Goal: Information Seeking & Learning: Learn about a topic

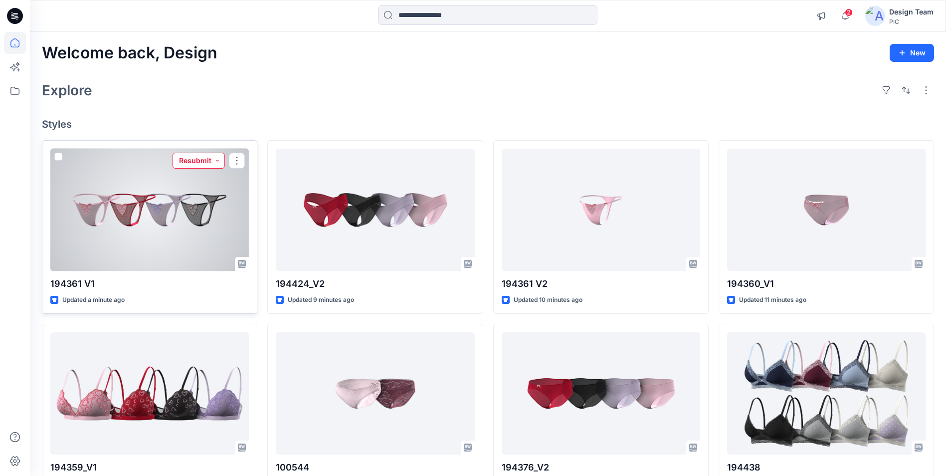
click at [218, 162] on button "Resubmit" at bounding box center [199, 161] width 52 height 16
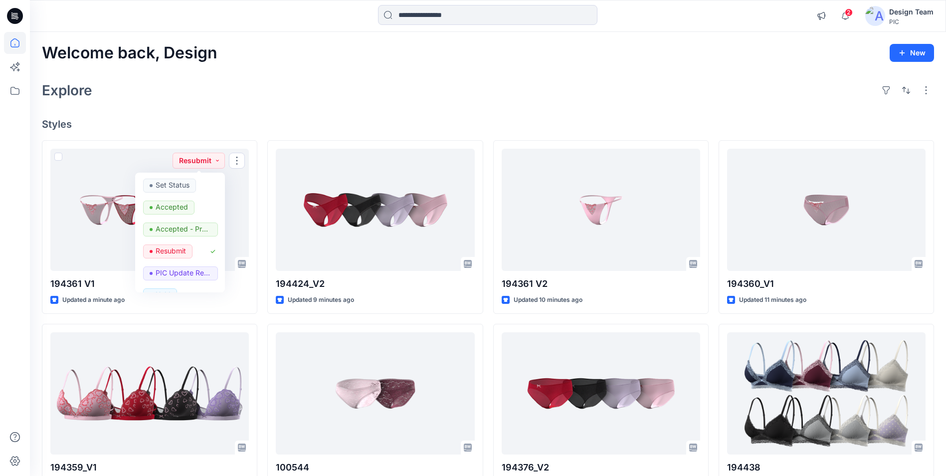
click at [396, 72] on div "Welcome back, Design New Explore Styles 194361 V1 Updated a minute ago Resubmit…" at bounding box center [488, 380] width 916 height 697
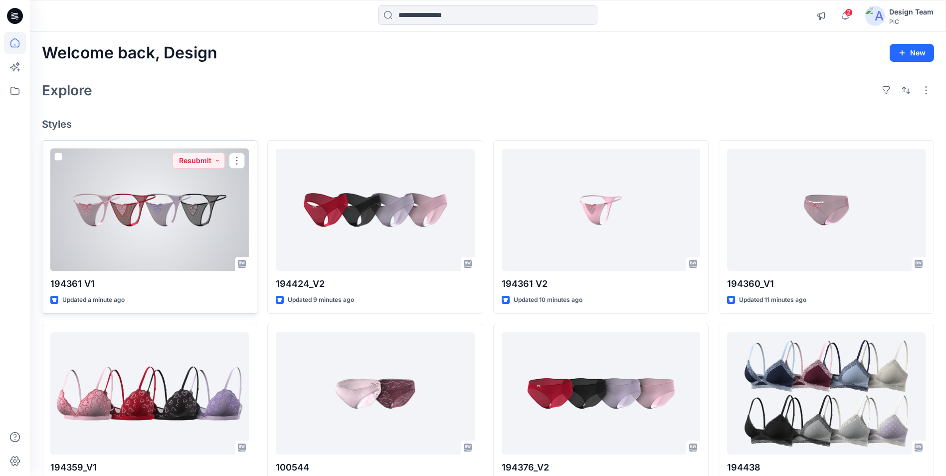
click at [192, 234] on div at bounding box center [149, 210] width 198 height 122
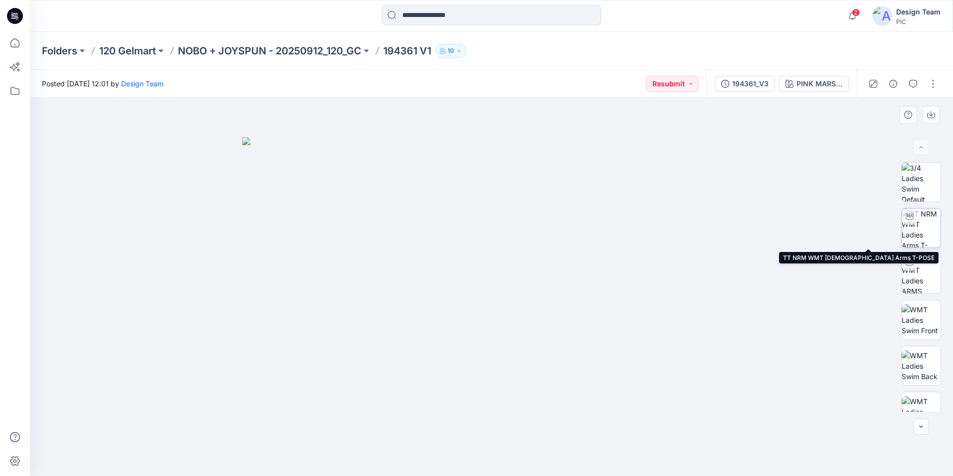
click at [919, 223] on img at bounding box center [921, 227] width 39 height 39
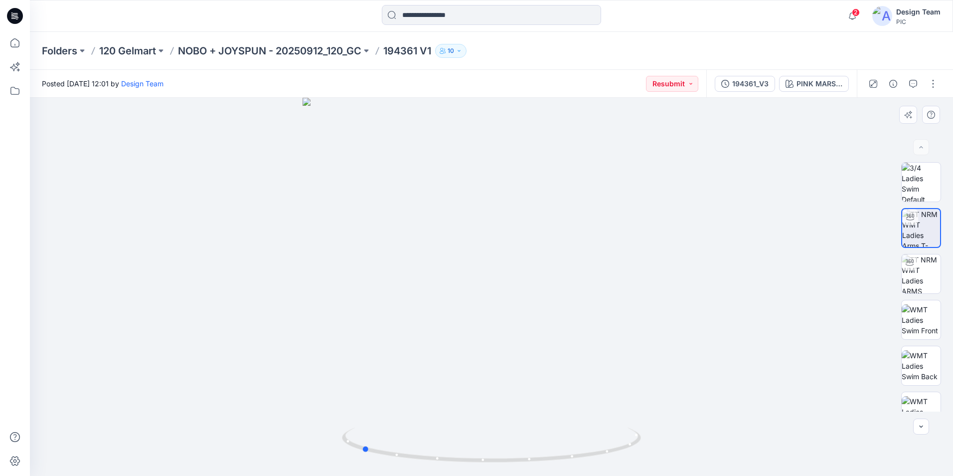
drag, startPoint x: 494, startPoint y: 464, endPoint x: 663, endPoint y: 437, distance: 171.2
click at [663, 437] on div at bounding box center [492, 287] width 924 height 378
click at [920, 279] on img at bounding box center [921, 273] width 39 height 39
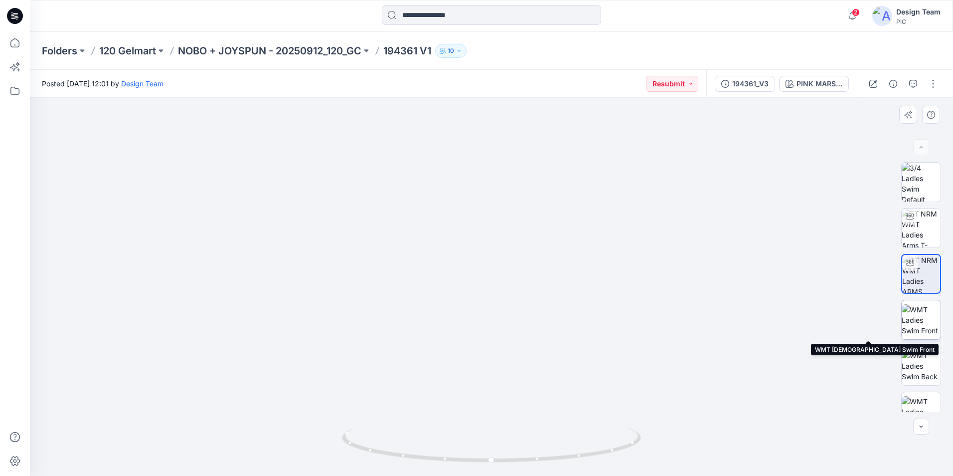
click at [914, 318] on img at bounding box center [921, 319] width 39 height 31
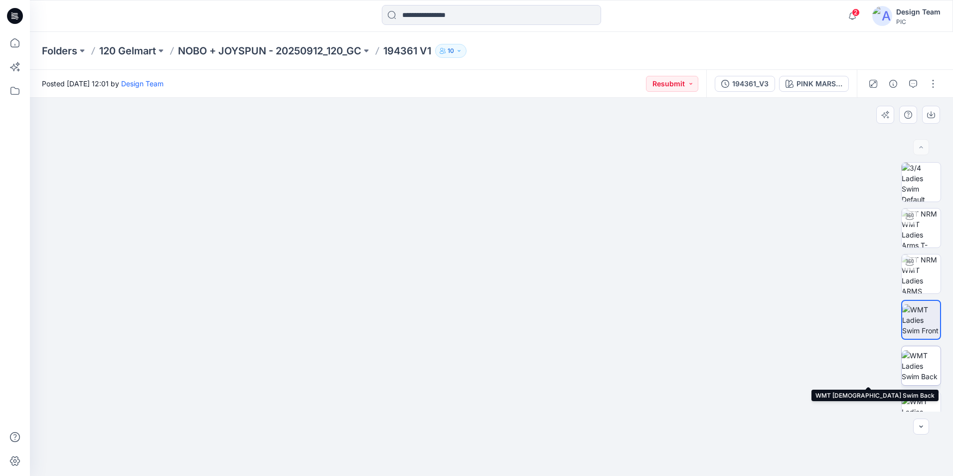
click at [921, 365] on img at bounding box center [921, 365] width 39 height 31
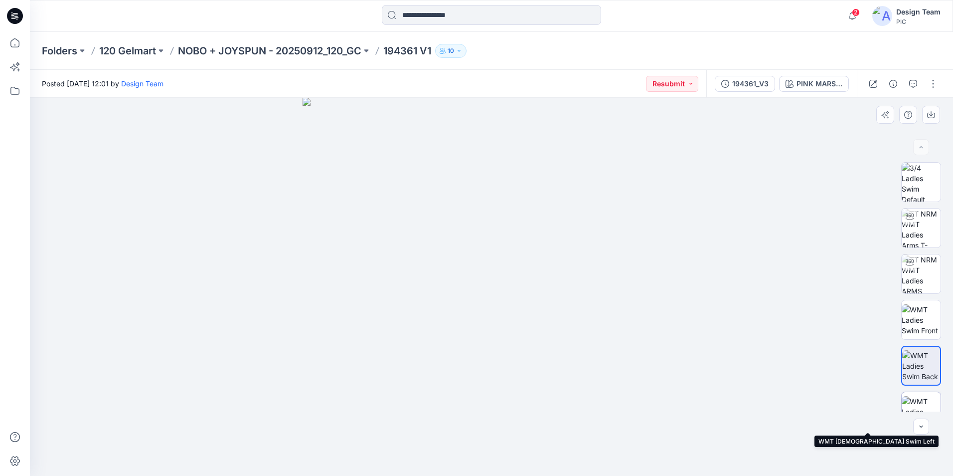
click at [933, 404] on img at bounding box center [921, 411] width 39 height 31
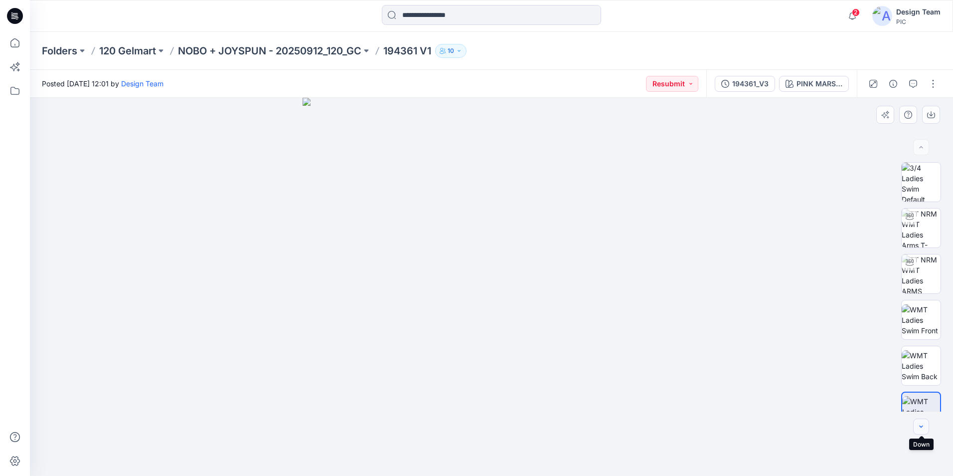
click at [923, 423] on icon "button" at bounding box center [922, 426] width 8 height 8
click at [920, 427] on icon "button" at bounding box center [922, 426] width 8 height 8
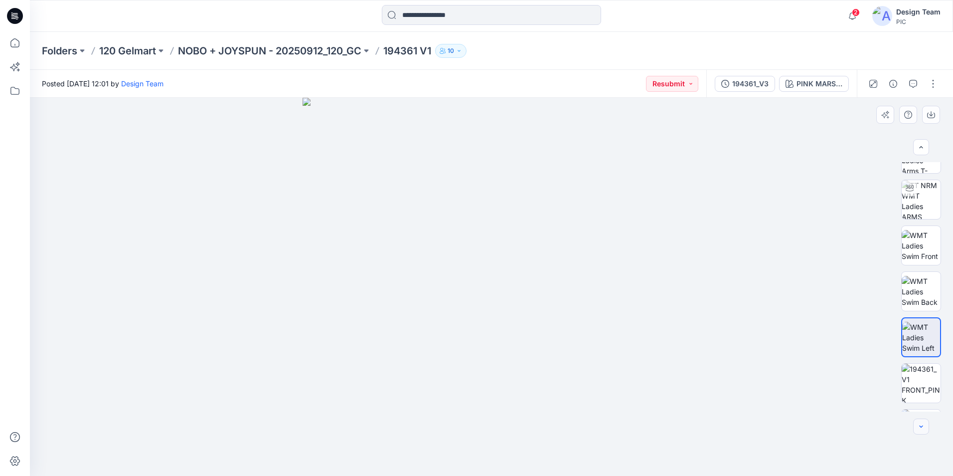
scroll to position [78, 0]
click at [922, 427] on icon "button" at bounding box center [921, 426] width 3 height 2
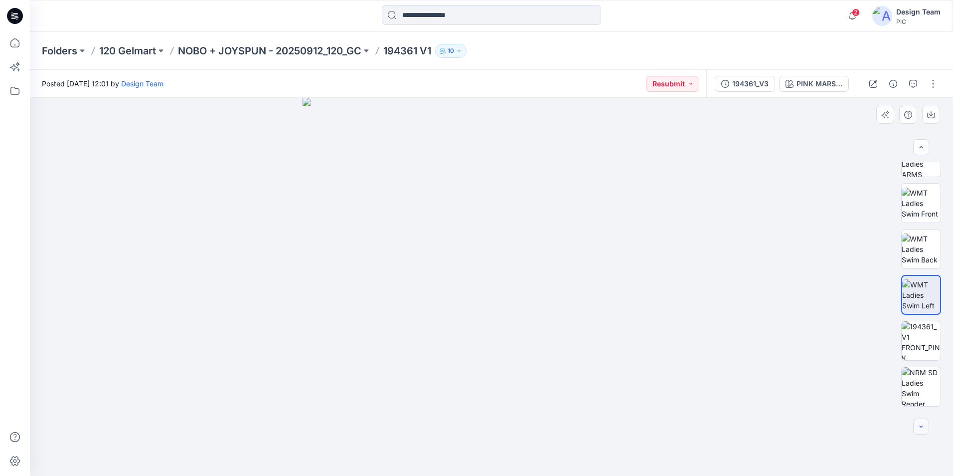
click at [921, 424] on icon "button" at bounding box center [922, 426] width 8 height 8
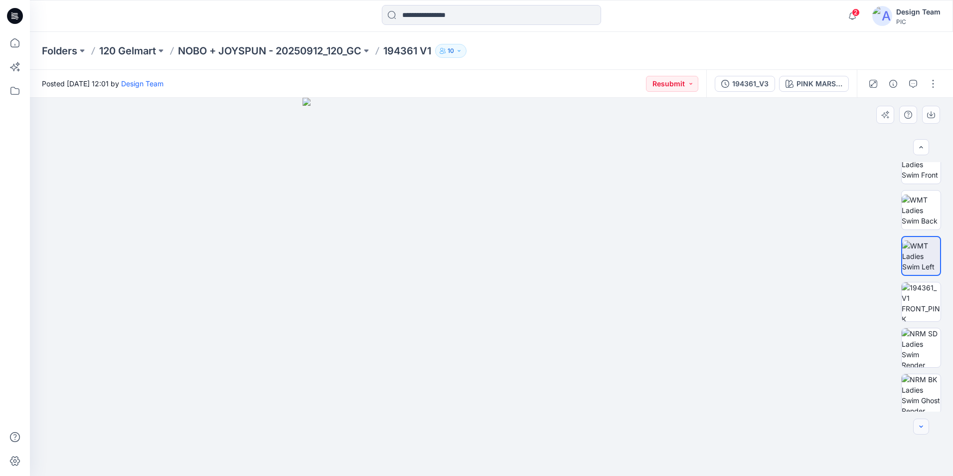
click at [921, 424] on icon "button" at bounding box center [922, 426] width 8 height 8
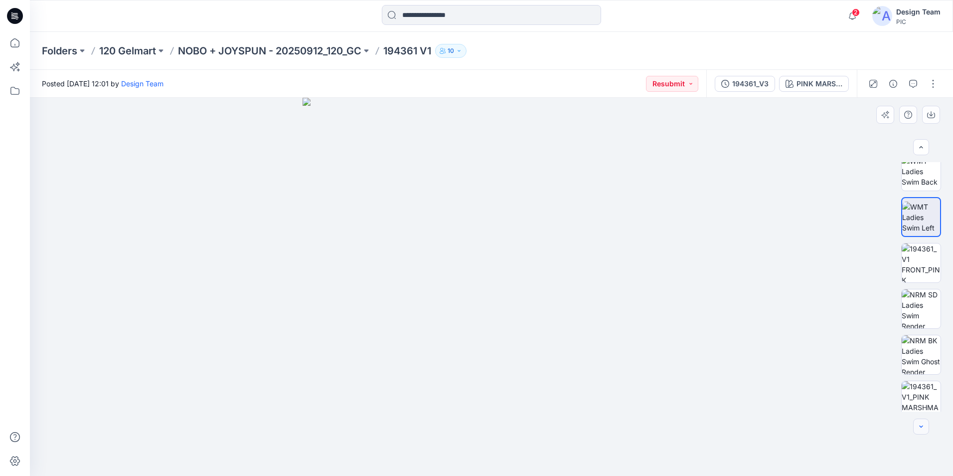
click at [921, 424] on icon "button" at bounding box center [922, 426] width 8 height 8
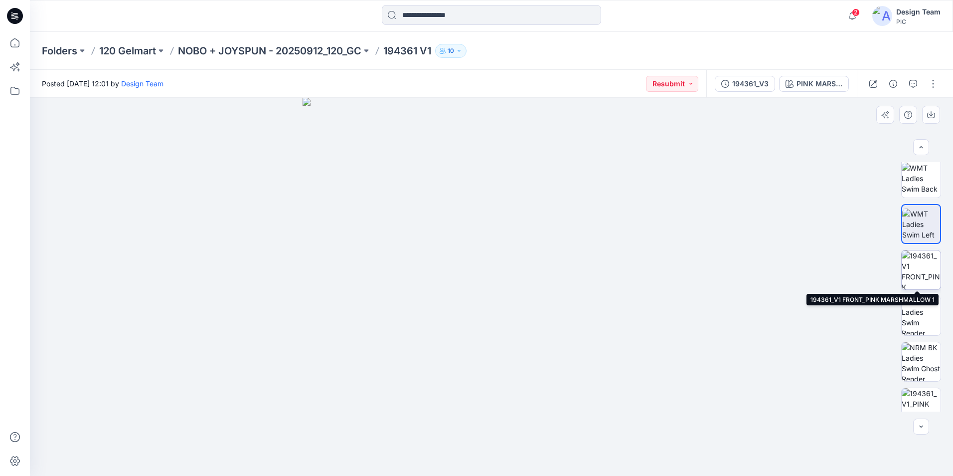
click at [923, 272] on img at bounding box center [921, 269] width 39 height 39
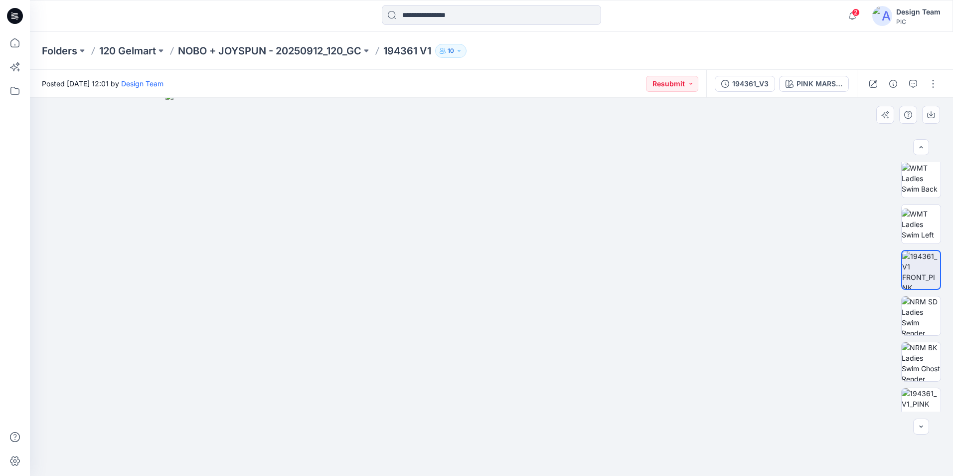
drag, startPoint x: 364, startPoint y: 150, endPoint x: 363, endPoint y: 252, distance: 102.2
click at [381, 278] on img at bounding box center [492, 284] width 652 height 384
click at [920, 316] on img at bounding box center [921, 315] width 39 height 39
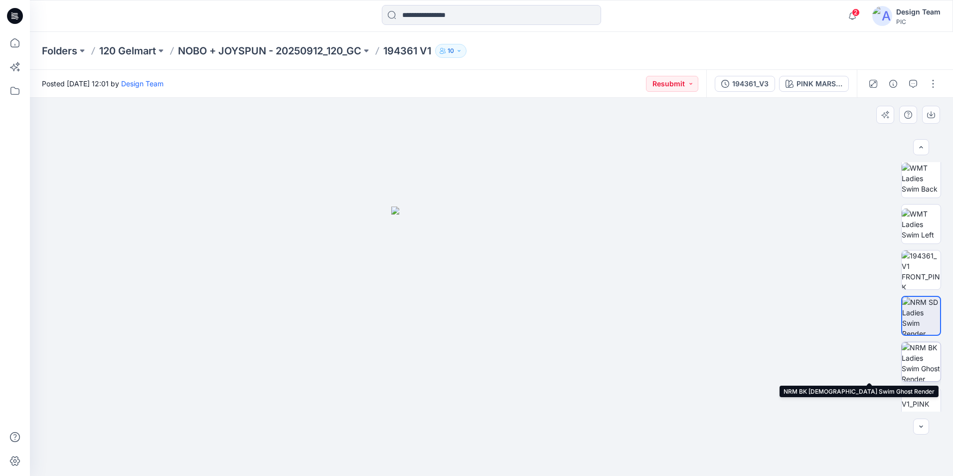
click at [918, 362] on img at bounding box center [921, 361] width 39 height 39
click at [920, 354] on img at bounding box center [922, 362] width 38 height 38
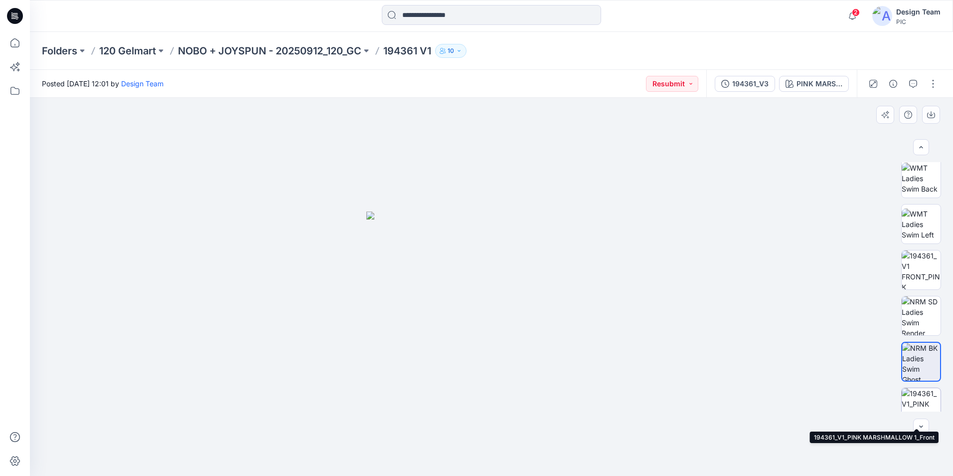
click at [920, 396] on img at bounding box center [921, 407] width 39 height 39
drag, startPoint x: 555, startPoint y: 175, endPoint x: 517, endPoint y: 405, distance: 233.6
click at [564, 406] on img at bounding box center [491, 287] width 834 height 378
drag, startPoint x: 178, startPoint y: 375, endPoint x: 327, endPoint y: 249, distance: 194.7
click at [326, 250] on img at bounding box center [589, 237] width 1199 height 477
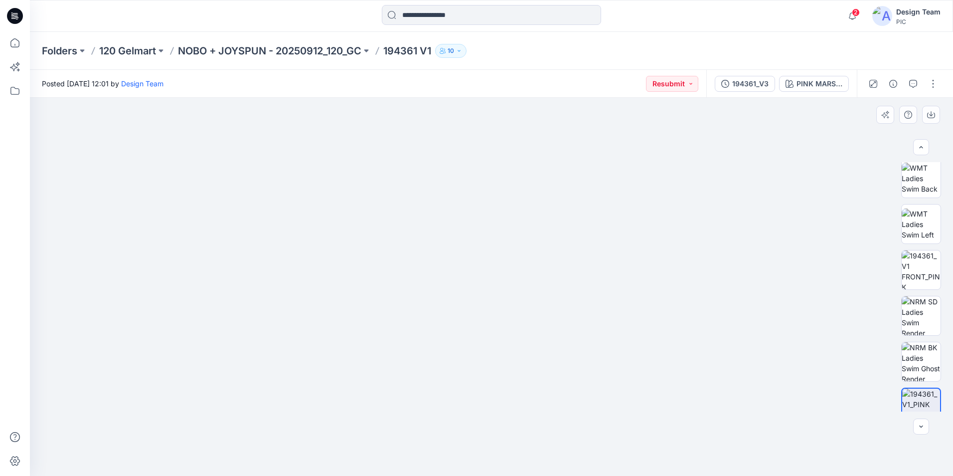
drag, startPoint x: 539, startPoint y: 329, endPoint x: 78, endPoint y: 324, distance: 461.3
click at [78, 324] on img at bounding box center [504, 196] width 1496 height 560
drag, startPoint x: 692, startPoint y: 290, endPoint x: 1096, endPoint y: 227, distance: 408.9
click at [953, 227] on html "2 Notifications Your style 194373 V1 has been updated with 194373 V3 version 14…" at bounding box center [476, 238] width 953 height 476
drag, startPoint x: 689, startPoint y: 212, endPoint x: 317, endPoint y: 239, distance: 372.5
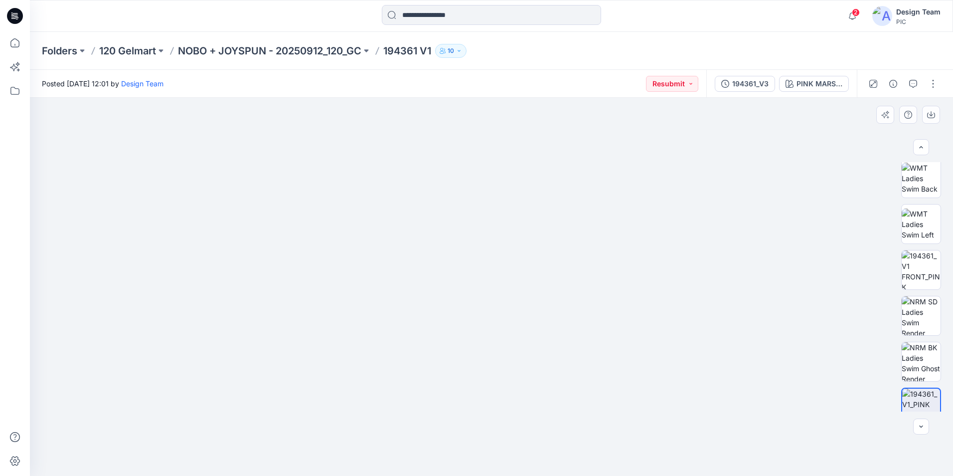
click at [317, 239] on img at bounding box center [236, 175] width 1496 height 602
click at [915, 360] on img at bounding box center [921, 361] width 39 height 39
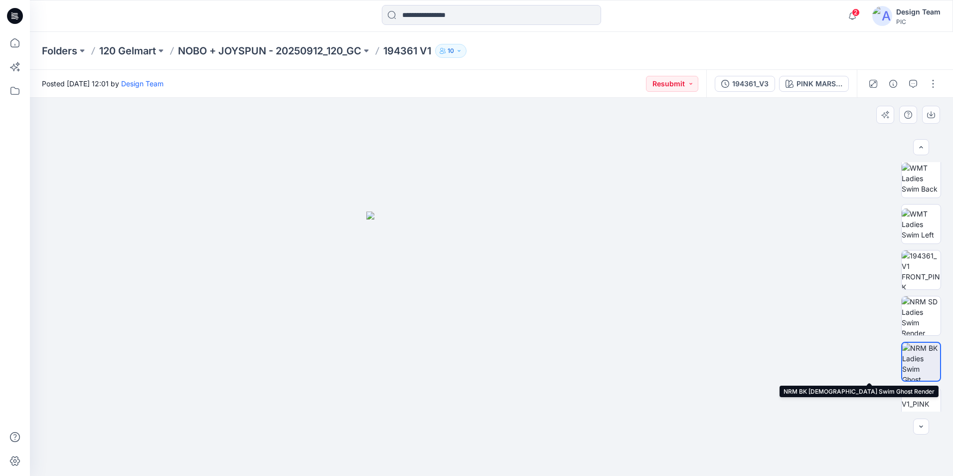
click at [924, 358] on img at bounding box center [922, 362] width 38 height 38
drag, startPoint x: 937, startPoint y: 280, endPoint x: 913, endPoint y: 104, distance: 178.2
click at [914, 33] on div "Folders 120 Gelmart NOBO + JOYSPUN - 20250912_120_GC 194361 V1 10 Posted Monday…" at bounding box center [492, 254] width 924 height 444
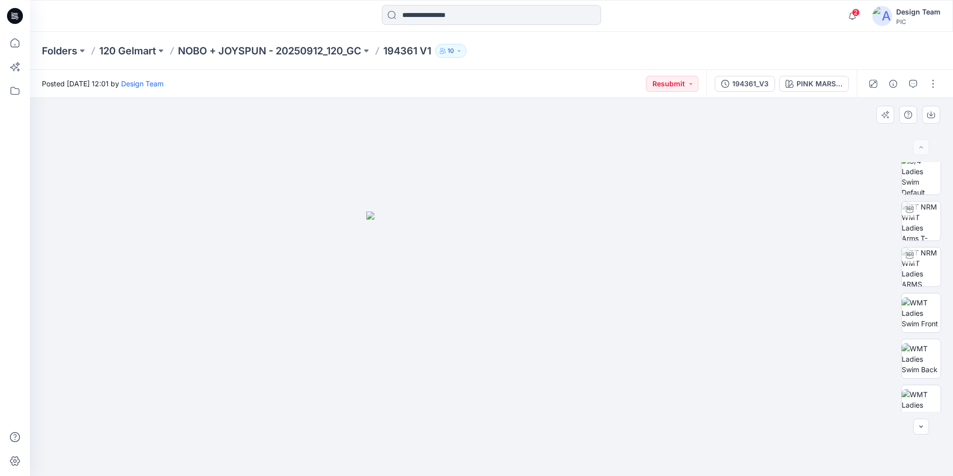
scroll to position [0, 0]
click at [925, 187] on img at bounding box center [921, 182] width 39 height 39
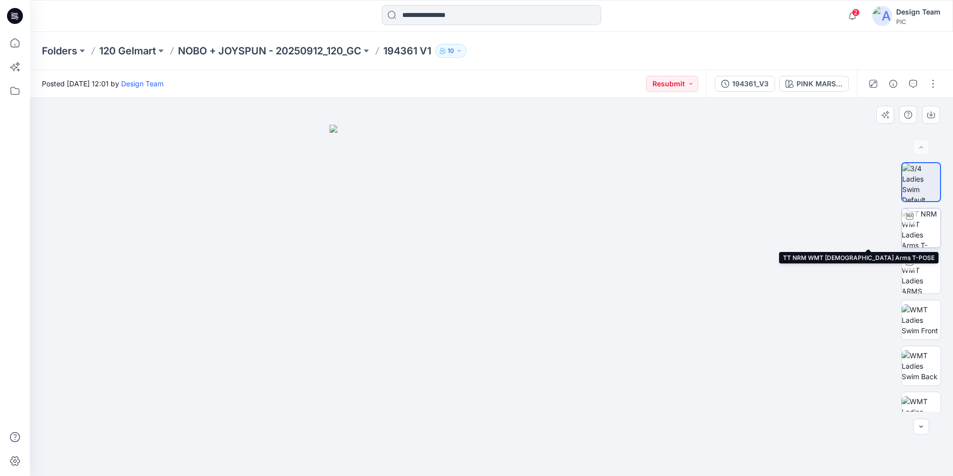
click at [926, 224] on img at bounding box center [921, 227] width 39 height 39
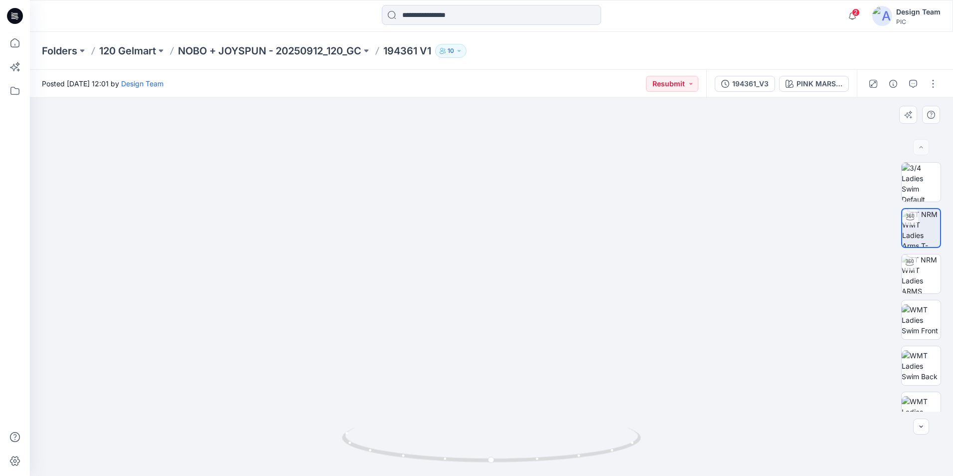
drag, startPoint x: 390, startPoint y: 369, endPoint x: 664, endPoint y: 317, distance: 279.2
click at [671, 332] on img at bounding box center [512, 131] width 972 height 690
drag, startPoint x: 496, startPoint y: 463, endPoint x: 349, endPoint y: 417, distance: 154.2
click at [349, 417] on div at bounding box center [492, 287] width 924 height 378
drag, startPoint x: 368, startPoint y: 403, endPoint x: 353, endPoint y: 322, distance: 82.7
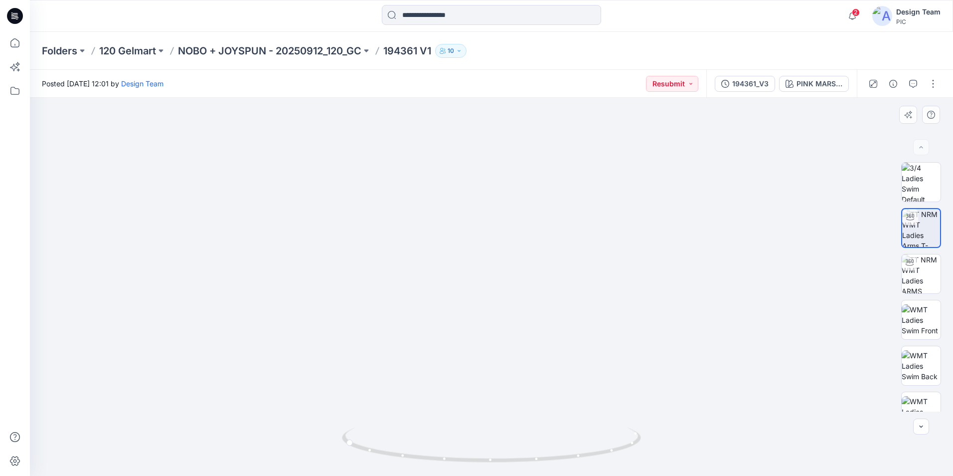
click at [353, 322] on img at bounding box center [483, 78] width 972 height 793
drag, startPoint x: 352, startPoint y: 447, endPoint x: 337, endPoint y: 421, distance: 30.2
click at [331, 438] on div at bounding box center [492, 287] width 924 height 378
drag, startPoint x: 391, startPoint y: 190, endPoint x: 382, endPoint y: 303, distance: 113.6
click at [382, 303] on img at bounding box center [474, 136] width 972 height 680
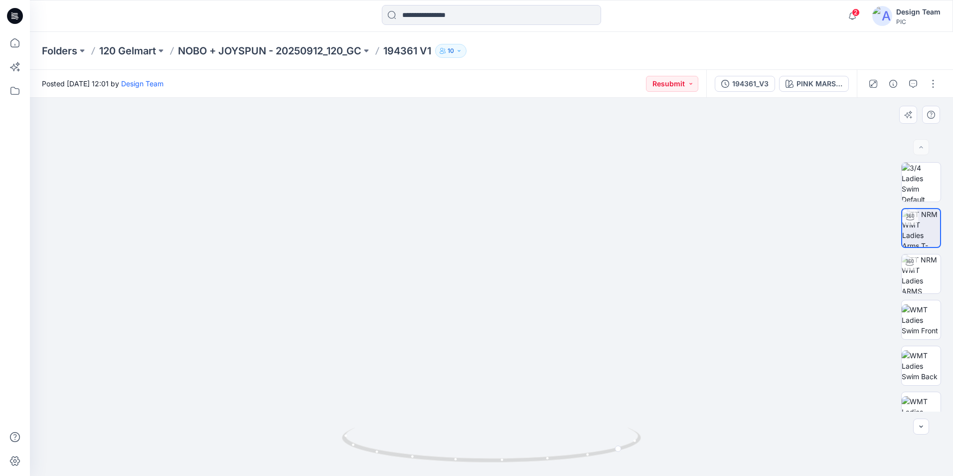
click at [578, 324] on img at bounding box center [491, 147] width 924 height 655
drag, startPoint x: 376, startPoint y: 278, endPoint x: 631, endPoint y: 271, distance: 255.9
click at [630, 271] on img at bounding box center [516, 137] width 972 height 677
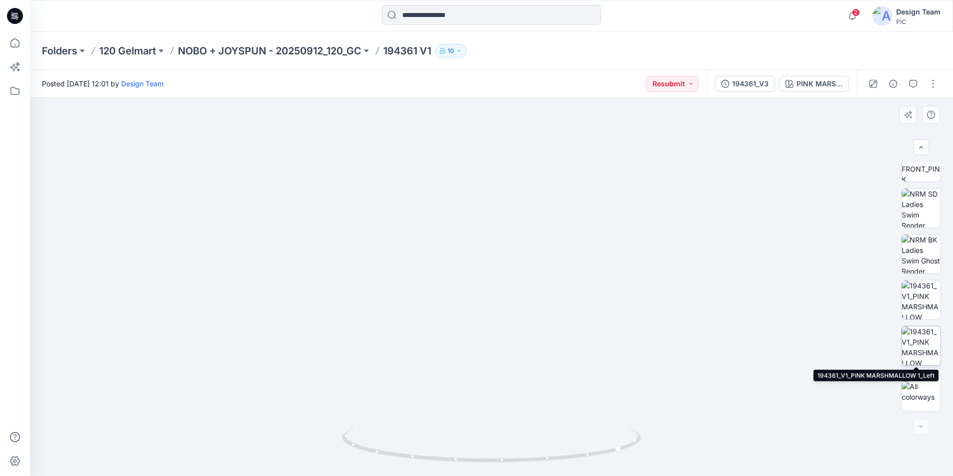
click at [913, 339] on img at bounding box center [921, 345] width 39 height 39
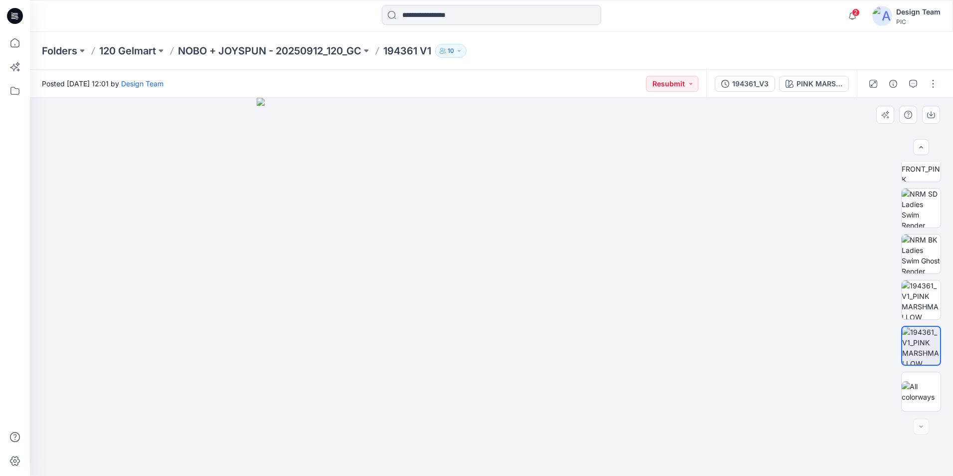
drag, startPoint x: 659, startPoint y: 162, endPoint x: 529, endPoint y: 304, distance: 192.7
click at [529, 304] on img at bounding box center [491, 287] width 469 height 378
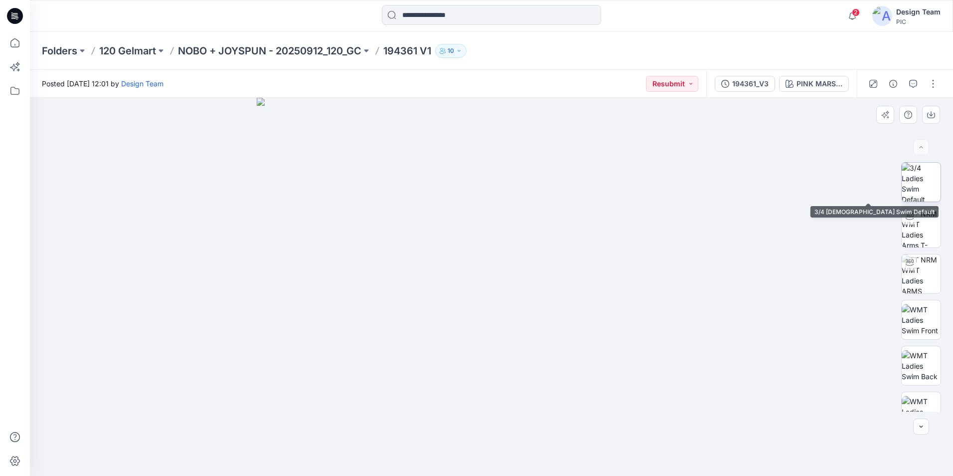
click at [928, 190] on img at bounding box center [921, 182] width 39 height 39
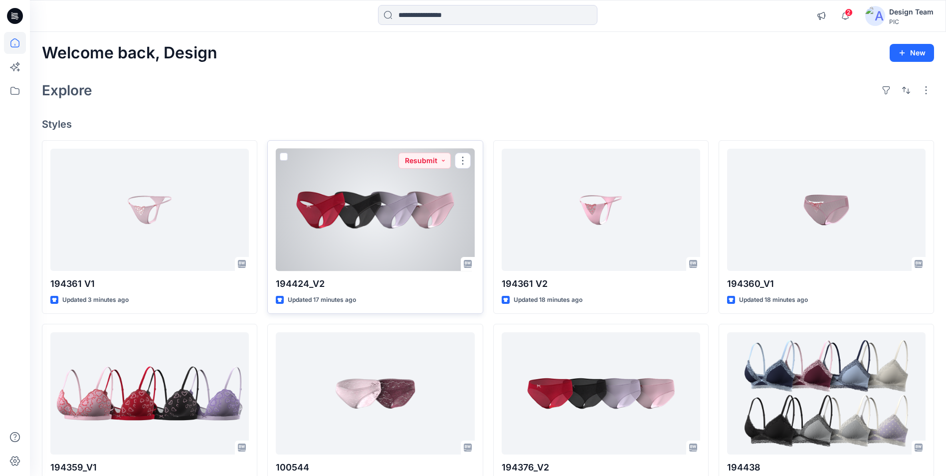
click at [415, 220] on div at bounding box center [375, 210] width 198 height 122
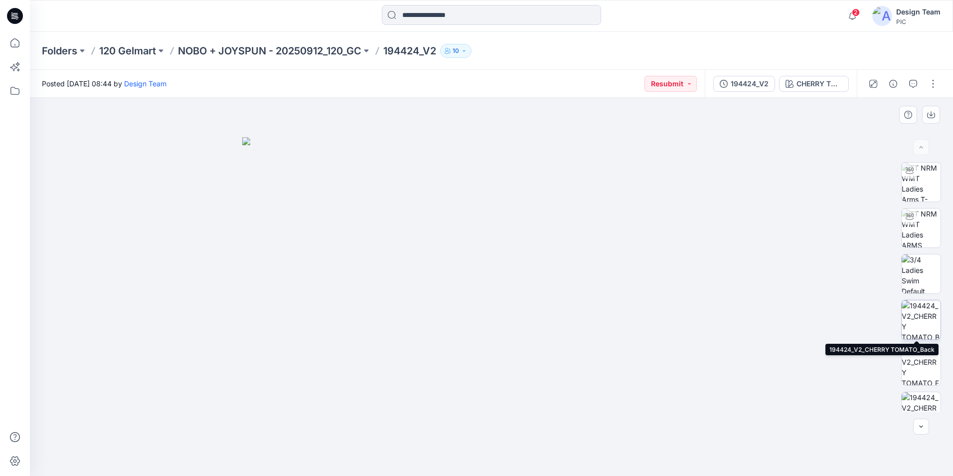
click at [925, 316] on img at bounding box center [921, 319] width 39 height 39
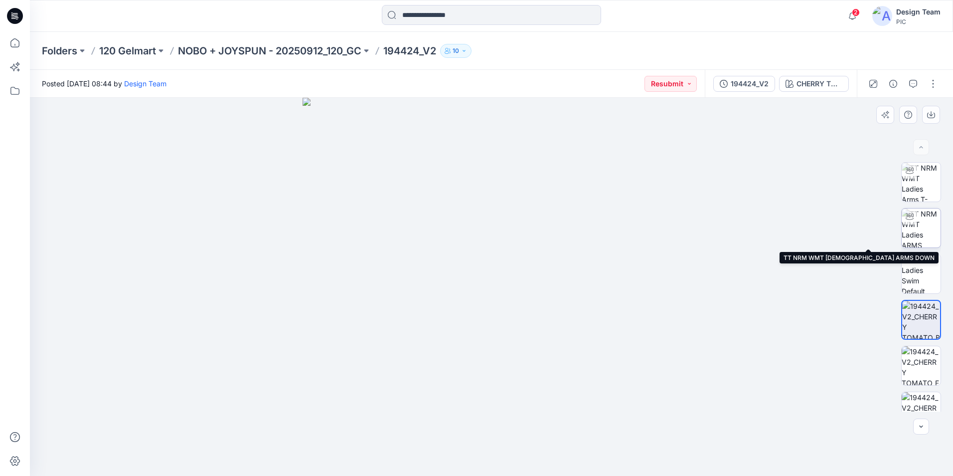
click at [920, 230] on img at bounding box center [921, 227] width 39 height 39
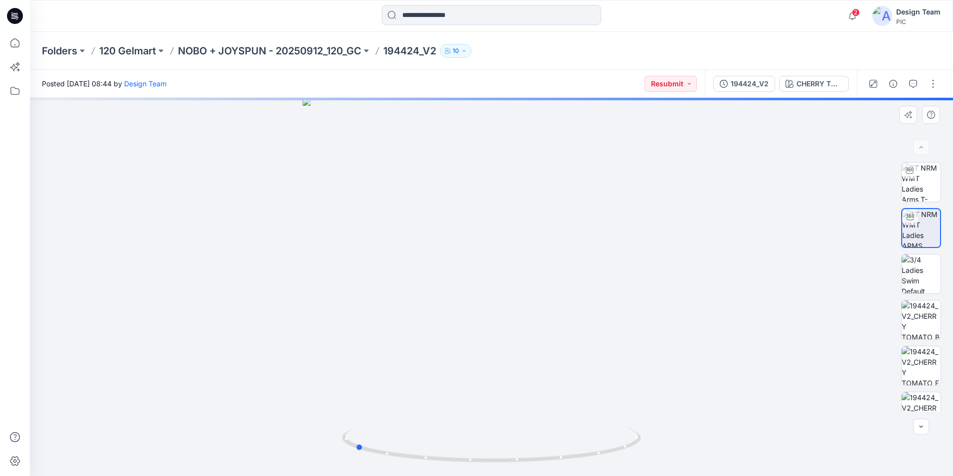
drag, startPoint x: 495, startPoint y: 463, endPoint x: 657, endPoint y: 438, distance: 164.5
click at [657, 438] on div at bounding box center [492, 287] width 924 height 378
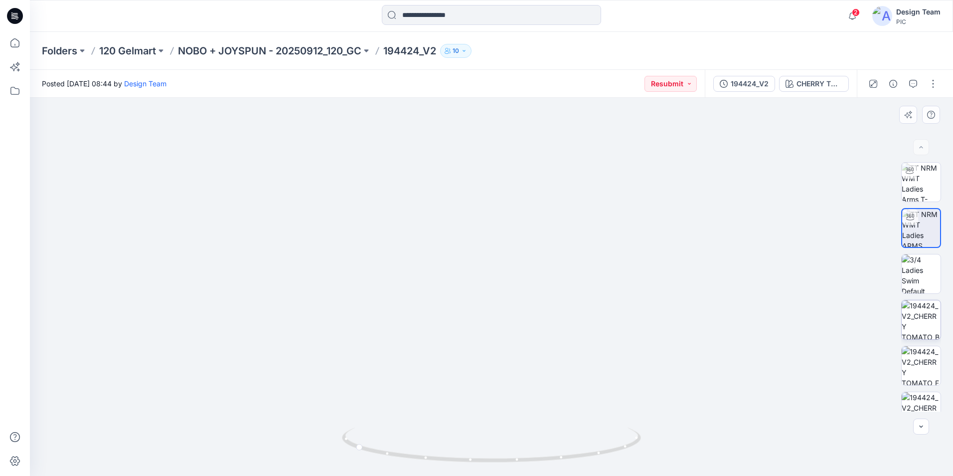
drag, startPoint x: 944, startPoint y: 293, endPoint x: 933, endPoint y: 323, distance: 32.3
click at [940, 334] on div at bounding box center [922, 286] width 64 height 249
click at [919, 277] on img at bounding box center [921, 273] width 39 height 39
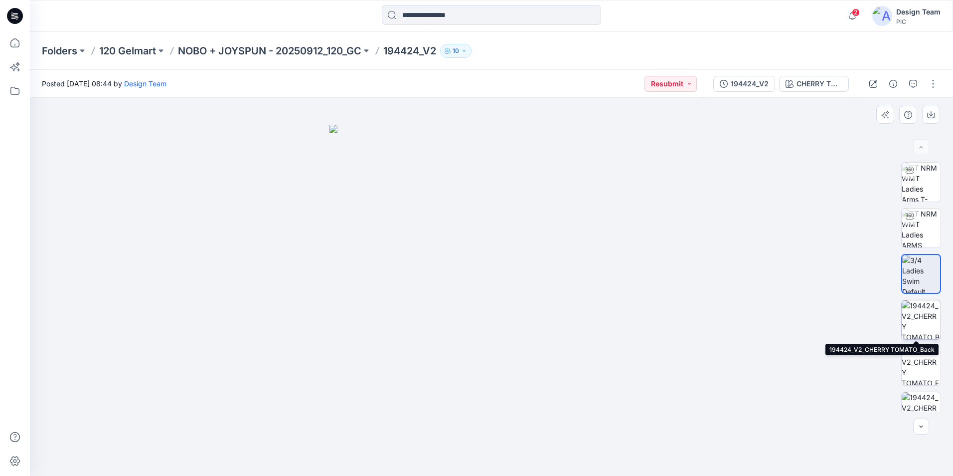
click at [922, 325] on img at bounding box center [921, 319] width 39 height 39
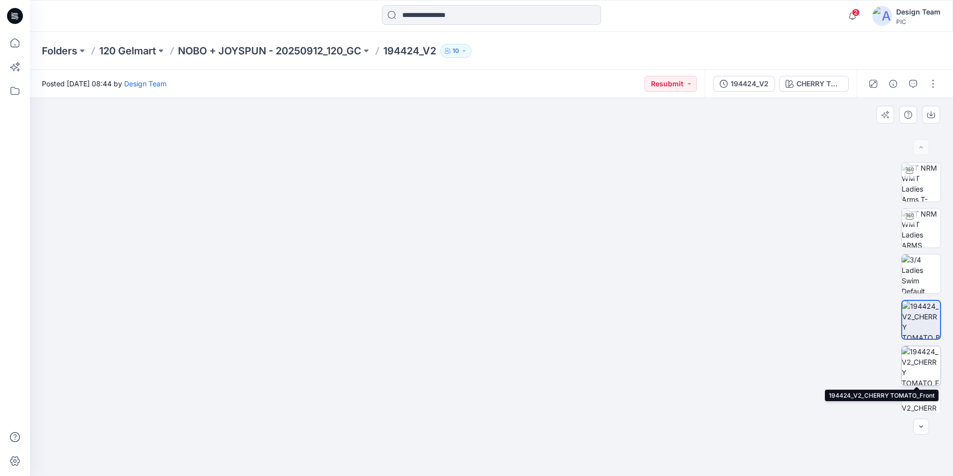
click at [926, 359] on img at bounding box center [921, 365] width 39 height 39
drag, startPoint x: 757, startPoint y: 367, endPoint x: 567, endPoint y: 344, distance: 191.9
click at [567, 344] on img at bounding box center [301, 0] width 1473 height 951
drag, startPoint x: 564, startPoint y: 345, endPoint x: 651, endPoint y: 441, distance: 129.5
click at [651, 441] on img at bounding box center [388, 48] width 1473 height 856
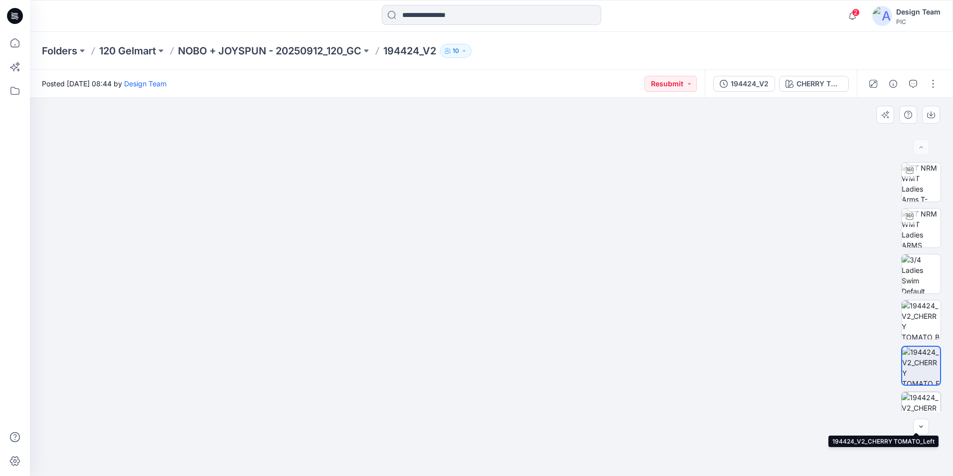
click at [919, 404] on img at bounding box center [921, 411] width 39 height 39
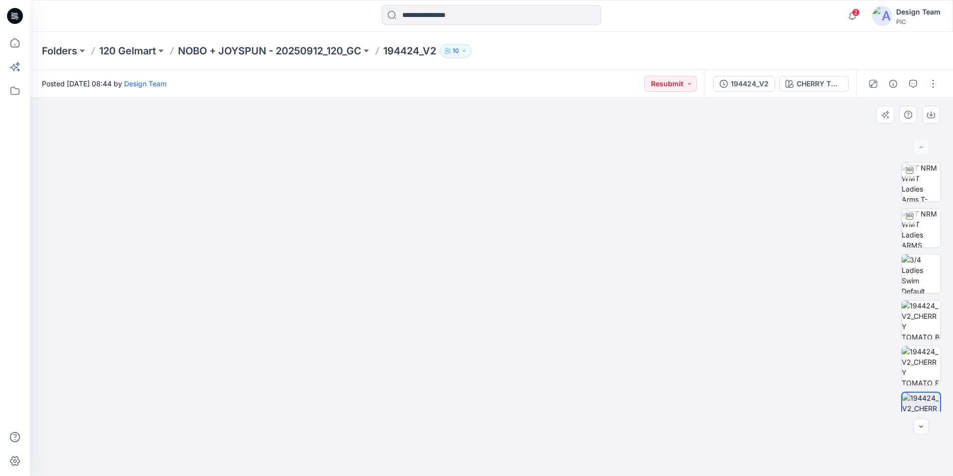
drag, startPoint x: 838, startPoint y: 194, endPoint x: 791, endPoint y: 294, distance: 110.2
click at [791, 294] on img at bounding box center [438, 113] width 1291 height 725
click at [928, 317] on img at bounding box center [921, 319] width 39 height 39
click at [751, 86] on div "194424_V2" at bounding box center [750, 83] width 38 height 11
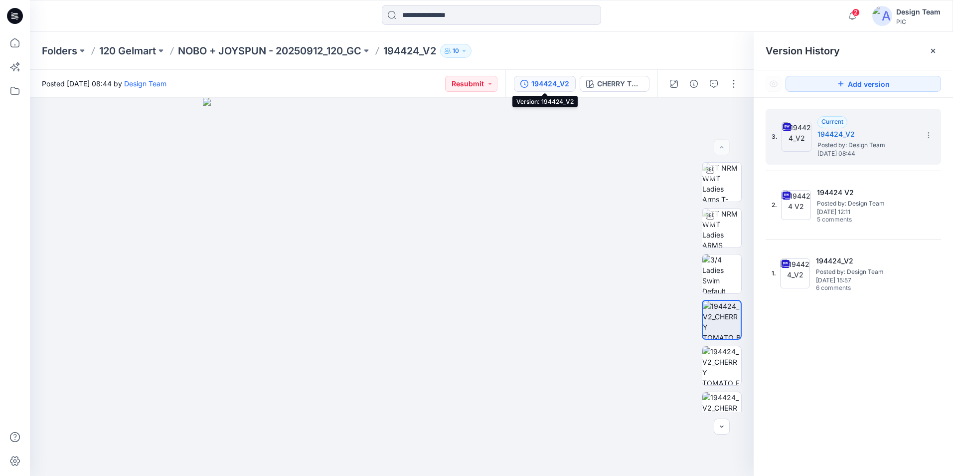
click at [554, 82] on div "194424_V2" at bounding box center [551, 83] width 38 height 11
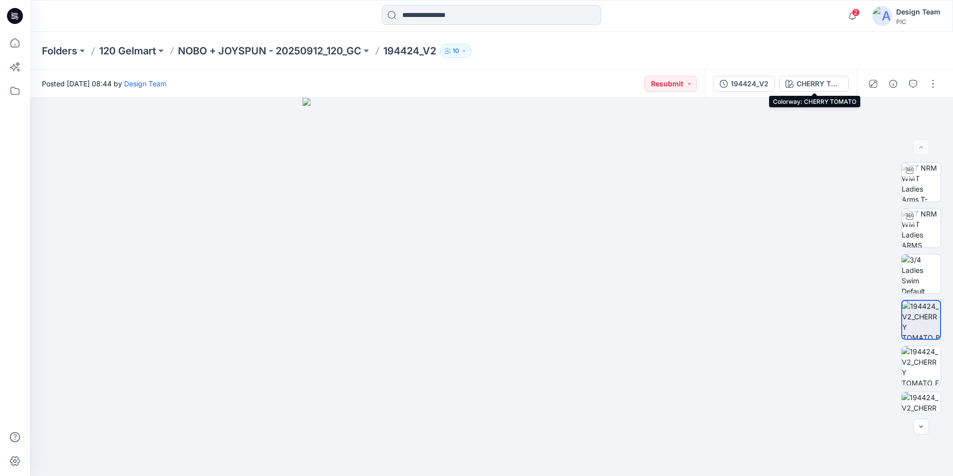
click at [828, 85] on div "CHERRY TOMATO" at bounding box center [820, 83] width 46 height 11
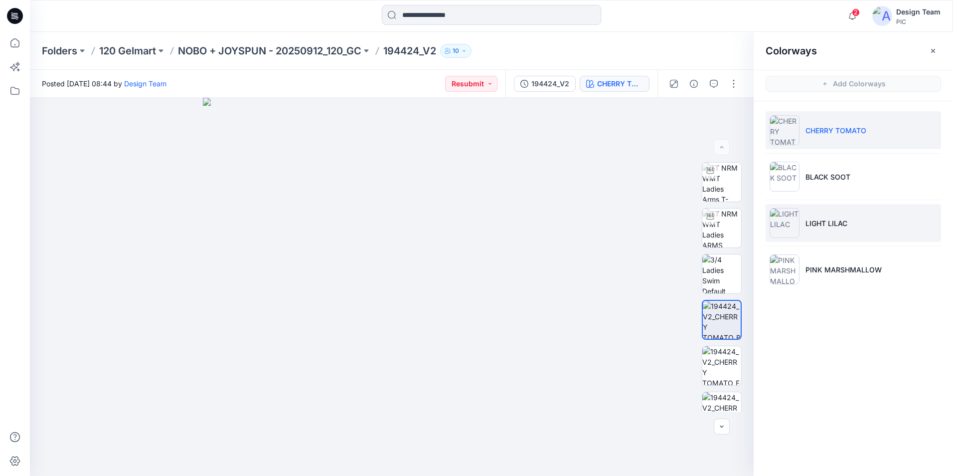
click at [786, 223] on img at bounding box center [785, 223] width 30 height 30
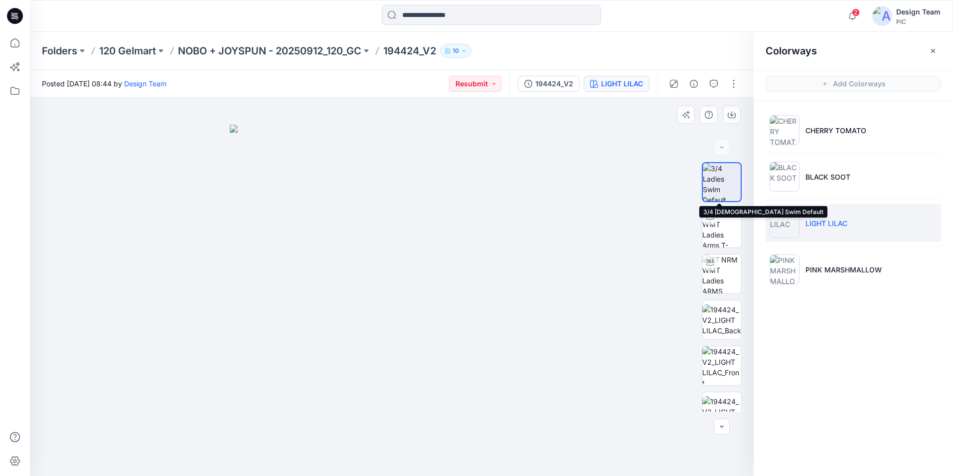
click at [723, 175] on img at bounding box center [722, 182] width 38 height 38
click at [723, 361] on img at bounding box center [722, 365] width 39 height 39
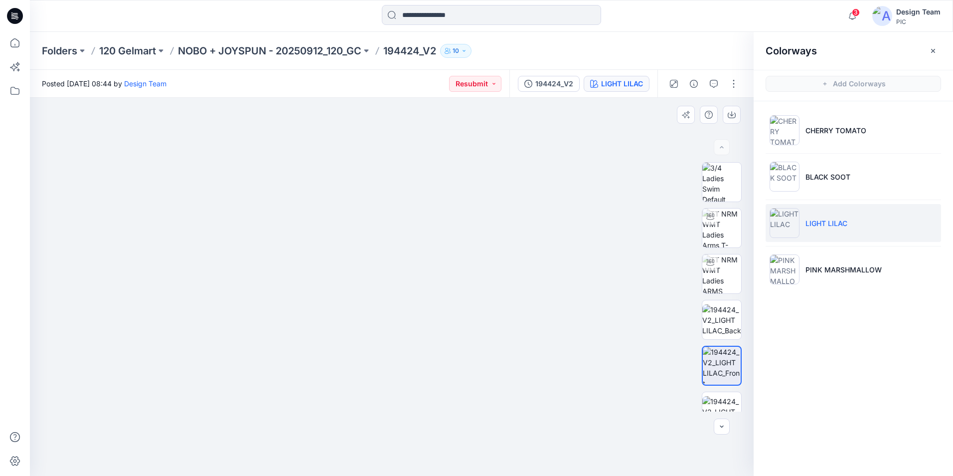
drag, startPoint x: 412, startPoint y: 403, endPoint x: 407, endPoint y: 322, distance: 81.9
click at [407, 322] on img at bounding box center [387, 155] width 743 height 641
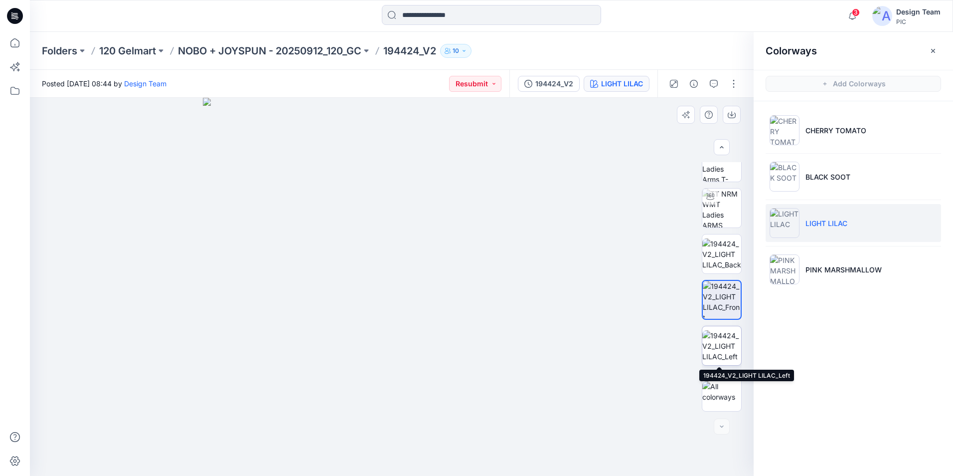
click at [725, 341] on img at bounding box center [722, 345] width 39 height 31
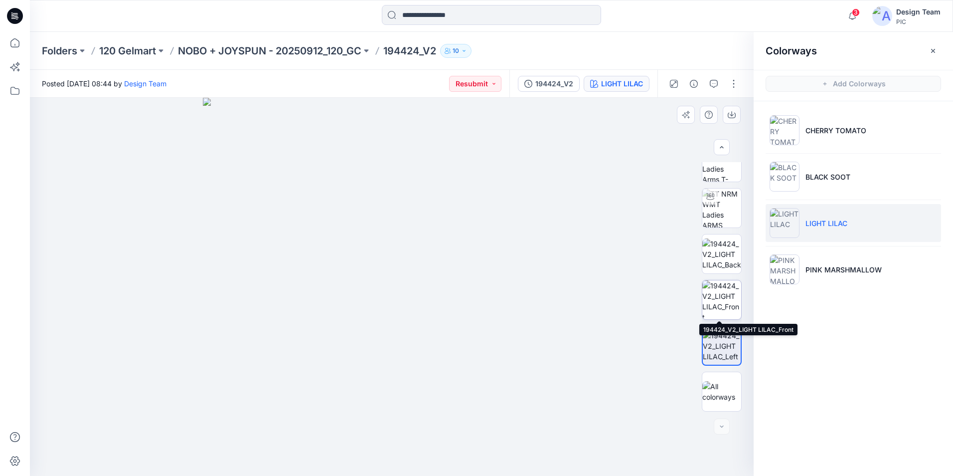
click at [714, 292] on img at bounding box center [722, 299] width 39 height 39
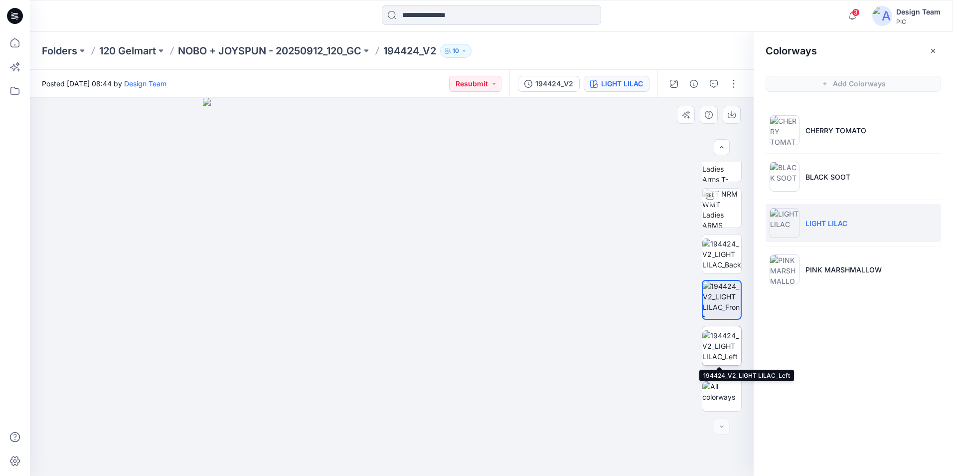
click at [723, 340] on img at bounding box center [722, 345] width 39 height 31
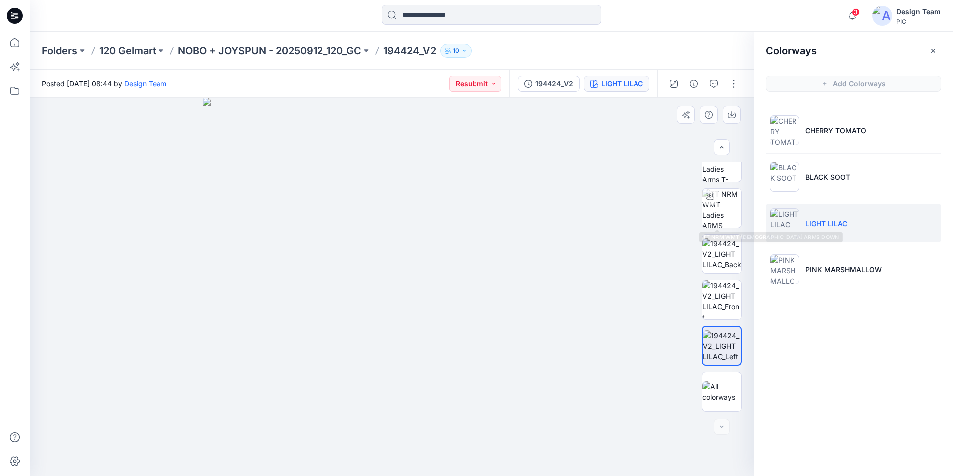
drag, startPoint x: 739, startPoint y: 220, endPoint x: 750, endPoint y: 146, distance: 75.0
click at [750, 146] on div "LIGHT LILAC Loading... Material Properties Loading..." at bounding box center [392, 287] width 724 height 378
drag, startPoint x: 739, startPoint y: 231, endPoint x: 735, endPoint y: 150, distance: 80.9
click at [746, 112] on div "LIGHT LILAC Loading... Material Properties Loading..." at bounding box center [392, 287] width 724 height 378
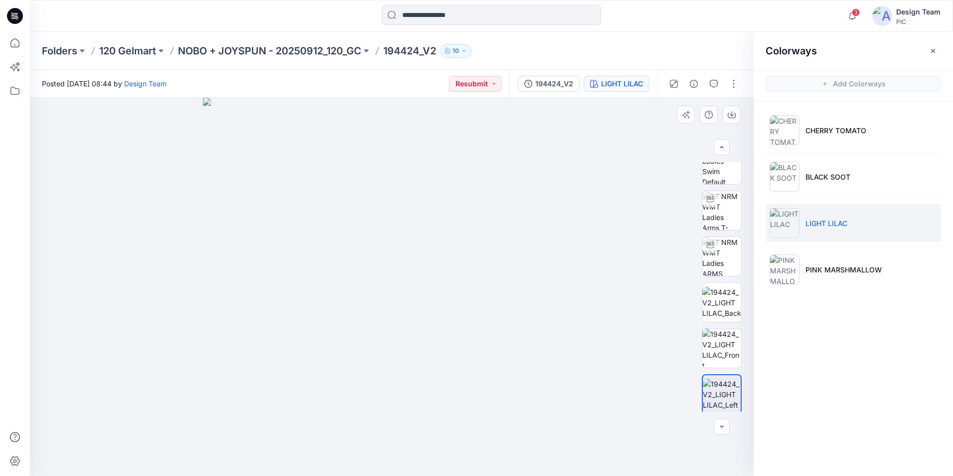
scroll to position [0, 0]
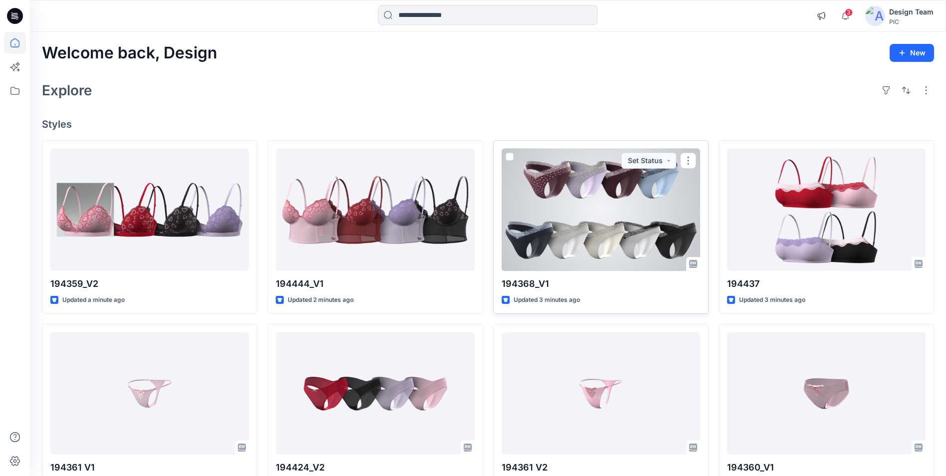
click at [637, 204] on div at bounding box center [601, 210] width 198 height 122
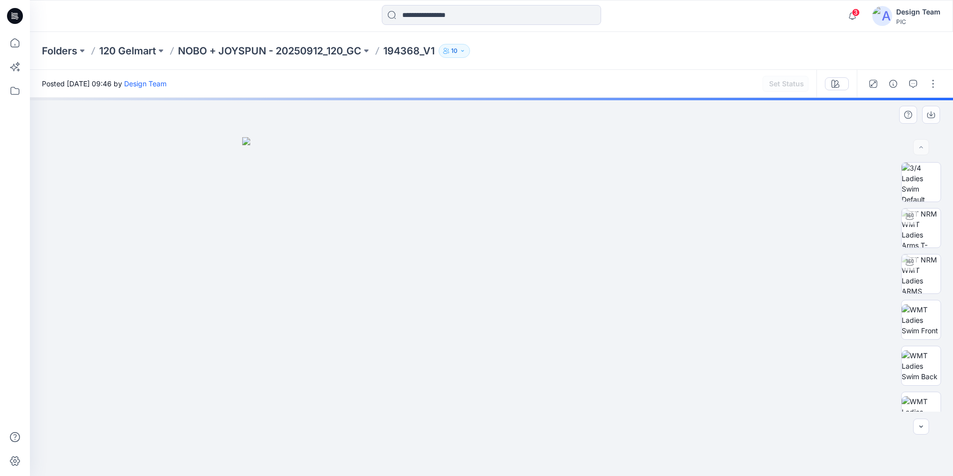
drag, startPoint x: 944, startPoint y: 176, endPoint x: 939, endPoint y: 209, distance: 34.3
click at [939, 209] on div at bounding box center [922, 286] width 64 height 249
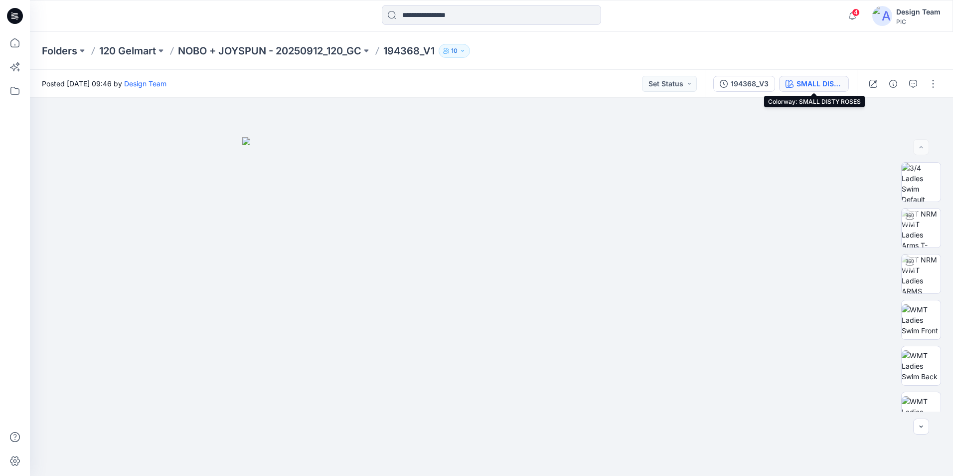
click at [814, 83] on div "SMALL DISTY ROSES" at bounding box center [820, 83] width 46 height 11
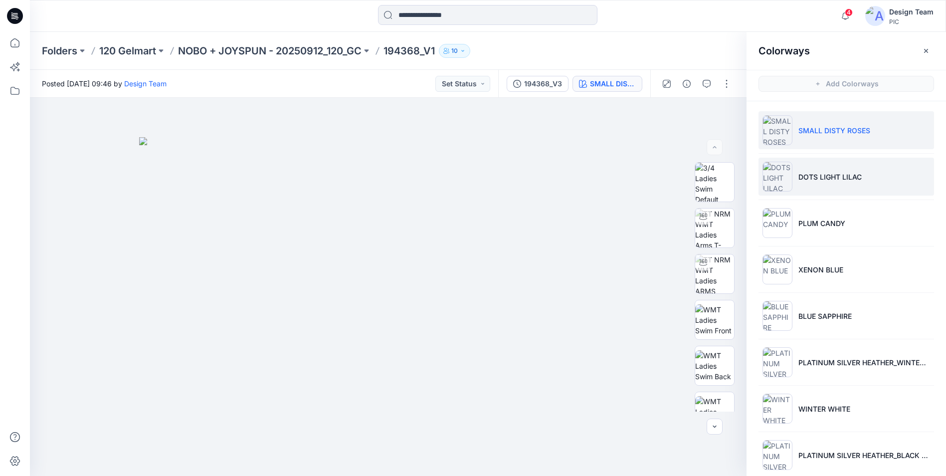
click at [780, 178] on img at bounding box center [777, 177] width 30 height 30
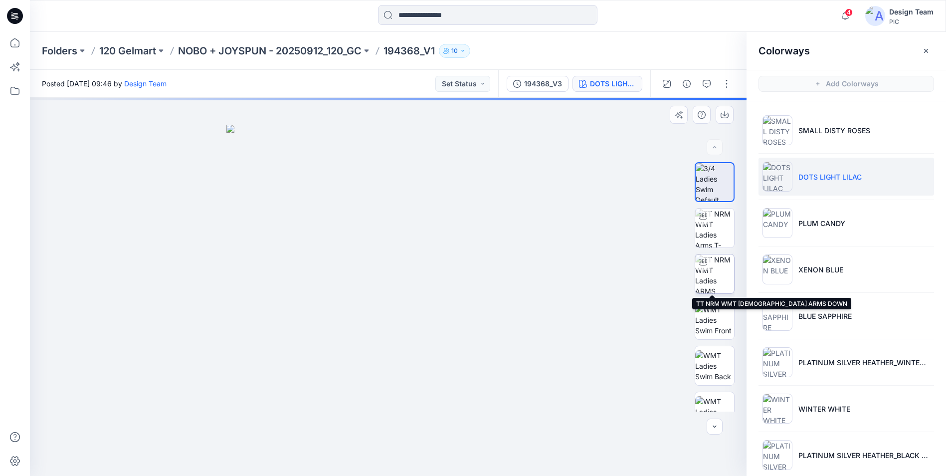
click at [721, 268] on img at bounding box center [714, 273] width 39 height 39
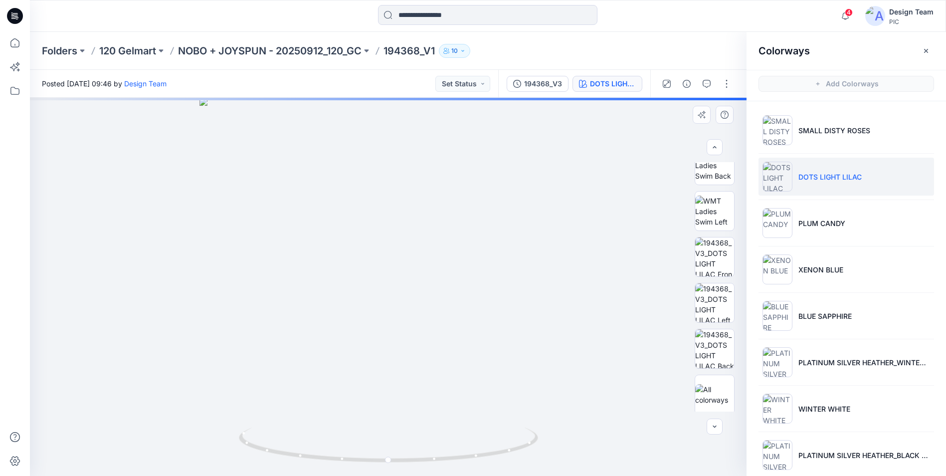
scroll to position [203, 0]
click at [719, 335] on img at bounding box center [714, 345] width 39 height 39
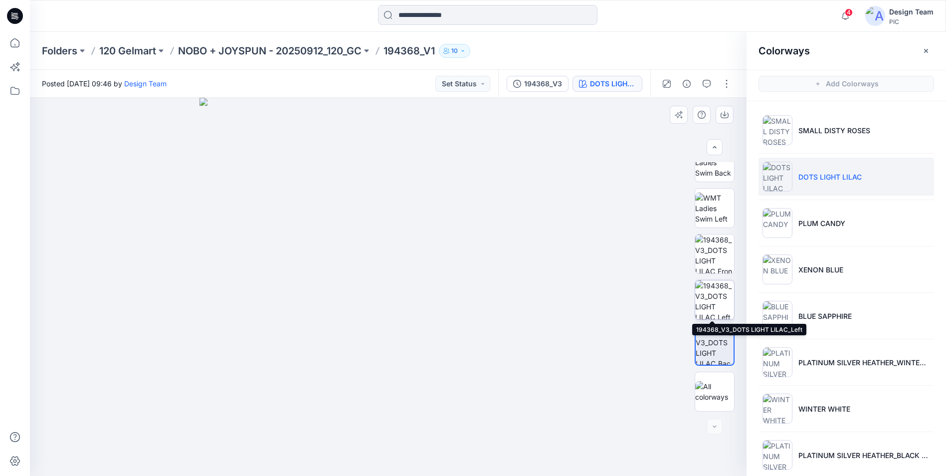
click at [724, 302] on img at bounding box center [714, 299] width 39 height 39
drag, startPoint x: 535, startPoint y: 132, endPoint x: 453, endPoint y: 289, distance: 177.3
click at [446, 296] on img at bounding box center [329, 256] width 834 height 437
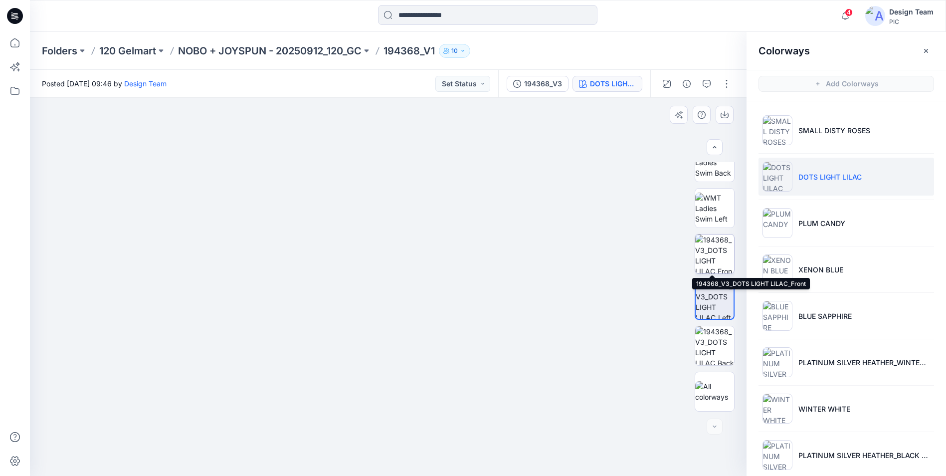
click at [718, 255] on img at bounding box center [714, 253] width 39 height 39
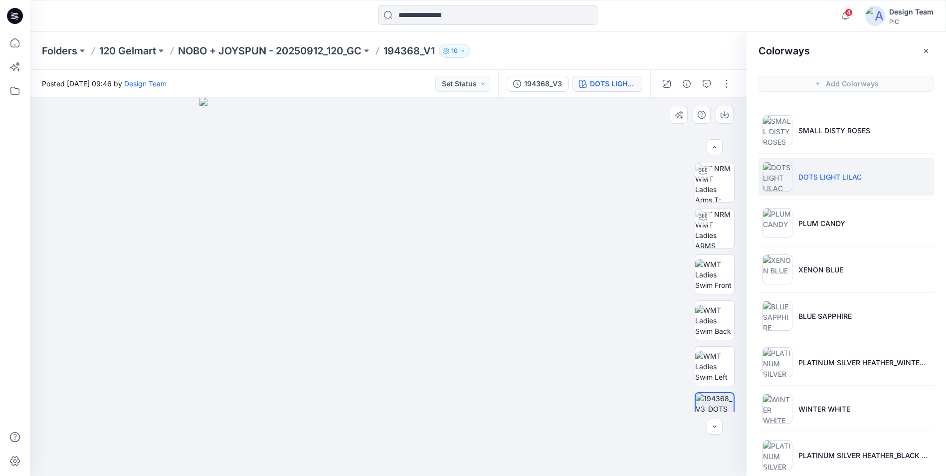
scroll to position [0, 0]
click at [718, 220] on img at bounding box center [714, 227] width 39 height 39
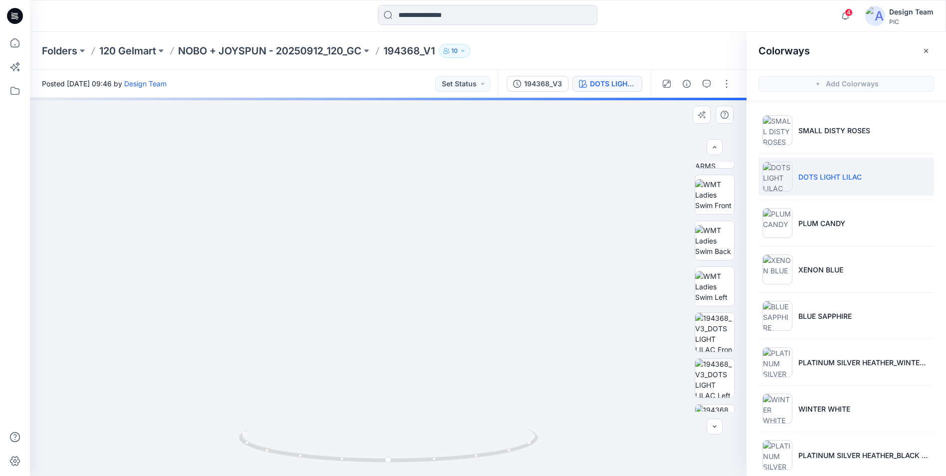
scroll to position [138, 0]
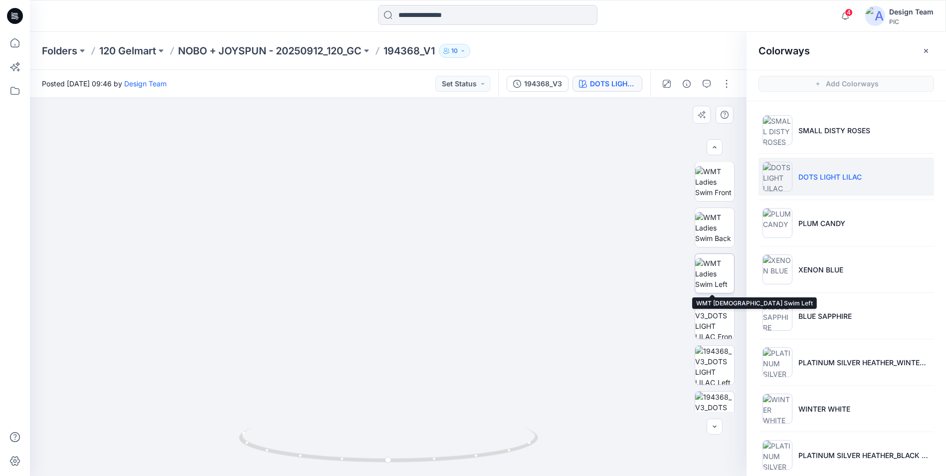
click at [714, 283] on img at bounding box center [714, 273] width 39 height 31
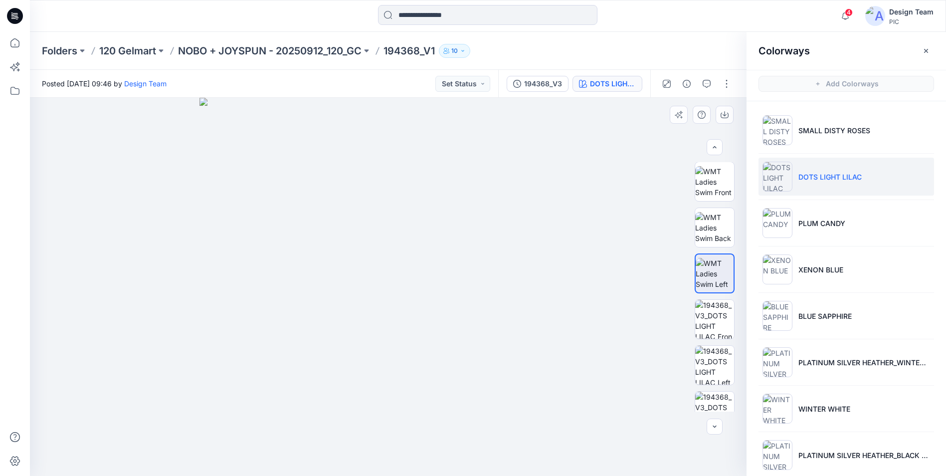
scroll to position [203, 0]
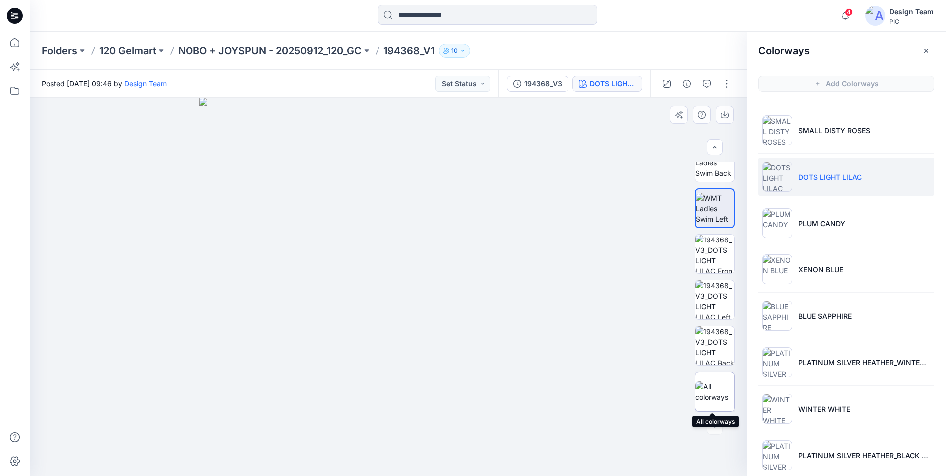
click at [729, 382] on img at bounding box center [714, 391] width 39 height 21
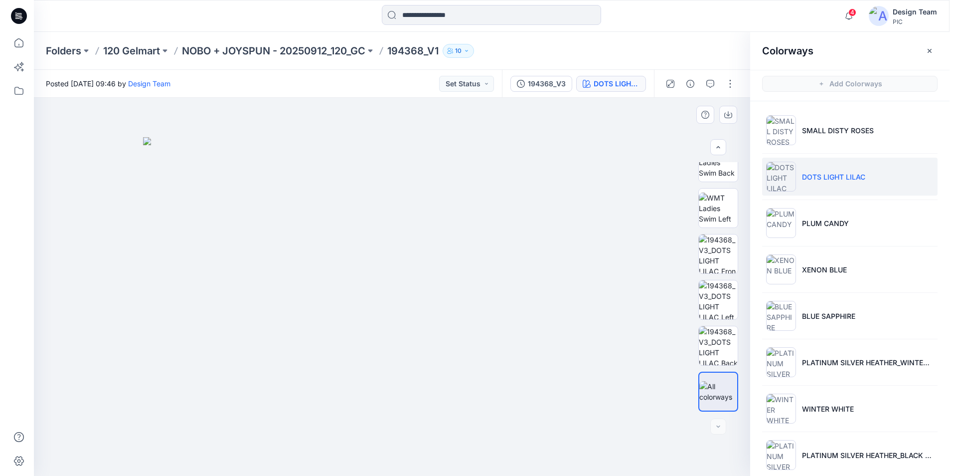
scroll to position [193, 0]
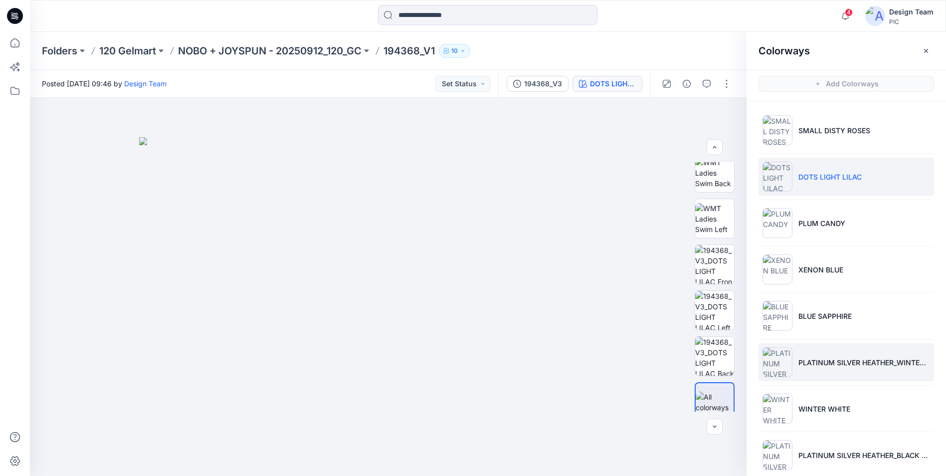
click at [778, 355] on img at bounding box center [777, 362] width 30 height 30
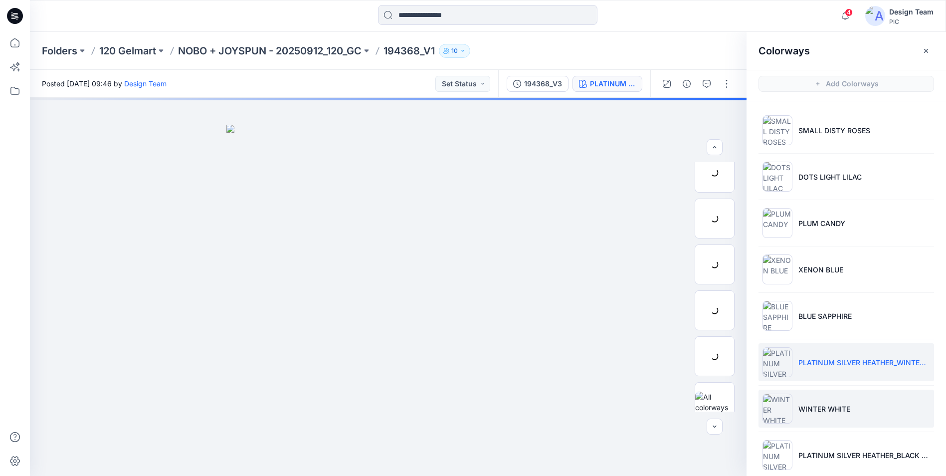
click at [783, 405] on img at bounding box center [777, 408] width 30 height 30
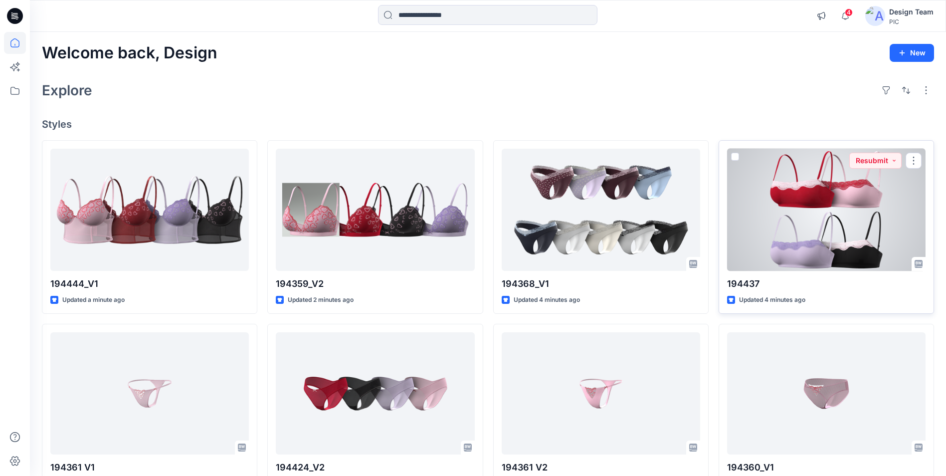
click at [773, 224] on div at bounding box center [826, 210] width 198 height 122
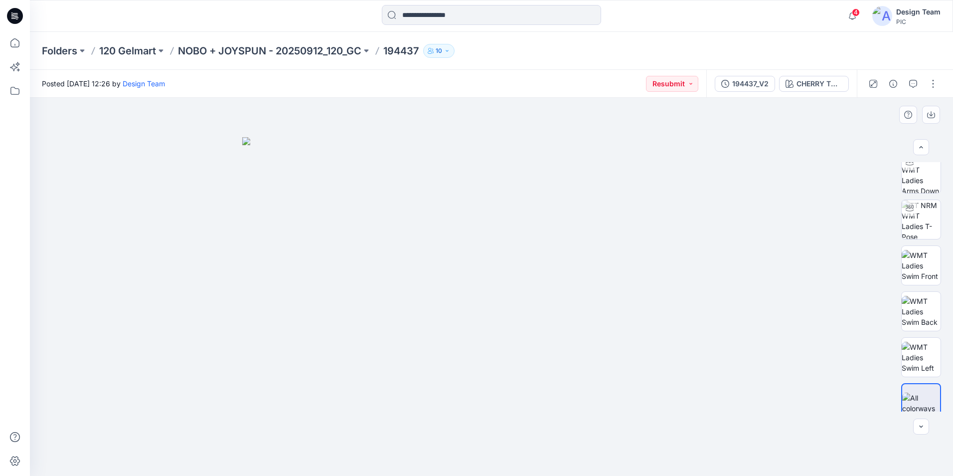
scroll to position [66, 0]
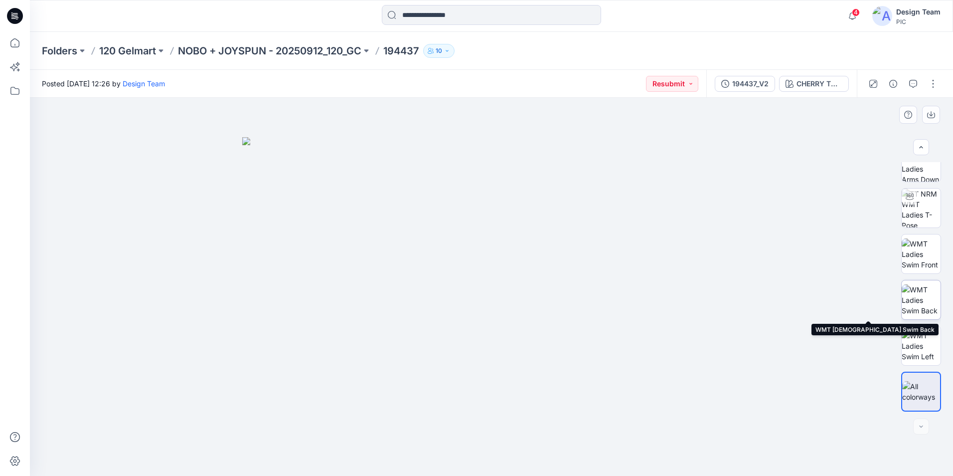
click at [922, 294] on img at bounding box center [921, 299] width 39 height 31
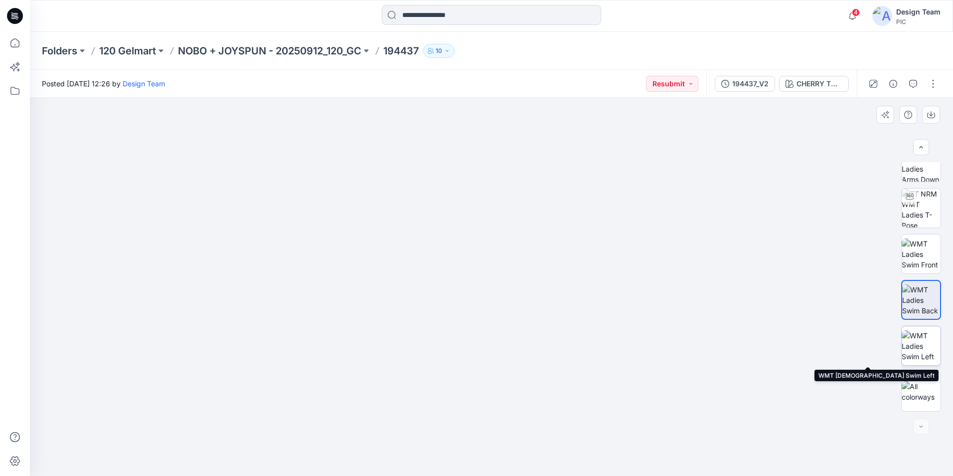
click at [918, 345] on img at bounding box center [921, 345] width 39 height 31
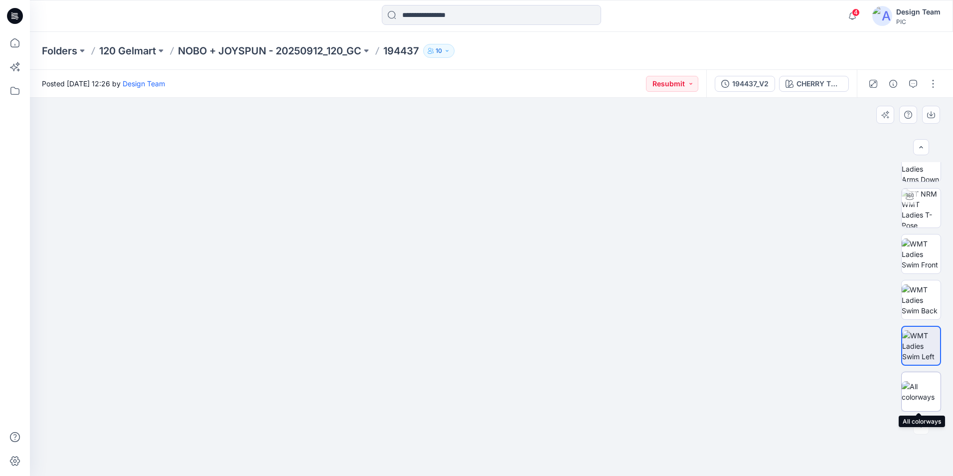
click at [916, 381] on img at bounding box center [921, 391] width 39 height 21
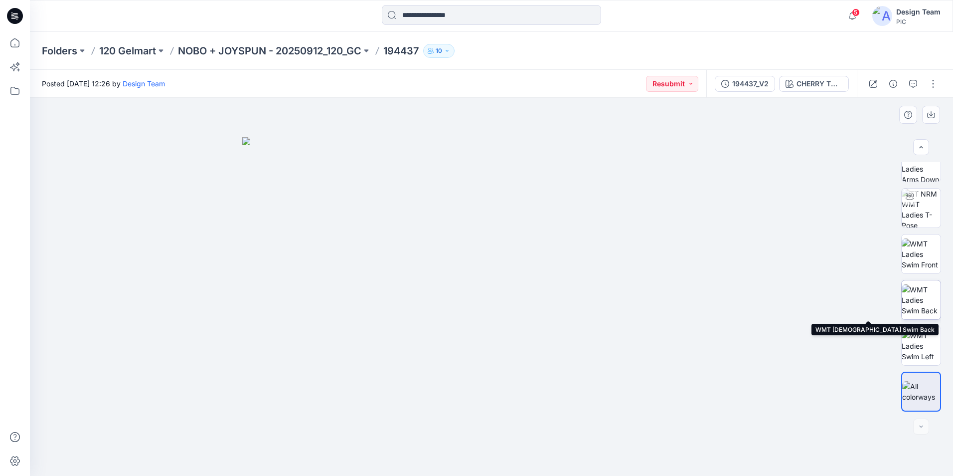
click at [925, 305] on img at bounding box center [921, 299] width 39 height 31
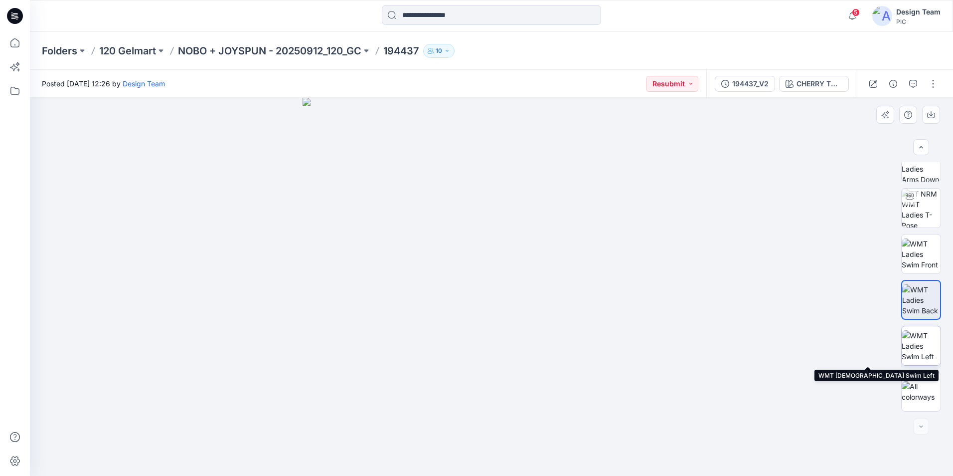
click at [921, 336] on img at bounding box center [921, 345] width 39 height 31
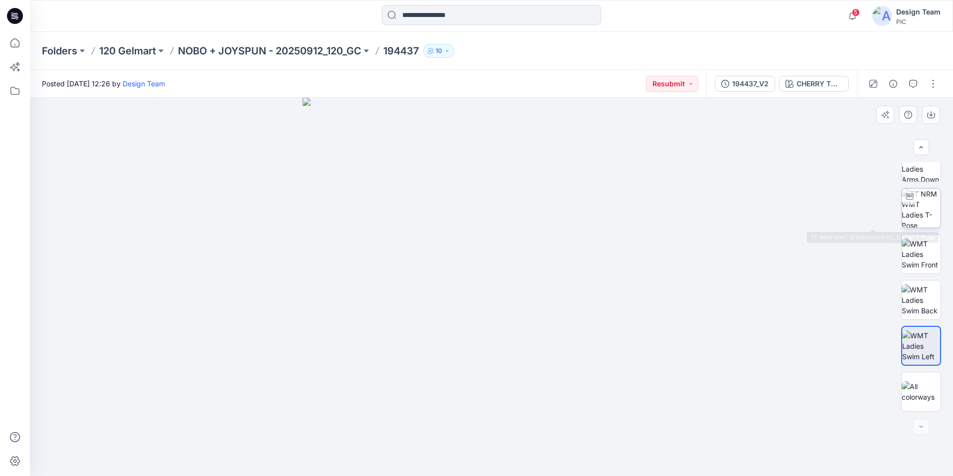
drag, startPoint x: 940, startPoint y: 187, endPoint x: 932, endPoint y: 196, distance: 12.3
click at [946, 104] on div "CHERRY TOMATO Loading... Material Properties Loading..." at bounding box center [492, 287] width 924 height 378
click at [921, 428] on div at bounding box center [922, 426] width 16 height 16
drag, startPoint x: 923, startPoint y: 425, endPoint x: 927, endPoint y: 419, distance: 6.8
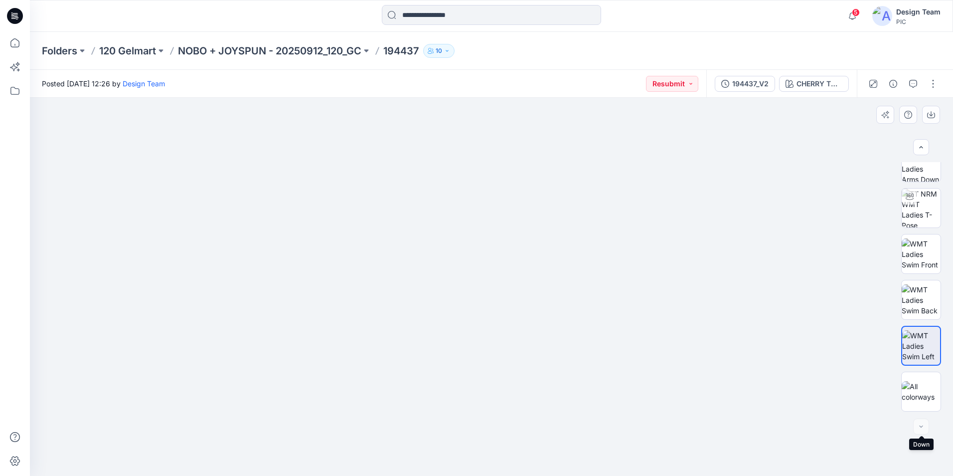
click at [923, 425] on div at bounding box center [922, 426] width 16 height 16
click at [920, 427] on div at bounding box center [922, 426] width 16 height 16
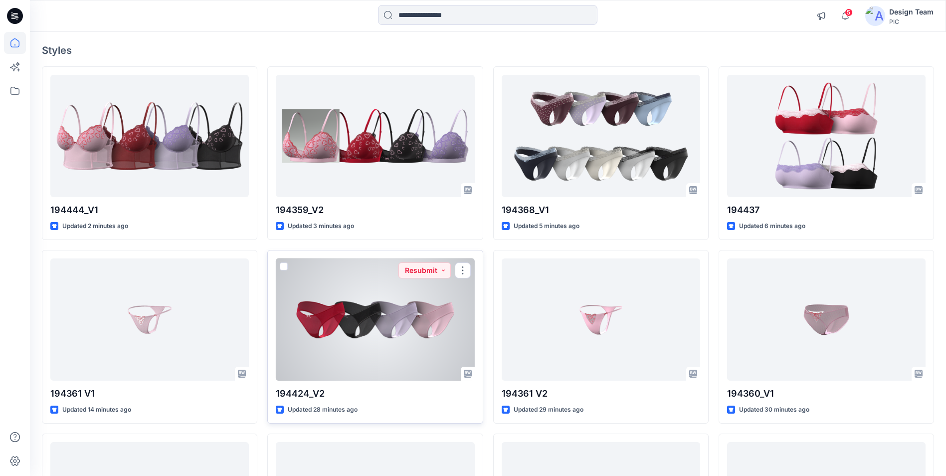
scroll to position [199, 0]
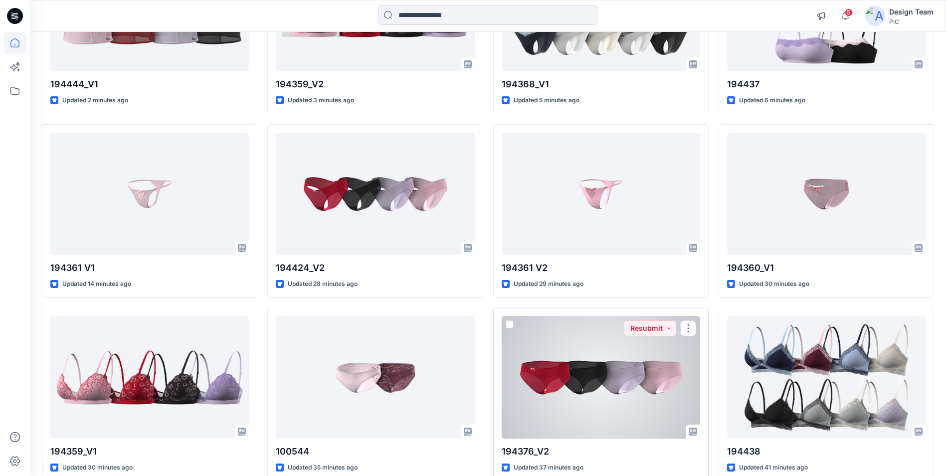
click at [603, 393] on div at bounding box center [601, 377] width 198 height 122
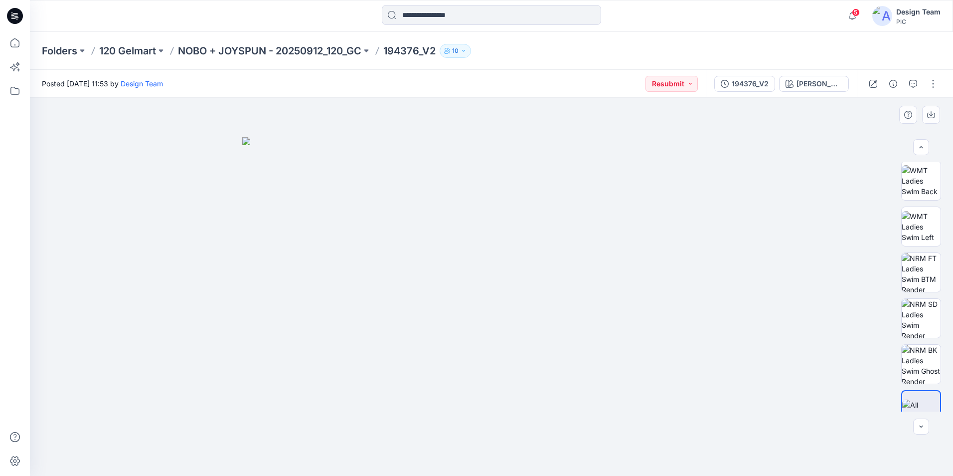
scroll to position [203, 0]
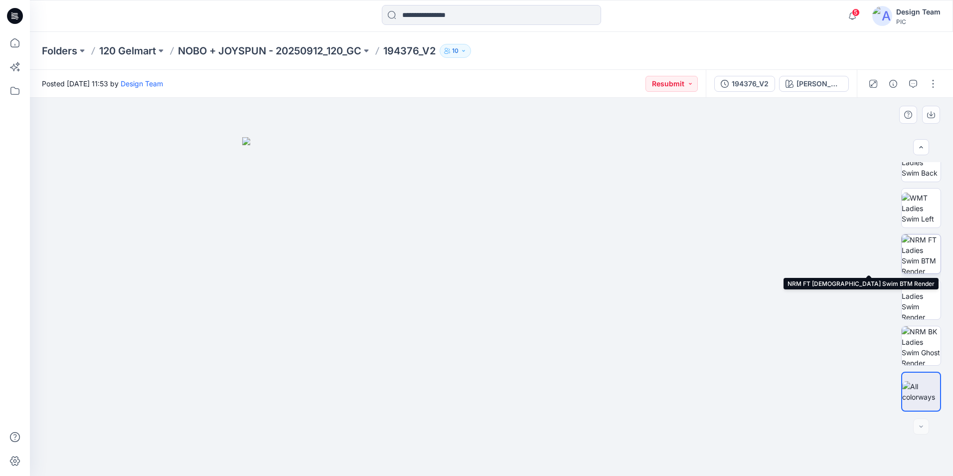
click at [917, 258] on img at bounding box center [921, 253] width 39 height 39
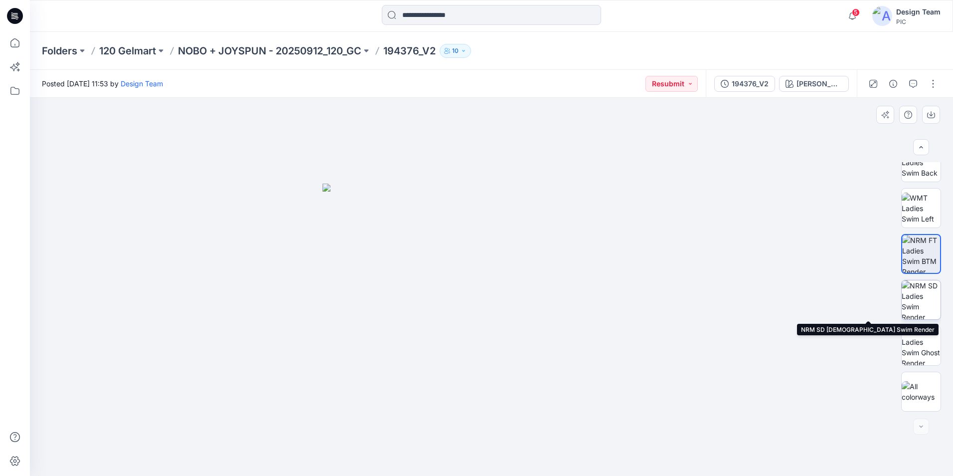
click at [926, 299] on img at bounding box center [921, 299] width 39 height 39
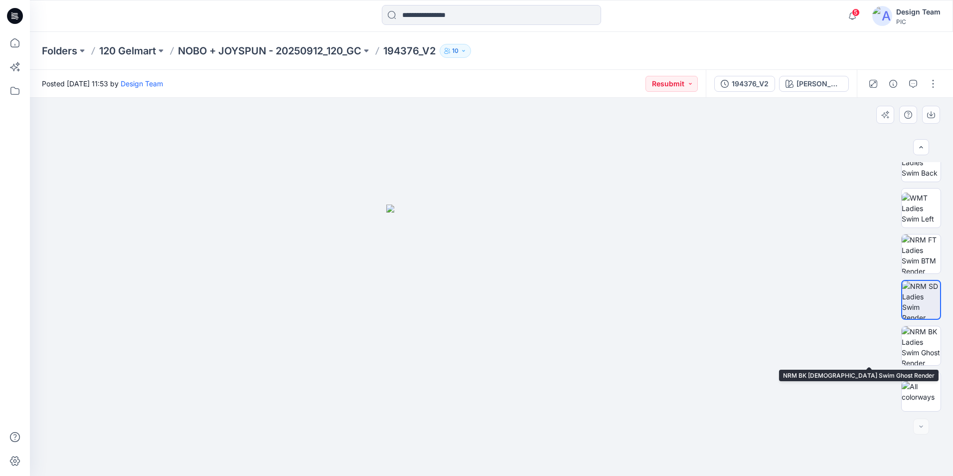
drag, startPoint x: 938, startPoint y: 349, endPoint x: 941, endPoint y: 376, distance: 26.6
click at [941, 378] on div at bounding box center [922, 286] width 40 height 249
click at [927, 350] on img at bounding box center [921, 345] width 39 height 39
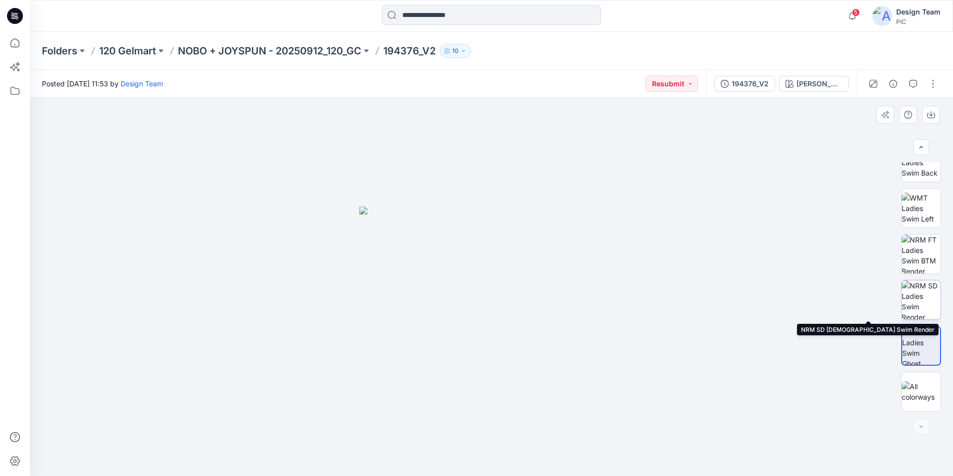
click at [925, 307] on img at bounding box center [921, 299] width 39 height 39
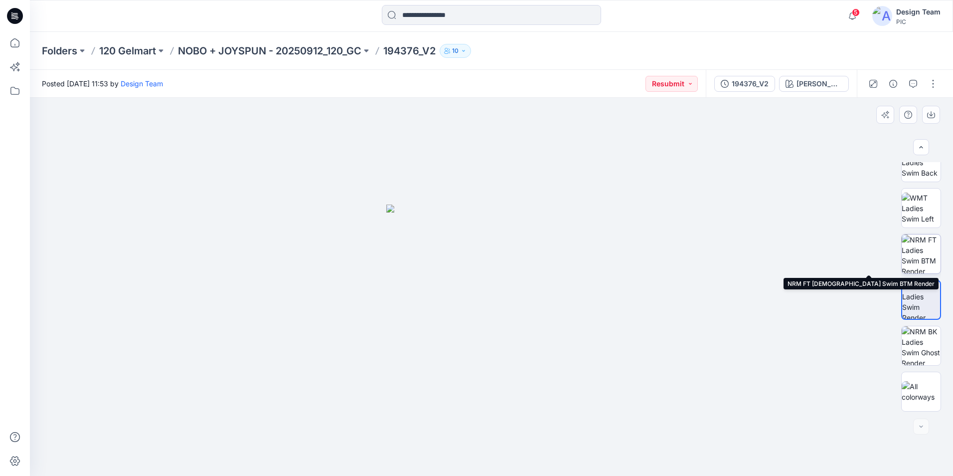
click at [924, 255] on img at bounding box center [921, 253] width 39 height 39
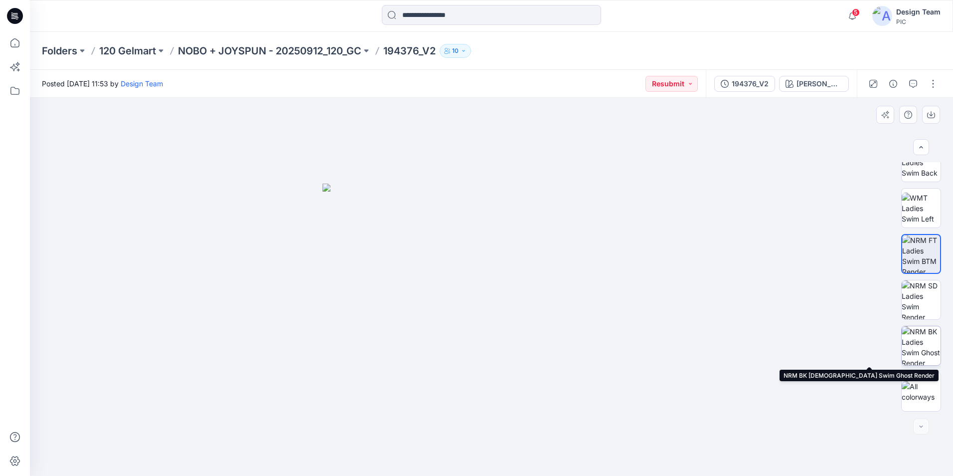
click at [927, 356] on img at bounding box center [921, 345] width 39 height 39
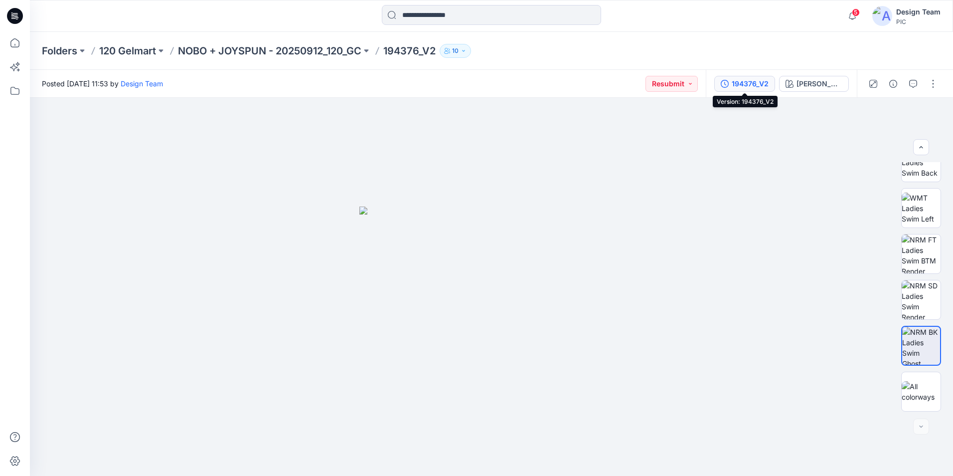
click at [744, 81] on div "194376_V2" at bounding box center [750, 83] width 37 height 11
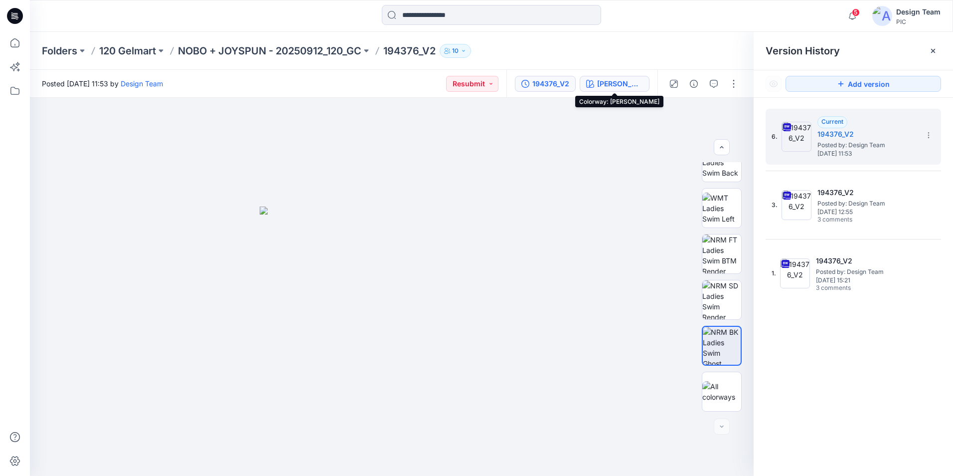
click at [622, 81] on div "[PERSON_NAME]" at bounding box center [620, 83] width 46 height 11
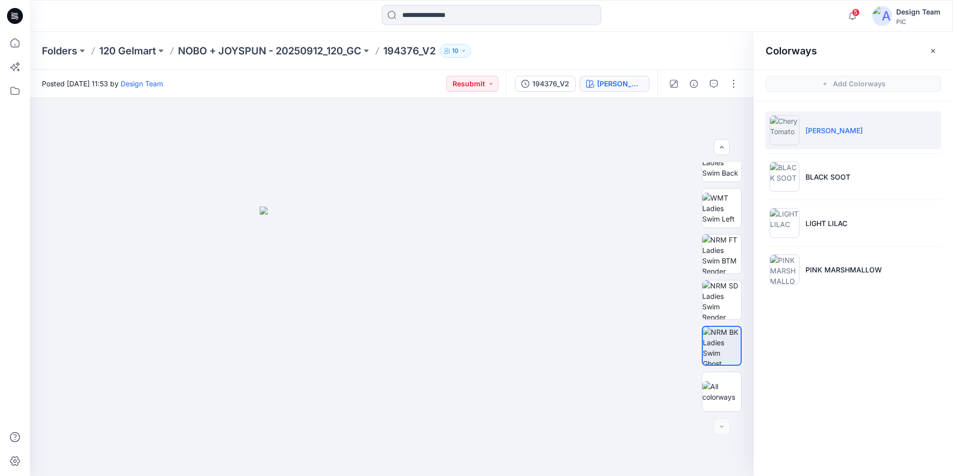
click at [622, 81] on div "[PERSON_NAME]" at bounding box center [620, 83] width 46 height 11
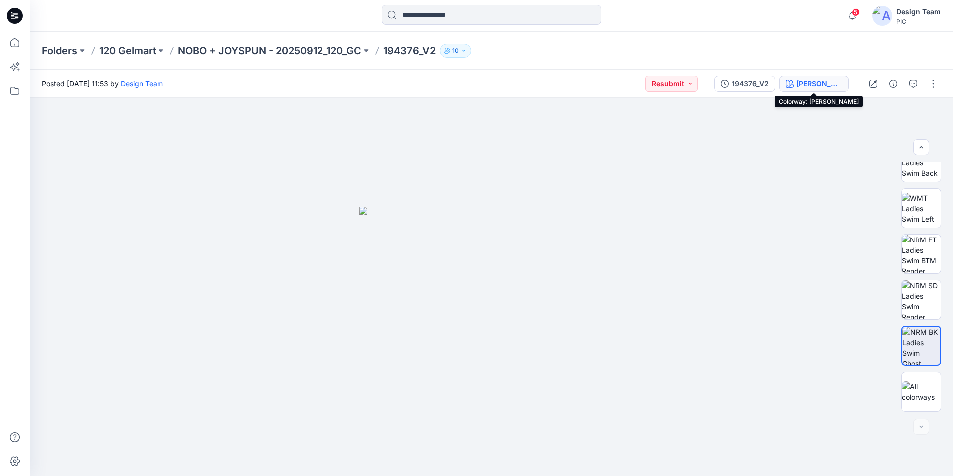
click at [833, 83] on div "[PERSON_NAME]" at bounding box center [820, 83] width 46 height 11
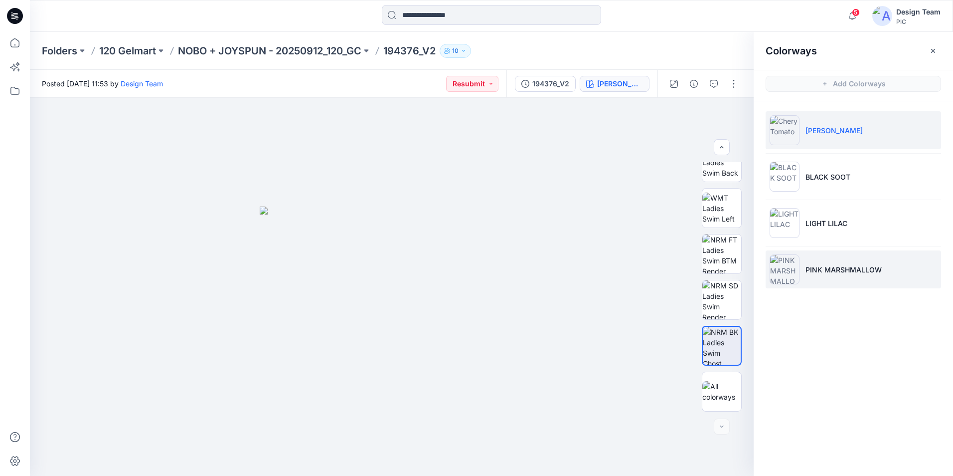
click at [787, 275] on img at bounding box center [785, 269] width 30 height 30
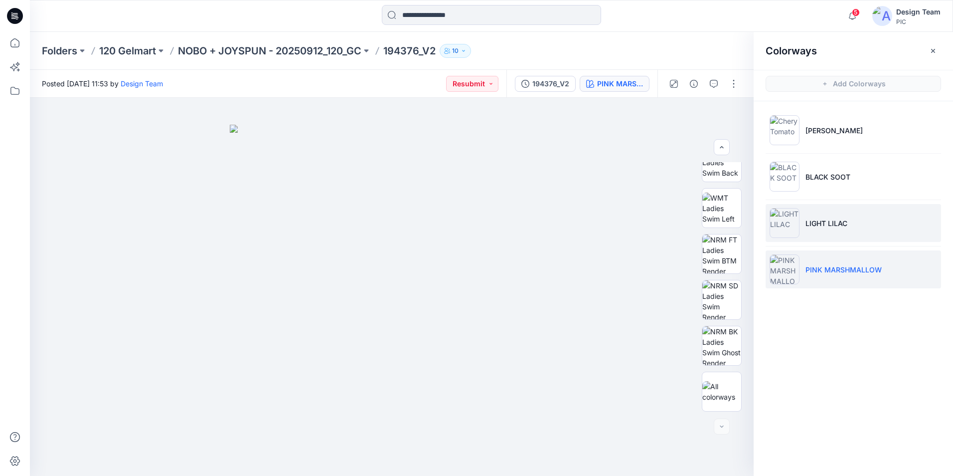
click at [790, 223] on img at bounding box center [785, 223] width 30 height 30
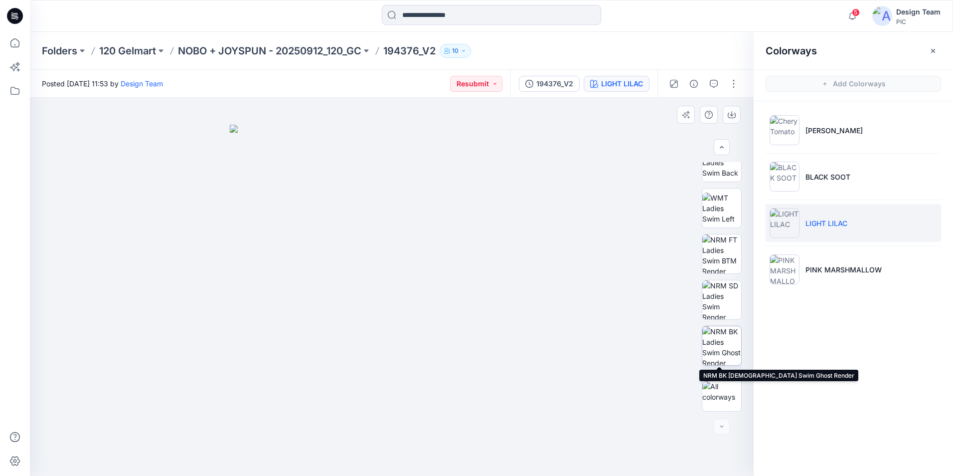
click at [728, 341] on img at bounding box center [722, 345] width 39 height 39
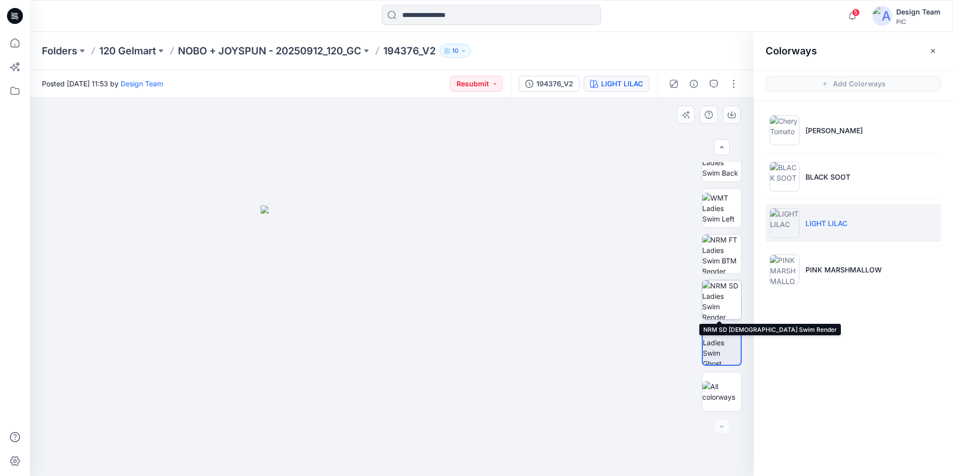
click at [722, 304] on img at bounding box center [722, 299] width 39 height 39
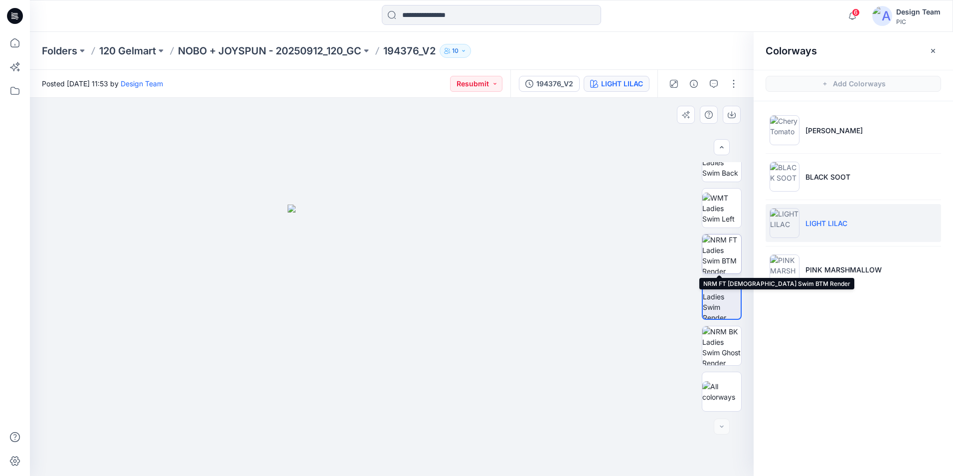
click at [726, 253] on img at bounding box center [722, 253] width 39 height 39
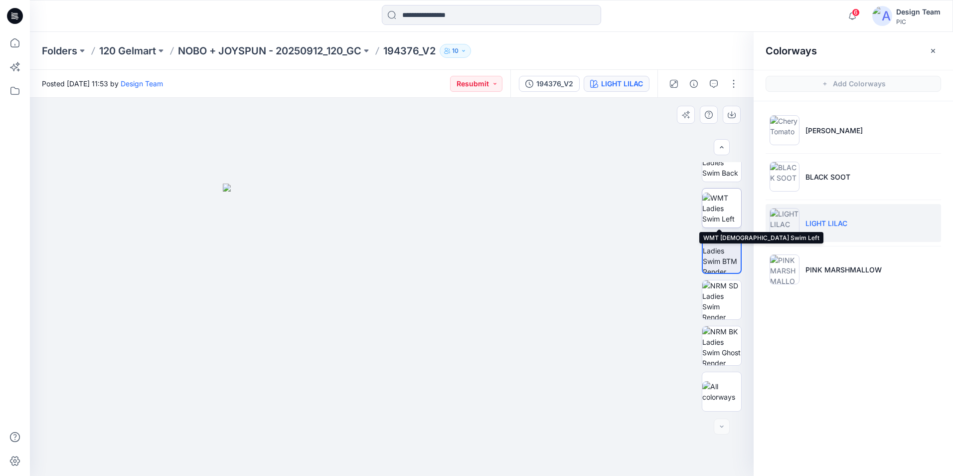
click at [722, 210] on img at bounding box center [722, 207] width 39 height 31
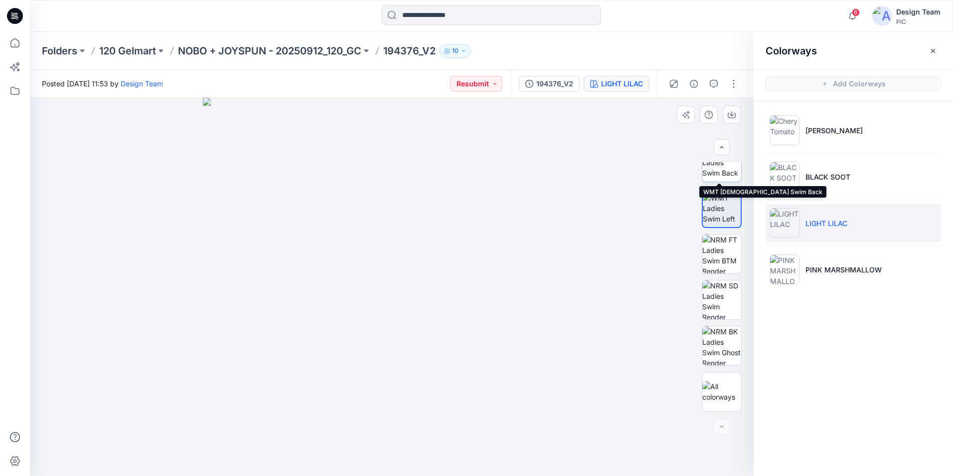
click at [723, 171] on img at bounding box center [722, 162] width 39 height 31
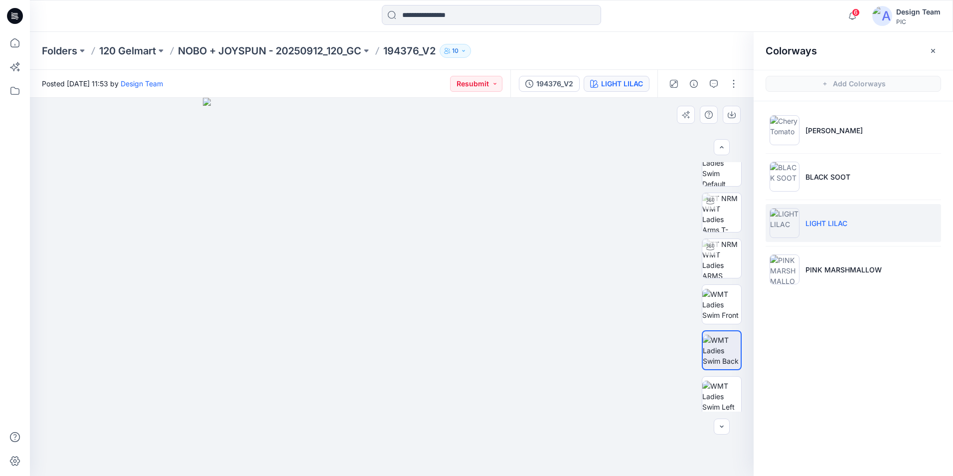
scroll to position [0, 0]
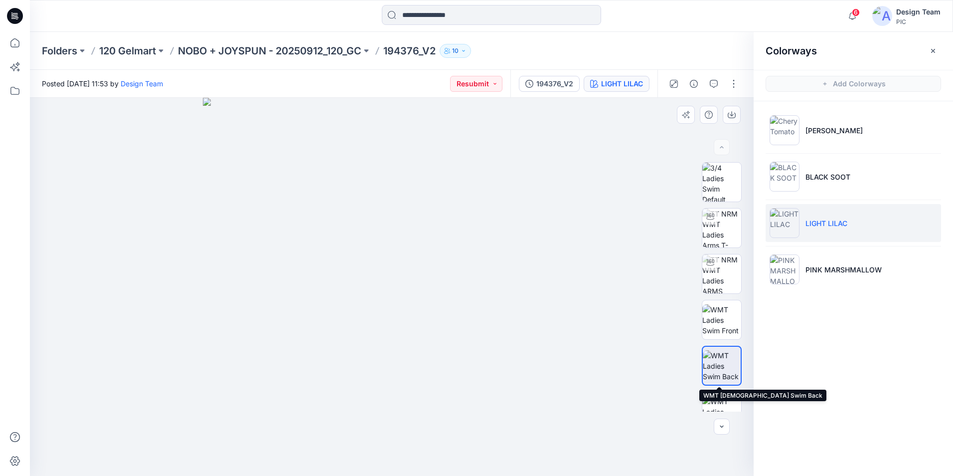
click at [723, 367] on img at bounding box center [722, 365] width 38 height 31
drag, startPoint x: 537, startPoint y: 392, endPoint x: 461, endPoint y: 341, distance: 91.3
click at [533, 195] on img at bounding box center [392, 154] width 643 height 643
click at [719, 226] on img at bounding box center [722, 227] width 39 height 39
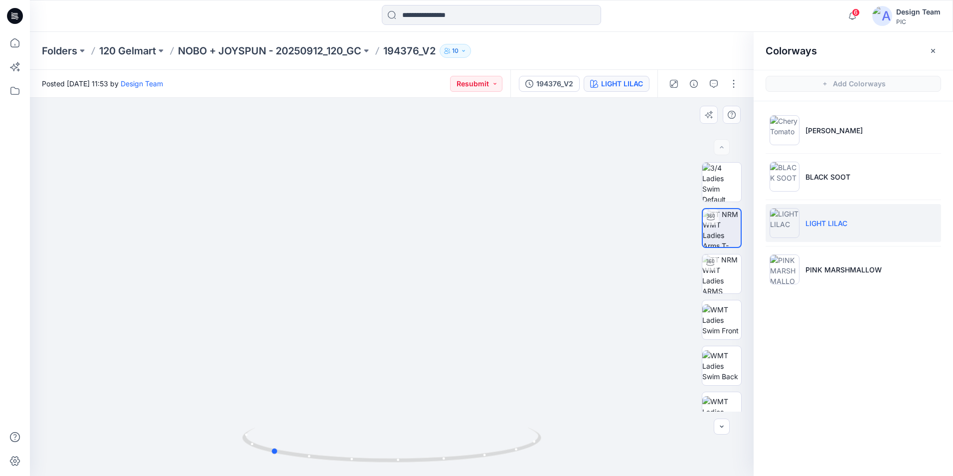
drag, startPoint x: 393, startPoint y: 460, endPoint x: 569, endPoint y: 441, distance: 176.6
click at [569, 441] on div at bounding box center [392, 287] width 724 height 378
drag, startPoint x: 277, startPoint y: 455, endPoint x: 394, endPoint y: 456, distance: 117.7
click at [394, 456] on icon at bounding box center [393, 445] width 302 height 37
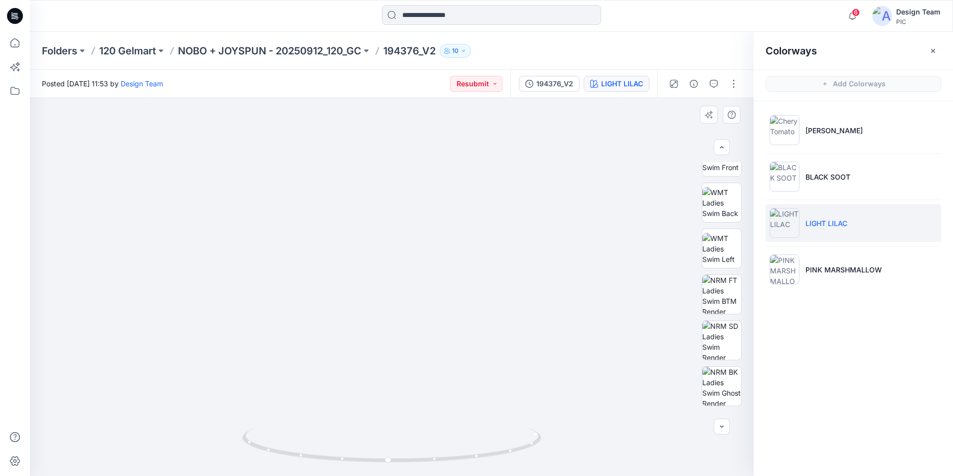
click at [635, 404] on img at bounding box center [392, 138] width 972 height 675
click at [729, 340] on img at bounding box center [722, 340] width 39 height 39
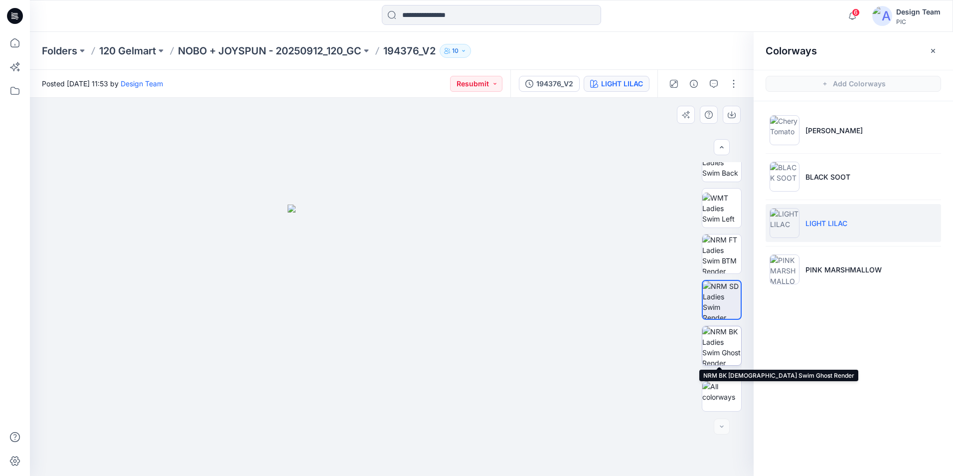
click at [719, 345] on img at bounding box center [722, 345] width 39 height 39
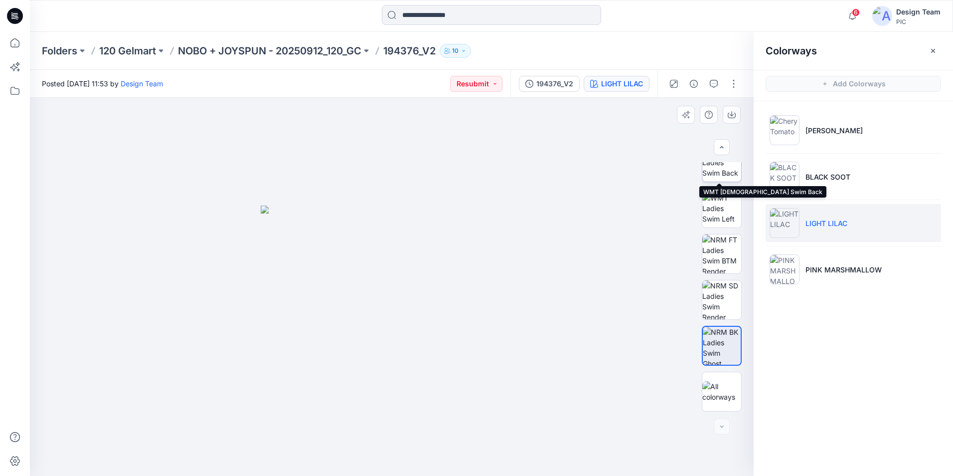
click at [726, 171] on img at bounding box center [722, 162] width 39 height 31
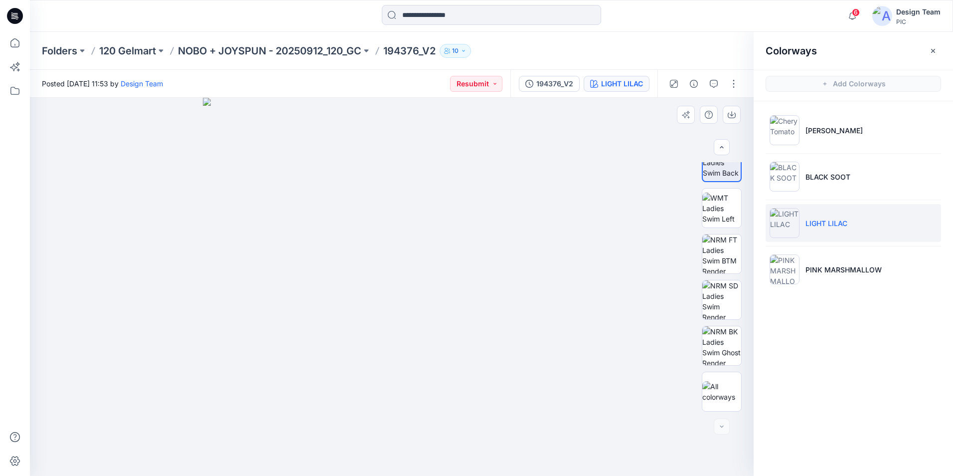
drag, startPoint x: 745, startPoint y: 167, endPoint x: 744, endPoint y: 143, distance: 24.5
click at [744, 143] on div "LIGHT LILAC Loading... Material Properties Loading..." at bounding box center [392, 287] width 724 height 378
click at [721, 146] on icon "button" at bounding box center [722, 147] width 8 height 8
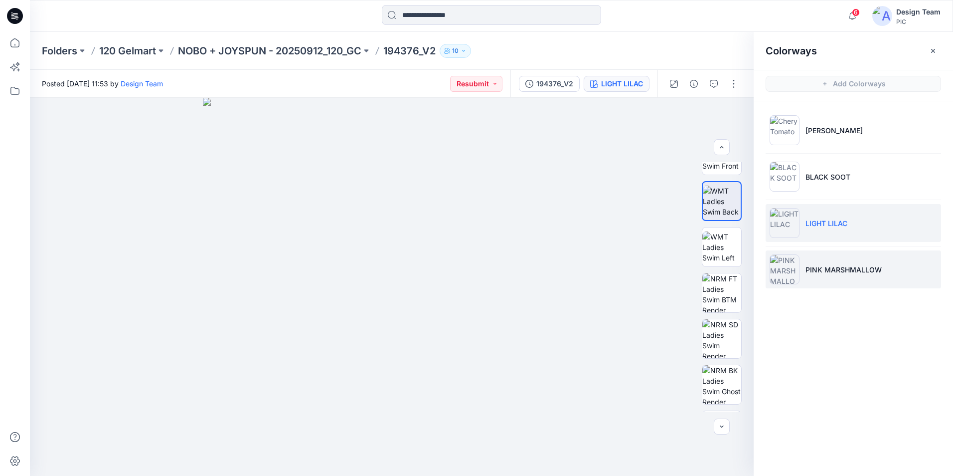
click at [786, 268] on img at bounding box center [785, 269] width 30 height 30
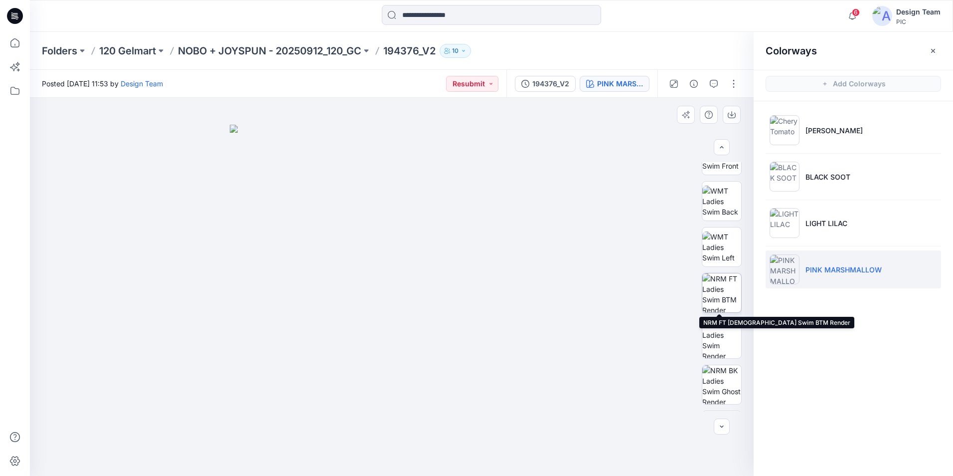
click at [726, 287] on img at bounding box center [722, 292] width 39 height 39
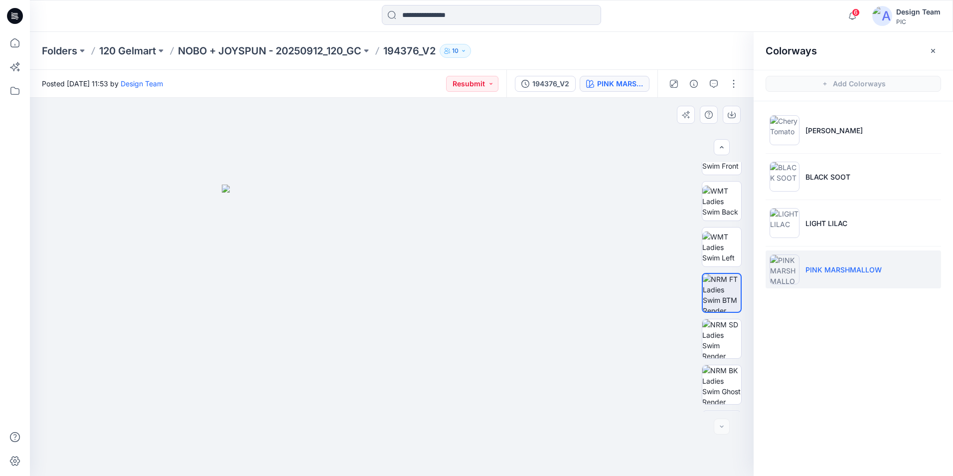
scroll to position [203, 0]
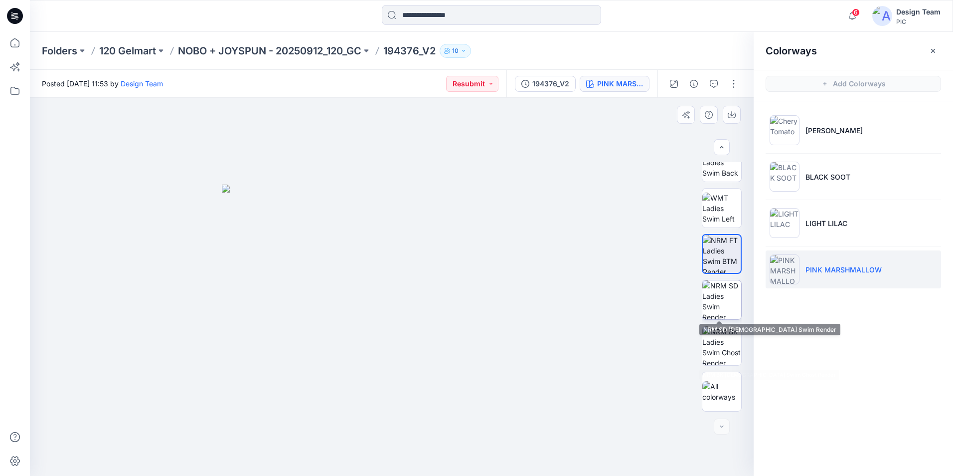
click at [729, 285] on img at bounding box center [722, 299] width 39 height 39
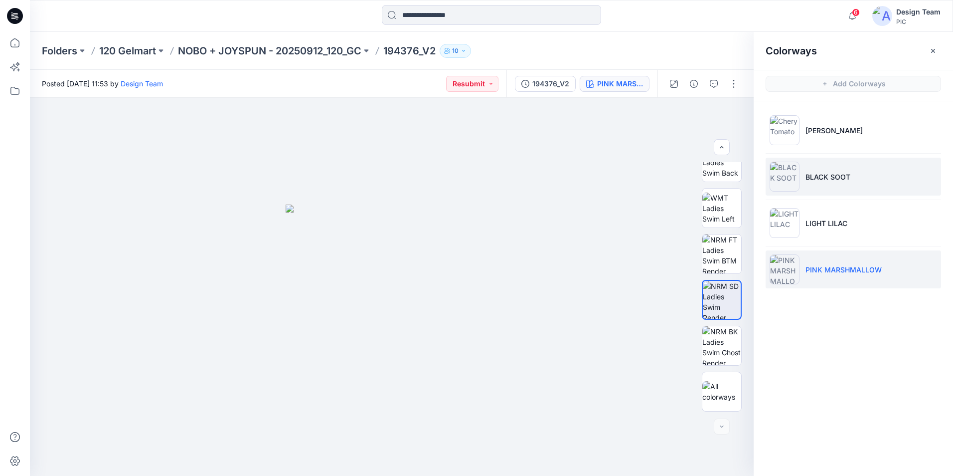
click at [788, 182] on img at bounding box center [785, 177] width 30 height 30
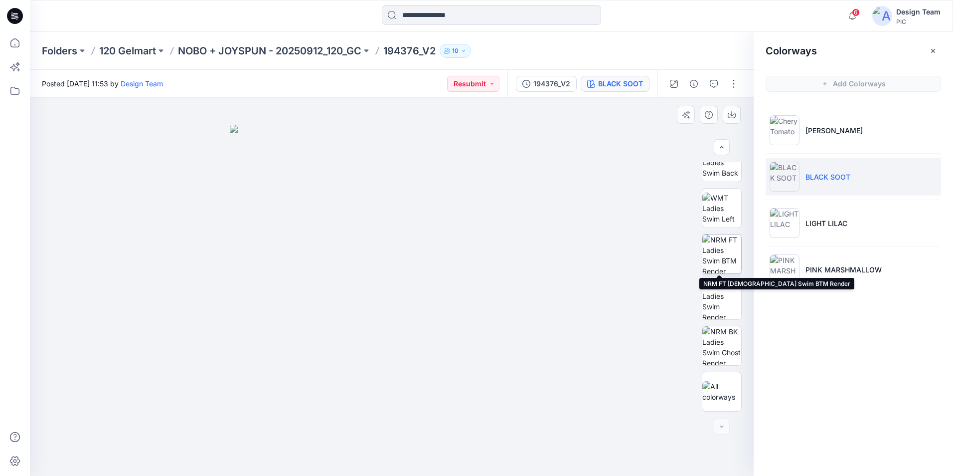
click at [719, 256] on img at bounding box center [722, 253] width 39 height 39
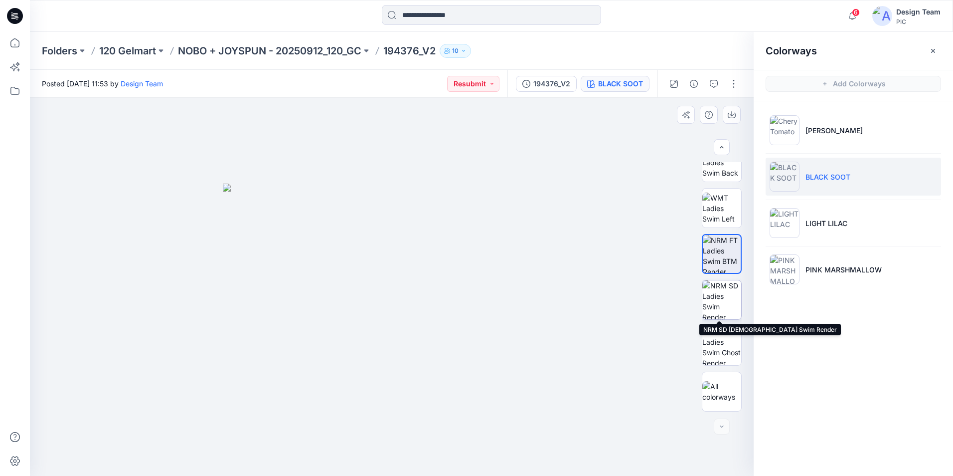
click at [726, 291] on img at bounding box center [722, 299] width 39 height 39
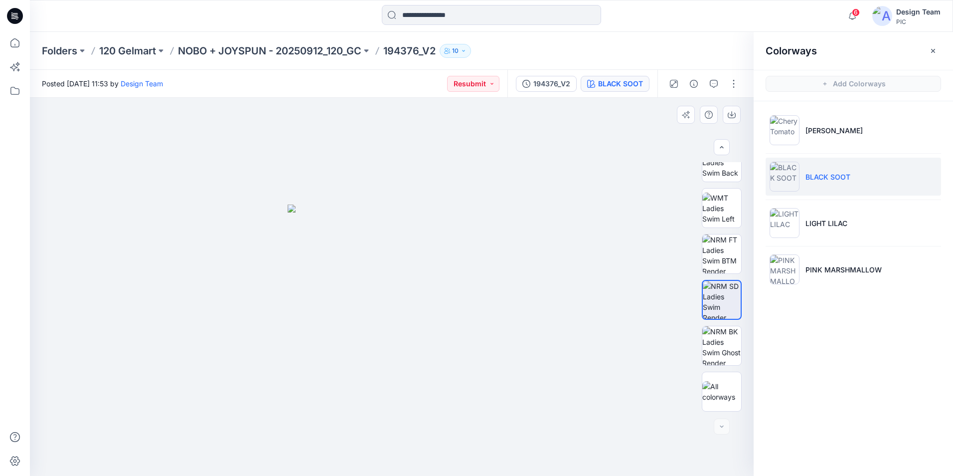
drag, startPoint x: 349, startPoint y: 255, endPoint x: 568, endPoint y: 225, distance: 221.9
click at [568, 225] on div at bounding box center [392, 287] width 724 height 378
click at [726, 349] on img at bounding box center [722, 345] width 39 height 39
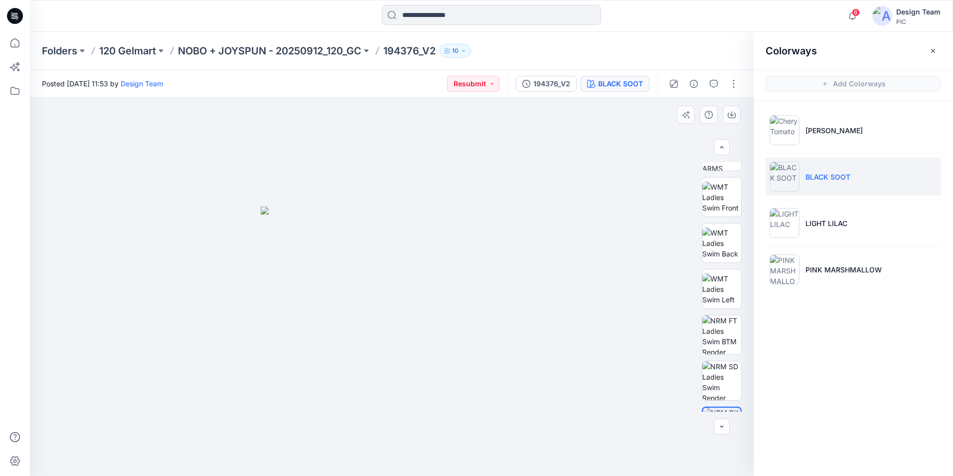
scroll to position [110, 0]
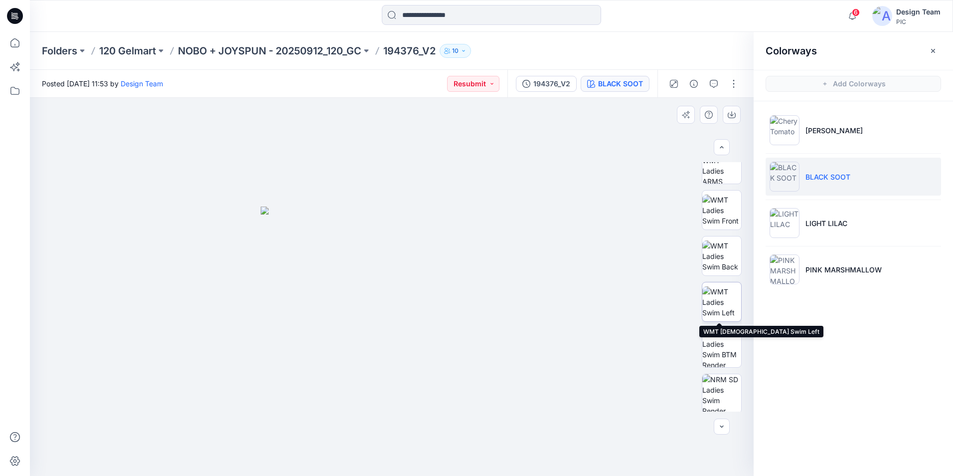
click at [723, 304] on img at bounding box center [722, 301] width 39 height 31
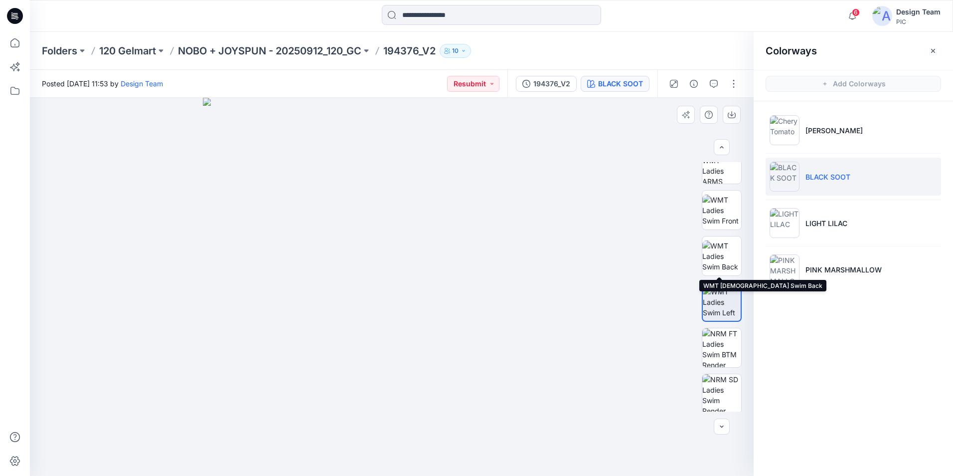
click at [726, 259] on img at bounding box center [722, 255] width 39 height 31
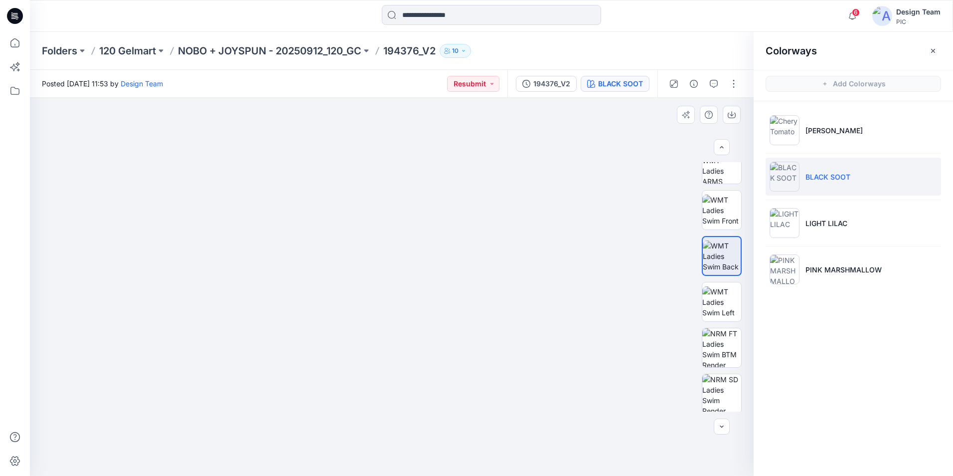
drag, startPoint x: 405, startPoint y: 362, endPoint x: 434, endPoint y: 161, distance: 203.1
click at [434, 161] on img at bounding box center [392, 151] width 648 height 648
click at [726, 213] on img at bounding box center [722, 209] width 39 height 31
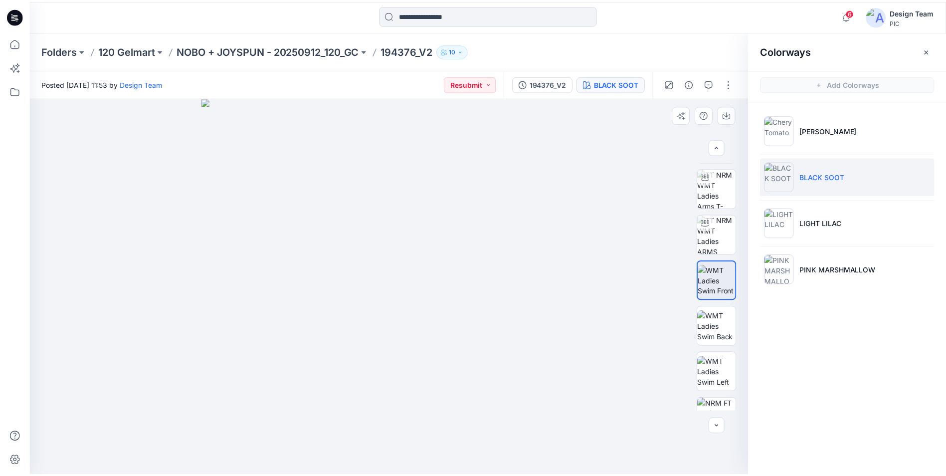
scroll to position [41, 0]
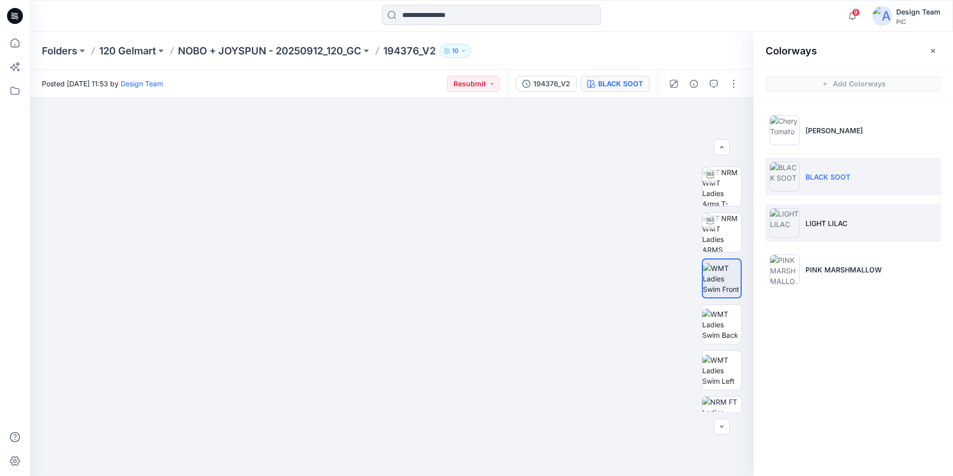
click at [791, 225] on img at bounding box center [785, 223] width 30 height 30
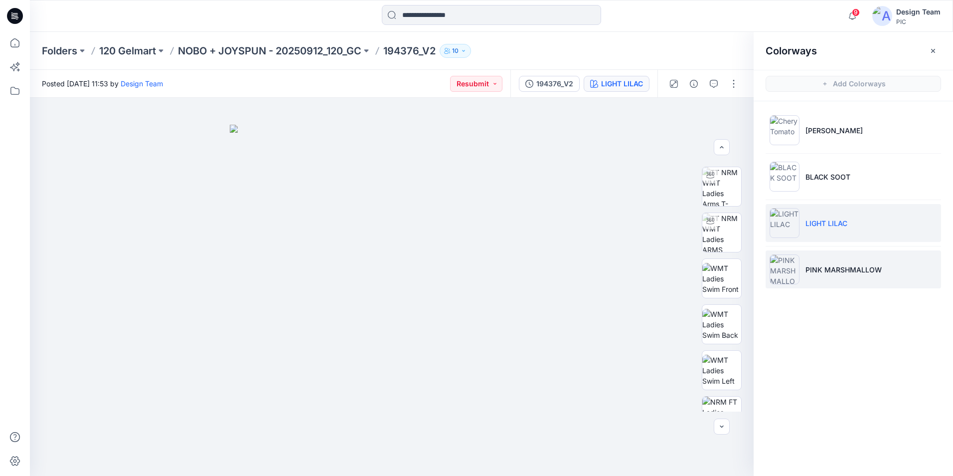
click at [786, 269] on img at bounding box center [785, 269] width 30 height 30
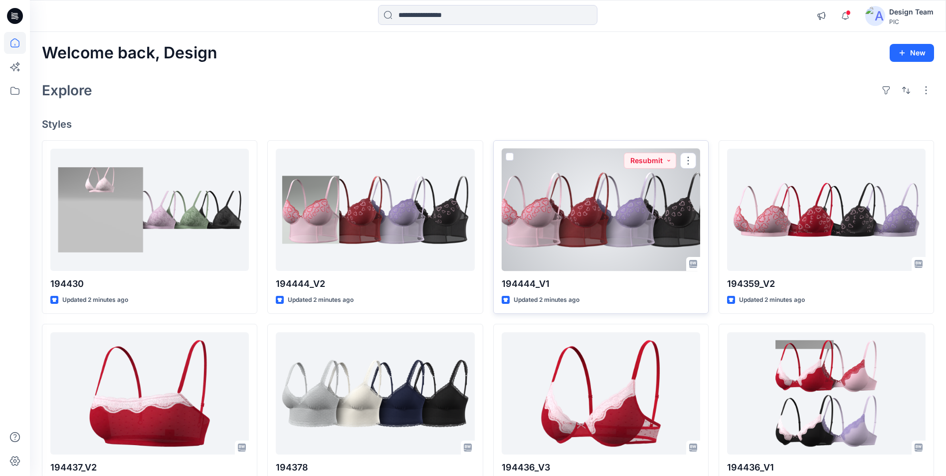
click at [576, 249] on div at bounding box center [601, 210] width 198 height 122
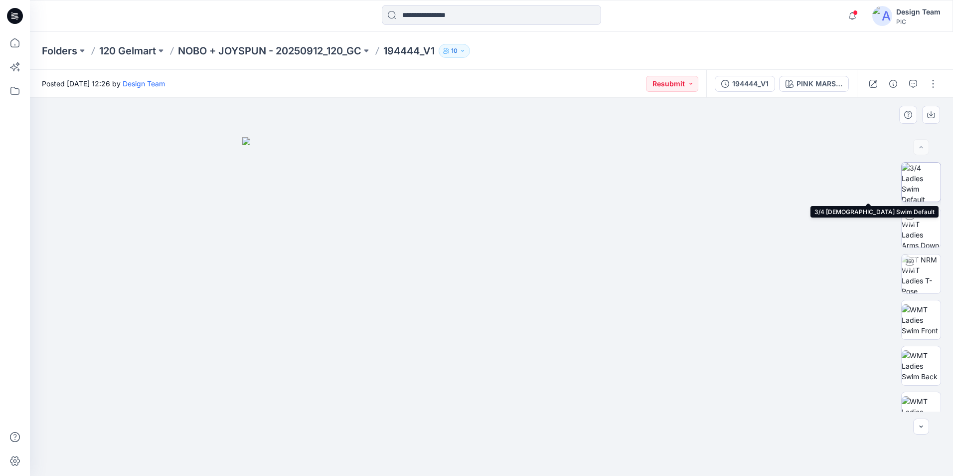
click at [922, 190] on img at bounding box center [921, 182] width 39 height 39
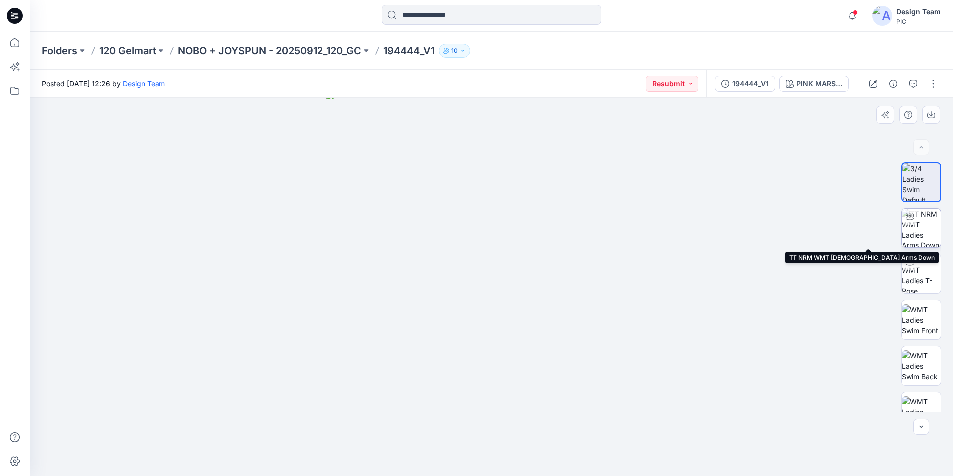
click at [922, 220] on img at bounding box center [921, 227] width 39 height 39
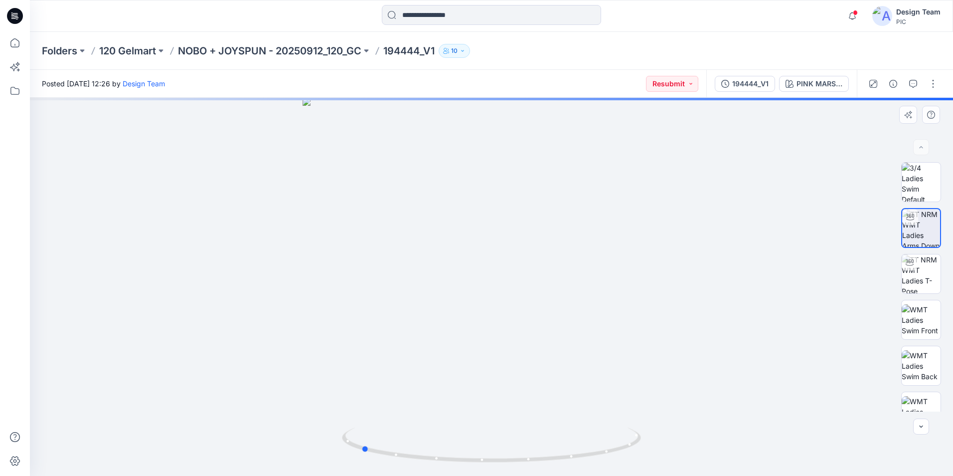
drag, startPoint x: 492, startPoint y: 459, endPoint x: 661, endPoint y: 423, distance: 172.2
click at [661, 423] on div at bounding box center [492, 287] width 924 height 378
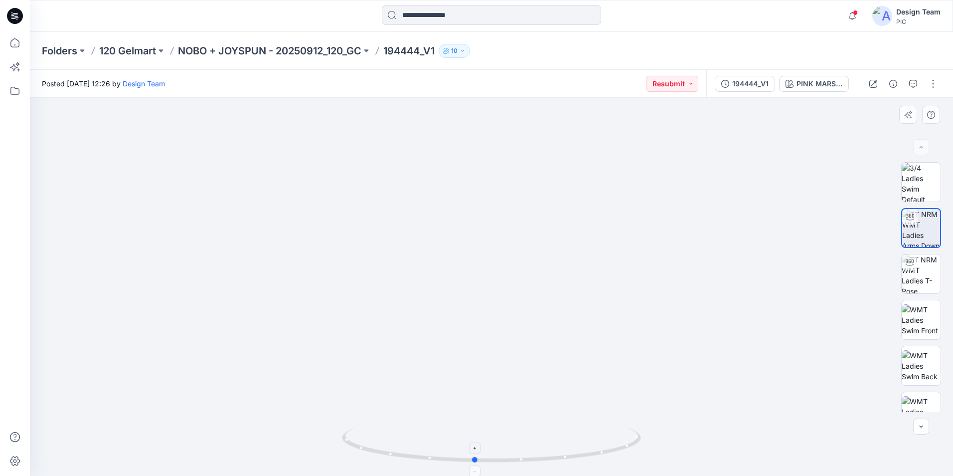
drag, startPoint x: 368, startPoint y: 453, endPoint x: 482, endPoint y: 457, distance: 113.8
click at [482, 457] on icon at bounding box center [493, 445] width 302 height 37
drag, startPoint x: 475, startPoint y: 464, endPoint x: 490, endPoint y: 464, distance: 14.5
click at [490, 464] on icon at bounding box center [493, 445] width 302 height 37
drag, startPoint x: 489, startPoint y: 460, endPoint x: 642, endPoint y: 441, distance: 154.8
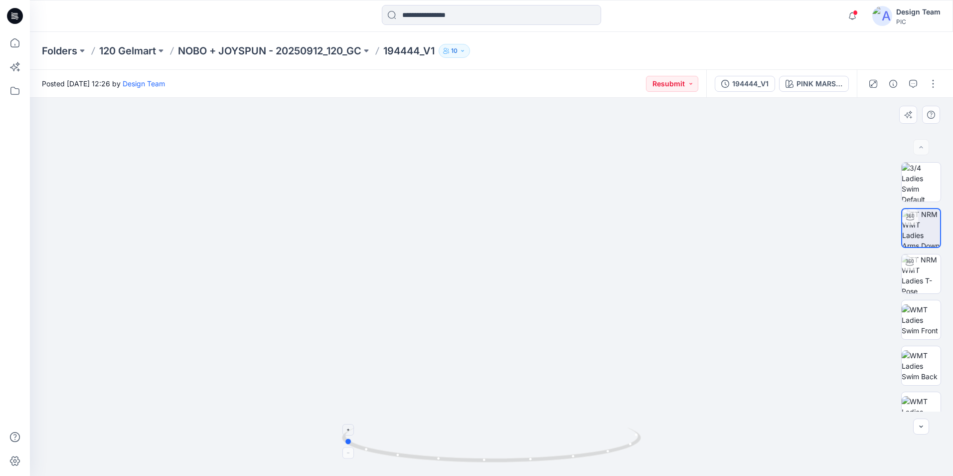
click at [642, 441] on icon at bounding box center [493, 445] width 302 height 37
drag, startPoint x: 351, startPoint y: 445, endPoint x: 743, endPoint y: 387, distance: 396.2
click at [630, 437] on icon at bounding box center [493, 445] width 302 height 37
click at [919, 268] on img at bounding box center [921, 273] width 39 height 39
drag, startPoint x: 491, startPoint y: 460, endPoint x: 753, endPoint y: 383, distance: 273.3
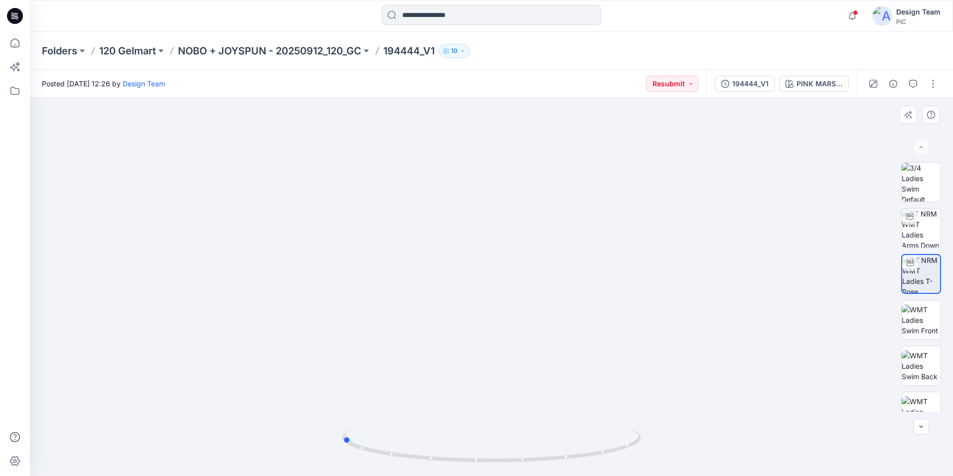
click at [641, 439] on icon at bounding box center [493, 445] width 302 height 37
drag, startPoint x: 347, startPoint y: 440, endPoint x: 373, endPoint y: 435, distance: 26.3
click at [373, 435] on icon at bounding box center [493, 445] width 302 height 37
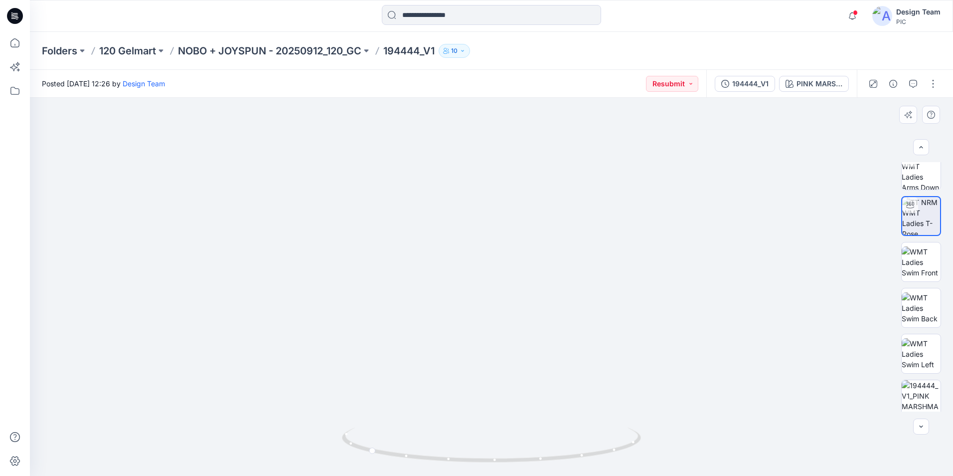
scroll to position [112, 0]
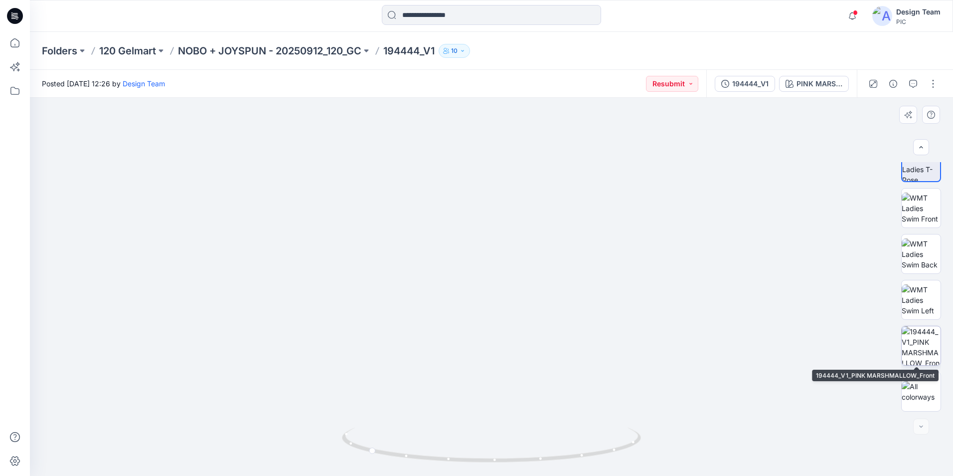
click at [925, 350] on img at bounding box center [921, 345] width 39 height 39
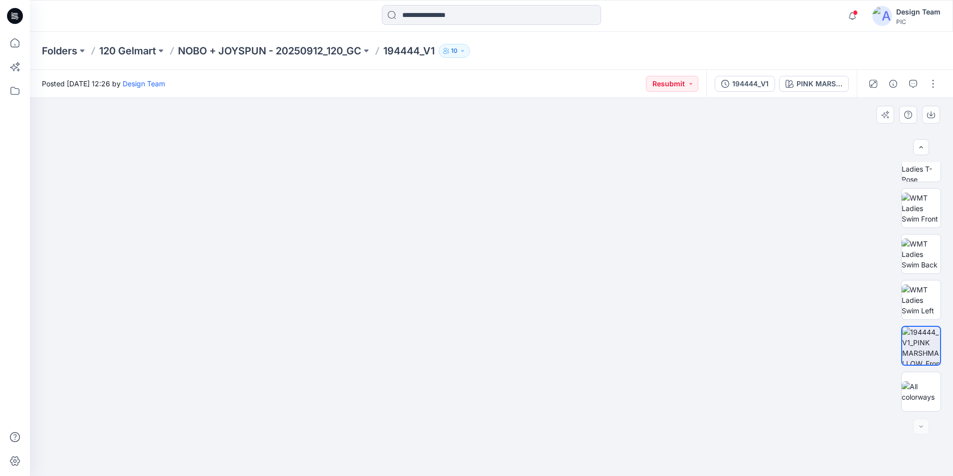
drag, startPoint x: 761, startPoint y: 435, endPoint x: 704, endPoint y: 184, distance: 257.3
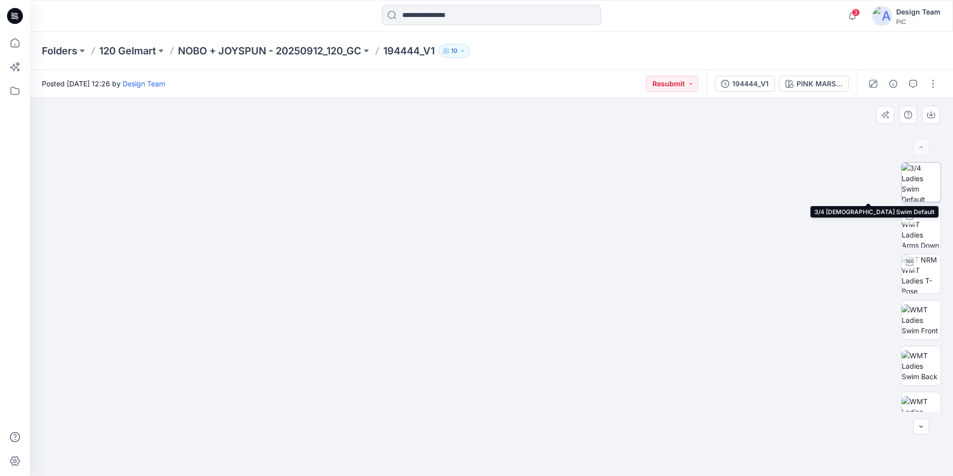
click at [926, 190] on img at bounding box center [921, 182] width 39 height 39
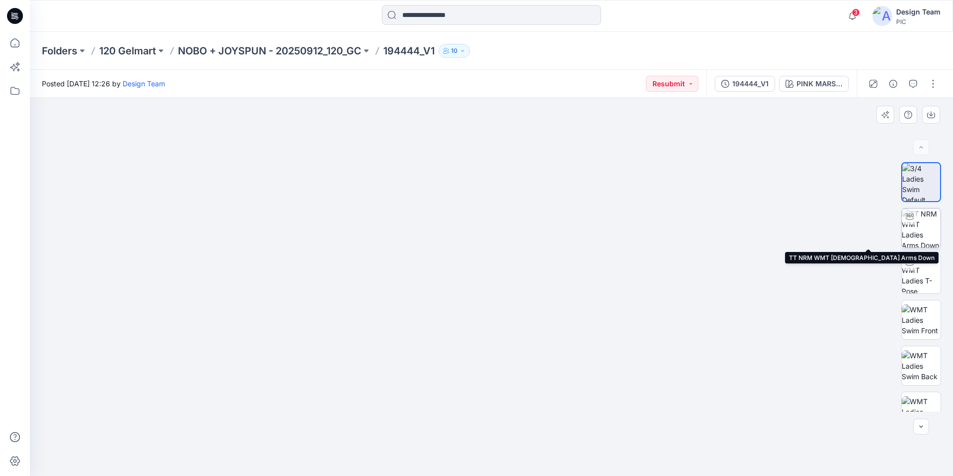
click at [924, 230] on img at bounding box center [921, 227] width 39 height 39
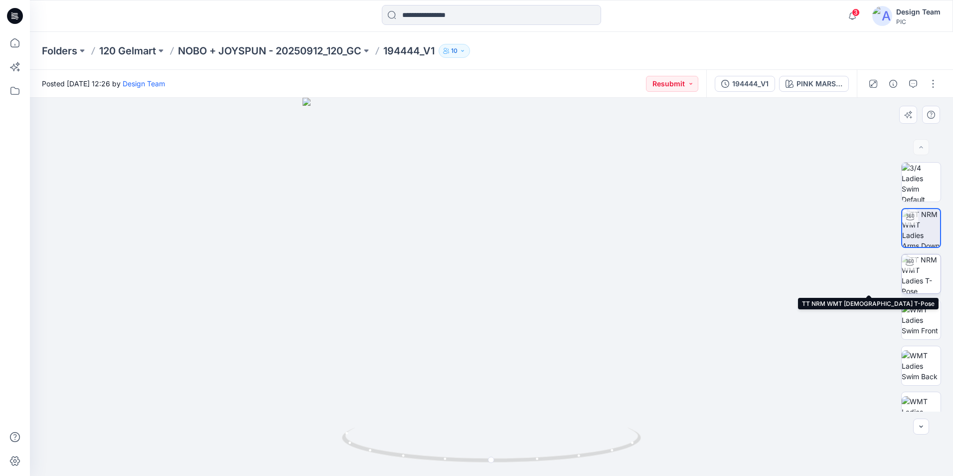
click at [924, 277] on img at bounding box center [921, 273] width 39 height 39
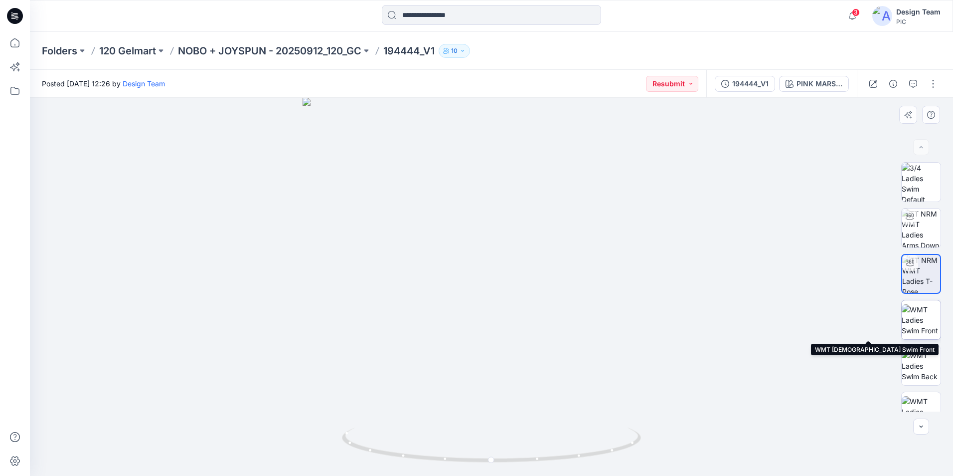
click at [926, 329] on img at bounding box center [921, 319] width 39 height 31
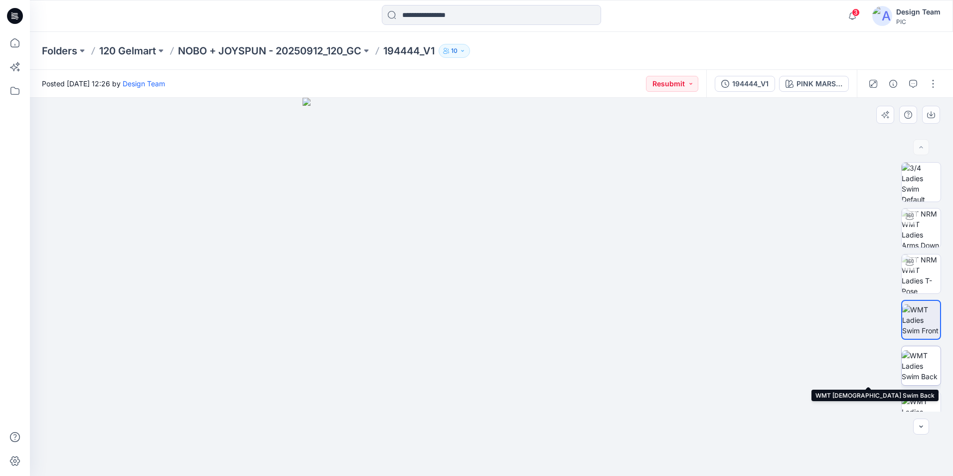
click at [917, 362] on img at bounding box center [921, 365] width 39 height 31
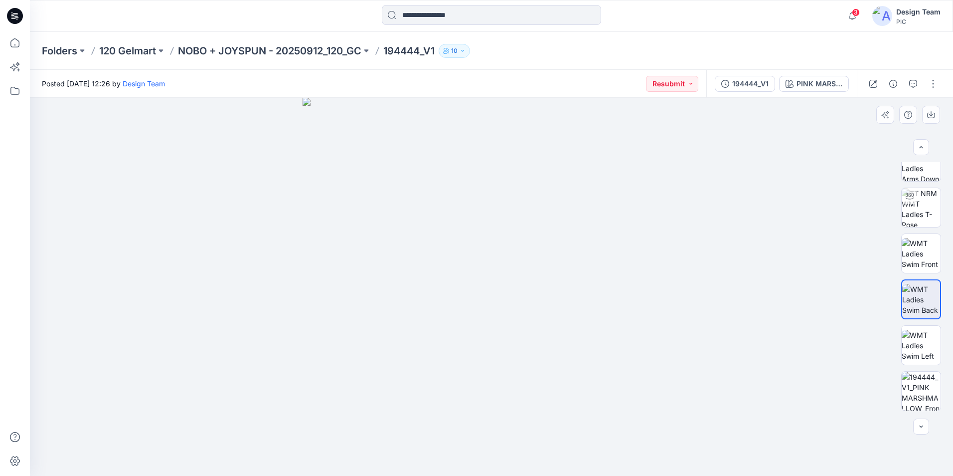
scroll to position [112, 0]
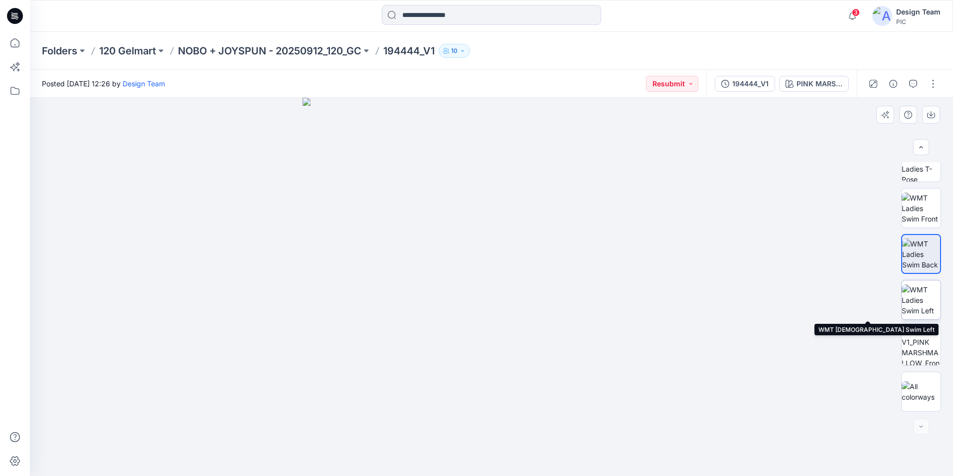
click at [920, 302] on img at bounding box center [921, 299] width 39 height 31
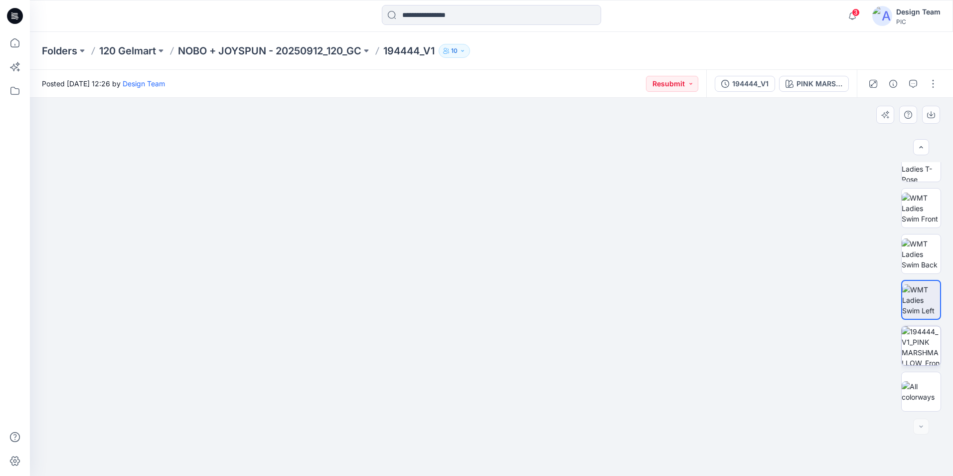
drag, startPoint x: 941, startPoint y: 349, endPoint x: 930, endPoint y: 355, distance: 12.7
click at [941, 365] on div at bounding box center [922, 286] width 64 height 249
click at [925, 351] on img at bounding box center [921, 345] width 39 height 39
drag, startPoint x: 556, startPoint y: 359, endPoint x: 565, endPoint y: 209, distance: 150.4
click at [565, 209] on img at bounding box center [491, 91] width 769 height 769
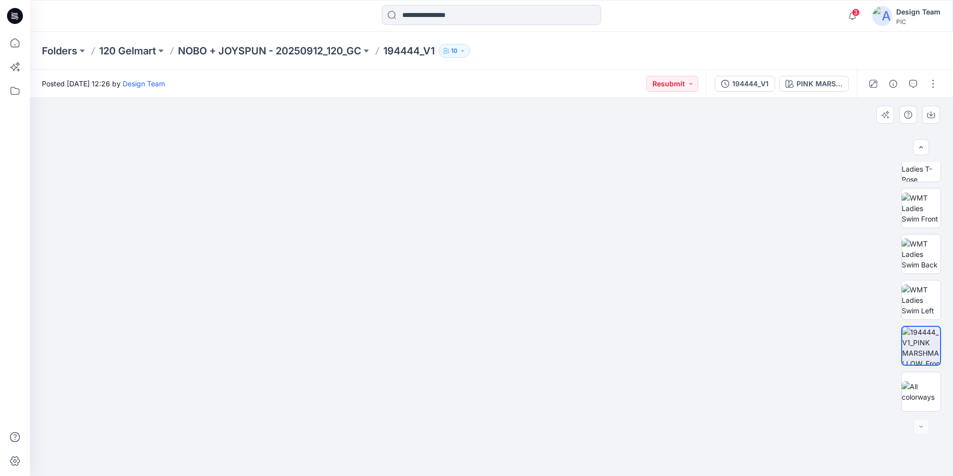
drag, startPoint x: 468, startPoint y: 338, endPoint x: 535, endPoint y: 371, distance: 74.7
click at [535, 371] on img at bounding box center [491, 108] width 769 height 735
click at [589, 390] on img at bounding box center [491, 109] width 769 height 733
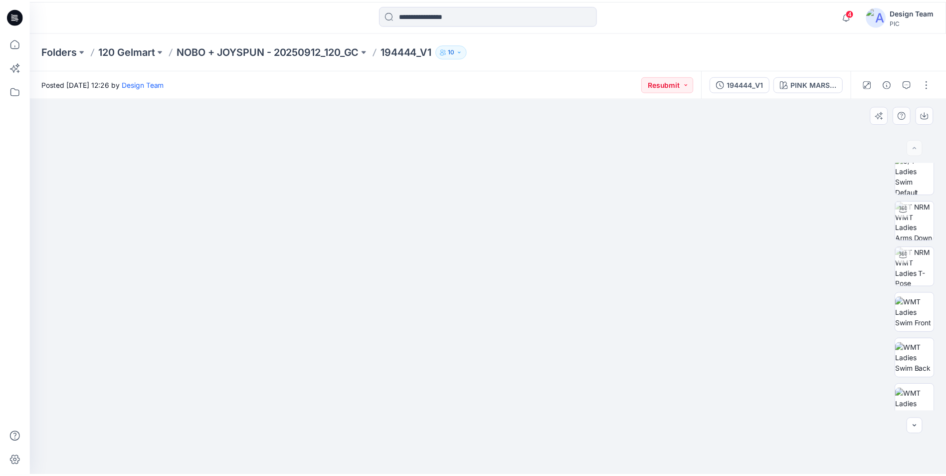
scroll to position [0, 0]
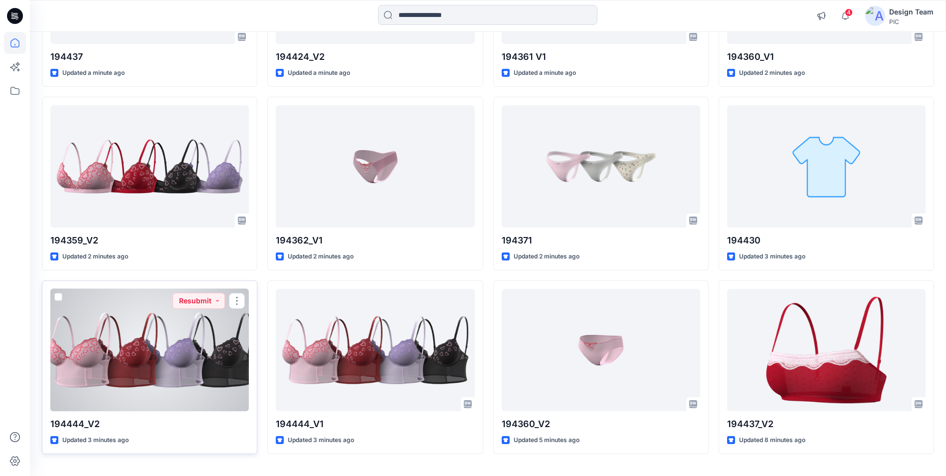
scroll to position [253, 0]
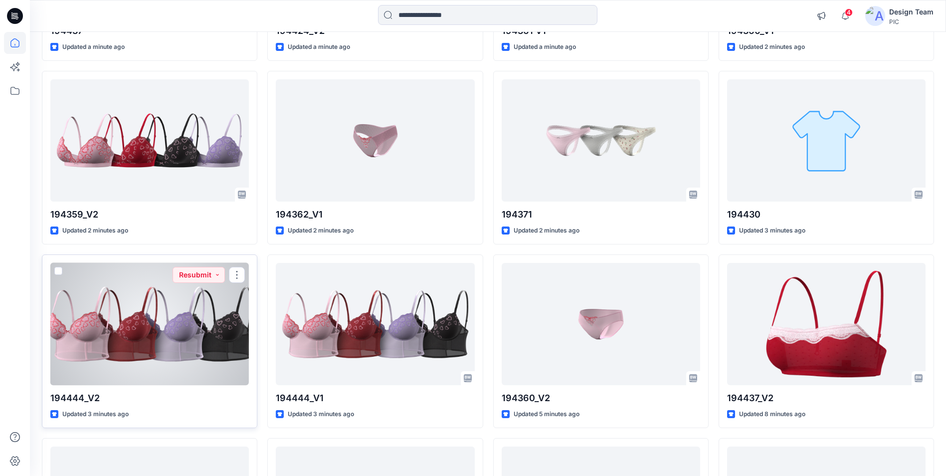
click at [160, 331] on div at bounding box center [149, 324] width 198 height 122
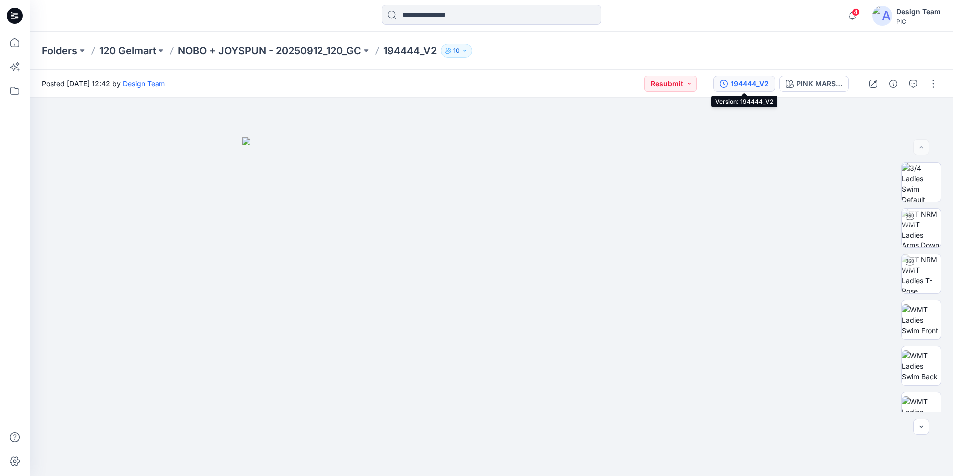
click at [743, 81] on div "194444_V2" at bounding box center [750, 83] width 38 height 11
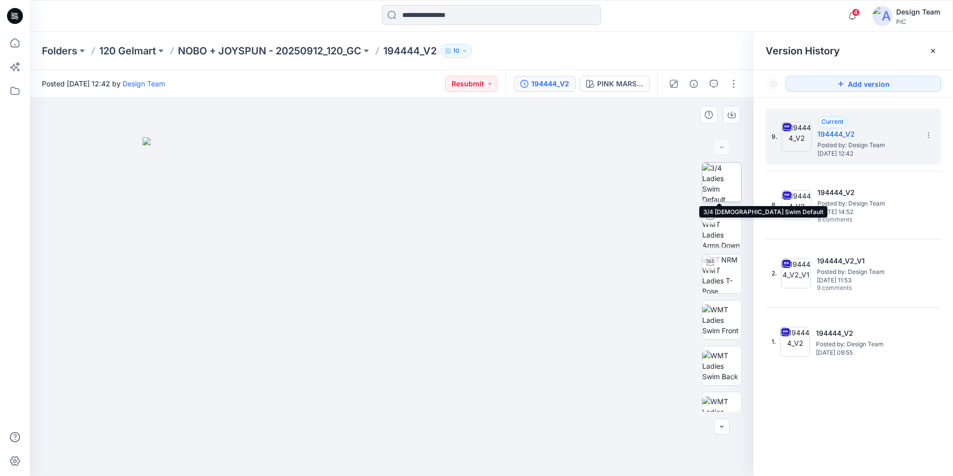
click at [721, 193] on img at bounding box center [722, 182] width 39 height 39
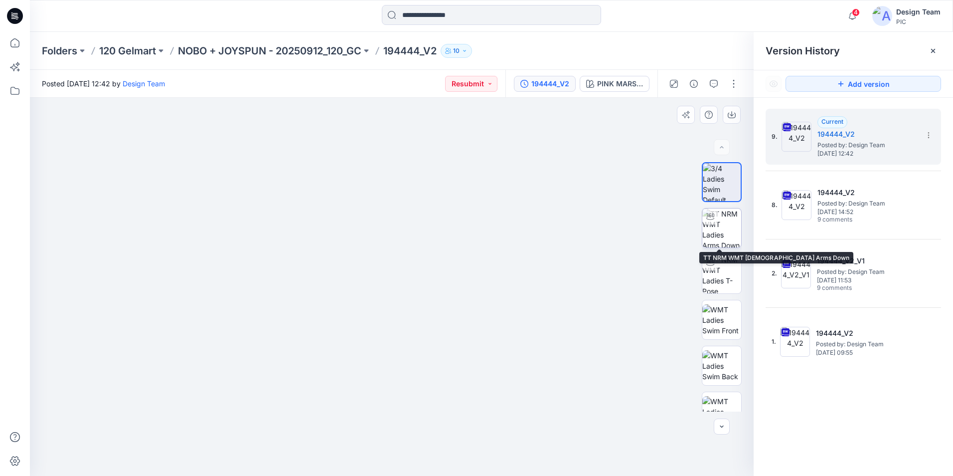
click at [727, 232] on img at bounding box center [722, 227] width 39 height 39
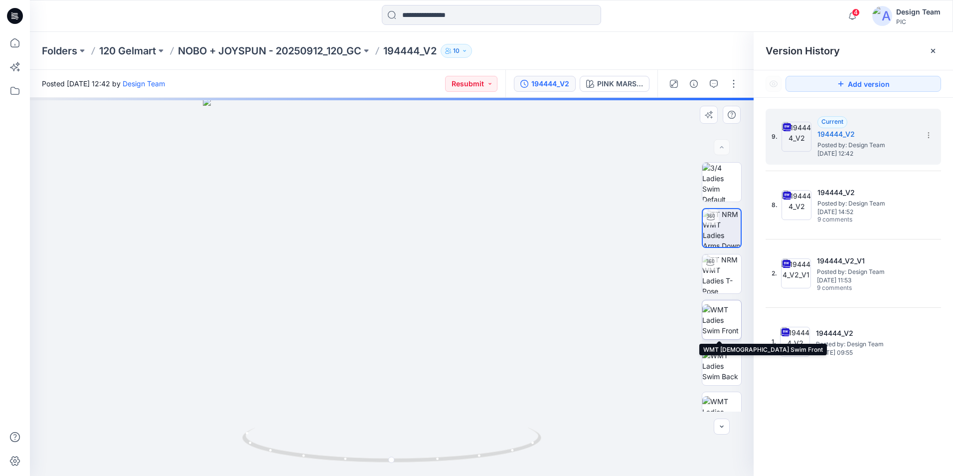
click at [722, 313] on img at bounding box center [722, 319] width 39 height 31
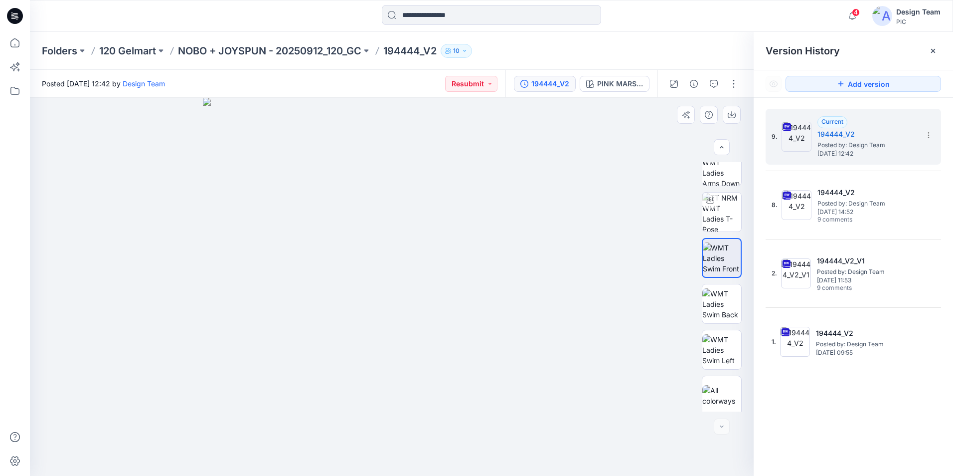
scroll to position [66, 0]
click at [719, 294] on img at bounding box center [722, 299] width 39 height 31
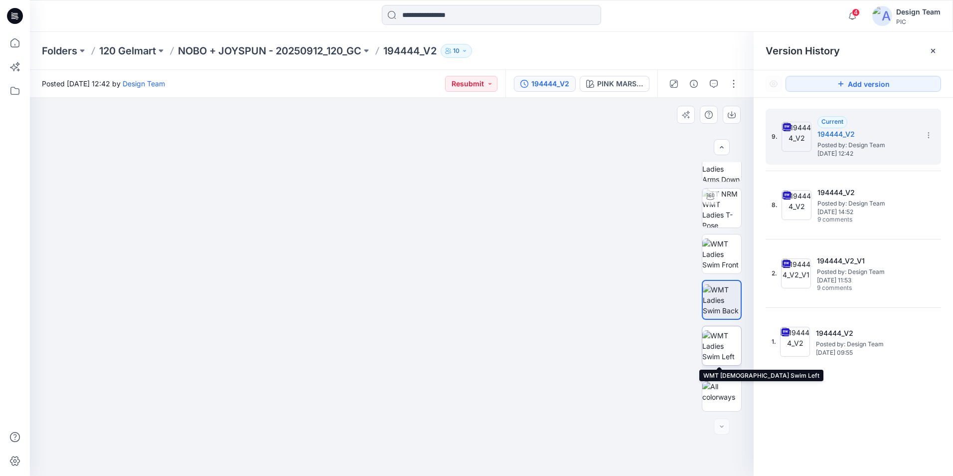
click at [726, 338] on img at bounding box center [722, 345] width 39 height 31
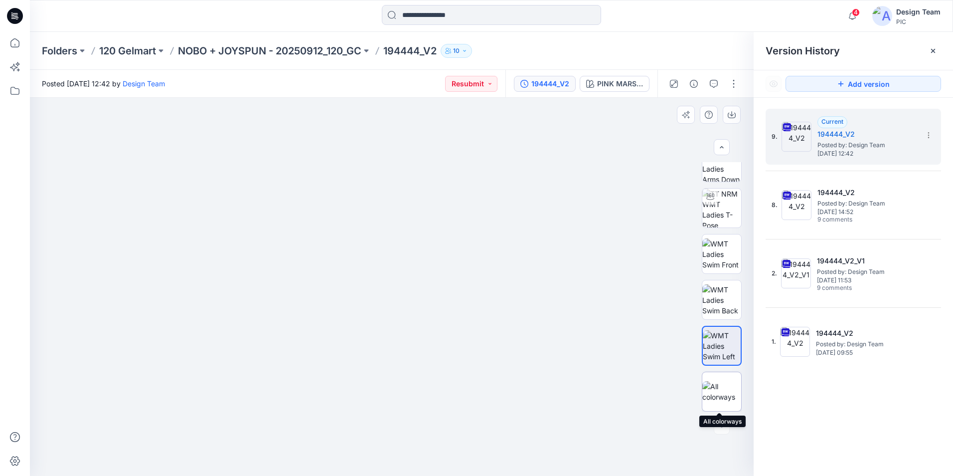
click at [725, 391] on img at bounding box center [722, 391] width 39 height 21
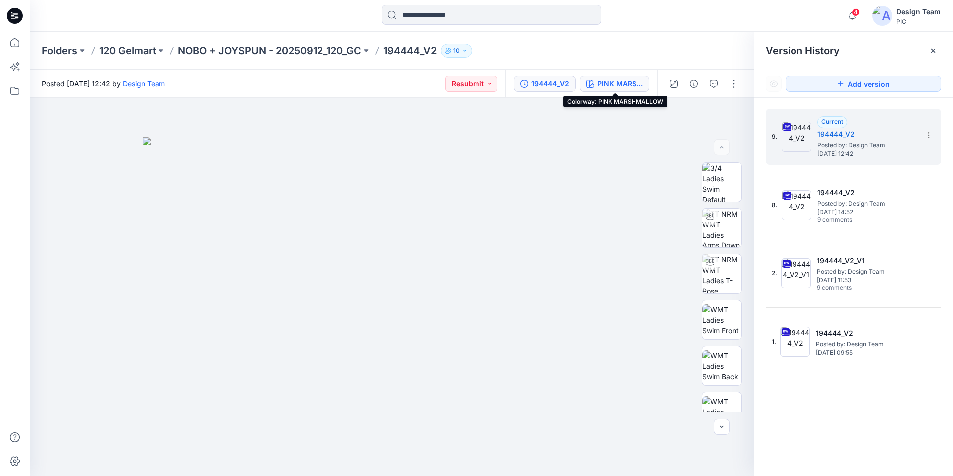
click at [606, 81] on div "PINK MARSHMALLOW" at bounding box center [620, 83] width 46 height 11
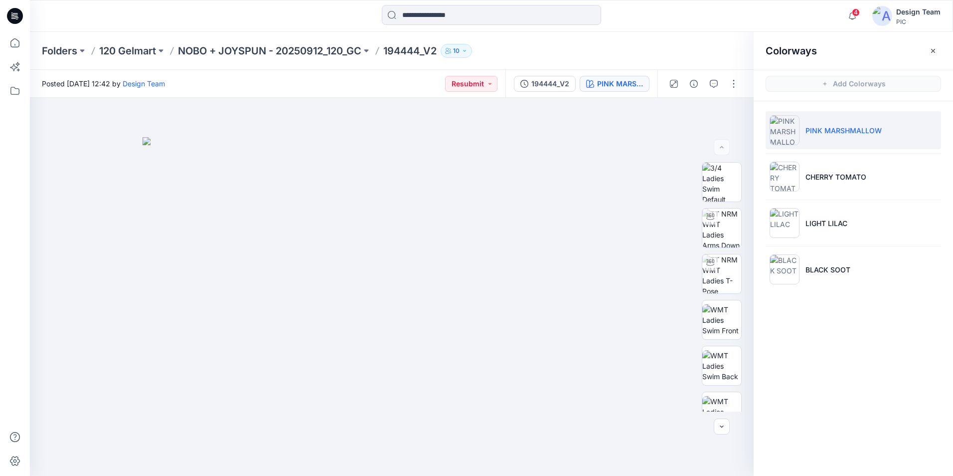
click at [789, 131] on img at bounding box center [785, 130] width 30 height 30
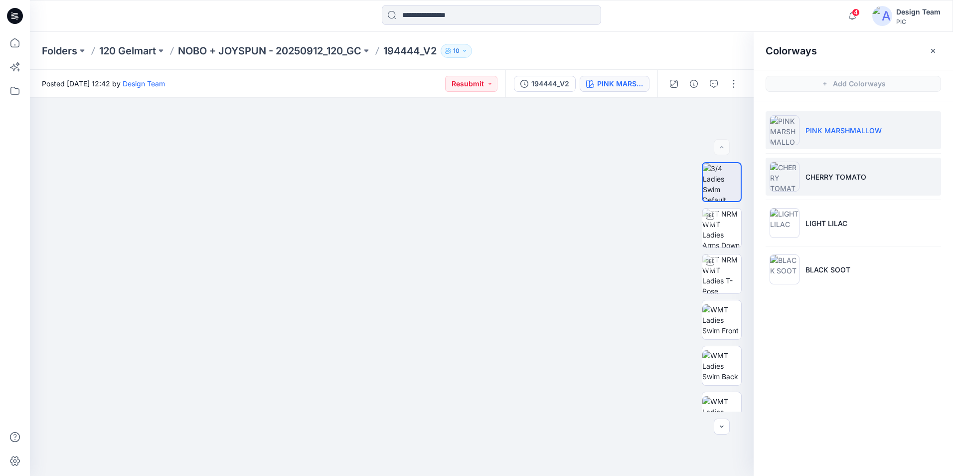
click at [791, 186] on img at bounding box center [785, 177] width 30 height 30
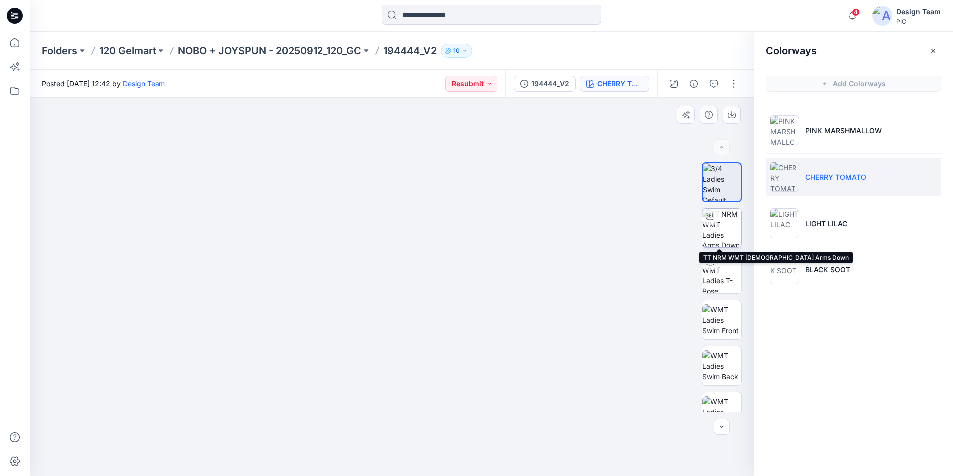
click at [718, 235] on img at bounding box center [722, 227] width 39 height 39
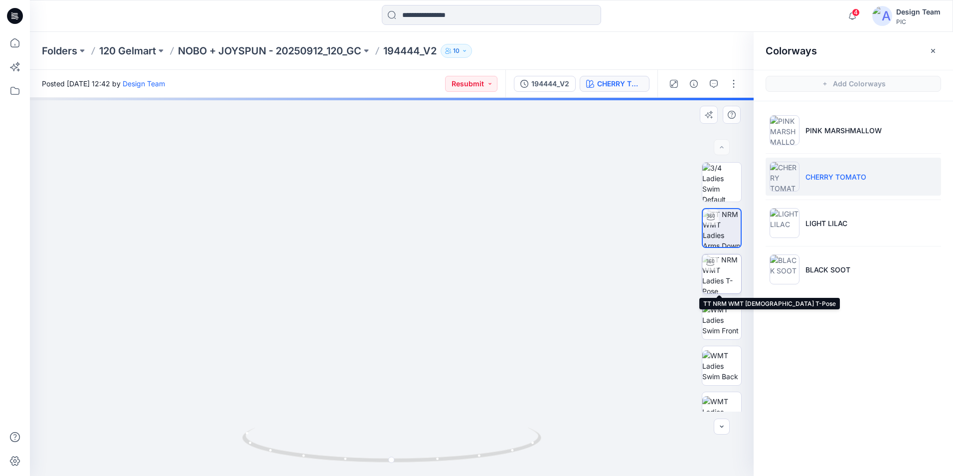
click at [731, 277] on img at bounding box center [722, 273] width 39 height 39
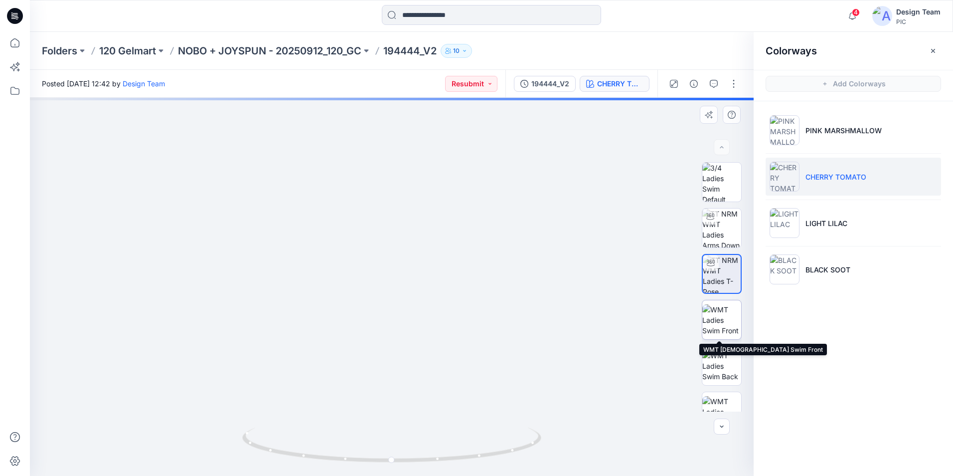
click at [718, 318] on img at bounding box center [722, 319] width 39 height 31
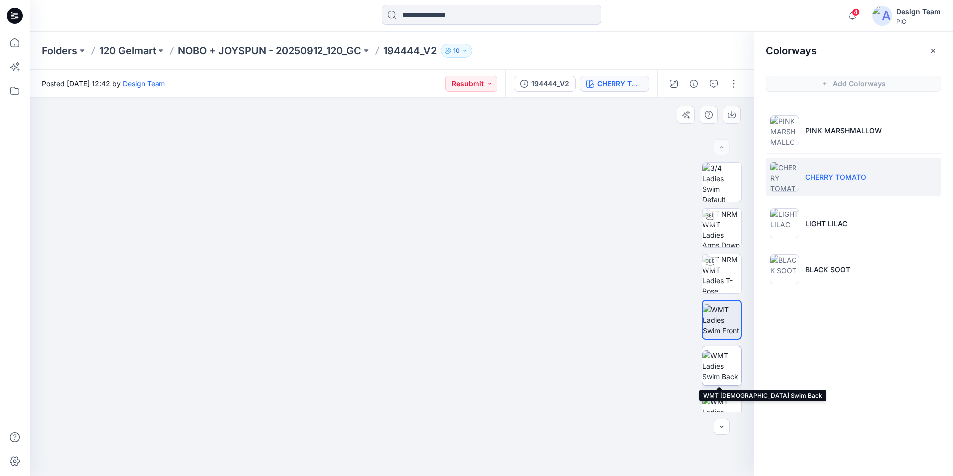
click at [724, 366] on img at bounding box center [722, 365] width 39 height 31
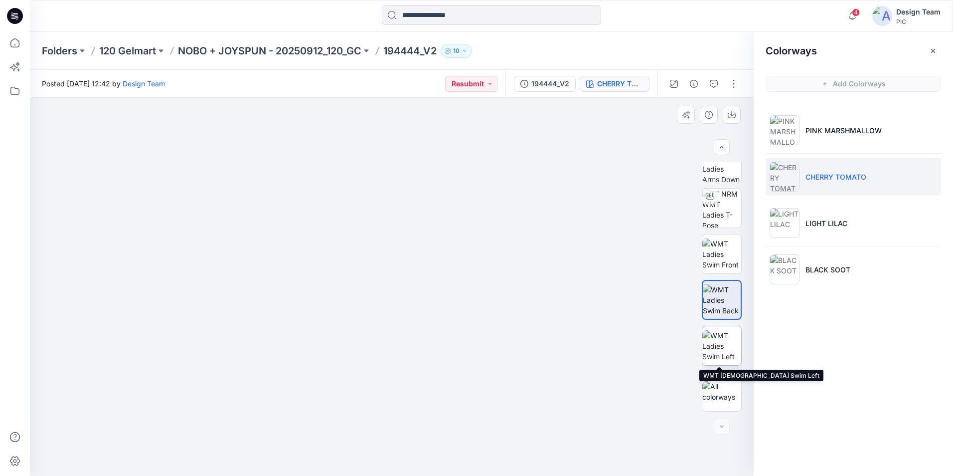
click at [719, 349] on img at bounding box center [722, 345] width 39 height 31
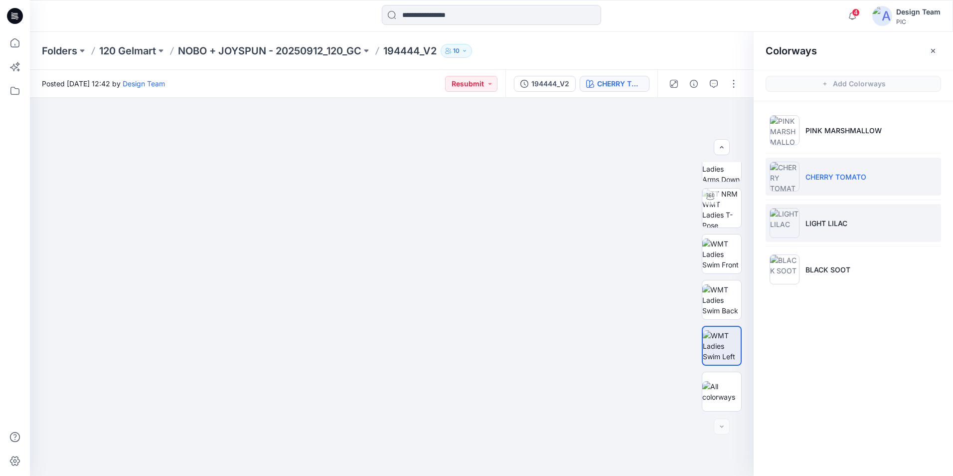
click at [790, 224] on img at bounding box center [785, 223] width 30 height 30
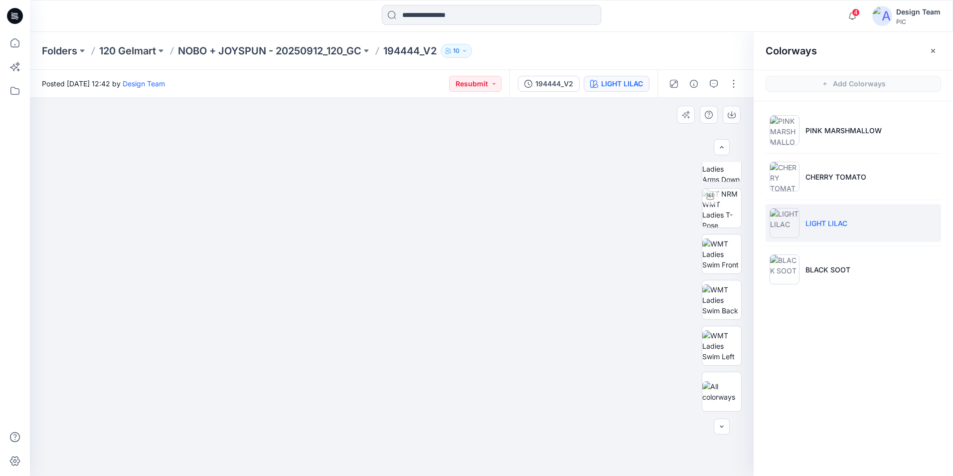
scroll to position [0, 0]
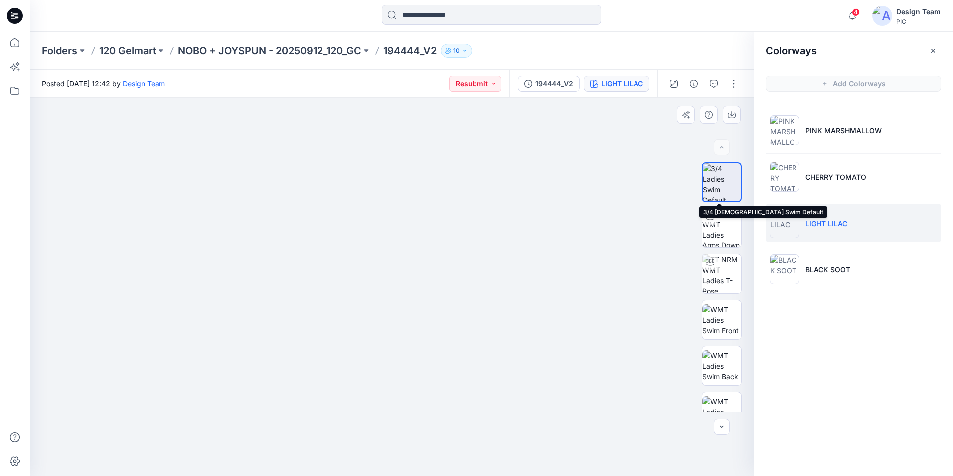
click at [727, 187] on img at bounding box center [722, 182] width 38 height 38
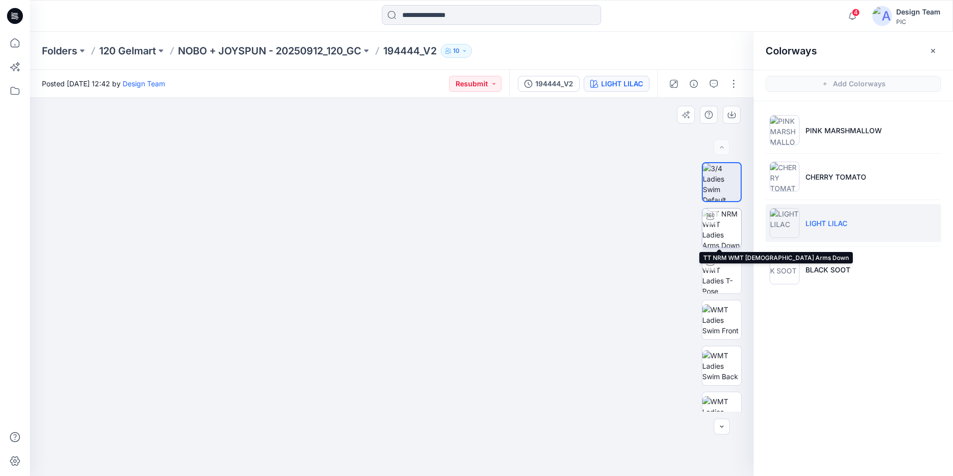
click at [721, 233] on img at bounding box center [722, 227] width 39 height 39
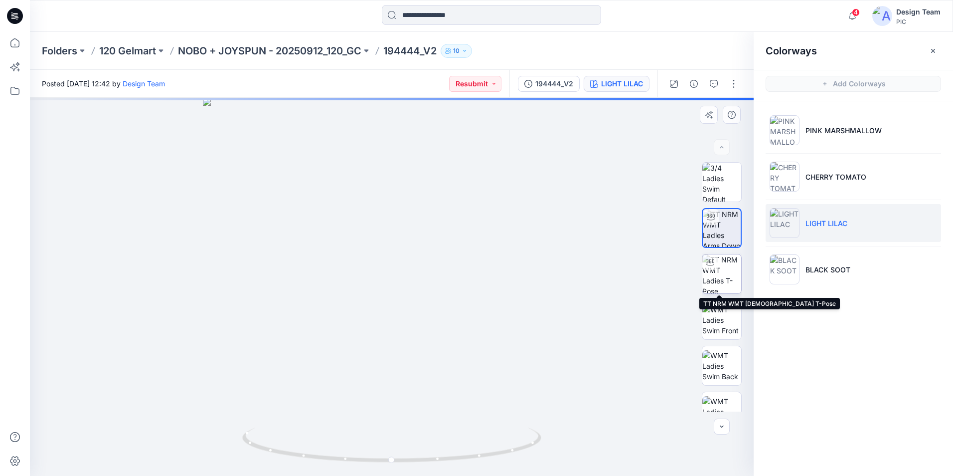
click at [725, 267] on img at bounding box center [722, 273] width 39 height 39
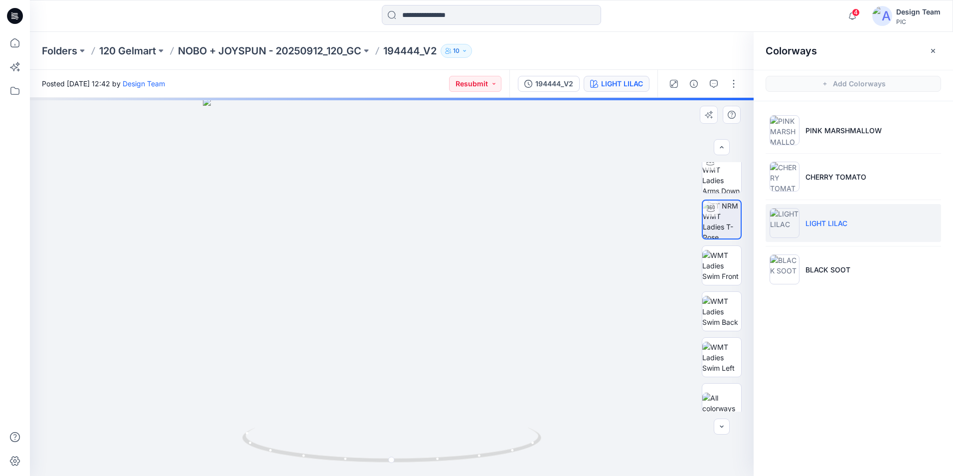
scroll to position [66, 0]
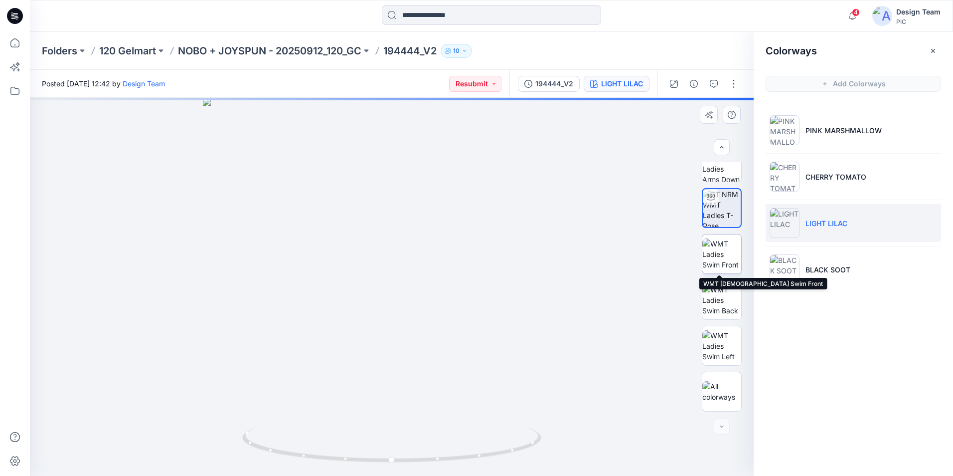
click at [720, 249] on img at bounding box center [722, 253] width 39 height 31
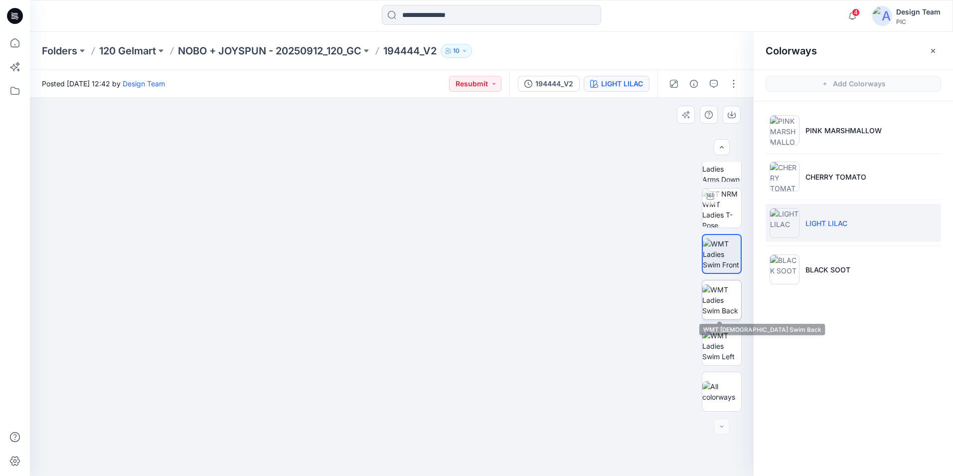
click at [728, 302] on img at bounding box center [722, 299] width 39 height 31
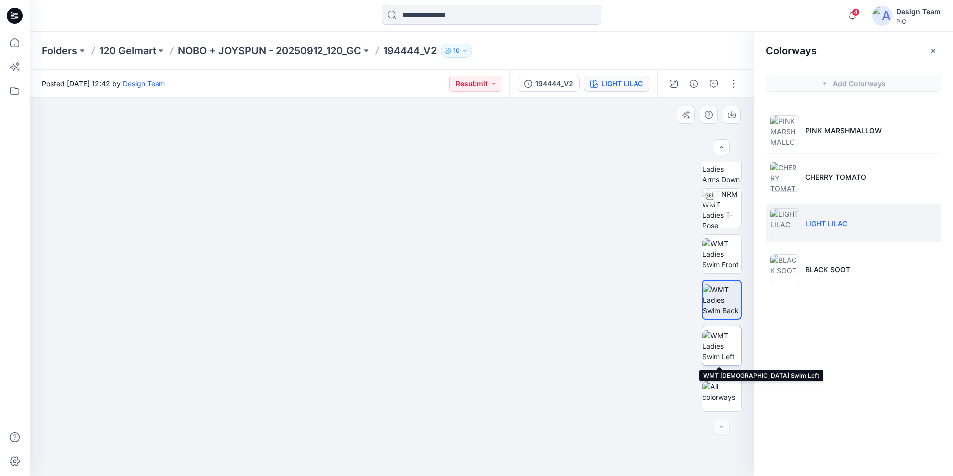
click at [729, 348] on img at bounding box center [722, 345] width 39 height 31
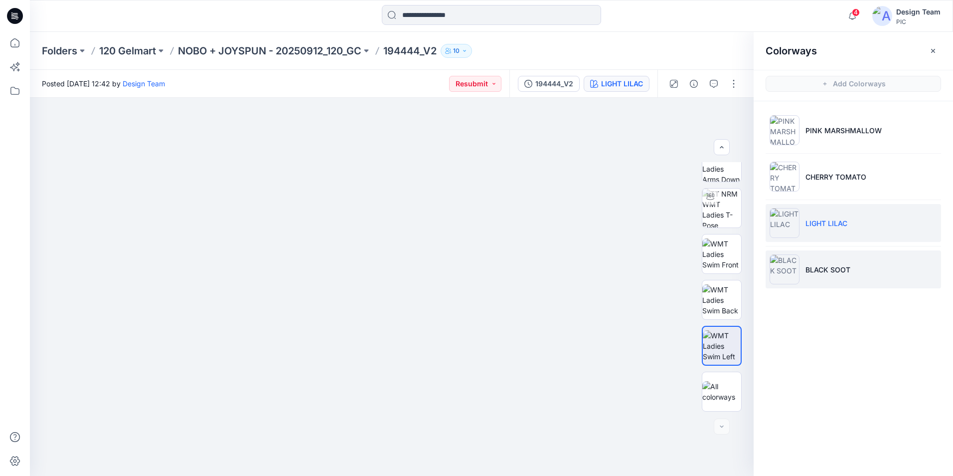
click at [792, 270] on img at bounding box center [785, 269] width 30 height 30
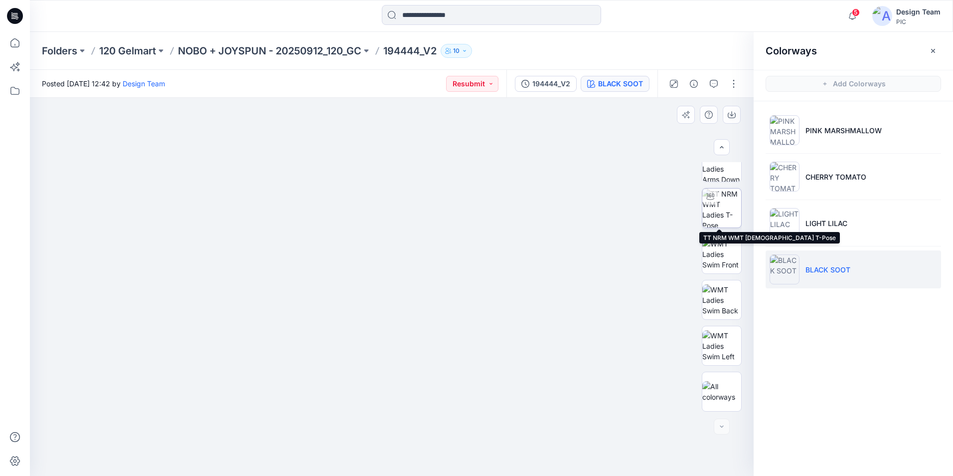
click at [726, 212] on img at bounding box center [722, 207] width 39 height 39
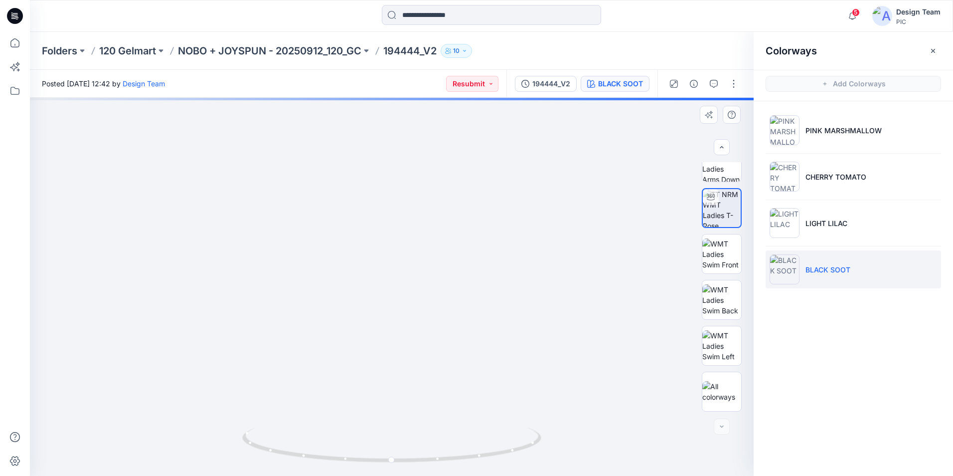
drag, startPoint x: 557, startPoint y: 342, endPoint x: 539, endPoint y: 241, distance: 102.2
click at [540, 240] on img at bounding box center [380, 79] width 972 height 791
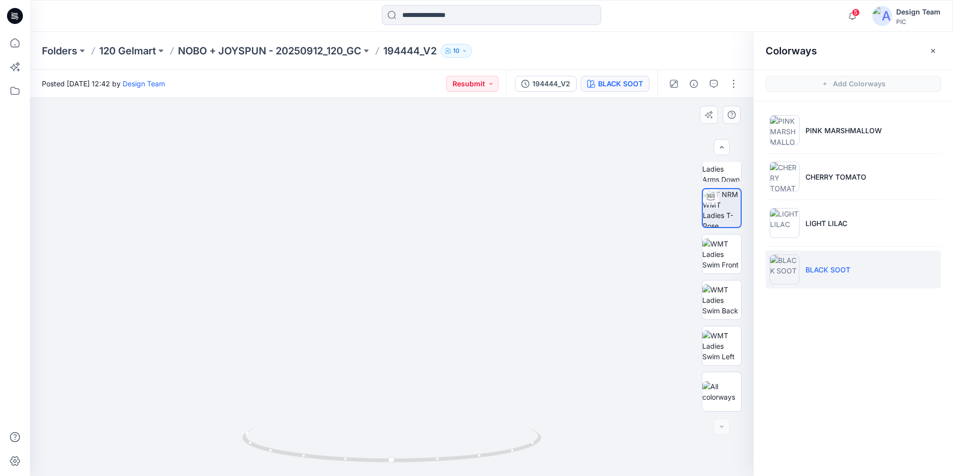
drag, startPoint x: 501, startPoint y: 185, endPoint x: 482, endPoint y: 286, distance: 102.6
click at [482, 286] on img at bounding box center [357, 126] width 972 height 700
click at [719, 252] on img at bounding box center [722, 253] width 39 height 31
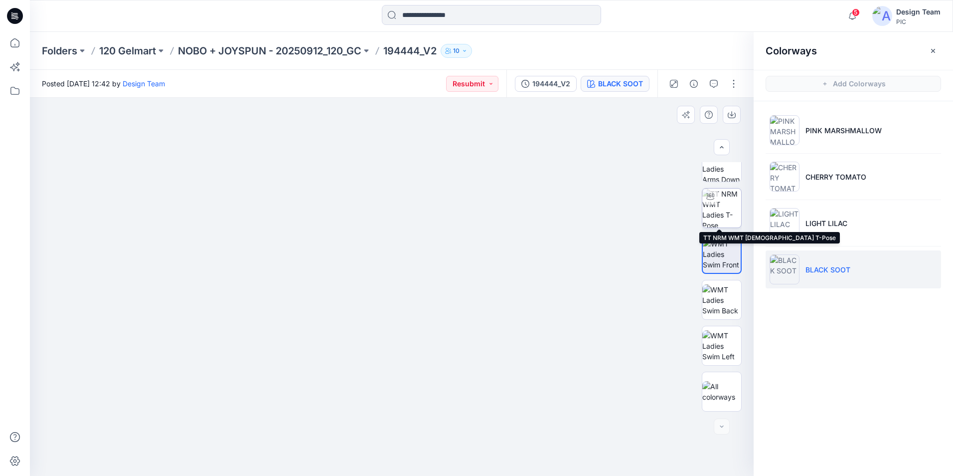
click at [730, 212] on img at bounding box center [722, 207] width 39 height 39
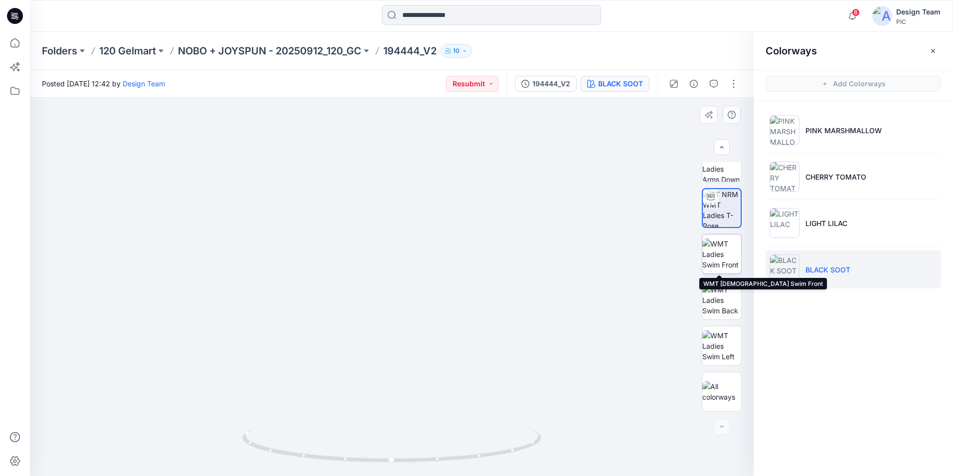
click at [711, 249] on img at bounding box center [722, 253] width 39 height 31
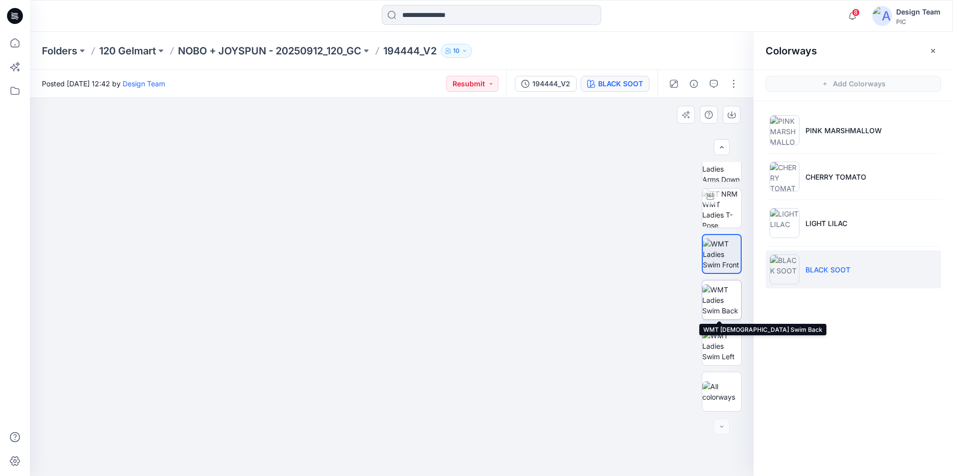
click at [724, 299] on img at bounding box center [722, 299] width 39 height 31
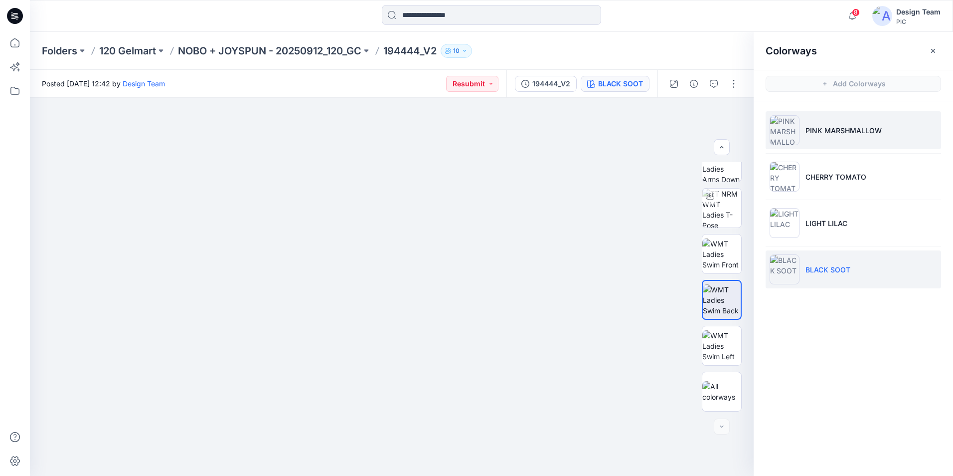
click at [780, 134] on img at bounding box center [785, 130] width 30 height 30
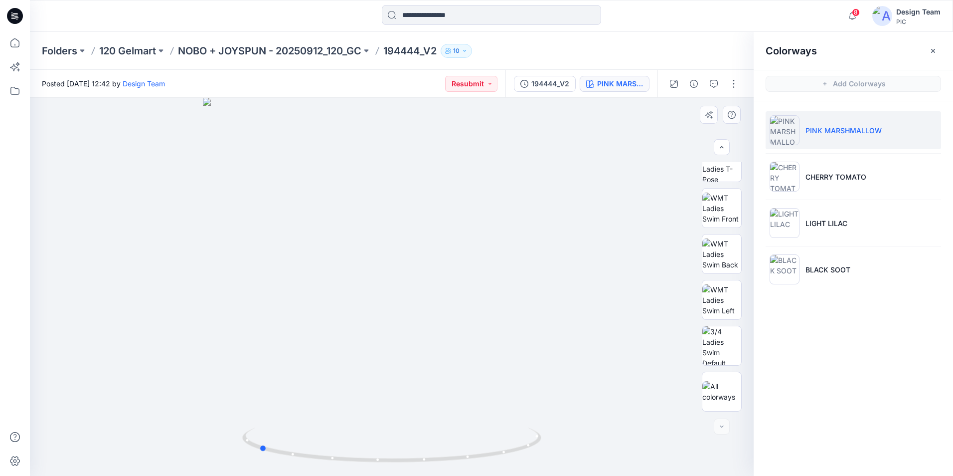
drag, startPoint x: 424, startPoint y: 466, endPoint x: 558, endPoint y: 448, distance: 135.3
click at [558, 448] on div at bounding box center [392, 287] width 724 height 378
drag, startPoint x: 264, startPoint y: 451, endPoint x: 285, endPoint y: 444, distance: 22.1
click at [281, 448] on icon at bounding box center [393, 445] width 302 height 37
drag, startPoint x: 285, startPoint y: 444, endPoint x: 290, endPoint y: 454, distance: 10.9
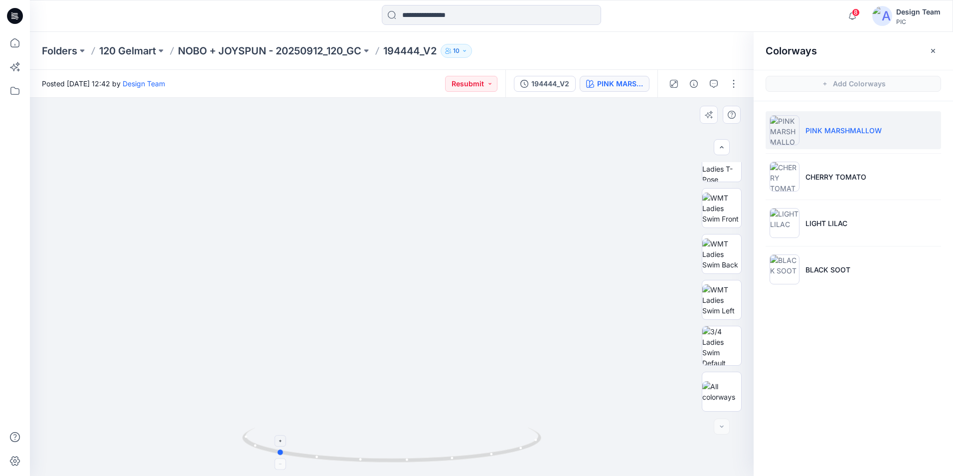
click at [288, 448] on icon at bounding box center [393, 445] width 302 height 37
drag, startPoint x: 286, startPoint y: 458, endPoint x: 374, endPoint y: 461, distance: 87.8
click at [421, 448] on icon at bounding box center [393, 445] width 302 height 37
drag, startPoint x: 284, startPoint y: 455, endPoint x: 548, endPoint y: 400, distance: 269.3
click at [548, 400] on div at bounding box center [392, 287] width 724 height 378
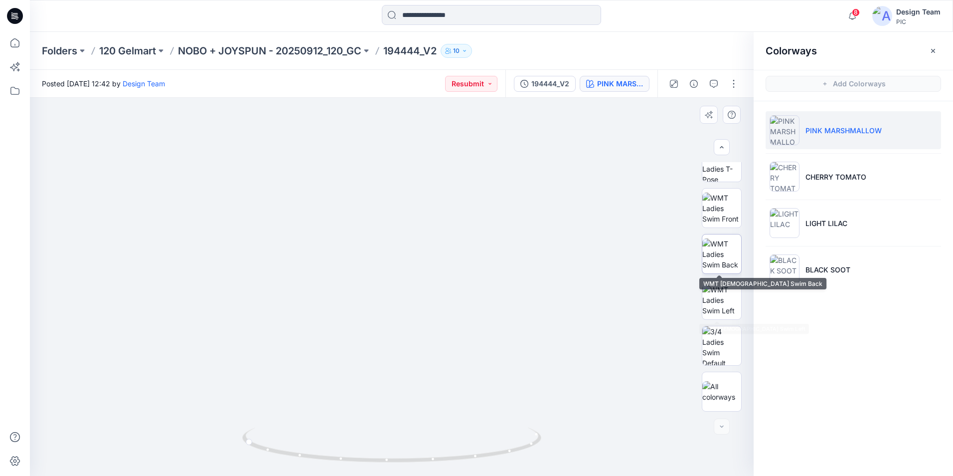
drag, startPoint x: 721, startPoint y: 256, endPoint x: 728, endPoint y: 251, distance: 8.6
click at [723, 255] on img at bounding box center [722, 253] width 39 height 31
drag, startPoint x: 739, startPoint y: 231, endPoint x: 725, endPoint y: 325, distance: 95.2
click at [738, 314] on div at bounding box center [722, 286] width 40 height 249
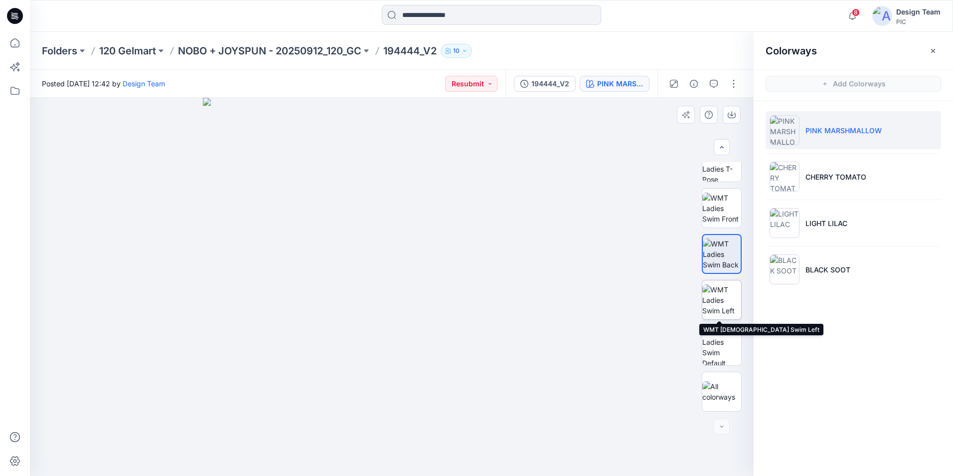
click at [726, 311] on img at bounding box center [722, 299] width 39 height 31
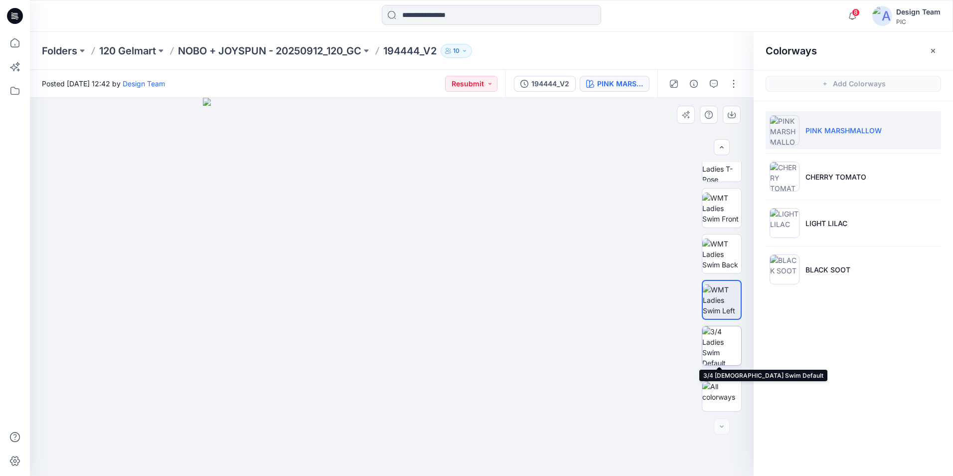
click at [725, 344] on img at bounding box center [722, 345] width 39 height 39
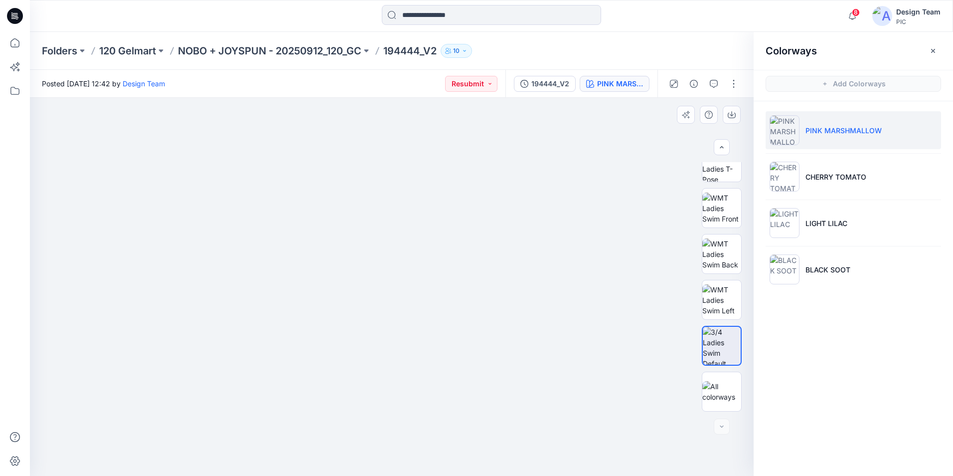
scroll to position [0, 0]
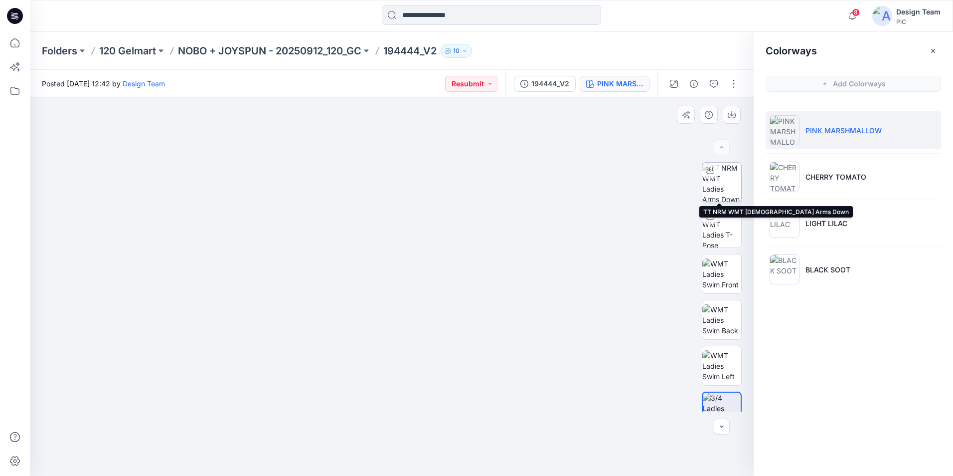
click at [730, 185] on img at bounding box center [722, 182] width 39 height 39
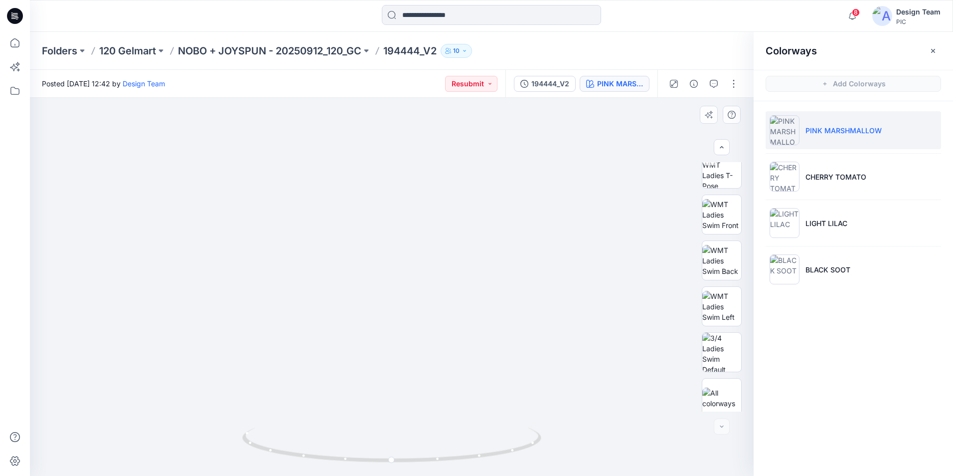
scroll to position [66, 0]
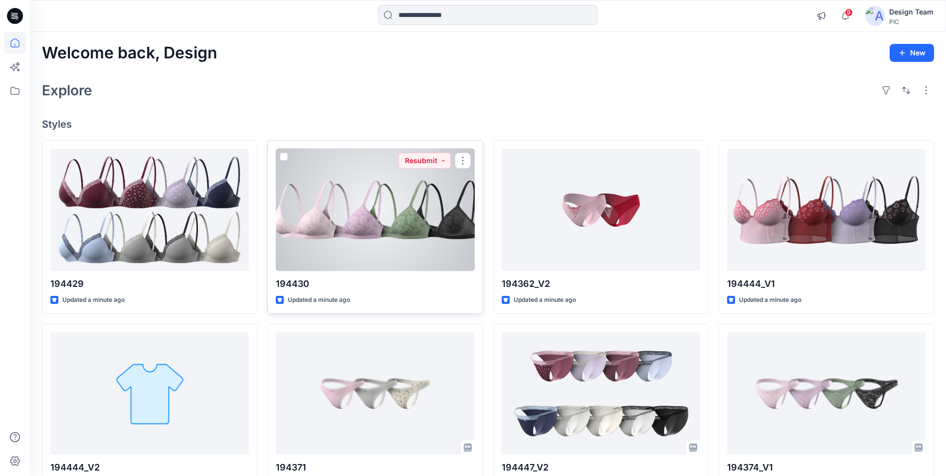
click at [346, 185] on div at bounding box center [375, 210] width 198 height 122
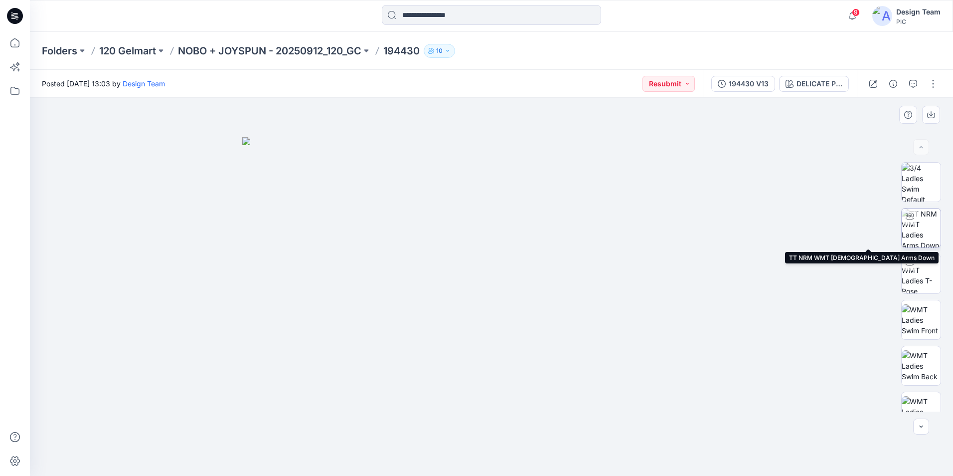
click at [920, 236] on img at bounding box center [921, 227] width 39 height 39
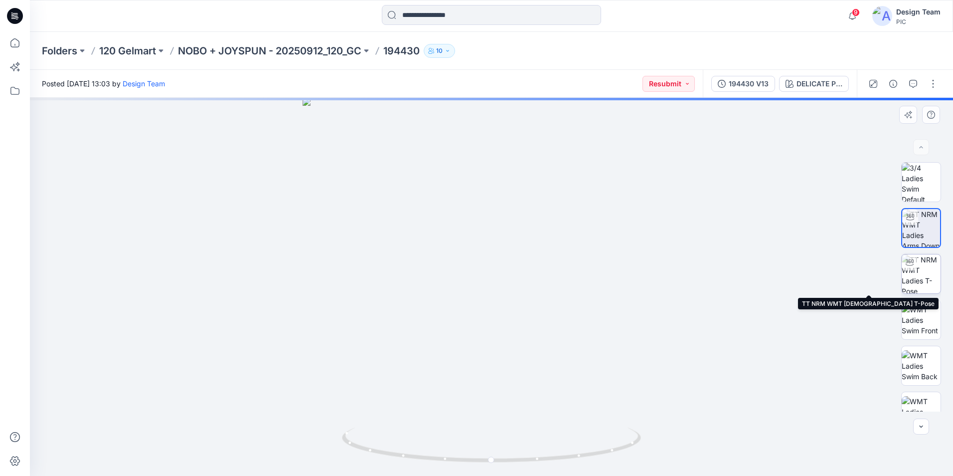
click at [926, 268] on img at bounding box center [921, 273] width 39 height 39
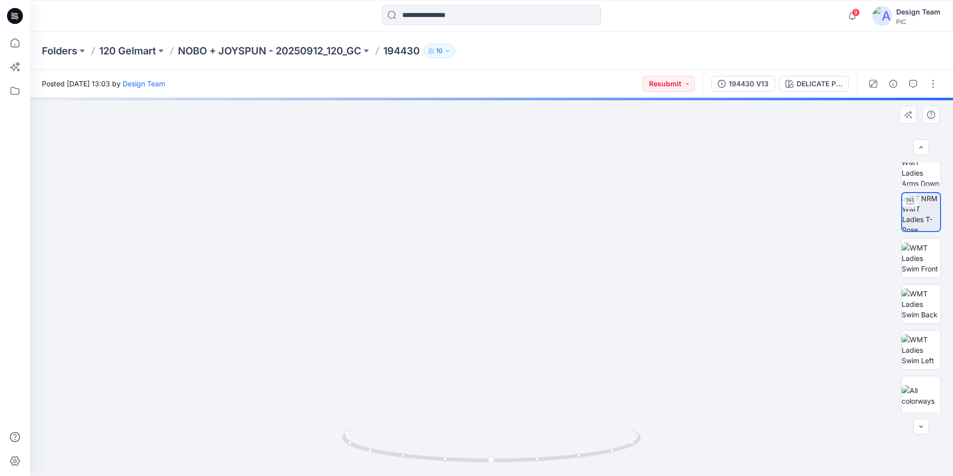
scroll to position [66, 0]
click at [917, 264] on img at bounding box center [921, 253] width 39 height 31
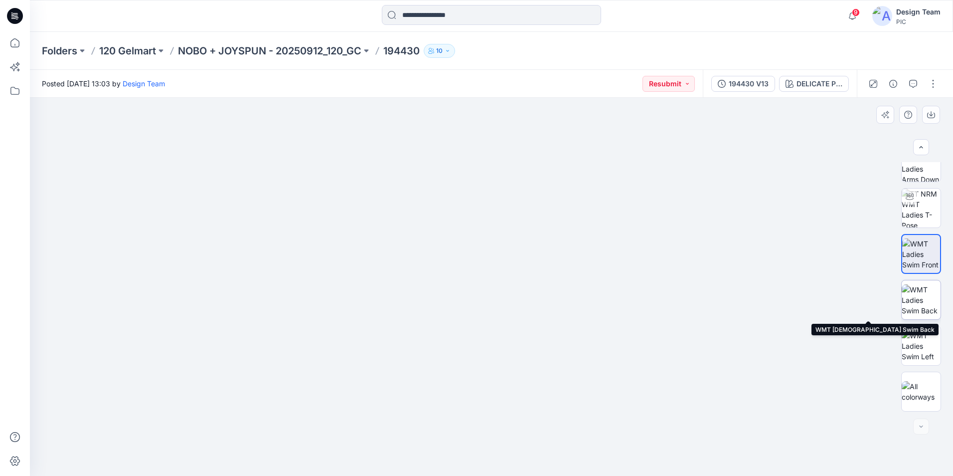
click at [926, 293] on img at bounding box center [921, 299] width 39 height 31
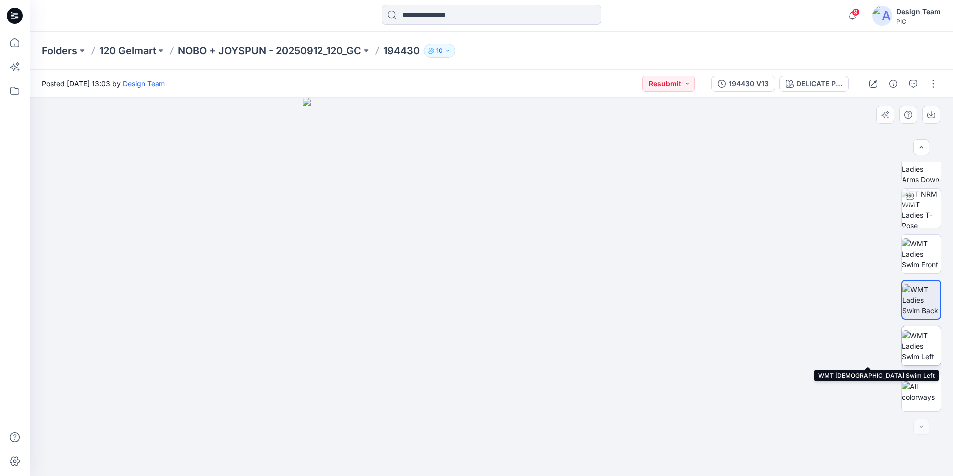
click at [923, 342] on img at bounding box center [921, 345] width 39 height 31
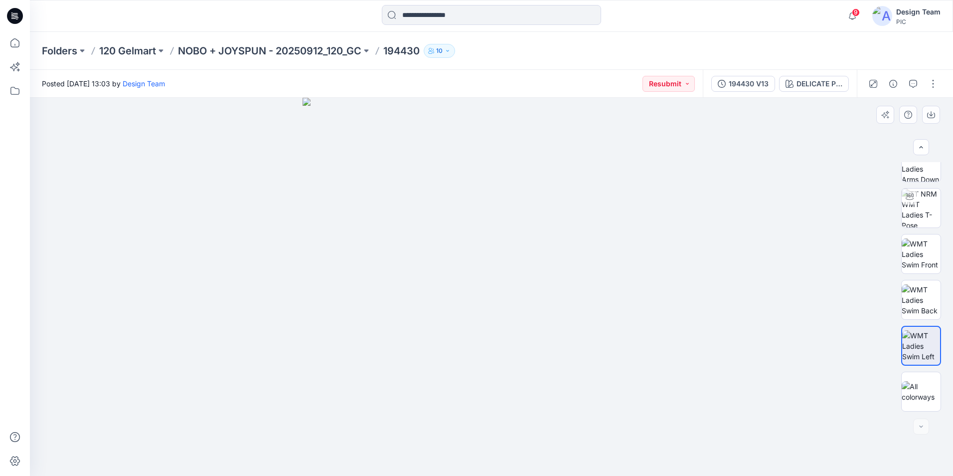
drag, startPoint x: 944, startPoint y: 300, endPoint x: 939, endPoint y: 358, distance: 58.1
click at [939, 358] on div at bounding box center [922, 286] width 64 height 249
click at [911, 389] on img at bounding box center [921, 391] width 39 height 21
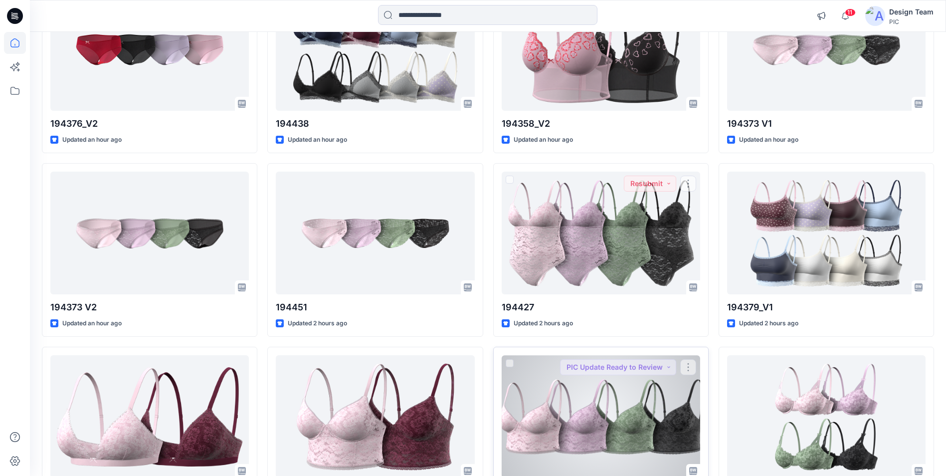
scroll to position [1453, 0]
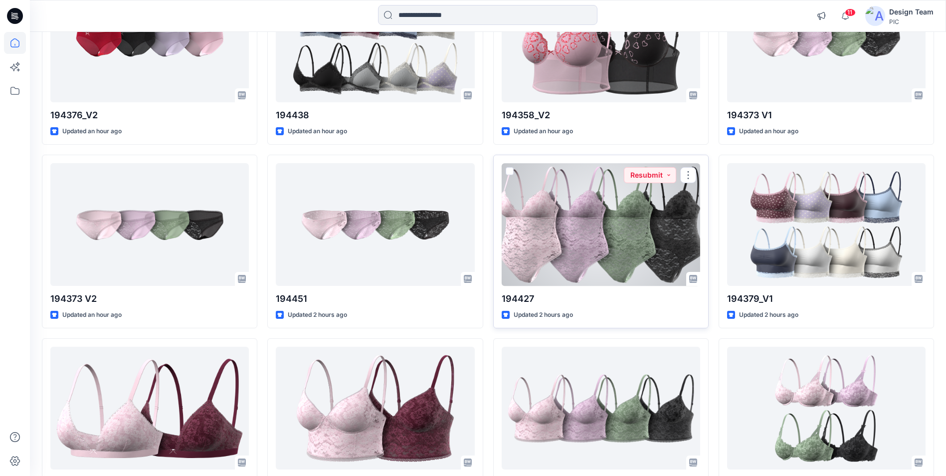
click at [623, 184] on div at bounding box center [601, 224] width 198 height 122
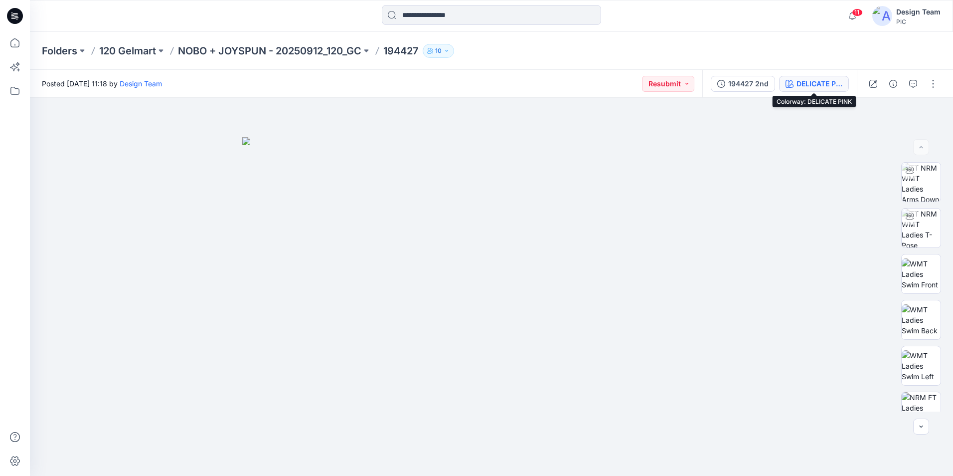
click at [804, 79] on div "DELICATE PINK" at bounding box center [820, 83] width 46 height 11
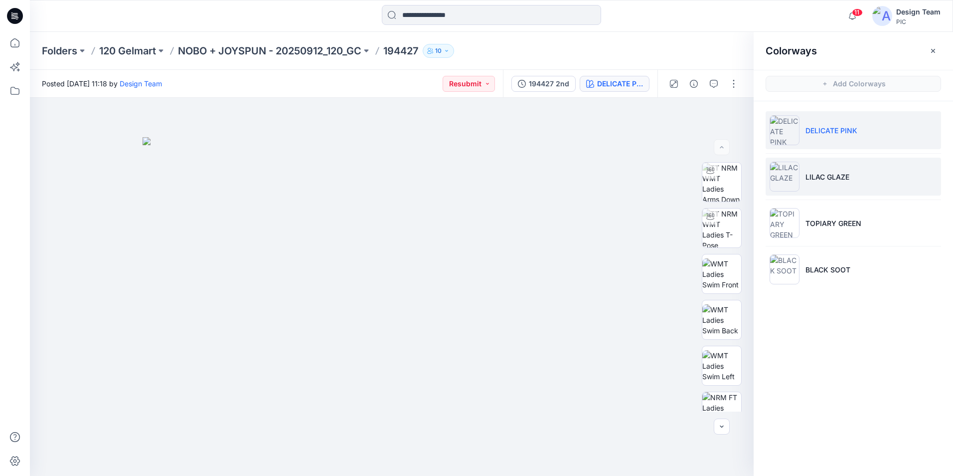
click at [787, 182] on img at bounding box center [785, 177] width 30 height 30
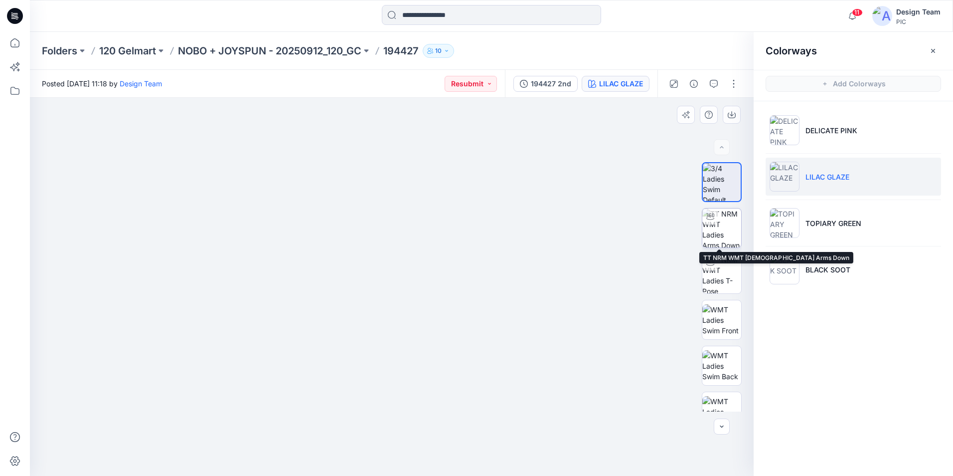
click at [716, 226] on img at bounding box center [722, 227] width 39 height 39
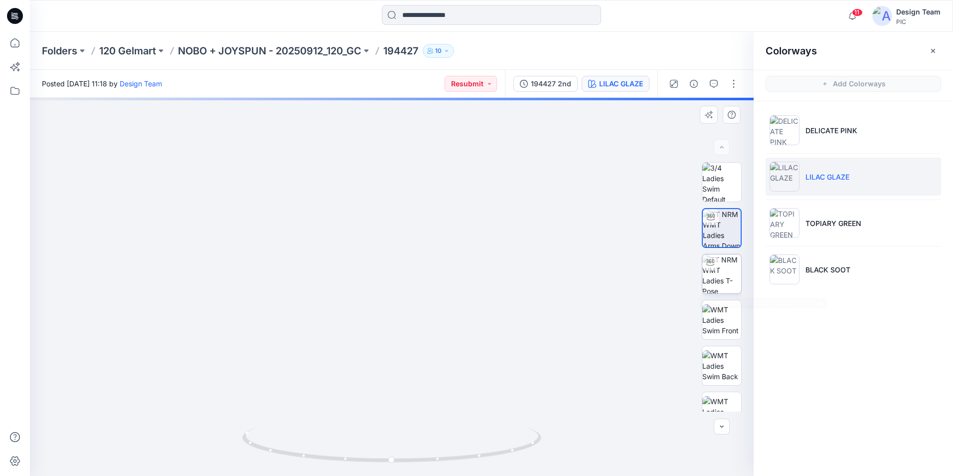
click at [728, 266] on img at bounding box center [722, 273] width 39 height 39
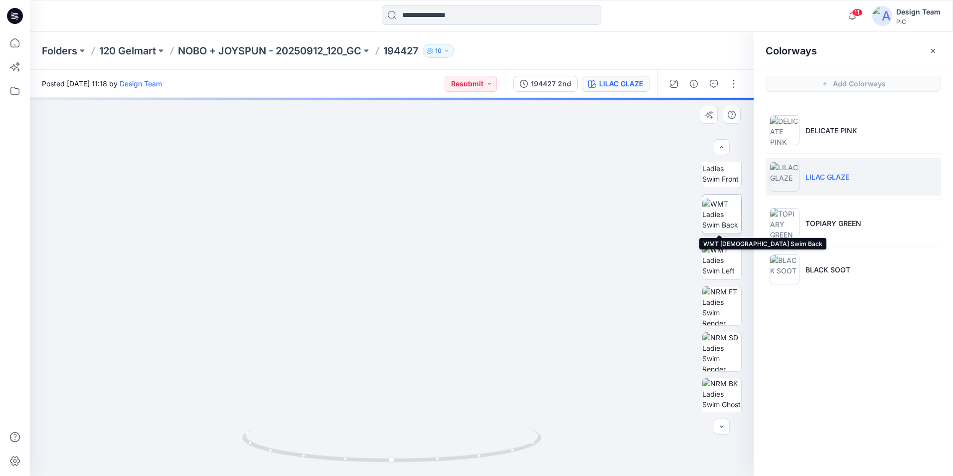
click at [721, 209] on img at bounding box center [722, 213] width 39 height 31
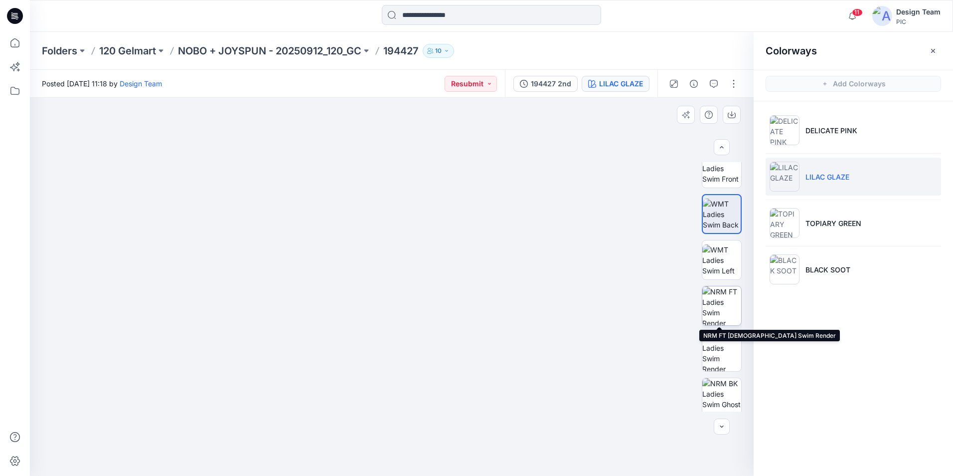
click at [716, 300] on img at bounding box center [722, 305] width 39 height 39
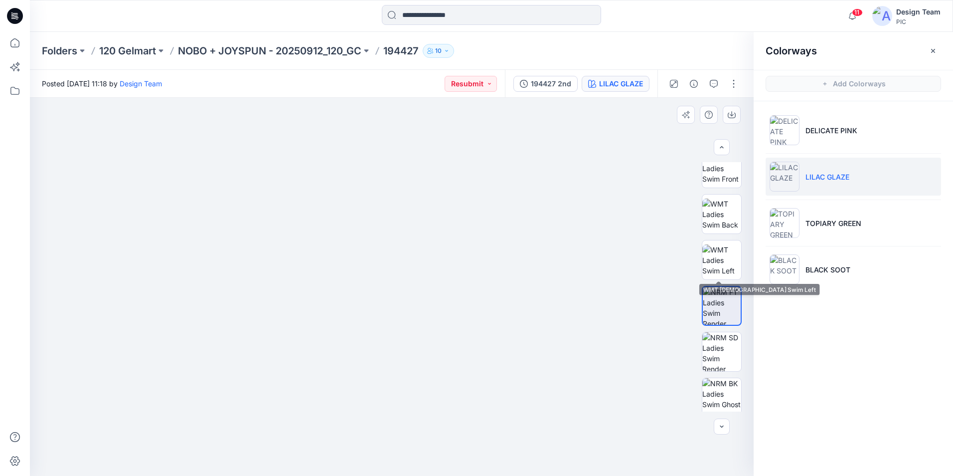
scroll to position [203, 0]
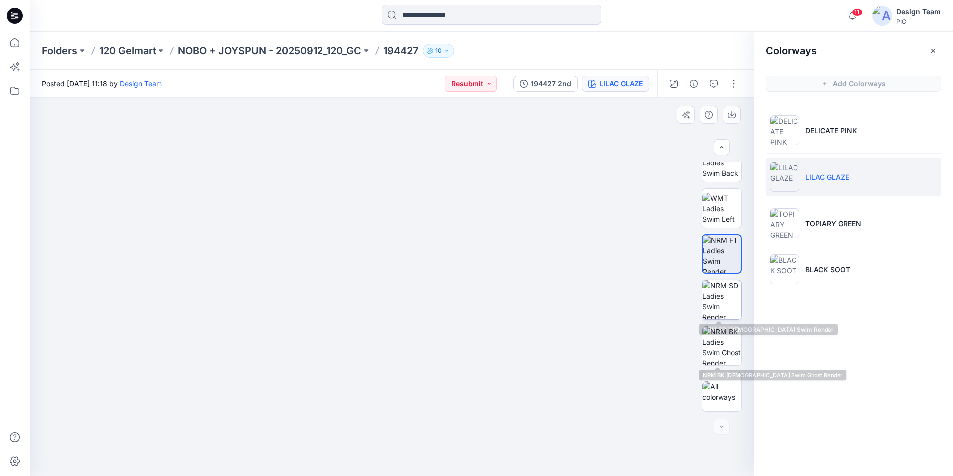
click at [722, 296] on img at bounding box center [722, 299] width 39 height 39
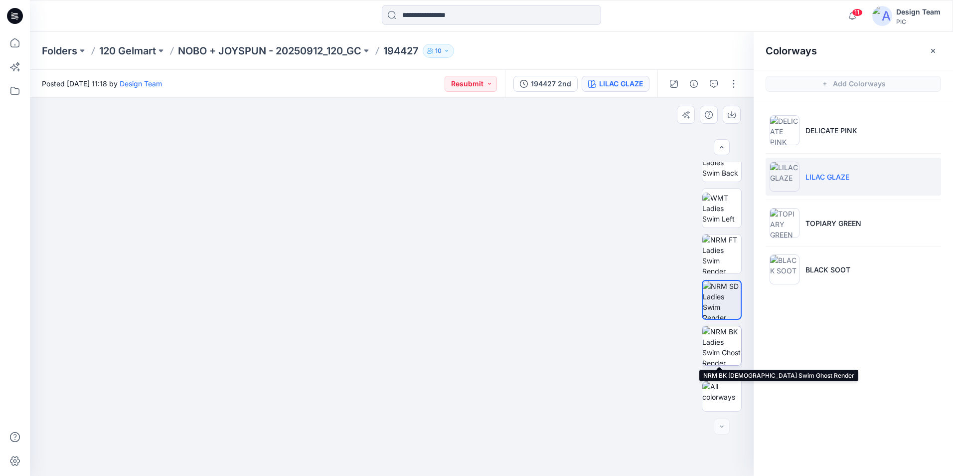
click at [725, 358] on img at bounding box center [722, 345] width 39 height 39
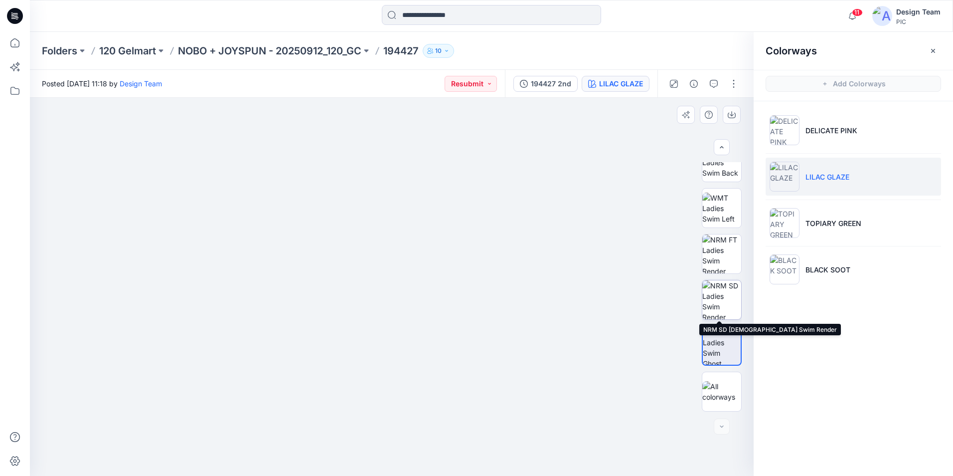
click at [710, 300] on img at bounding box center [722, 299] width 39 height 39
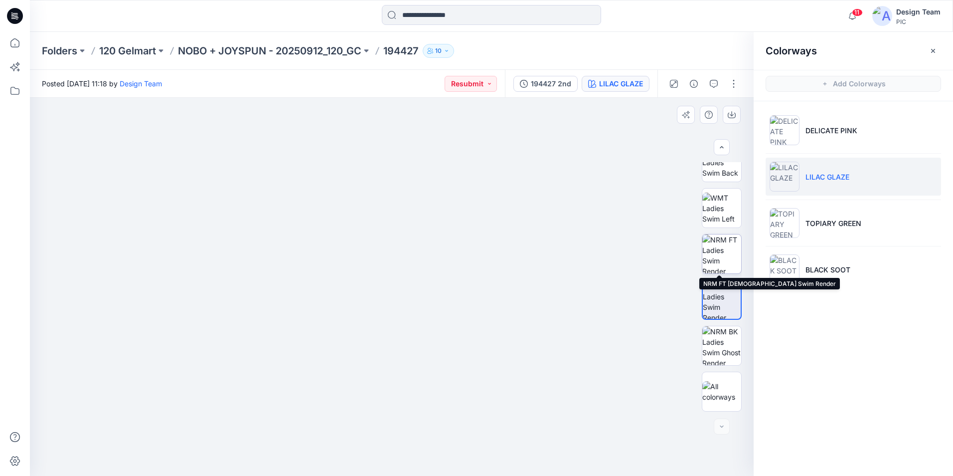
click at [727, 259] on img at bounding box center [722, 253] width 39 height 39
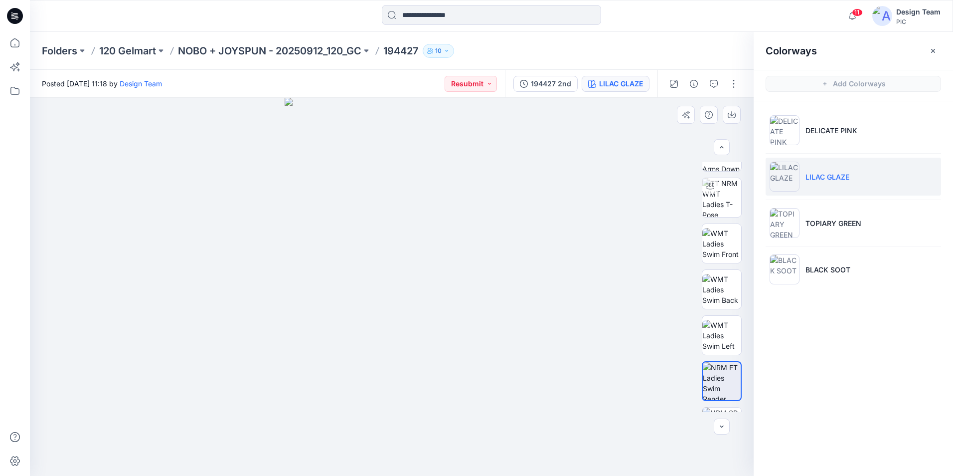
scroll to position [123, 0]
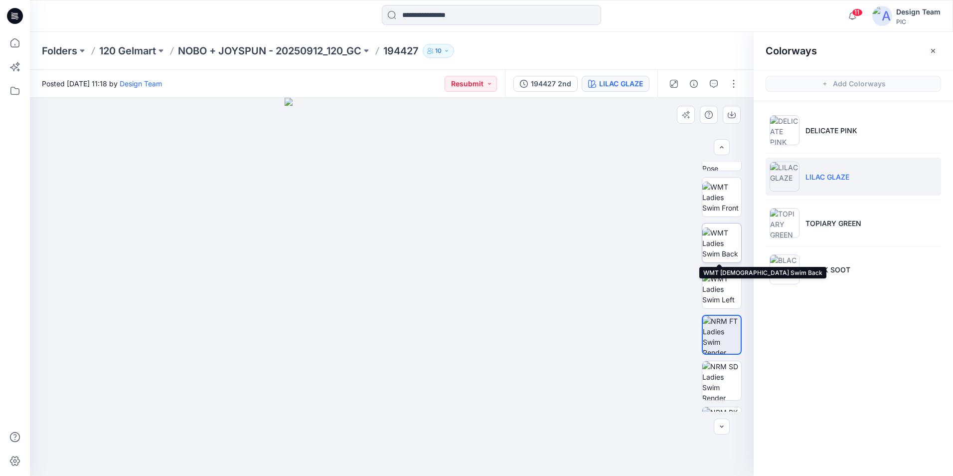
click at [732, 256] on img at bounding box center [722, 242] width 39 height 31
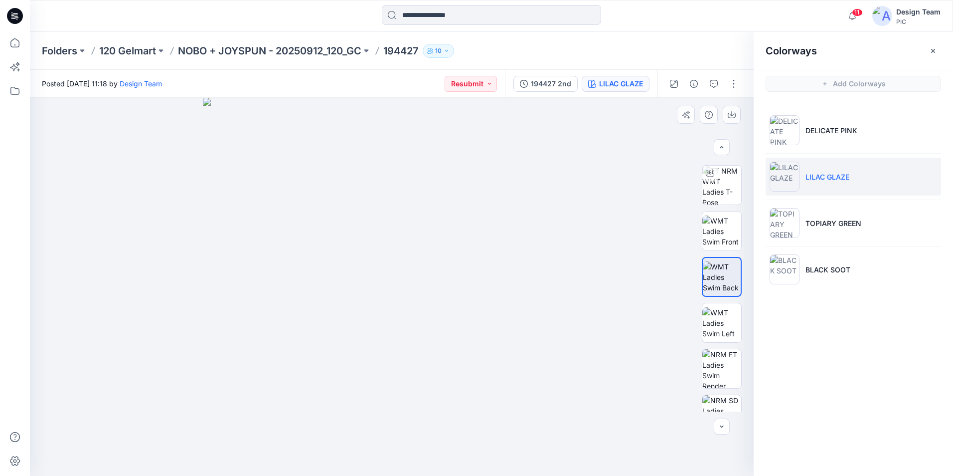
scroll to position [81, 0]
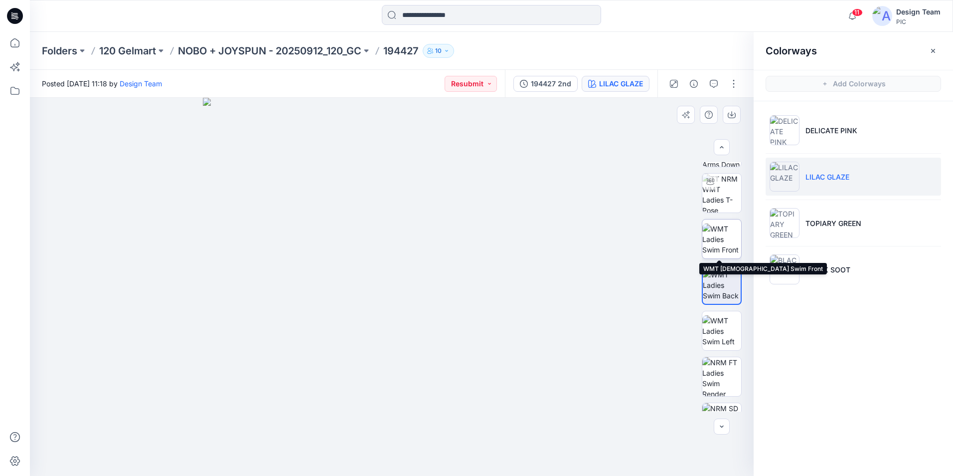
click at [727, 232] on img at bounding box center [722, 238] width 39 height 31
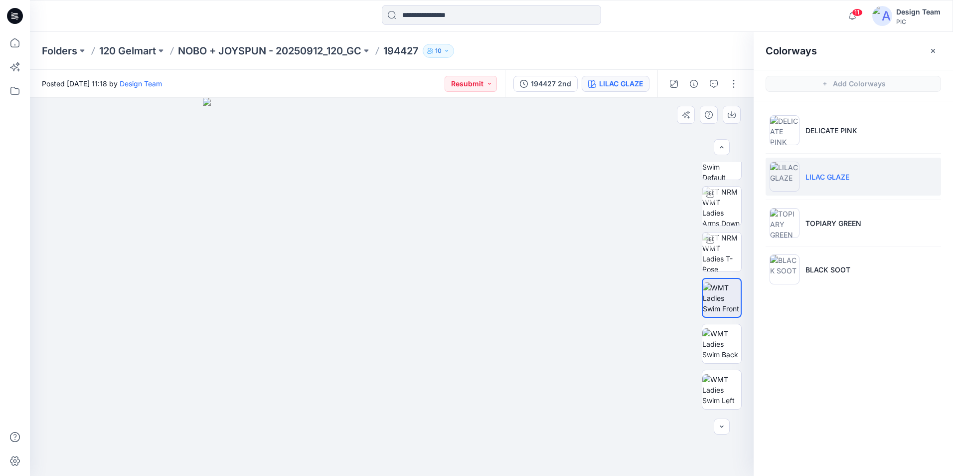
scroll to position [0, 0]
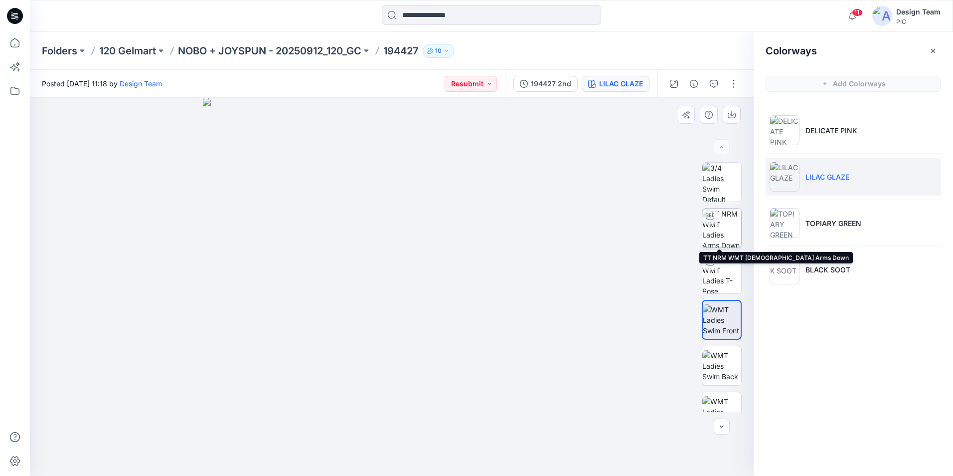
click at [718, 223] on img at bounding box center [722, 227] width 39 height 39
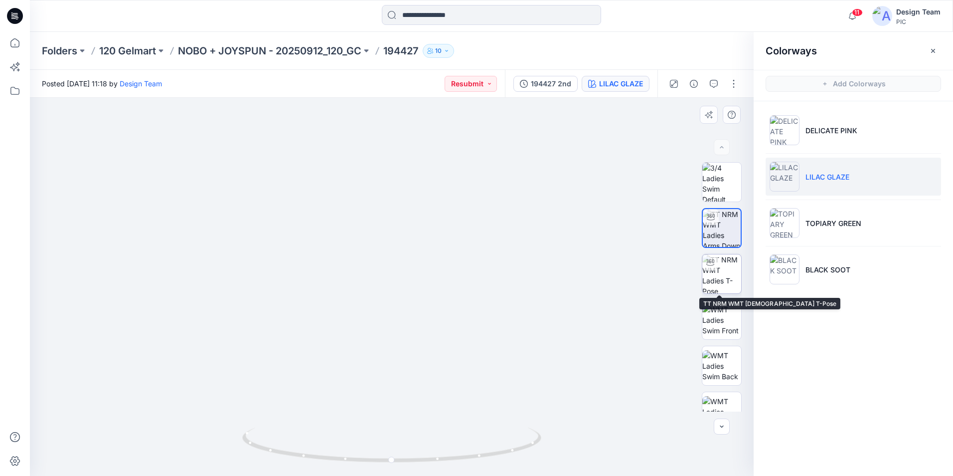
click at [715, 275] on img at bounding box center [722, 273] width 39 height 39
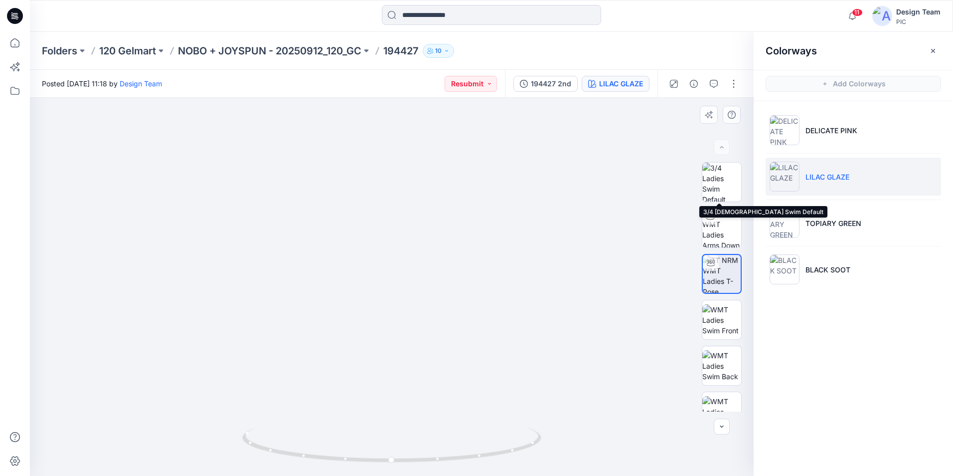
drag, startPoint x: 739, startPoint y: 184, endPoint x: 748, endPoint y: 135, distance: 49.6
click at [747, 136] on div "LILAC GLAZE Loading... Material Properties Loading..." at bounding box center [392, 287] width 724 height 378
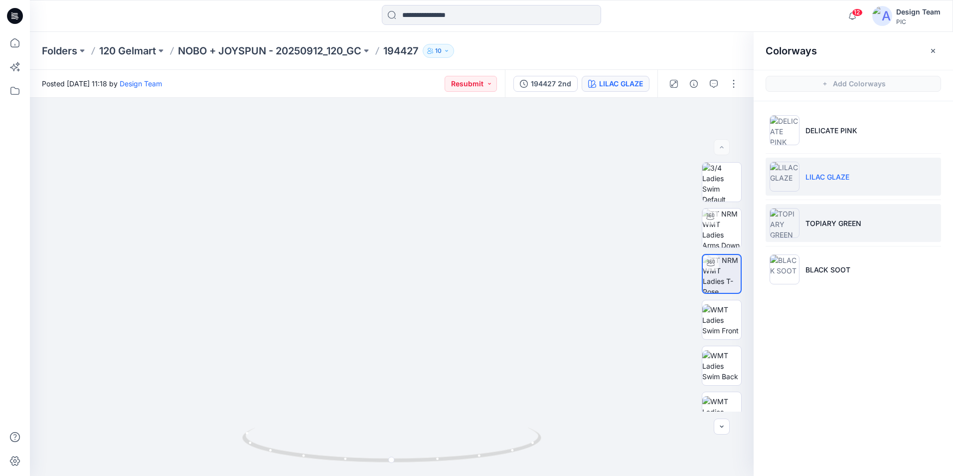
click at [783, 220] on img at bounding box center [785, 223] width 30 height 30
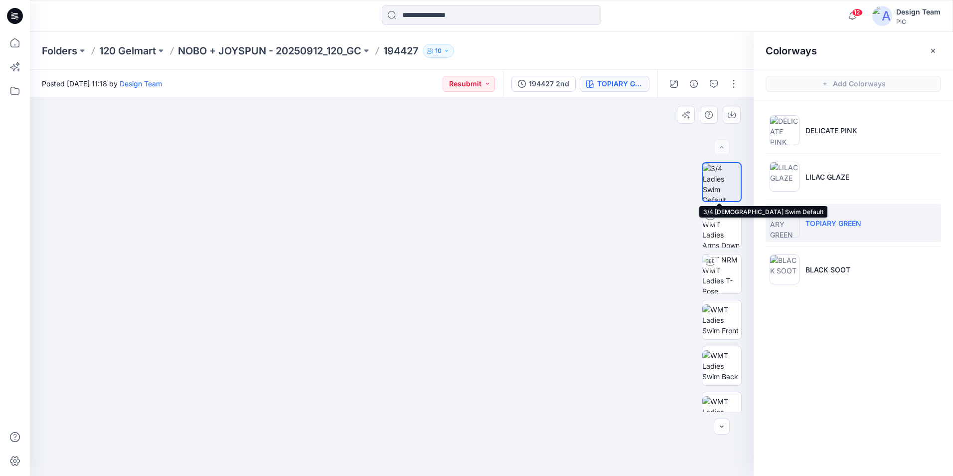
click at [714, 182] on img at bounding box center [722, 182] width 38 height 38
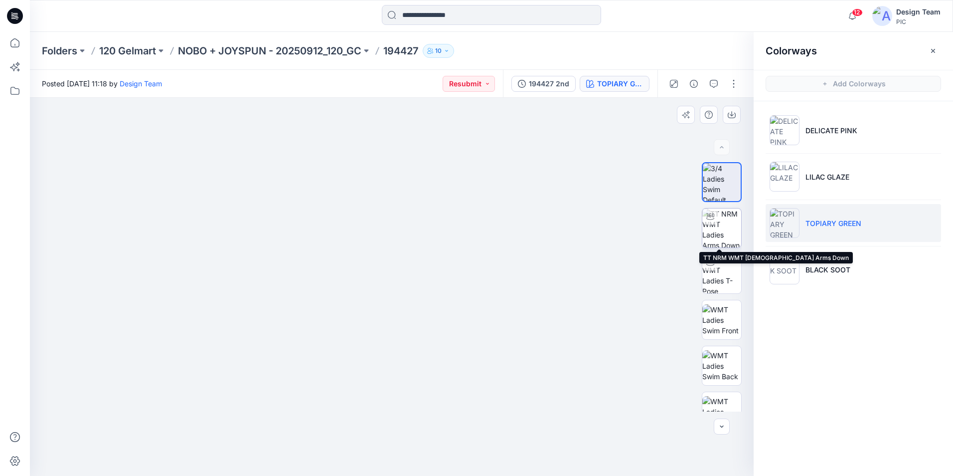
click at [730, 225] on img at bounding box center [722, 227] width 39 height 39
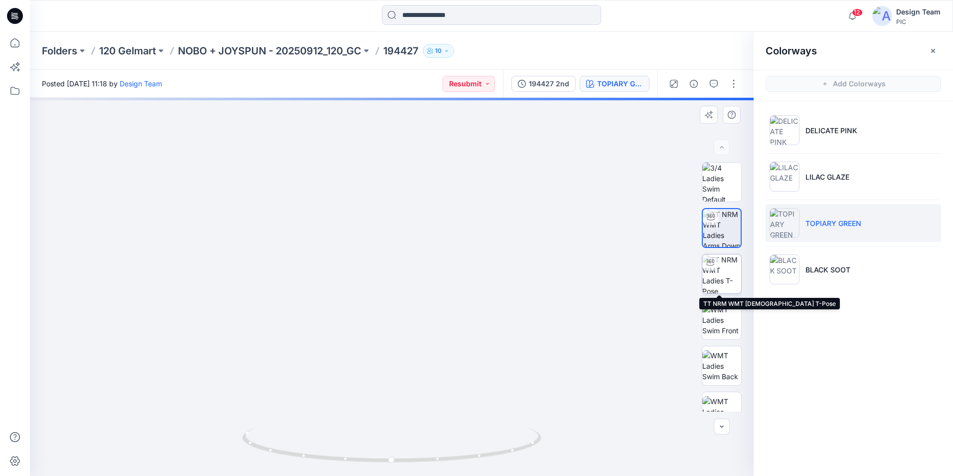
click at [724, 266] on img at bounding box center [722, 273] width 39 height 39
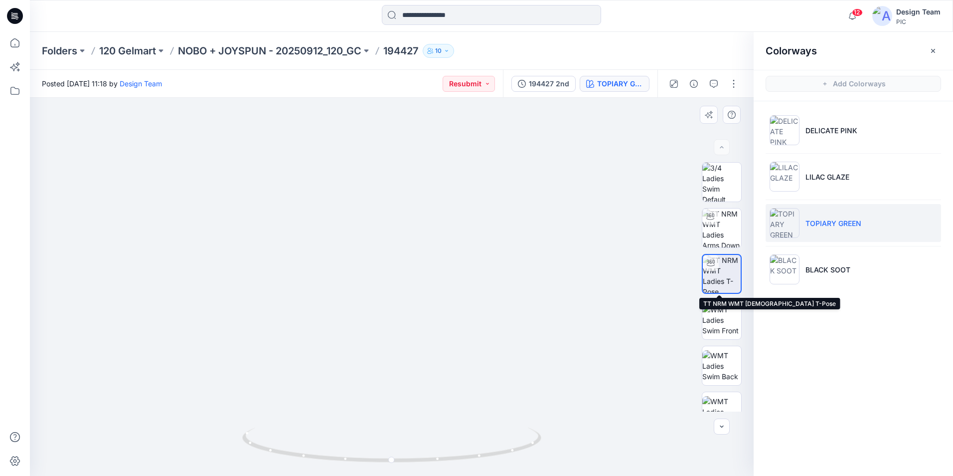
click at [722, 281] on img at bounding box center [722, 274] width 38 height 38
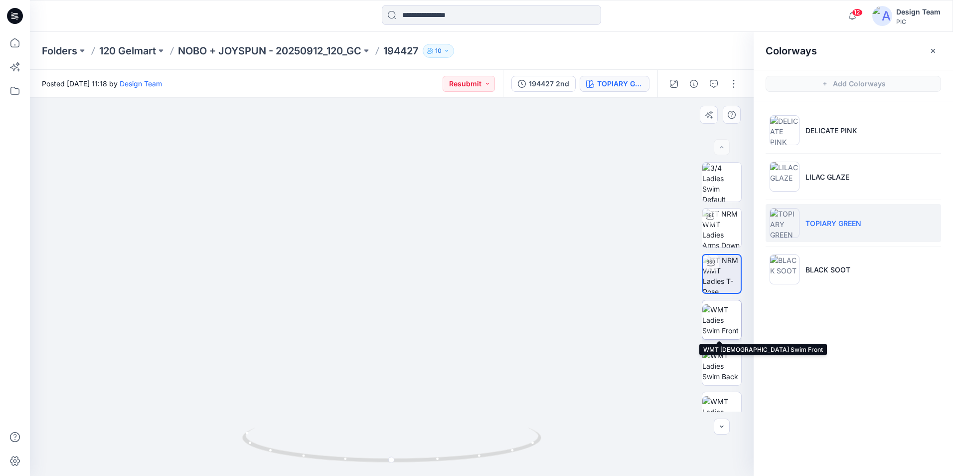
drag, startPoint x: 723, startPoint y: 313, endPoint x: 717, endPoint y: 312, distance: 6.6
click at [723, 311] on img at bounding box center [722, 319] width 39 height 31
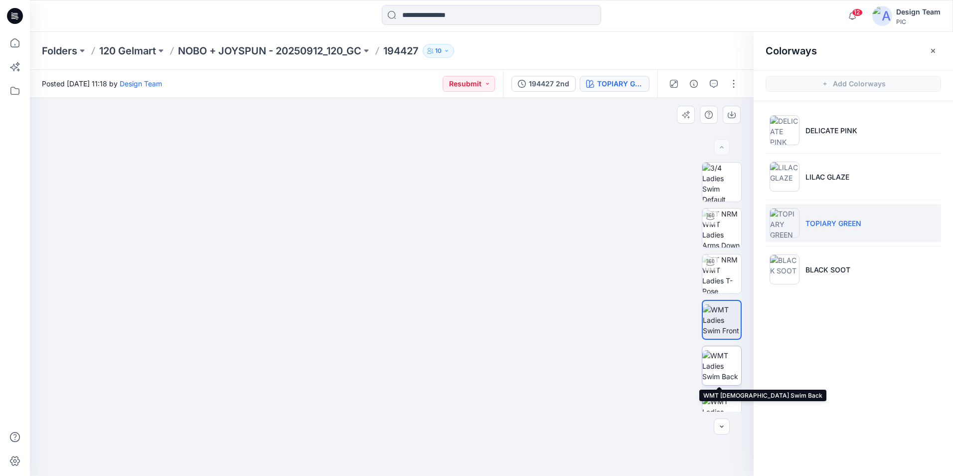
click at [709, 367] on img at bounding box center [722, 365] width 39 height 31
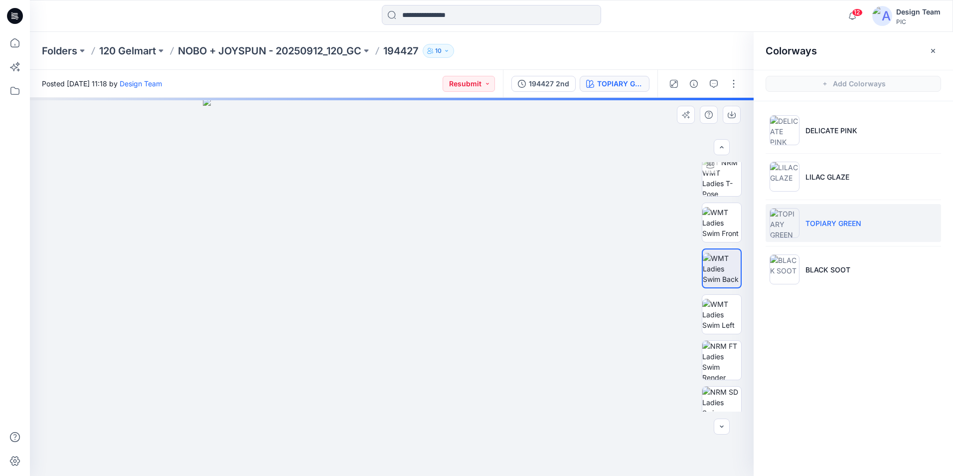
scroll to position [111, 0]
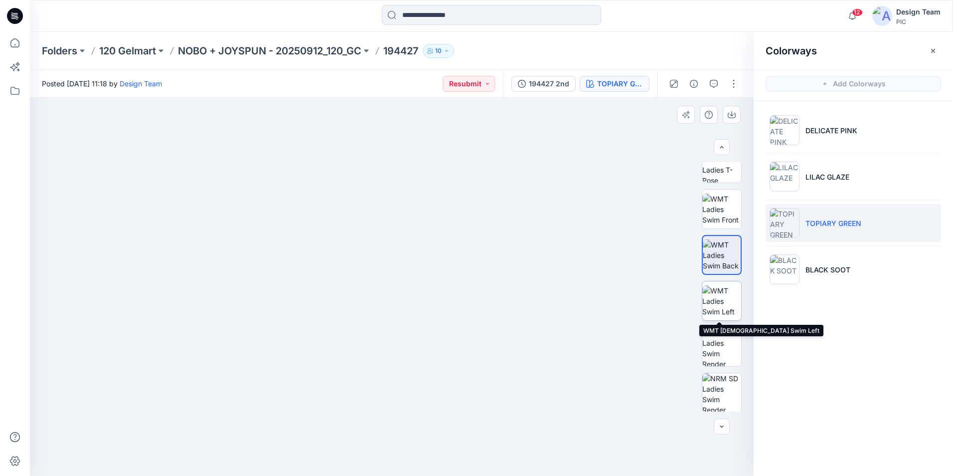
click at [719, 311] on img at bounding box center [722, 300] width 39 height 31
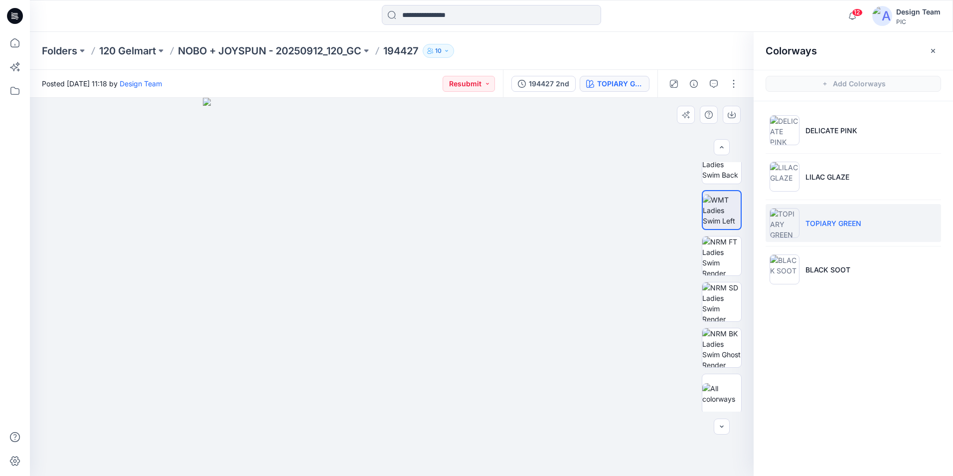
scroll to position [203, 0]
click at [716, 299] on img at bounding box center [722, 299] width 39 height 39
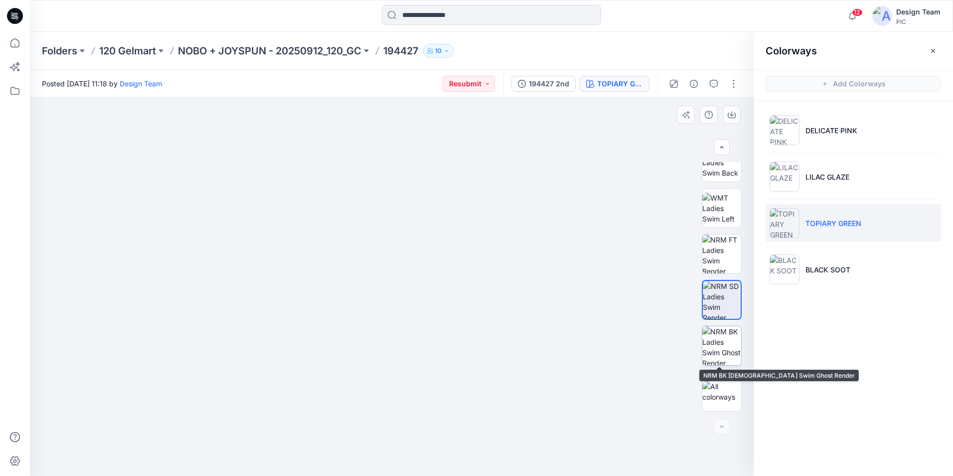
click at [719, 345] on img at bounding box center [722, 345] width 39 height 39
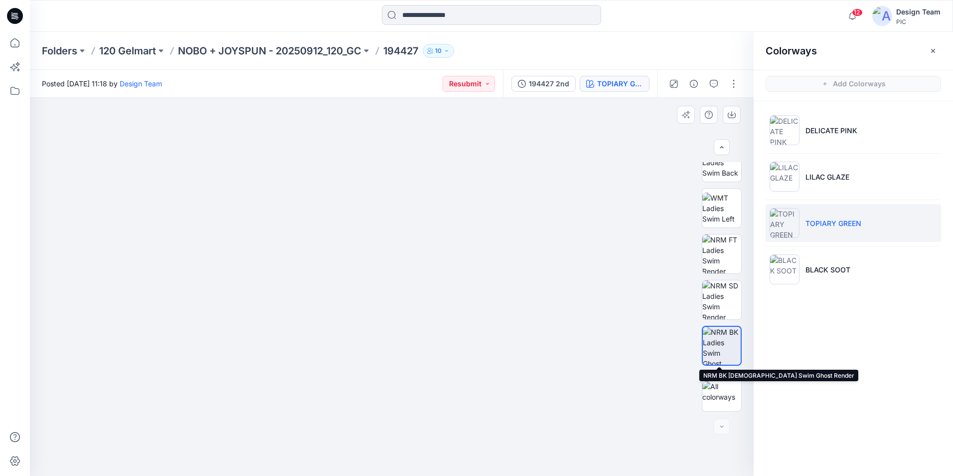
click at [724, 353] on img at bounding box center [722, 346] width 38 height 38
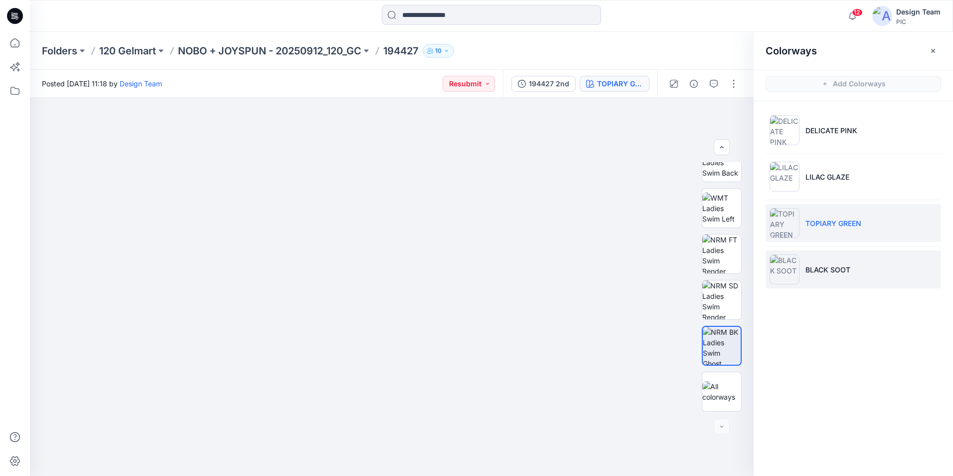
click at [788, 266] on img at bounding box center [785, 269] width 30 height 30
click at [785, 219] on img at bounding box center [785, 223] width 30 height 30
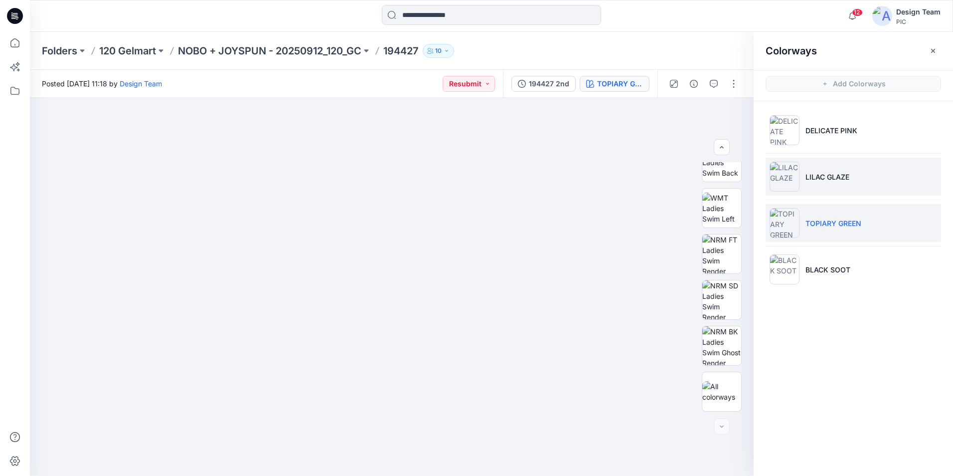
click at [784, 169] on img at bounding box center [785, 177] width 30 height 30
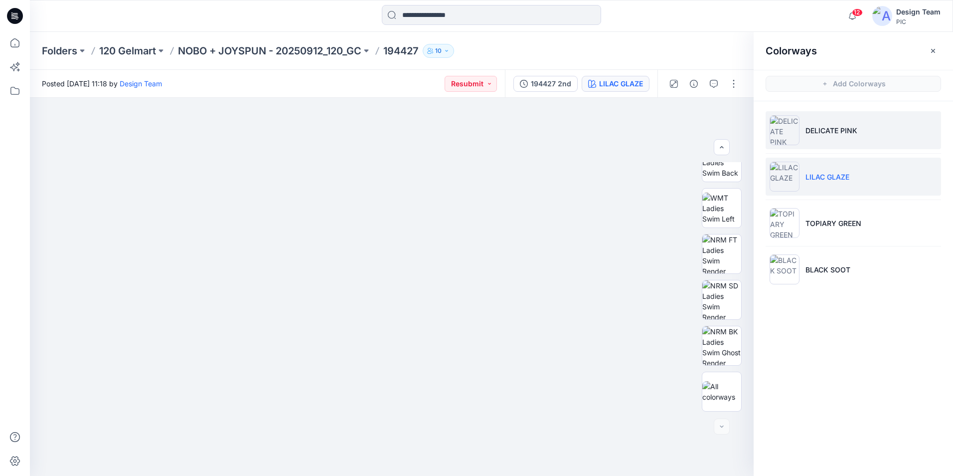
click at [783, 141] on img at bounding box center [785, 130] width 30 height 30
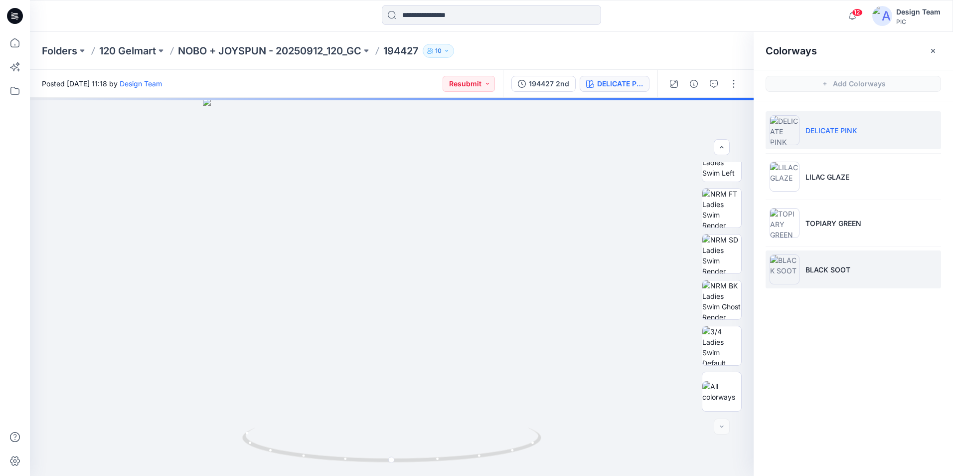
click at [785, 264] on img at bounding box center [785, 269] width 30 height 30
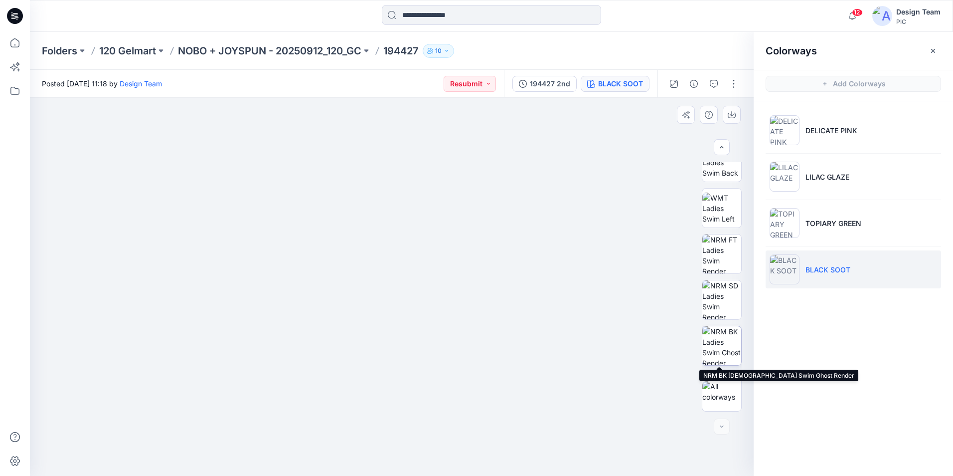
click at [719, 344] on img at bounding box center [722, 345] width 39 height 39
drag, startPoint x: 461, startPoint y: 314, endPoint x: 465, endPoint y: 270, distance: 44.6
click at [465, 270] on img at bounding box center [392, 269] width 232 height 412
drag, startPoint x: 725, startPoint y: 353, endPoint x: 733, endPoint y: 347, distance: 9.6
click at [726, 353] on img at bounding box center [722, 346] width 38 height 38
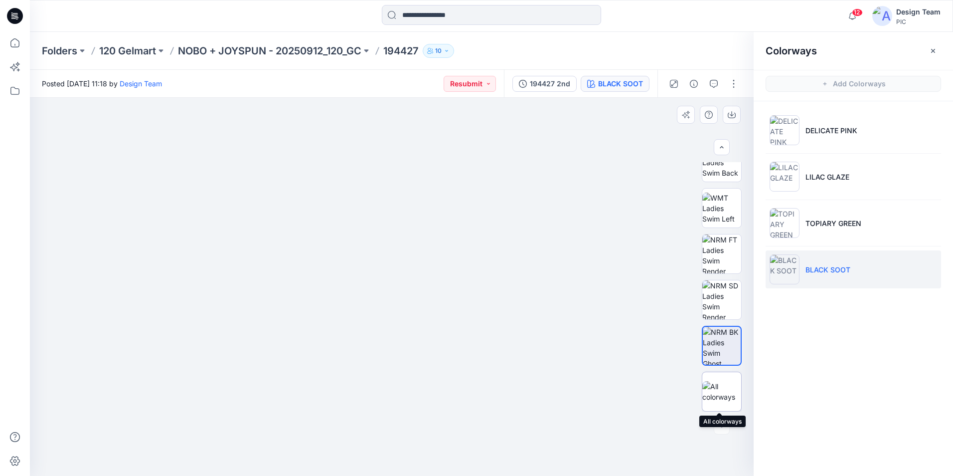
click at [726, 394] on img at bounding box center [722, 391] width 39 height 21
click at [489, 85] on button "Resubmit" at bounding box center [470, 84] width 52 height 16
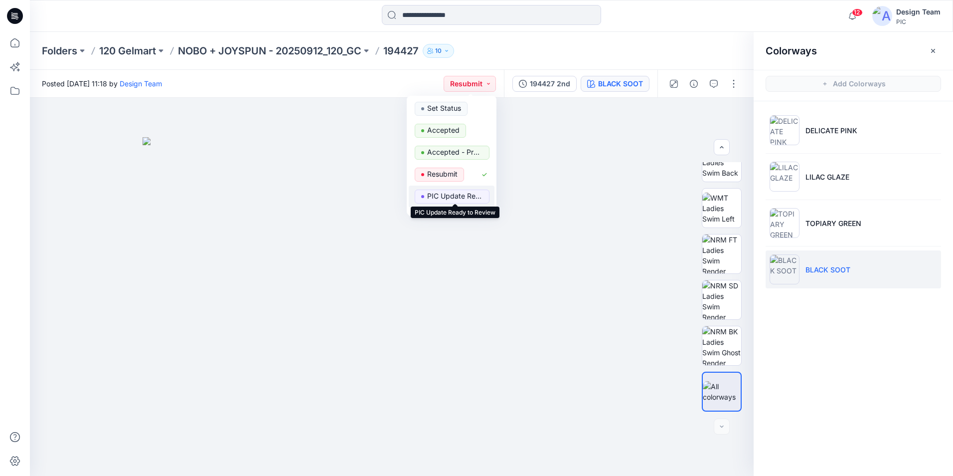
click at [470, 197] on p "PIC Update Ready to Review" at bounding box center [455, 195] width 56 height 13
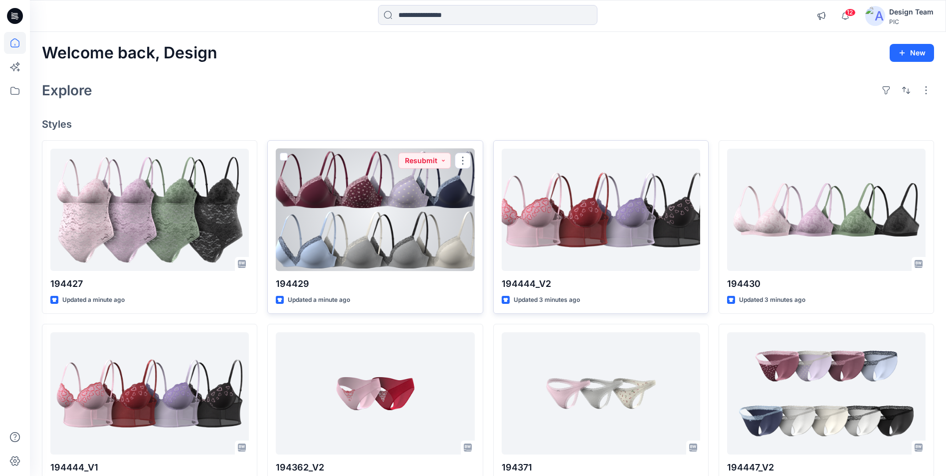
click at [349, 216] on div at bounding box center [375, 210] width 198 height 122
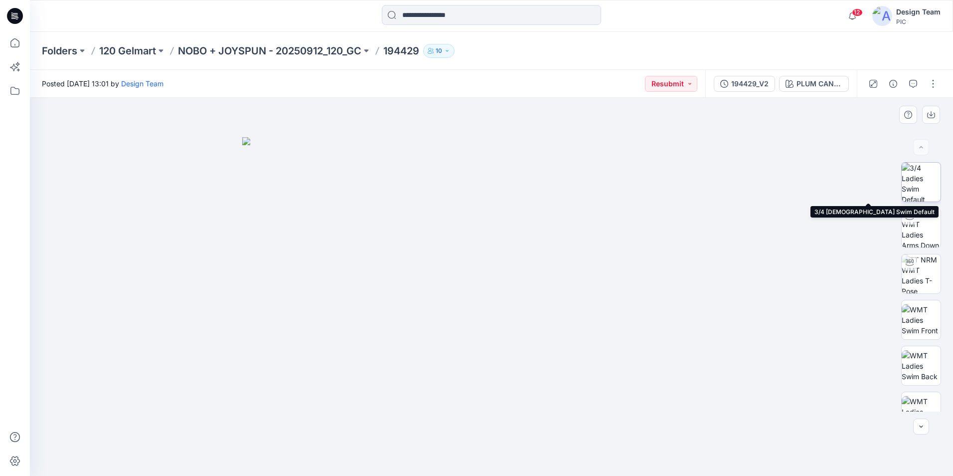
click at [921, 177] on img at bounding box center [921, 182] width 39 height 39
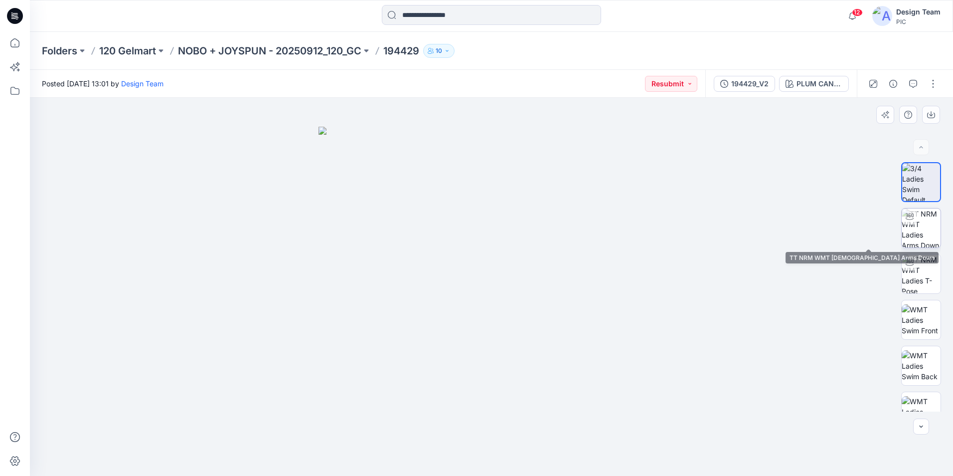
click at [928, 227] on img at bounding box center [921, 227] width 39 height 39
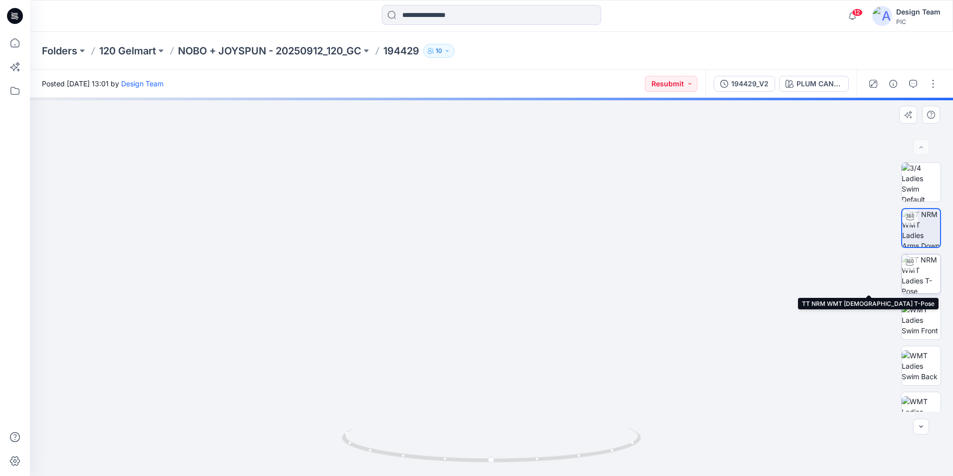
click at [923, 284] on img at bounding box center [921, 273] width 39 height 39
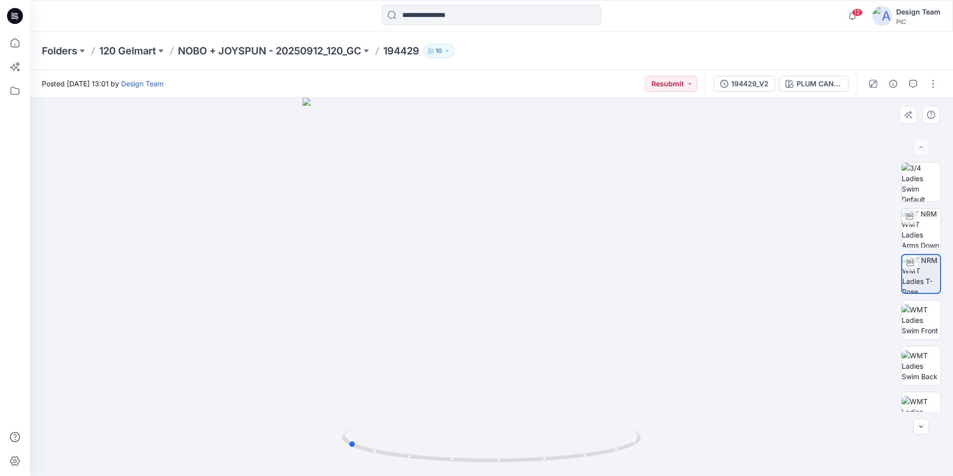
drag, startPoint x: 494, startPoint y: 462, endPoint x: 647, endPoint y: 407, distance: 162.3
click at [647, 407] on div at bounding box center [492, 287] width 924 height 378
drag, startPoint x: 353, startPoint y: 445, endPoint x: 450, endPoint y: 436, distance: 97.7
click at [450, 436] on icon at bounding box center [493, 445] width 302 height 37
drag, startPoint x: 449, startPoint y: 463, endPoint x: 476, endPoint y: 447, distance: 31.3
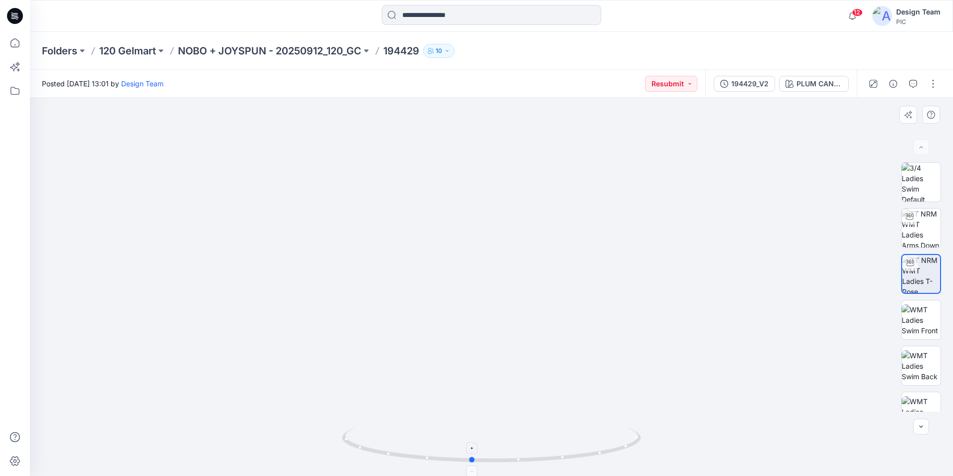
click at [476, 447] on icon at bounding box center [493, 445] width 302 height 37
drag, startPoint x: 472, startPoint y: 460, endPoint x: 491, endPoint y: 407, distance: 55.5
click at [487, 409] on div at bounding box center [492, 287] width 924 height 378
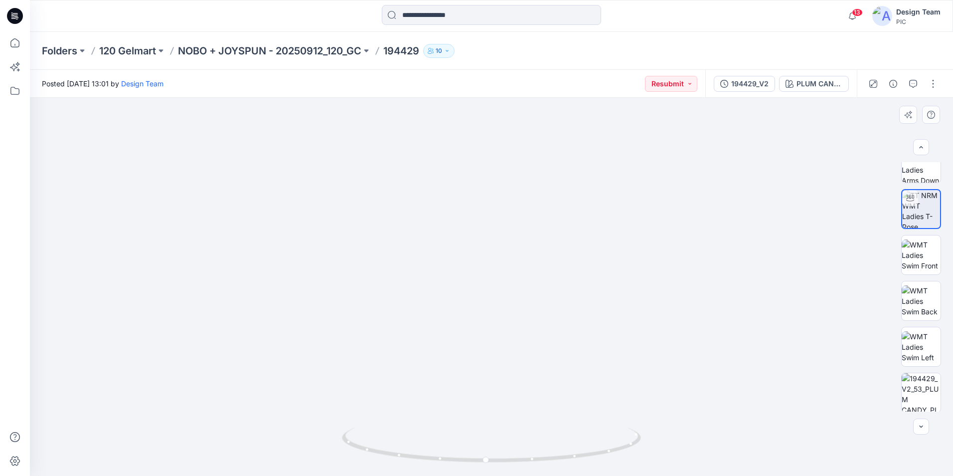
scroll to position [79, 0]
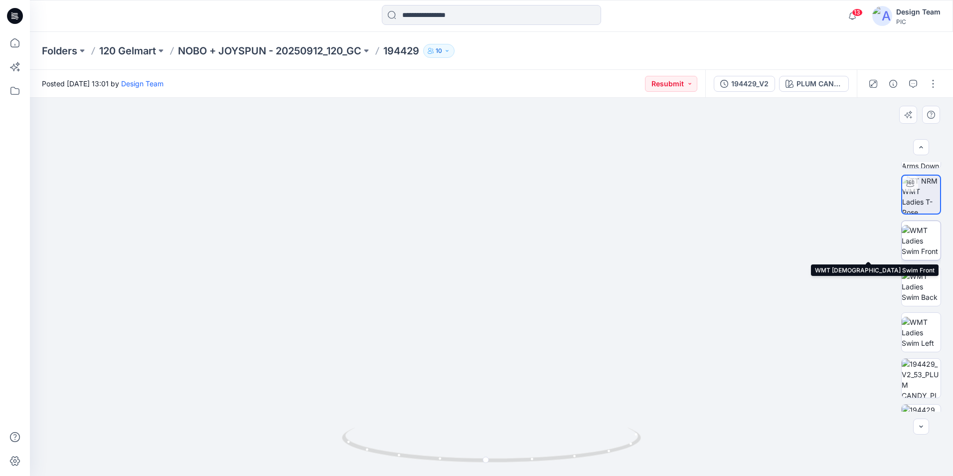
click at [926, 245] on img at bounding box center [921, 240] width 39 height 31
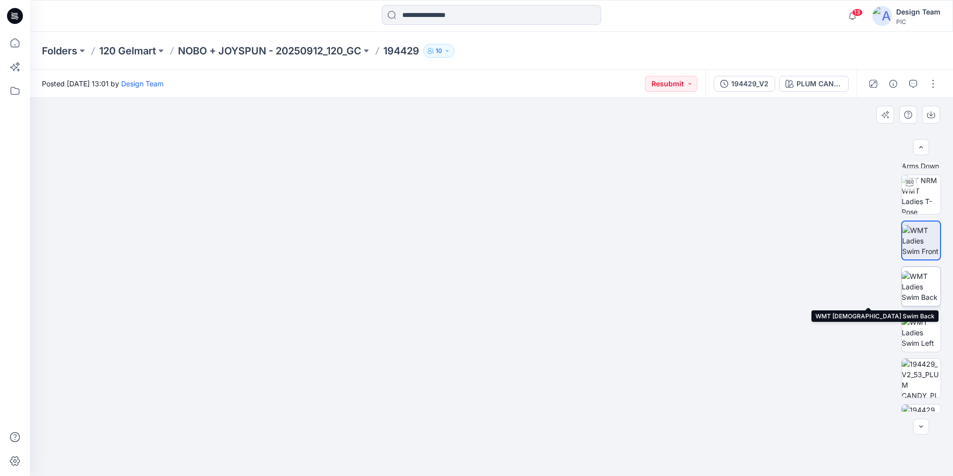
click at [934, 283] on img at bounding box center [921, 286] width 39 height 31
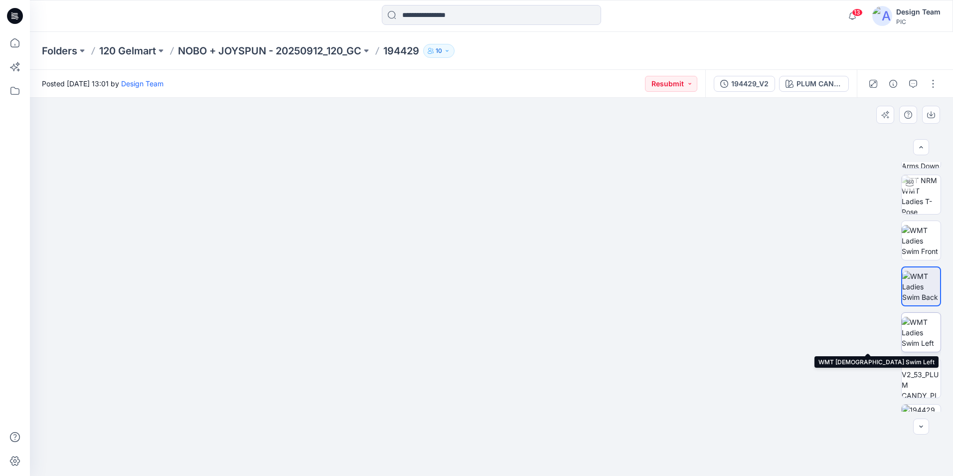
click at [925, 335] on img at bounding box center [921, 332] width 39 height 31
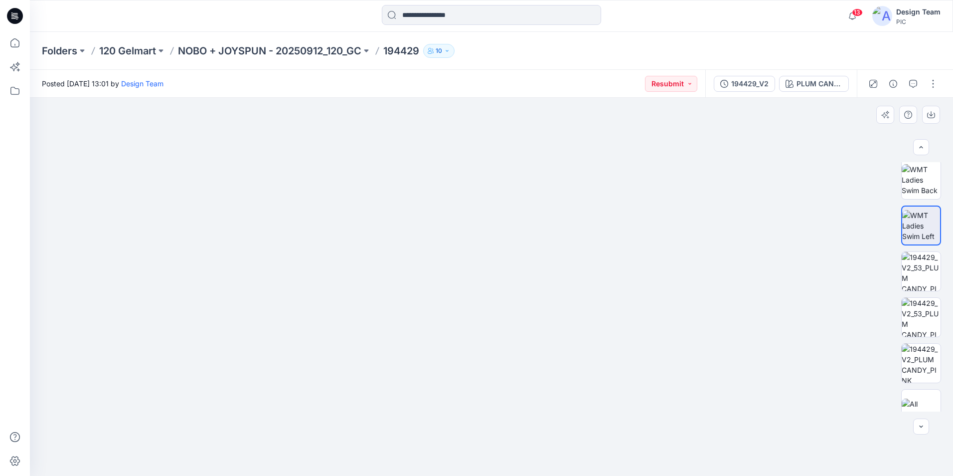
scroll to position [190, 0]
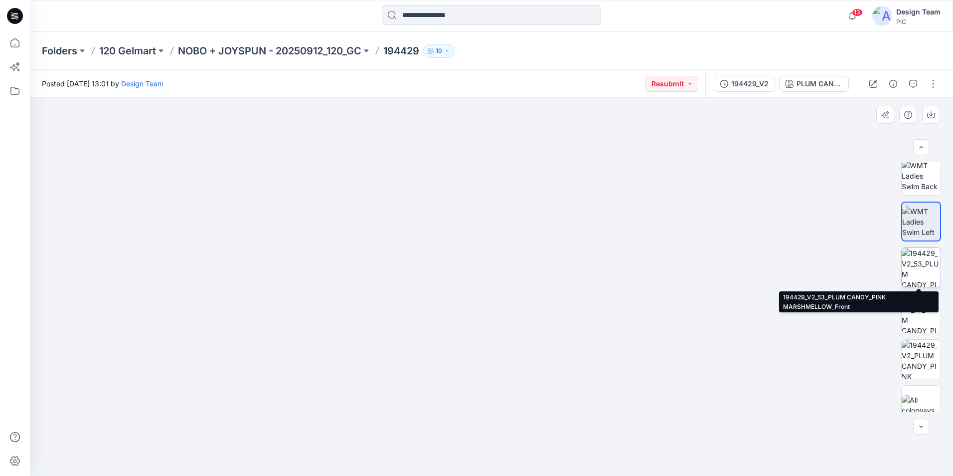
click at [919, 267] on img at bounding box center [921, 267] width 39 height 39
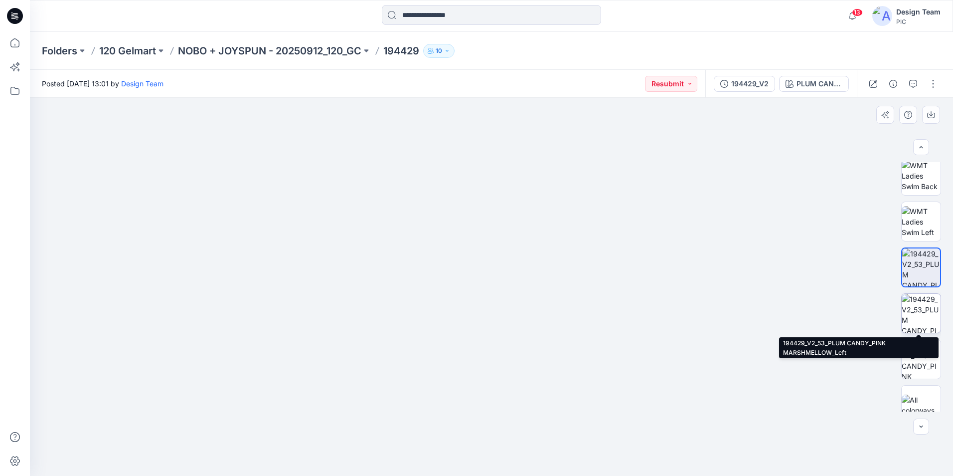
click at [920, 310] on img at bounding box center [921, 313] width 39 height 39
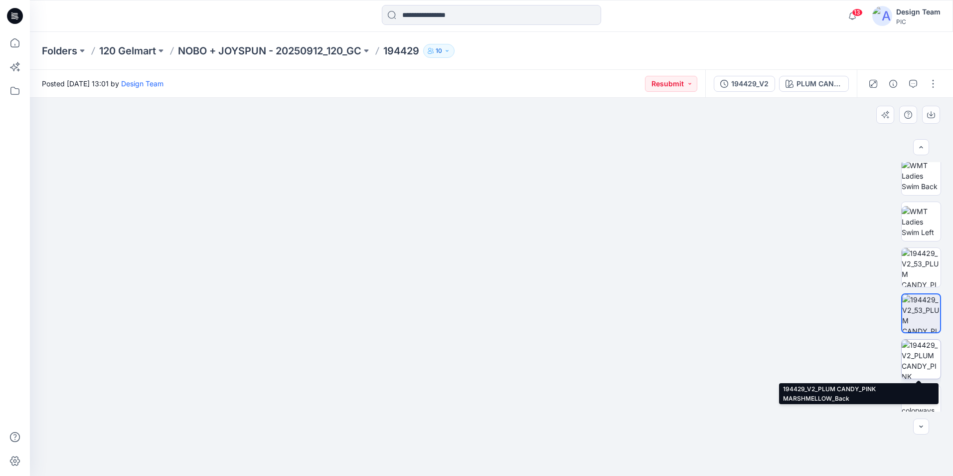
click at [918, 359] on img at bounding box center [921, 359] width 39 height 39
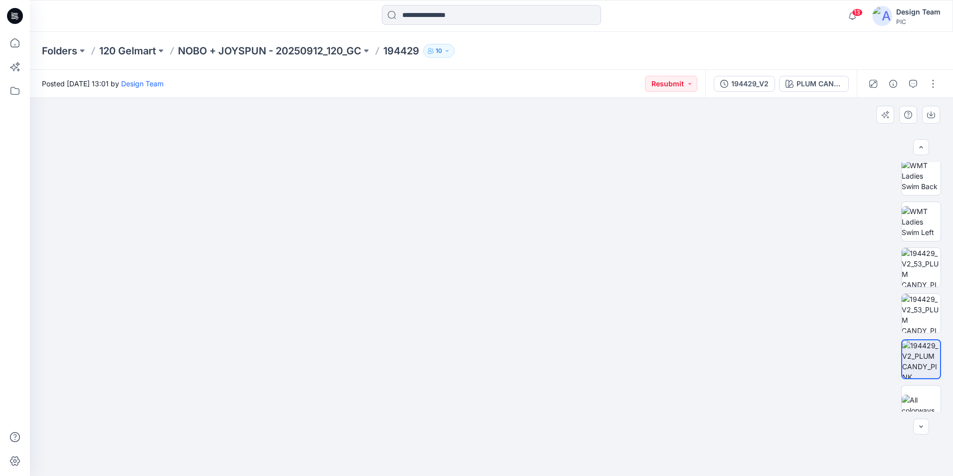
drag, startPoint x: 522, startPoint y: 430, endPoint x: 498, endPoint y: 274, distance: 158.4
click at [516, 274] on img at bounding box center [484, 54] width 1023 height 841
drag, startPoint x: 940, startPoint y: 268, endPoint x: 944, endPoint y: 194, distance: 74.4
click at [944, 194] on div at bounding box center [922, 286] width 64 height 249
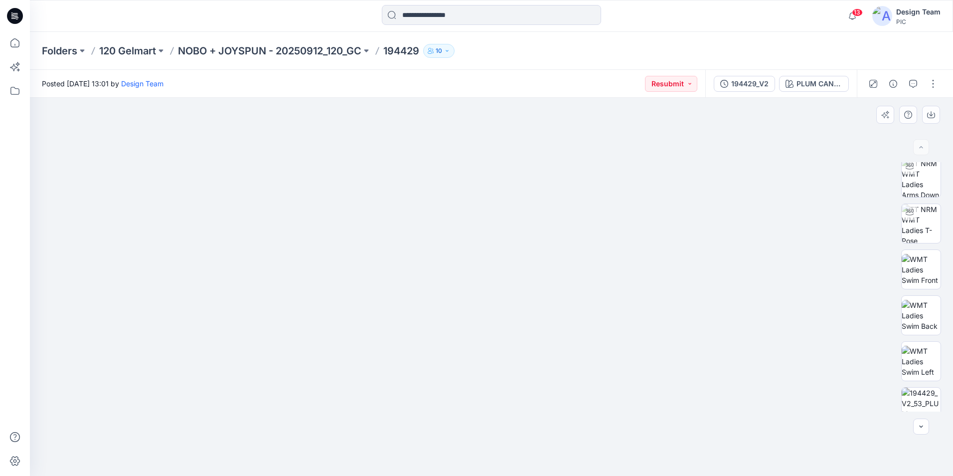
scroll to position [0, 0]
click at [917, 228] on img at bounding box center [921, 227] width 39 height 39
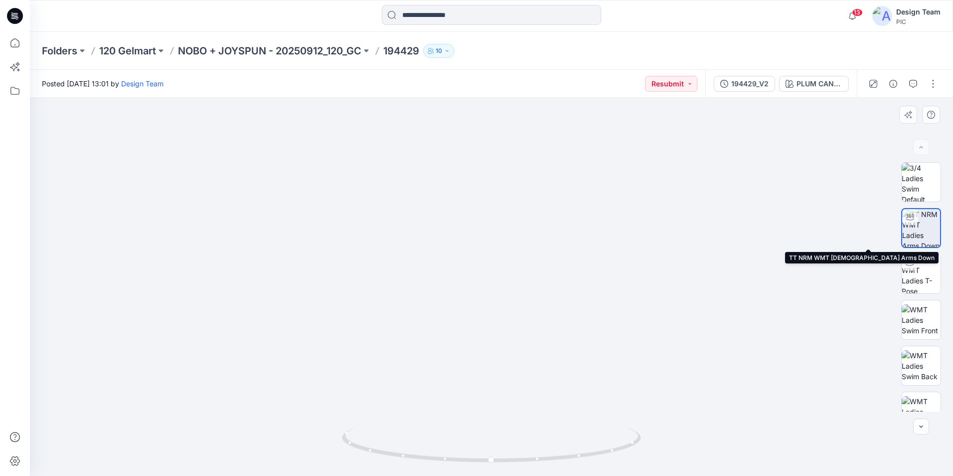
click at [918, 225] on img at bounding box center [922, 228] width 38 height 38
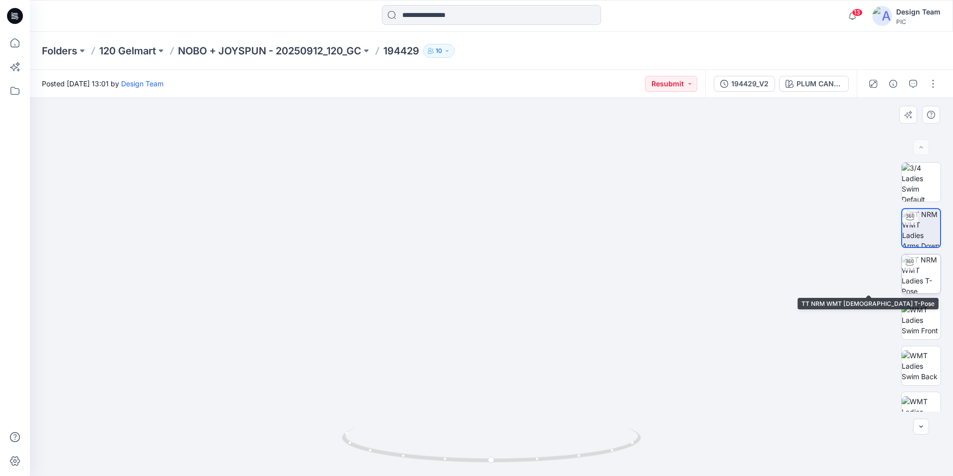
click at [926, 283] on img at bounding box center [921, 273] width 39 height 39
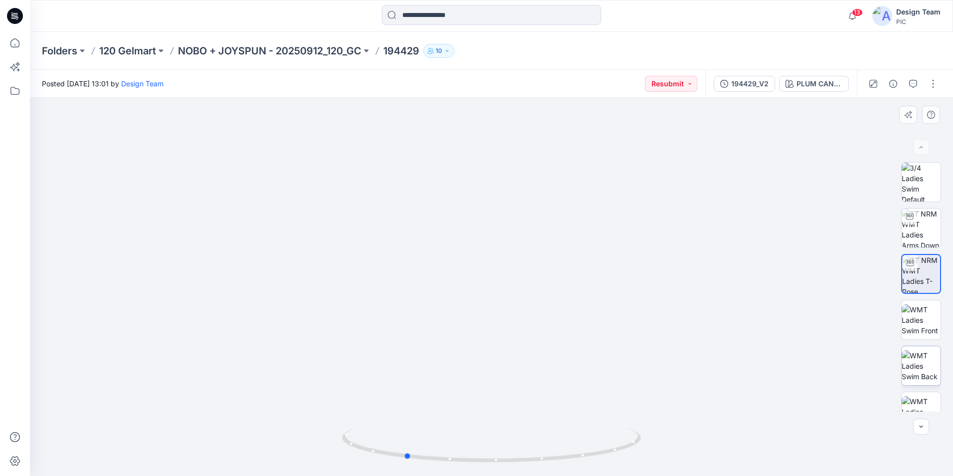
drag, startPoint x: 495, startPoint y: 464, endPoint x: 922, endPoint y: 350, distance: 441.3
click at [712, 440] on div at bounding box center [492, 287] width 924 height 378
click at [931, 318] on img at bounding box center [921, 319] width 39 height 31
drag, startPoint x: 938, startPoint y: 259, endPoint x: 942, endPoint y: 284, distance: 25.3
click at [941, 296] on div at bounding box center [922, 286] width 40 height 249
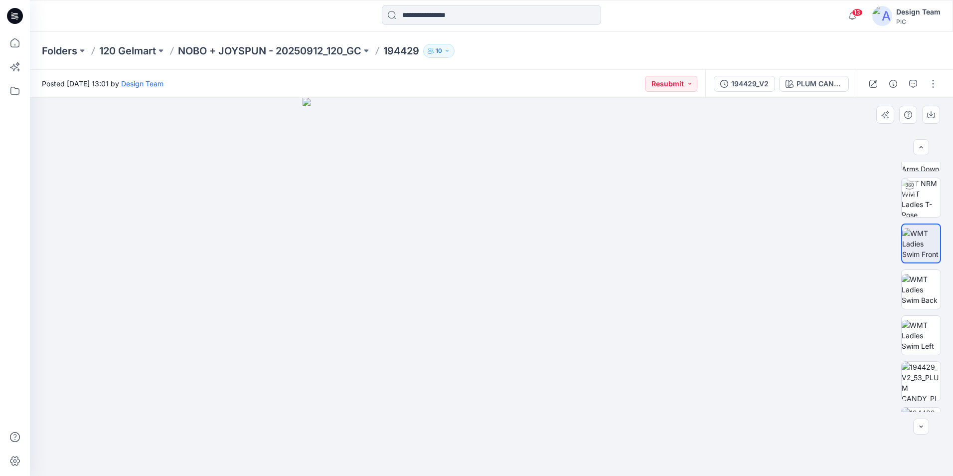
scroll to position [76, 0]
drag, startPoint x: 928, startPoint y: 284, endPoint x: 895, endPoint y: 287, distance: 33.0
click at [927, 284] on img at bounding box center [921, 289] width 39 height 31
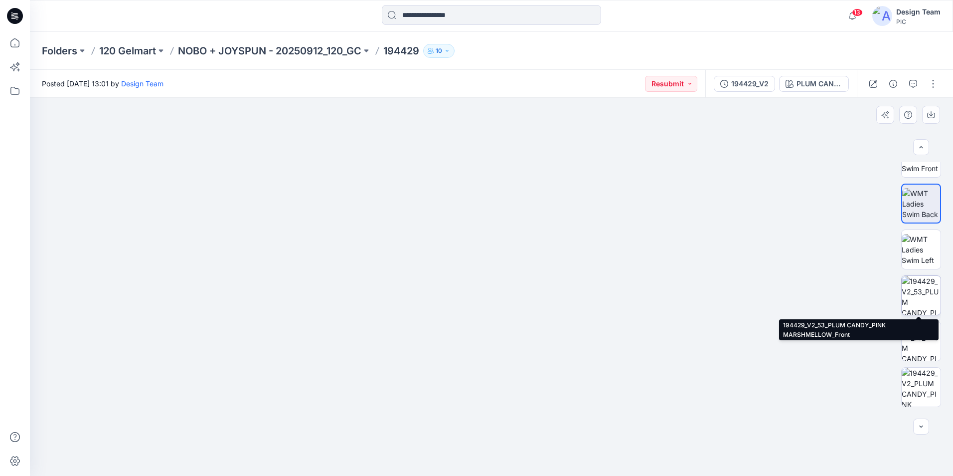
click at [924, 302] on img at bounding box center [921, 295] width 39 height 39
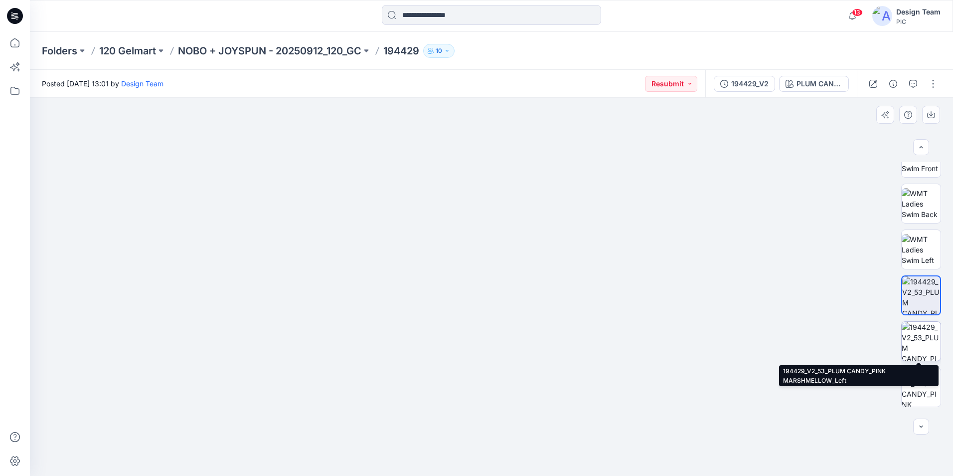
click at [908, 347] on img at bounding box center [921, 341] width 39 height 39
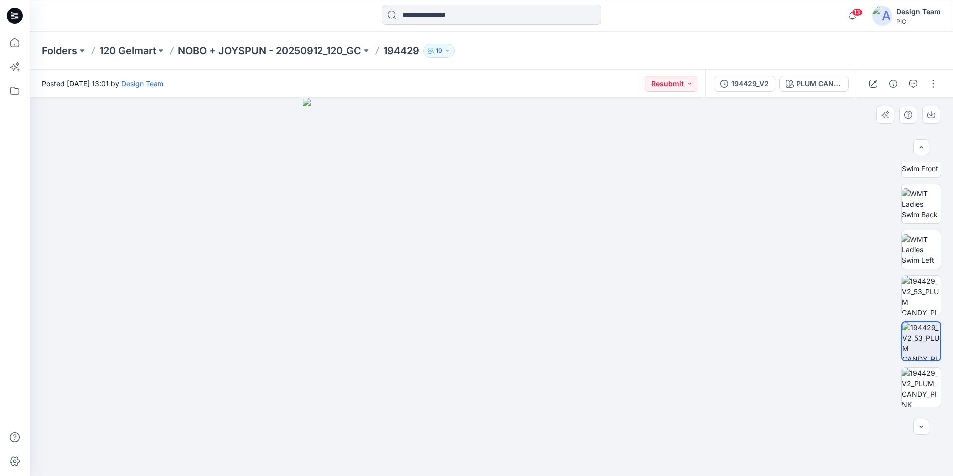
scroll to position [203, 0]
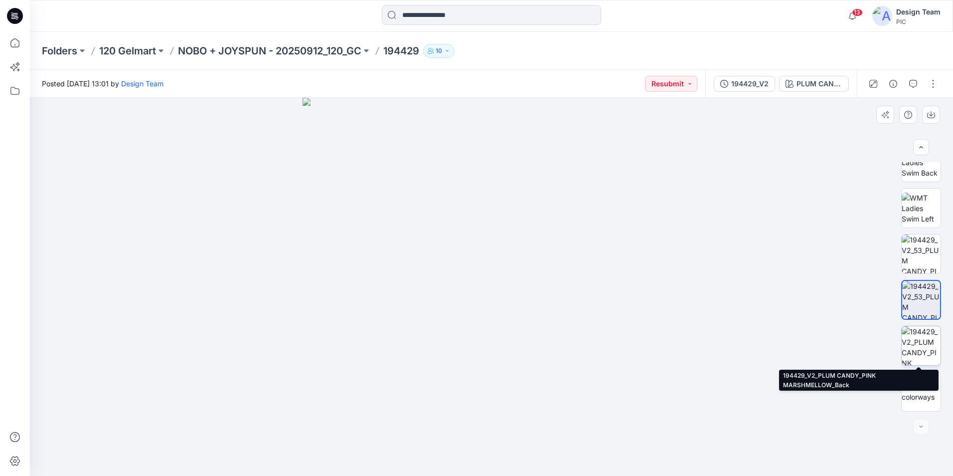
drag, startPoint x: 926, startPoint y: 351, endPoint x: 905, endPoint y: 350, distance: 21.0
click at [925, 351] on img at bounding box center [921, 345] width 39 height 39
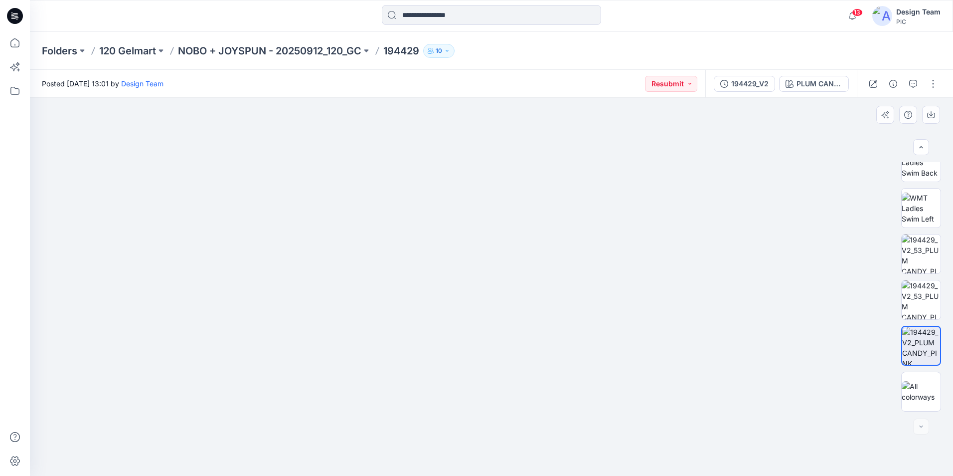
click at [709, 373] on img at bounding box center [492, 267] width 456 height 417
drag, startPoint x: 759, startPoint y: 325, endPoint x: 680, endPoint y: 322, distance: 79.8
click at [756, 323] on div at bounding box center [492, 287] width 924 height 378
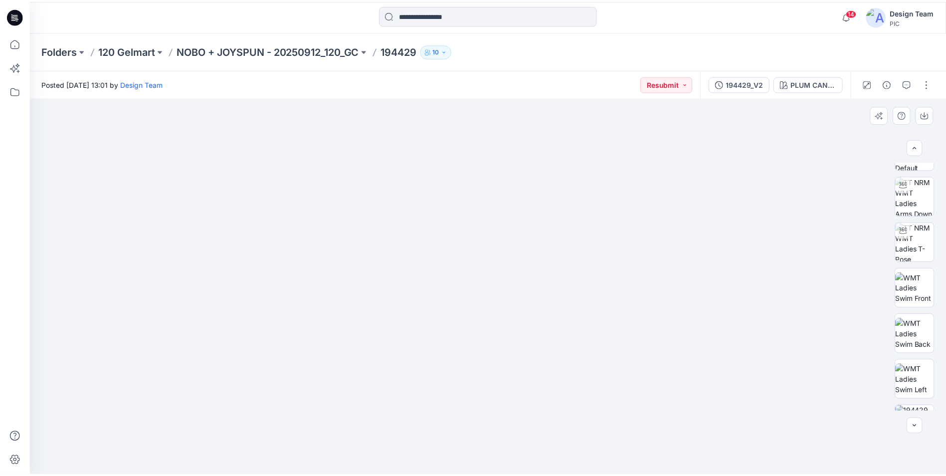
scroll to position [0, 0]
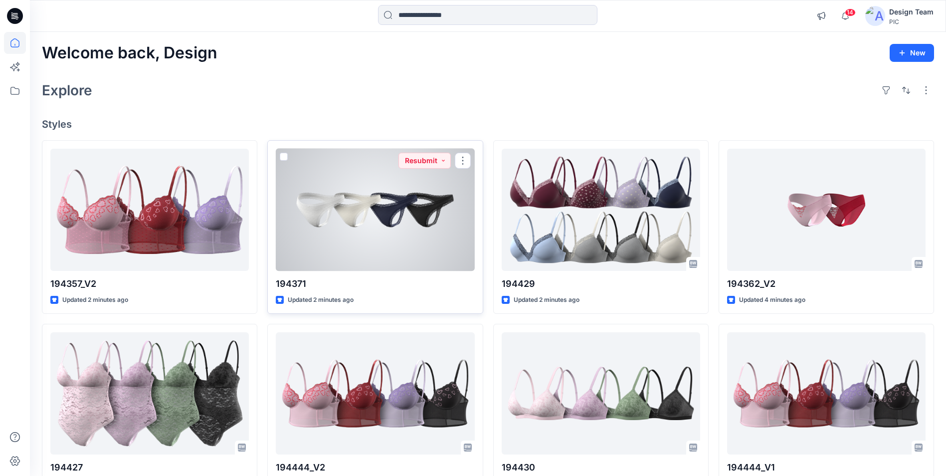
click at [339, 233] on div at bounding box center [375, 210] width 198 height 122
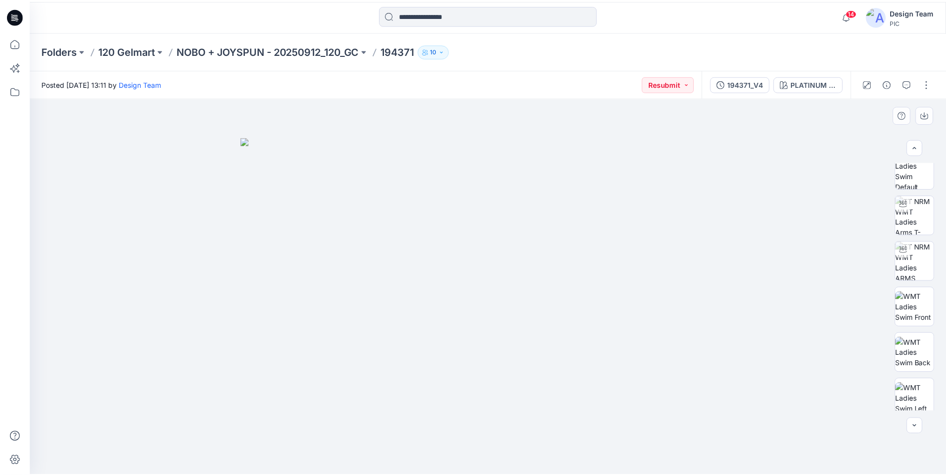
scroll to position [9, 0]
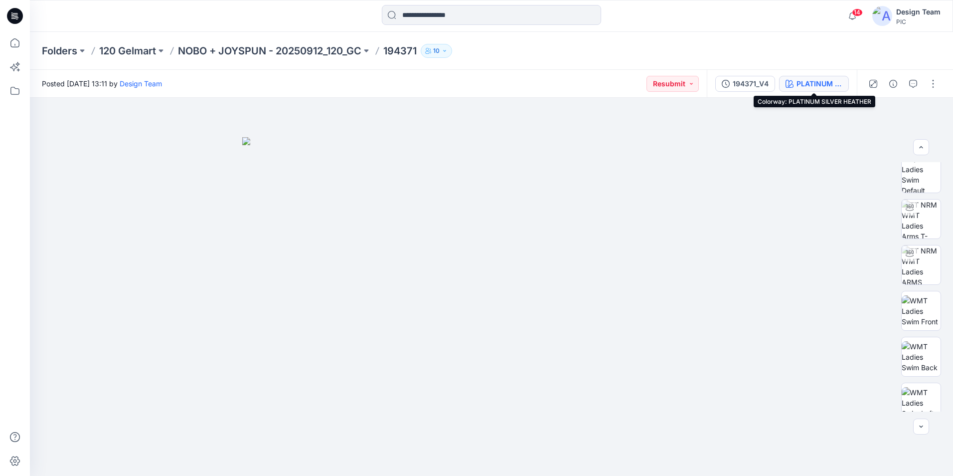
click at [807, 86] on div "PLATINUM SILVER HEATHER" at bounding box center [820, 83] width 46 height 11
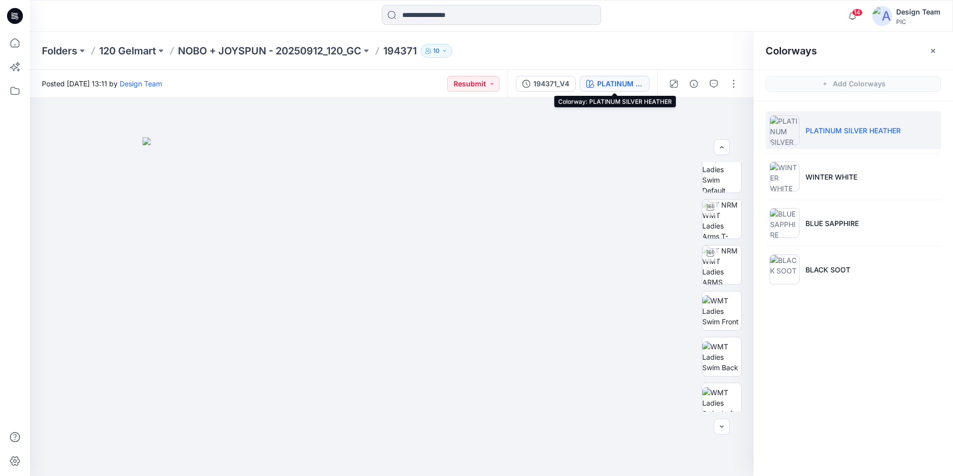
click at [618, 84] on div "PLATINUM SILVER HEATHER" at bounding box center [620, 83] width 46 height 11
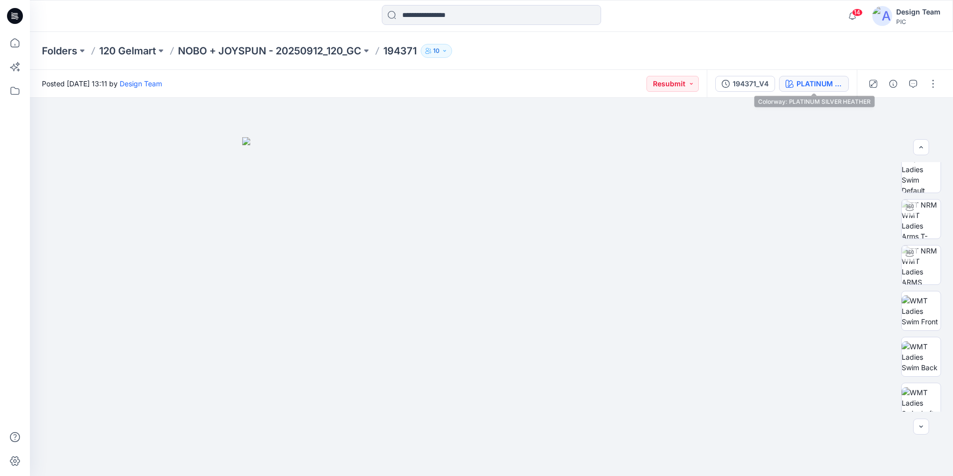
click at [821, 77] on button "PLATINUM SILVER HEATHER" at bounding box center [814, 84] width 70 height 16
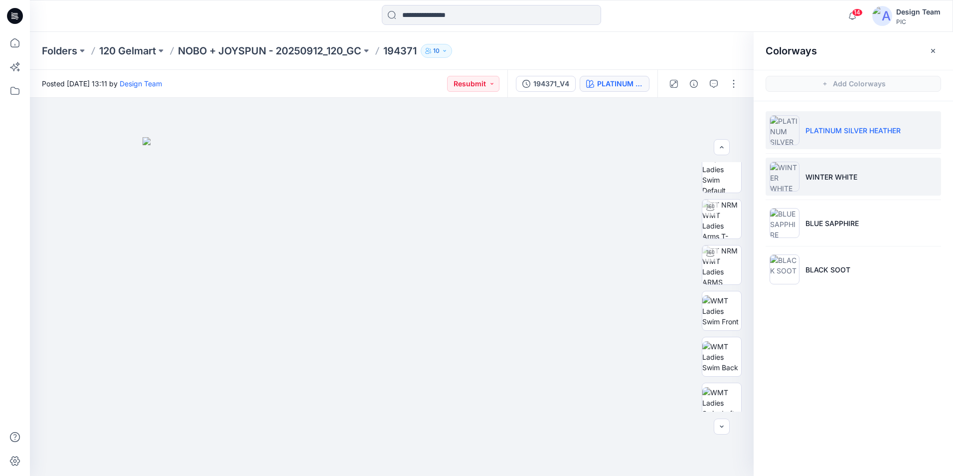
click at [826, 175] on p "WINTER WHITE" at bounding box center [832, 177] width 52 height 10
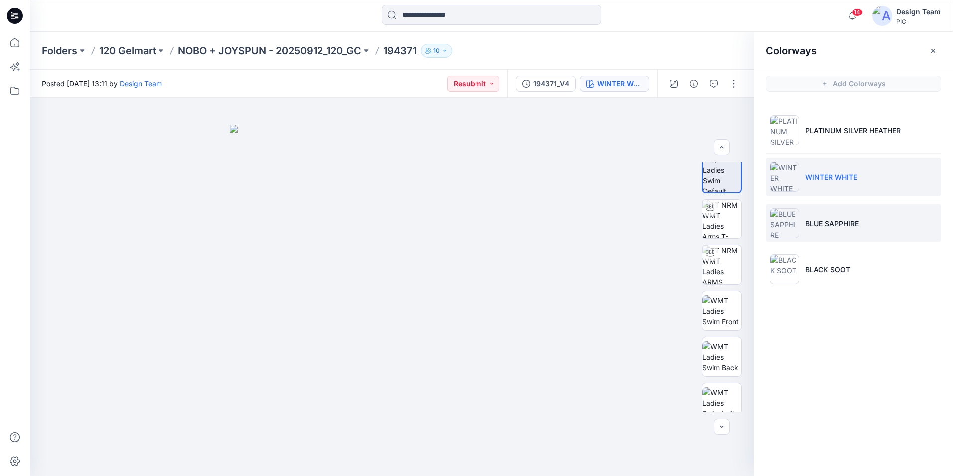
click at [786, 226] on img at bounding box center [785, 223] width 30 height 30
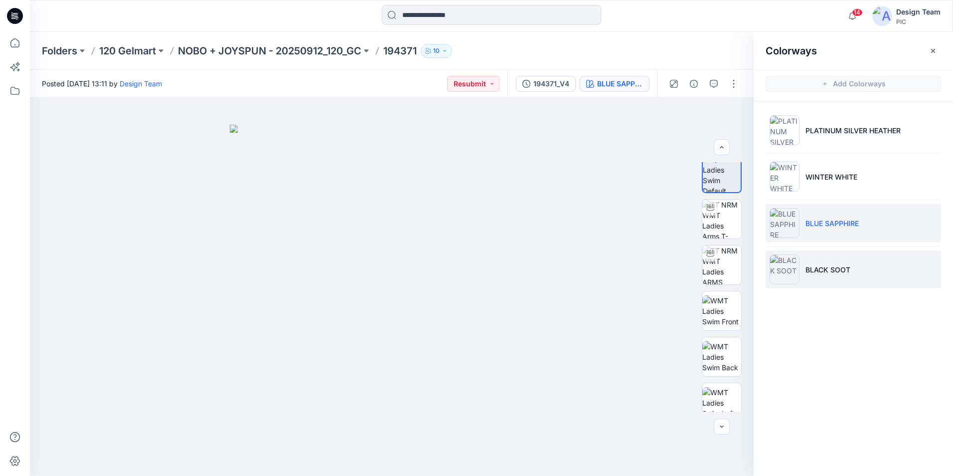
drag, startPoint x: 785, startPoint y: 266, endPoint x: 776, endPoint y: 271, distance: 10.0
click at [784, 266] on img at bounding box center [785, 269] width 30 height 30
click at [493, 82] on button "Resubmit" at bounding box center [474, 84] width 52 height 16
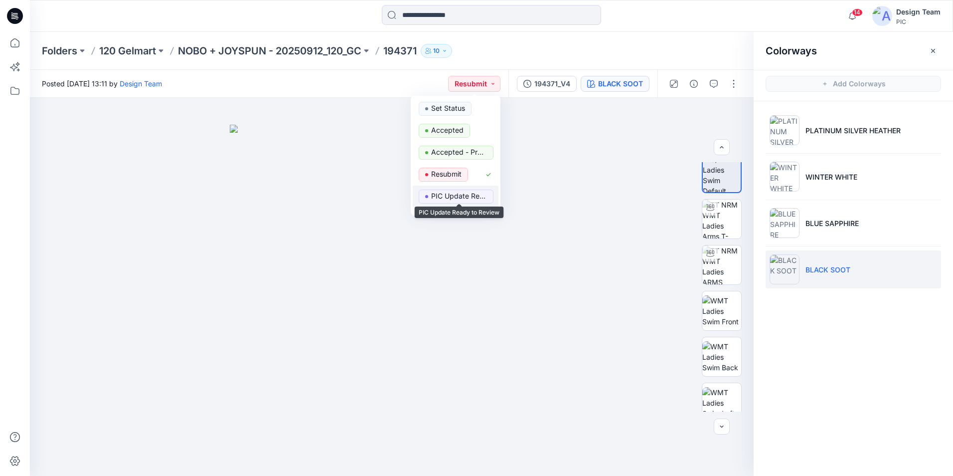
click at [461, 195] on p "PIC Update Ready to Review" at bounding box center [459, 195] width 56 height 13
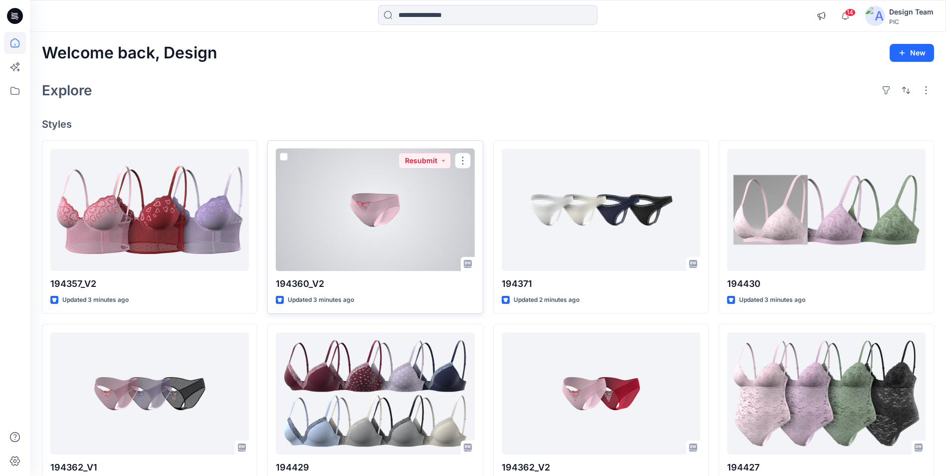
click at [425, 194] on div at bounding box center [375, 210] width 198 height 122
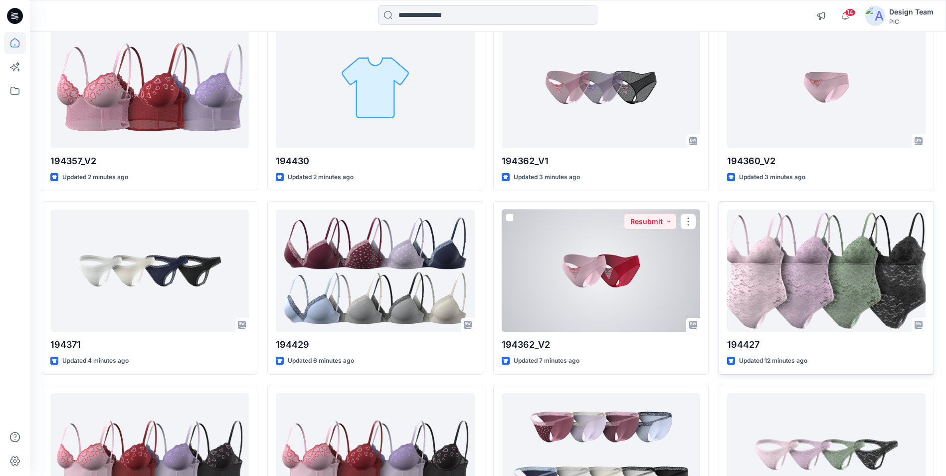
scroll to position [150, 0]
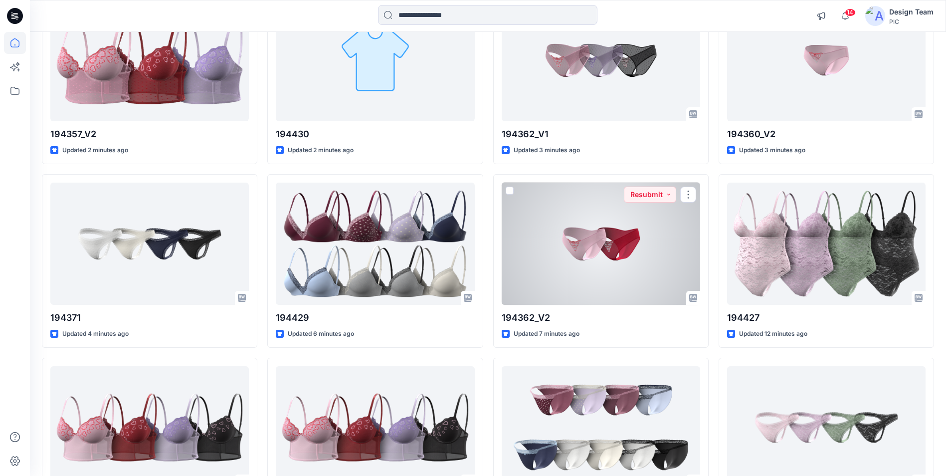
click at [597, 280] on div at bounding box center [601, 244] width 198 height 122
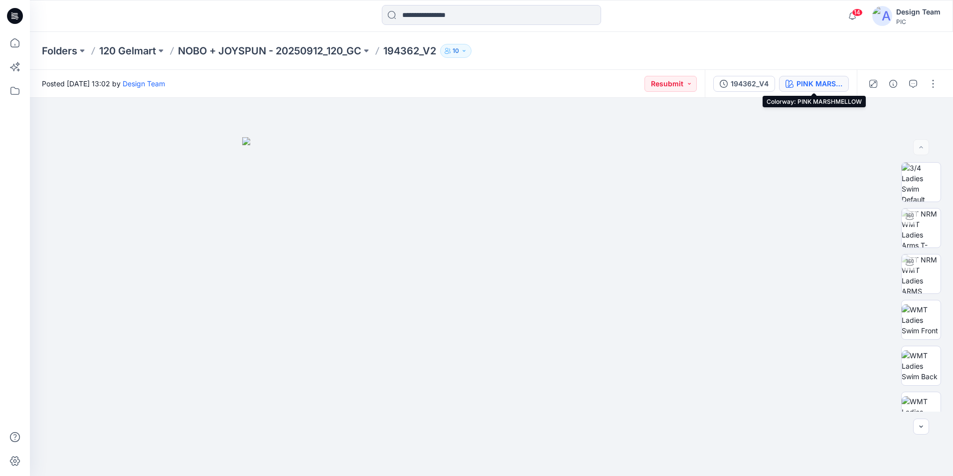
click at [812, 82] on div "PINK MARSHMELLOW" at bounding box center [820, 83] width 46 height 11
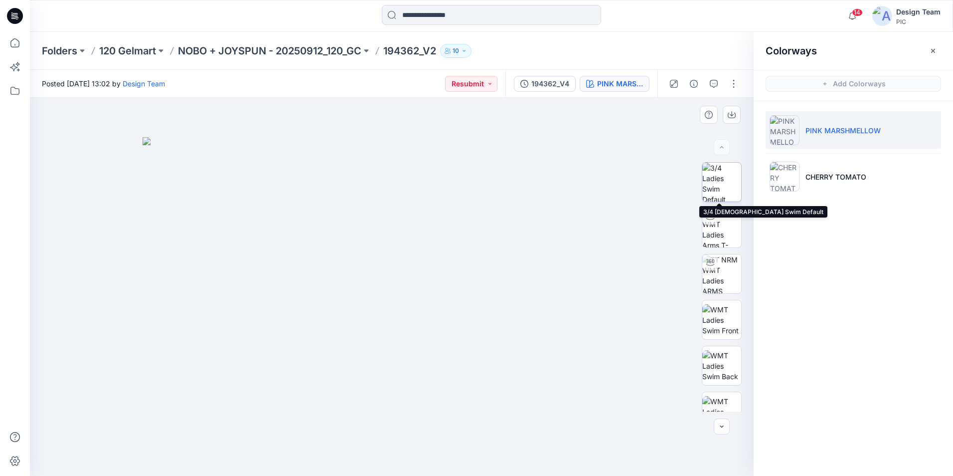
click at [722, 191] on img at bounding box center [722, 182] width 39 height 39
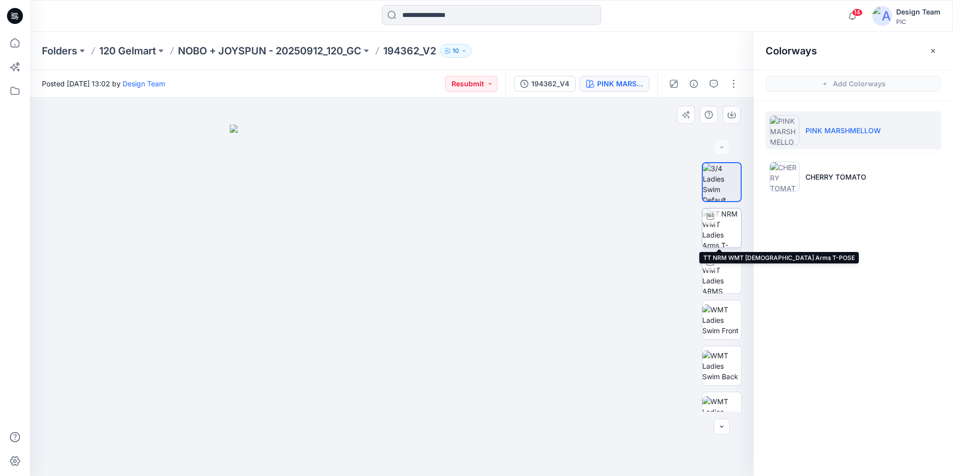
click at [727, 229] on img at bounding box center [722, 227] width 39 height 39
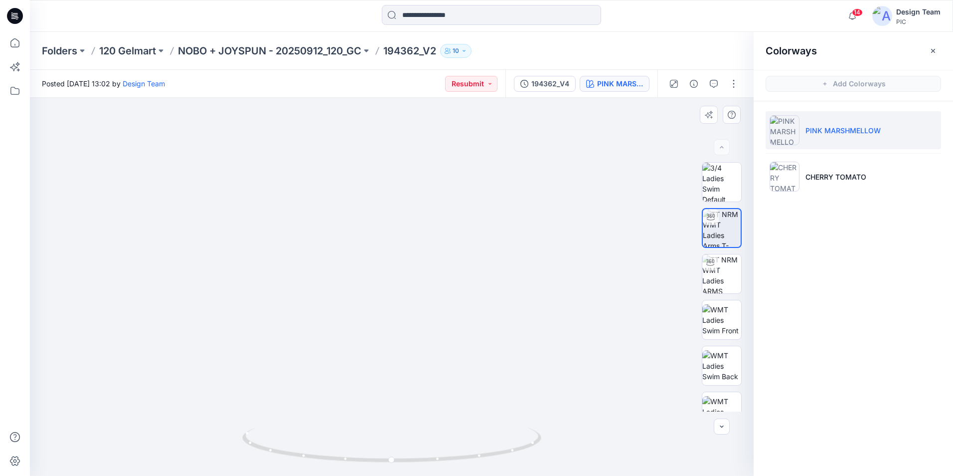
drag, startPoint x: 458, startPoint y: 396, endPoint x: 462, endPoint y: 303, distance: 93.3
click at [462, 303] on img at bounding box center [395, 116] width 875 height 720
click at [711, 270] on div at bounding box center [711, 262] width 16 height 16
drag, startPoint x: 394, startPoint y: 463, endPoint x: 571, endPoint y: 410, distance: 185.4
click at [571, 410] on div at bounding box center [392, 287] width 724 height 378
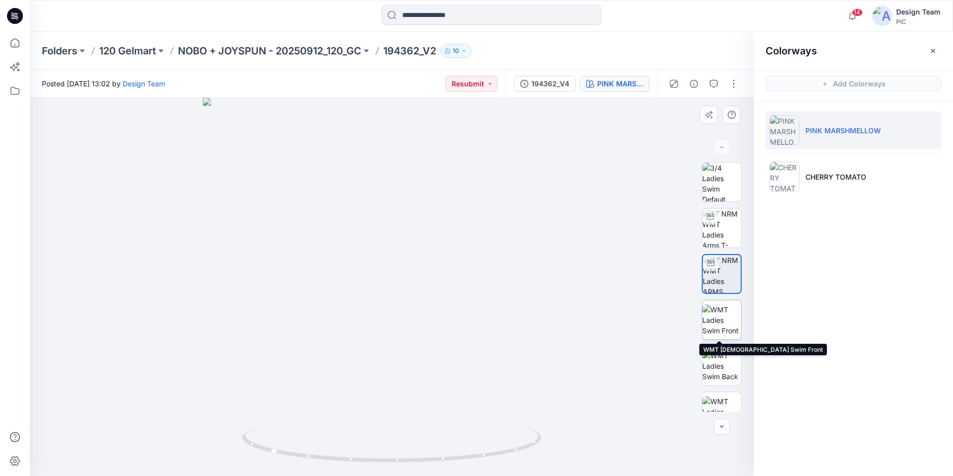
click at [723, 316] on img at bounding box center [722, 319] width 39 height 31
click at [723, 318] on img at bounding box center [722, 319] width 38 height 31
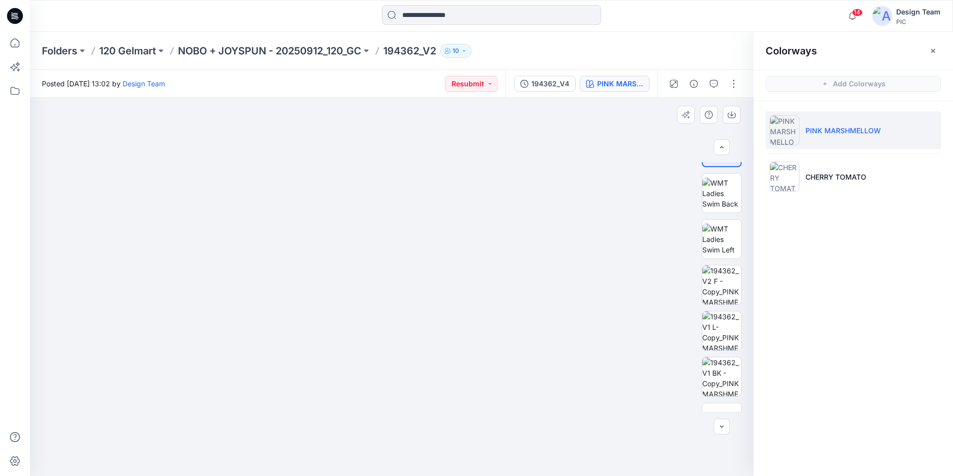
scroll to position [203, 0]
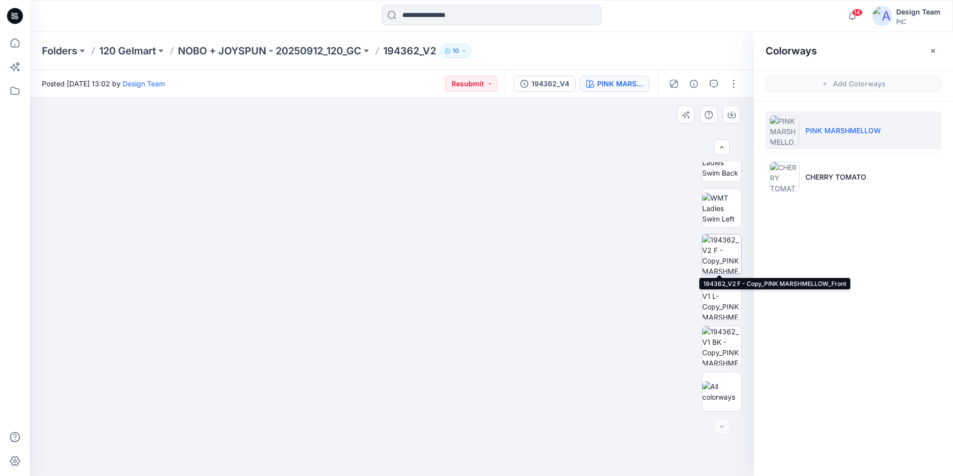
click at [727, 262] on img at bounding box center [722, 253] width 39 height 39
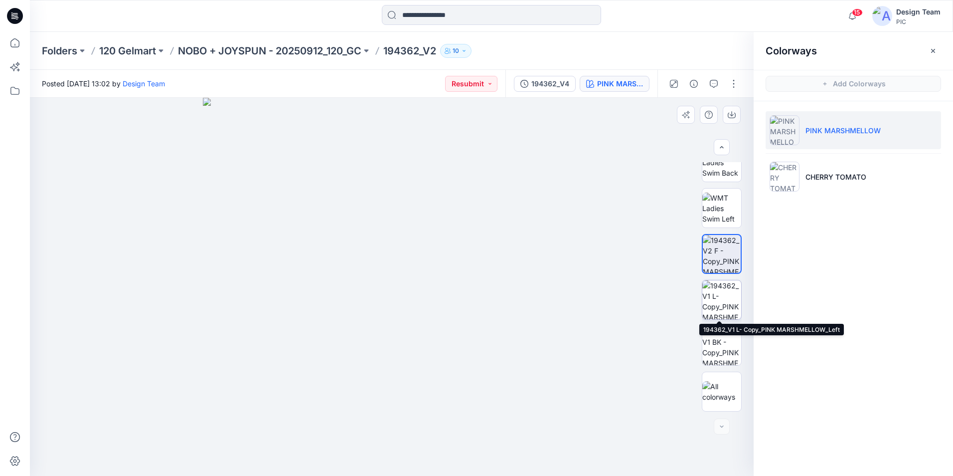
click at [723, 298] on img at bounding box center [722, 299] width 39 height 39
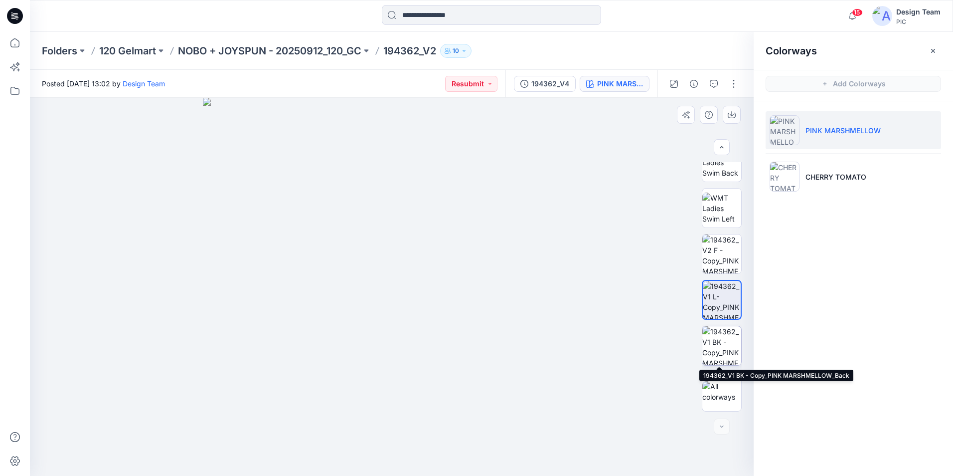
click at [724, 352] on img at bounding box center [722, 345] width 39 height 39
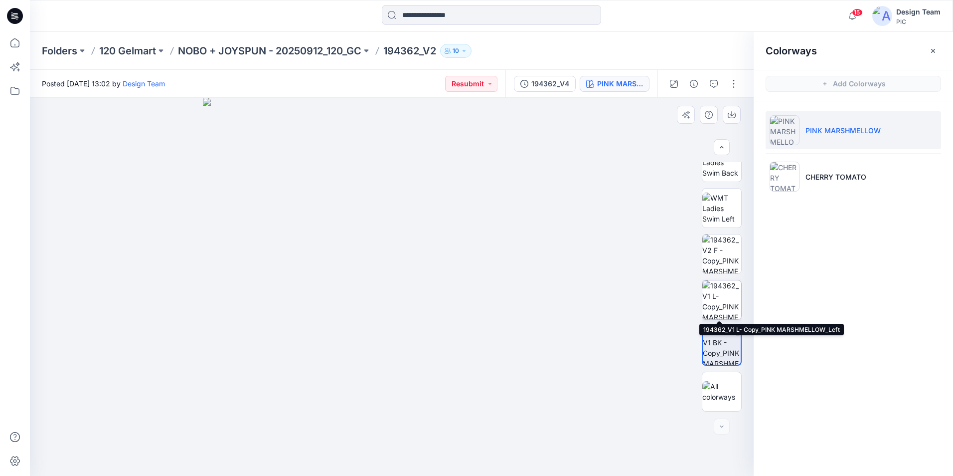
click at [726, 292] on img at bounding box center [722, 299] width 39 height 39
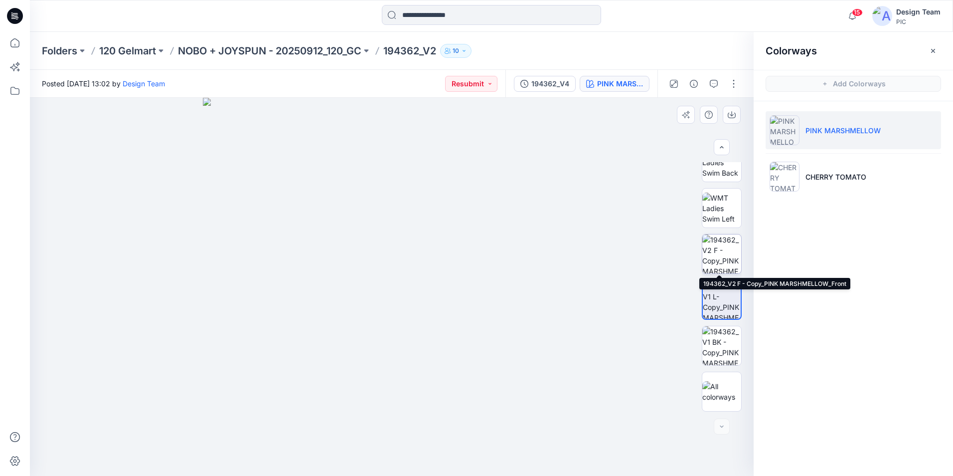
click at [726, 246] on img at bounding box center [722, 253] width 39 height 39
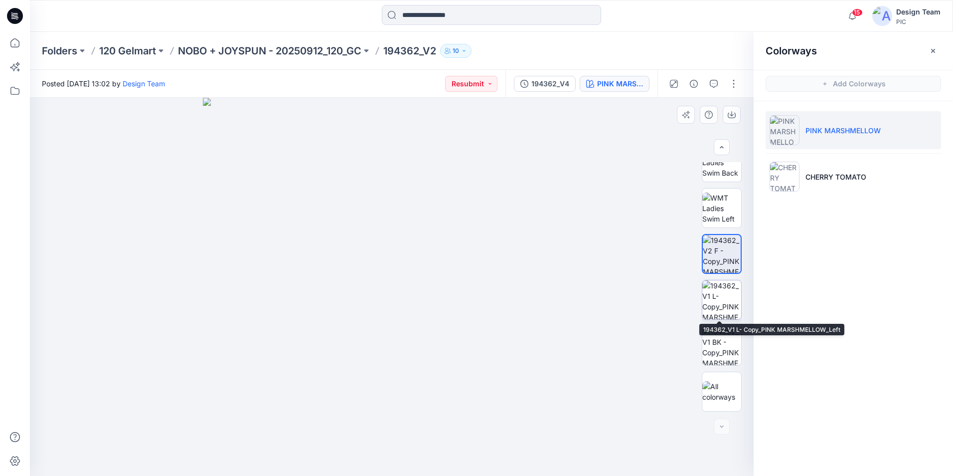
click at [724, 296] on img at bounding box center [722, 299] width 39 height 39
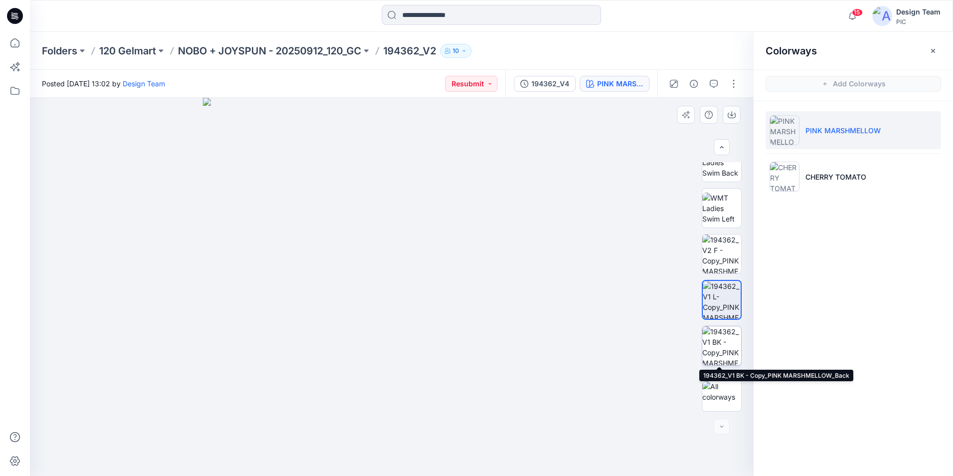
click at [719, 339] on img at bounding box center [722, 345] width 39 height 39
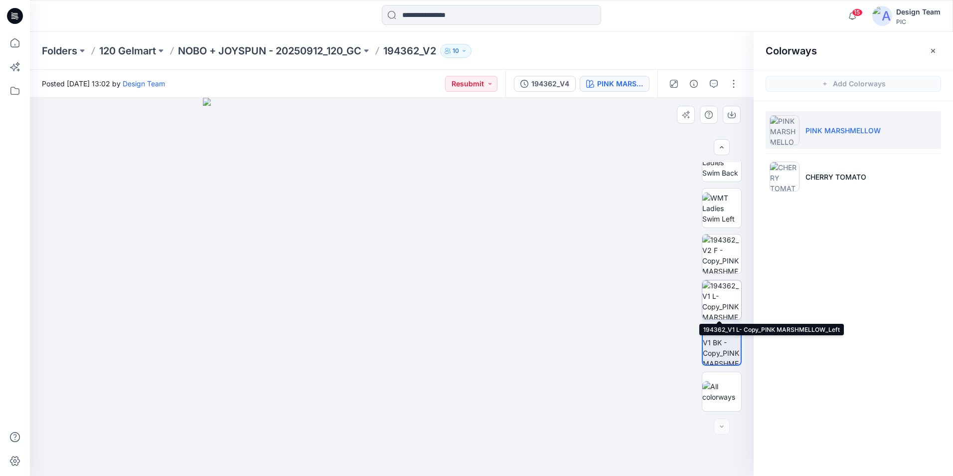
click at [715, 289] on img at bounding box center [722, 299] width 39 height 39
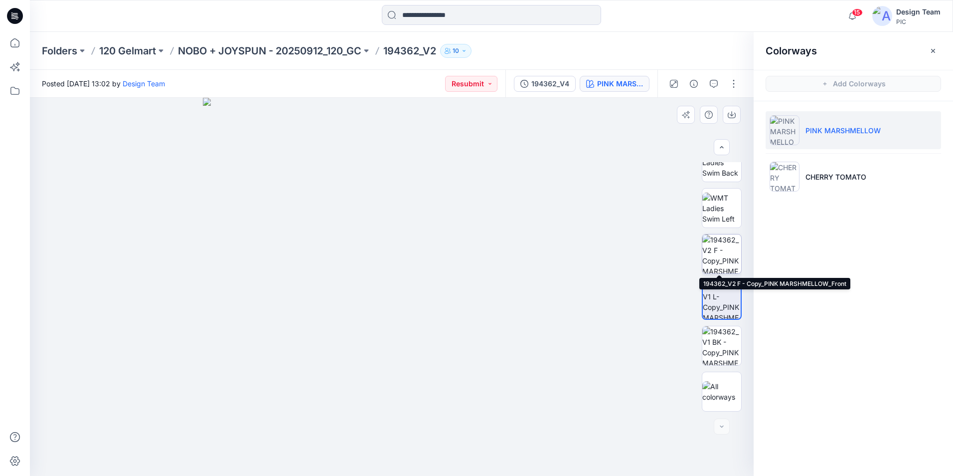
click at [725, 260] on img at bounding box center [722, 253] width 39 height 39
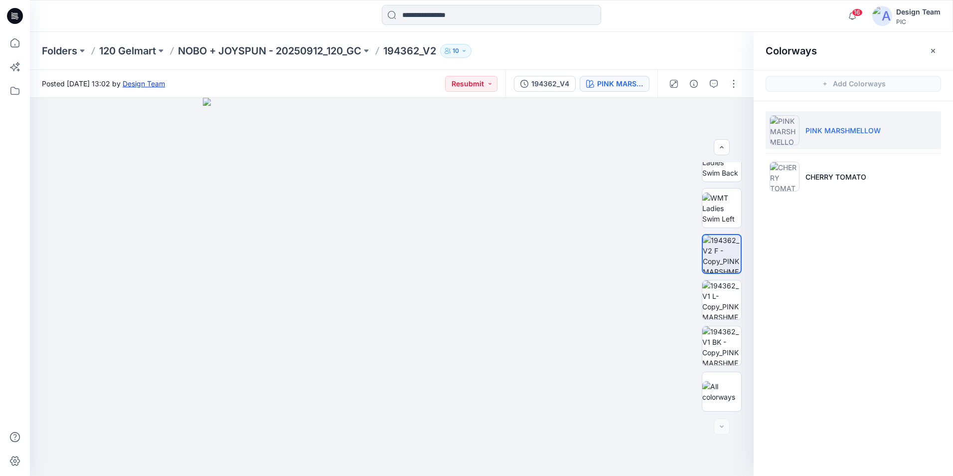
drag, startPoint x: 23, startPoint y: 0, endPoint x: 218, endPoint y: 81, distance: 210.6
click at [419, 137] on img at bounding box center [392, 287] width 378 height 378
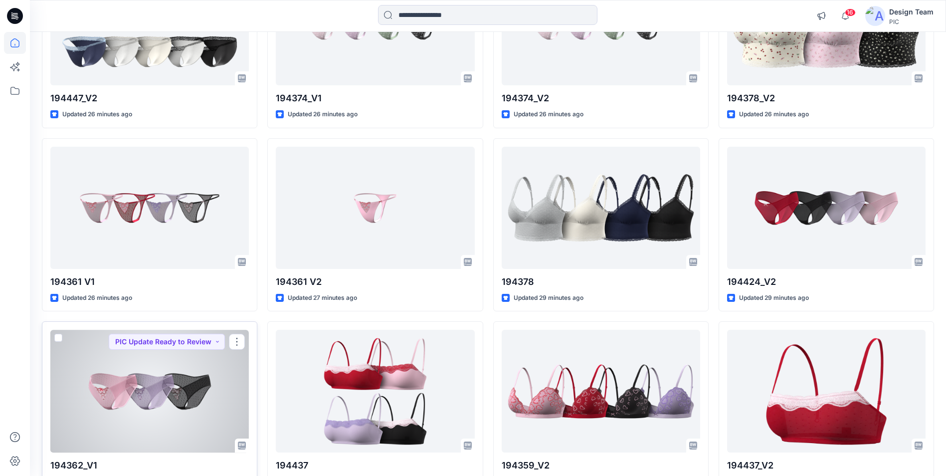
scroll to position [753, 0]
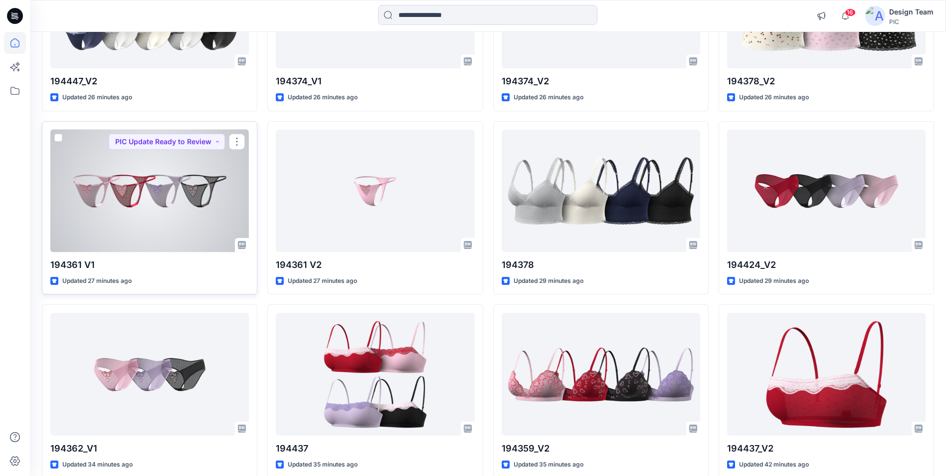
click at [181, 239] on div at bounding box center [149, 191] width 198 height 122
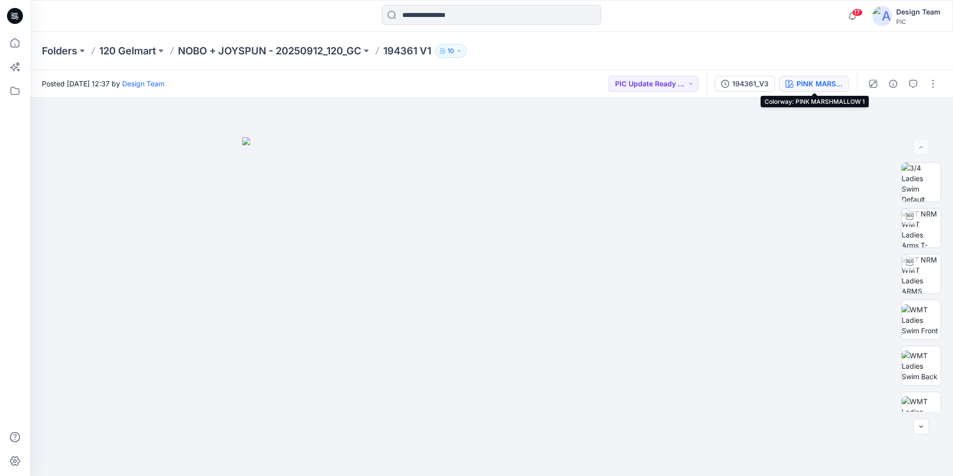
click at [823, 83] on div "PINK MARSHMALLOW 1" at bounding box center [820, 83] width 46 height 11
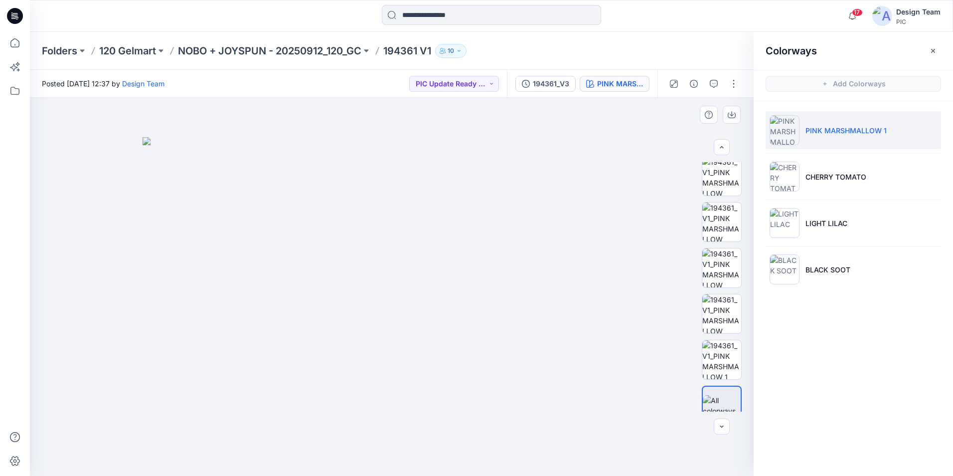
scroll to position [341, 0]
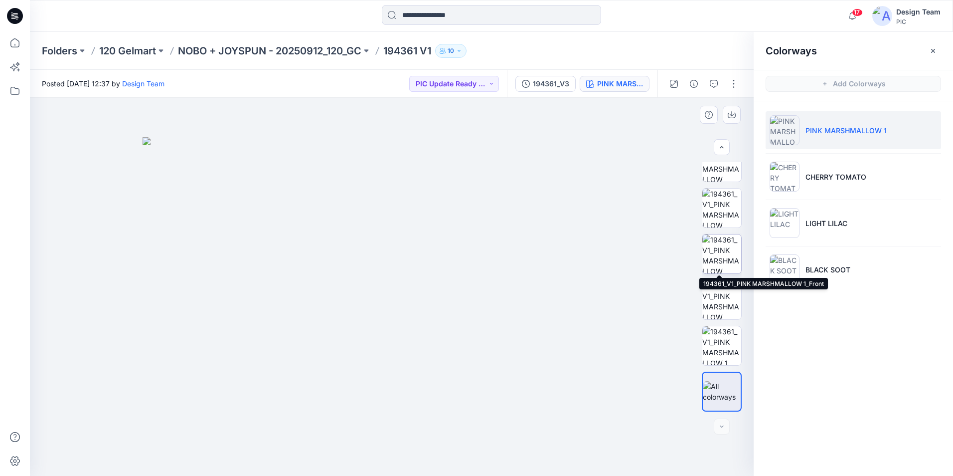
click at [722, 258] on img at bounding box center [722, 253] width 39 height 39
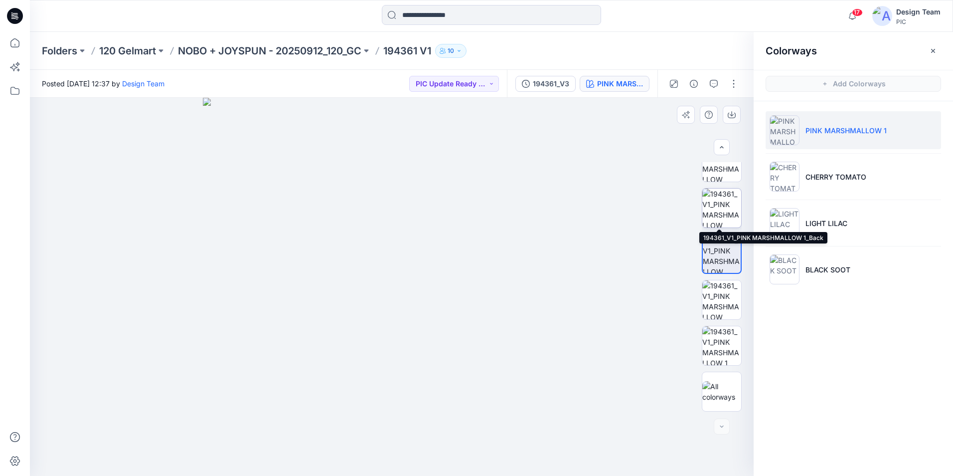
click at [730, 211] on img at bounding box center [722, 207] width 39 height 39
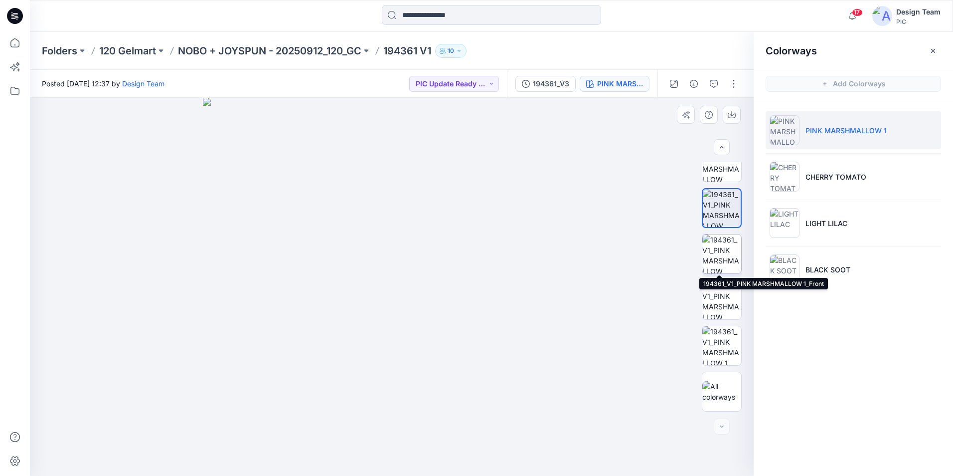
click at [716, 257] on img at bounding box center [722, 253] width 39 height 39
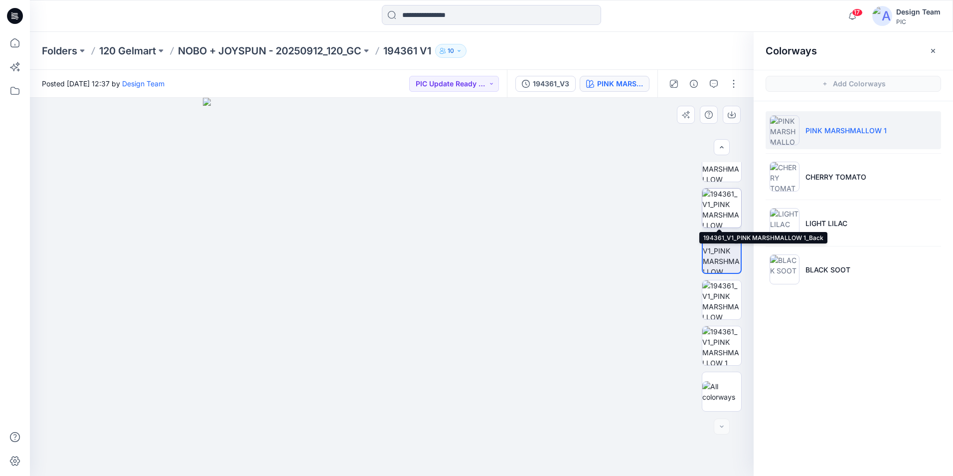
click at [721, 214] on img at bounding box center [722, 207] width 39 height 39
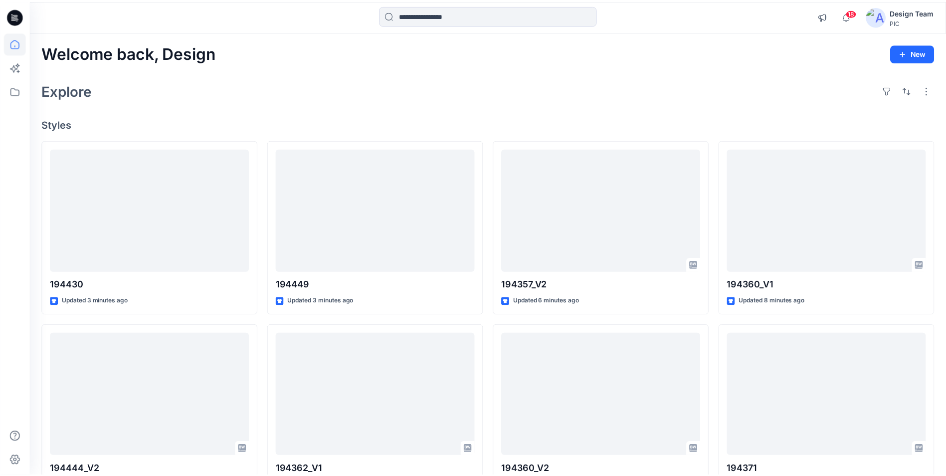
scroll to position [753, 0]
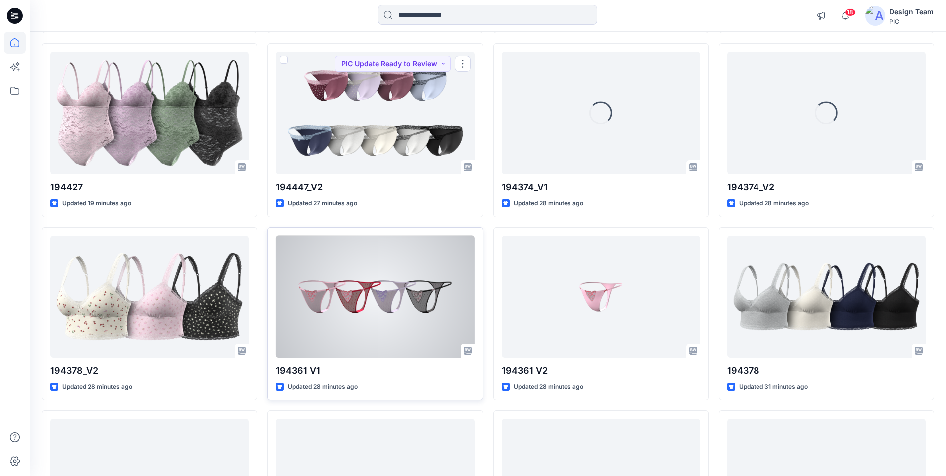
scroll to position [648, 0]
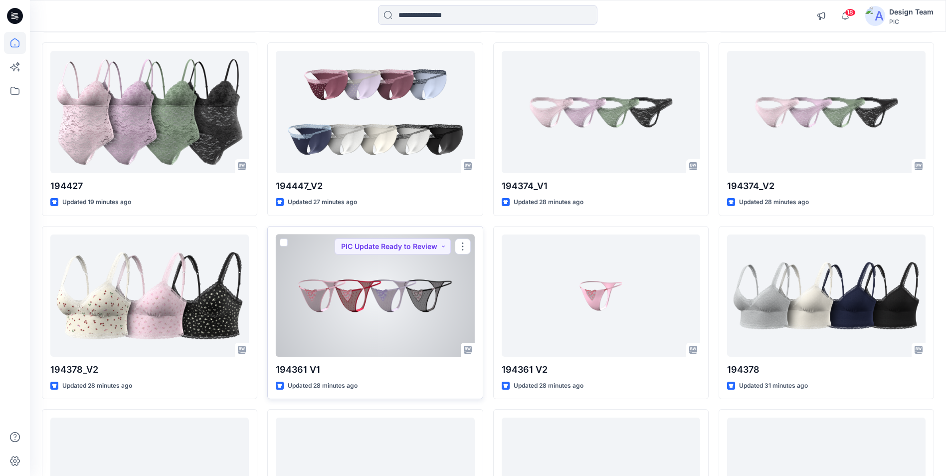
click at [390, 326] on div at bounding box center [375, 295] width 198 height 122
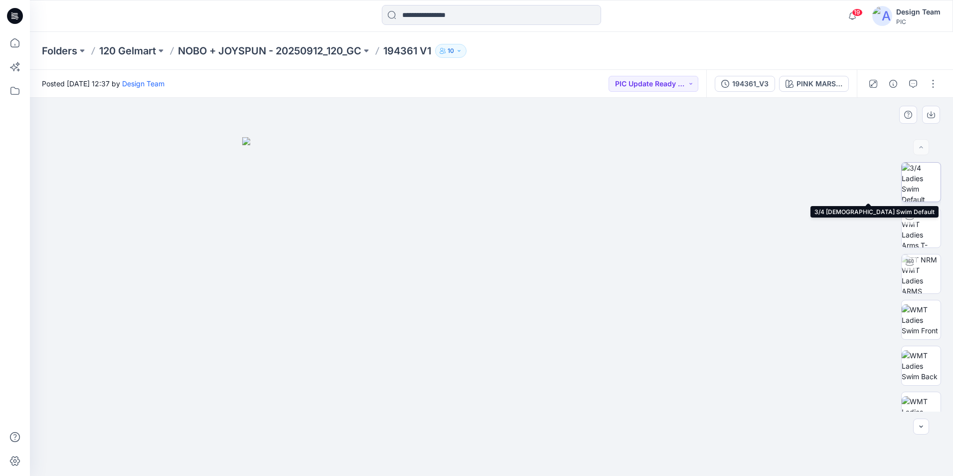
click at [924, 188] on img at bounding box center [921, 182] width 39 height 39
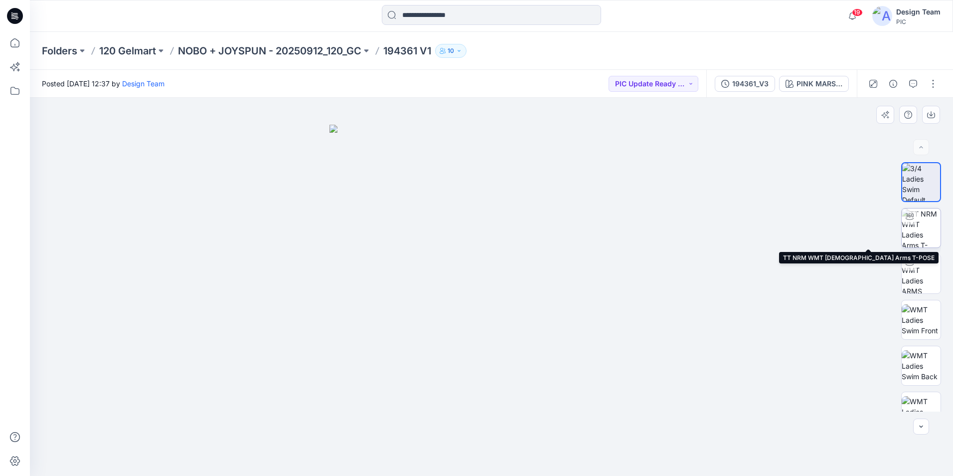
click at [922, 230] on img at bounding box center [921, 227] width 39 height 39
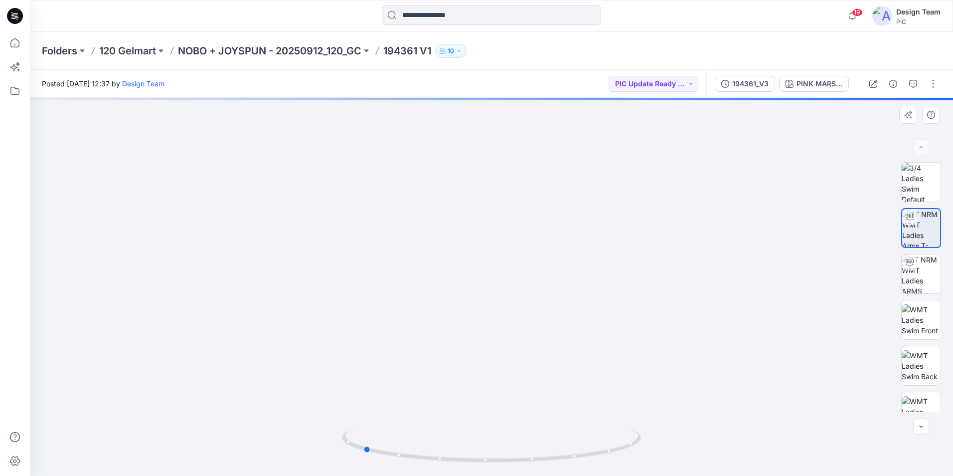
drag, startPoint x: 489, startPoint y: 462, endPoint x: 660, endPoint y: 419, distance: 176.0
click at [660, 419] on div at bounding box center [492, 287] width 924 height 378
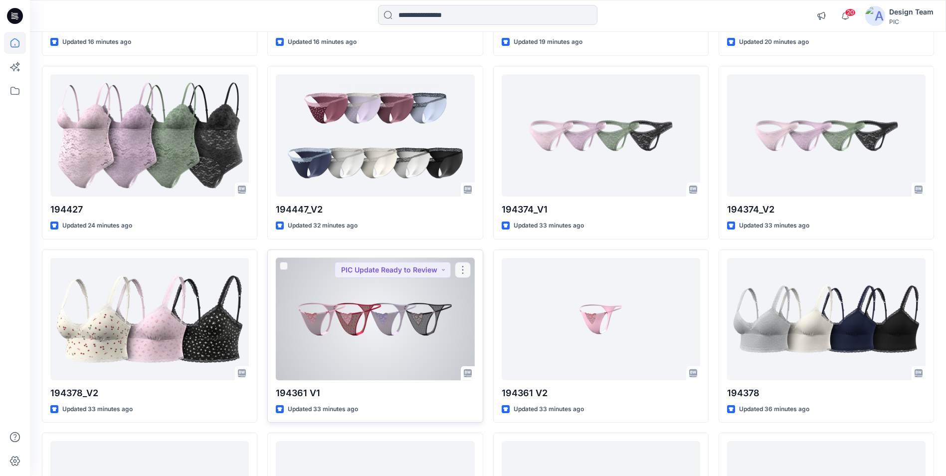
scroll to position [698, 0]
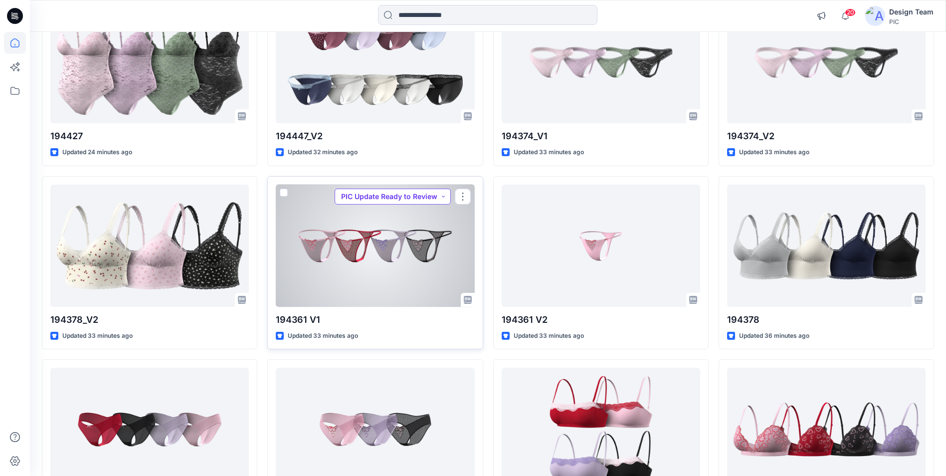
click at [442, 197] on button "PIC Update Ready to Review" at bounding box center [393, 196] width 116 height 16
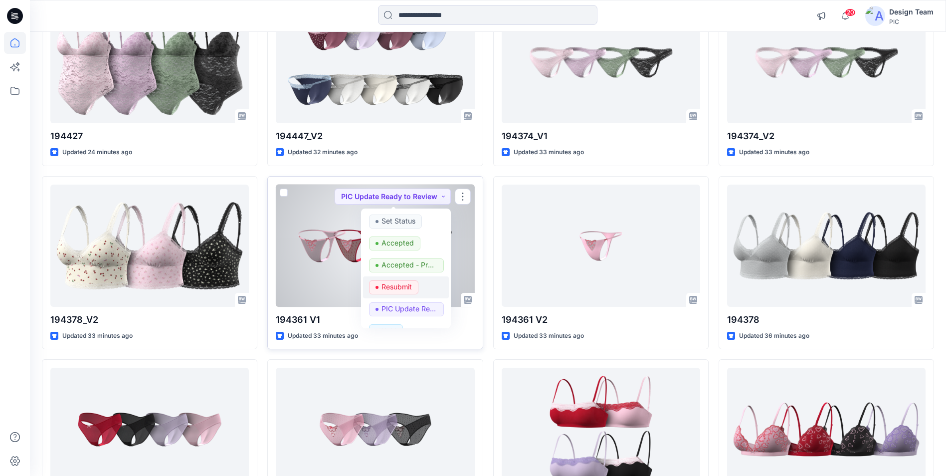
click at [402, 286] on p "Resubmit" at bounding box center [396, 286] width 30 height 13
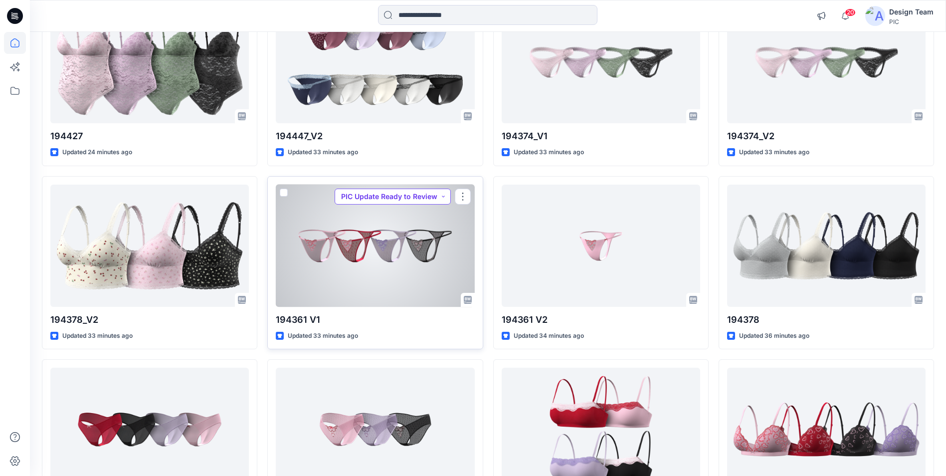
click at [445, 195] on button "PIC Update Ready to Review" at bounding box center [393, 196] width 116 height 16
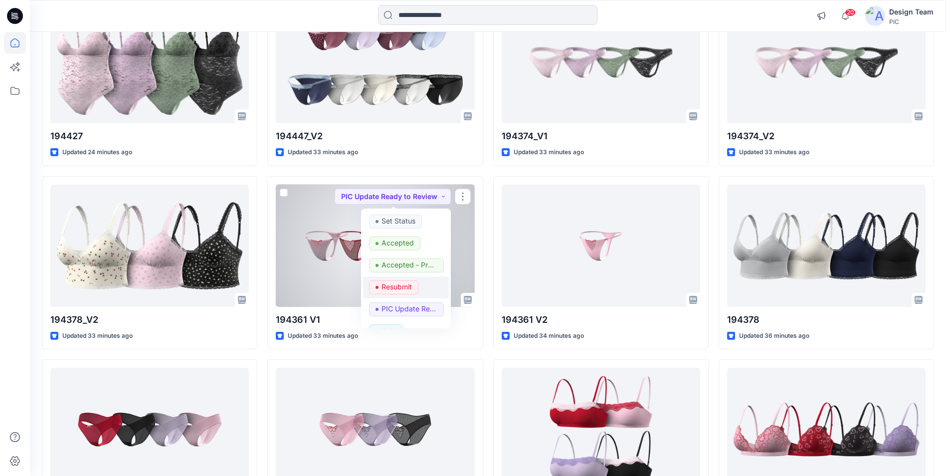
click at [400, 285] on p "Resubmit" at bounding box center [396, 286] width 30 height 13
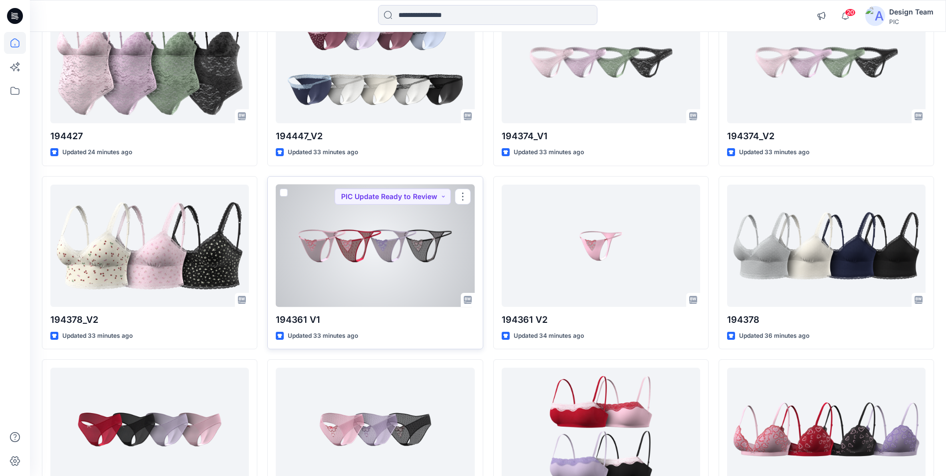
click at [441, 279] on div at bounding box center [375, 246] width 198 height 122
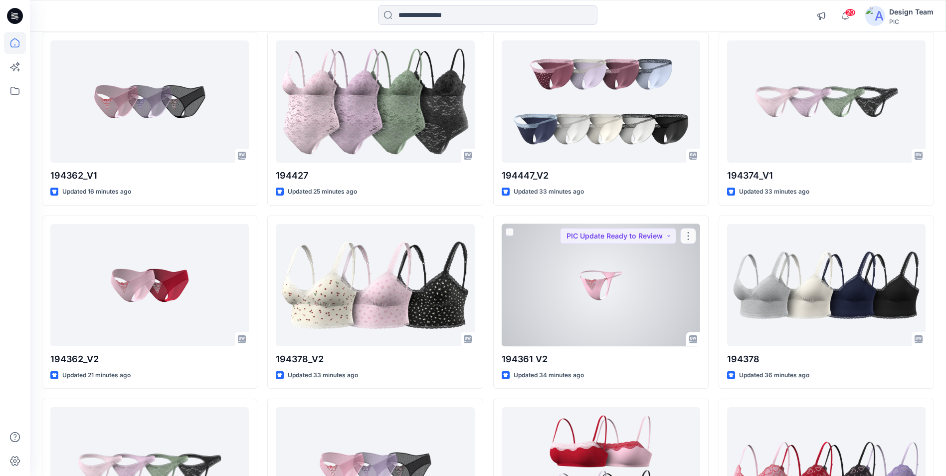
scroll to position [637, 0]
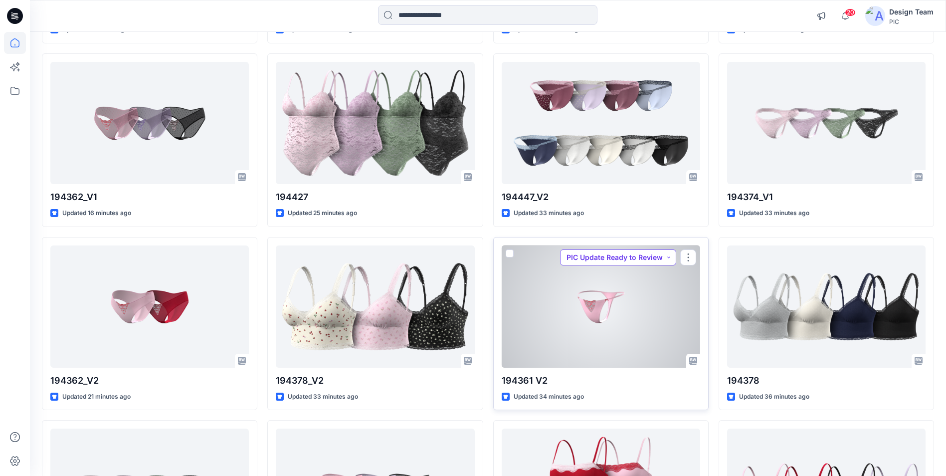
click at [668, 257] on button "PIC Update Ready to Review" at bounding box center [618, 257] width 116 height 16
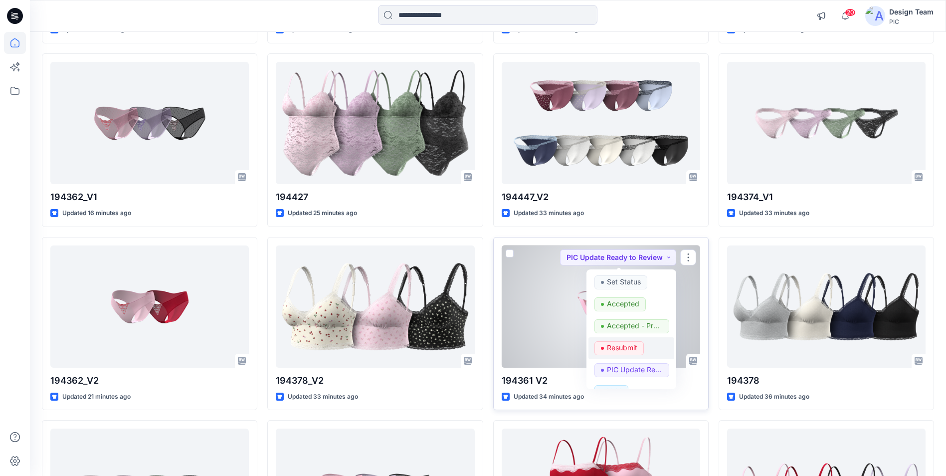
click at [624, 349] on p "Resubmit" at bounding box center [622, 347] width 30 height 13
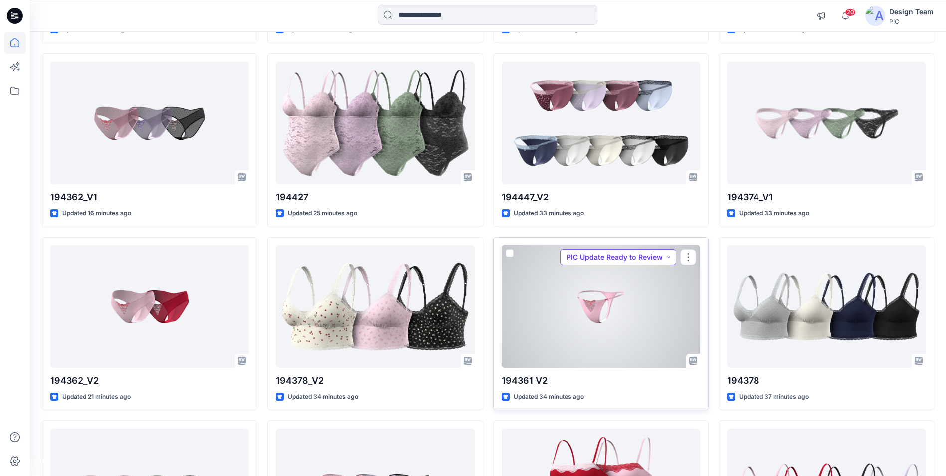
click at [668, 259] on button "PIC Update Ready to Review" at bounding box center [618, 257] width 116 height 16
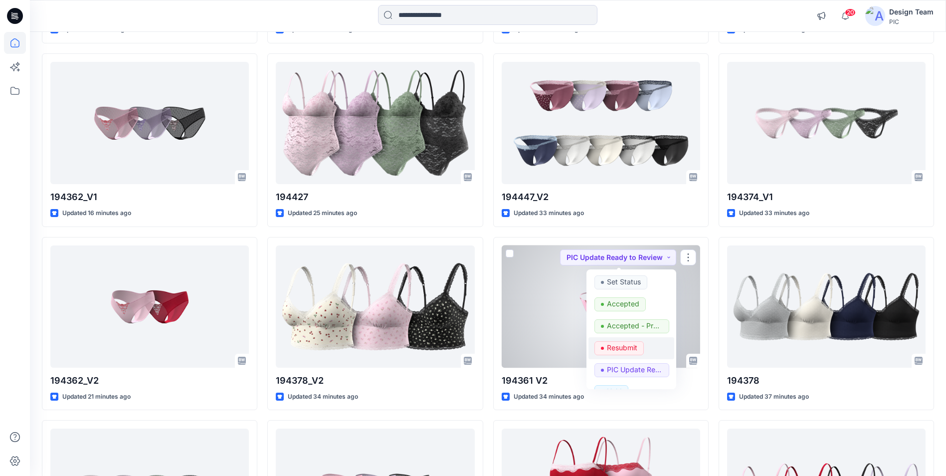
click at [603, 346] on span "Resubmit" at bounding box center [618, 348] width 49 height 14
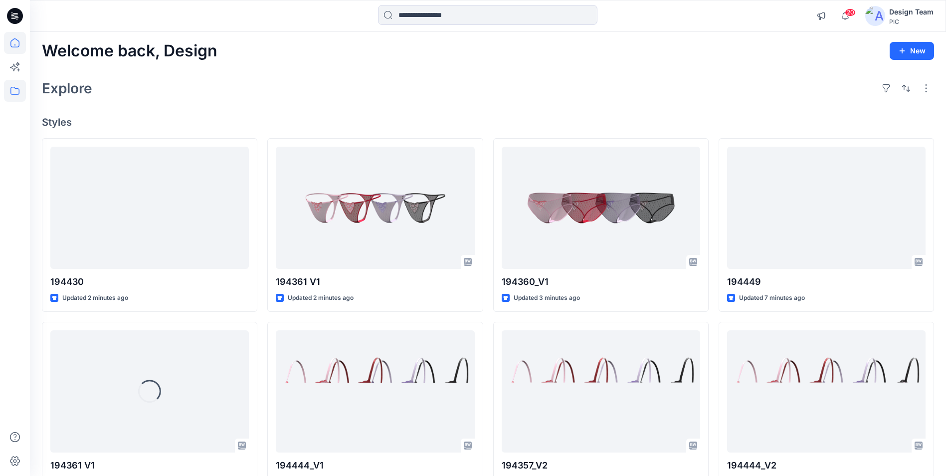
scroll to position [0, 0]
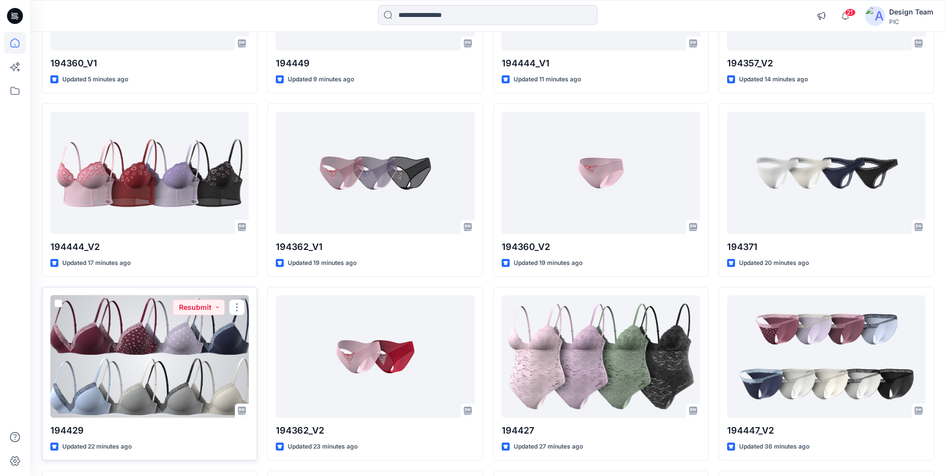
scroll to position [55, 0]
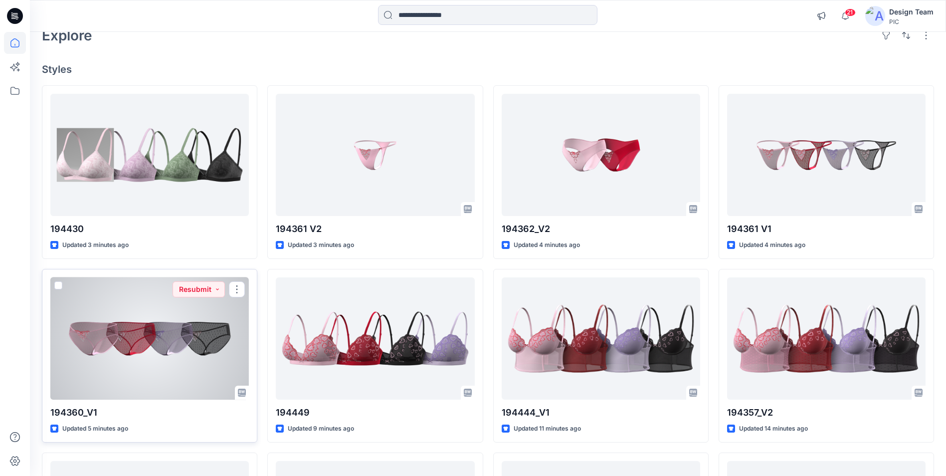
click at [142, 363] on div at bounding box center [149, 338] width 198 height 122
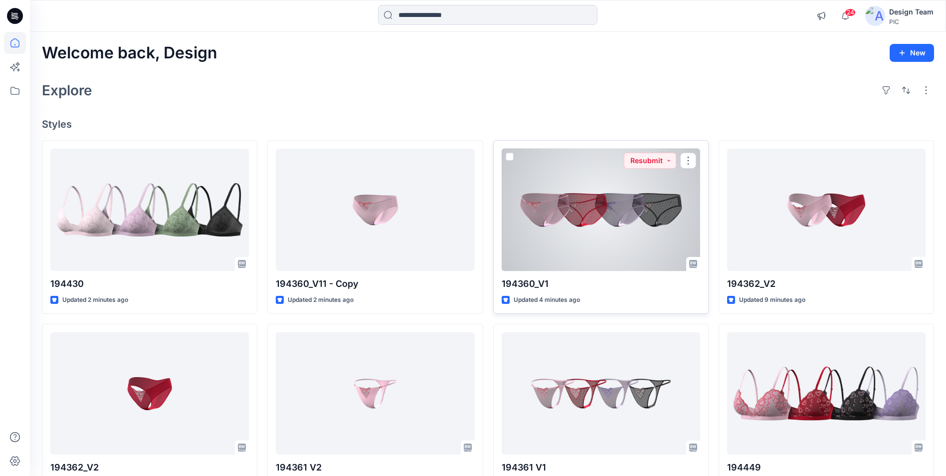
click at [604, 250] on div at bounding box center [601, 210] width 198 height 122
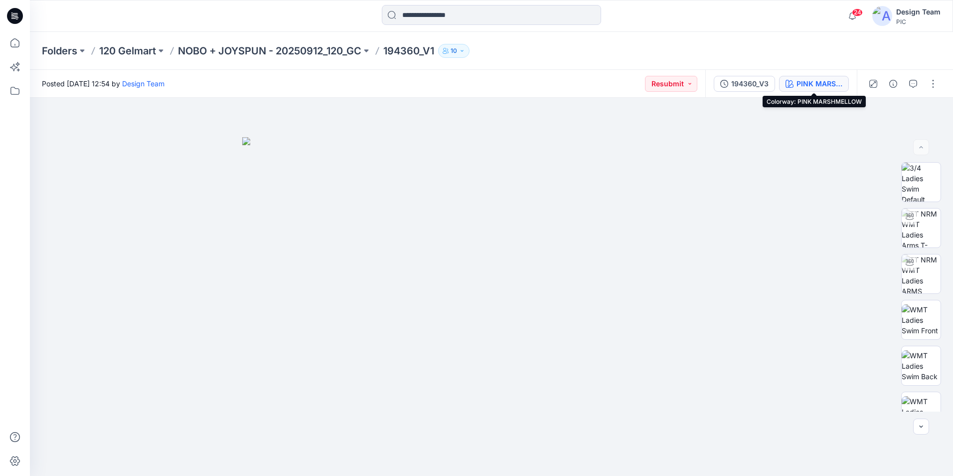
click at [808, 84] on div "PINK MARSHMELLOW" at bounding box center [820, 83] width 46 height 11
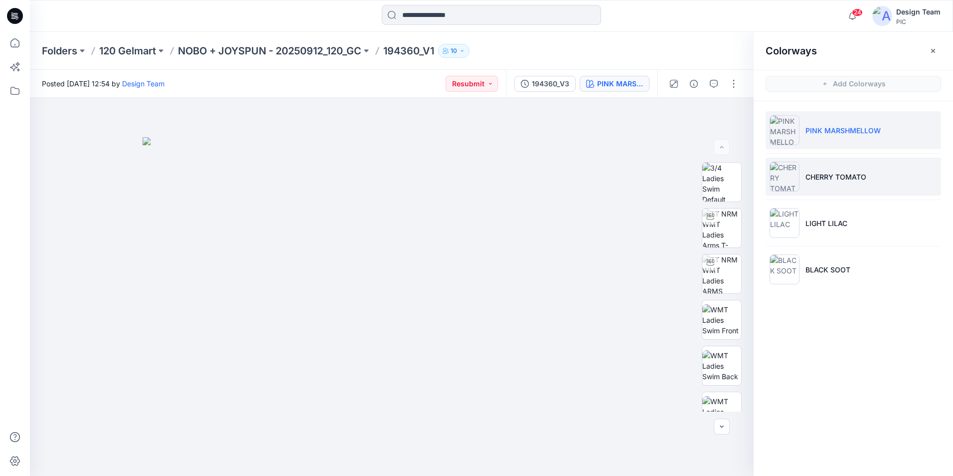
click at [785, 179] on img at bounding box center [785, 177] width 30 height 30
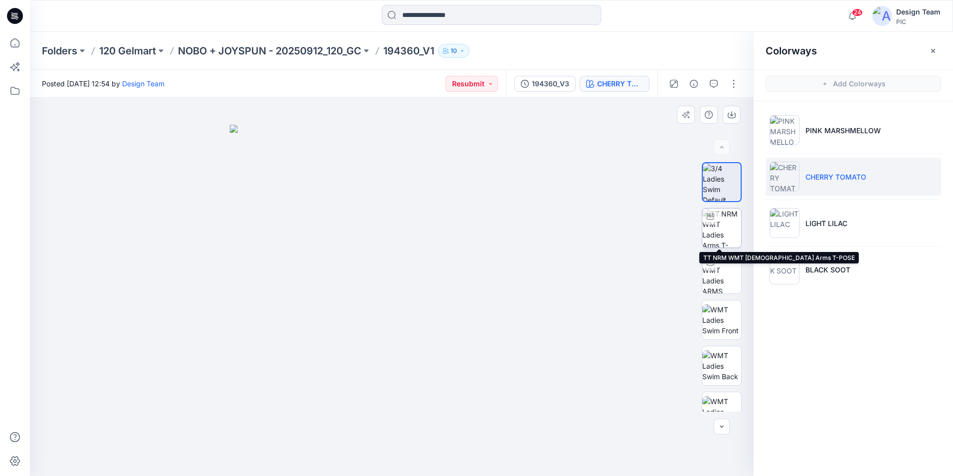
click at [725, 235] on img at bounding box center [722, 227] width 39 height 39
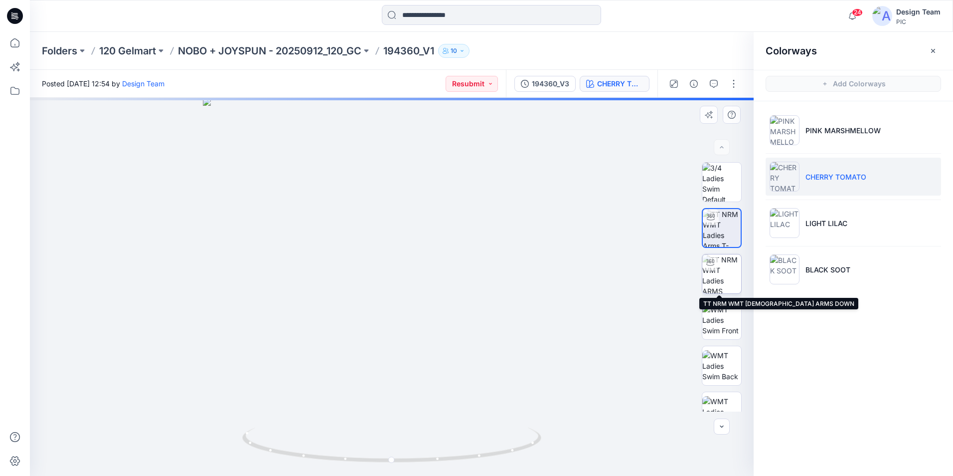
click at [719, 277] on img at bounding box center [722, 273] width 39 height 39
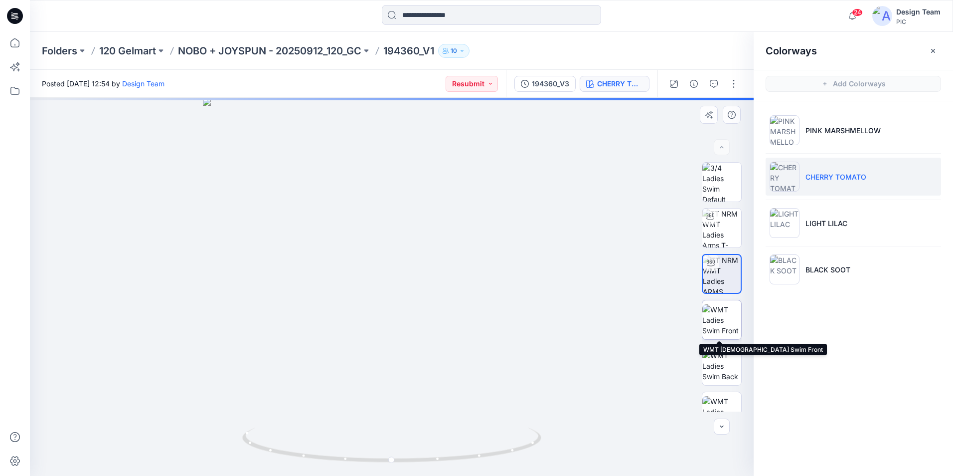
click at [722, 327] on img at bounding box center [722, 319] width 39 height 31
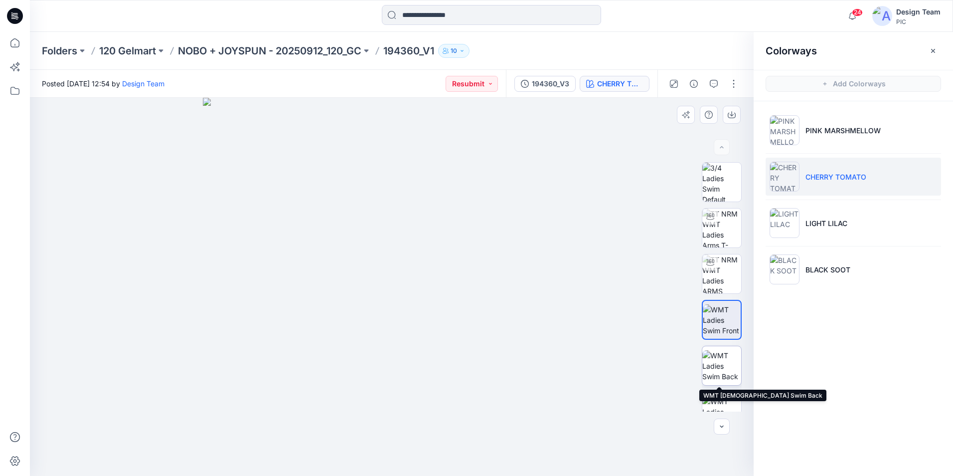
click at [719, 356] on img at bounding box center [722, 365] width 39 height 31
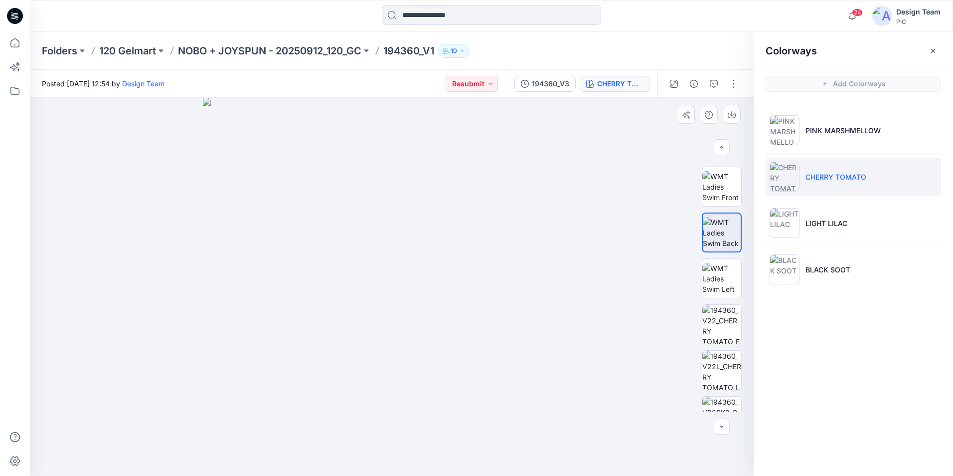
scroll to position [140, 0]
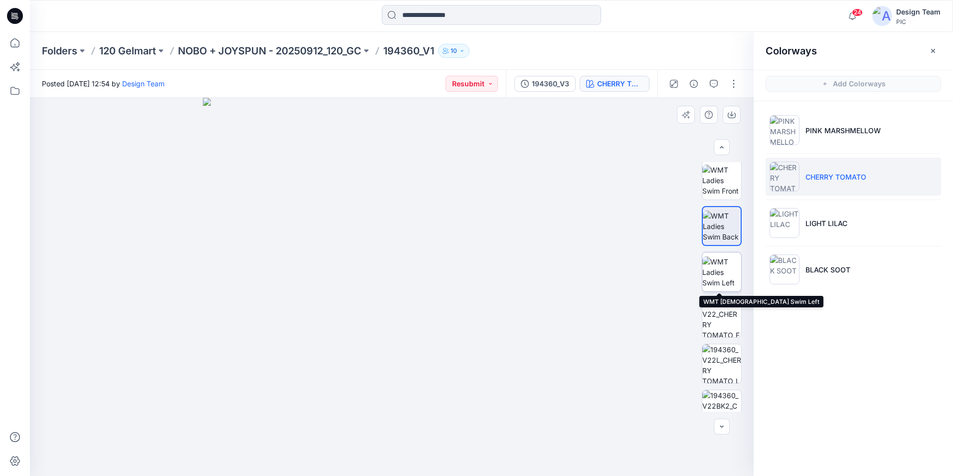
click at [723, 278] on img at bounding box center [722, 271] width 39 height 31
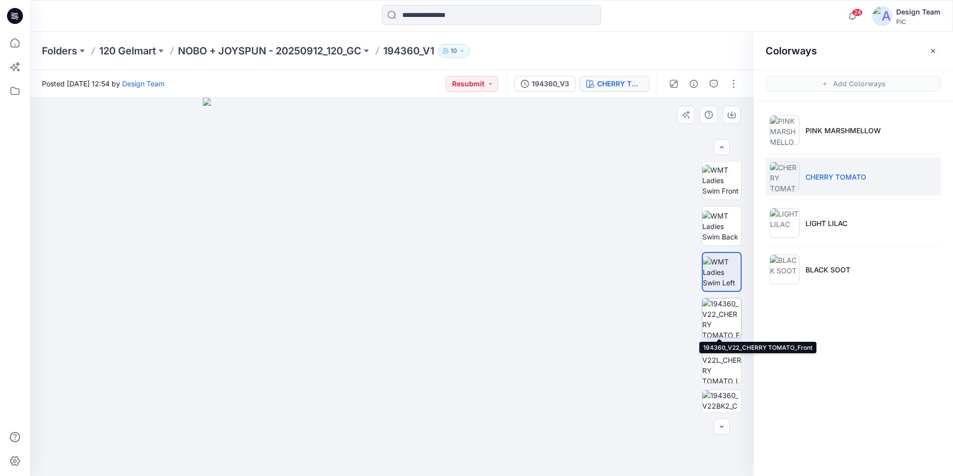
click at [719, 319] on img at bounding box center [722, 317] width 39 height 39
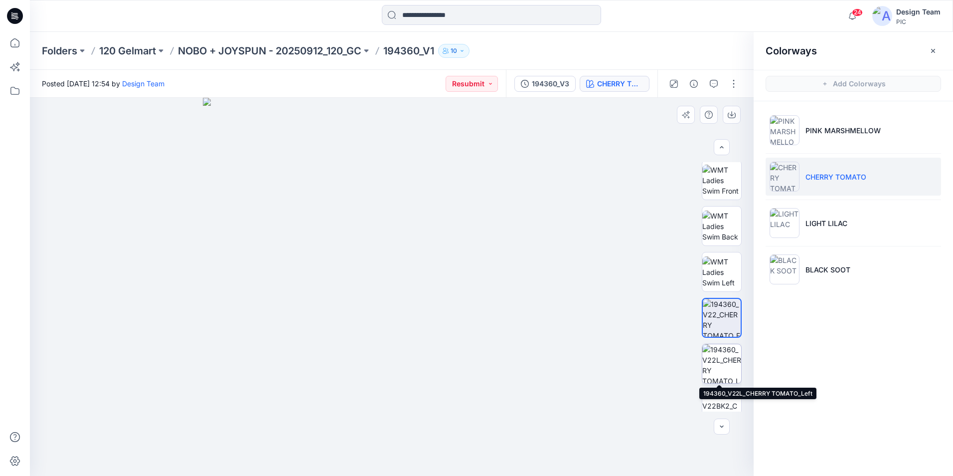
click at [723, 361] on img at bounding box center [722, 363] width 39 height 39
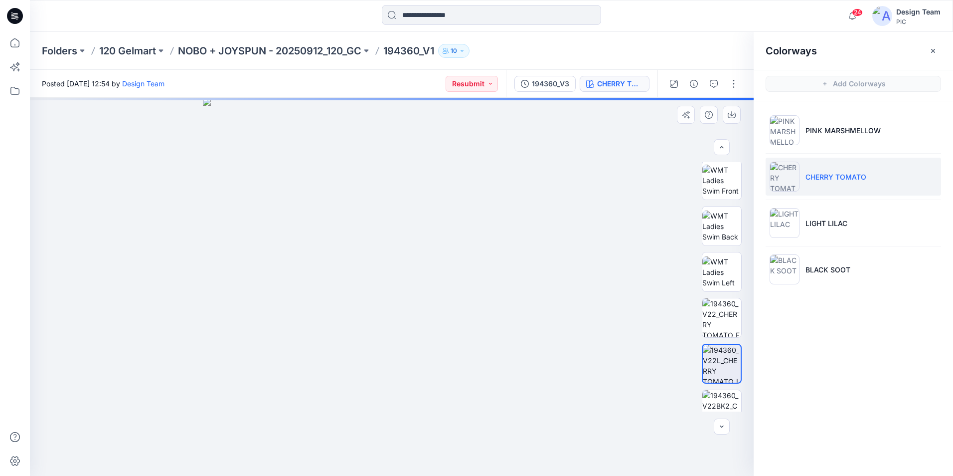
scroll to position [203, 0]
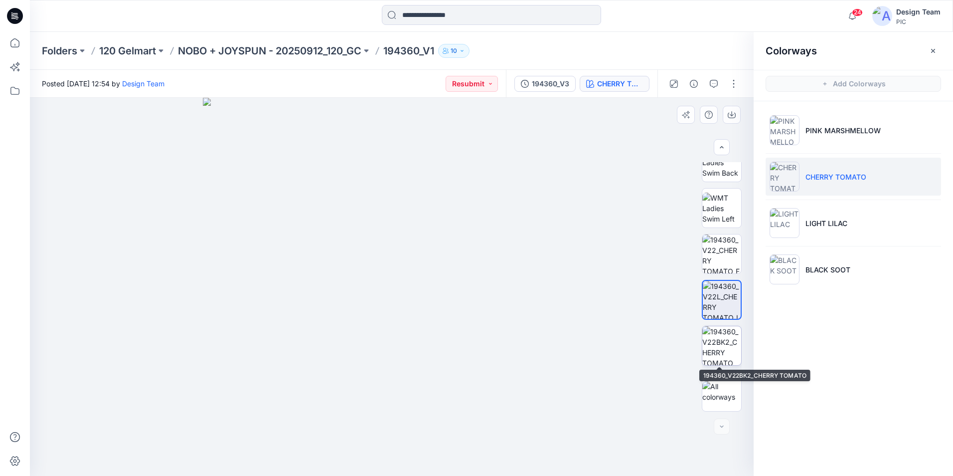
click at [721, 355] on img at bounding box center [722, 345] width 39 height 39
click at [722, 338] on img at bounding box center [722, 346] width 38 height 38
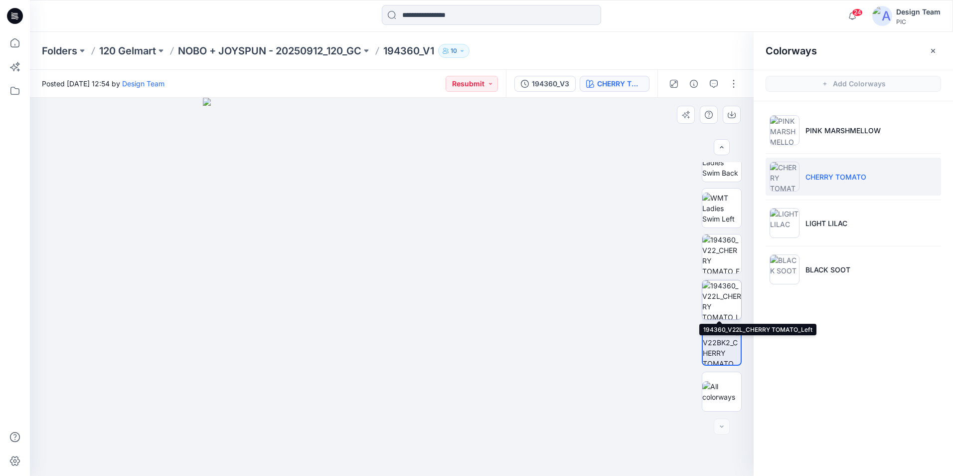
click at [722, 300] on img at bounding box center [722, 299] width 39 height 39
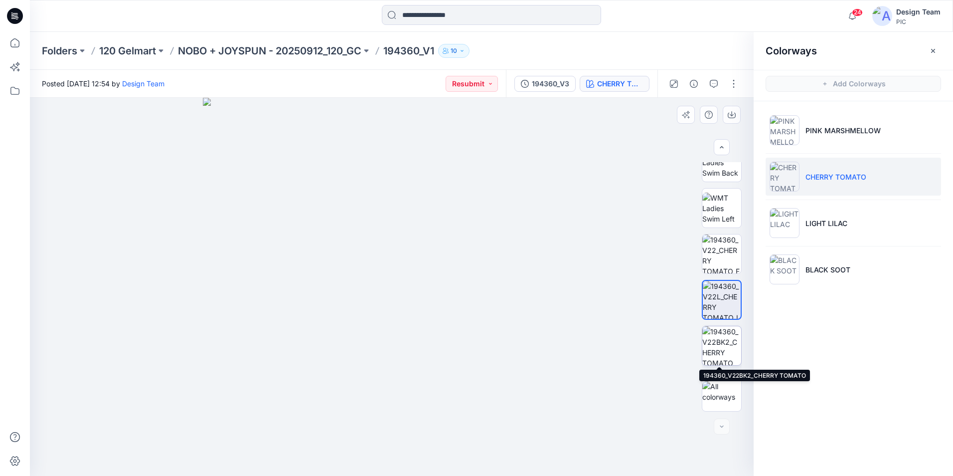
click at [727, 347] on img at bounding box center [722, 345] width 39 height 39
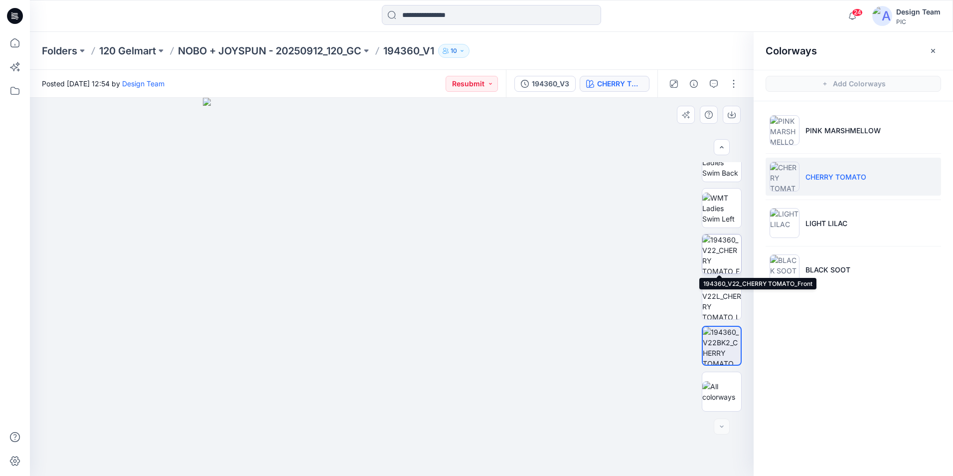
click at [726, 248] on img at bounding box center [722, 253] width 39 height 39
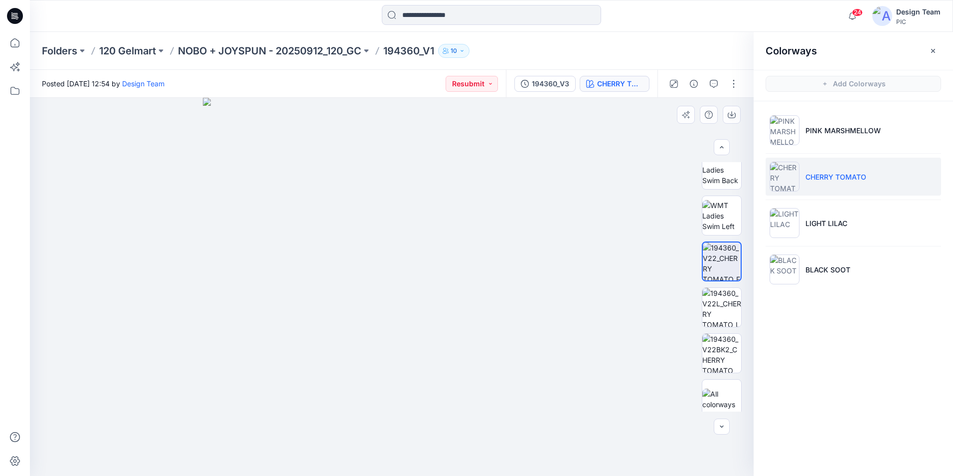
scroll to position [195, 0]
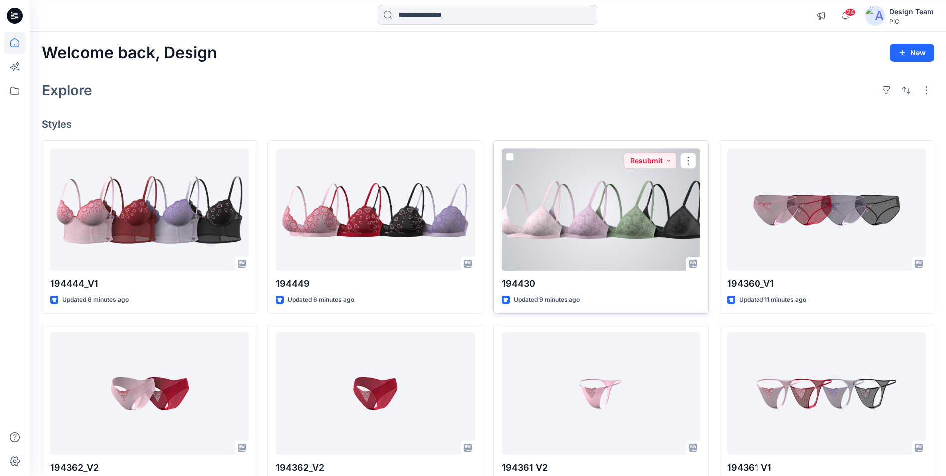
click at [627, 258] on div at bounding box center [601, 210] width 198 height 122
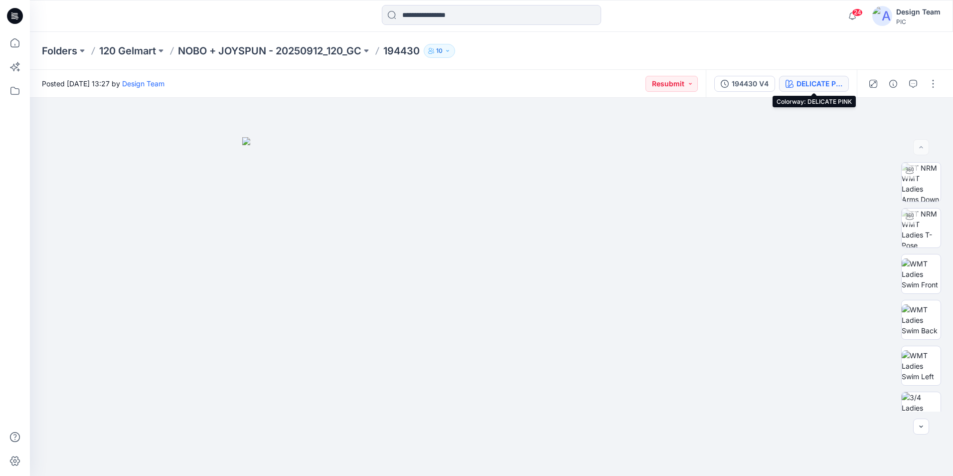
click at [804, 87] on div "DELICATE PINK" at bounding box center [820, 83] width 46 height 11
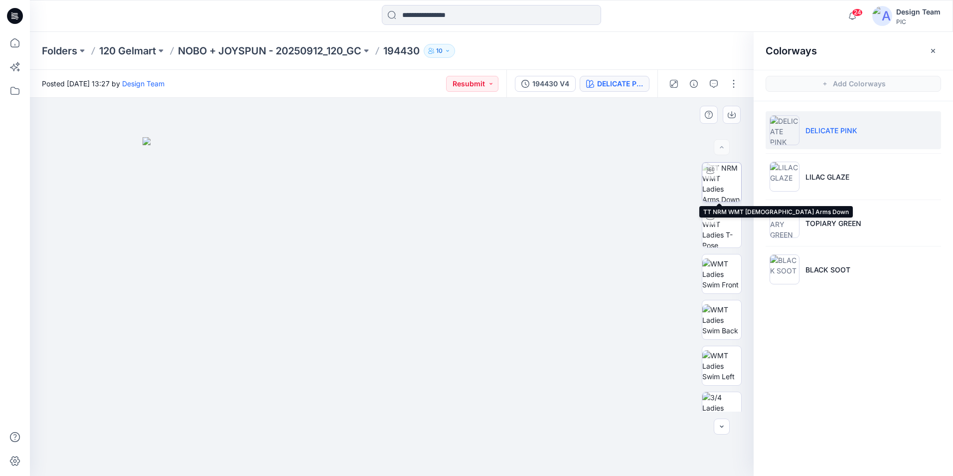
click at [726, 187] on img at bounding box center [722, 182] width 39 height 39
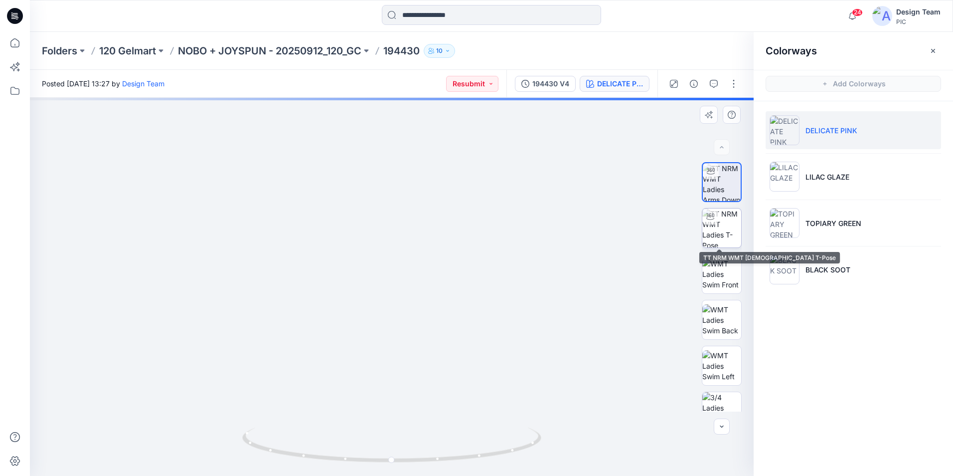
click at [721, 233] on img at bounding box center [722, 227] width 39 height 39
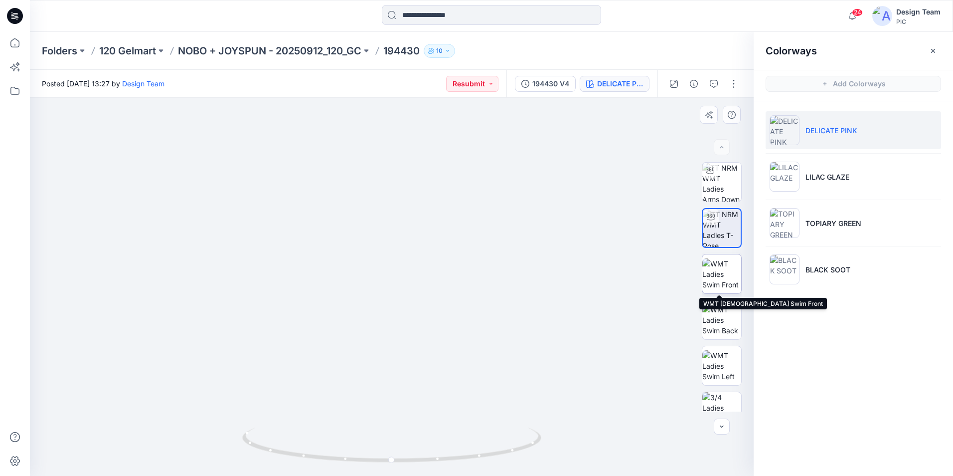
click at [718, 271] on img at bounding box center [722, 273] width 39 height 31
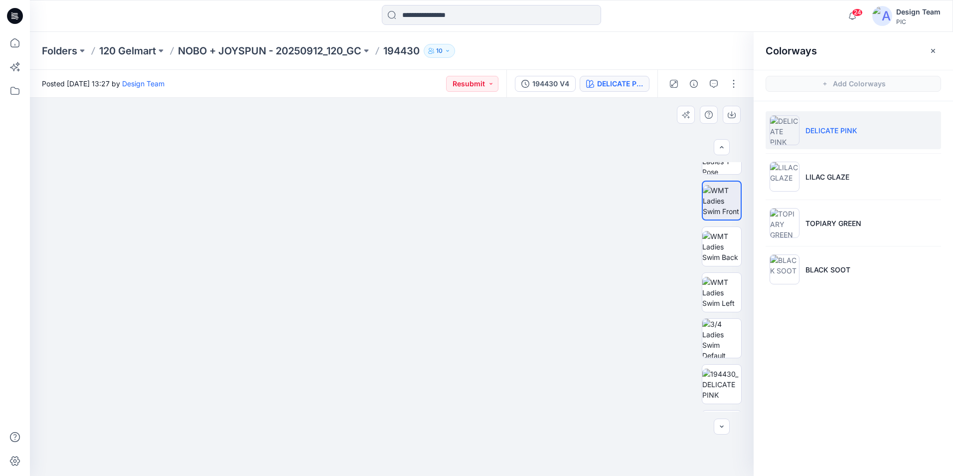
scroll to position [104, 0]
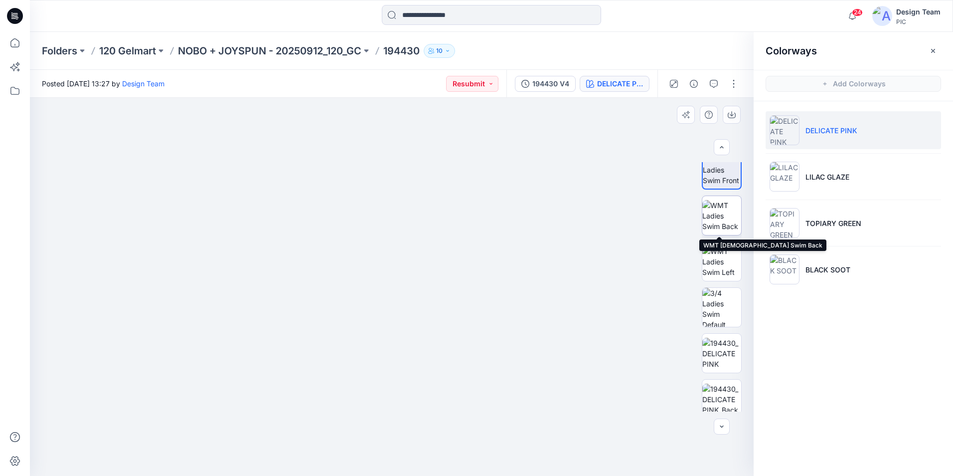
click at [730, 212] on img at bounding box center [722, 215] width 39 height 31
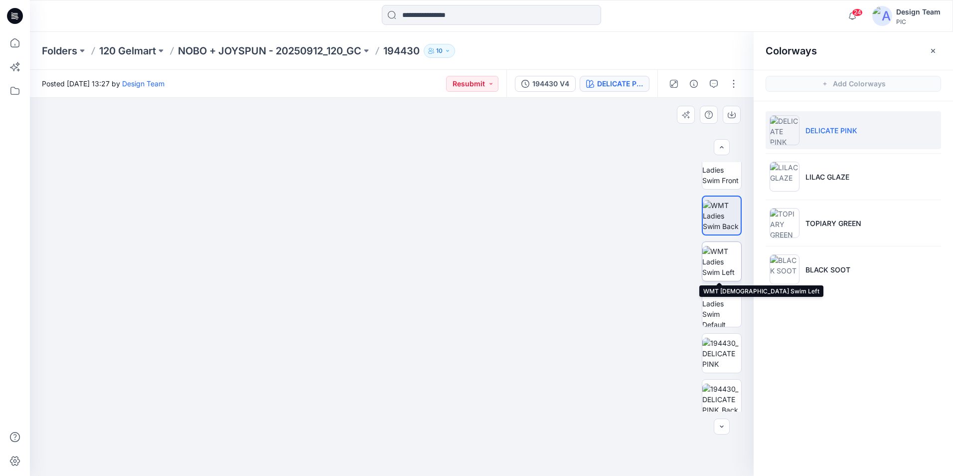
click at [728, 265] on img at bounding box center [722, 261] width 39 height 31
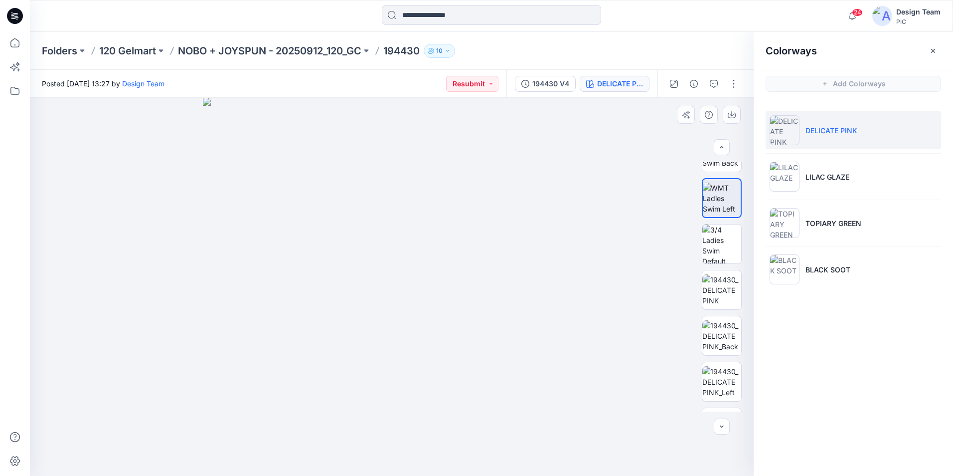
scroll to position [170, 0]
click at [719, 280] on img at bounding box center [722, 287] width 39 height 31
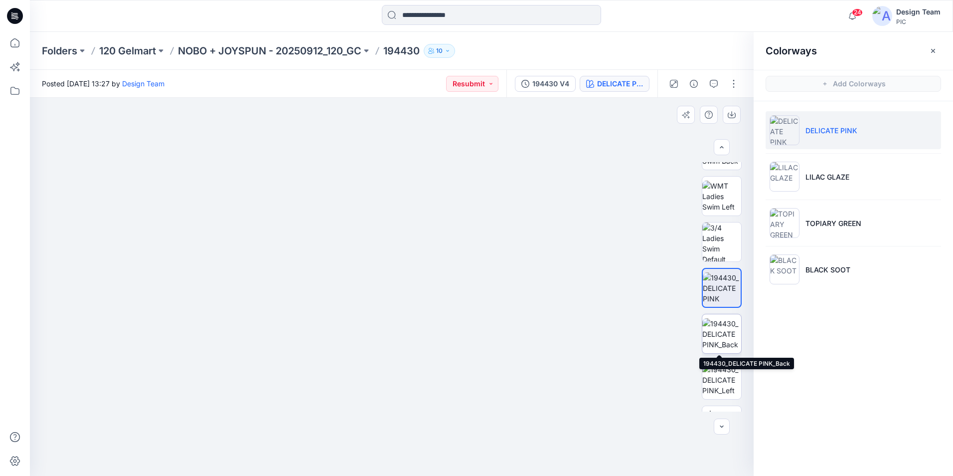
click at [709, 334] on img at bounding box center [722, 333] width 39 height 31
drag, startPoint x: 501, startPoint y: 419, endPoint x: 493, endPoint y: 326, distance: 94.1
click at [493, 326] on img at bounding box center [388, 58] width 1160 height 834
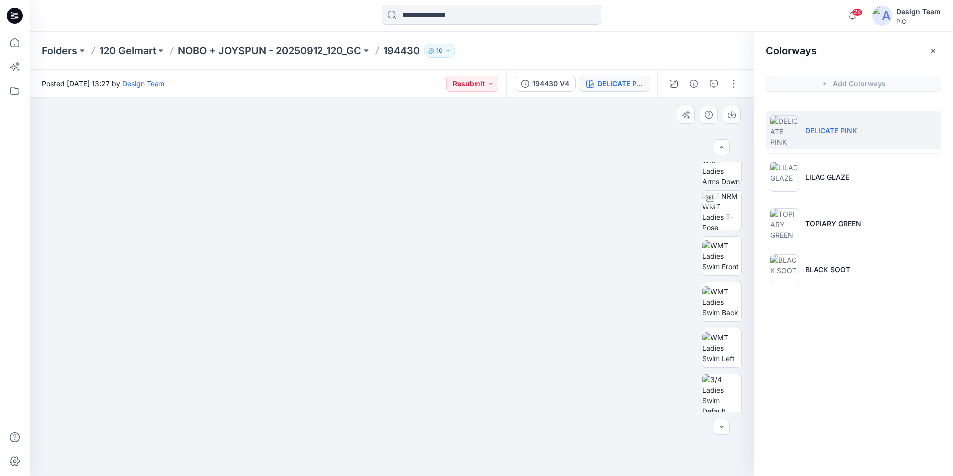
scroll to position [0, 0]
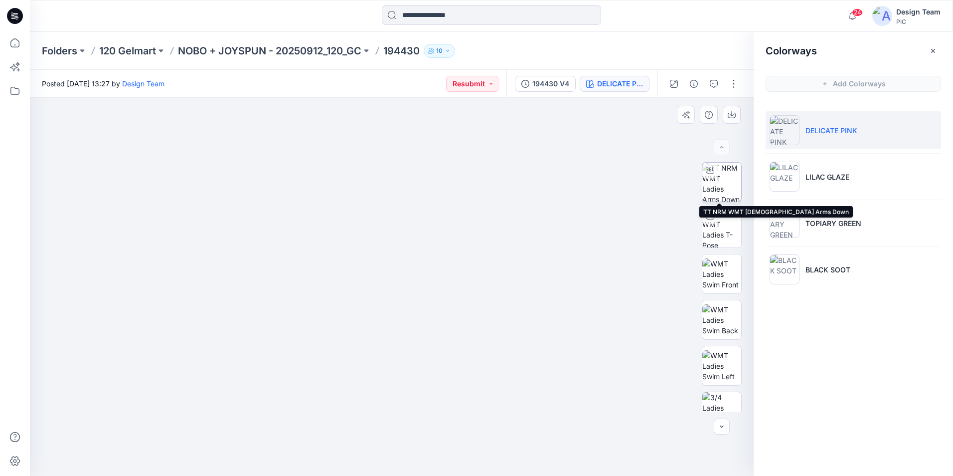
click at [724, 187] on img at bounding box center [722, 182] width 39 height 39
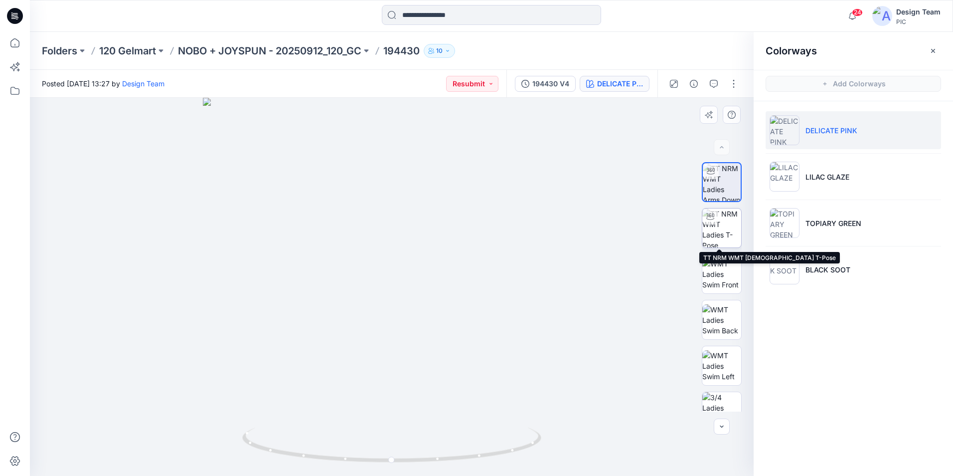
click at [721, 228] on img at bounding box center [722, 227] width 39 height 39
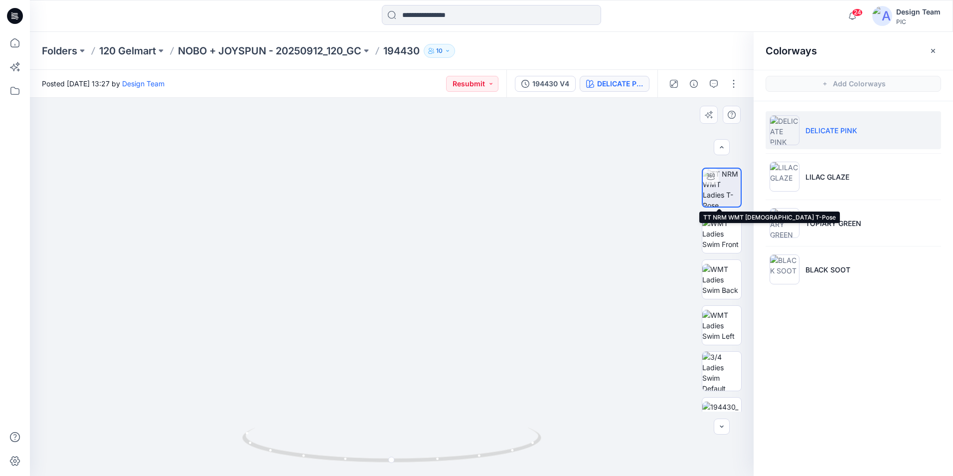
click at [721, 197] on img at bounding box center [722, 188] width 38 height 38
drag, startPoint x: 392, startPoint y: 465, endPoint x: 547, endPoint y: 433, distance: 157.4
click at [547, 433] on div at bounding box center [392, 287] width 724 height 378
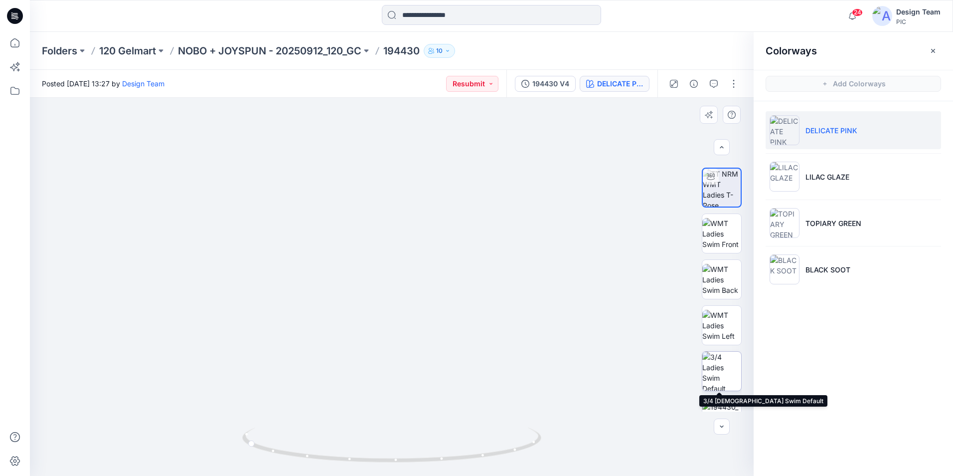
click at [722, 378] on img at bounding box center [722, 371] width 39 height 39
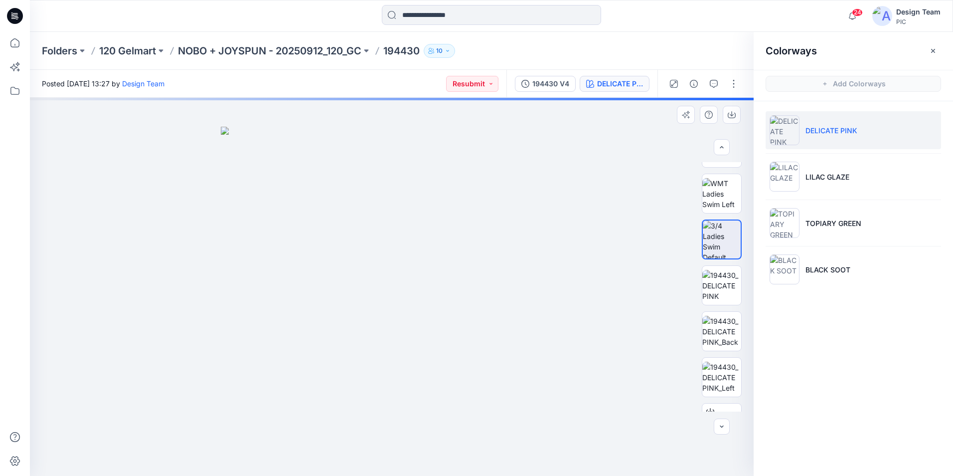
scroll to position [176, 0]
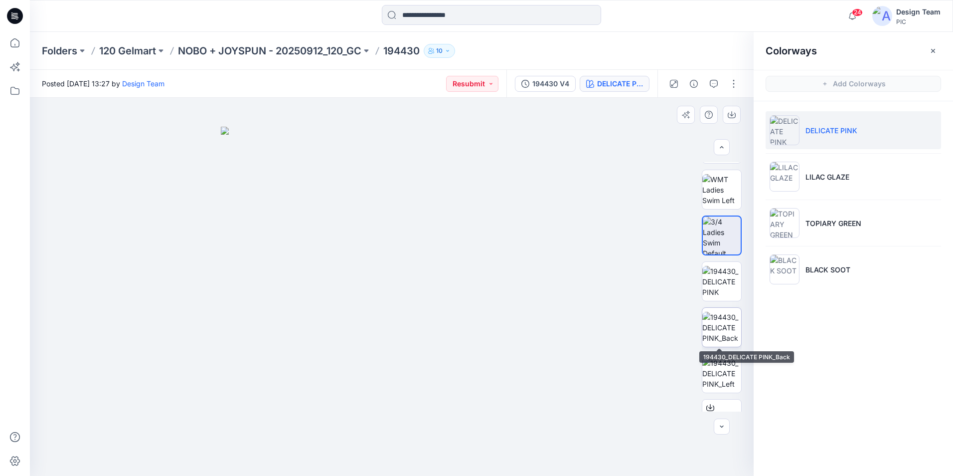
click at [709, 338] on img at bounding box center [722, 327] width 39 height 31
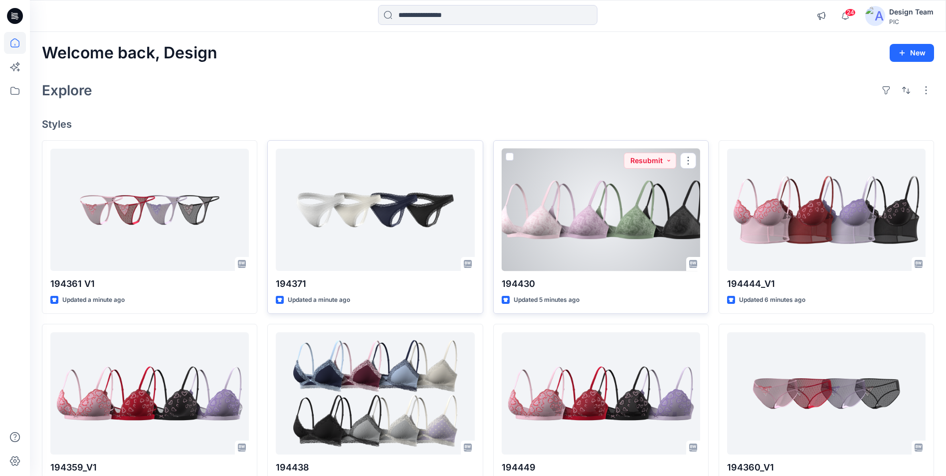
click at [606, 195] on div at bounding box center [601, 210] width 198 height 122
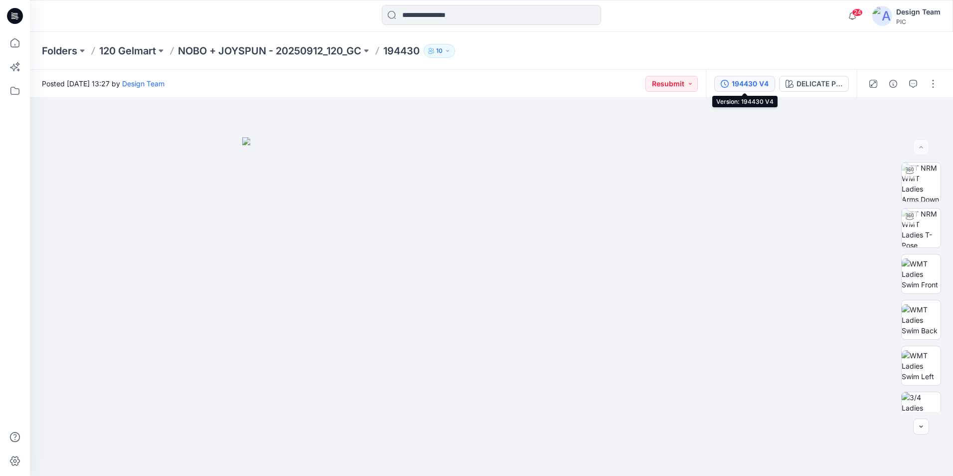
click at [758, 84] on div "194430 V4" at bounding box center [750, 83] width 37 height 11
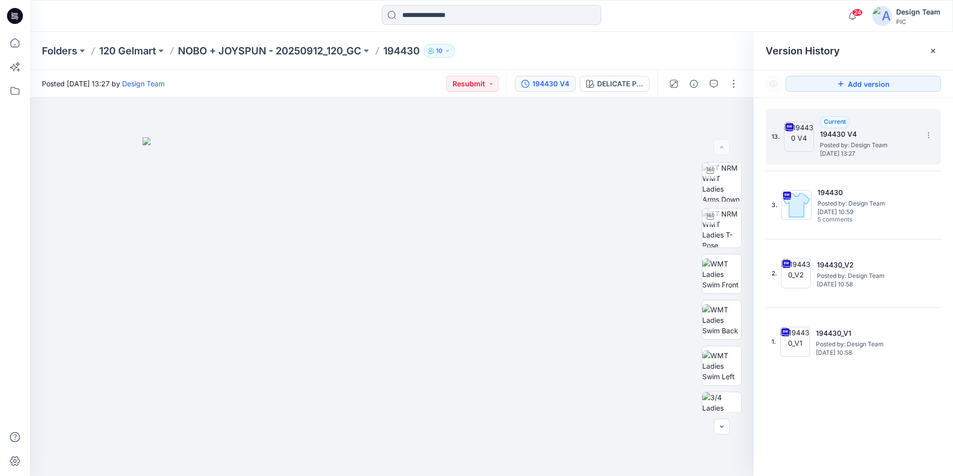
click at [848, 154] on span "Monday, October 13, 2025 13:27" at bounding box center [870, 153] width 100 height 7
click at [726, 190] on img at bounding box center [722, 182] width 39 height 39
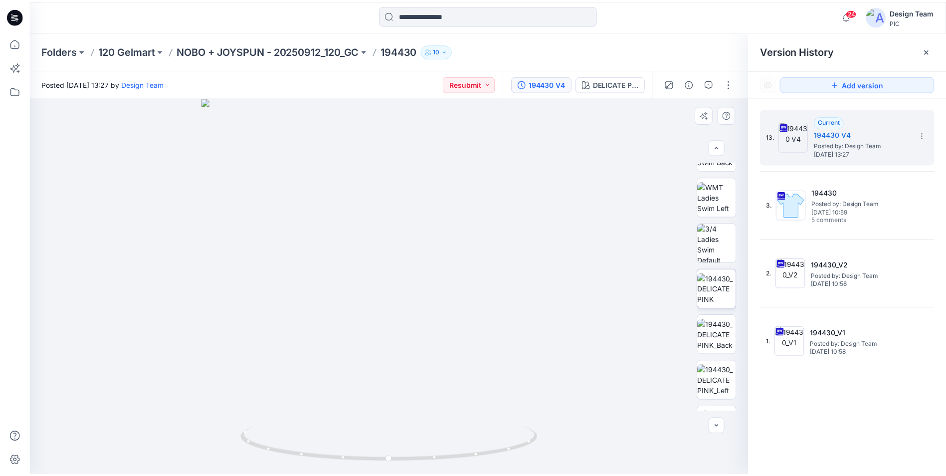
scroll to position [170, 0]
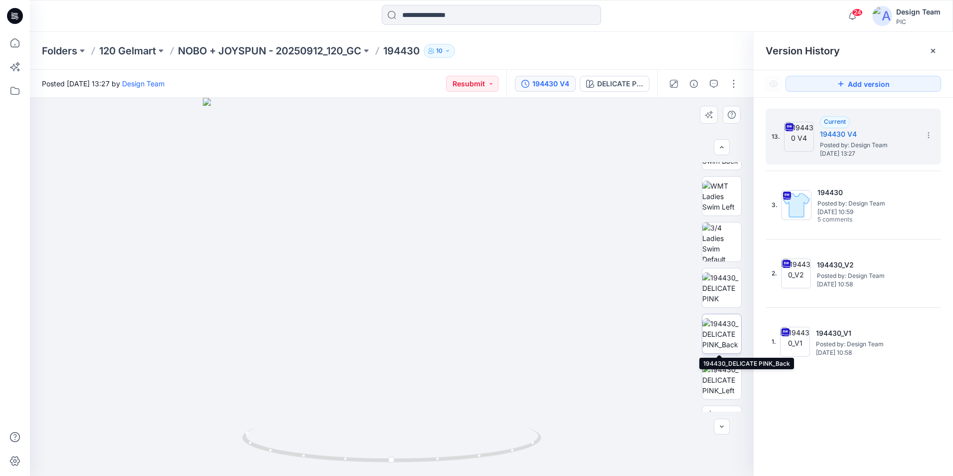
click at [717, 339] on img at bounding box center [722, 333] width 39 height 31
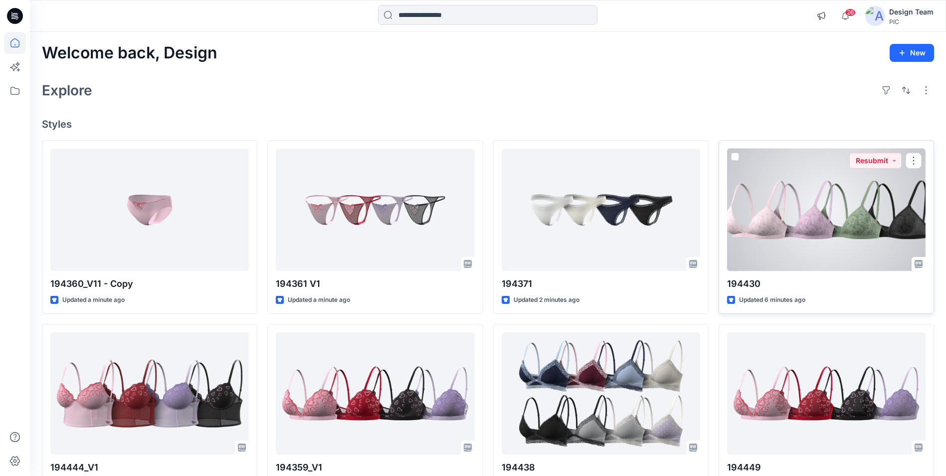
click at [812, 252] on div at bounding box center [826, 210] width 198 height 122
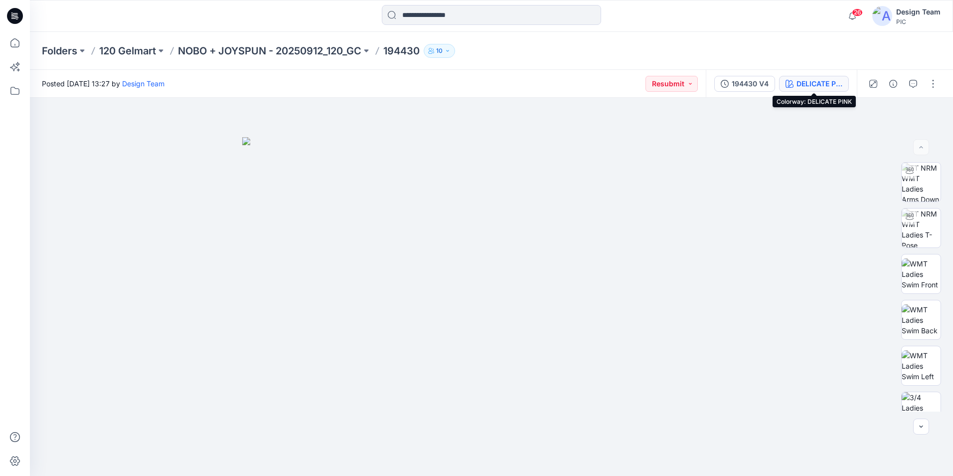
click at [809, 83] on div "DELICATE PINK" at bounding box center [820, 83] width 46 height 11
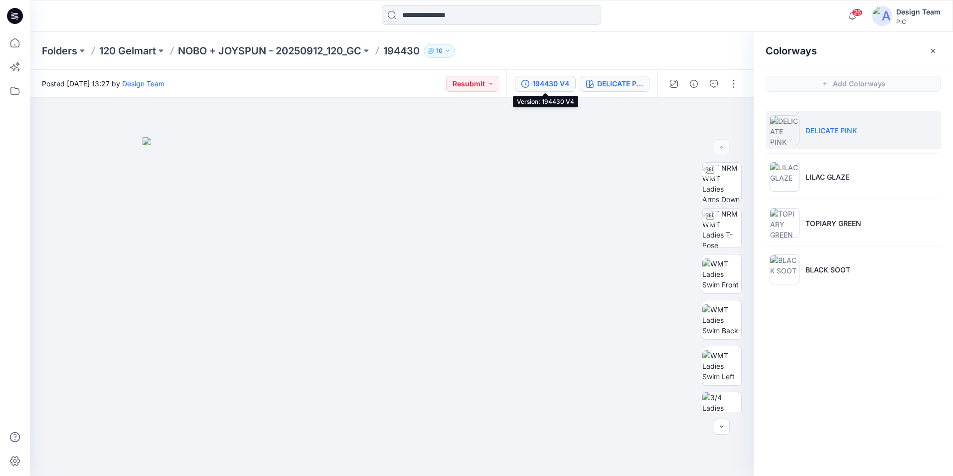
click at [559, 87] on div "194430 V4" at bounding box center [551, 83] width 37 height 11
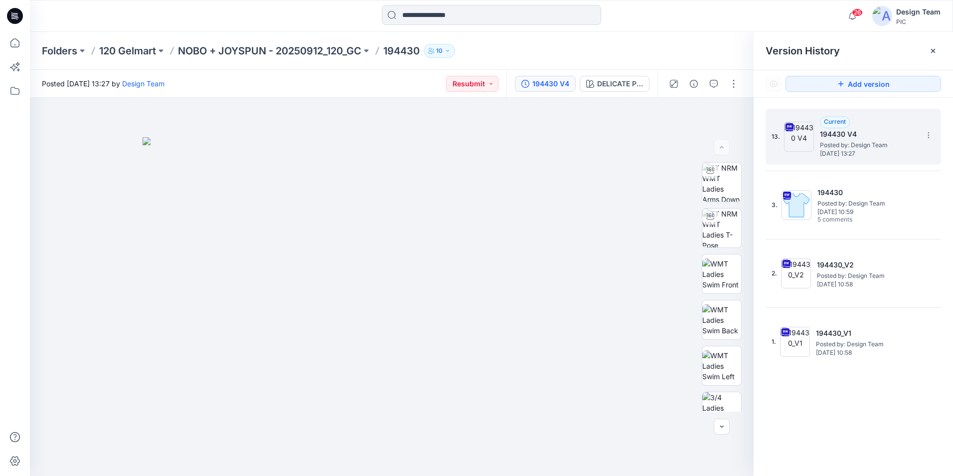
click at [875, 147] on span "Posted by: Design Team" at bounding box center [870, 145] width 100 height 10
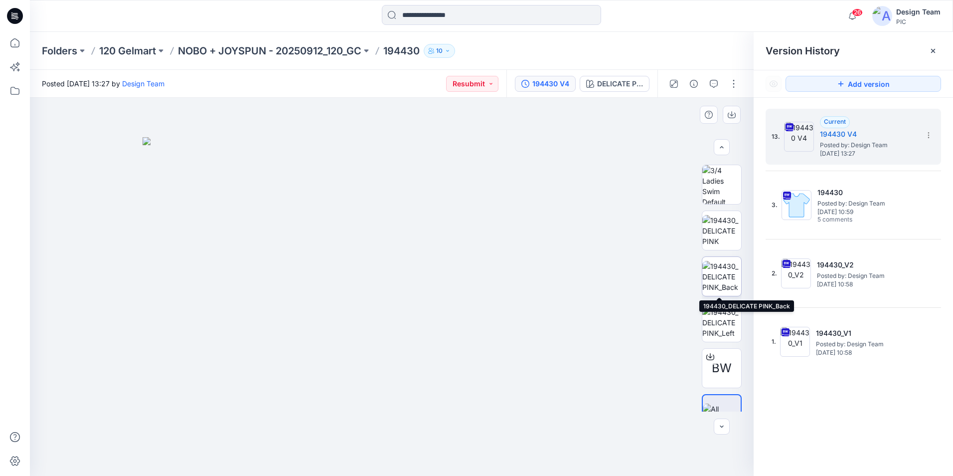
click at [727, 282] on img at bounding box center [722, 276] width 39 height 31
drag, startPoint x: 488, startPoint y: 382, endPoint x: 480, endPoint y: 310, distance: 72.7
click at [480, 310] on img at bounding box center [382, 138] width 847 height 676
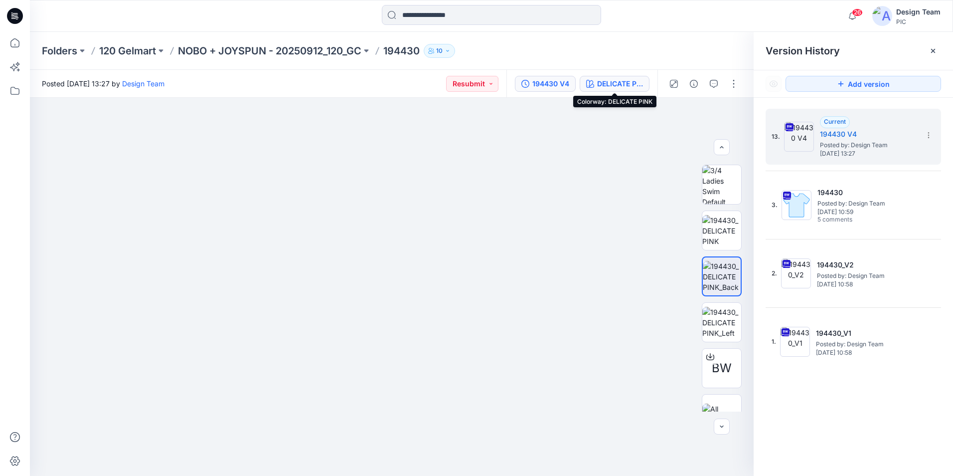
click at [623, 85] on div "DELICATE PINK" at bounding box center [620, 83] width 46 height 11
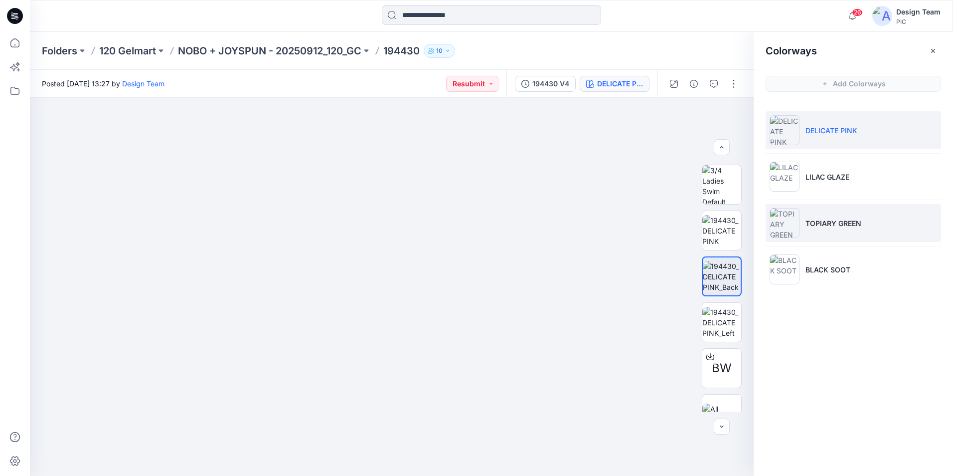
click at [792, 225] on img at bounding box center [785, 223] width 30 height 30
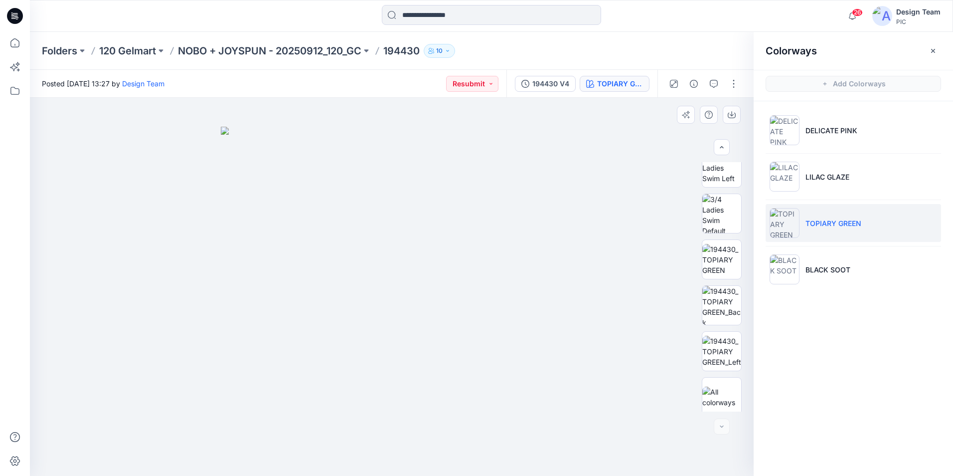
scroll to position [249, 0]
click at [722, 304] on img at bounding box center [722, 299] width 39 height 39
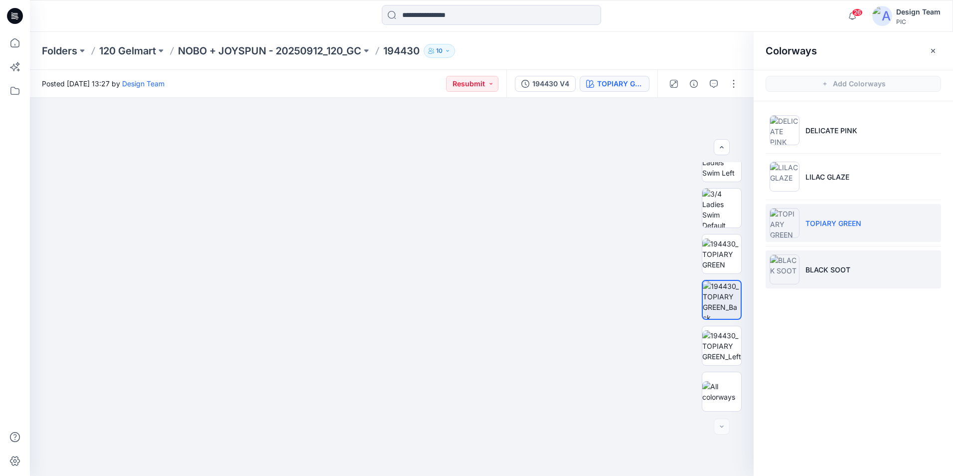
click at [782, 275] on img at bounding box center [785, 269] width 30 height 30
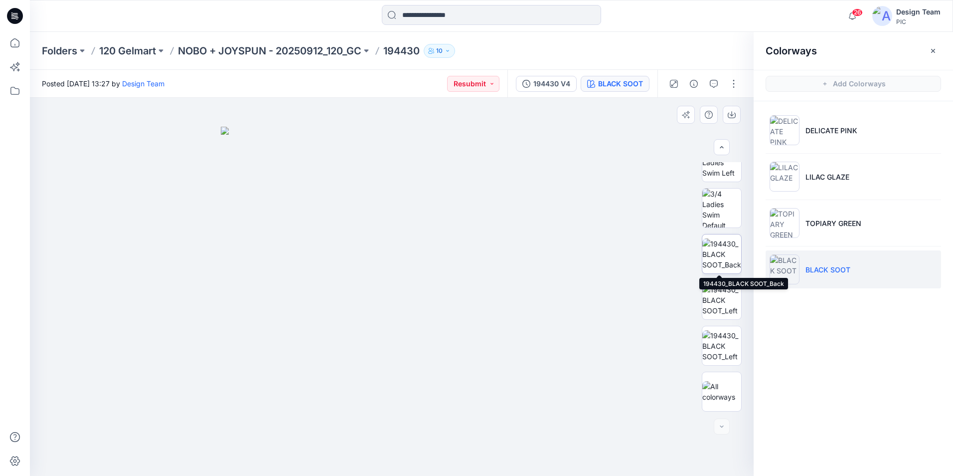
click at [723, 254] on img at bounding box center [722, 253] width 39 height 31
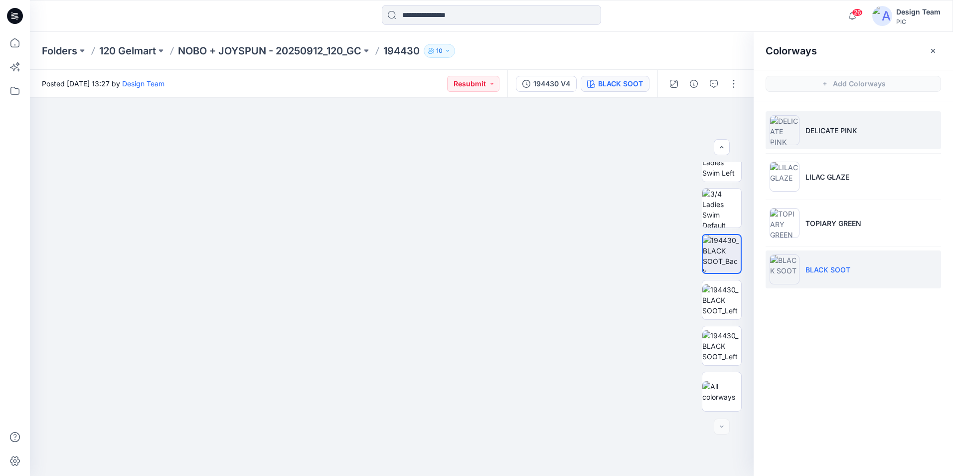
click at [795, 132] on img at bounding box center [785, 130] width 30 height 30
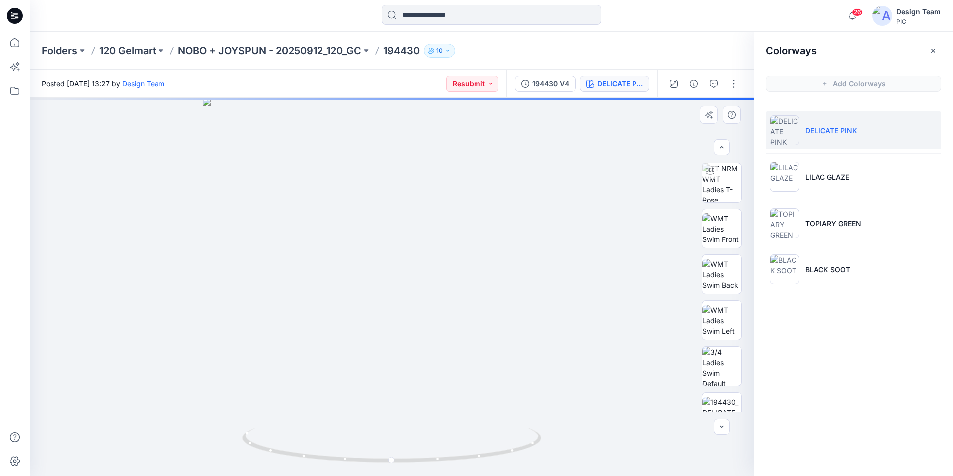
scroll to position [35, 0]
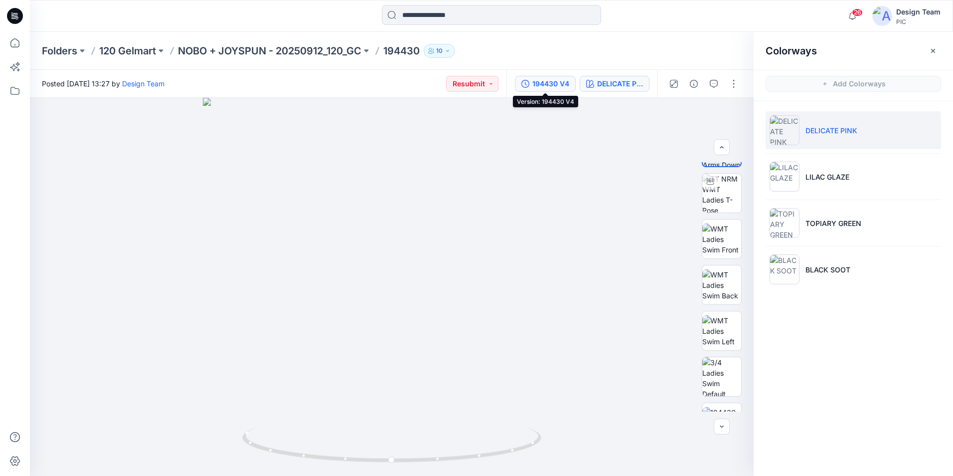
click at [555, 82] on div "194430 V4" at bounding box center [551, 83] width 37 height 11
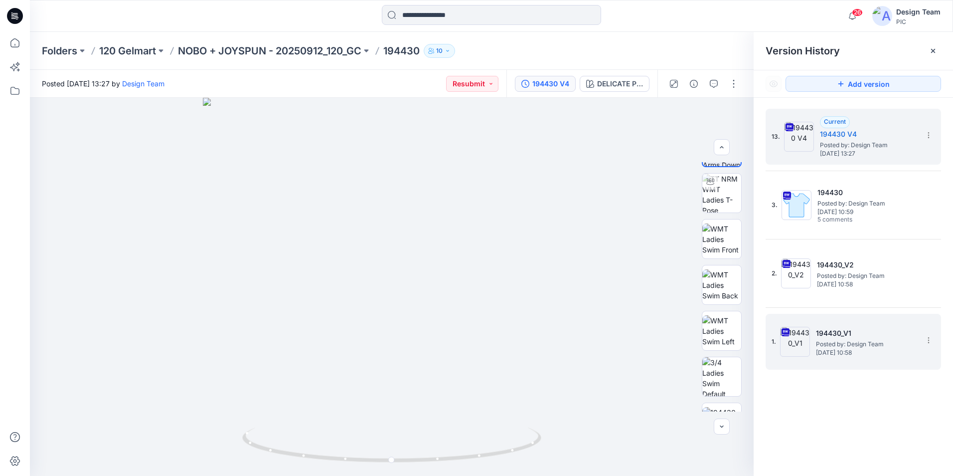
click at [841, 345] on span "Posted by: Design Team" at bounding box center [866, 344] width 100 height 10
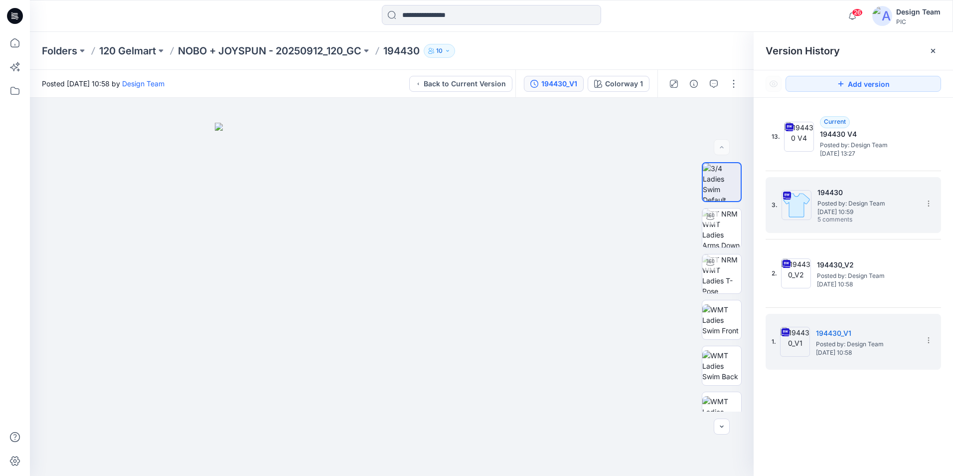
click at [859, 205] on span "Posted by: Design Team" at bounding box center [868, 203] width 100 height 10
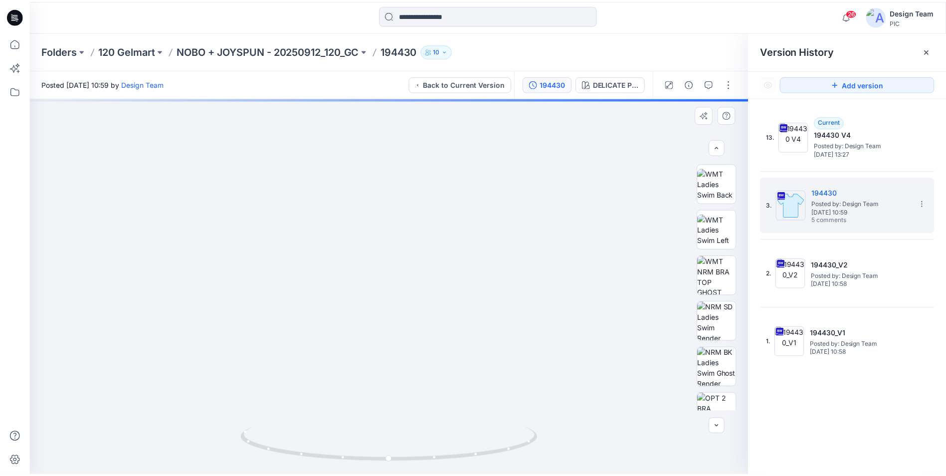
scroll to position [158, 0]
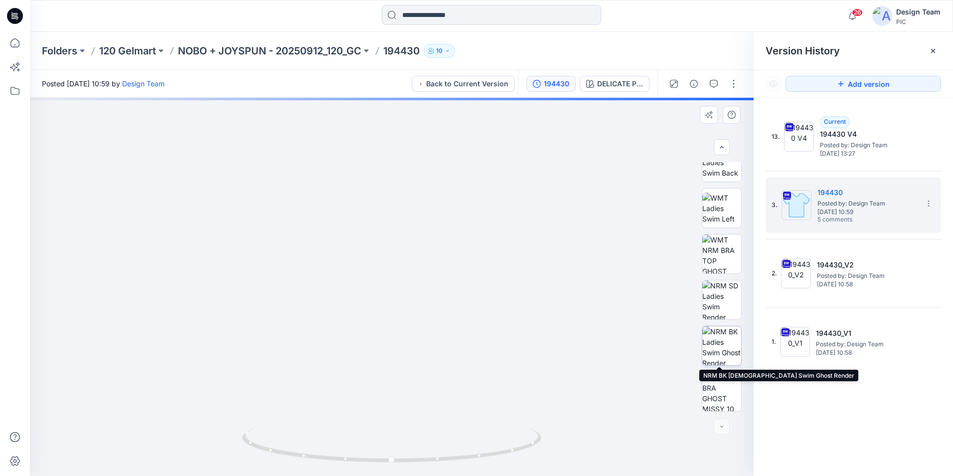
click at [723, 354] on img at bounding box center [722, 345] width 39 height 39
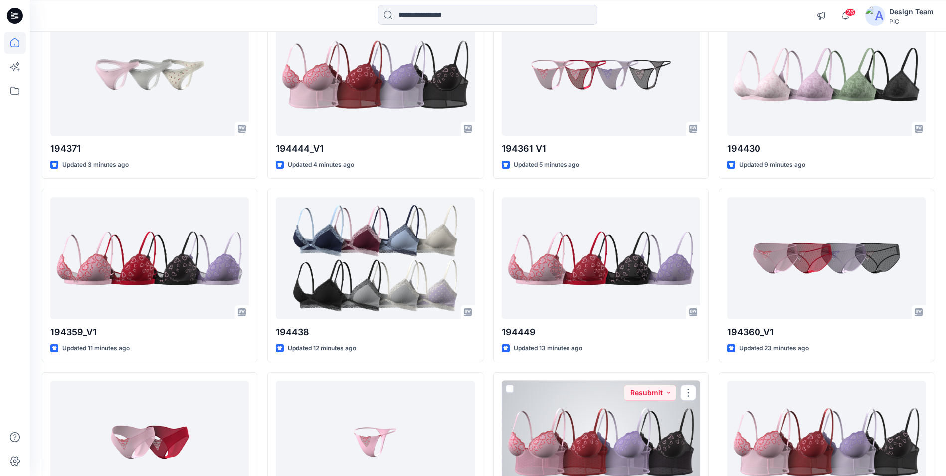
scroll to position [5, 0]
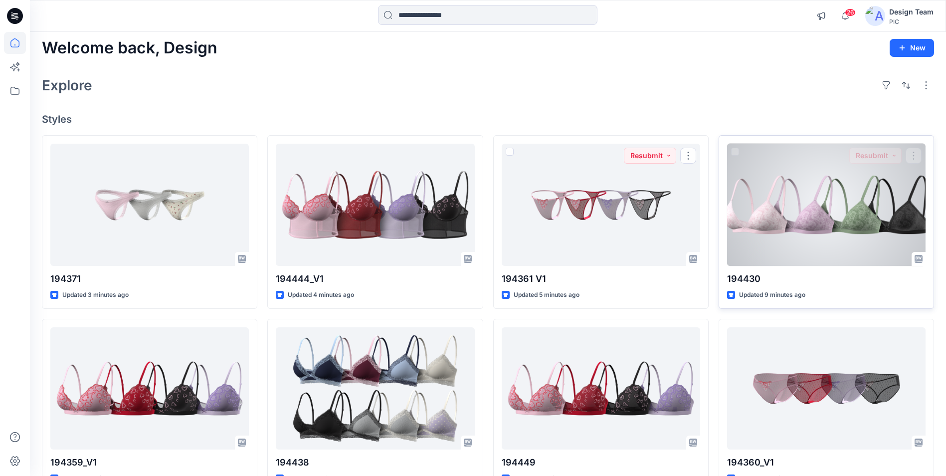
click at [783, 192] on div at bounding box center [826, 205] width 198 height 122
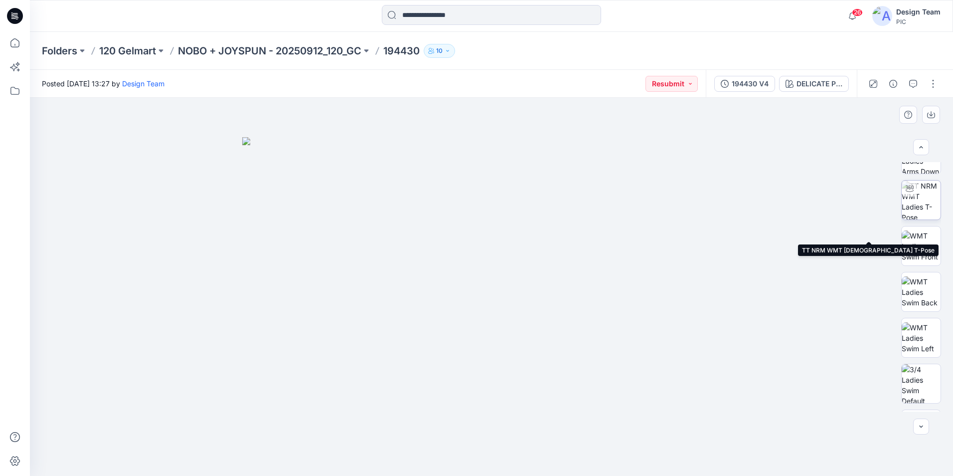
scroll to position [50, 0]
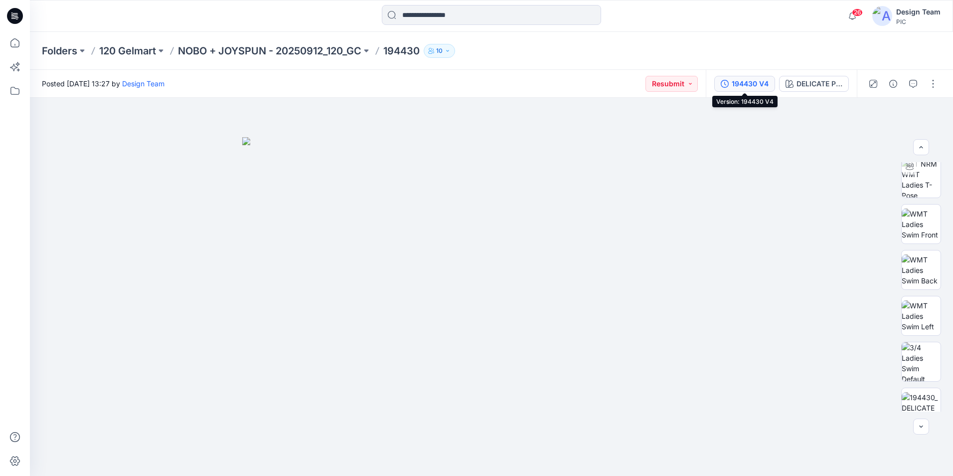
click at [744, 80] on div "194430 V4" at bounding box center [750, 83] width 37 height 11
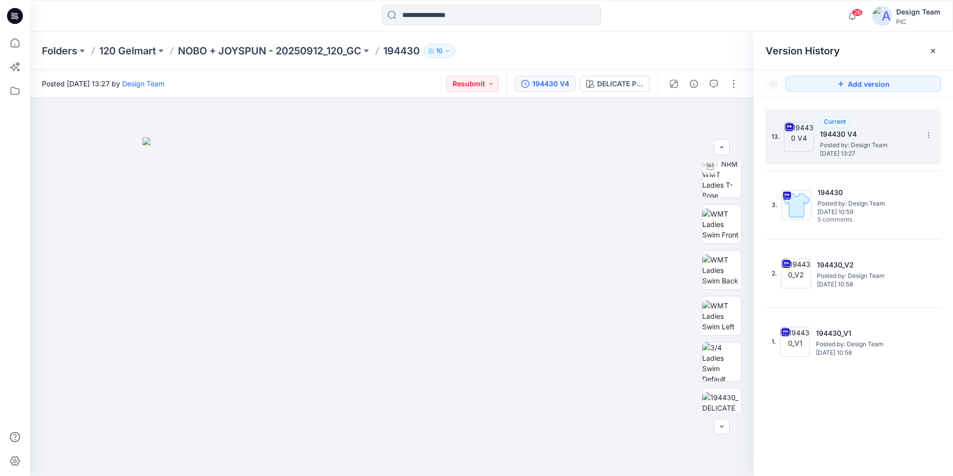
click at [844, 137] on h5 "194430 V4" at bounding box center [870, 134] width 100 height 12
click at [720, 354] on img at bounding box center [722, 361] width 39 height 39
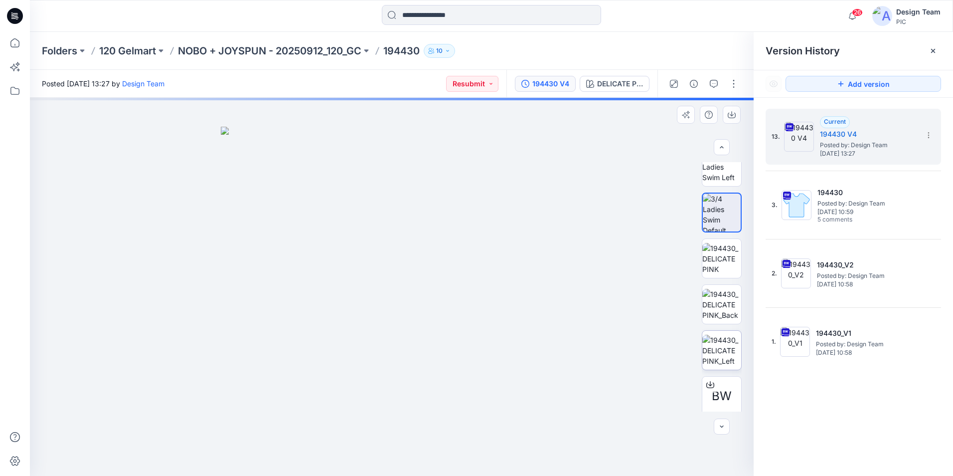
scroll to position [199, 0]
click at [721, 308] on img at bounding box center [722, 303] width 39 height 31
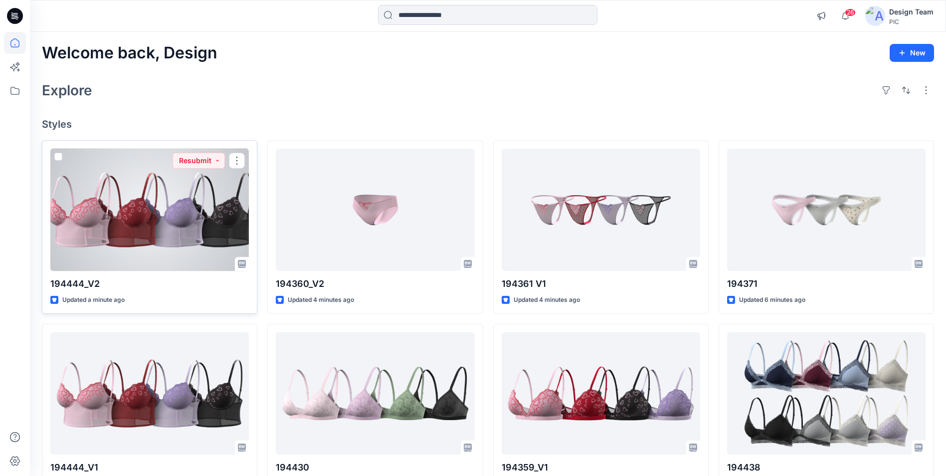
click at [158, 235] on div at bounding box center [149, 210] width 198 height 122
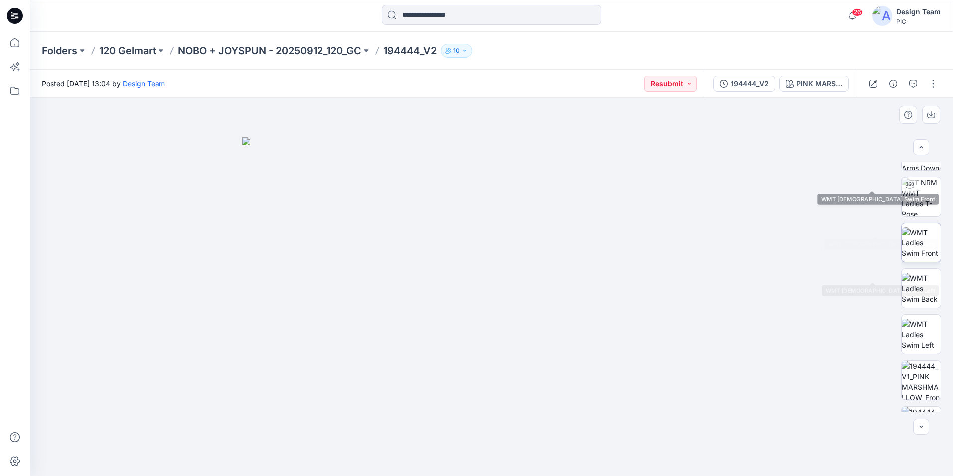
scroll to position [158, 0]
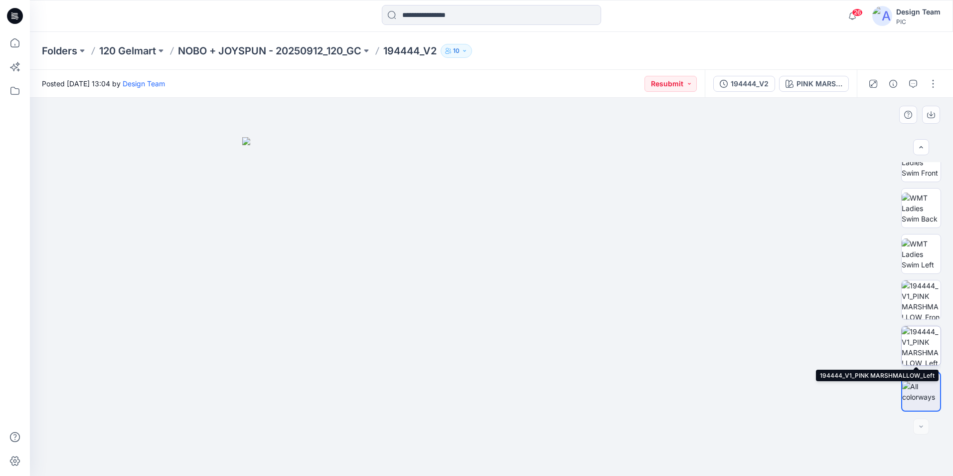
click at [917, 340] on img at bounding box center [921, 345] width 39 height 39
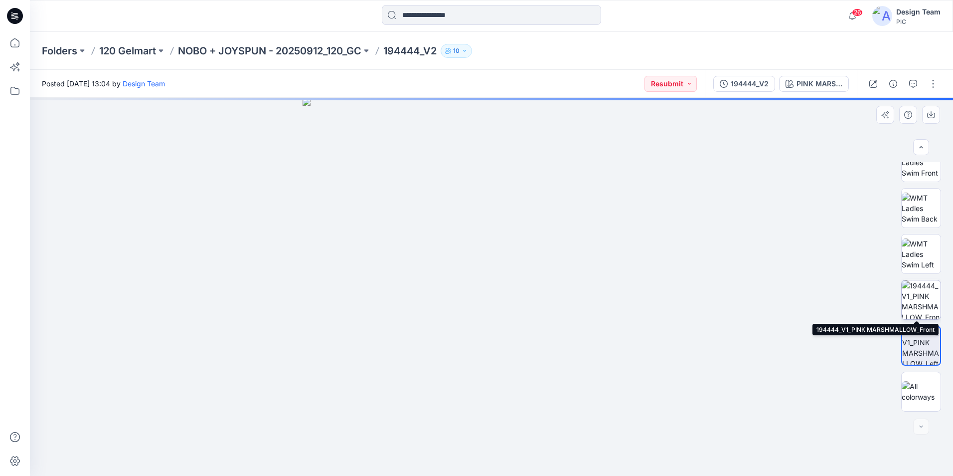
click at [920, 289] on img at bounding box center [921, 299] width 39 height 39
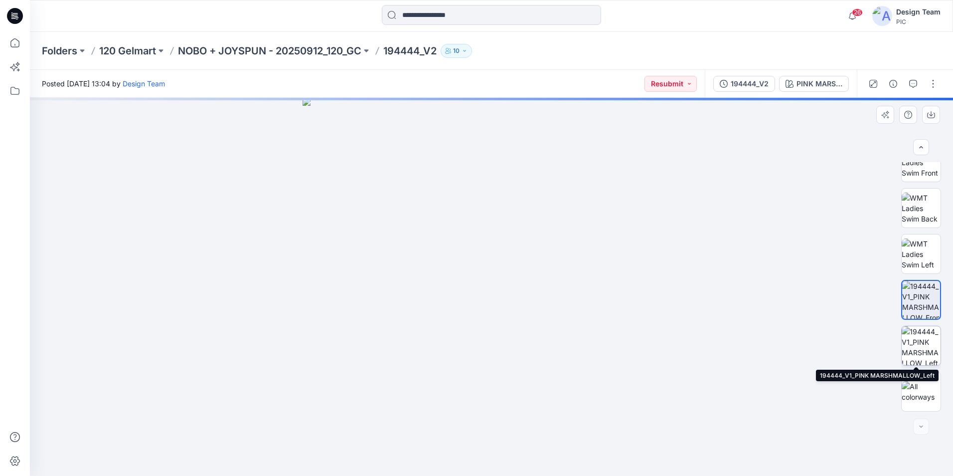
click at [924, 347] on img at bounding box center [921, 345] width 39 height 39
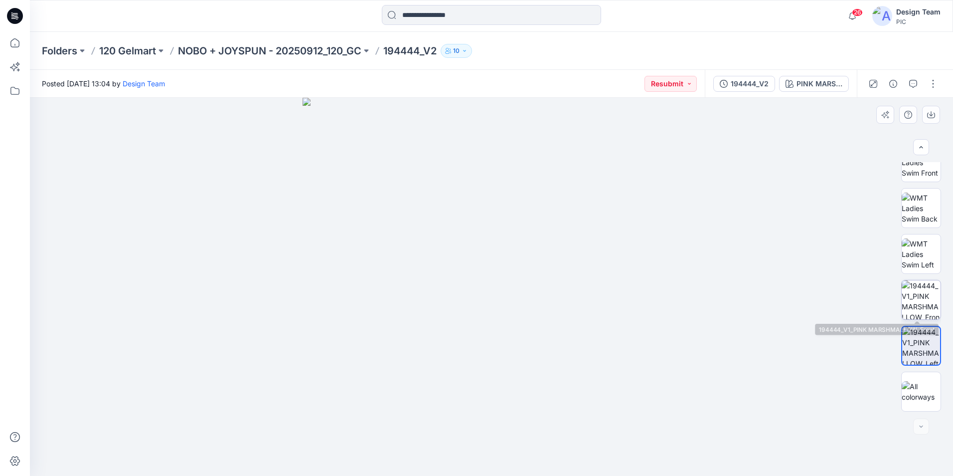
click at [917, 318] on img at bounding box center [921, 299] width 39 height 39
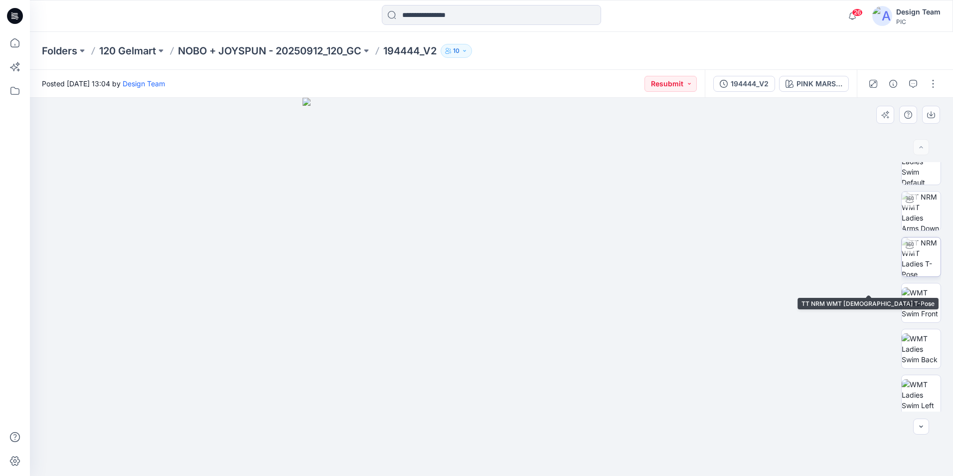
scroll to position [0, 0]
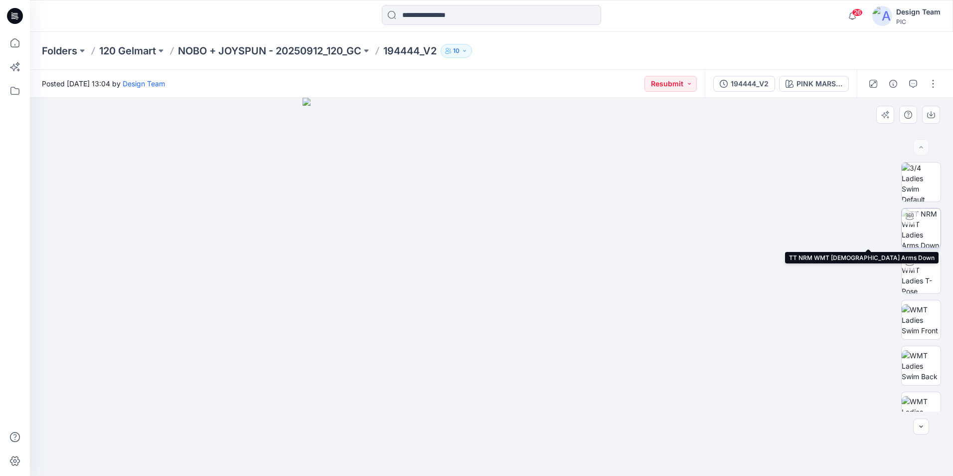
click at [928, 229] on img at bounding box center [921, 227] width 39 height 39
drag, startPoint x: 490, startPoint y: 459, endPoint x: 511, endPoint y: 453, distance: 21.9
click at [511, 453] on icon at bounding box center [493, 445] width 302 height 37
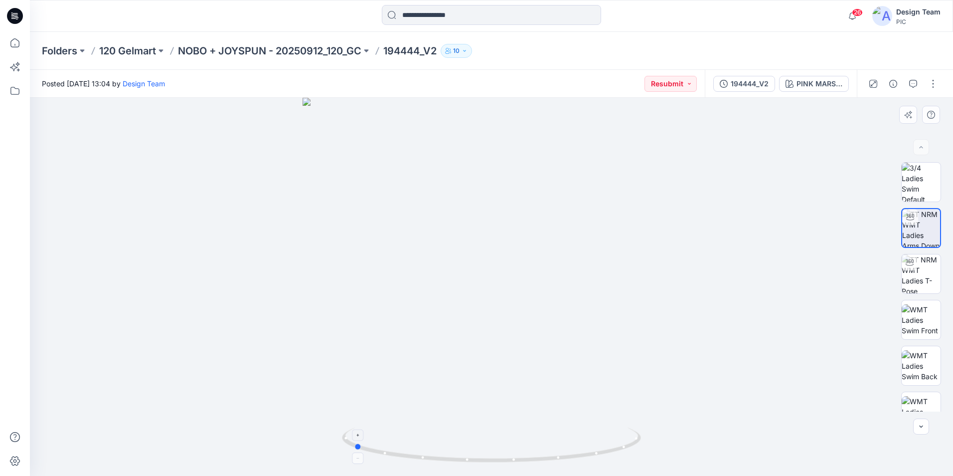
drag, startPoint x: 511, startPoint y: 459, endPoint x: 352, endPoint y: 451, distance: 159.3
click at [352, 451] on icon at bounding box center [493, 445] width 302 height 37
drag, startPoint x: 501, startPoint y: 414, endPoint x: 477, endPoint y: 217, distance: 198.9
click at [477, 217] on img at bounding box center [476, 42] width 972 height 867
drag, startPoint x: 493, startPoint y: 239, endPoint x: 529, endPoint y: 258, distance: 40.6
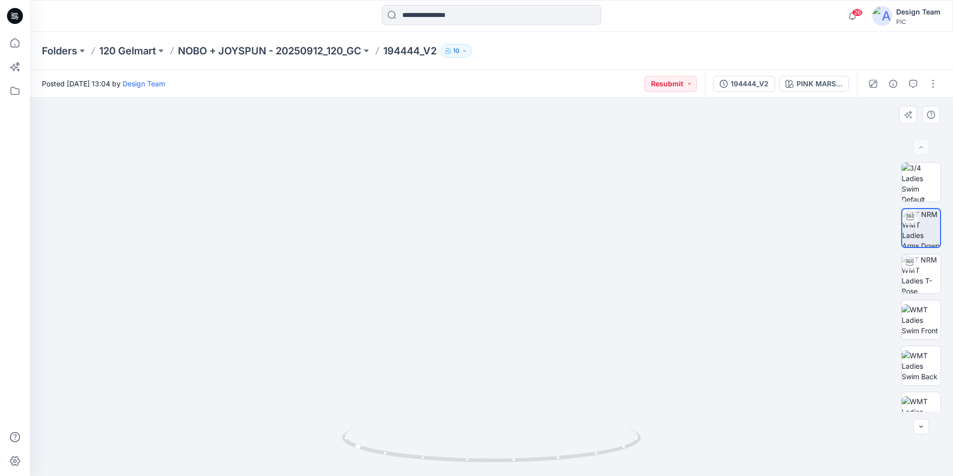
click at [529, 258] on img at bounding box center [513, 49] width 972 height 854
drag, startPoint x: 448, startPoint y: 456, endPoint x: 584, endPoint y: 460, distance: 136.7
click at [584, 460] on icon at bounding box center [493, 445] width 302 height 37
drag, startPoint x: 490, startPoint y: 150, endPoint x: 556, endPoint y: 308, distance: 171.2
click at [556, 300] on img at bounding box center [492, 141] width 924 height 670
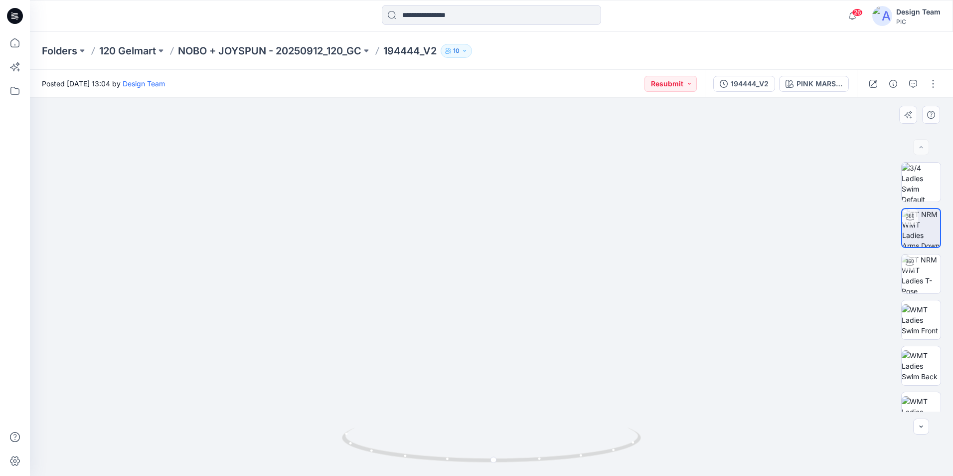
drag, startPoint x: 388, startPoint y: 238, endPoint x: 587, endPoint y: 222, distance: 199.1
click at [587, 222] on img at bounding box center [516, 122] width 972 height 708
drag, startPoint x: 484, startPoint y: 462, endPoint x: 423, endPoint y: 462, distance: 60.3
click at [423, 462] on icon at bounding box center [493, 445] width 302 height 37
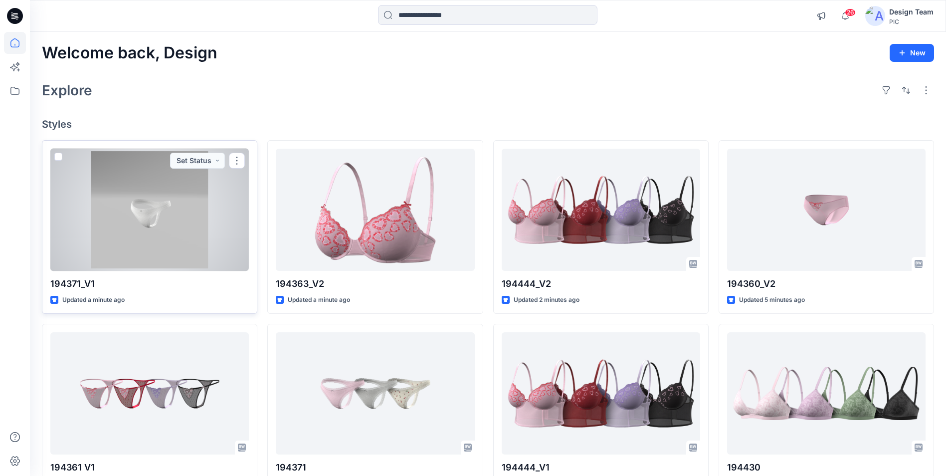
click at [163, 250] on div at bounding box center [149, 210] width 198 height 122
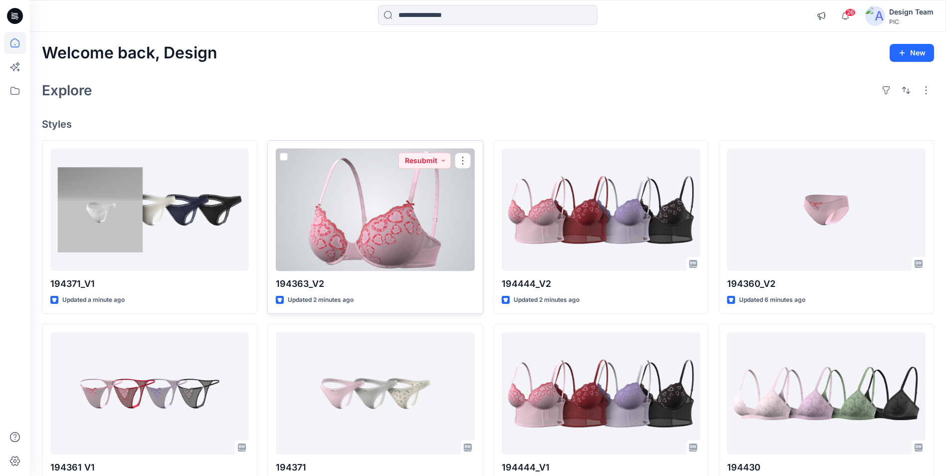
click at [443, 245] on div at bounding box center [375, 210] width 198 height 122
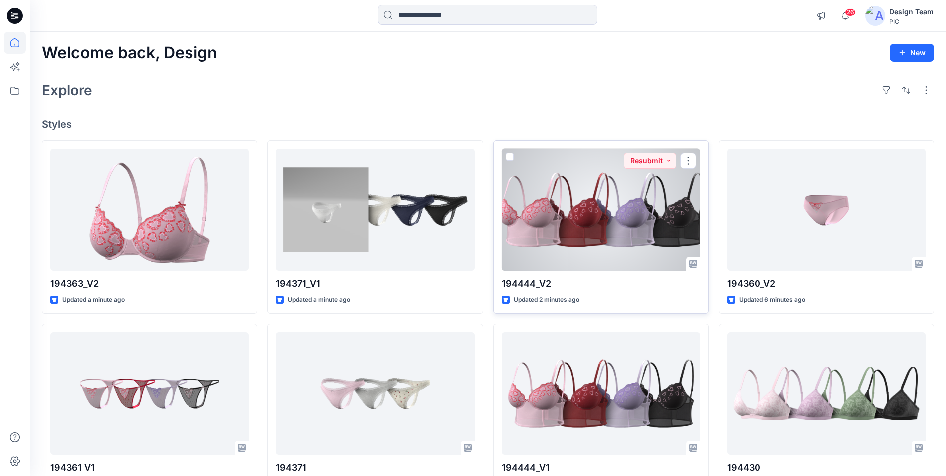
click at [601, 258] on div at bounding box center [601, 210] width 198 height 122
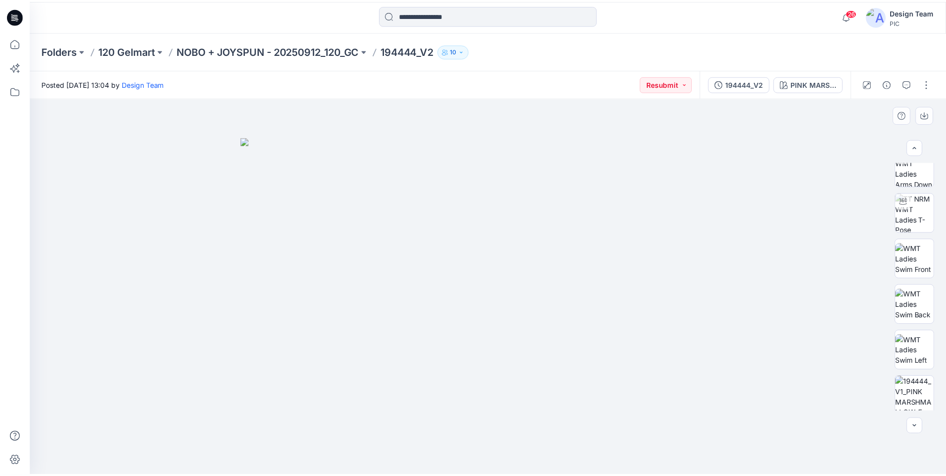
scroll to position [158, 0]
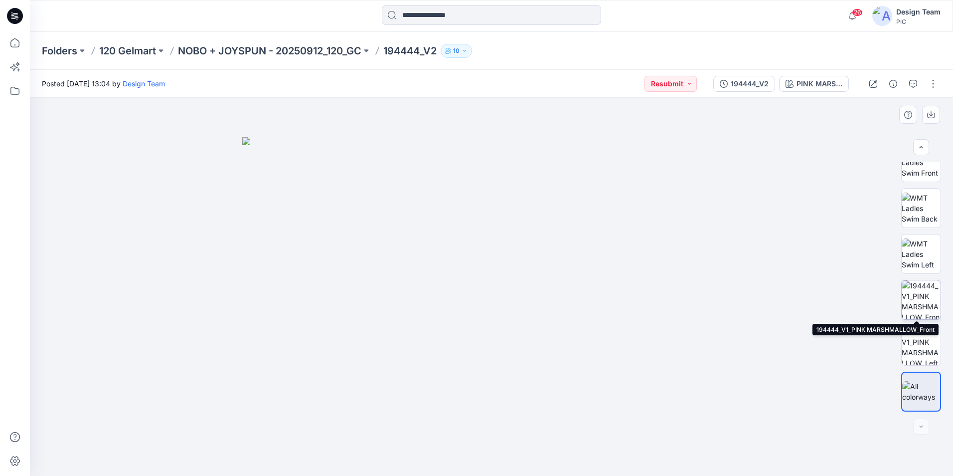
click at [927, 304] on img at bounding box center [921, 299] width 39 height 39
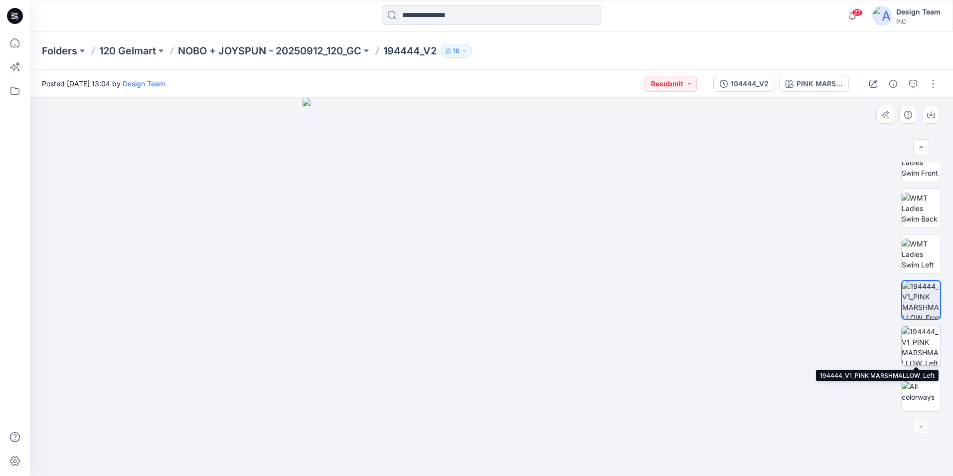
click at [914, 353] on img at bounding box center [921, 345] width 39 height 39
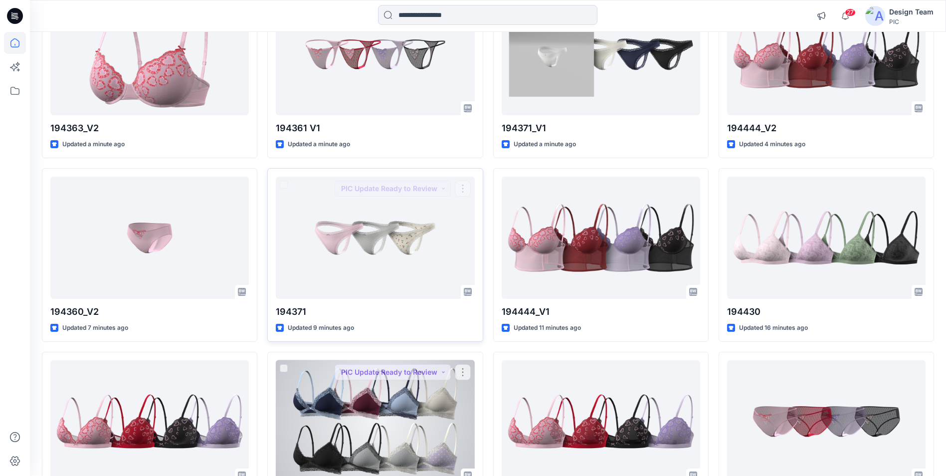
scroll to position [199, 0]
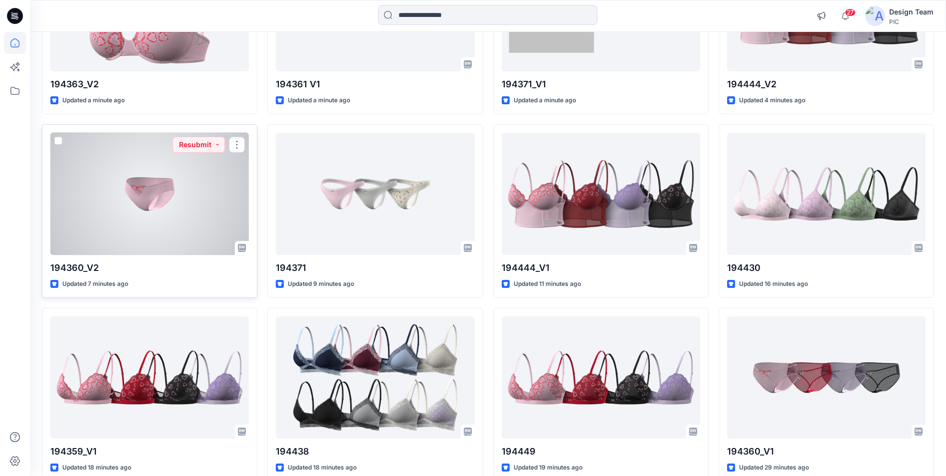
click at [176, 230] on div at bounding box center [149, 194] width 198 height 122
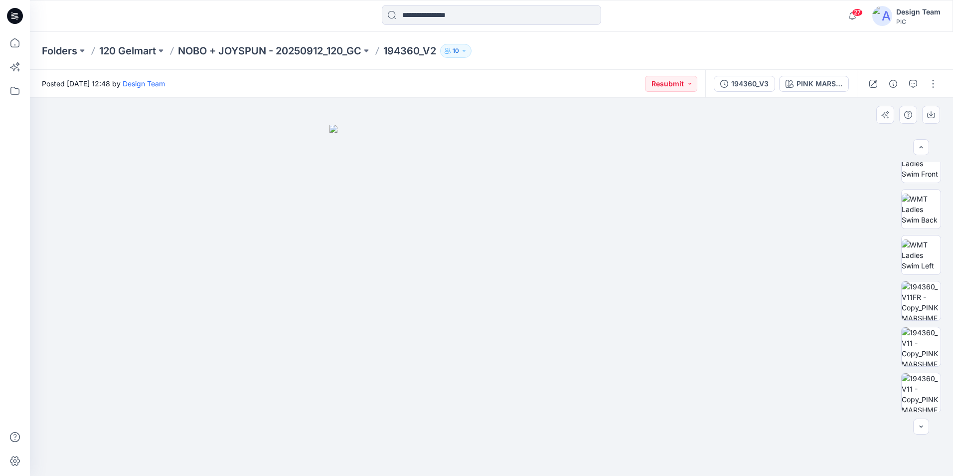
scroll to position [158, 0]
click at [922, 304] on img at bounding box center [921, 299] width 39 height 39
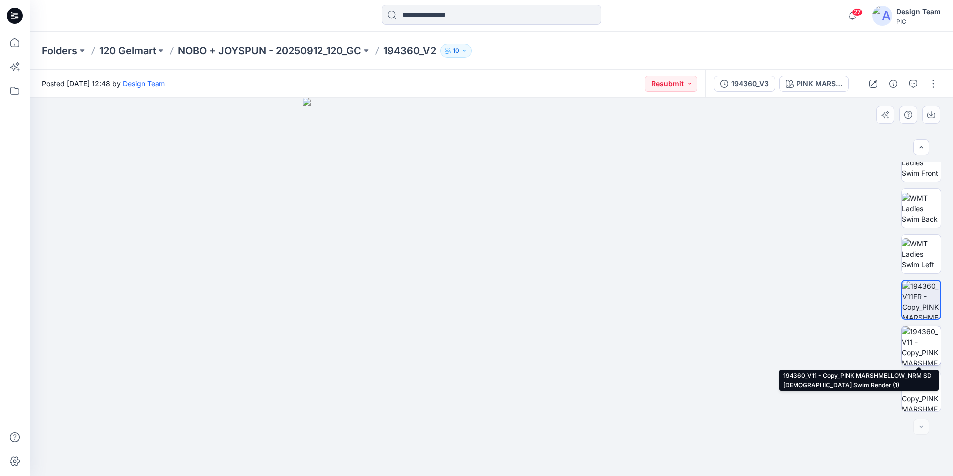
click at [915, 344] on img at bounding box center [921, 345] width 39 height 39
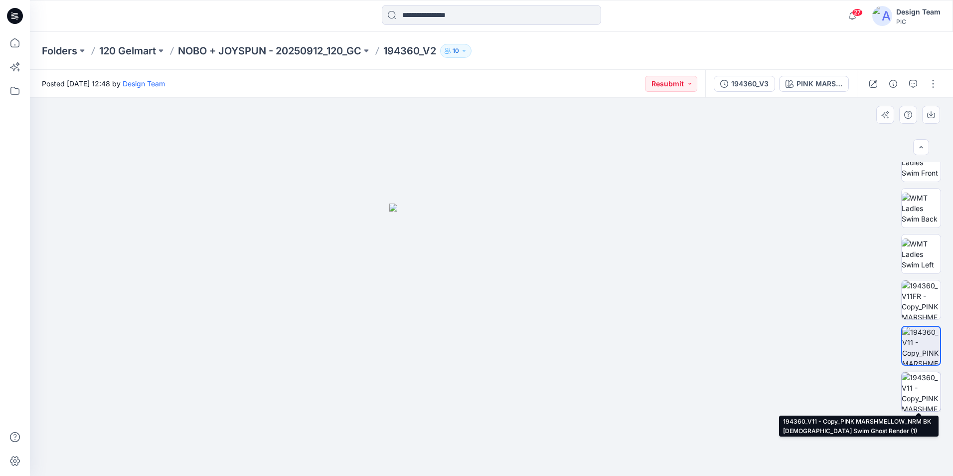
click at [918, 394] on img at bounding box center [921, 391] width 39 height 39
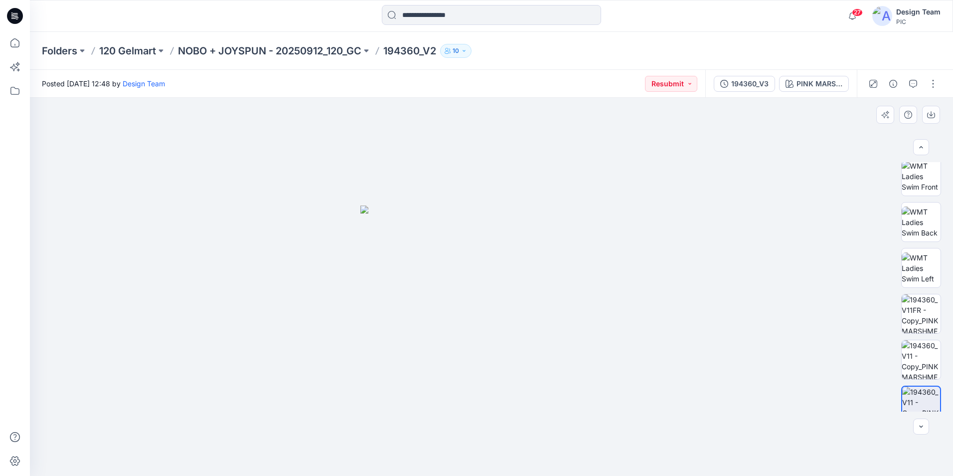
scroll to position [152, 0]
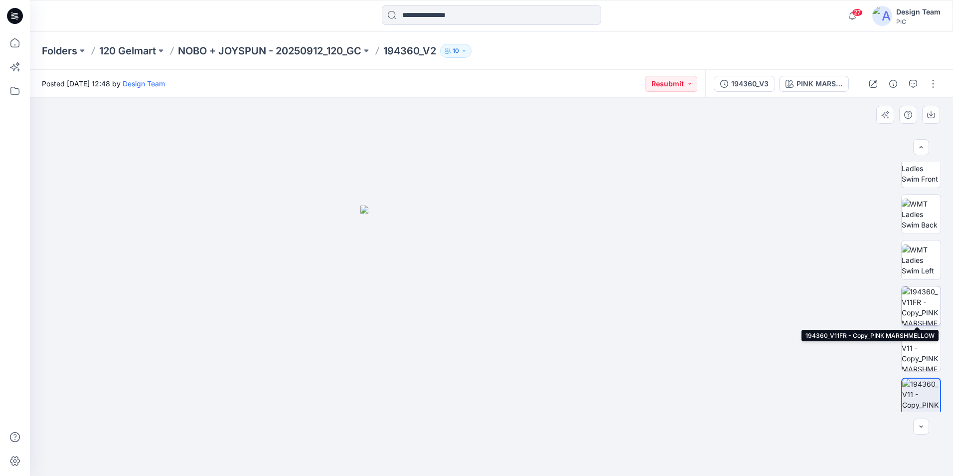
click at [927, 303] on img at bounding box center [921, 305] width 39 height 39
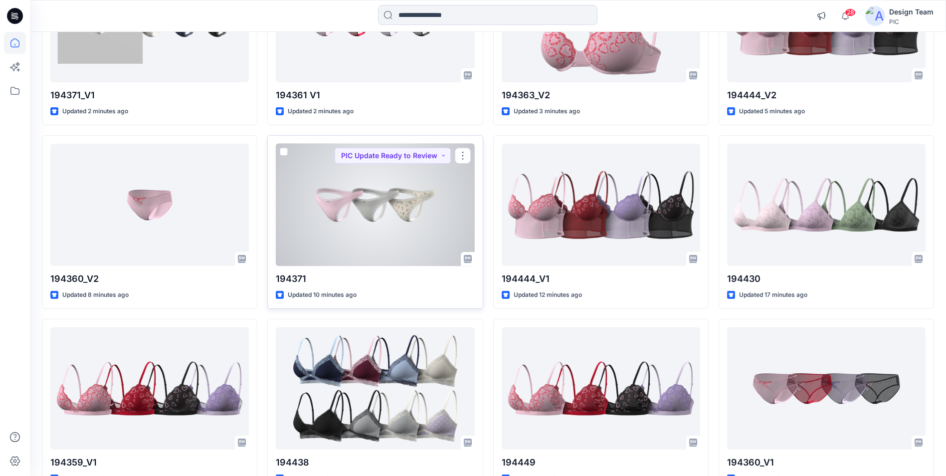
scroll to position [253, 0]
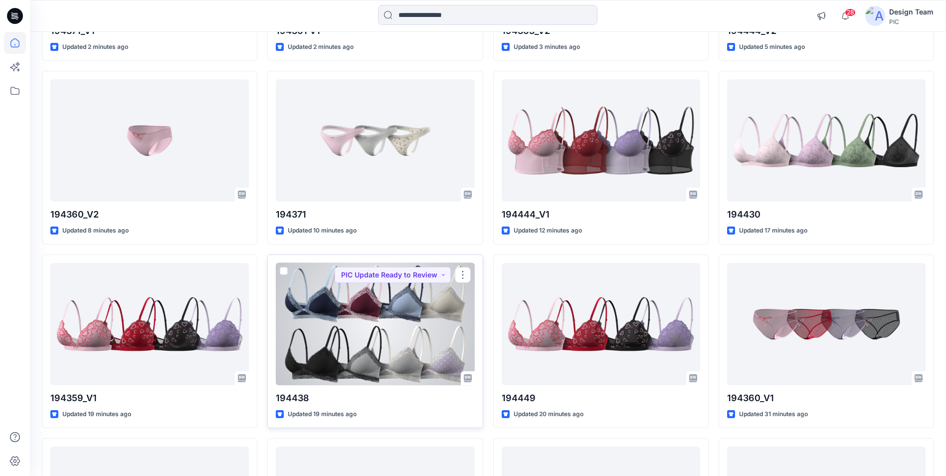
click at [410, 339] on div at bounding box center [375, 324] width 198 height 122
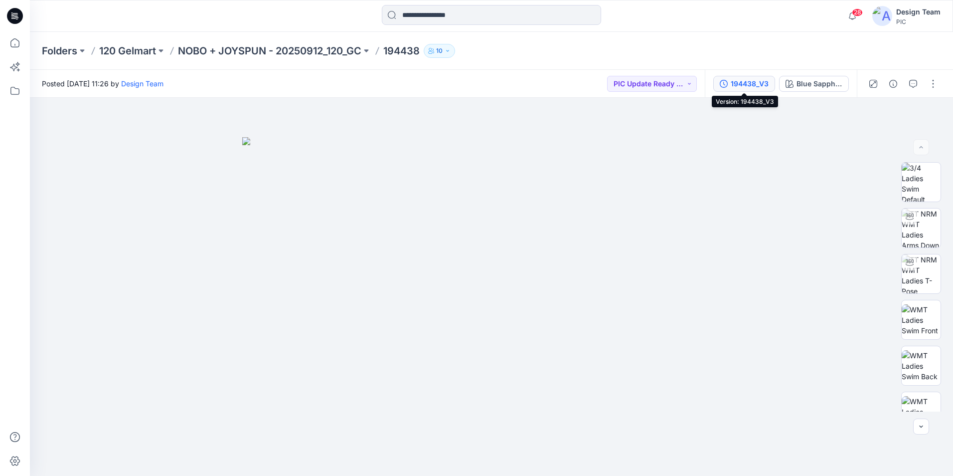
click at [763, 82] on div "194438_V3" at bounding box center [750, 83] width 38 height 11
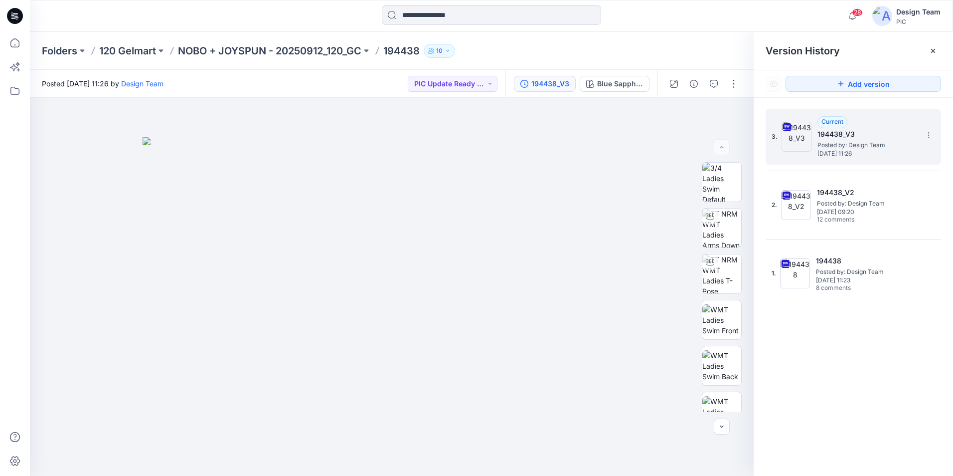
click at [868, 141] on span "Posted by: Design Team" at bounding box center [868, 145] width 100 height 10
click at [612, 84] on div "Blue Sapphire_Xeonon Blue" at bounding box center [620, 83] width 46 height 11
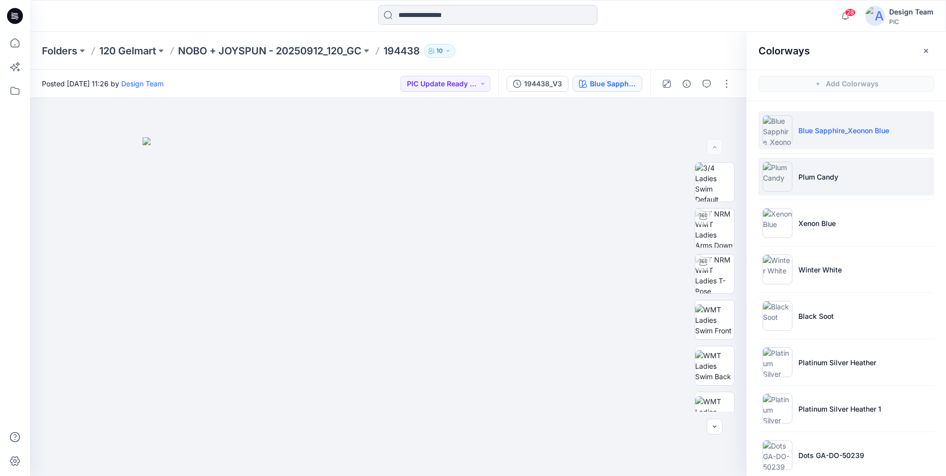
click at [789, 179] on img at bounding box center [777, 177] width 30 height 30
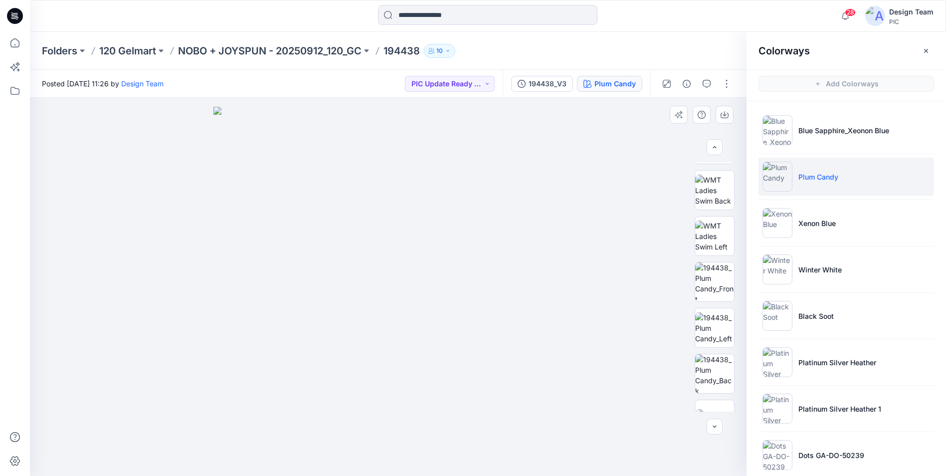
scroll to position [203, 0]
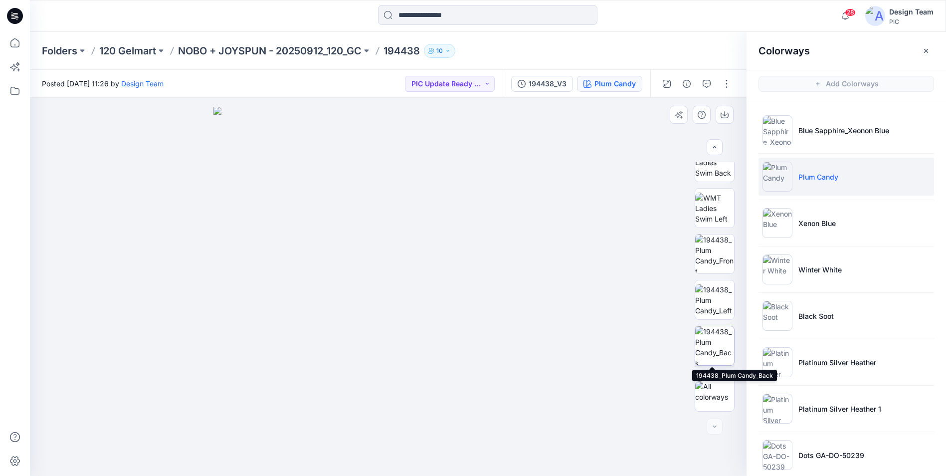
click at [705, 347] on img at bounding box center [714, 345] width 39 height 39
click at [716, 301] on img at bounding box center [714, 299] width 39 height 31
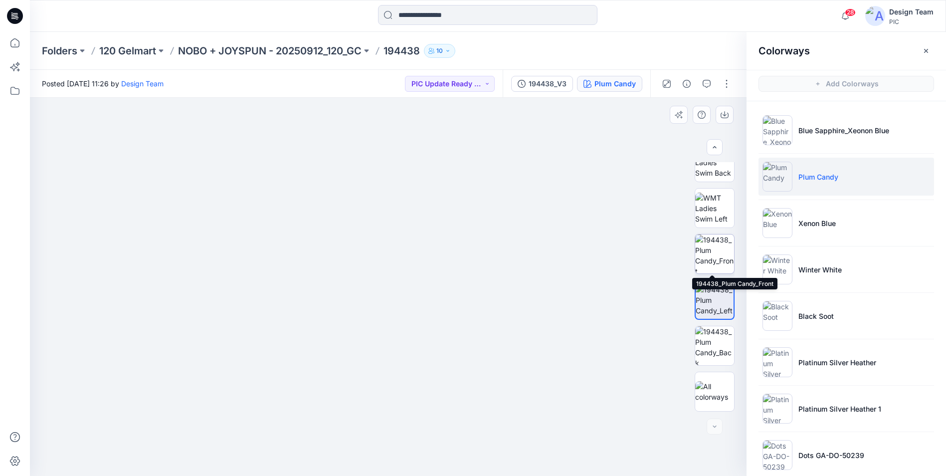
click at [714, 258] on img at bounding box center [714, 253] width 39 height 39
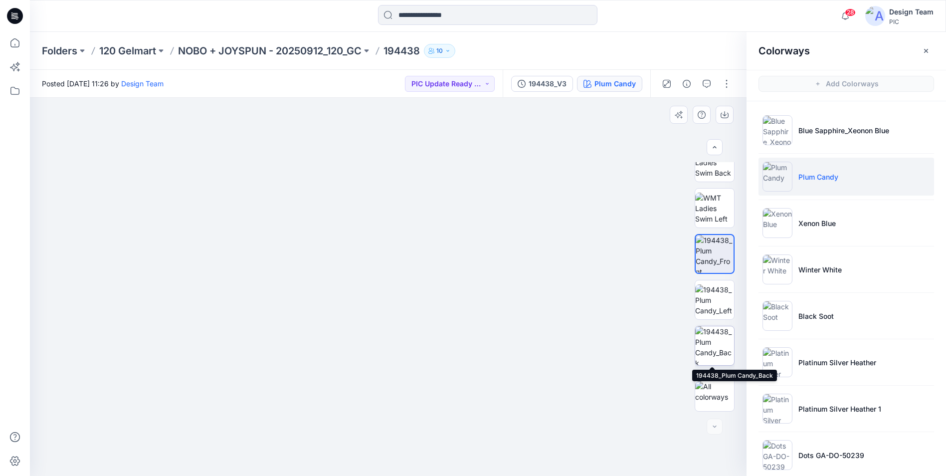
click at [711, 353] on img at bounding box center [714, 345] width 39 height 39
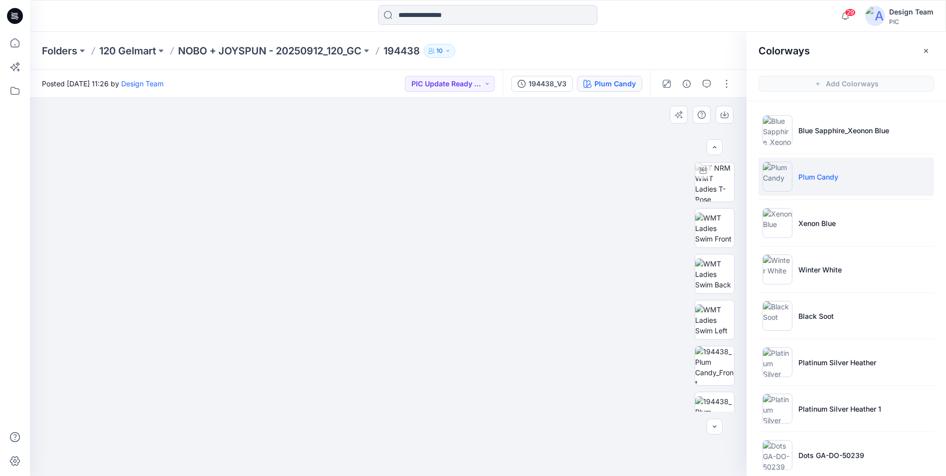
scroll to position [91, 0]
drag, startPoint x: 4, startPoint y: 0, endPoint x: 288, endPoint y: 12, distance: 283.5
click at [288, 12] on div at bounding box center [488, 16] width 458 height 22
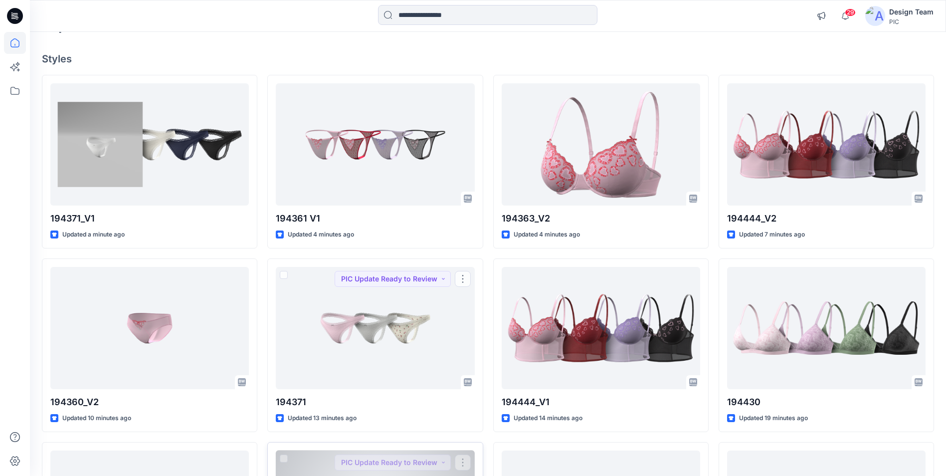
scroll to position [153, 0]
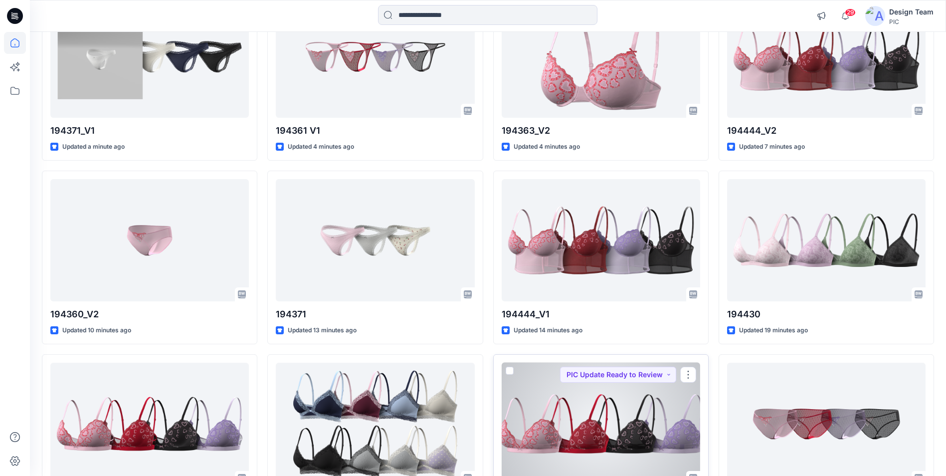
click at [557, 416] on div at bounding box center [601, 424] width 198 height 122
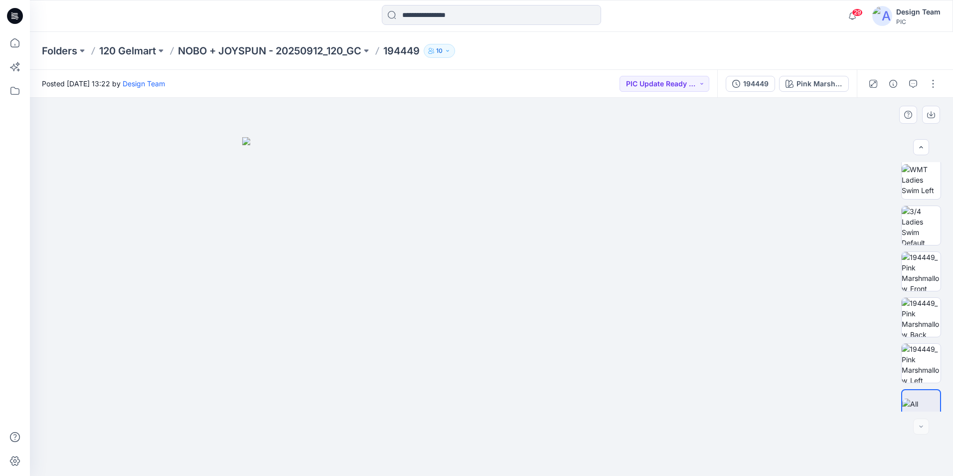
scroll to position [203, 0]
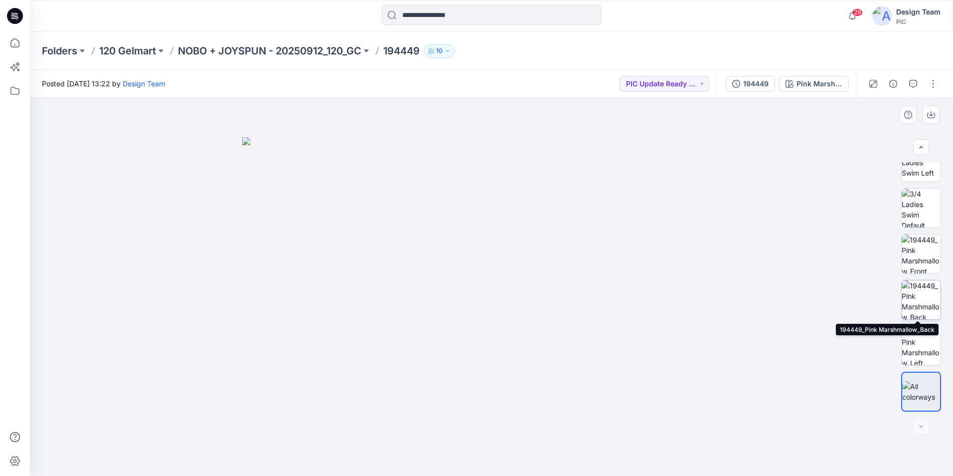
click at [916, 288] on img at bounding box center [921, 299] width 39 height 39
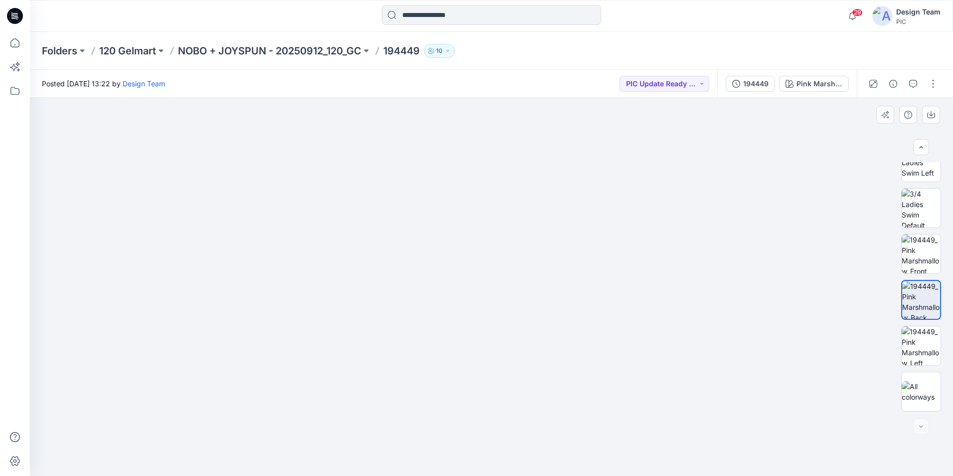
drag, startPoint x: 443, startPoint y: 392, endPoint x: 429, endPoint y: 219, distance: 173.6
drag, startPoint x: 259, startPoint y: 143, endPoint x: 369, endPoint y: 320, distance: 208.3
click at [369, 320] on img at bounding box center [491, 195] width 847 height 561
drag, startPoint x: 256, startPoint y: 217, endPoint x: 336, endPoint y: 194, distance: 83.5
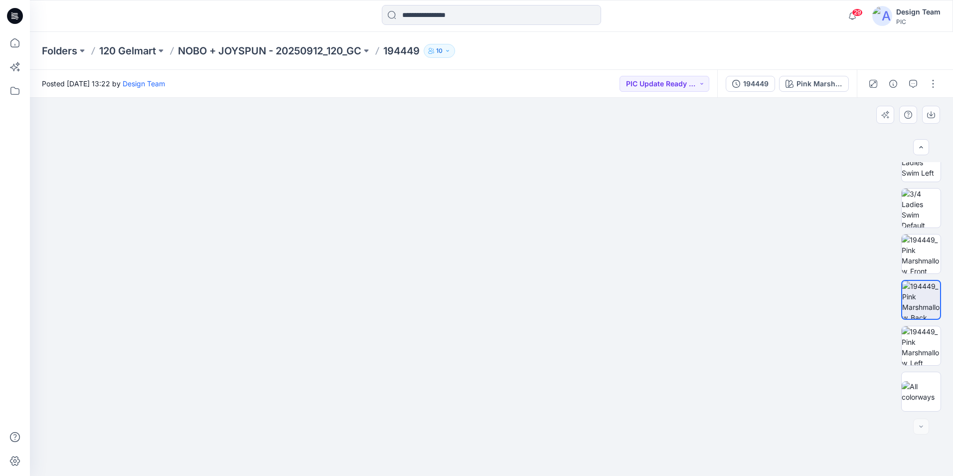
click at [336, 194] on img at bounding box center [541, 176] width 1239 height 600
drag, startPoint x: 494, startPoint y: 363, endPoint x: 252, endPoint y: 294, distance: 251.9
click at [252, 294] on img at bounding box center [334, 119] width 1239 height 713
drag, startPoint x: 675, startPoint y: 348, endPoint x: 640, endPoint y: 253, distance: 101.4
click at [640, 253] on img at bounding box center [491, 142] width 847 height 667
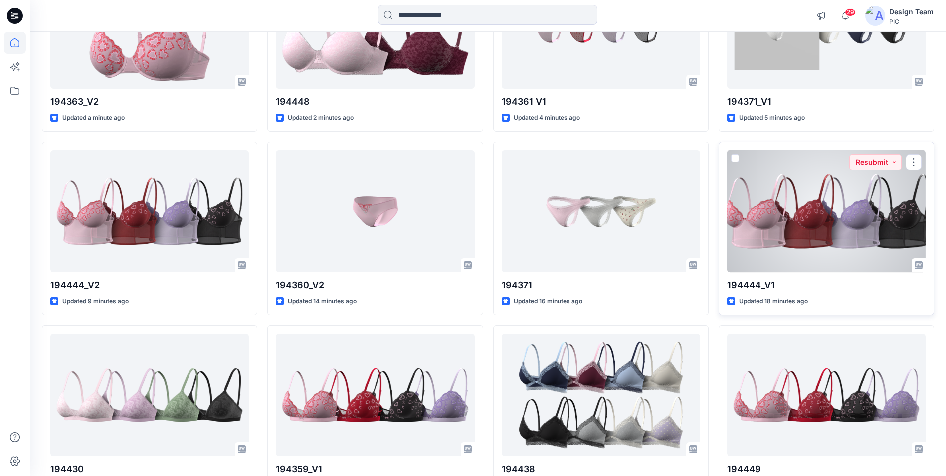
scroll to position [199, 0]
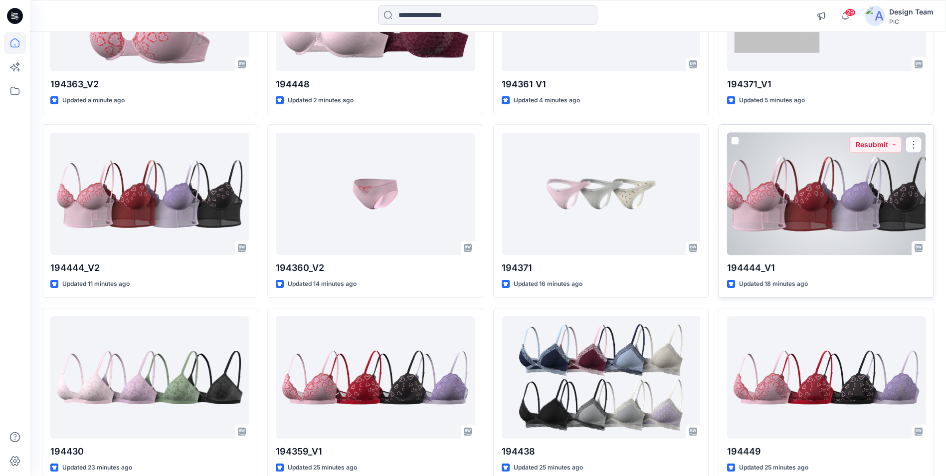
click at [834, 240] on div at bounding box center [826, 194] width 198 height 122
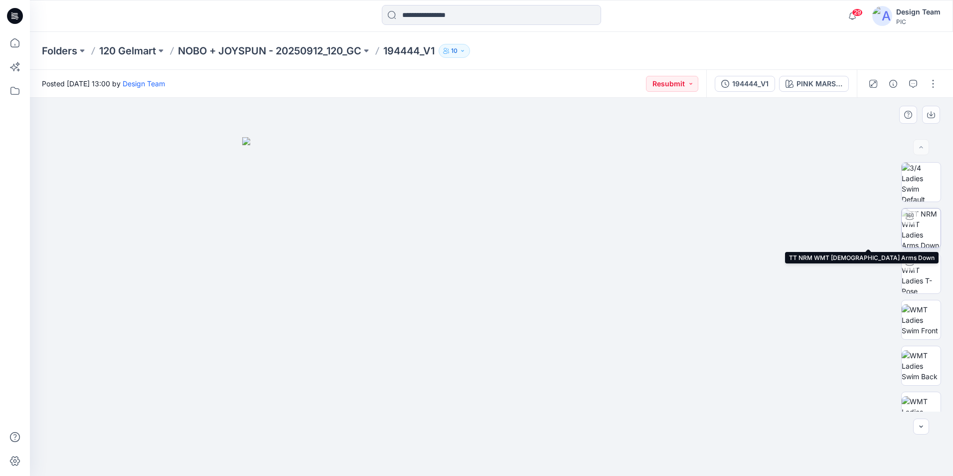
click at [925, 233] on img at bounding box center [921, 227] width 39 height 39
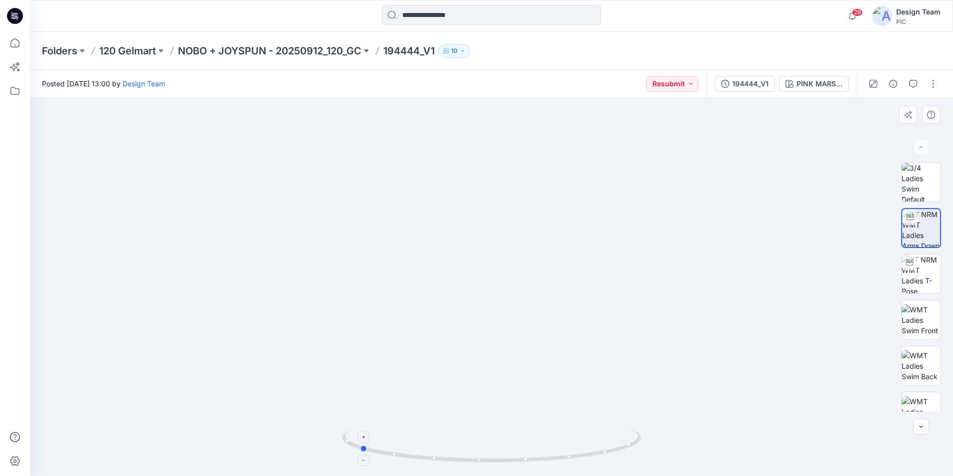
drag, startPoint x: 493, startPoint y: 462, endPoint x: 594, endPoint y: 438, distance: 104.4
click at [658, 442] on div at bounding box center [492, 287] width 924 height 378
click at [923, 277] on img at bounding box center [921, 273] width 39 height 39
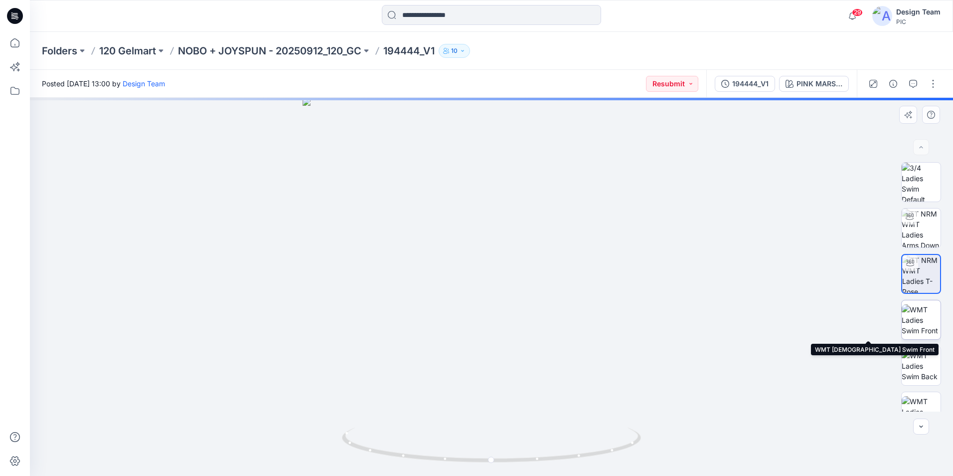
click at [925, 330] on img at bounding box center [921, 319] width 39 height 31
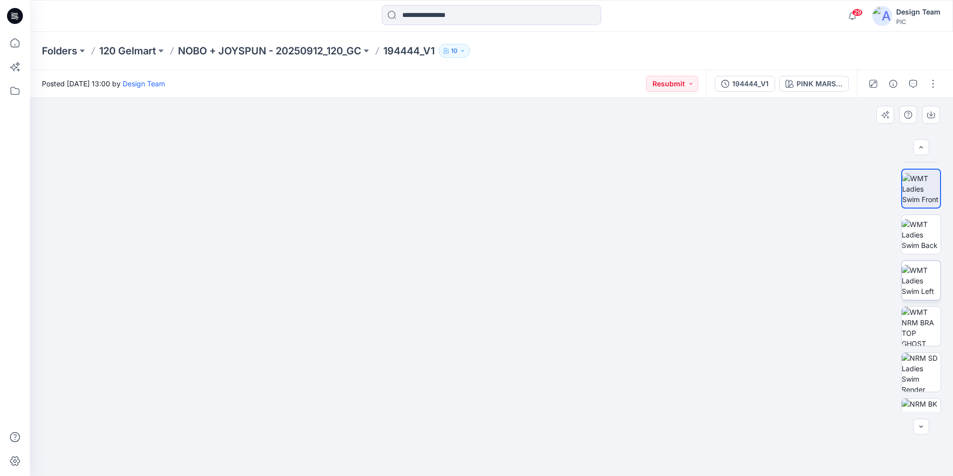
scroll to position [123, 0]
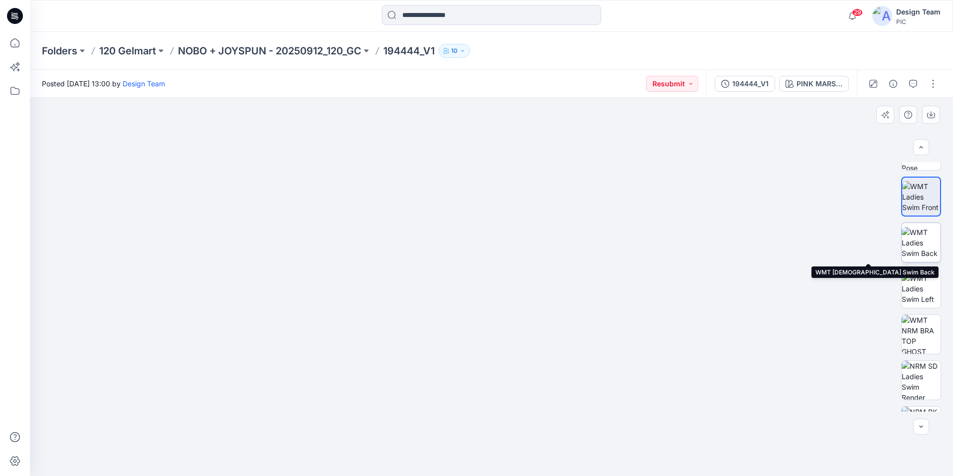
click at [926, 250] on img at bounding box center [921, 242] width 39 height 31
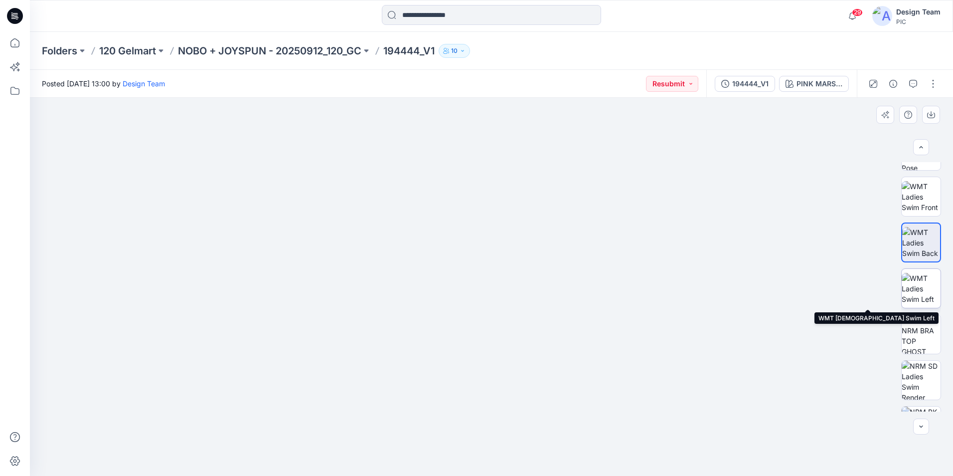
click at [924, 292] on img at bounding box center [921, 288] width 39 height 31
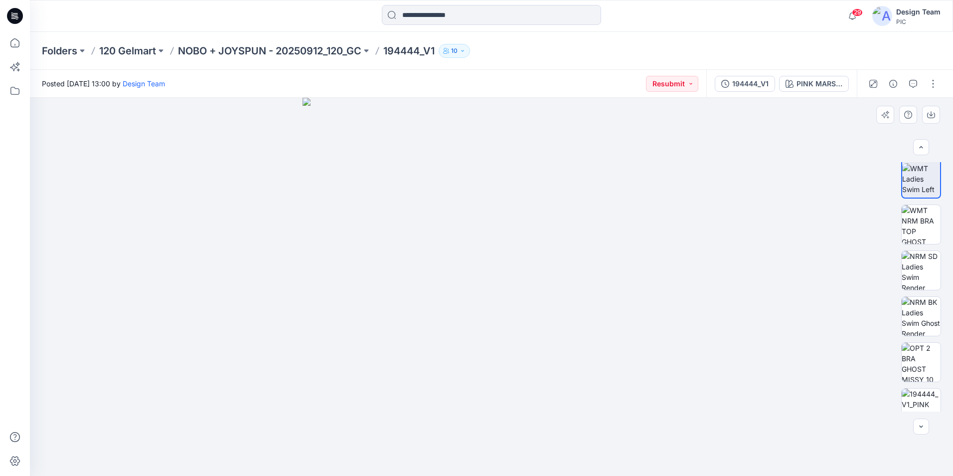
scroll to position [234, 0]
click at [921, 270] on img at bounding box center [921, 269] width 39 height 39
click at [925, 223] on img at bounding box center [921, 223] width 39 height 39
drag, startPoint x: 943, startPoint y: 316, endPoint x: 941, endPoint y: 321, distance: 5.1
click at [942, 321] on div at bounding box center [922, 286] width 64 height 249
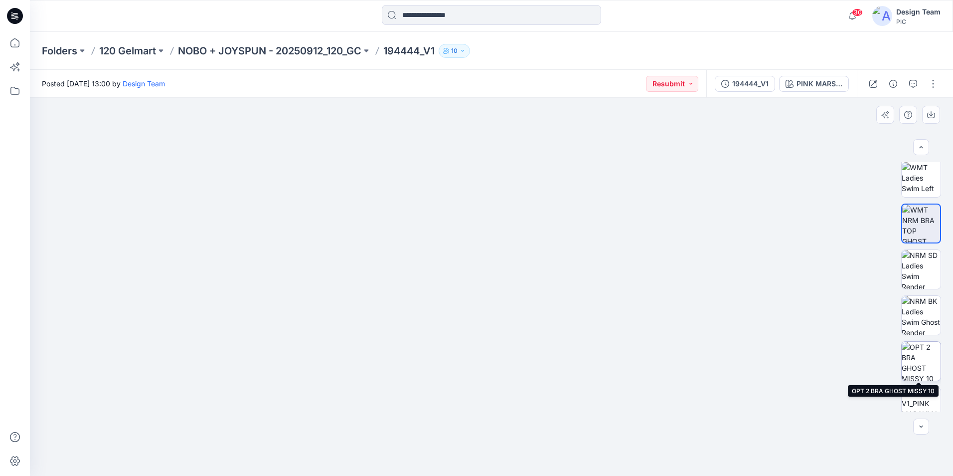
click at [925, 370] on img at bounding box center [921, 361] width 39 height 39
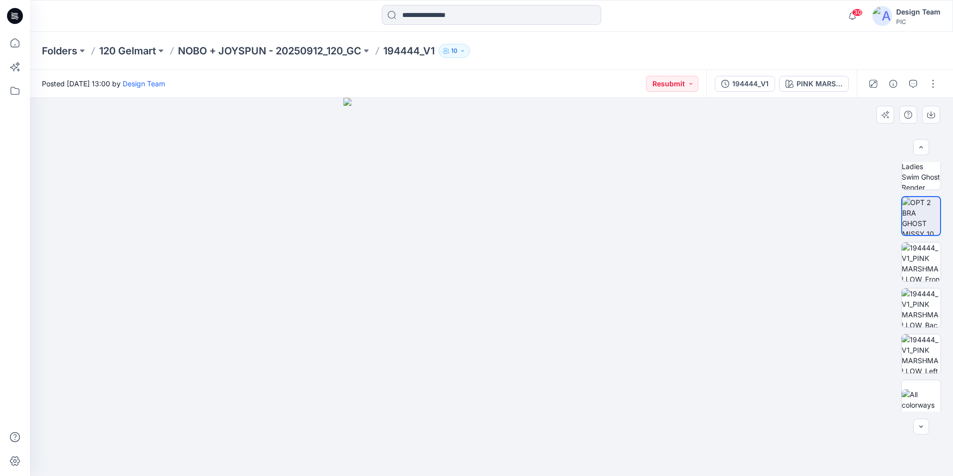
scroll to position [348, 0]
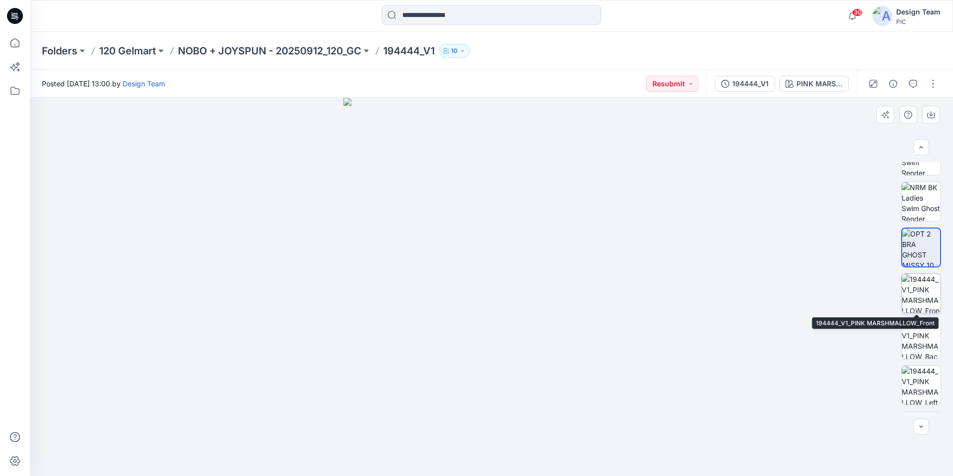
click at [914, 298] on img at bounding box center [921, 293] width 39 height 39
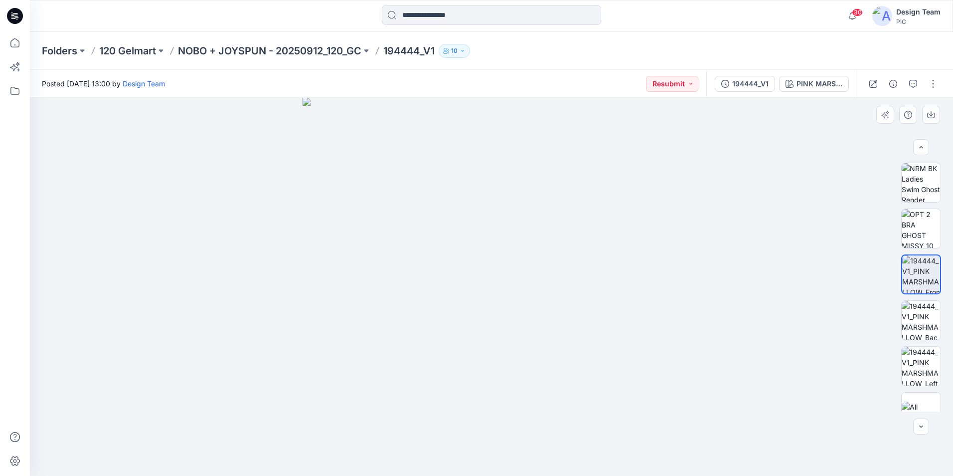
scroll to position [387, 0]
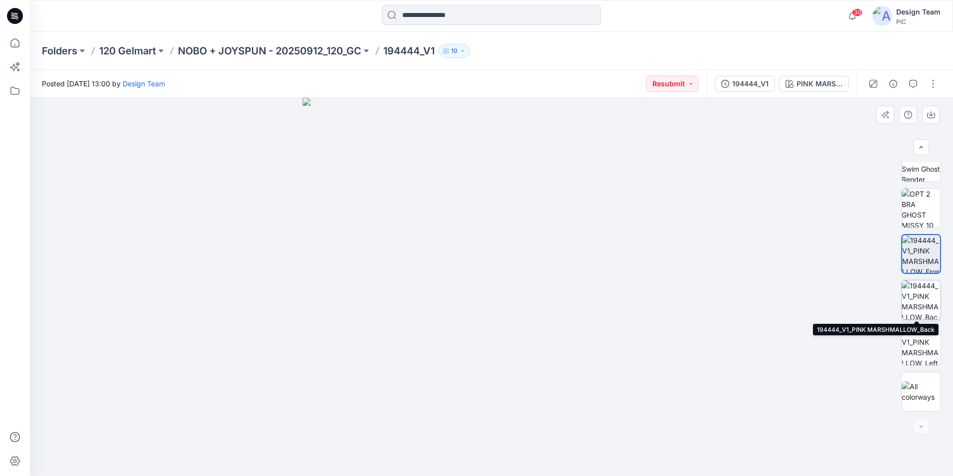
click at [925, 308] on img at bounding box center [921, 299] width 39 height 39
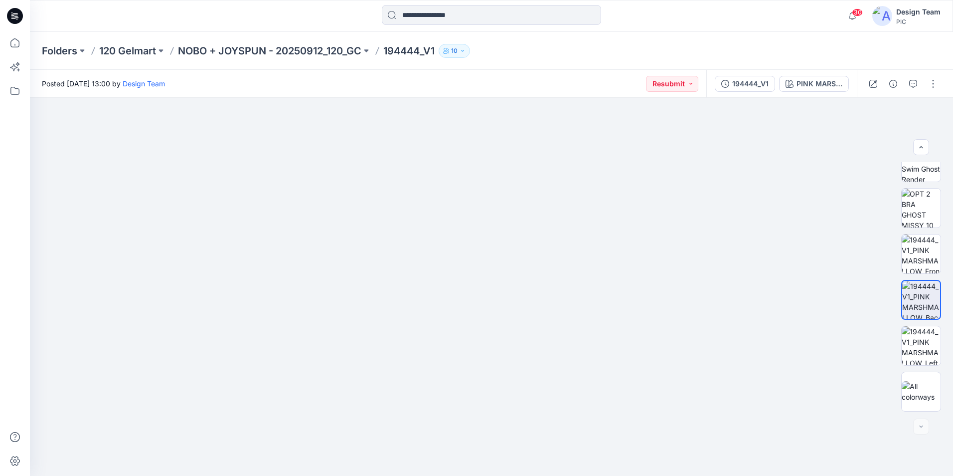
drag, startPoint x: 560, startPoint y: 309, endPoint x: 556, endPoint y: 88, distance: 220.9
click at [556, 87] on div "Posted Monday, October 13, 2025 13:00 by Design Team Resubmit 194444_V1 PINK MA…" at bounding box center [492, 273] width 924 height 406
click at [921, 355] on img at bounding box center [921, 345] width 39 height 39
drag, startPoint x: 476, startPoint y: 418, endPoint x: 501, endPoint y: 291, distance: 129.6
click at [502, 289] on img at bounding box center [491, 208] width 535 height 535
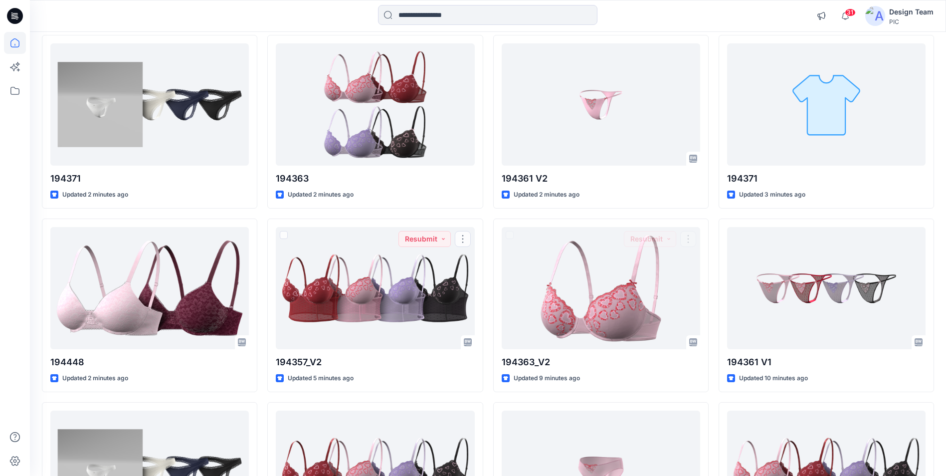
scroll to position [150, 0]
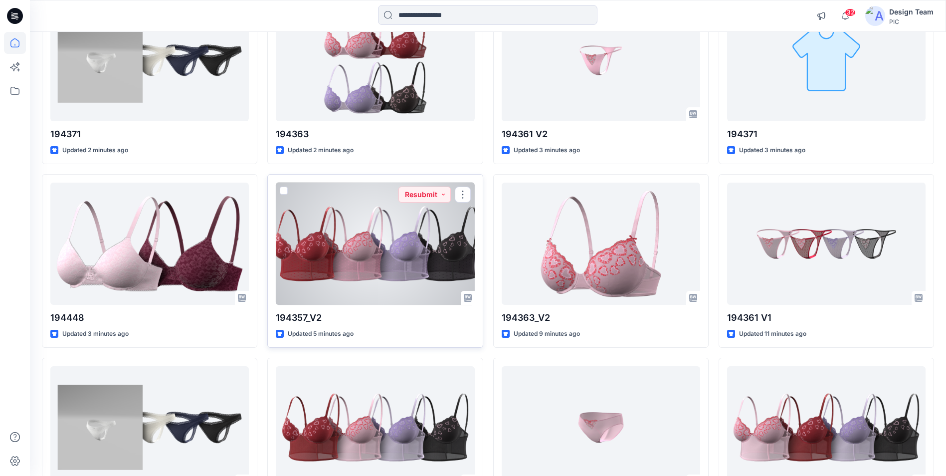
click at [383, 290] on div at bounding box center [375, 244] width 198 height 122
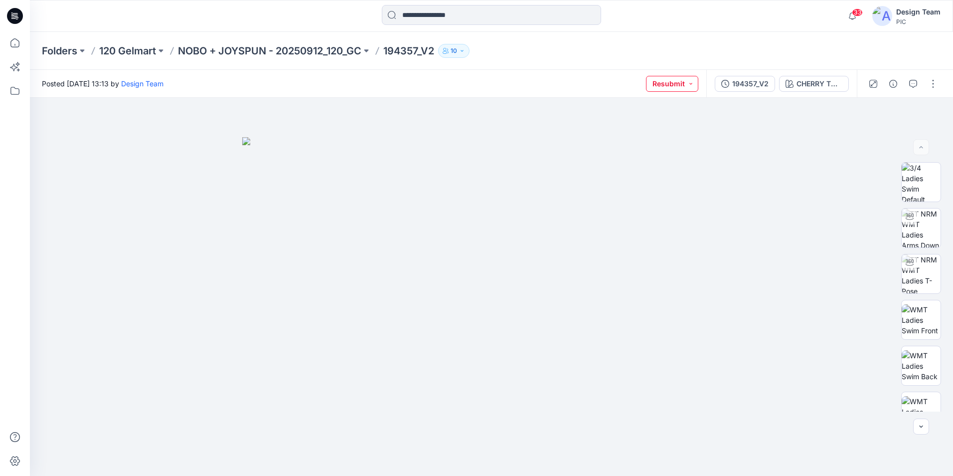
click at [692, 85] on button "Resubmit" at bounding box center [672, 84] width 52 height 16
click at [831, 174] on div at bounding box center [492, 287] width 924 height 378
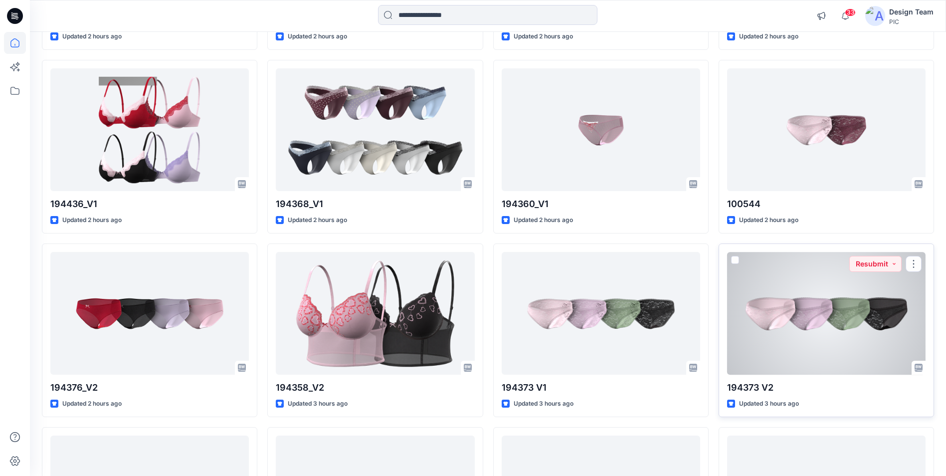
scroll to position [1553, 0]
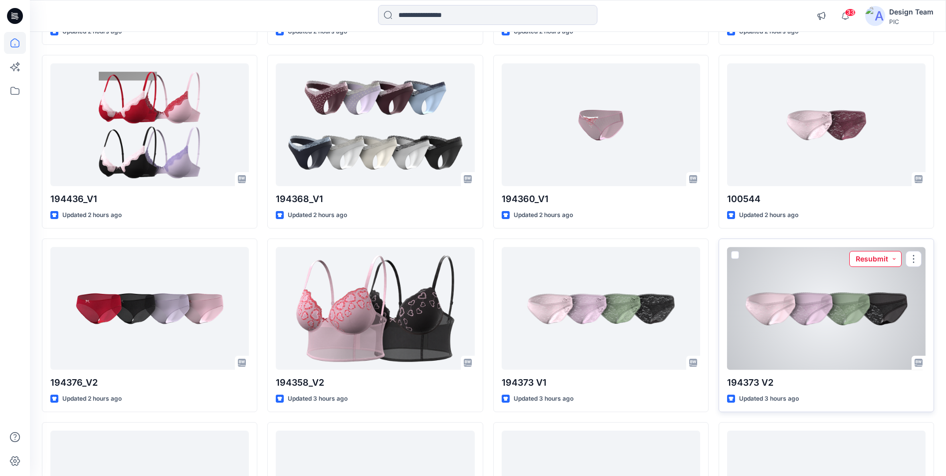
click at [893, 259] on button "Resubmit" at bounding box center [875, 259] width 52 height 16
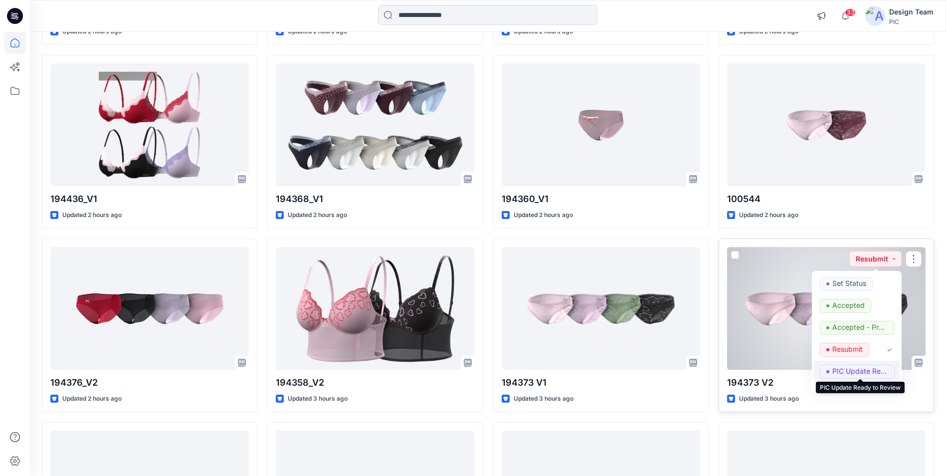
click at [852, 368] on p "PIC Update Ready to Review" at bounding box center [860, 371] width 56 height 13
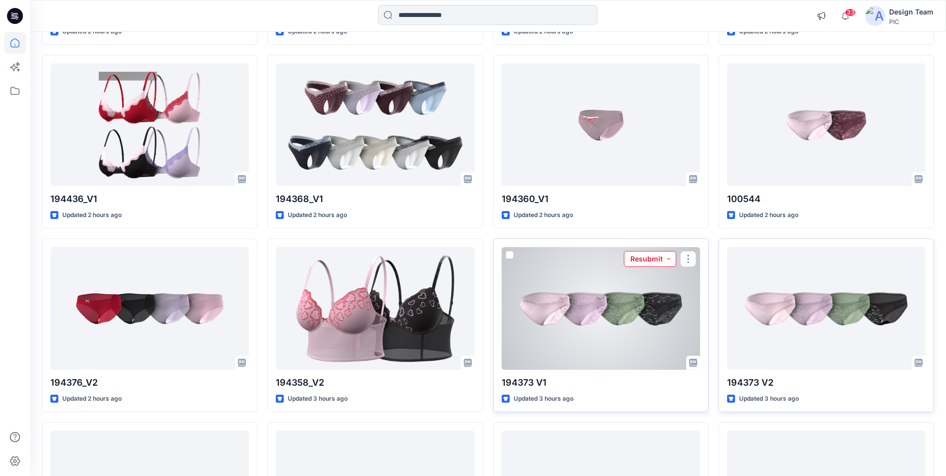
click at [668, 260] on button "Resubmit" at bounding box center [650, 259] width 52 height 16
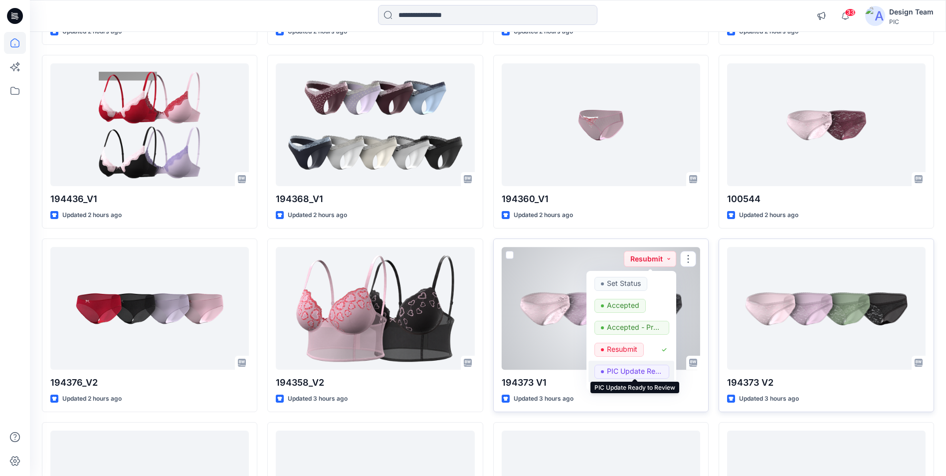
click at [633, 368] on p "PIC Update Ready to Review" at bounding box center [635, 371] width 56 height 13
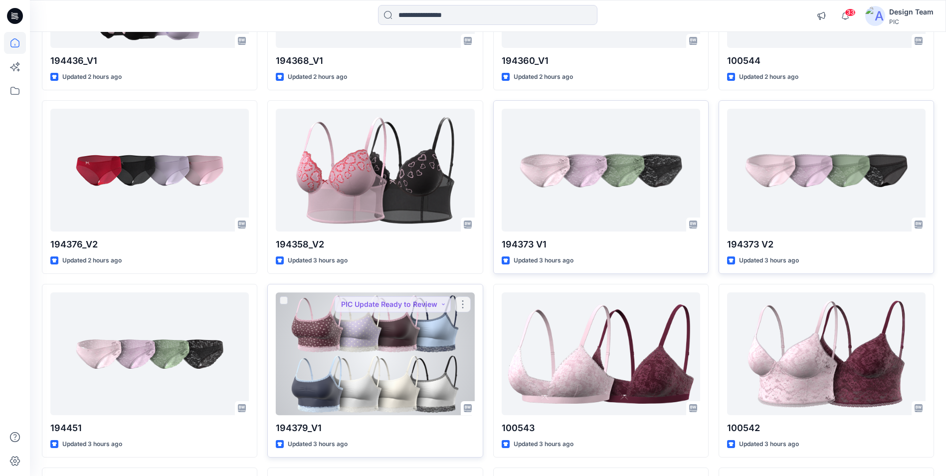
scroll to position [1702, 0]
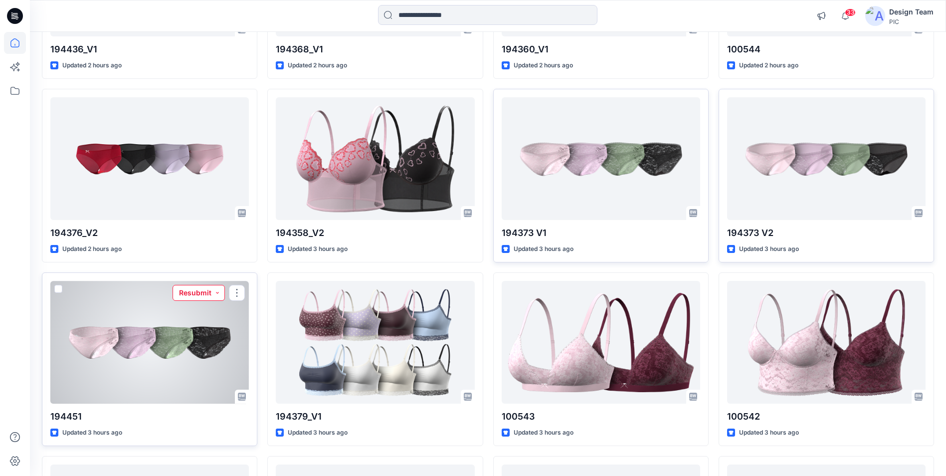
click at [218, 291] on button "Resubmit" at bounding box center [199, 293] width 52 height 16
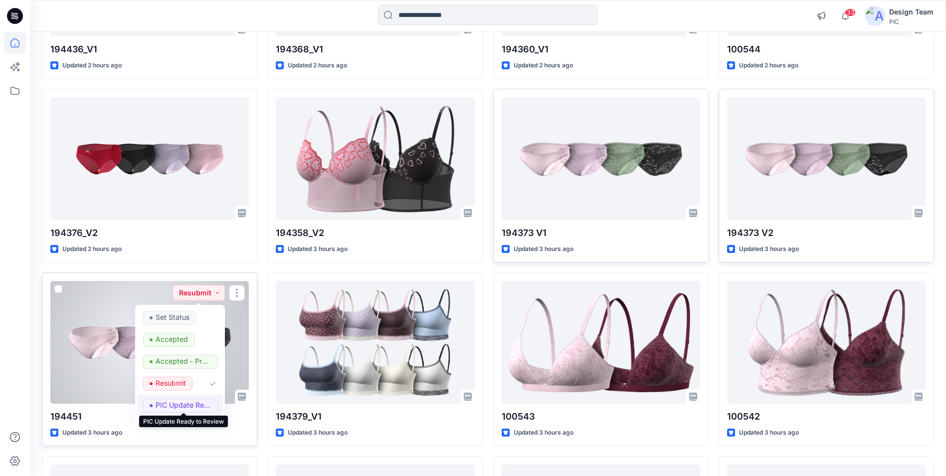
click at [190, 400] on p "PIC Update Ready to Review" at bounding box center [184, 404] width 56 height 13
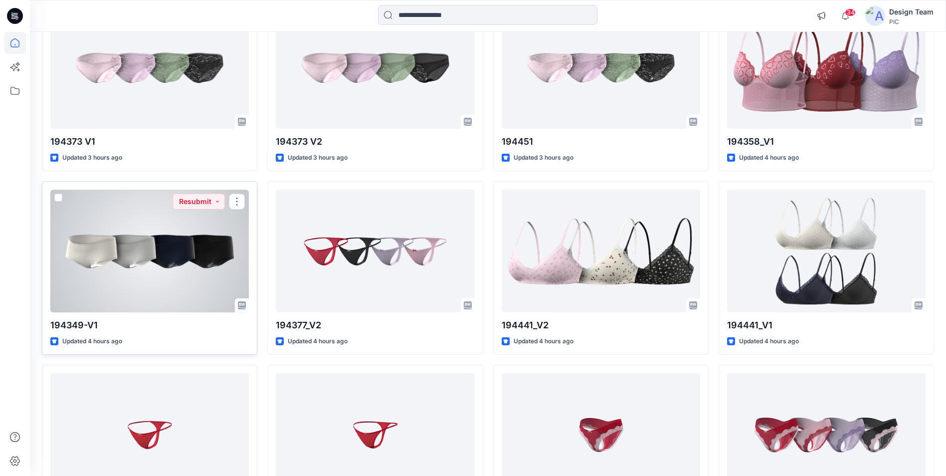
scroll to position [2337, 0]
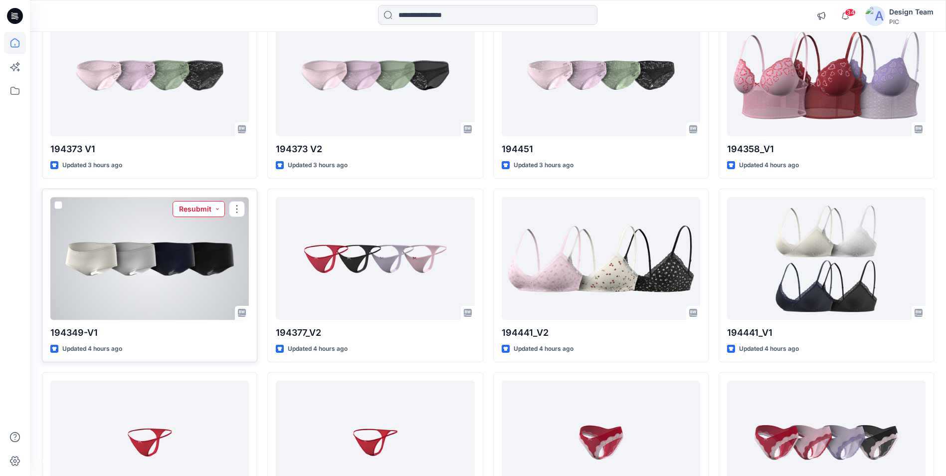
click at [217, 209] on button "Resubmit" at bounding box center [199, 209] width 52 height 16
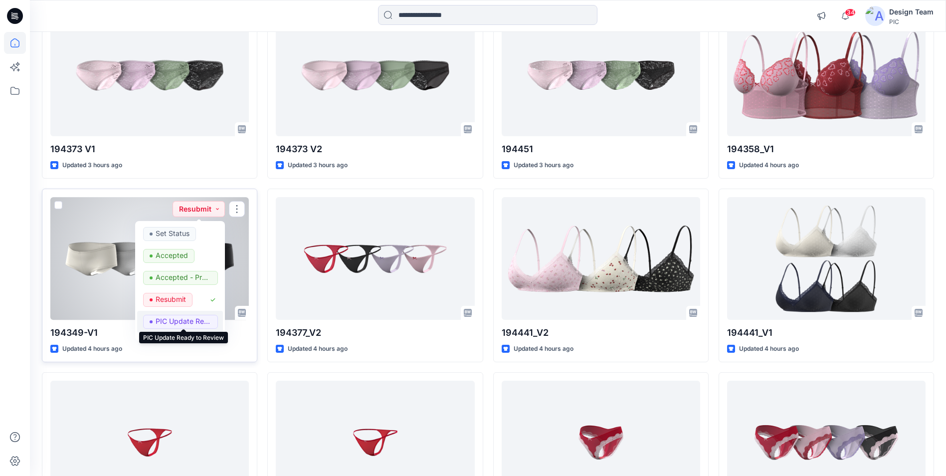
click at [189, 316] on p "PIC Update Ready to Review" at bounding box center [184, 321] width 56 height 13
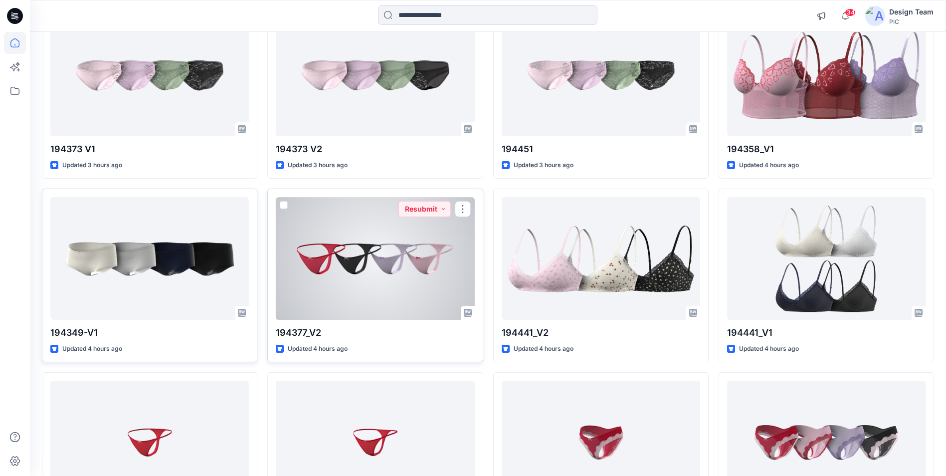
click at [409, 277] on div at bounding box center [375, 258] width 198 height 122
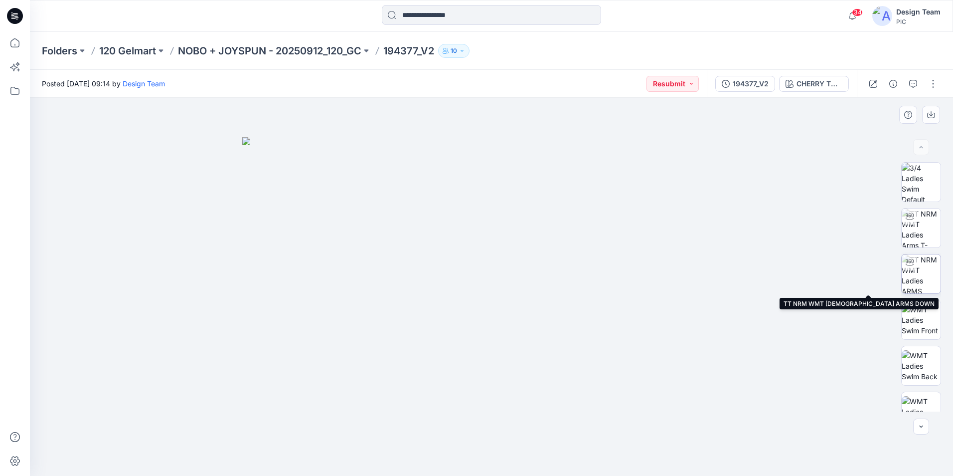
click at [926, 277] on img at bounding box center [921, 273] width 39 height 39
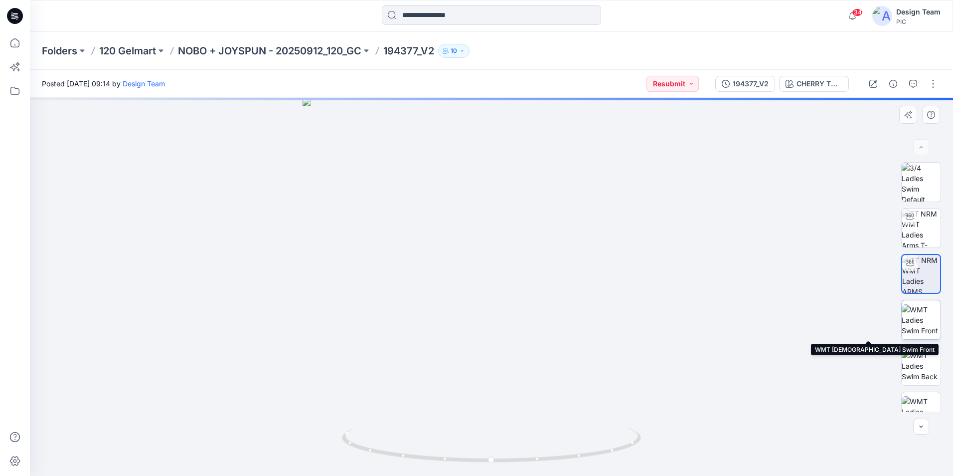
click at [924, 319] on img at bounding box center [921, 319] width 39 height 31
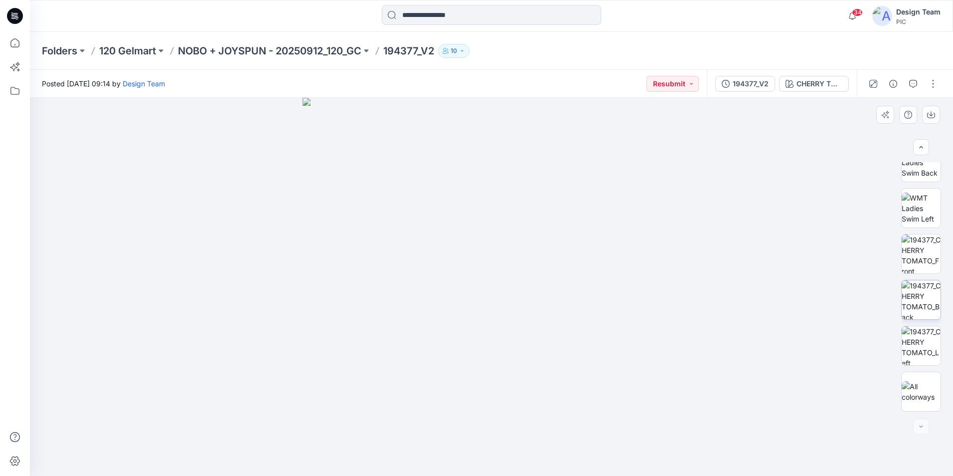
scroll to position [202, 0]
click at [920, 296] on img at bounding box center [921, 300] width 39 height 39
click at [918, 349] on img at bounding box center [921, 345] width 39 height 39
click at [920, 263] on img at bounding box center [921, 253] width 39 height 39
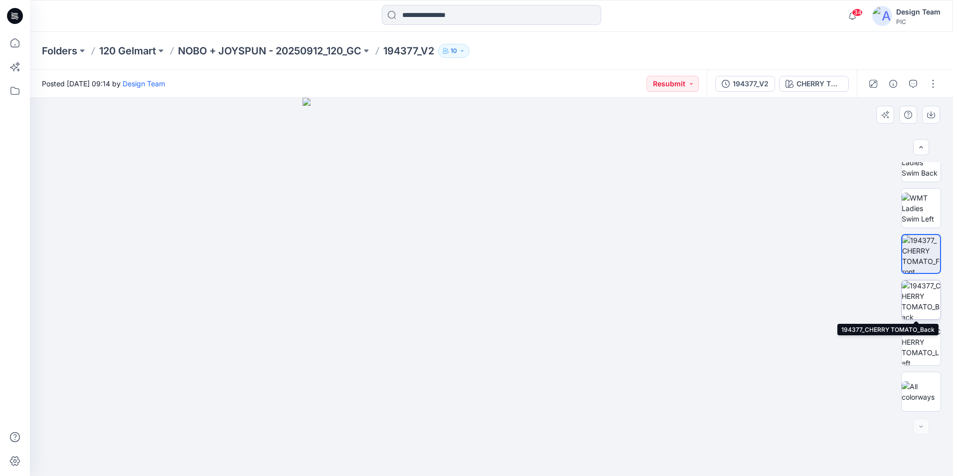
click at [918, 305] on img at bounding box center [921, 299] width 39 height 39
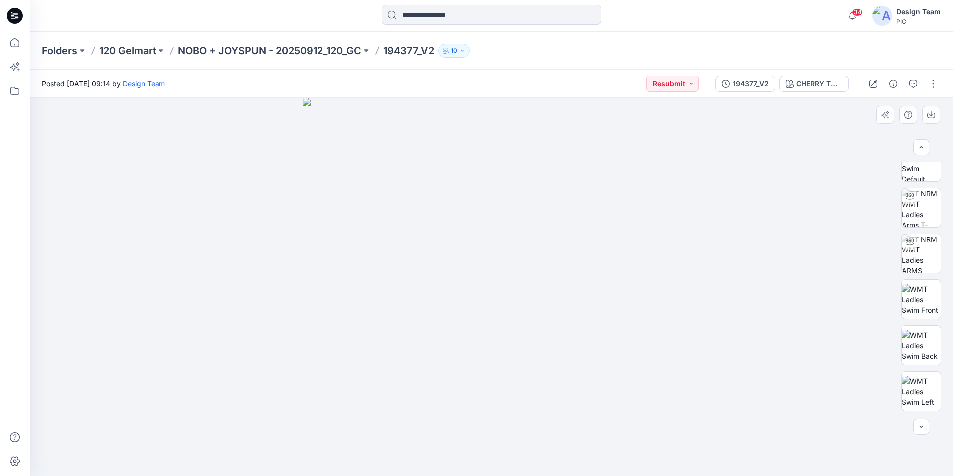
scroll to position [19, 0]
drag, startPoint x: 942, startPoint y: 167, endPoint x: 944, endPoint y: 158, distance: 9.6
click at [944, 158] on div "CHERRY TOMATO Loading... Material Properties Loading..." at bounding box center [492, 287] width 924 height 378
click at [926, 173] on img at bounding box center [921, 162] width 39 height 39
click at [925, 259] on img at bounding box center [921, 254] width 39 height 39
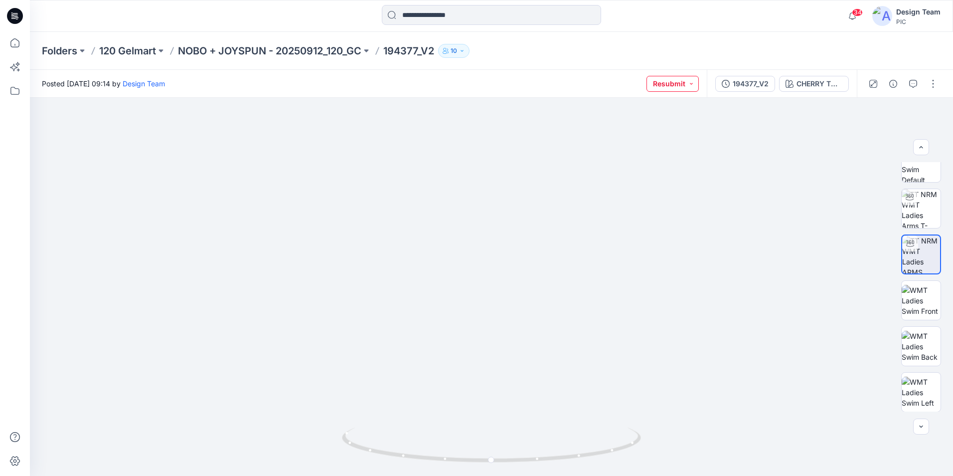
click at [692, 80] on button "Resubmit" at bounding box center [673, 84] width 52 height 16
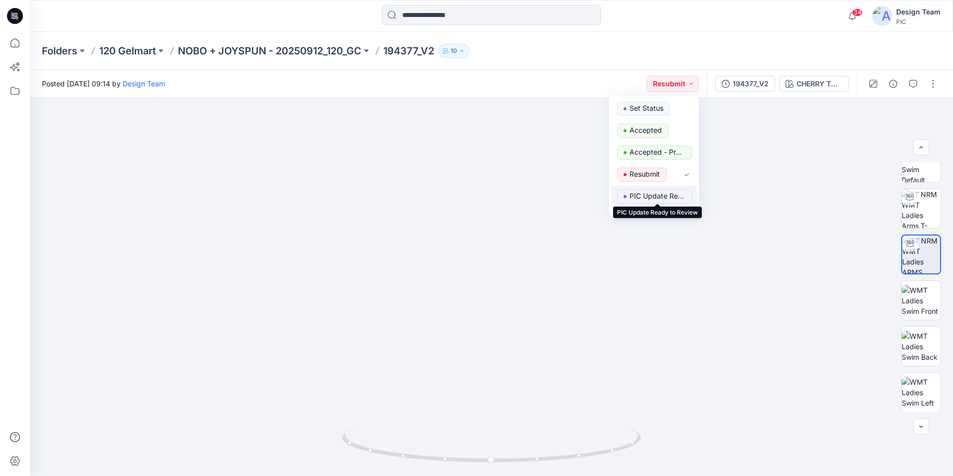
click at [653, 200] on p "PIC Update Ready to Review" at bounding box center [658, 195] width 56 height 13
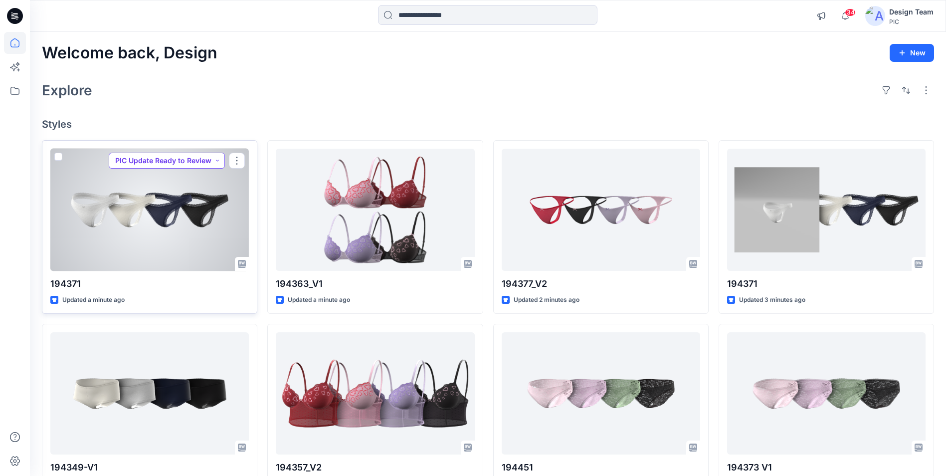
click at [217, 160] on button "PIC Update Ready to Review" at bounding box center [167, 161] width 116 height 16
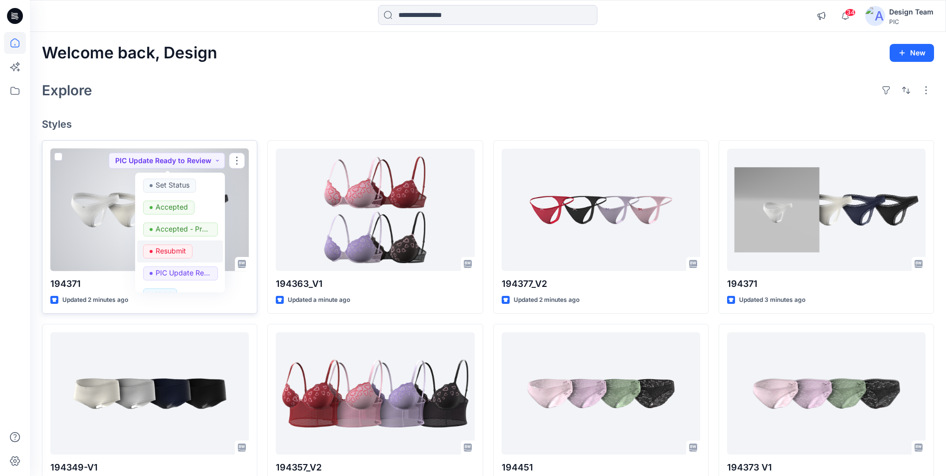
click at [176, 249] on p "Resubmit" at bounding box center [171, 250] width 30 height 13
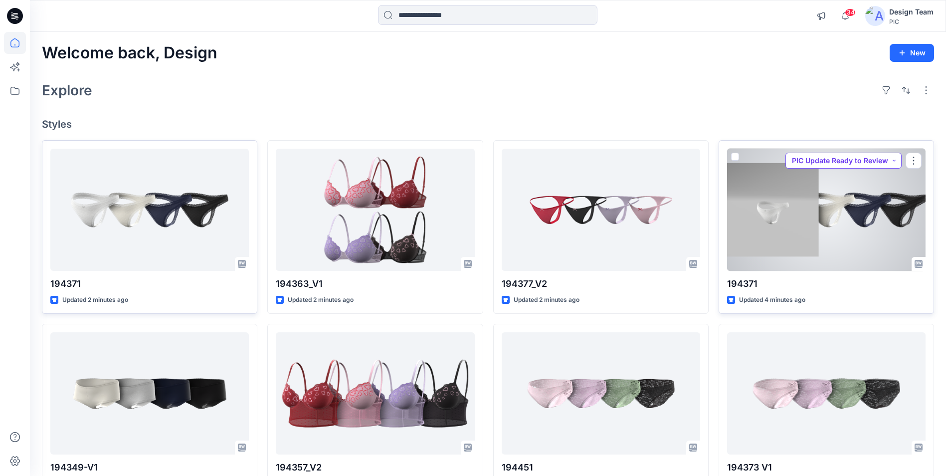
click at [894, 158] on button "PIC Update Ready to Review" at bounding box center [843, 161] width 116 height 16
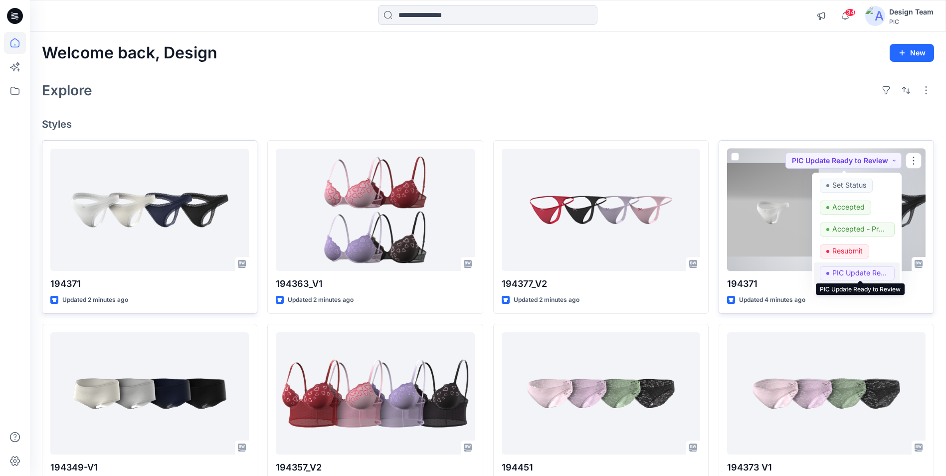
click at [854, 275] on p "PIC Update Ready to Review" at bounding box center [860, 272] width 56 height 13
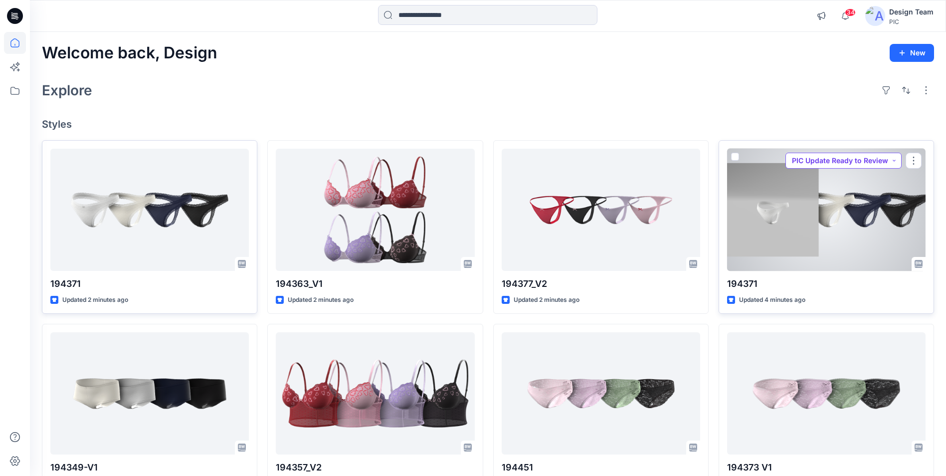
click at [892, 160] on button "PIC Update Ready to Review" at bounding box center [843, 161] width 116 height 16
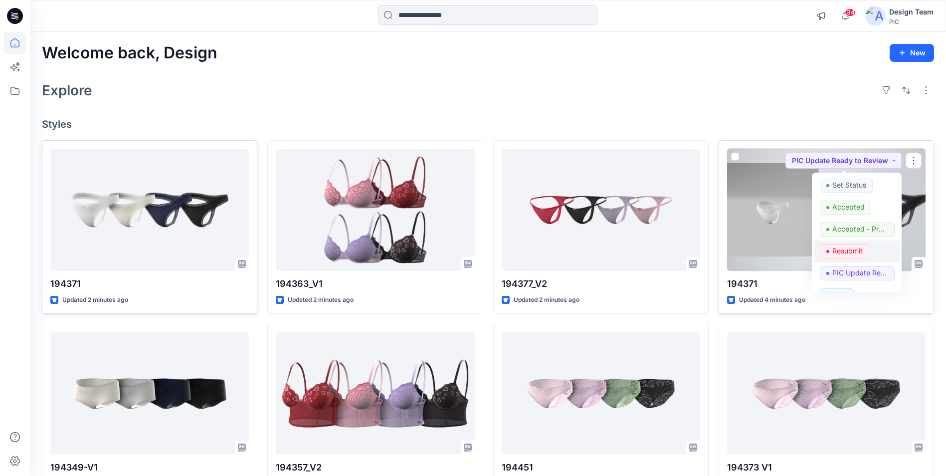
click at [858, 253] on p "Resubmit" at bounding box center [847, 250] width 30 height 13
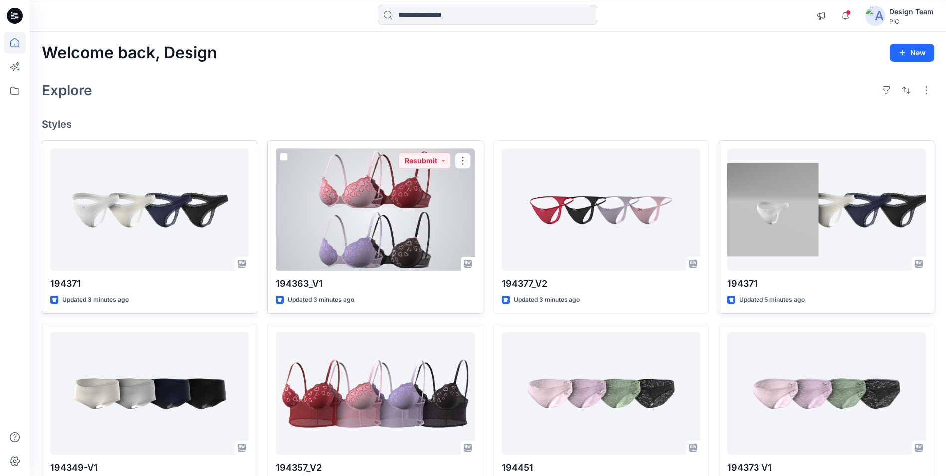
click at [397, 219] on div at bounding box center [375, 210] width 198 height 122
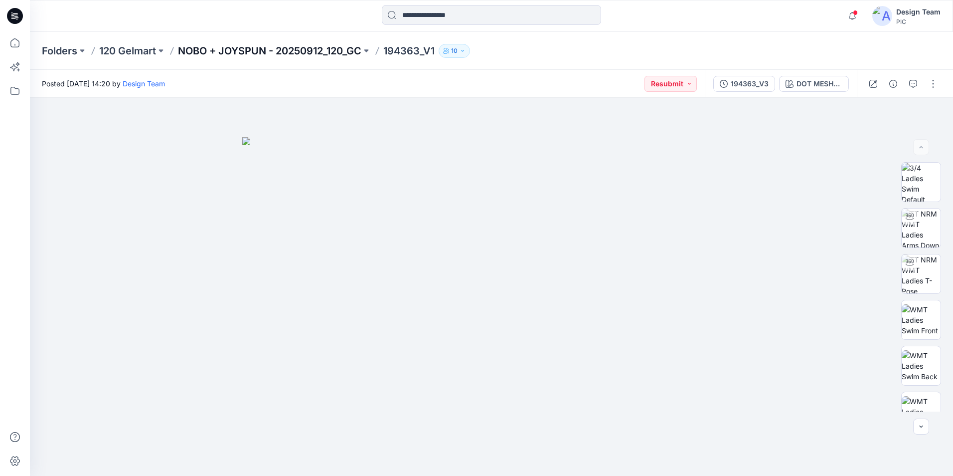
click at [239, 48] on p "NOBO + JOYSPUN - 20250912_120_GC" at bounding box center [270, 51] width 184 height 14
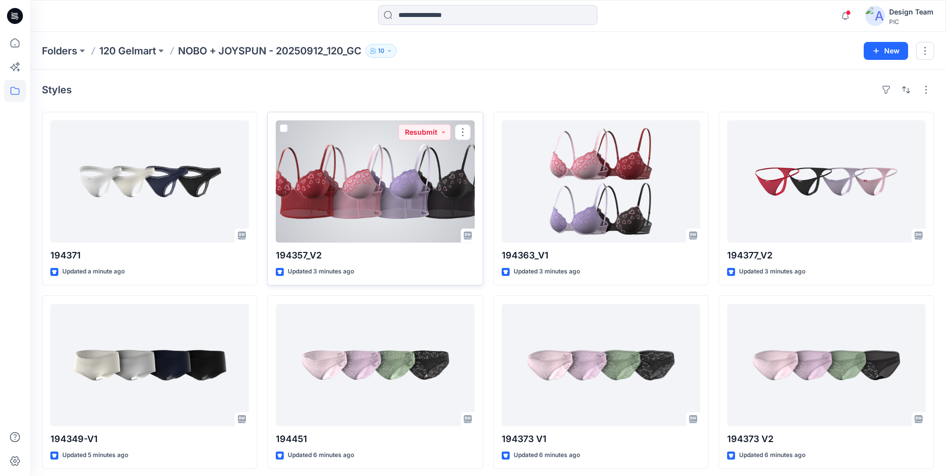
click at [397, 222] on div at bounding box center [375, 181] width 198 height 122
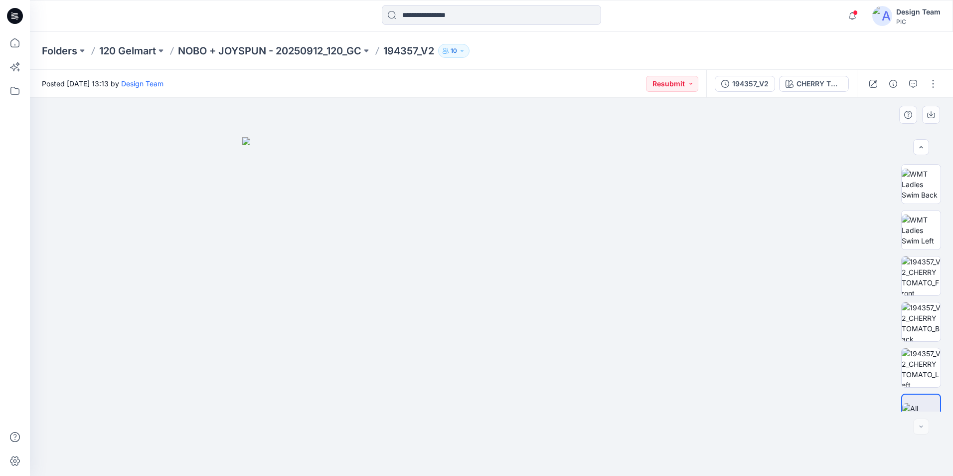
scroll to position [203, 0]
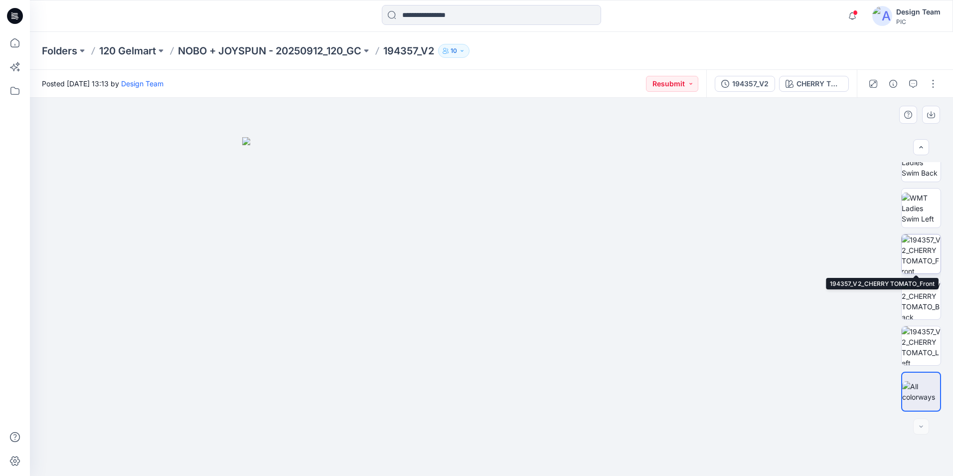
click at [917, 269] on img at bounding box center [921, 253] width 39 height 39
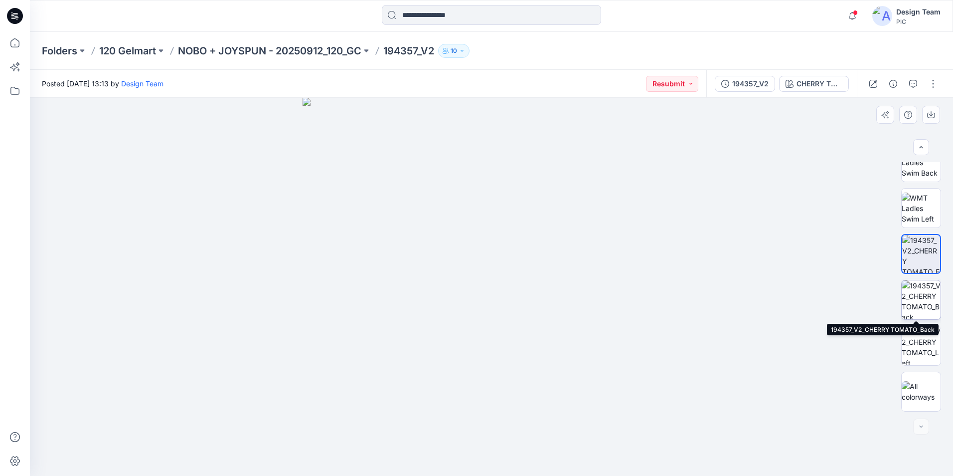
click at [922, 303] on img at bounding box center [921, 299] width 39 height 39
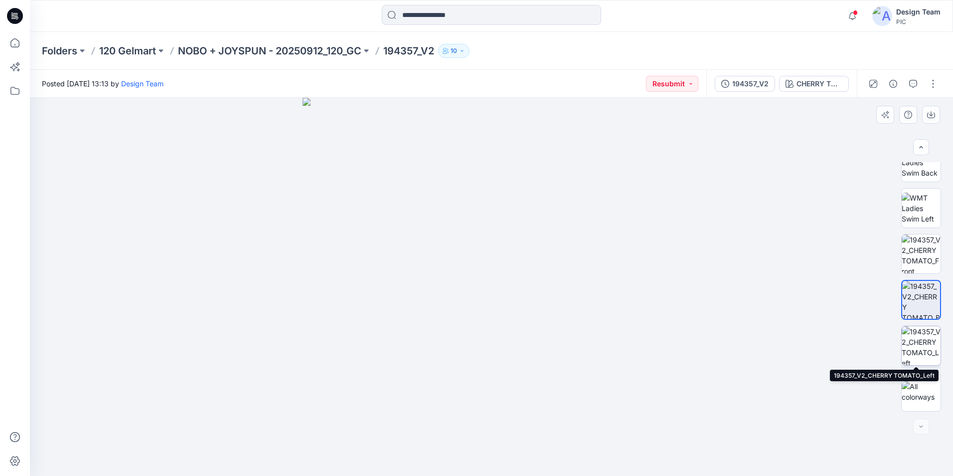
click at [926, 345] on img at bounding box center [921, 345] width 39 height 39
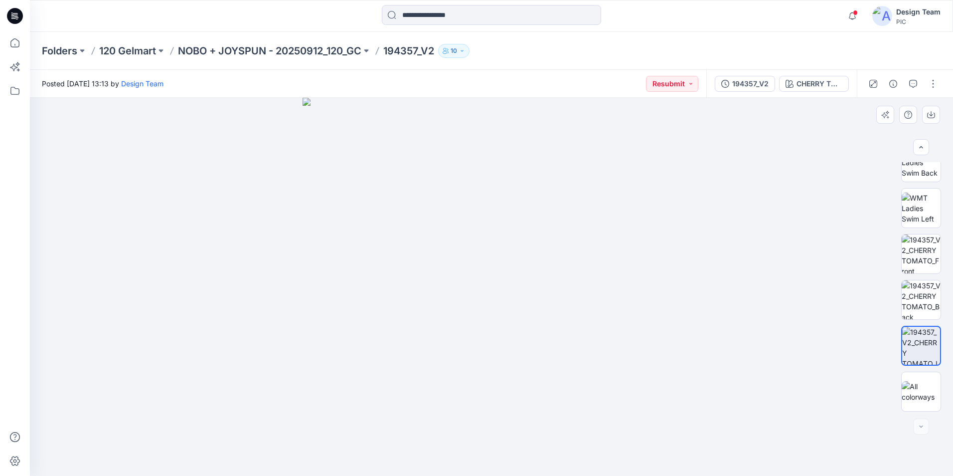
scroll to position [188, 0]
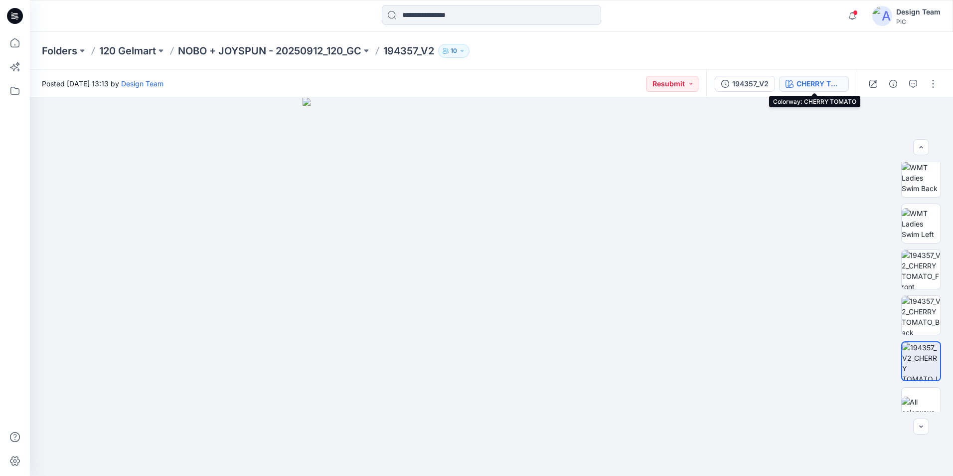
click at [808, 83] on div "CHERRY TOMATO" at bounding box center [820, 83] width 46 height 11
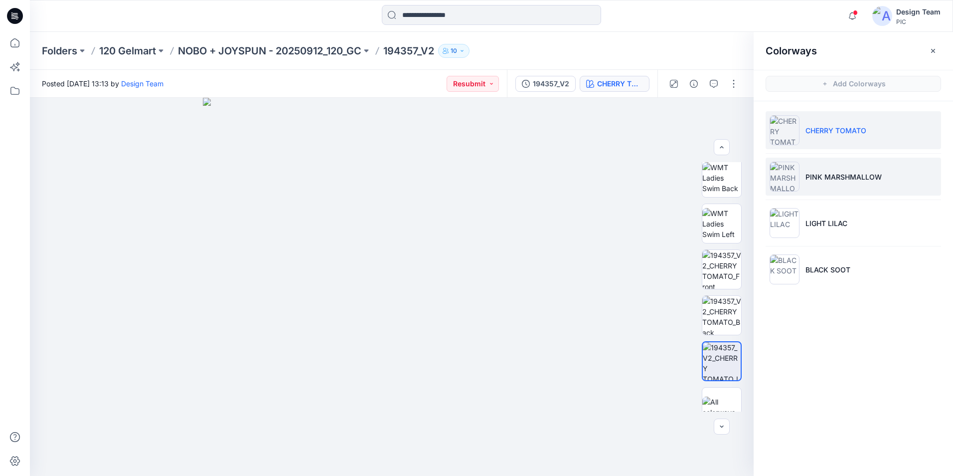
click at [793, 178] on img at bounding box center [785, 177] width 30 height 30
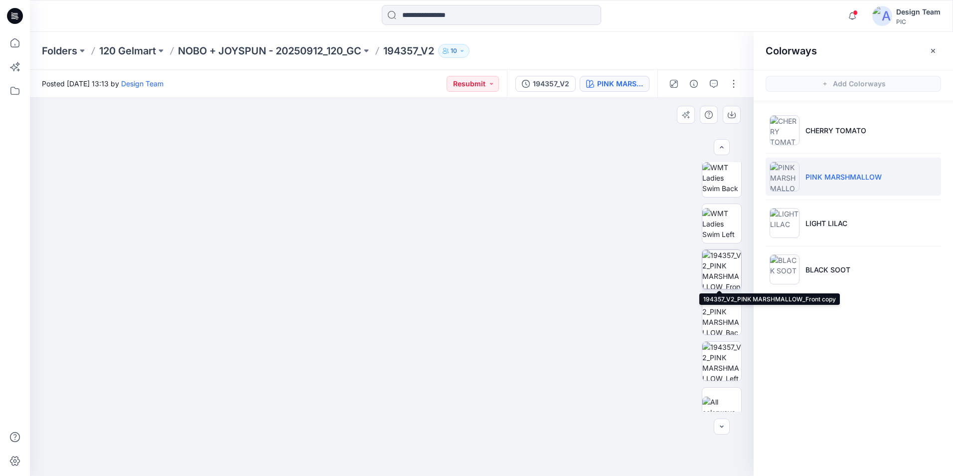
click at [722, 276] on img at bounding box center [722, 269] width 39 height 39
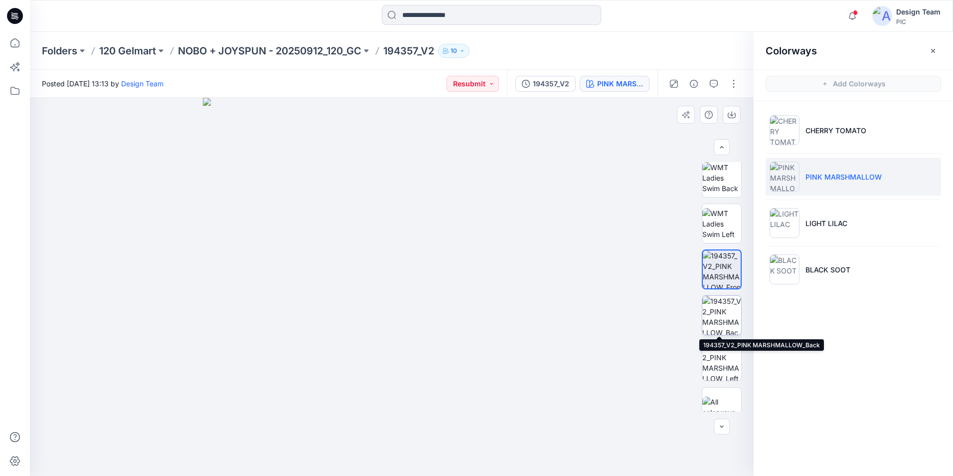
click at [724, 326] on img at bounding box center [722, 315] width 39 height 39
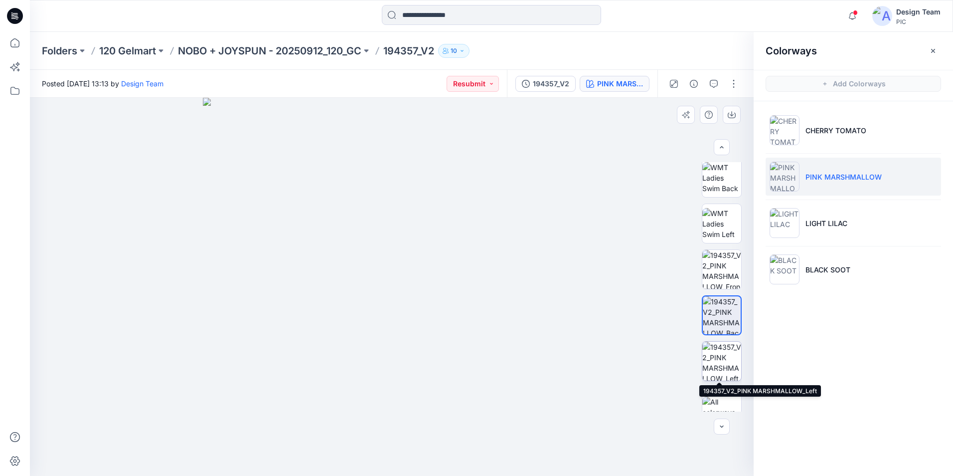
click at [719, 370] on img at bounding box center [722, 361] width 39 height 39
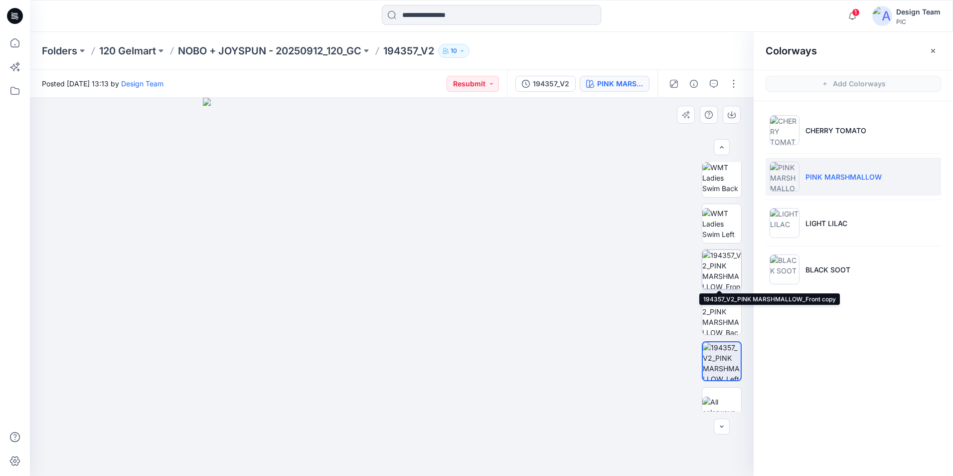
click at [728, 271] on img at bounding box center [722, 269] width 39 height 39
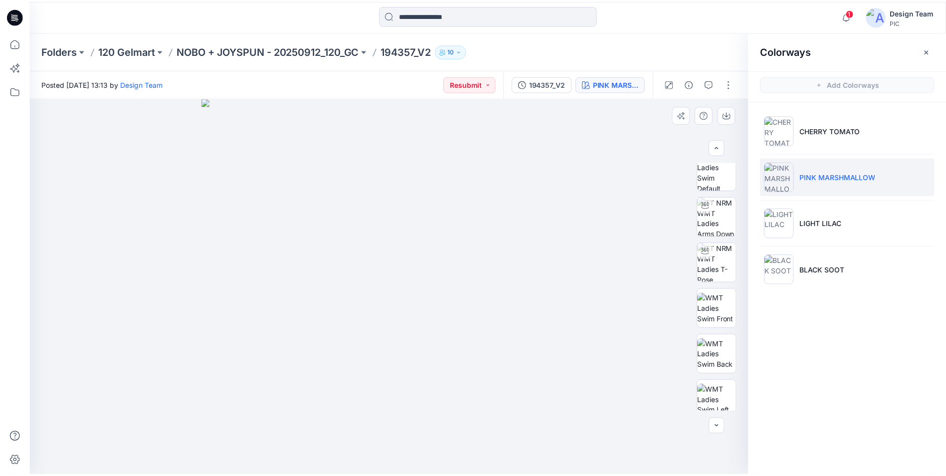
scroll to position [0, 0]
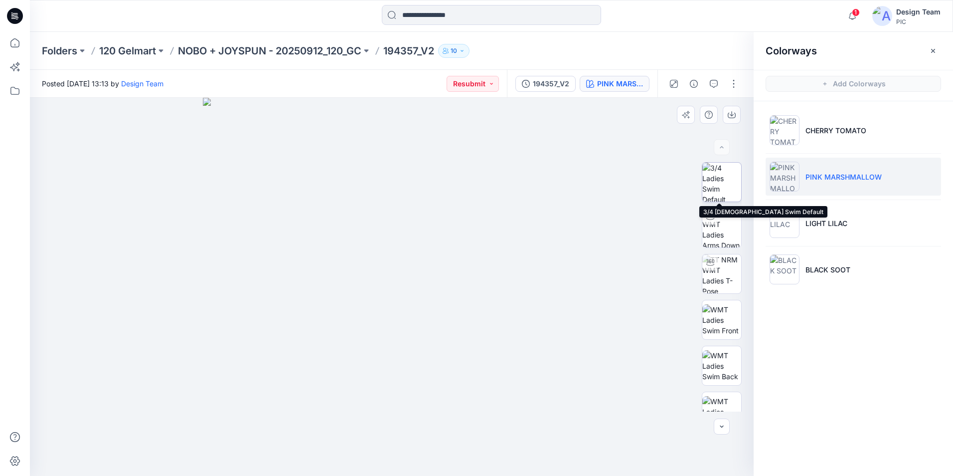
click at [723, 193] on img at bounding box center [722, 182] width 39 height 39
click at [791, 183] on img at bounding box center [785, 177] width 30 height 30
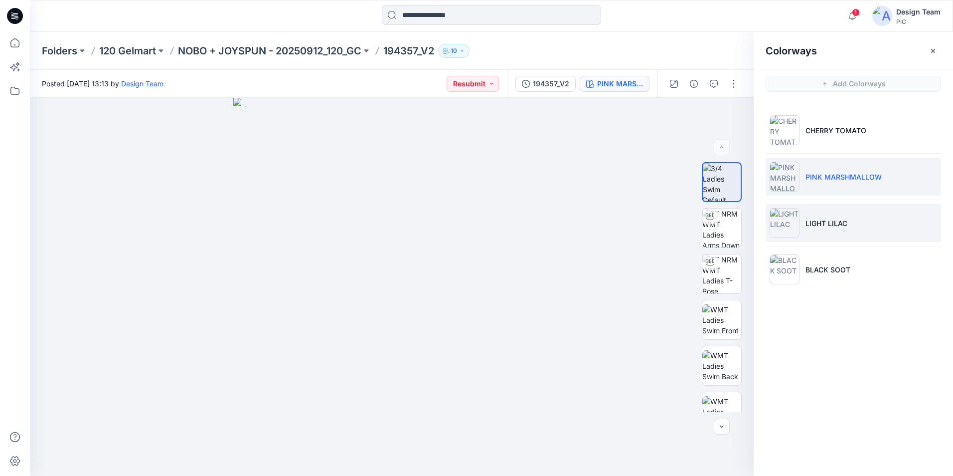
click at [787, 224] on img at bounding box center [785, 223] width 30 height 30
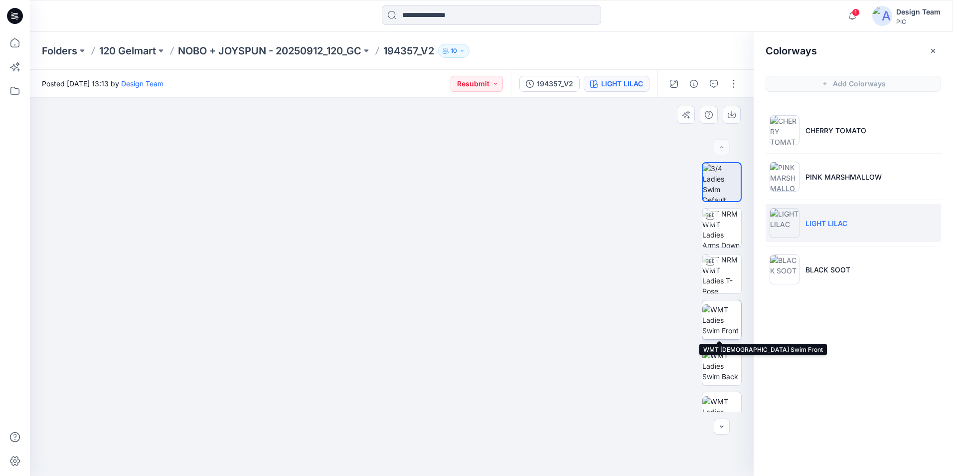
click at [721, 320] on img at bounding box center [722, 319] width 39 height 31
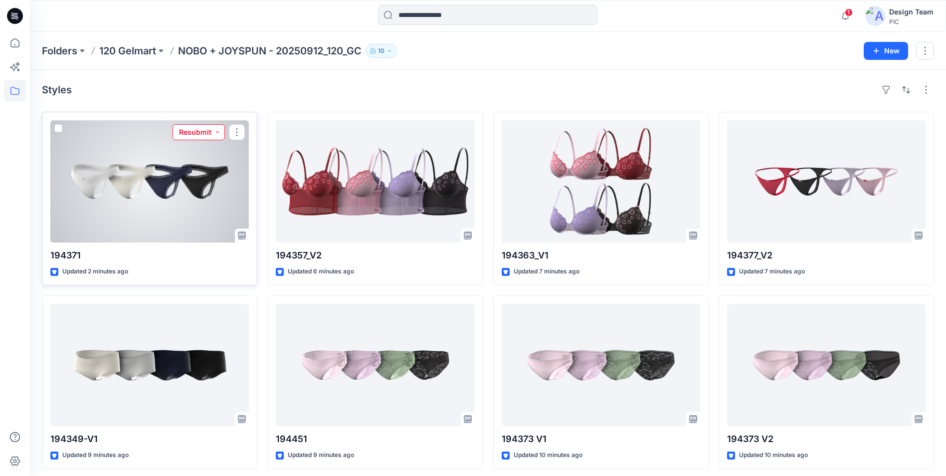
click at [218, 132] on button "Resubmit" at bounding box center [199, 132] width 52 height 16
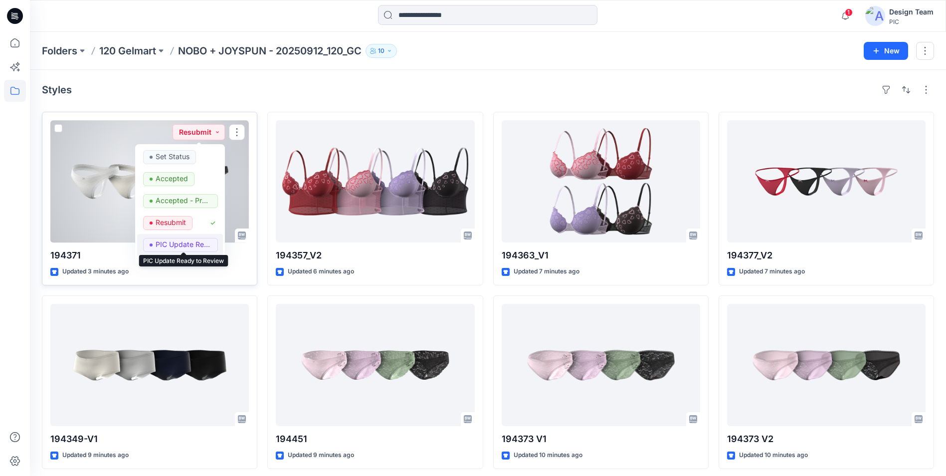
click at [193, 241] on p "PIC Update Ready to Review" at bounding box center [184, 244] width 56 height 13
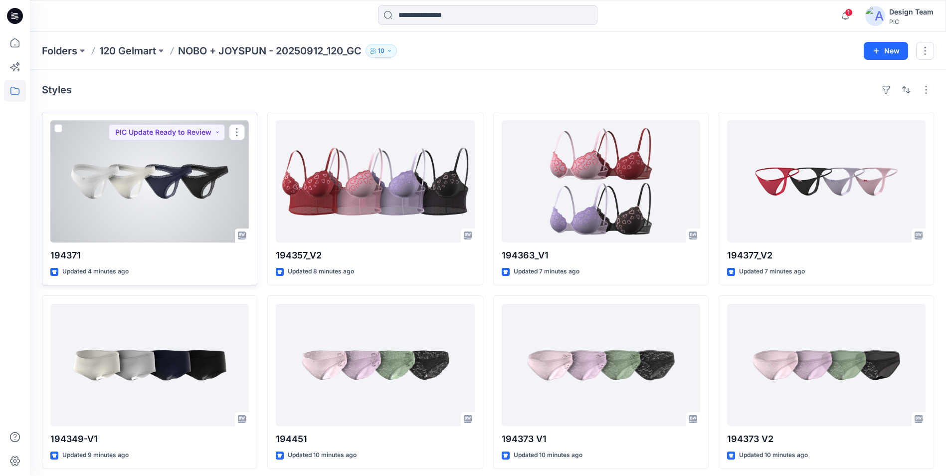
click at [212, 202] on div at bounding box center [149, 181] width 198 height 122
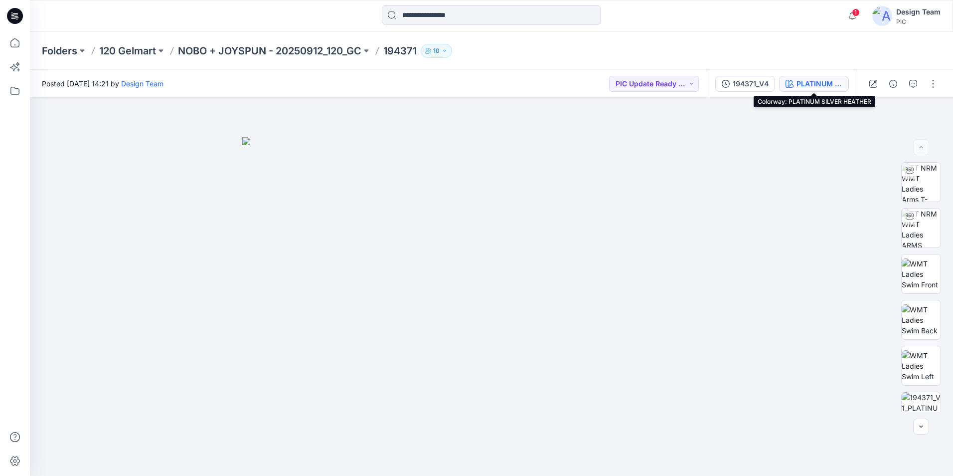
click at [808, 82] on div "PLATINUM SILVER HEATHER" at bounding box center [820, 83] width 46 height 11
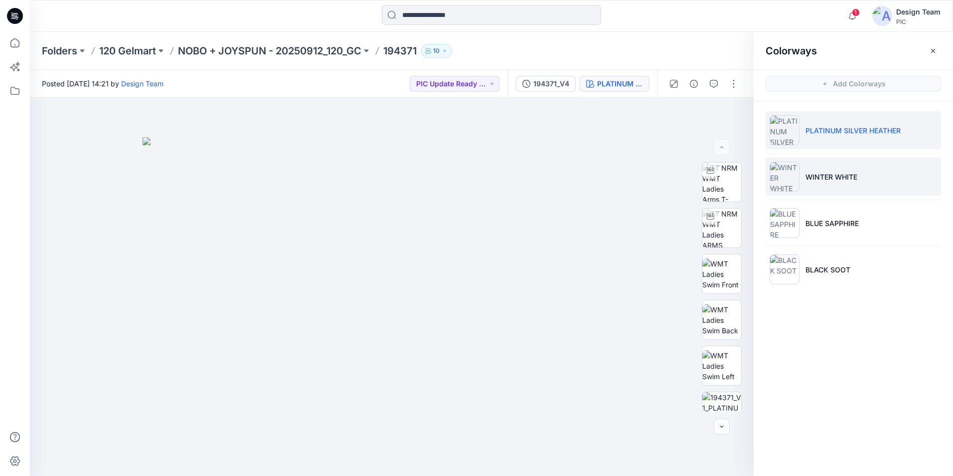
click at [794, 178] on img at bounding box center [785, 177] width 30 height 30
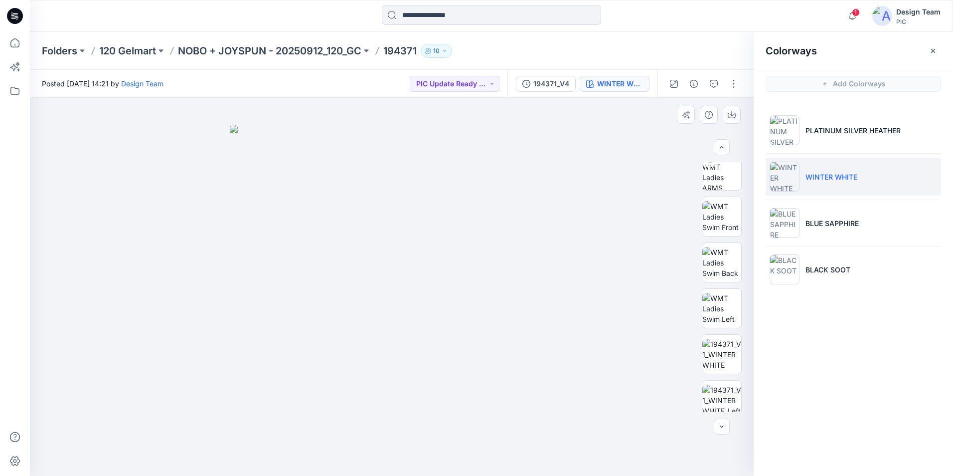
scroll to position [203, 0]
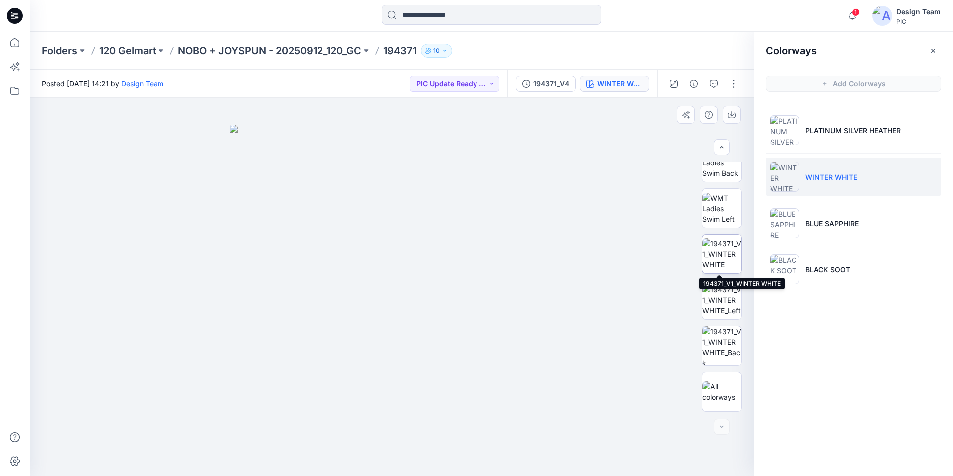
click at [725, 252] on img at bounding box center [722, 253] width 39 height 31
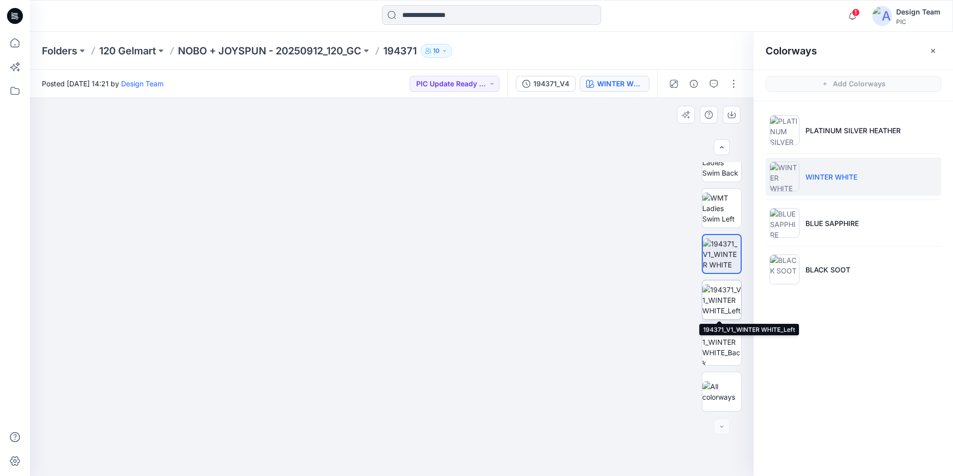
click at [719, 294] on img at bounding box center [722, 299] width 39 height 31
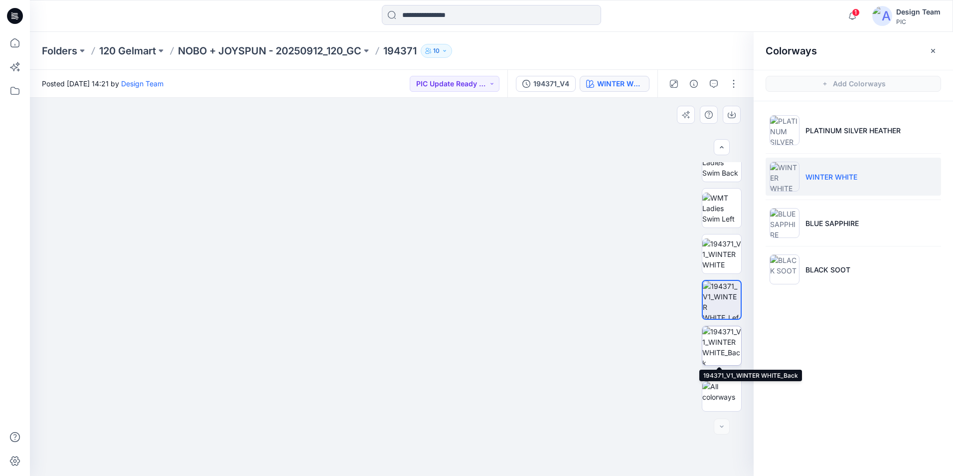
click at [723, 327] on img at bounding box center [722, 345] width 39 height 39
drag, startPoint x: 739, startPoint y: 295, endPoint x: 736, endPoint y: 327, distance: 32.1
click at [736, 327] on div at bounding box center [722, 286] width 40 height 249
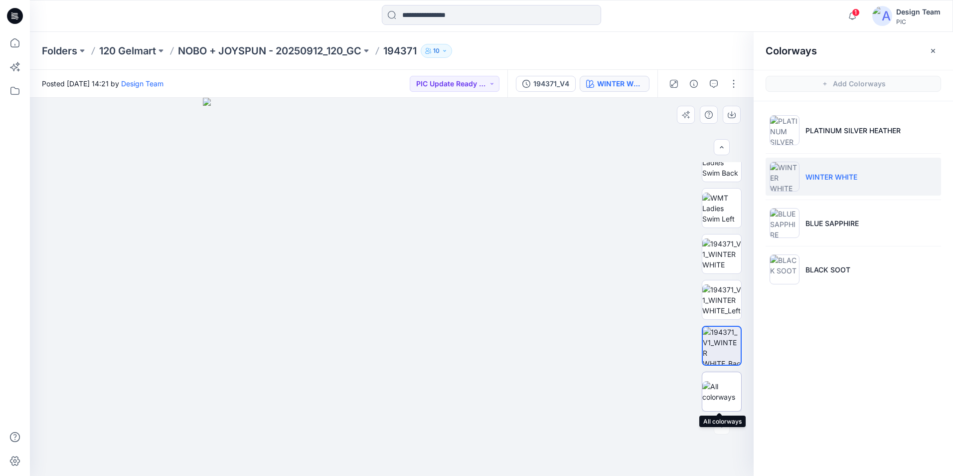
click at [727, 393] on img at bounding box center [722, 391] width 39 height 21
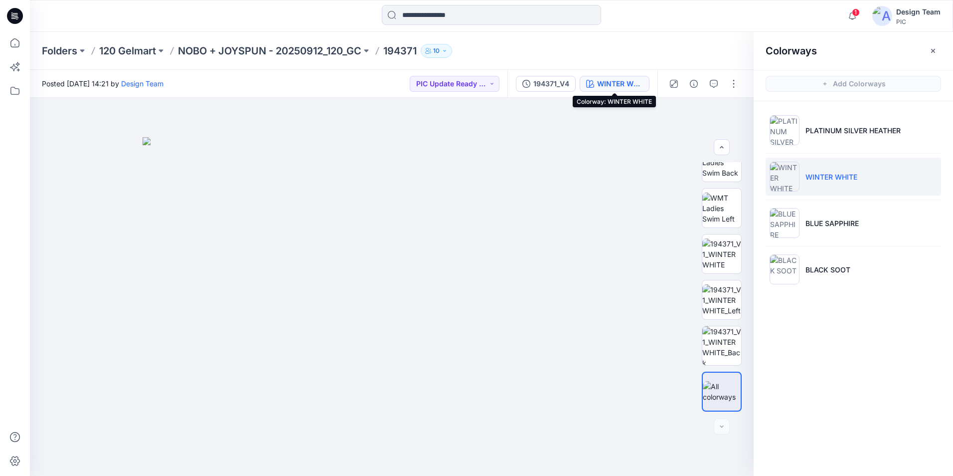
click at [615, 82] on div "WINTER WHITE" at bounding box center [620, 83] width 46 height 11
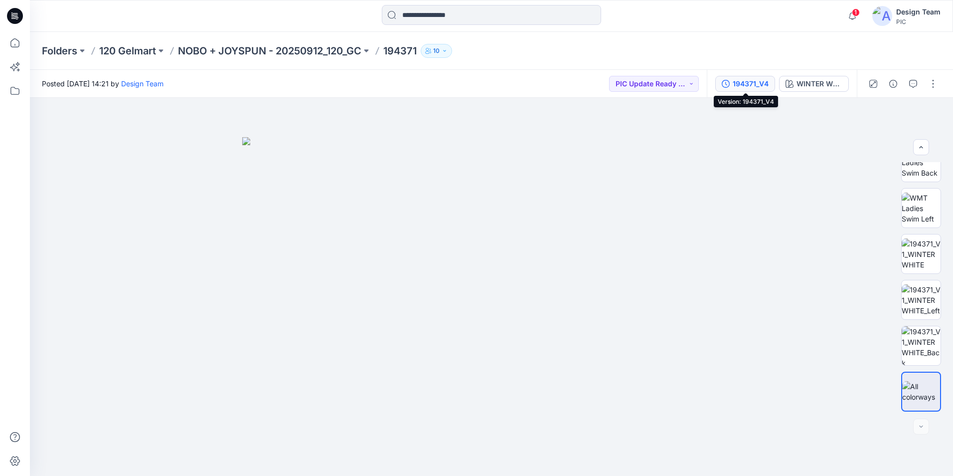
click at [735, 83] on div "194371_V4" at bounding box center [751, 83] width 36 height 11
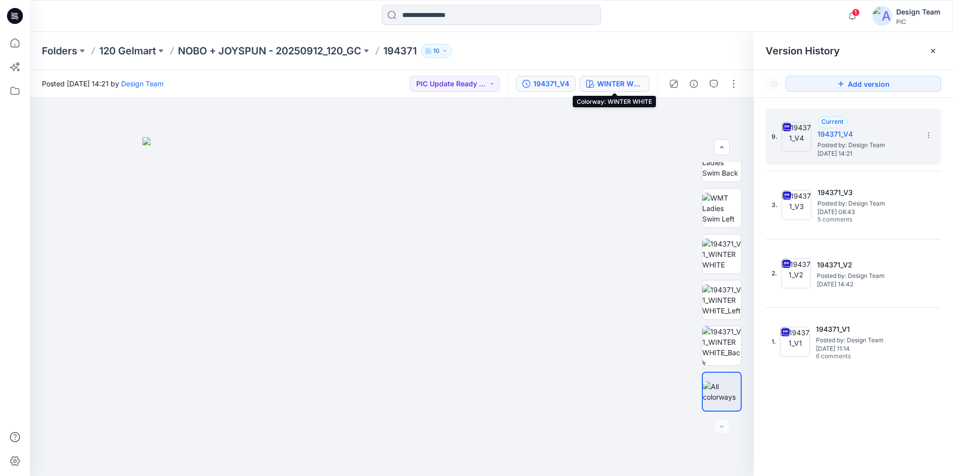
click at [626, 82] on div "WINTER WHITE" at bounding box center [620, 83] width 46 height 11
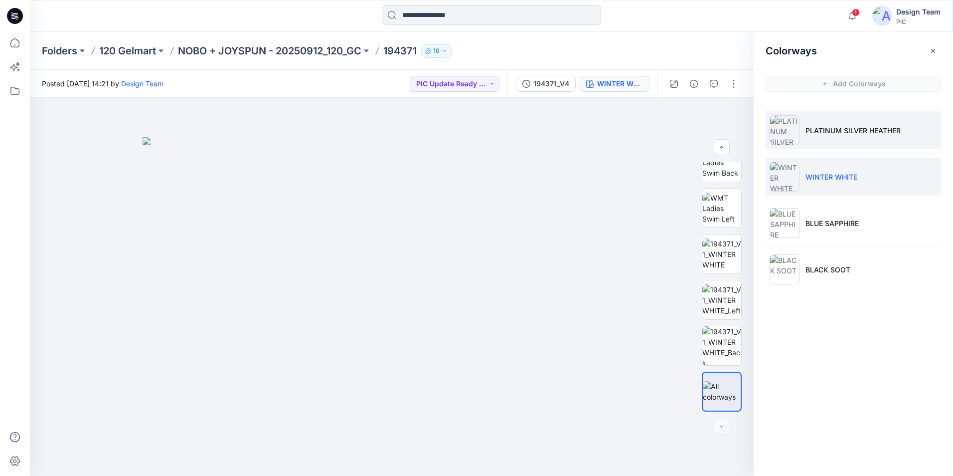
drag, startPoint x: 834, startPoint y: 132, endPoint x: 773, endPoint y: 133, distance: 60.8
click at [834, 132] on p "PLATINUM SILVER HEATHER" at bounding box center [853, 130] width 95 height 10
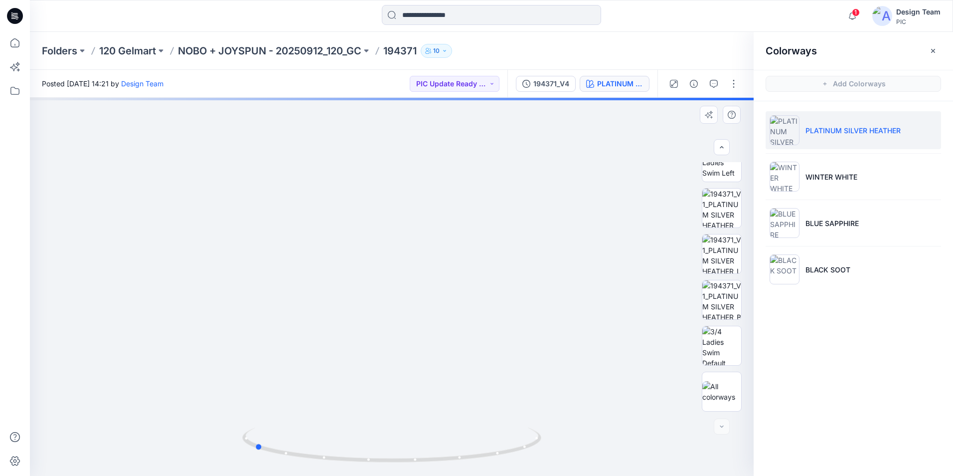
drag, startPoint x: 395, startPoint y: 462, endPoint x: 555, endPoint y: 453, distance: 159.8
click at [555, 453] on div at bounding box center [392, 287] width 724 height 378
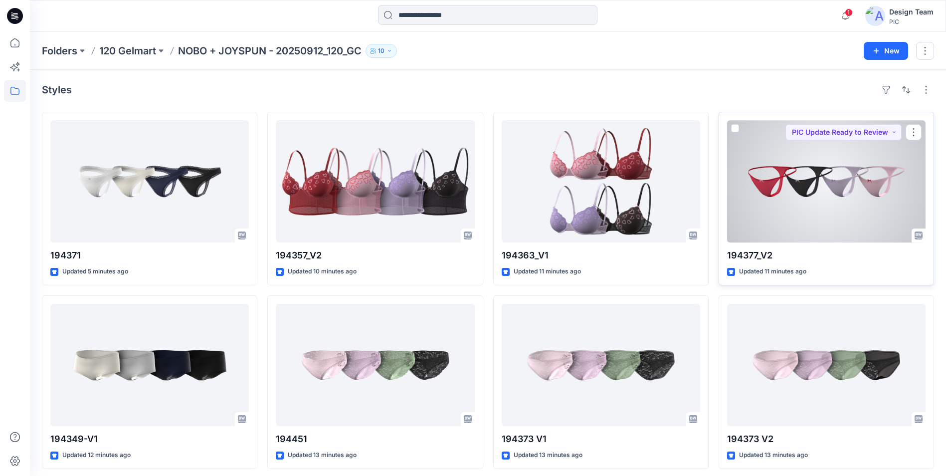
click at [841, 210] on div at bounding box center [826, 181] width 198 height 122
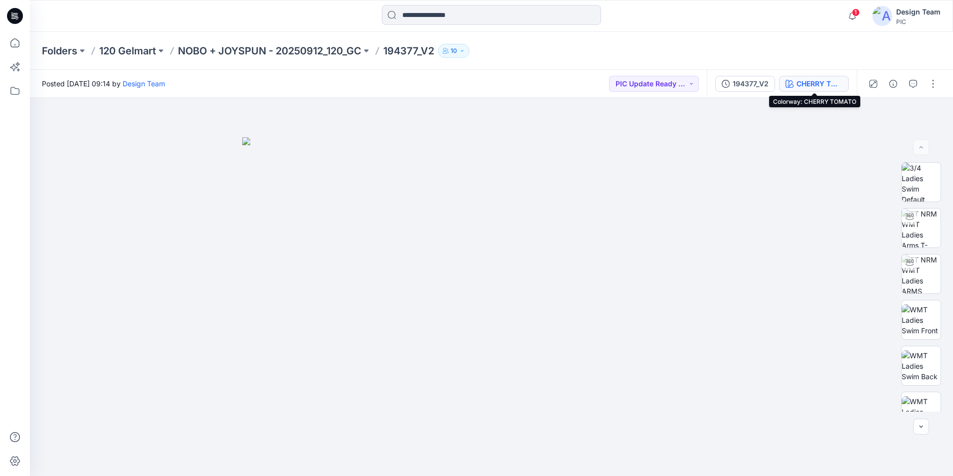
click at [819, 82] on div "CHERRY TOMATO" at bounding box center [820, 83] width 46 height 11
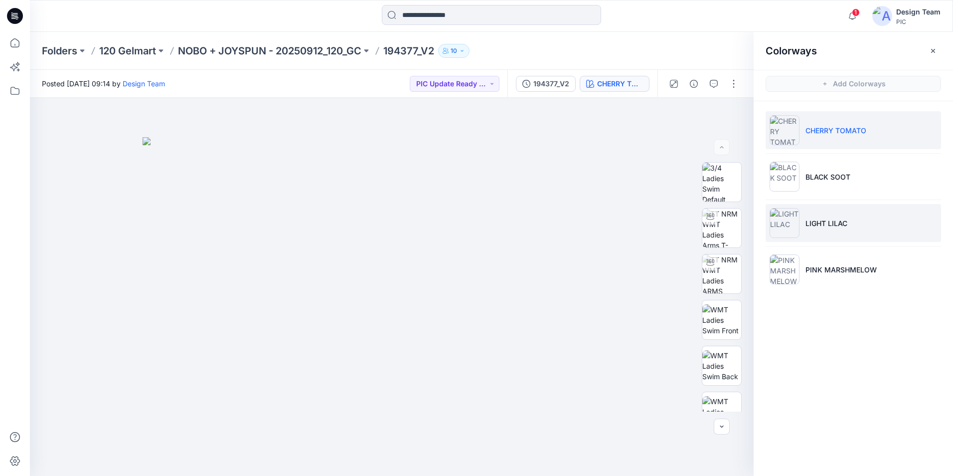
click at [795, 228] on img at bounding box center [785, 223] width 30 height 30
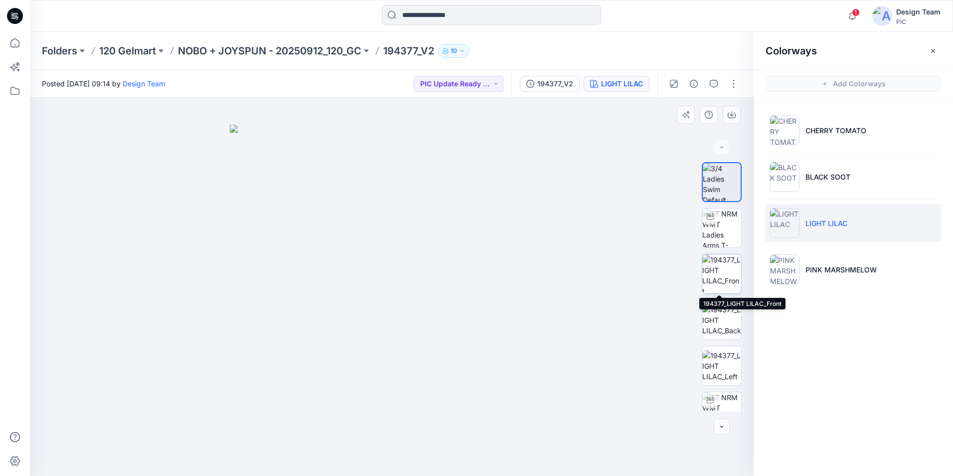
click at [723, 271] on img at bounding box center [722, 273] width 39 height 39
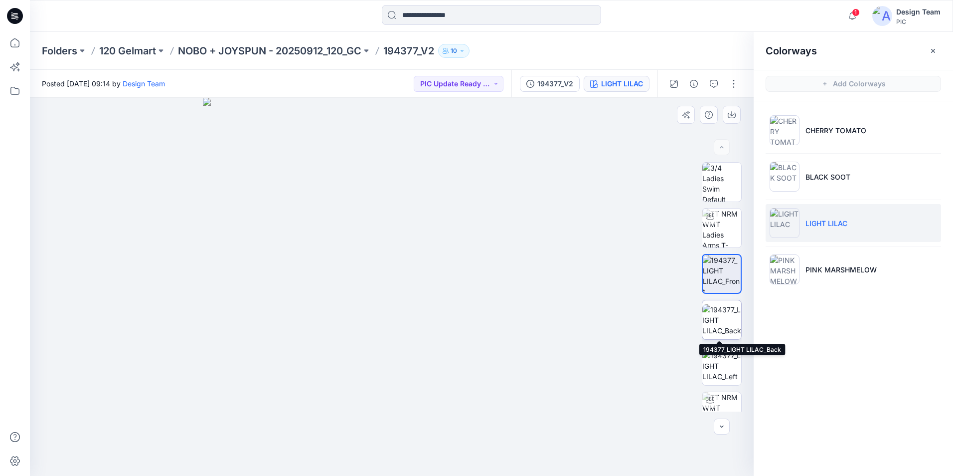
click at [725, 320] on img at bounding box center [722, 319] width 39 height 31
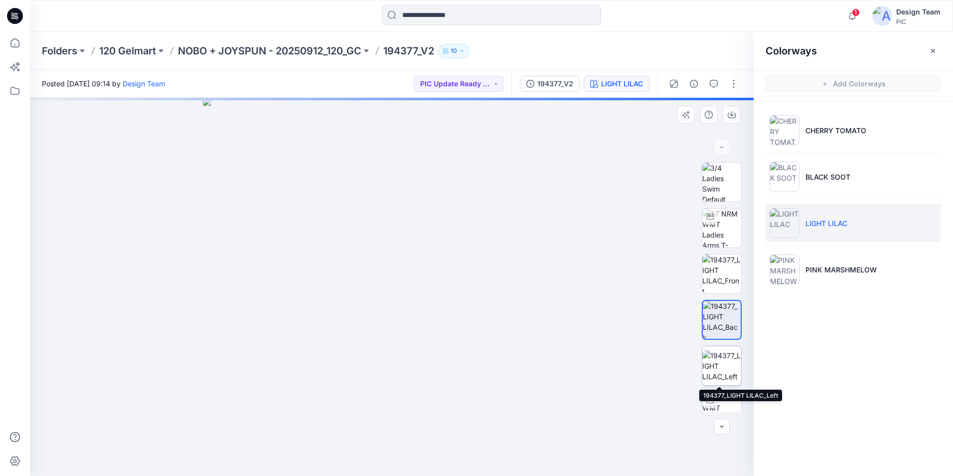
click at [731, 368] on img at bounding box center [722, 365] width 39 height 31
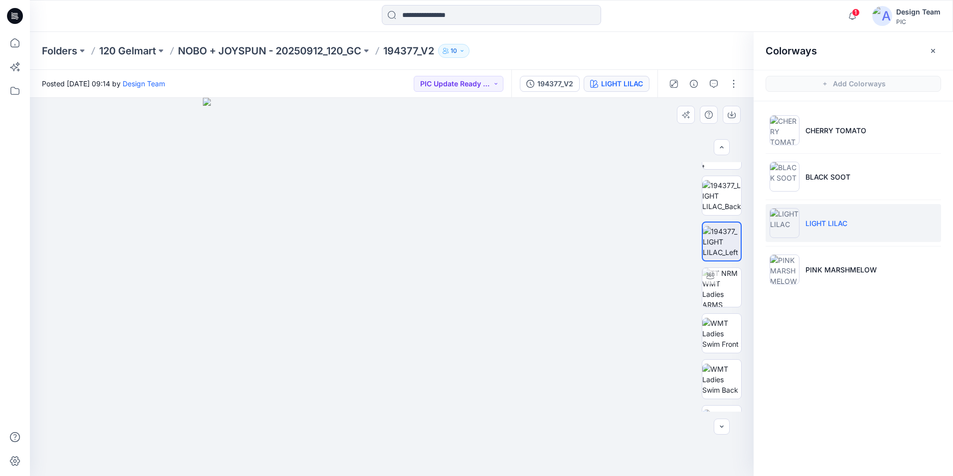
scroll to position [126, 0]
click at [716, 231] on img at bounding box center [722, 239] width 38 height 31
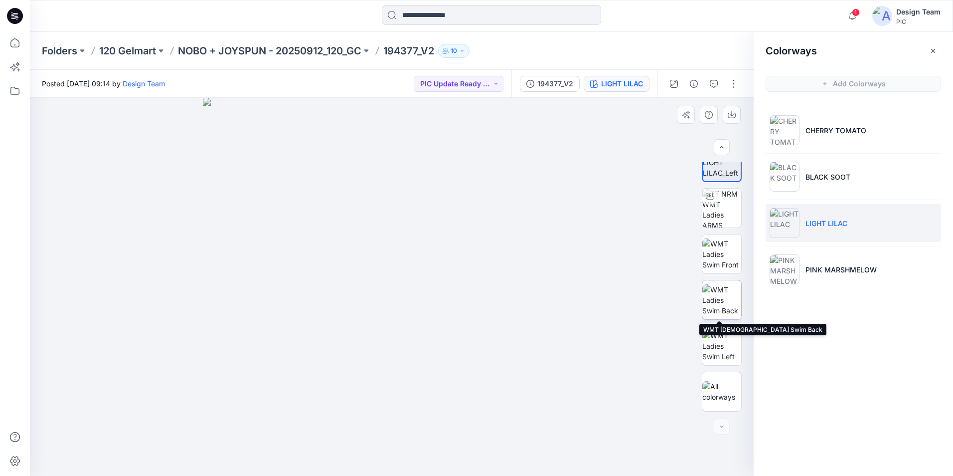
click at [721, 300] on img at bounding box center [722, 299] width 39 height 31
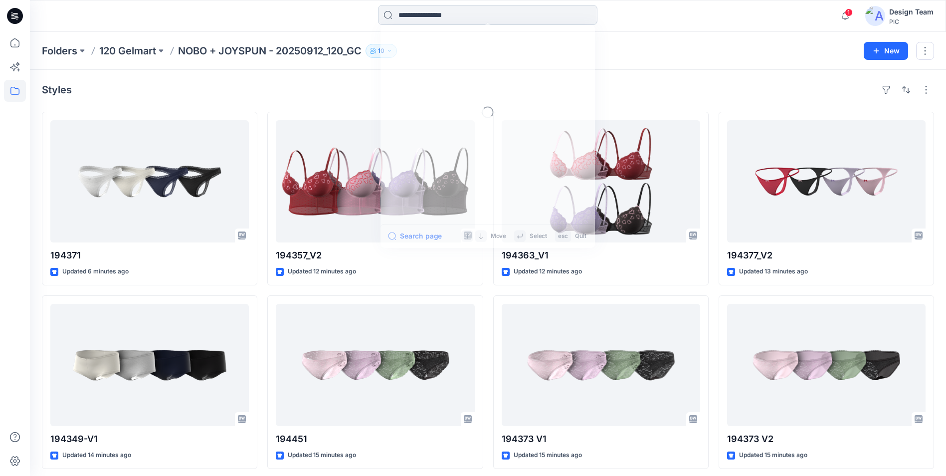
click at [470, 15] on input at bounding box center [487, 15] width 219 height 20
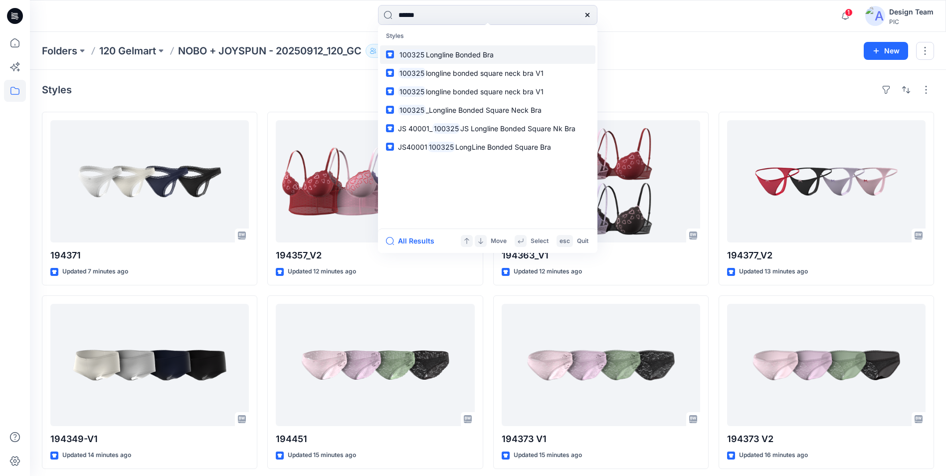
type input "******"
click at [504, 57] on link "100325 Longline Bonded Bra" at bounding box center [487, 54] width 215 height 18
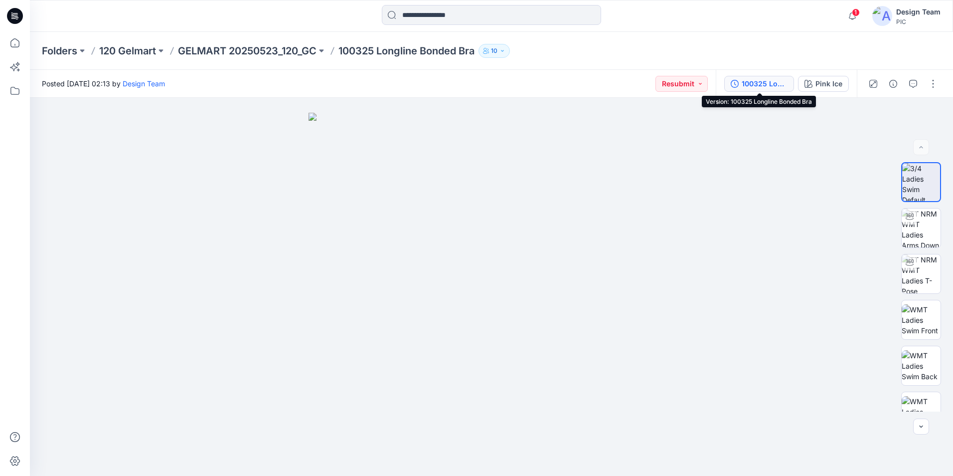
click at [771, 84] on div "100325 Longline Bonded Bra" at bounding box center [765, 83] width 46 height 11
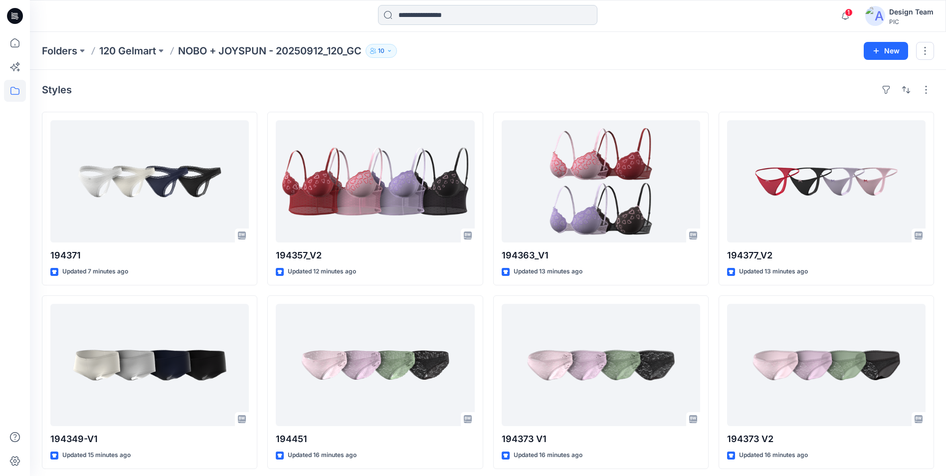
click at [519, 13] on input at bounding box center [487, 15] width 219 height 20
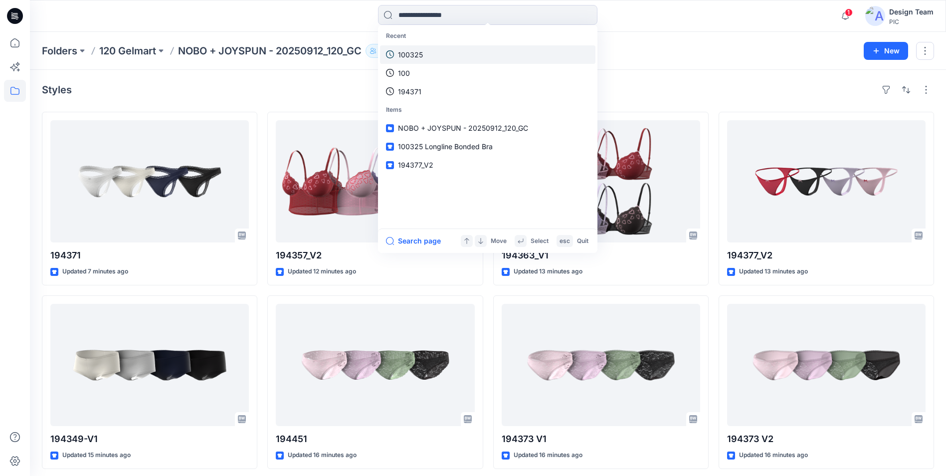
click at [407, 56] on p "100325" at bounding box center [410, 54] width 25 height 10
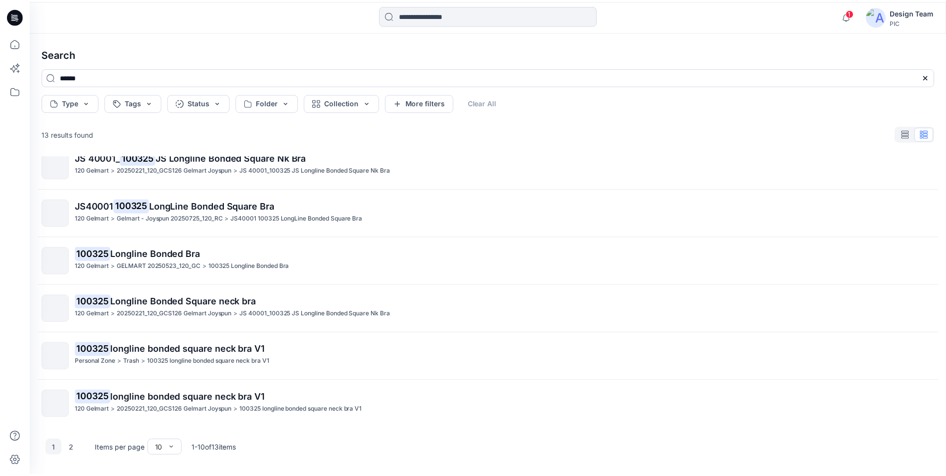
scroll to position [206, 0]
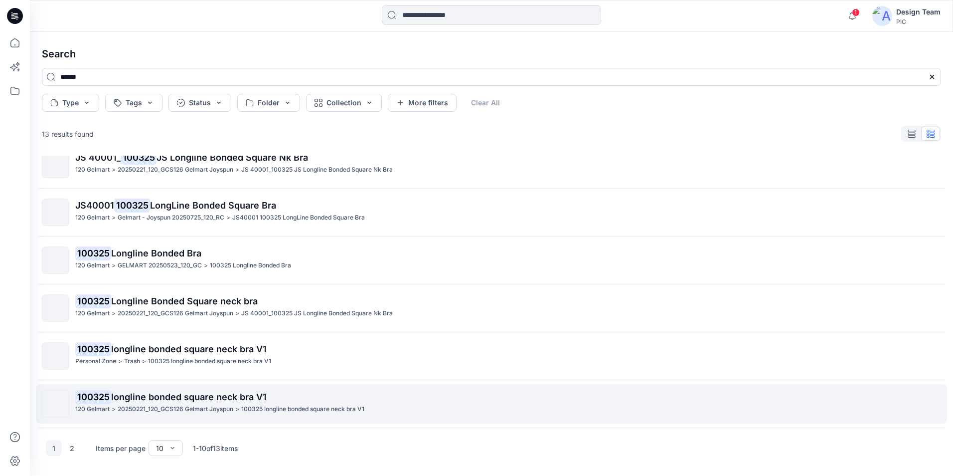
click at [228, 398] on span "longline bonded square neck bra V1" at bounding box center [189, 396] width 156 height 10
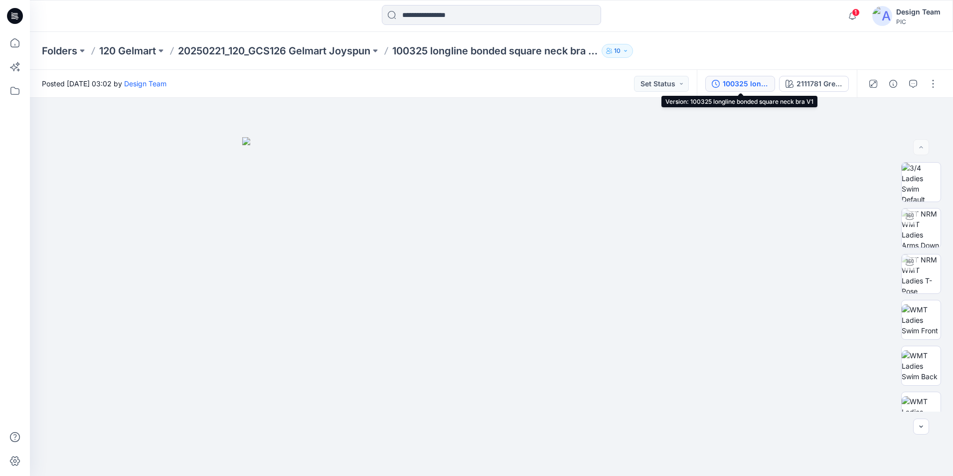
click at [733, 86] on div "100325 longline bonded square neck bra V1" at bounding box center [746, 83] width 46 height 11
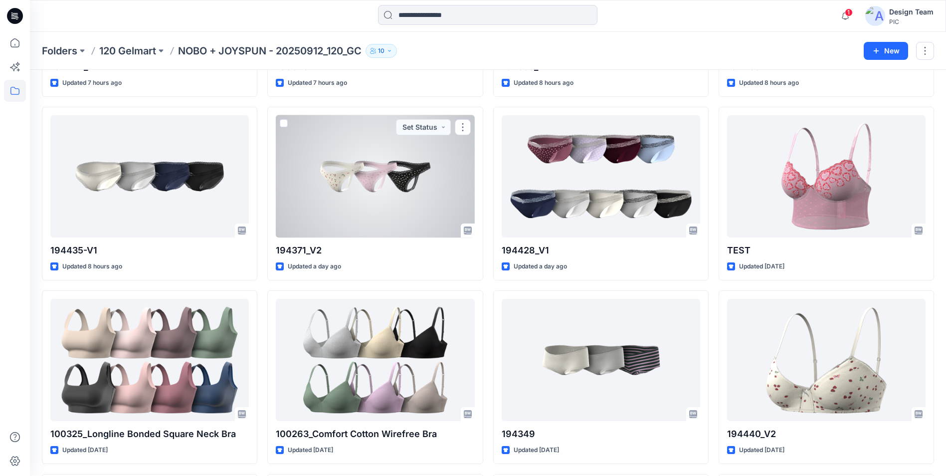
scroll to position [2774, 0]
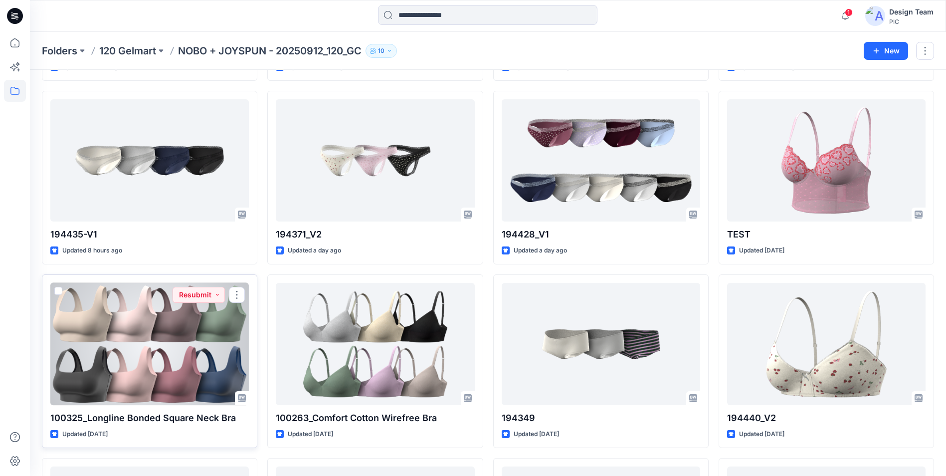
click at [173, 315] on div at bounding box center [149, 344] width 198 height 122
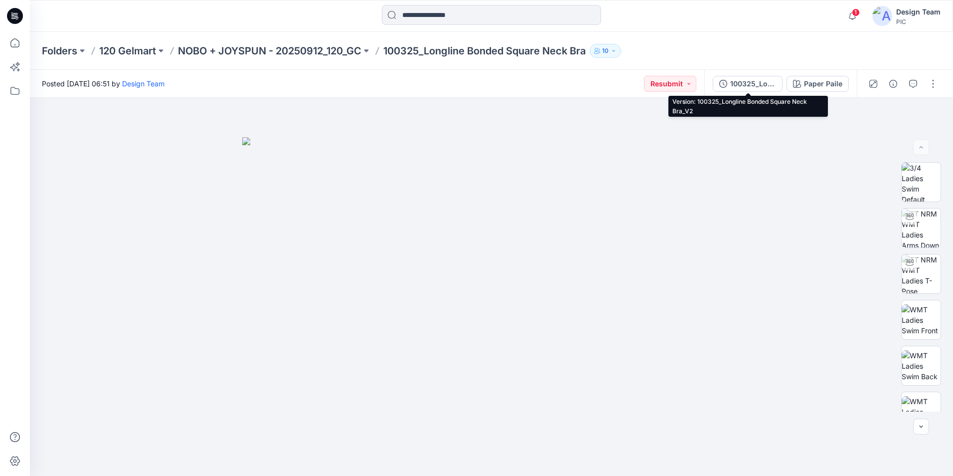
click at [762, 82] on div "100325_Longline Bonded Square Neck Bra_V2" at bounding box center [754, 83] width 46 height 11
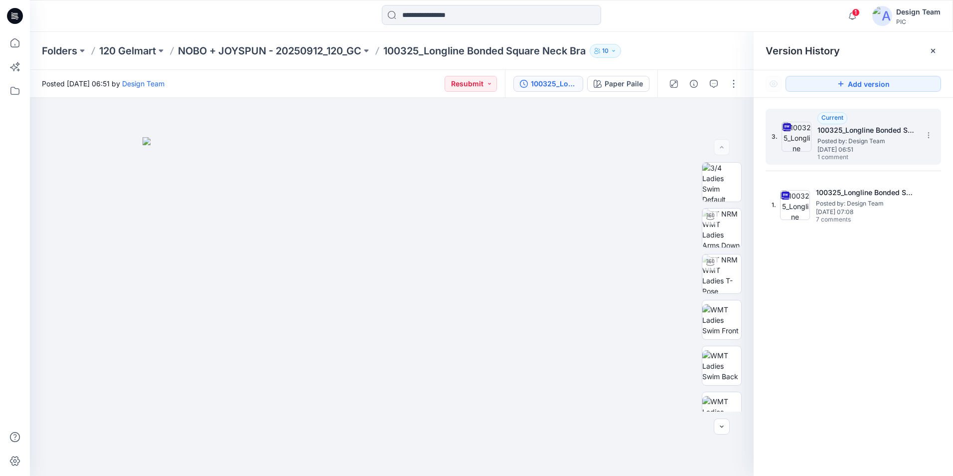
click at [877, 149] on span "Friday, October 10, 2025 06:51" at bounding box center [868, 149] width 100 height 7
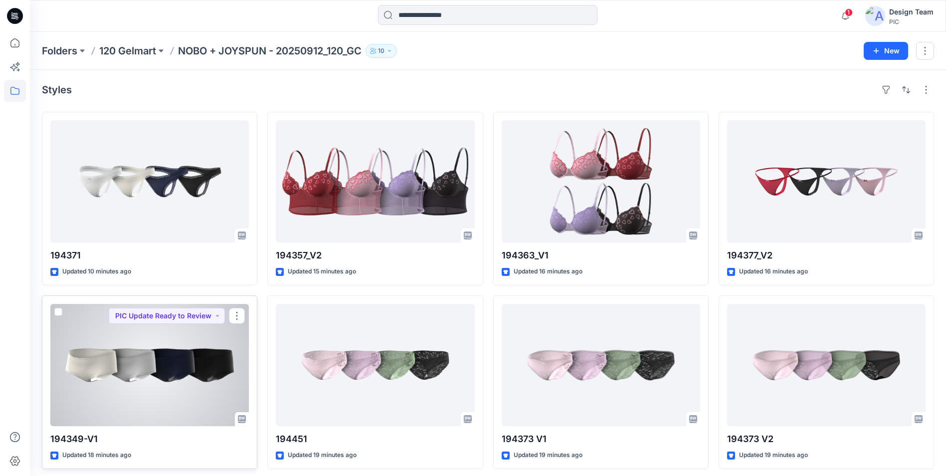
scroll to position [50, 0]
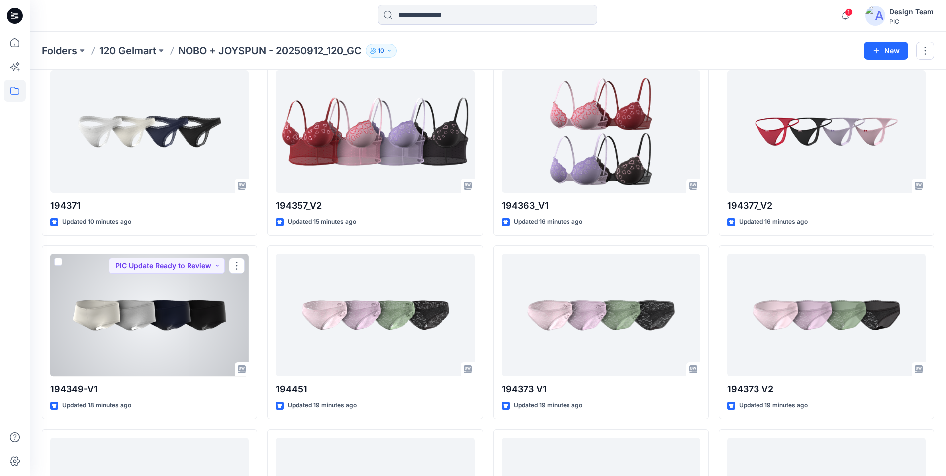
click at [182, 338] on div at bounding box center [149, 315] width 198 height 122
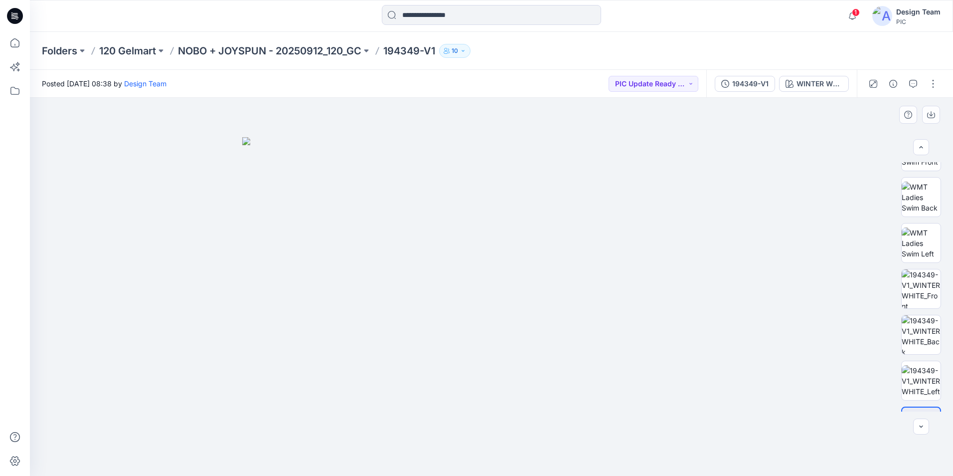
scroll to position [203, 0]
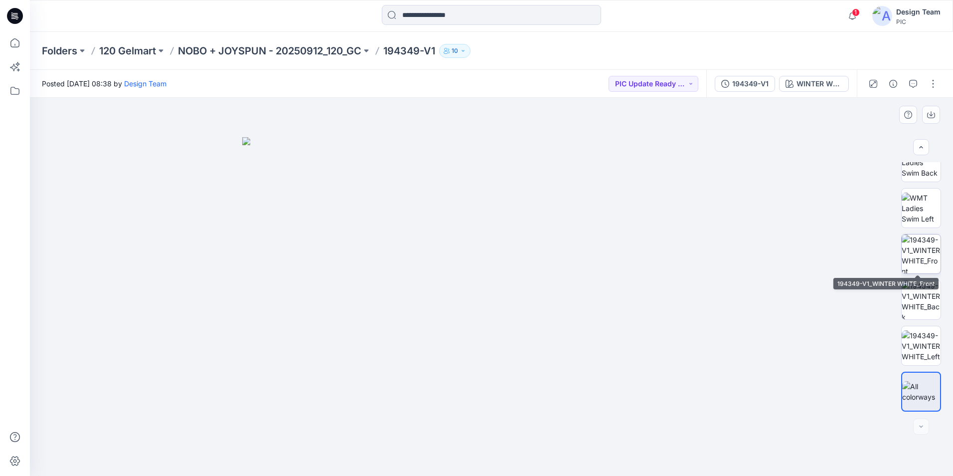
click at [917, 264] on img at bounding box center [921, 253] width 39 height 39
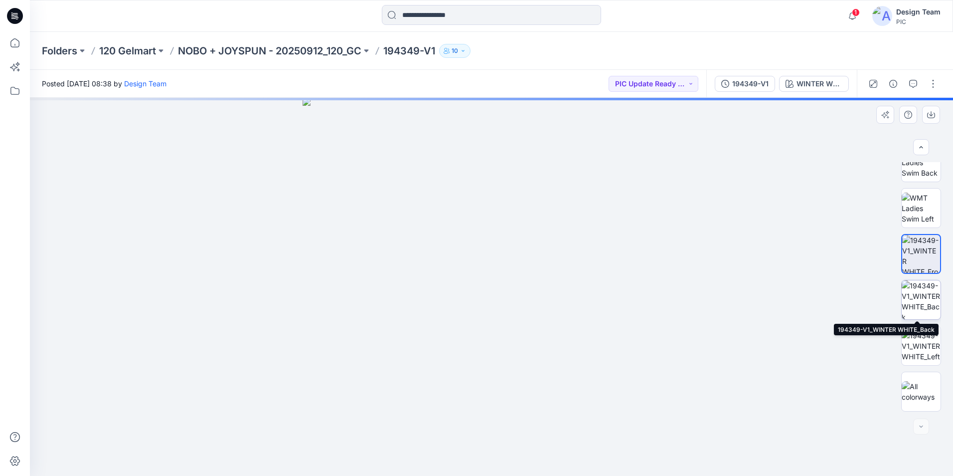
click at [914, 306] on img at bounding box center [921, 299] width 39 height 39
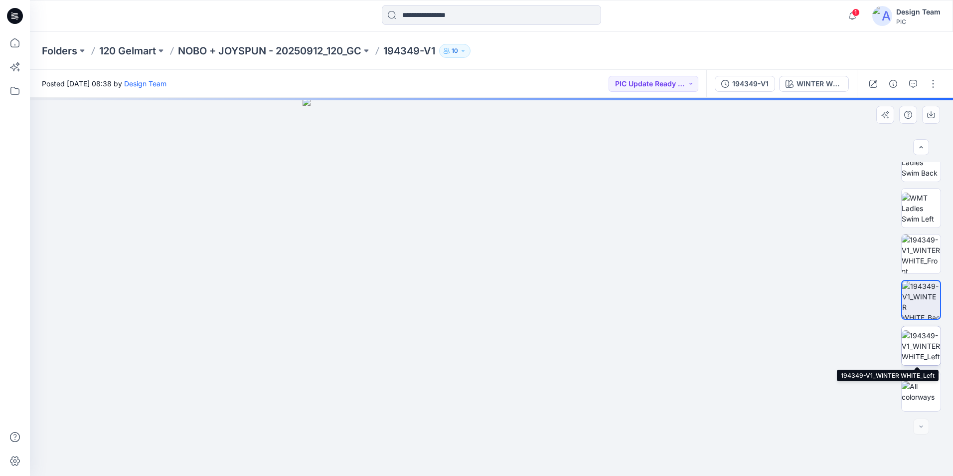
click at [916, 344] on img at bounding box center [921, 345] width 39 height 31
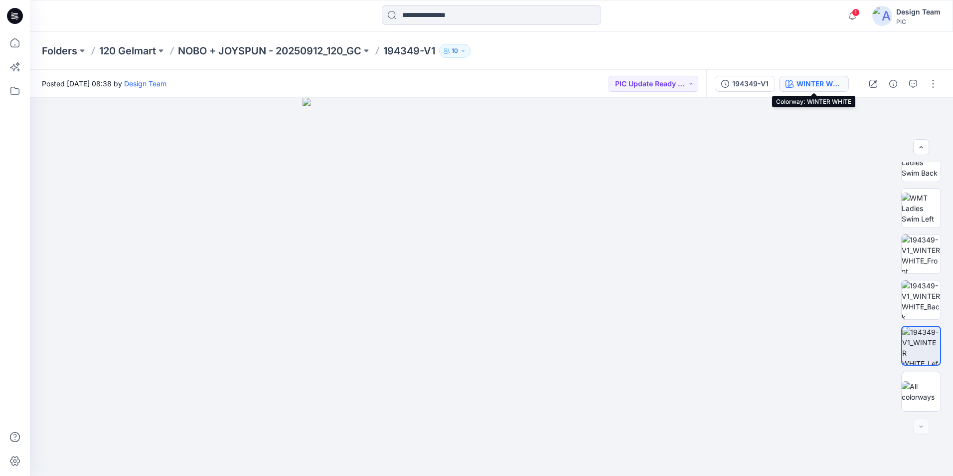
click at [817, 81] on div "WINTER WHITE" at bounding box center [820, 83] width 46 height 11
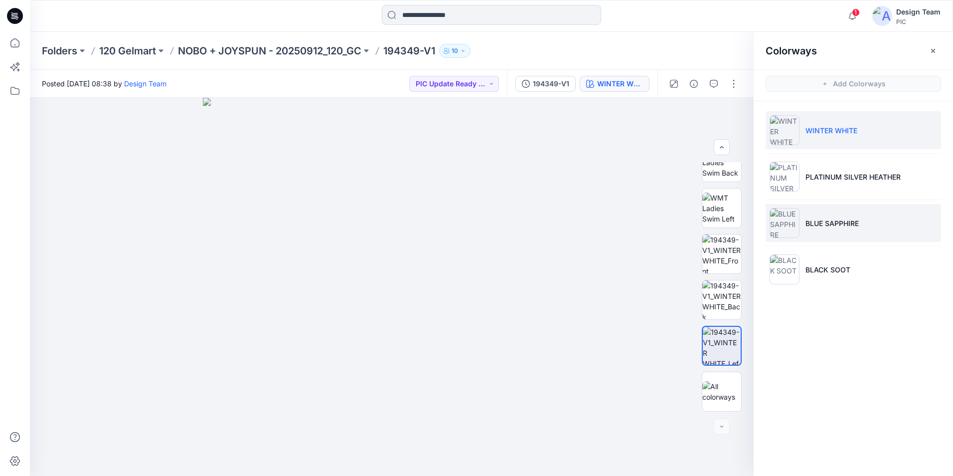
click at [792, 225] on img at bounding box center [785, 223] width 30 height 30
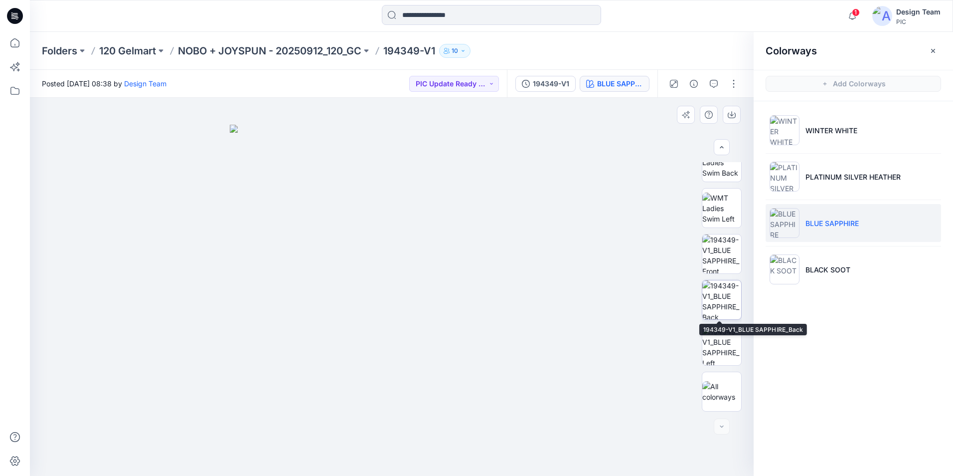
click at [718, 307] on img at bounding box center [722, 299] width 39 height 39
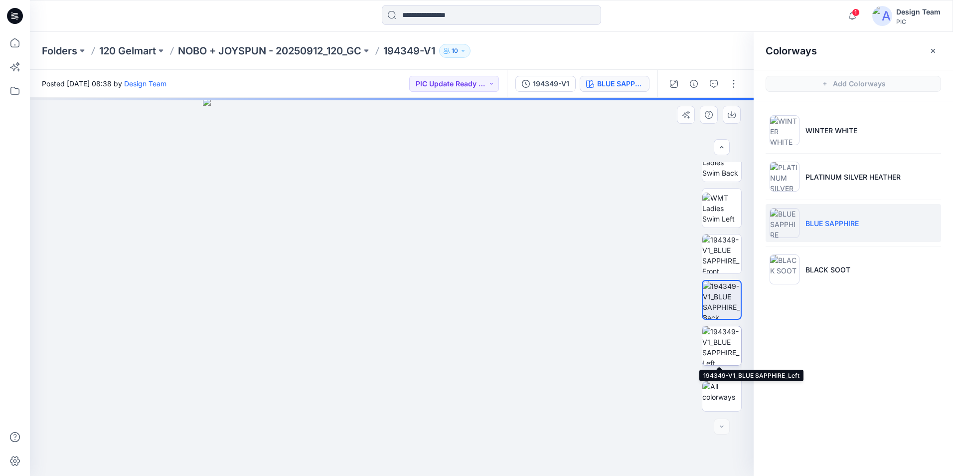
click at [720, 353] on img at bounding box center [722, 345] width 39 height 39
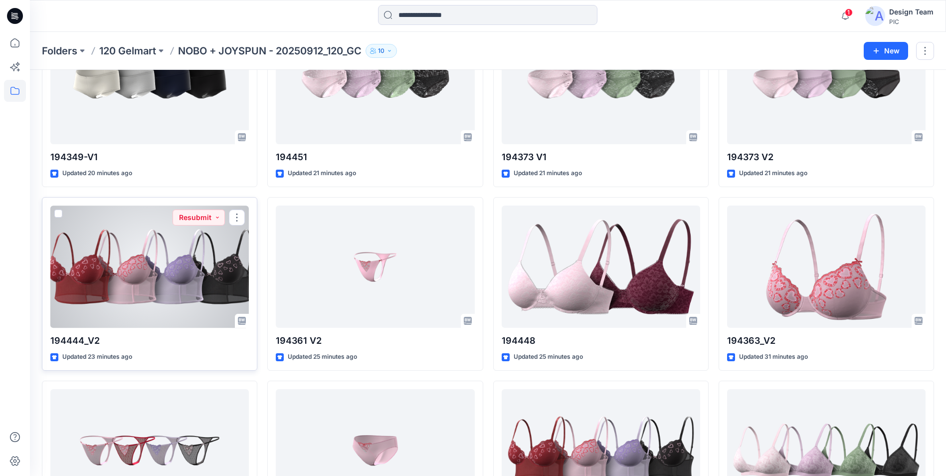
scroll to position [299, 0]
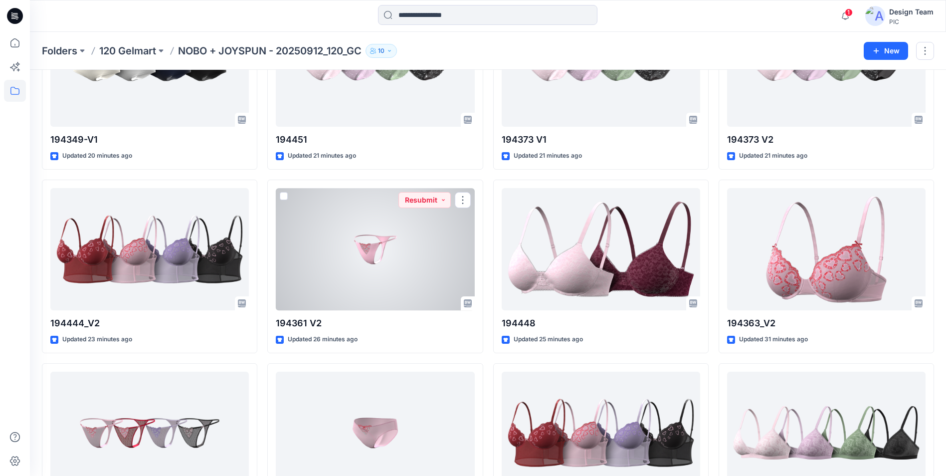
drag, startPoint x: 397, startPoint y: 259, endPoint x: 403, endPoint y: 258, distance: 6.5
click at [398, 259] on div at bounding box center [375, 249] width 198 height 122
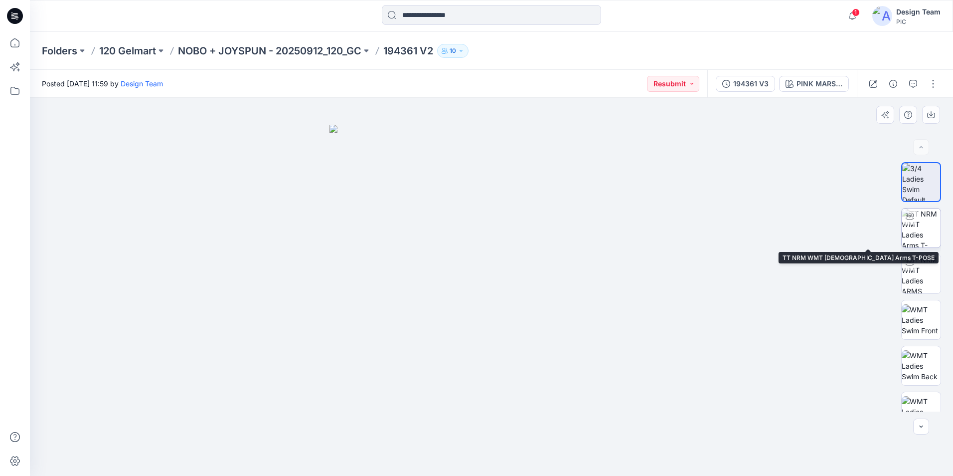
click at [917, 226] on img at bounding box center [921, 227] width 39 height 39
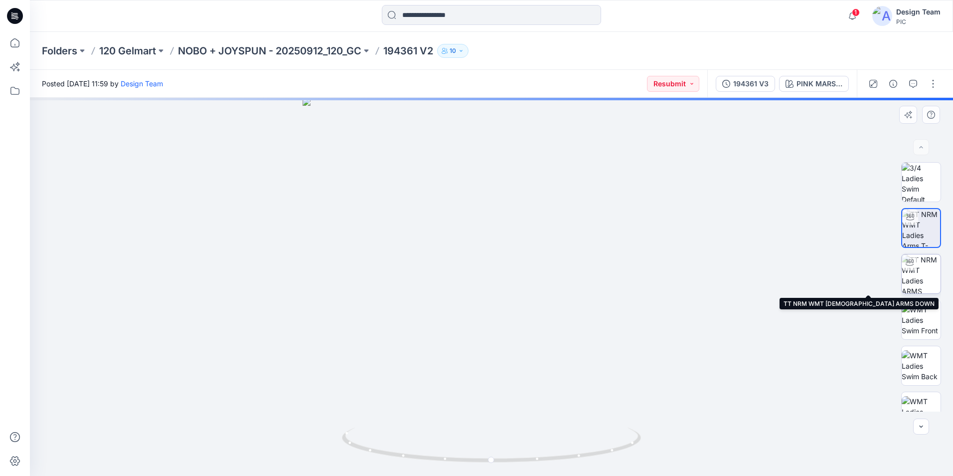
click at [919, 271] on img at bounding box center [921, 273] width 39 height 39
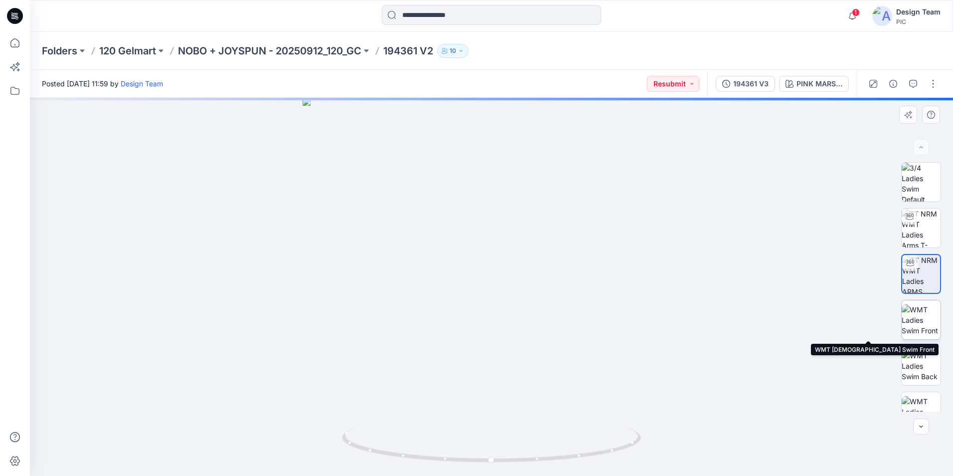
click at [916, 322] on img at bounding box center [921, 319] width 39 height 31
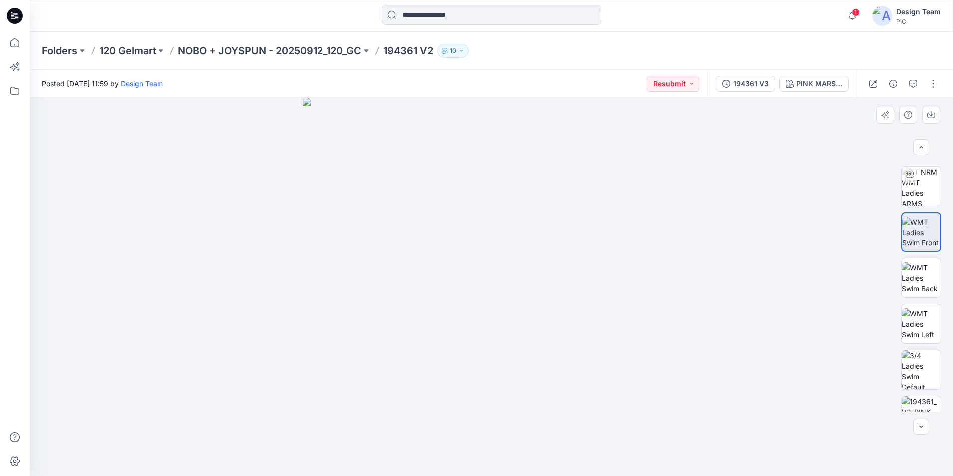
scroll to position [109, 0]
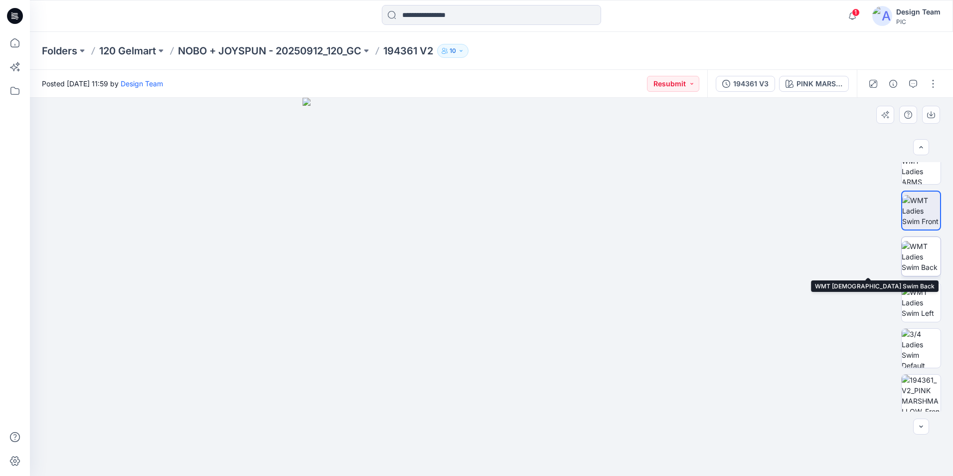
click at [921, 269] on img at bounding box center [921, 256] width 39 height 31
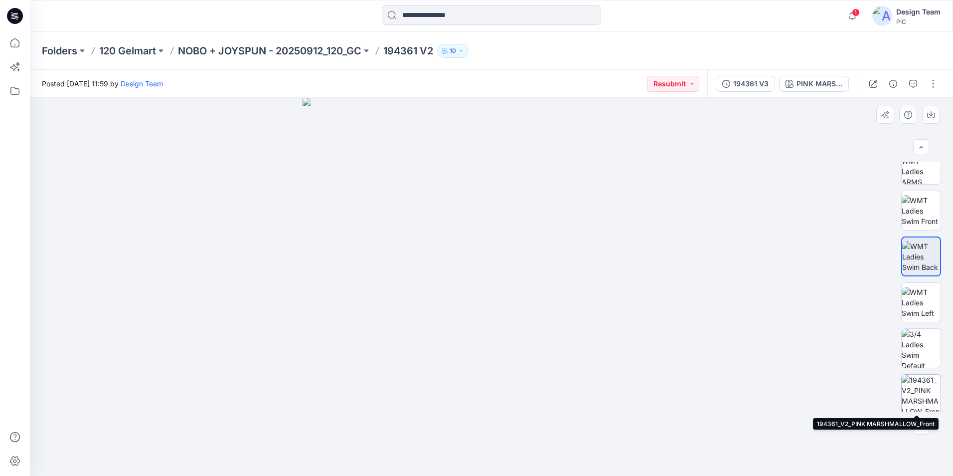
click at [915, 386] on img at bounding box center [921, 394] width 39 height 39
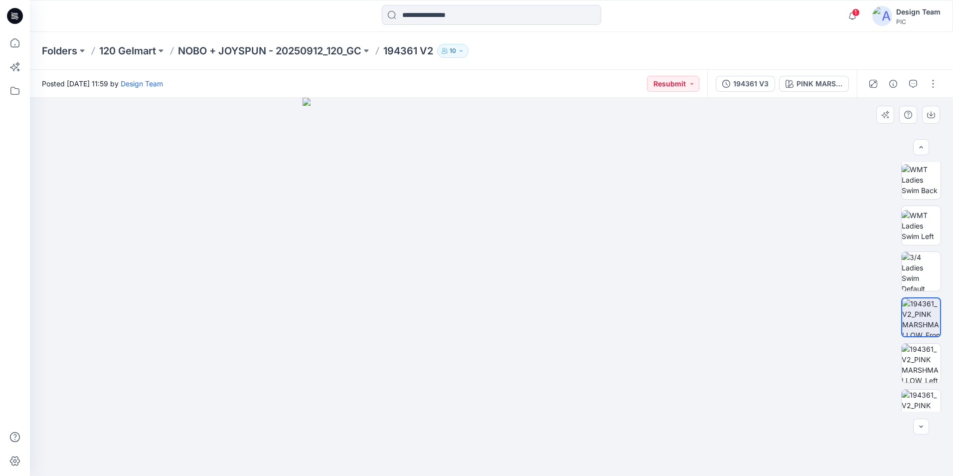
scroll to position [203, 0]
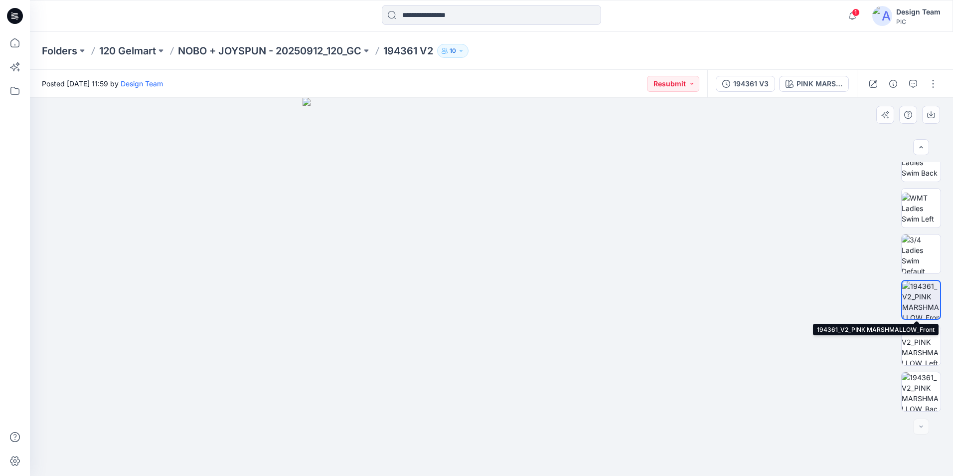
click at [923, 307] on img at bounding box center [922, 300] width 38 height 38
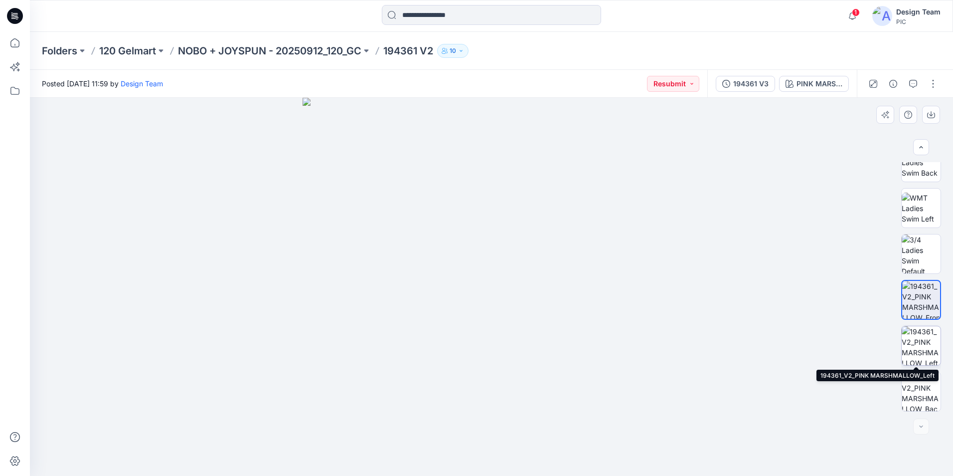
click at [924, 354] on img at bounding box center [921, 345] width 39 height 39
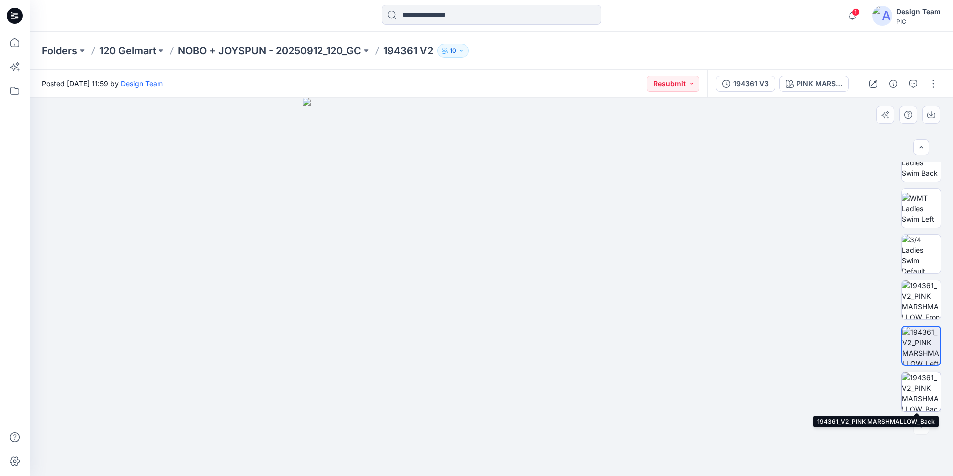
click at [921, 393] on img at bounding box center [921, 391] width 39 height 39
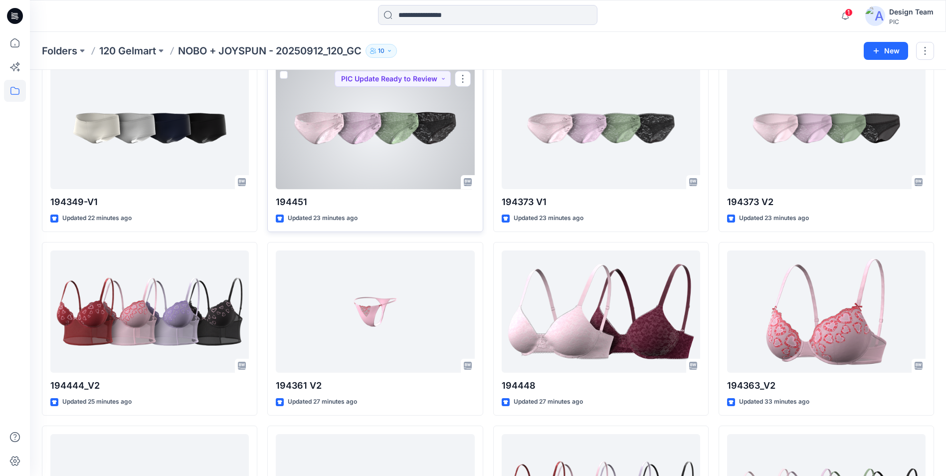
scroll to position [287, 0]
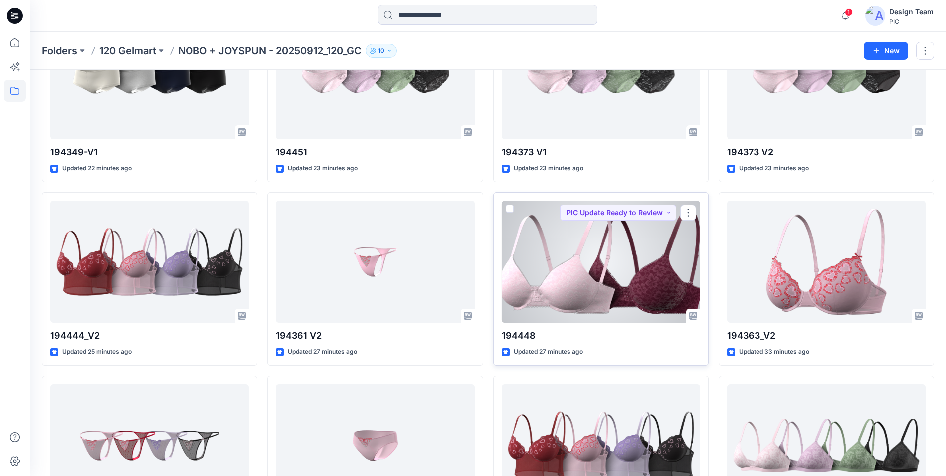
click at [655, 248] on div at bounding box center [601, 261] width 198 height 122
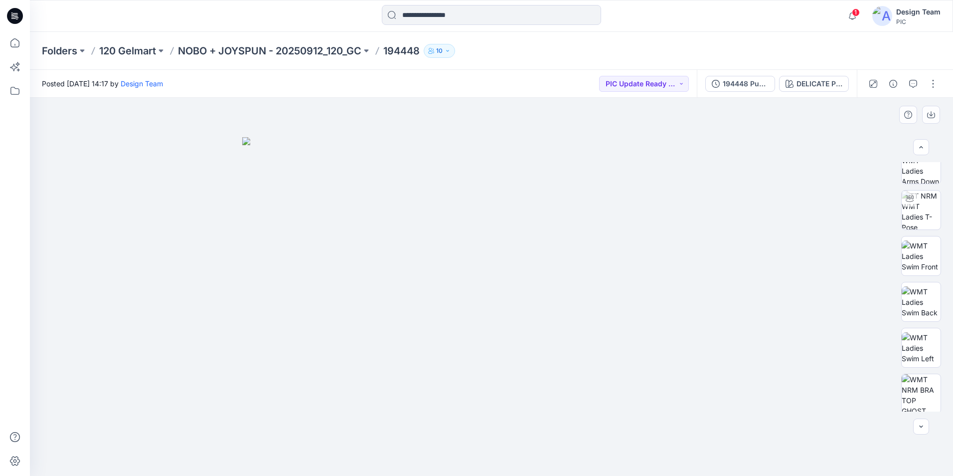
scroll to position [75, 0]
click at [913, 378] on img at bounding box center [921, 382] width 39 height 39
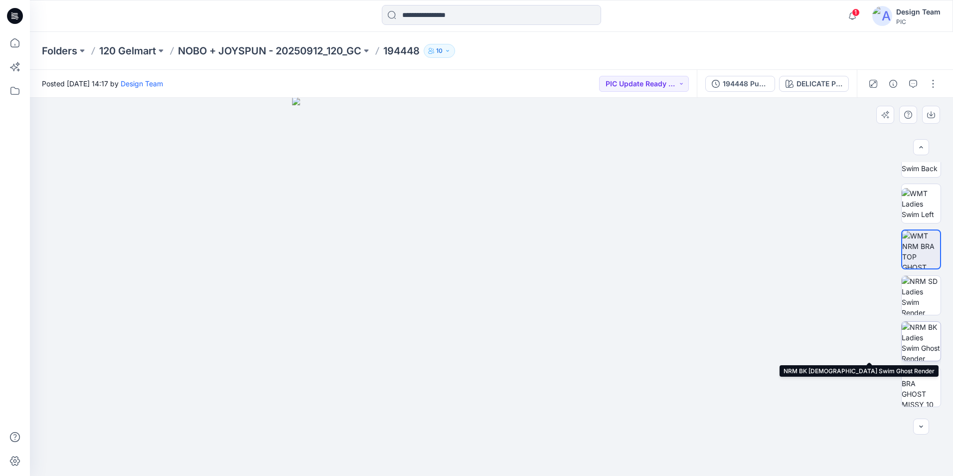
click at [914, 347] on img at bounding box center [921, 341] width 39 height 39
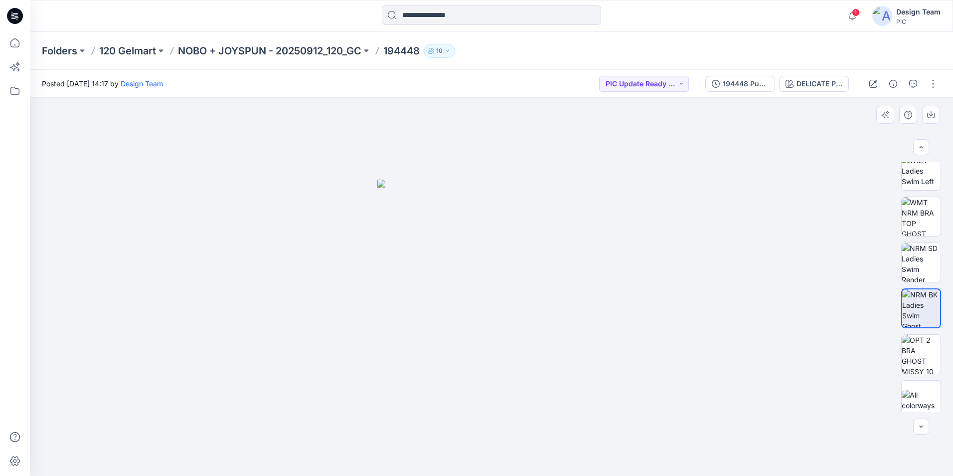
scroll to position [249, 0]
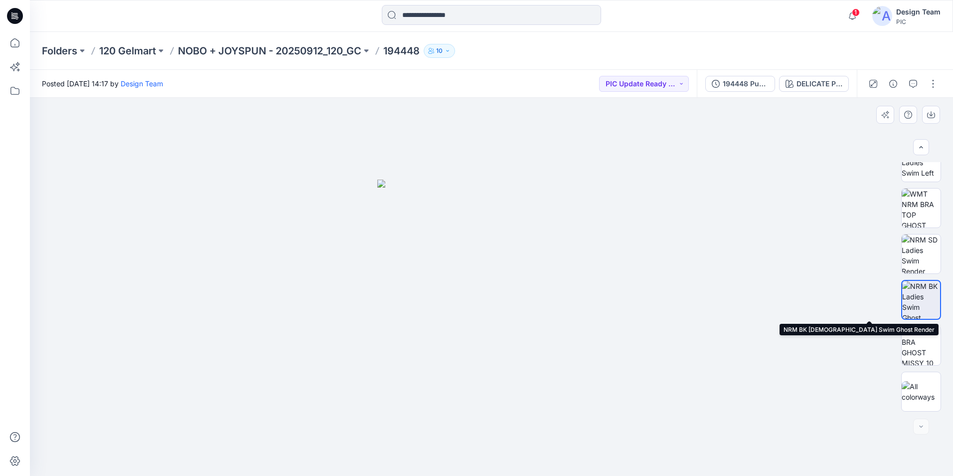
click at [918, 299] on img at bounding box center [922, 300] width 38 height 38
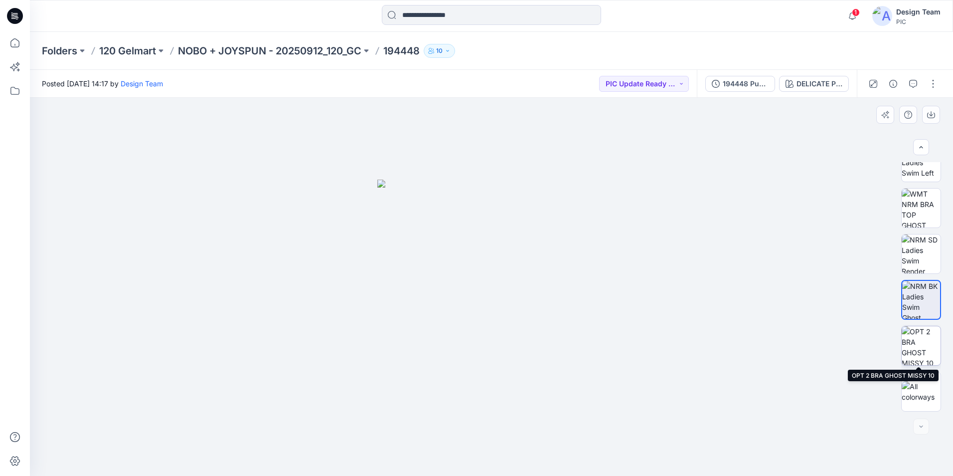
click at [924, 335] on img at bounding box center [921, 345] width 39 height 39
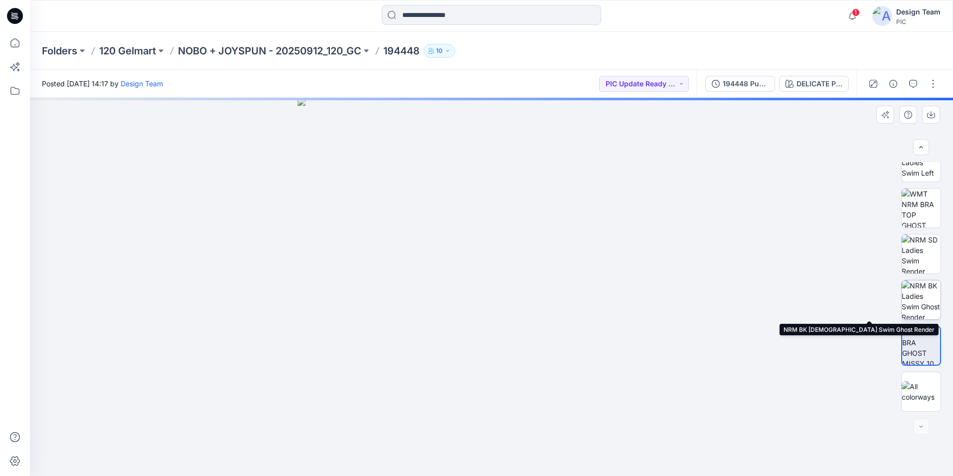
click at [929, 304] on img at bounding box center [921, 299] width 39 height 39
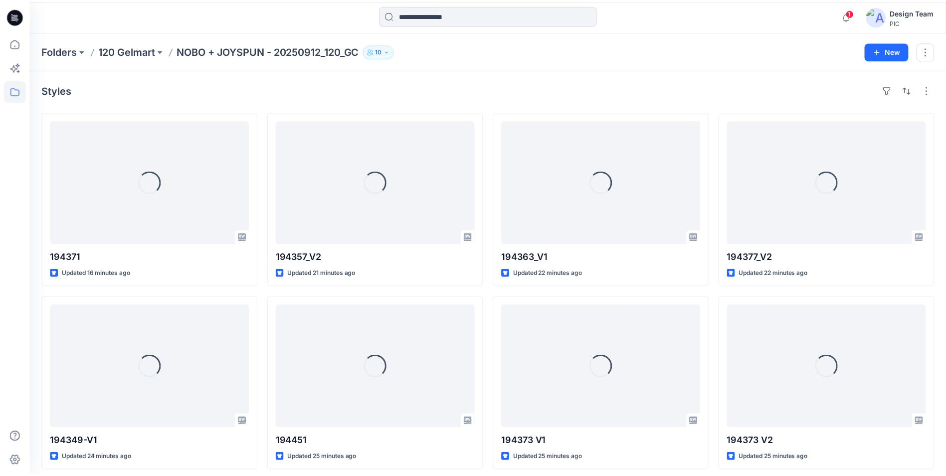
scroll to position [287, 0]
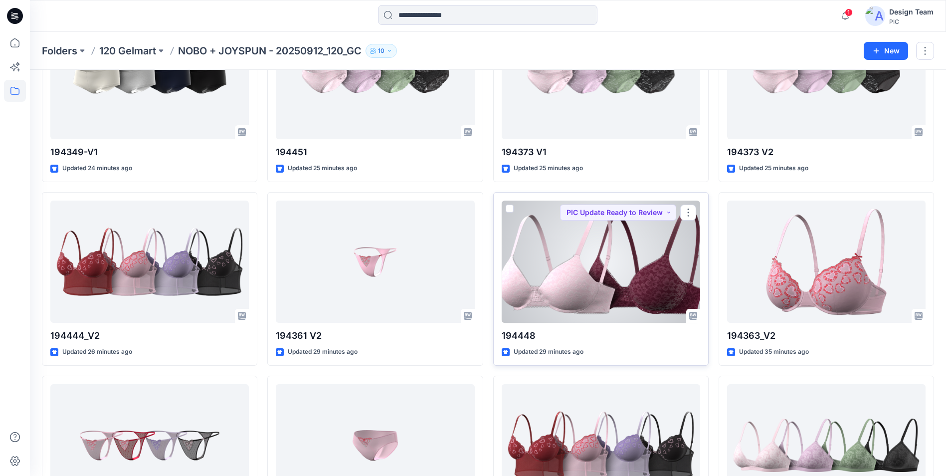
click at [649, 236] on div at bounding box center [601, 261] width 198 height 122
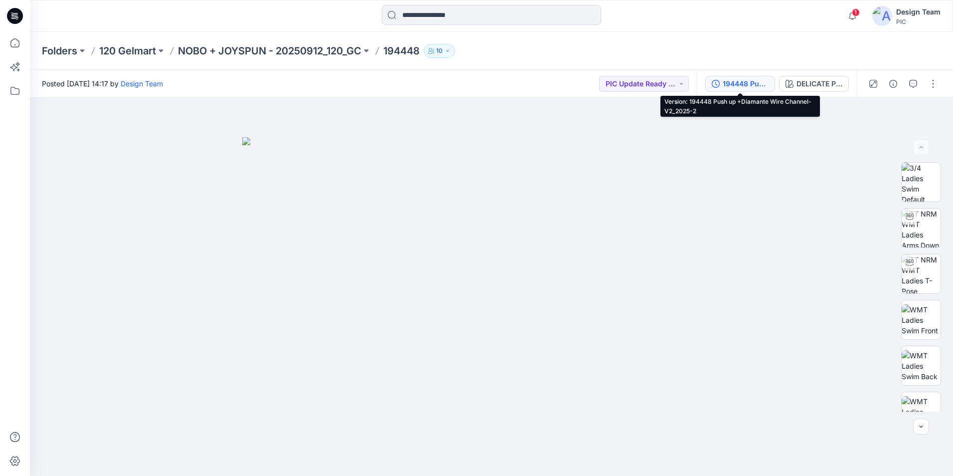
click at [741, 81] on div "194448 Push up +Diamante Wire Channel-V2_2025-2" at bounding box center [746, 83] width 46 height 11
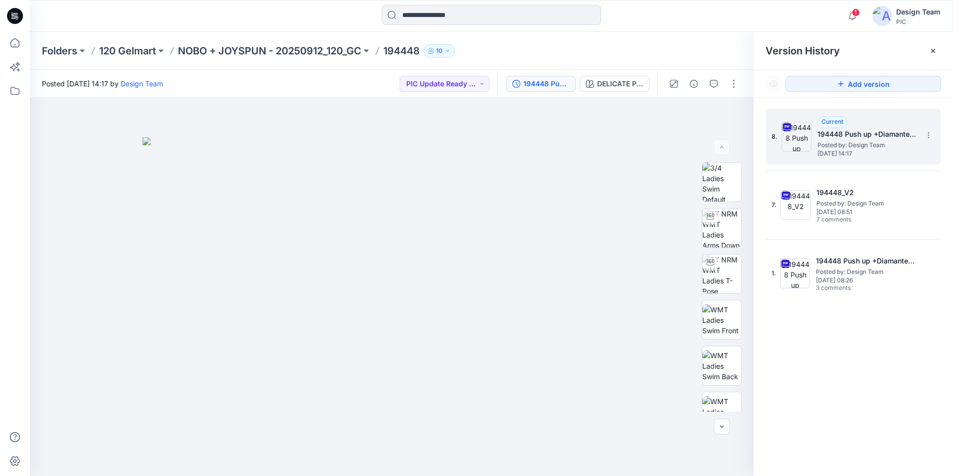
click at [896, 135] on h5 "194448 Push up +Diamante Wire Channel-V2_2025-2" at bounding box center [868, 134] width 100 height 12
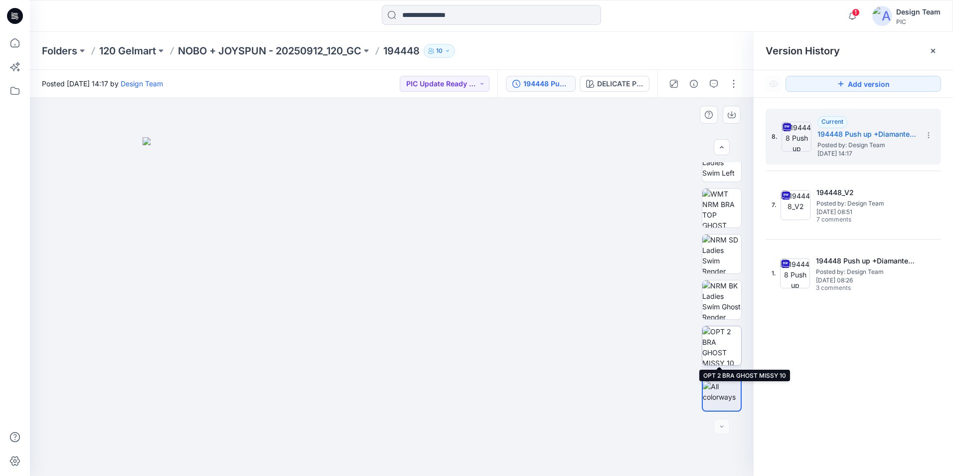
click at [718, 351] on img at bounding box center [722, 345] width 39 height 39
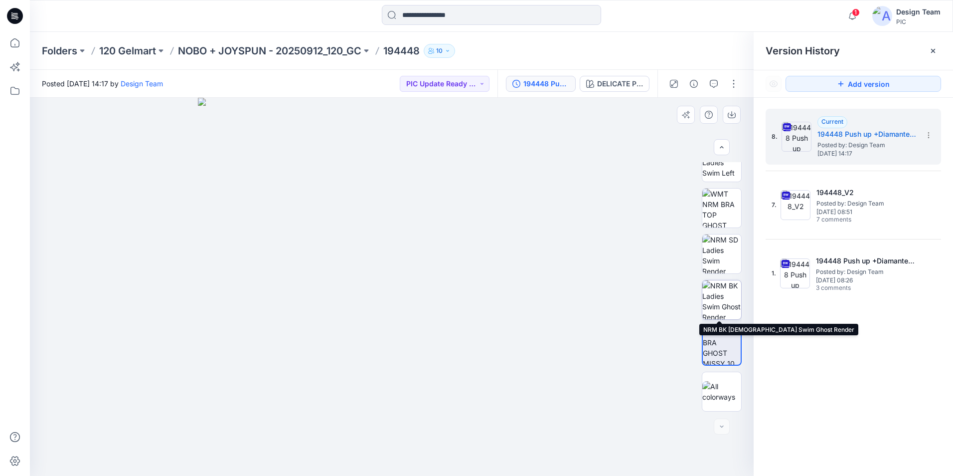
click at [719, 302] on img at bounding box center [722, 299] width 39 height 39
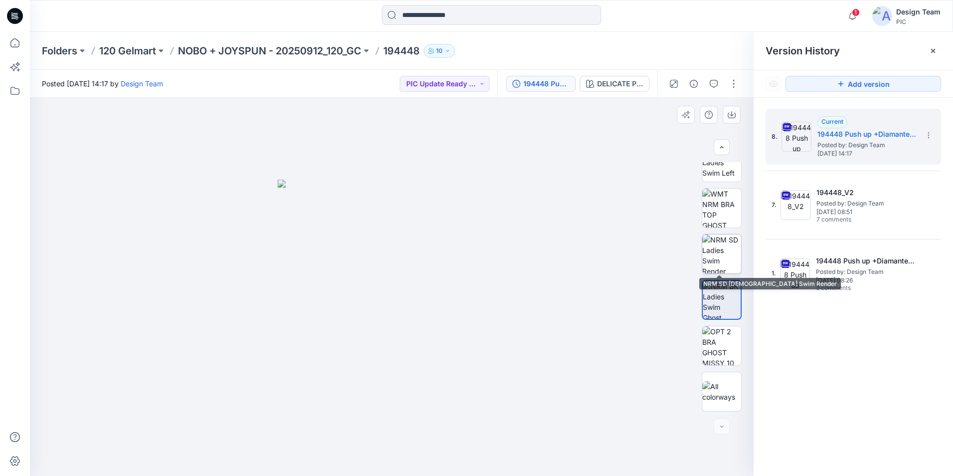
click at [728, 253] on img at bounding box center [722, 253] width 39 height 39
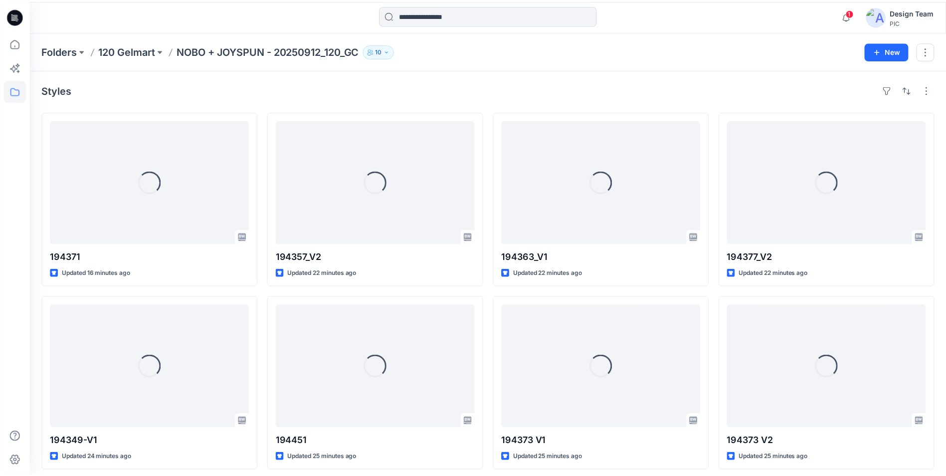
scroll to position [287, 0]
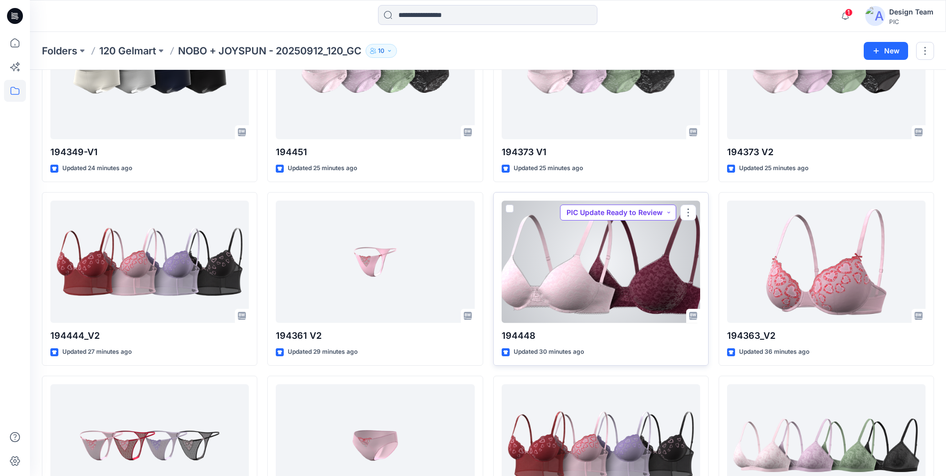
click at [669, 210] on button "PIC Update Ready to Review" at bounding box center [618, 212] width 116 height 16
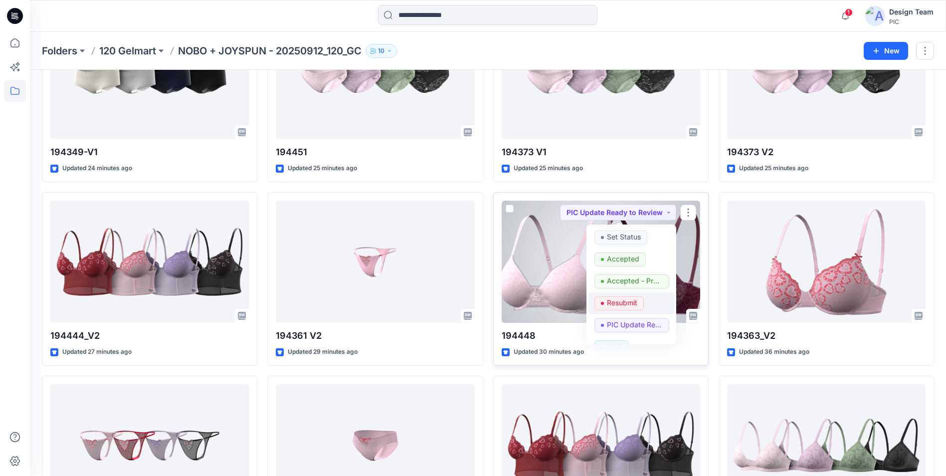
click at [629, 304] on p "Resubmit" at bounding box center [622, 302] width 30 height 13
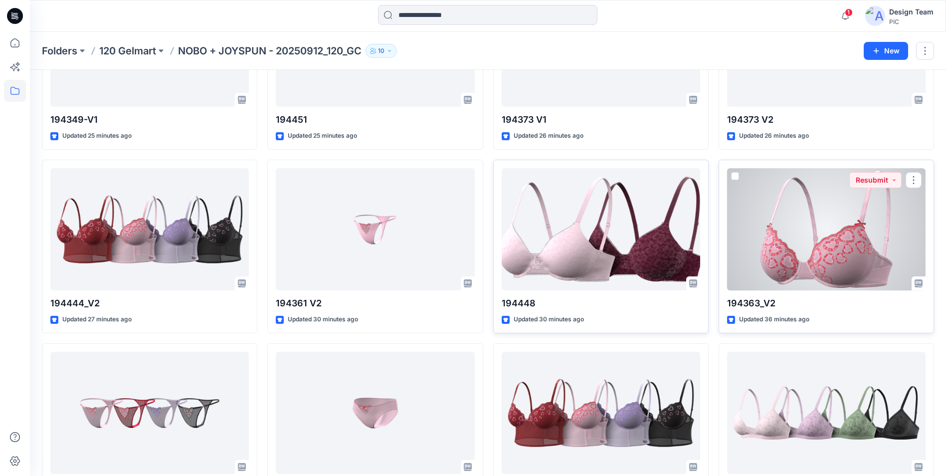
scroll to position [337, 0]
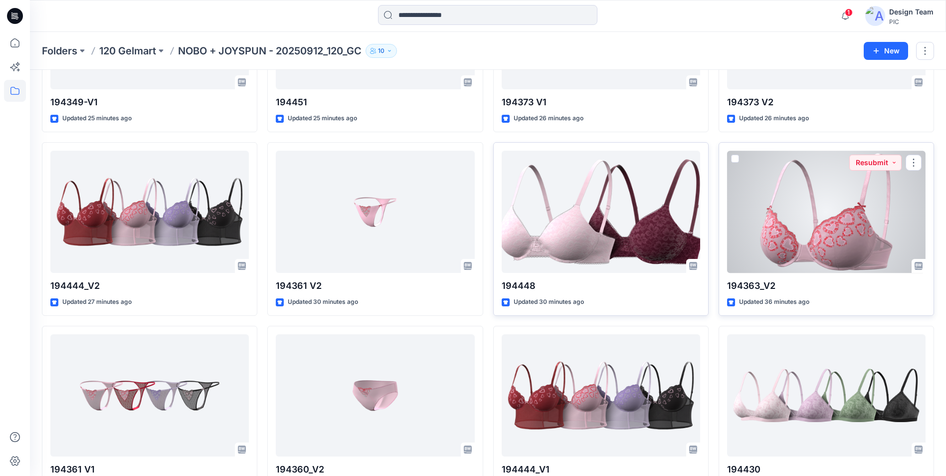
click at [841, 198] on div at bounding box center [826, 212] width 198 height 122
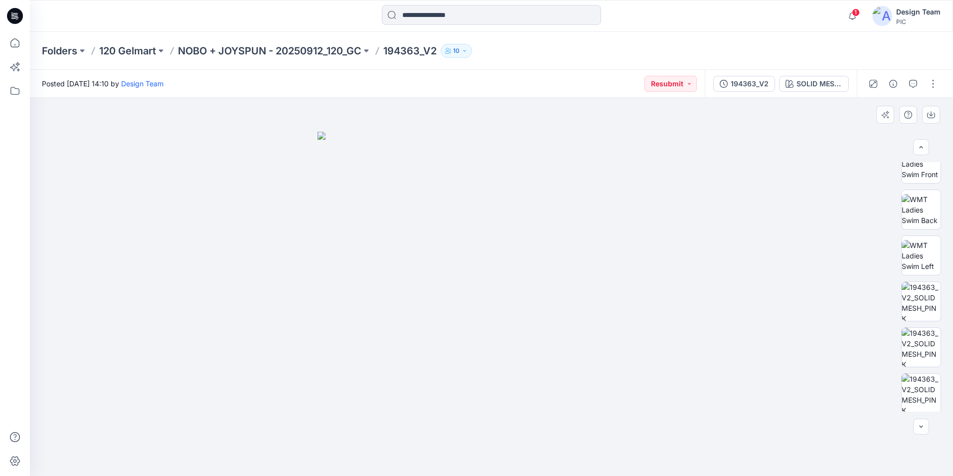
scroll to position [158, 0]
click at [919, 305] on img at bounding box center [921, 299] width 39 height 39
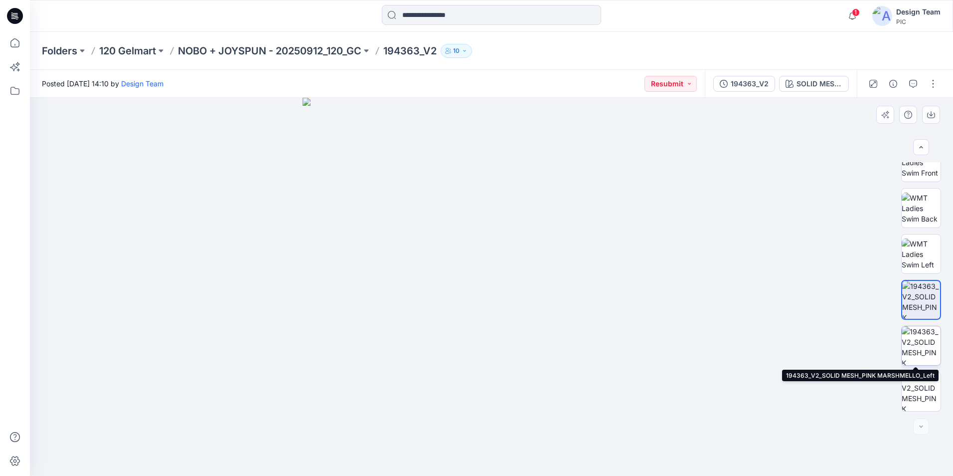
click at [925, 347] on img at bounding box center [921, 345] width 39 height 39
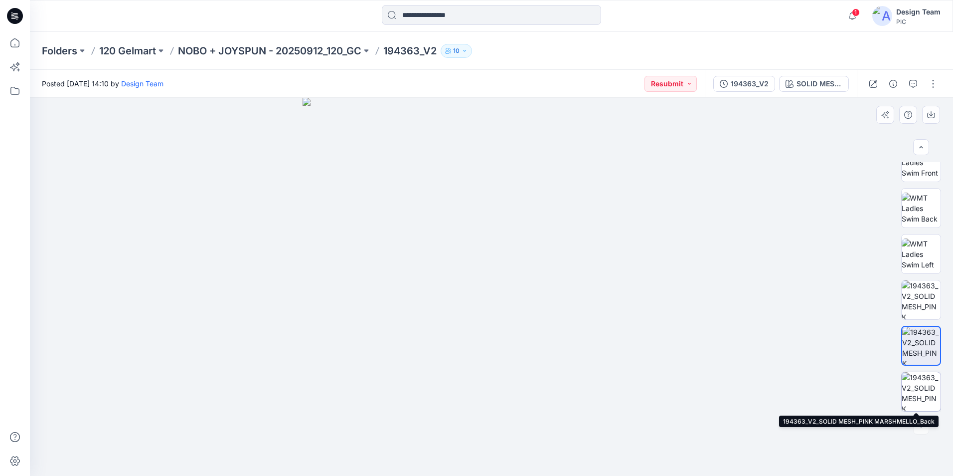
click at [911, 383] on img at bounding box center [921, 391] width 39 height 39
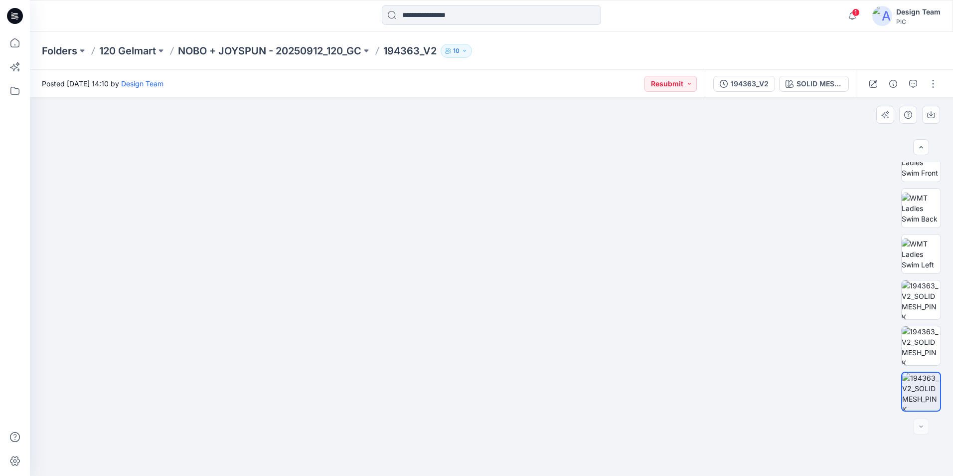
drag, startPoint x: 575, startPoint y: 387, endPoint x: 582, endPoint y: 273, distance: 114.9
click at [582, 273] on img at bounding box center [493, 92] width 926 height 766
click at [918, 348] on img at bounding box center [921, 345] width 39 height 39
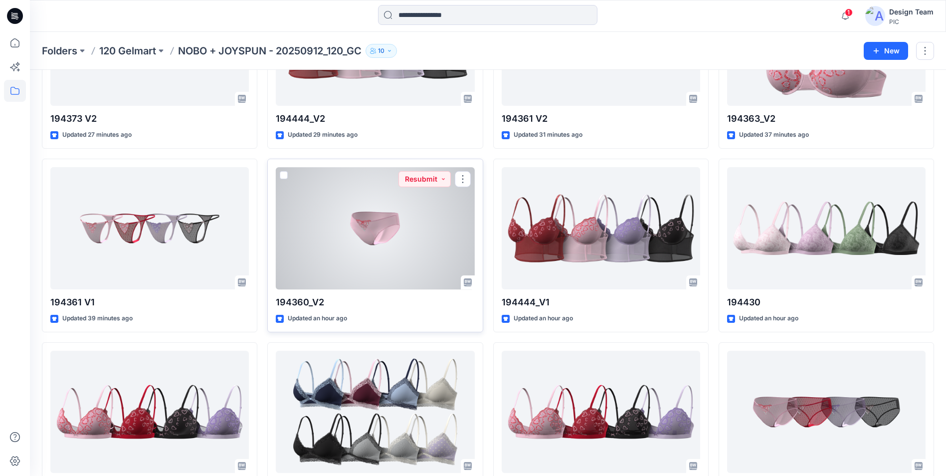
scroll to position [486, 0]
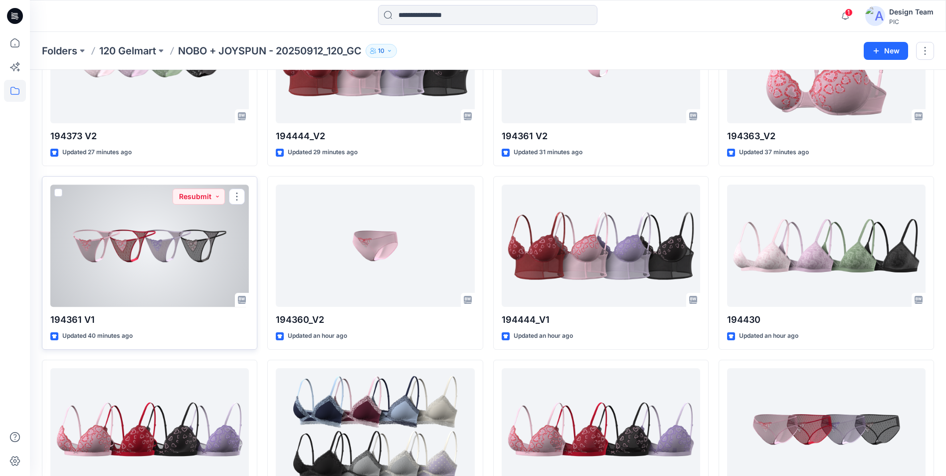
click at [194, 266] on div at bounding box center [149, 246] width 198 height 122
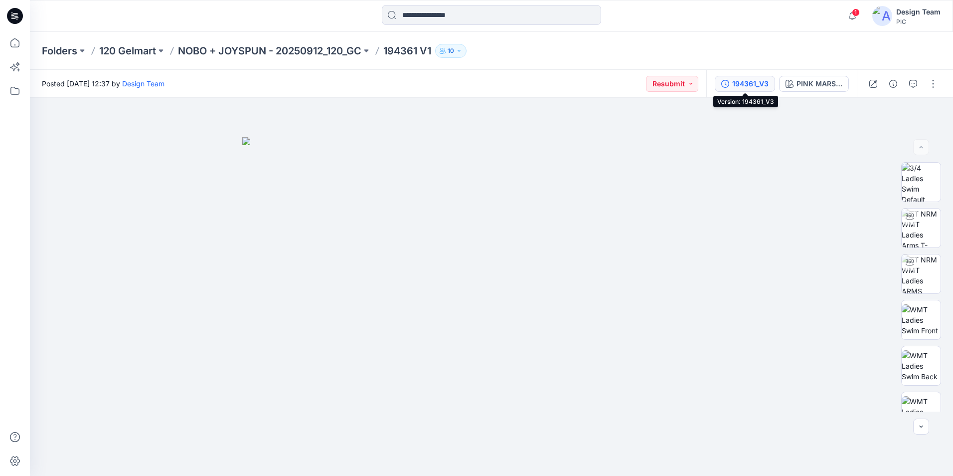
click at [758, 83] on div "194361_V3" at bounding box center [751, 83] width 36 height 11
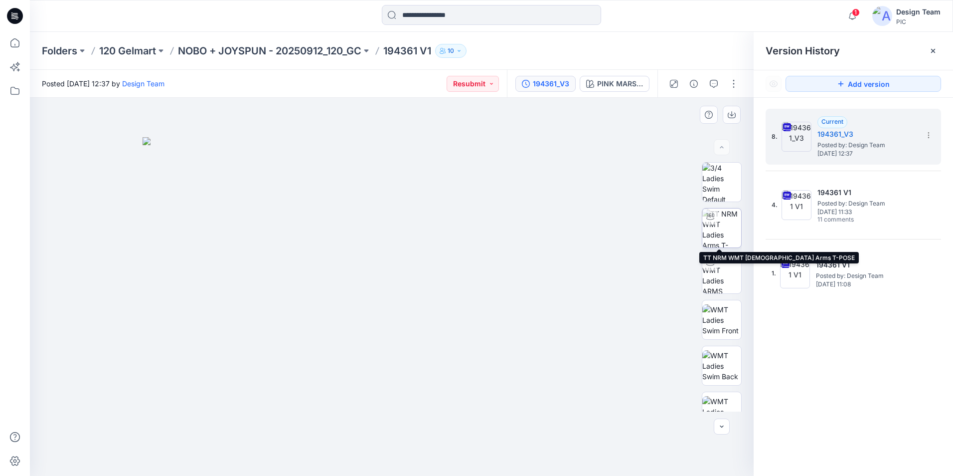
click at [724, 237] on img at bounding box center [722, 227] width 39 height 39
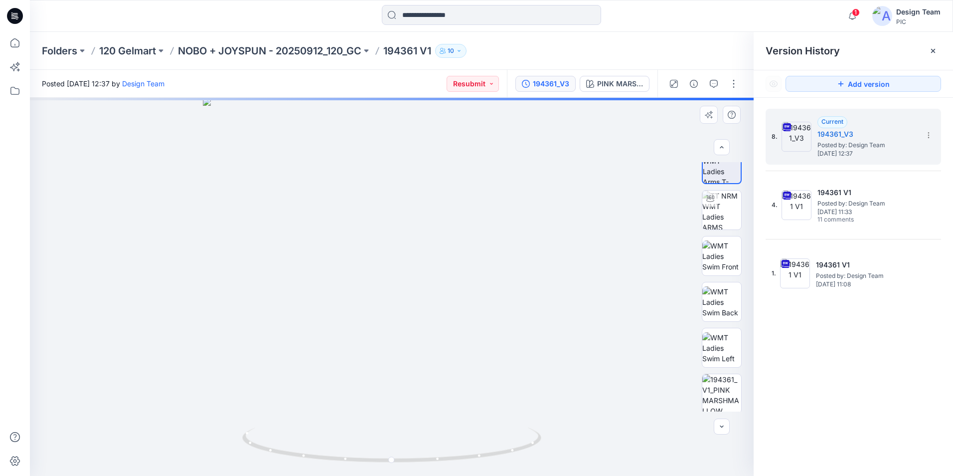
scroll to position [63, 0]
click at [727, 198] on img at bounding box center [722, 210] width 39 height 39
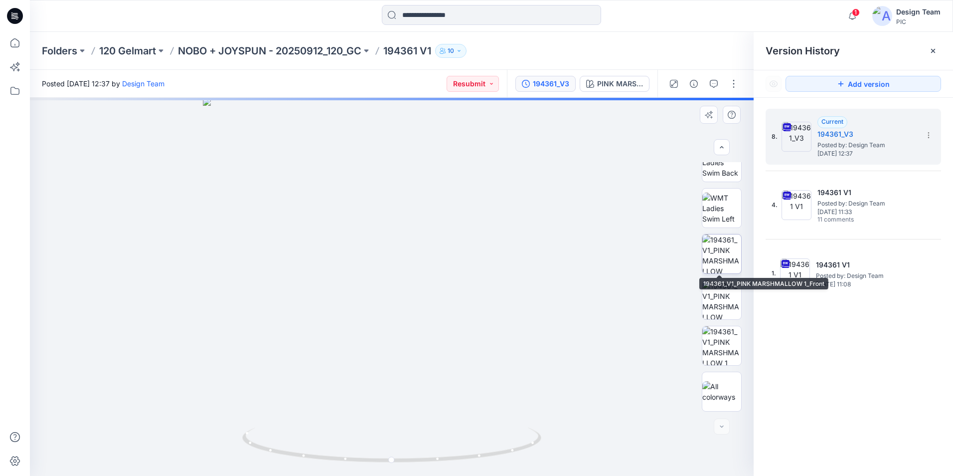
click at [722, 245] on img at bounding box center [722, 253] width 39 height 39
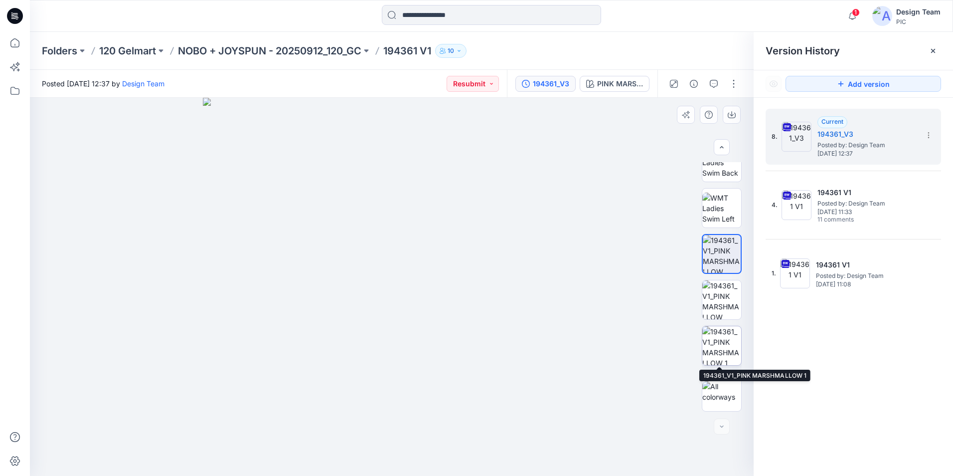
click at [719, 335] on img at bounding box center [722, 345] width 39 height 39
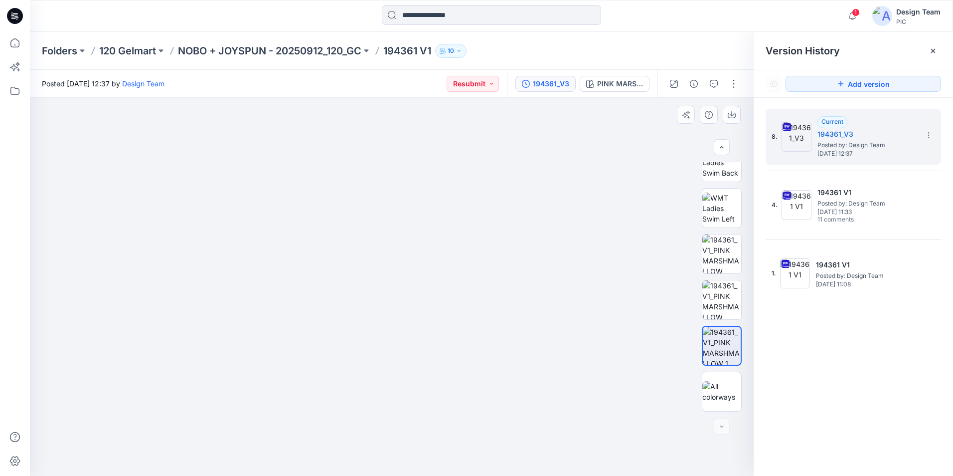
drag, startPoint x: 539, startPoint y: 142, endPoint x: 517, endPoint y: 304, distance: 163.1
click at [517, 304] on img at bounding box center [369, 253] width 834 height 445
click at [726, 333] on img at bounding box center [722, 346] width 38 height 38
click at [724, 241] on img at bounding box center [722, 253] width 39 height 39
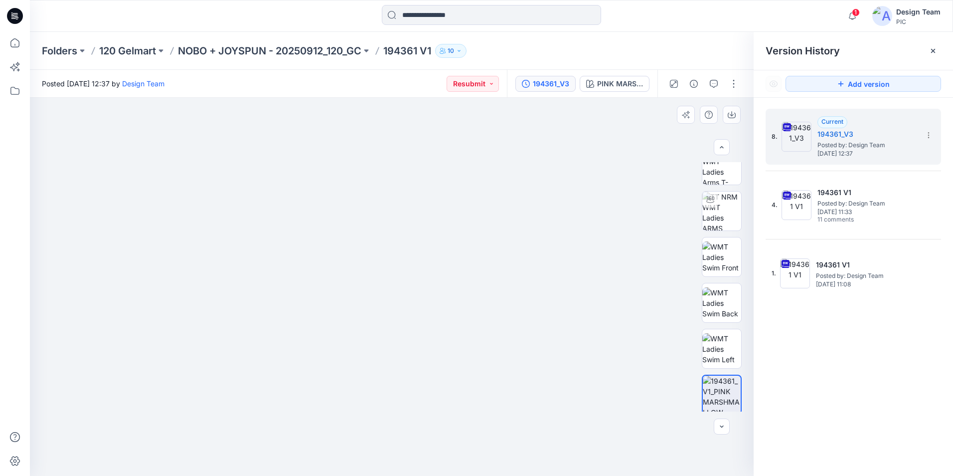
drag, startPoint x: 507, startPoint y: 197, endPoint x: 501, endPoint y: 295, distance: 97.5
click at [501, 295] on img at bounding box center [392, 269] width 652 height 414
drag, startPoint x: 744, startPoint y: 199, endPoint x: 741, endPoint y: 183, distance: 16.6
click at [748, 163] on div at bounding box center [722, 286] width 64 height 249
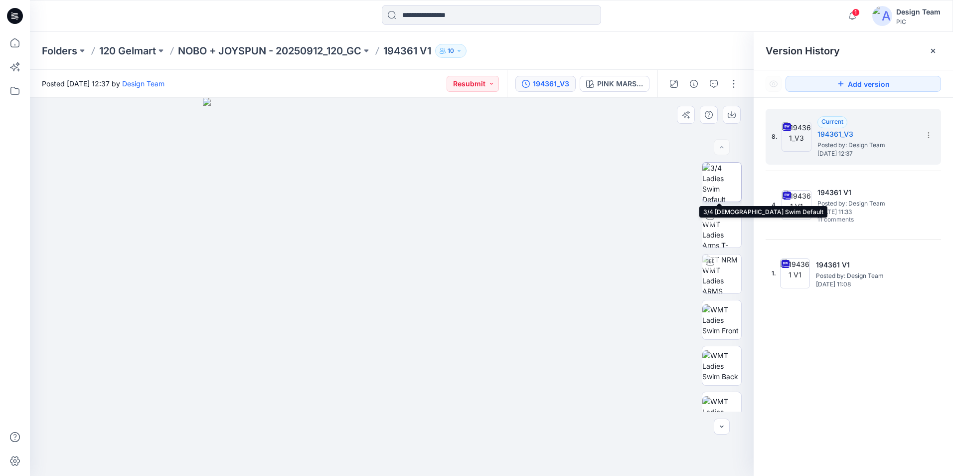
click at [728, 181] on img at bounding box center [722, 182] width 39 height 39
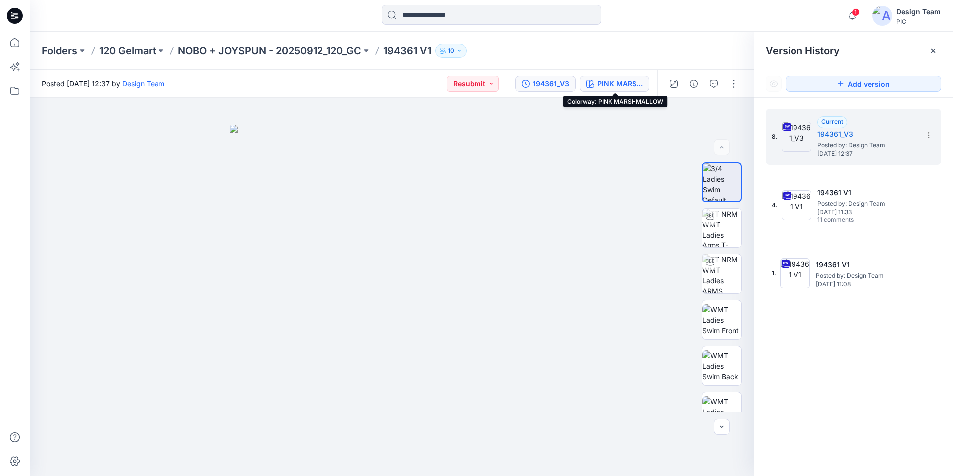
click at [616, 83] on div "PINK MARSHMALLOW" at bounding box center [620, 83] width 46 height 11
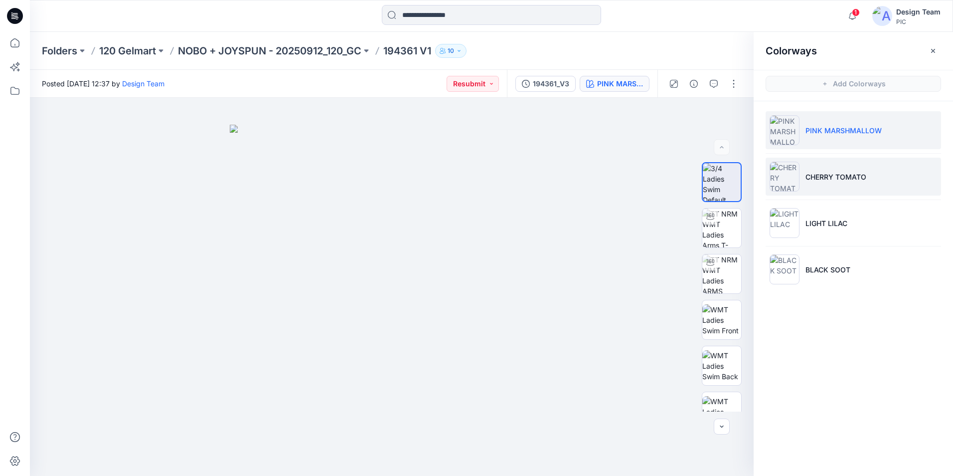
click at [795, 177] on img at bounding box center [785, 177] width 30 height 30
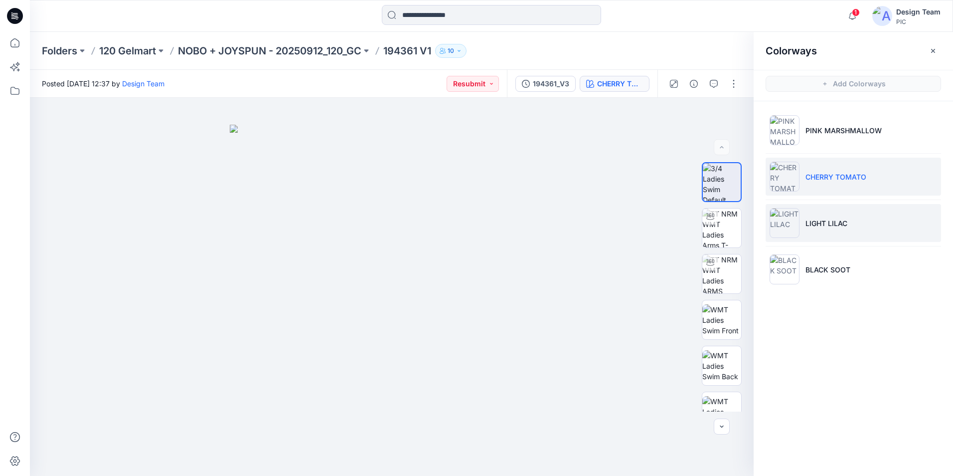
click at [791, 228] on img at bounding box center [785, 223] width 30 height 30
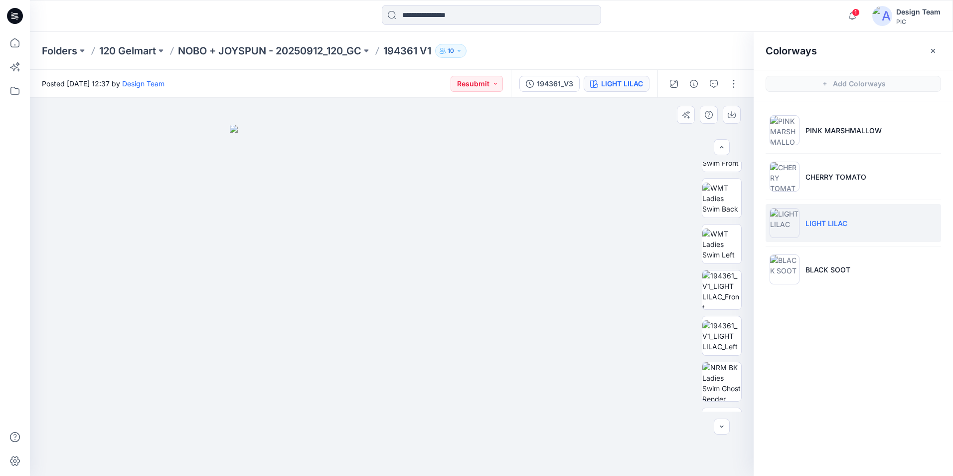
scroll to position [203, 0]
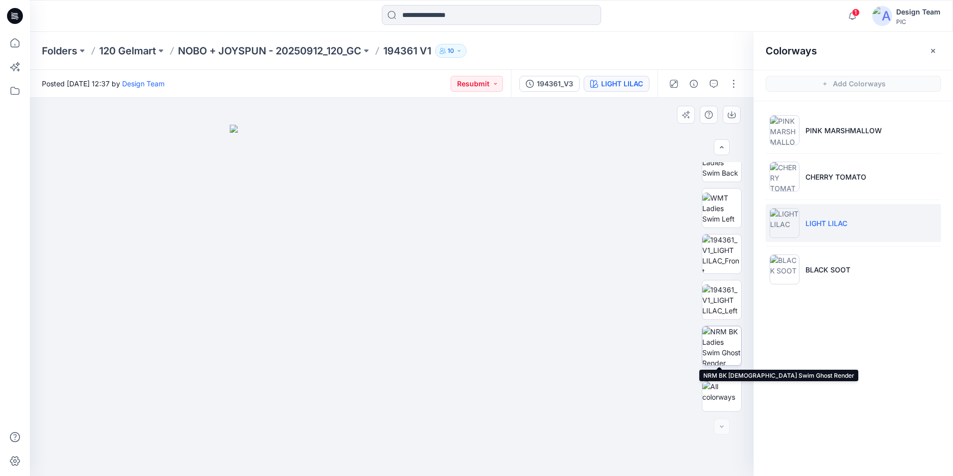
click at [719, 343] on img at bounding box center [722, 345] width 39 height 39
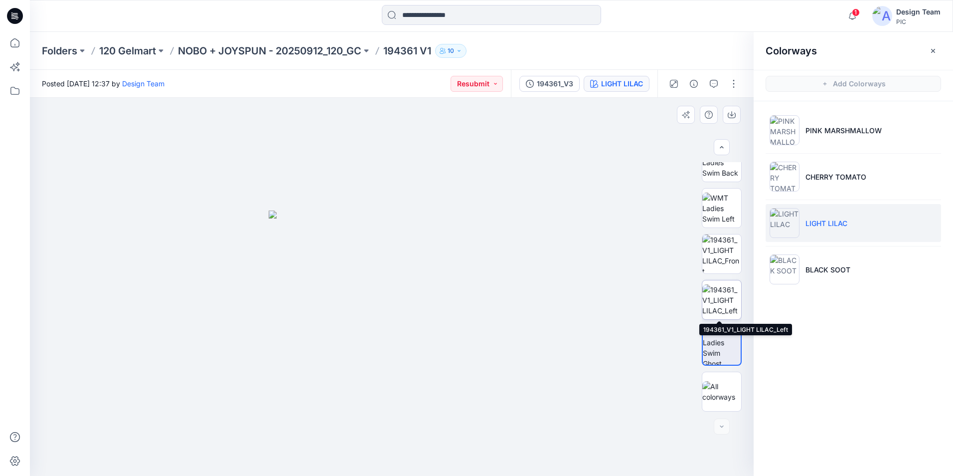
click at [720, 287] on img at bounding box center [722, 299] width 39 height 31
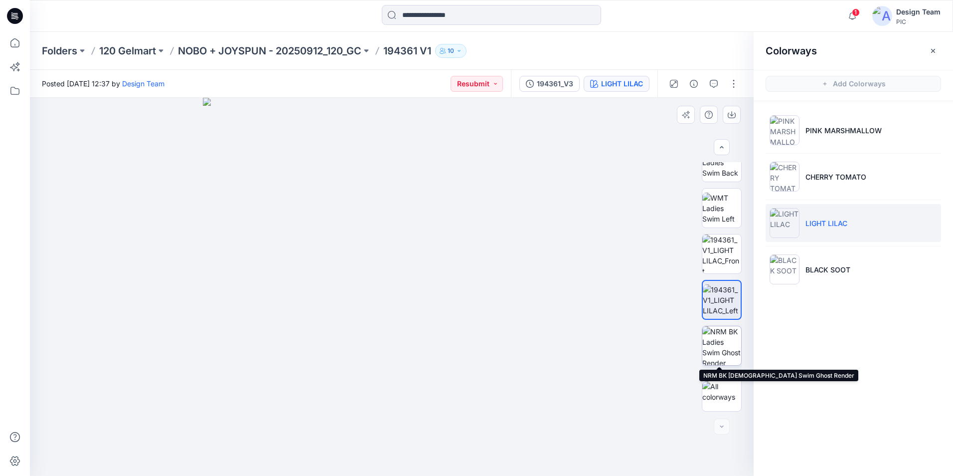
click at [713, 351] on img at bounding box center [722, 345] width 39 height 39
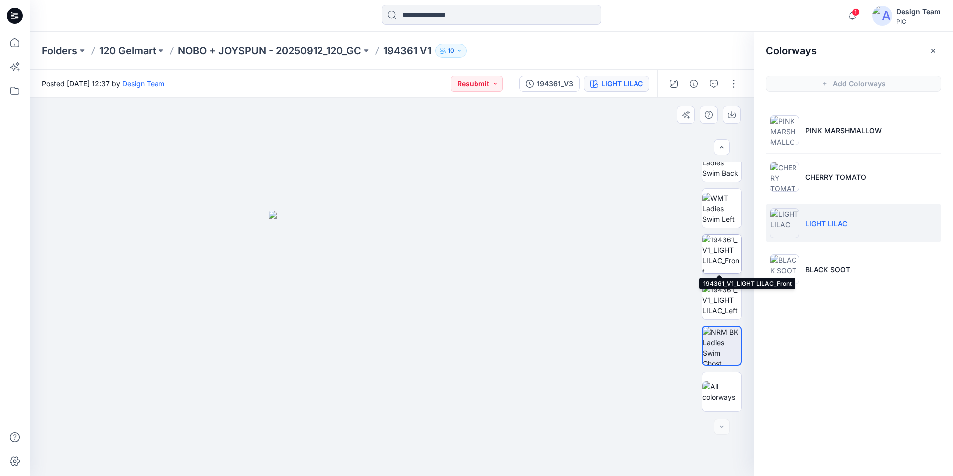
click at [733, 249] on img at bounding box center [722, 253] width 39 height 39
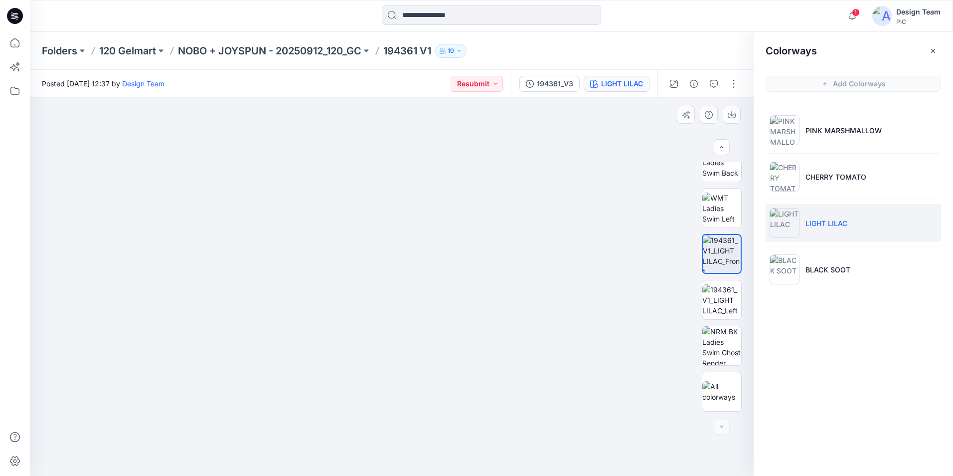
drag, startPoint x: 453, startPoint y: 209, endPoint x: 435, endPoint y: 316, distance: 108.1
click at [435, 316] on img at bounding box center [378, 223] width 834 height 505
drag, startPoint x: 470, startPoint y: 429, endPoint x: 491, endPoint y: 313, distance: 117.6
click at [491, 313] on img at bounding box center [413, 181] width 834 height 589
click at [785, 263] on img at bounding box center [785, 269] width 30 height 30
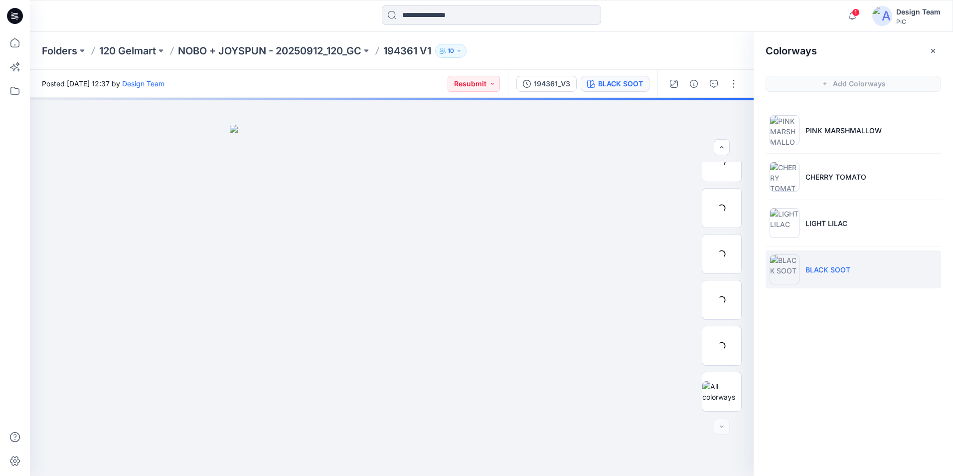
scroll to position [158, 0]
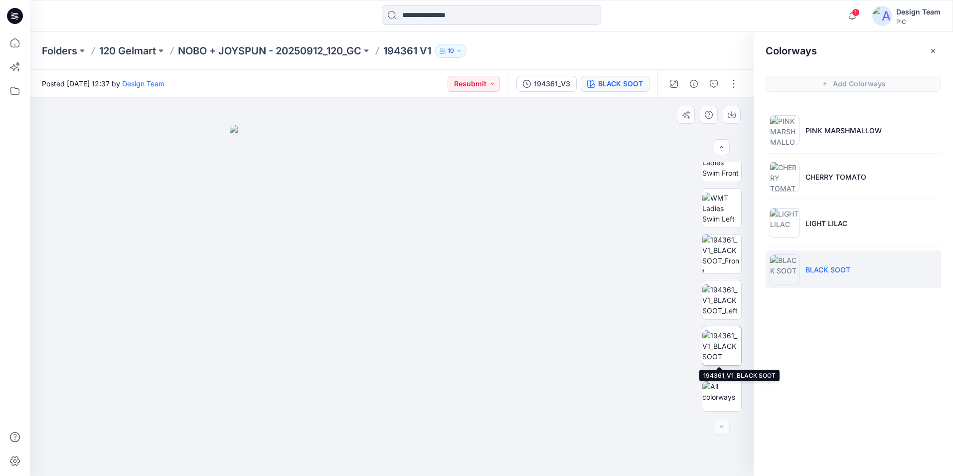
click at [717, 350] on img at bounding box center [722, 345] width 39 height 31
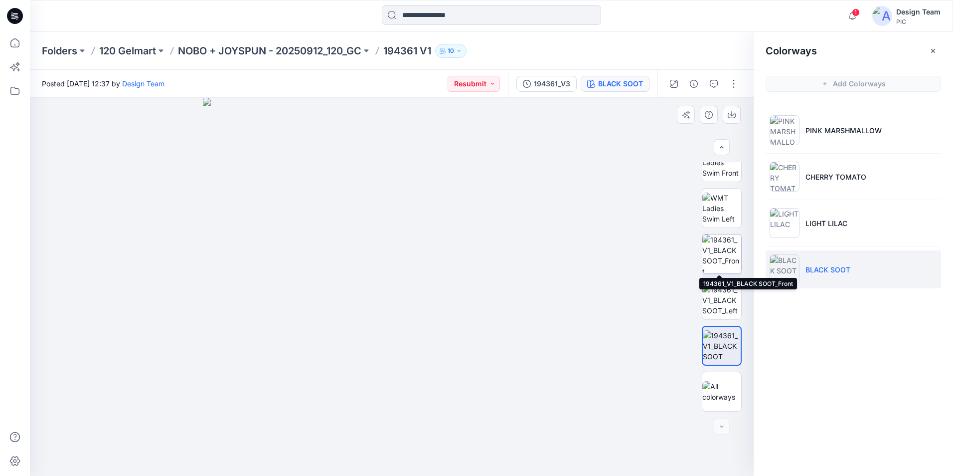
click at [720, 249] on img at bounding box center [722, 253] width 39 height 39
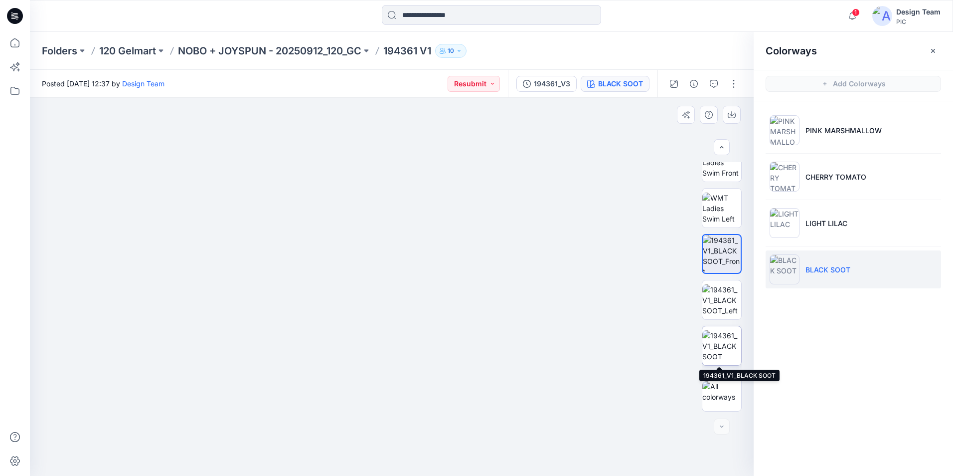
click at [717, 335] on img at bounding box center [722, 345] width 39 height 31
click at [722, 355] on img at bounding box center [722, 345] width 38 height 31
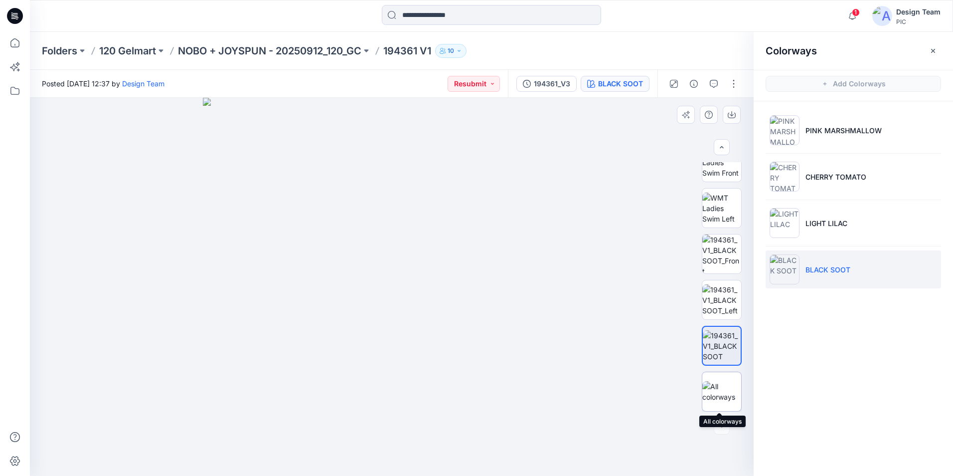
drag, startPoint x: 713, startPoint y: 387, endPoint x: 714, endPoint y: 380, distance: 7.0
click at [714, 387] on img at bounding box center [722, 391] width 39 height 21
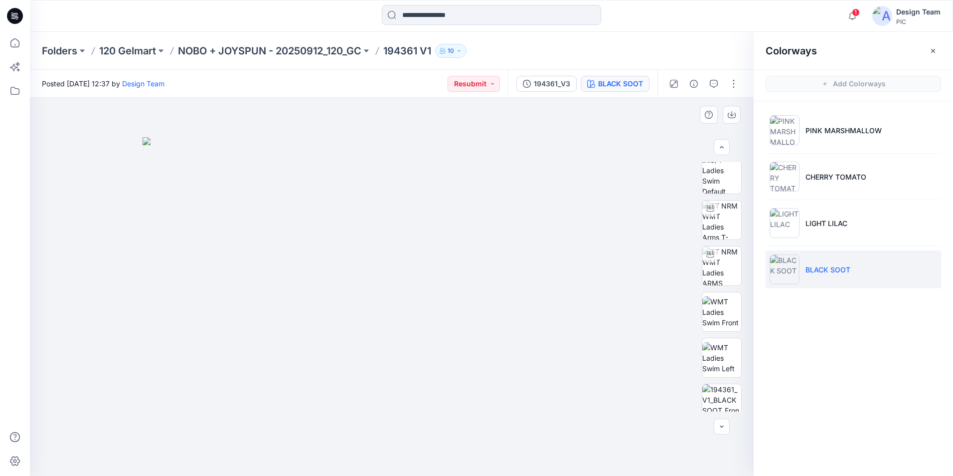
scroll to position [0, 0]
click at [731, 186] on img at bounding box center [722, 182] width 39 height 39
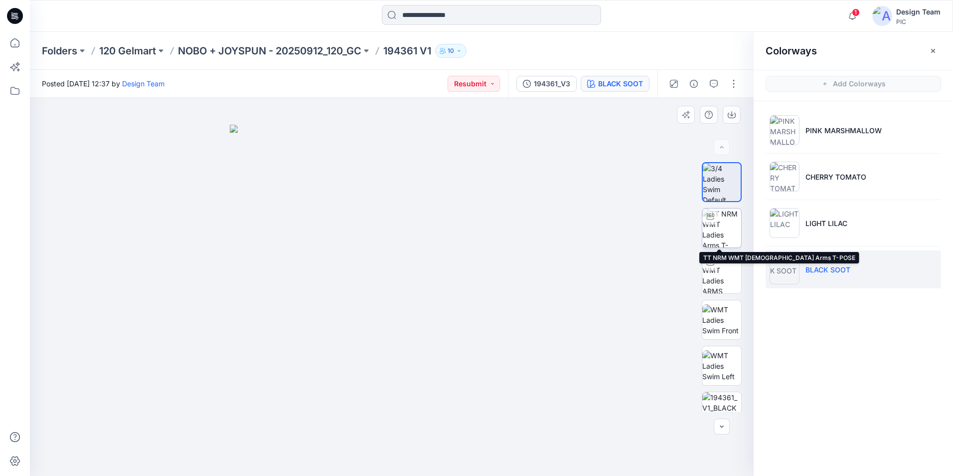
click at [724, 224] on img at bounding box center [722, 227] width 39 height 39
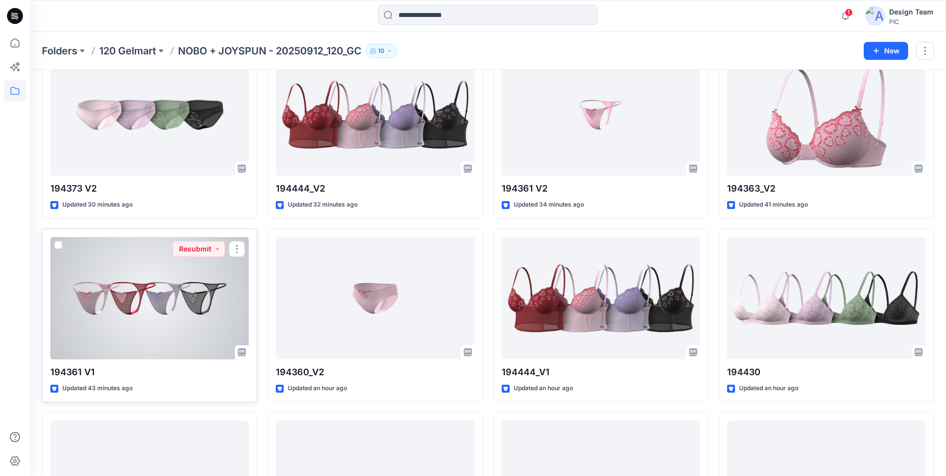
scroll to position [436, 0]
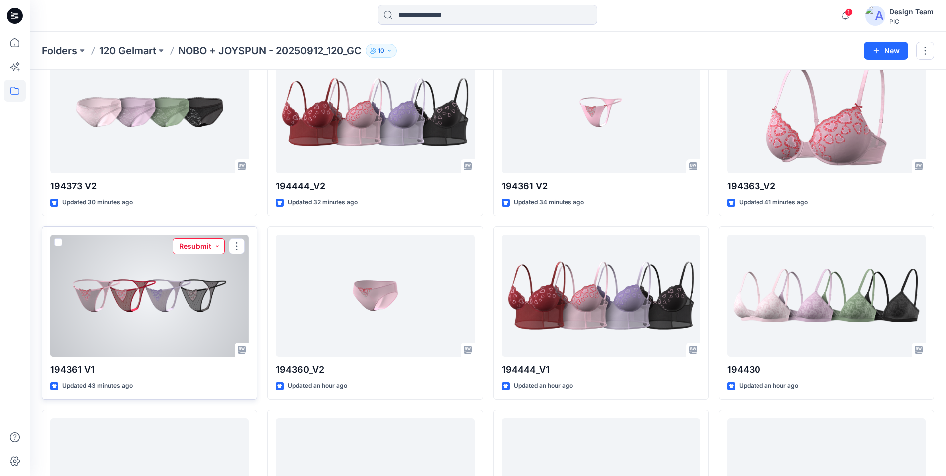
click at [217, 246] on button "Resubmit" at bounding box center [199, 246] width 52 height 16
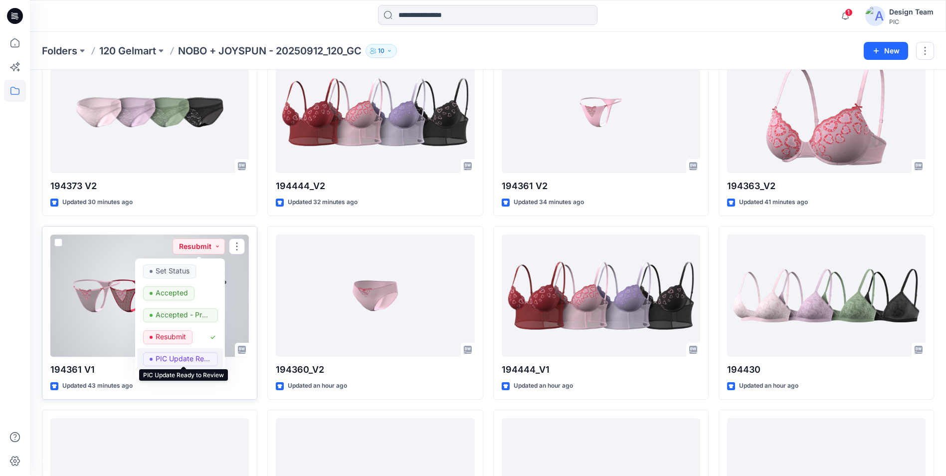
click at [183, 358] on p "PIC Update Ready to Review" at bounding box center [184, 358] width 56 height 13
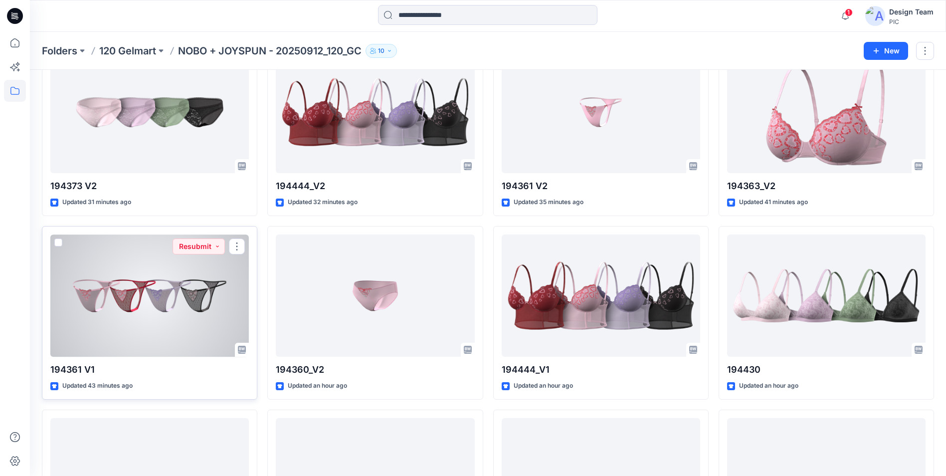
click at [201, 327] on div at bounding box center [149, 295] width 198 height 122
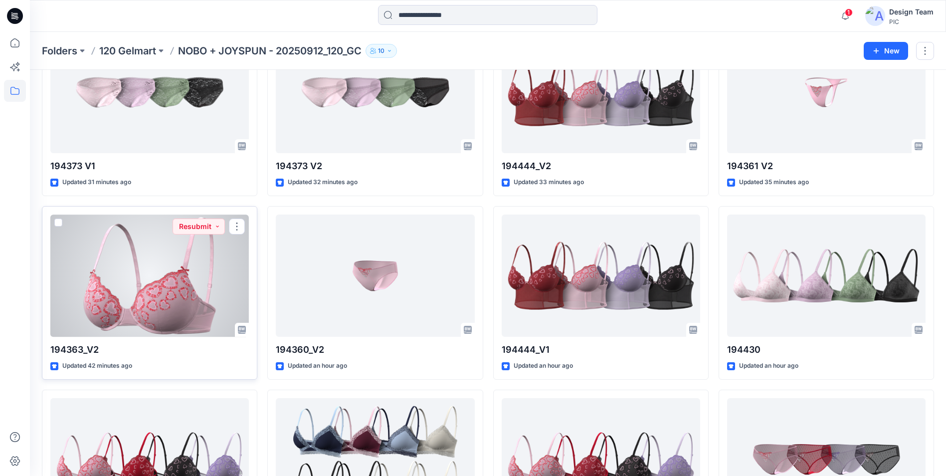
scroll to position [474, 0]
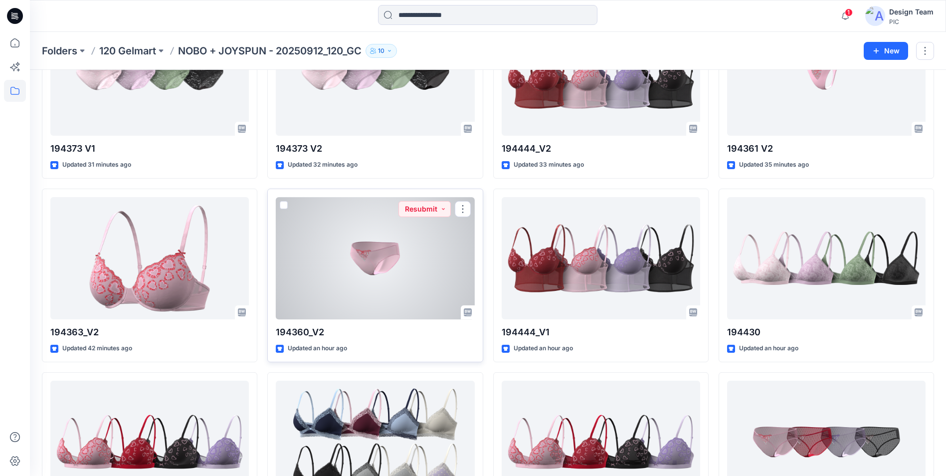
click at [417, 287] on div at bounding box center [375, 258] width 198 height 122
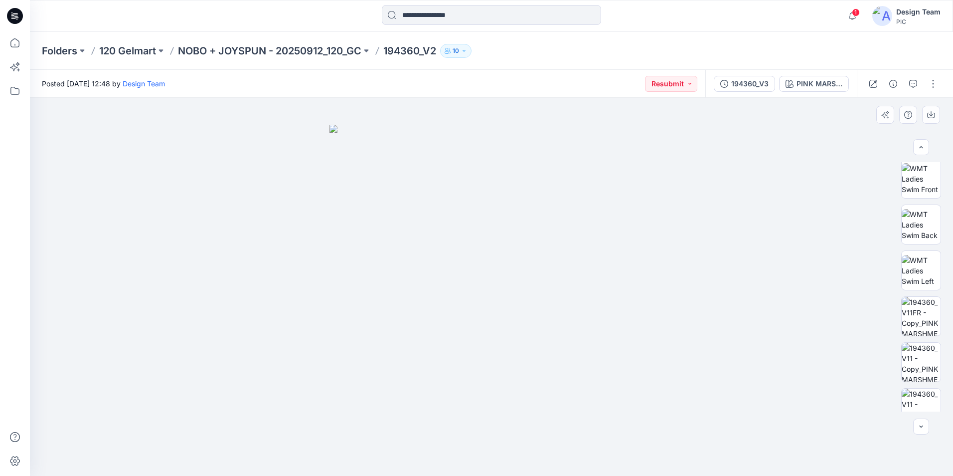
scroll to position [158, 0]
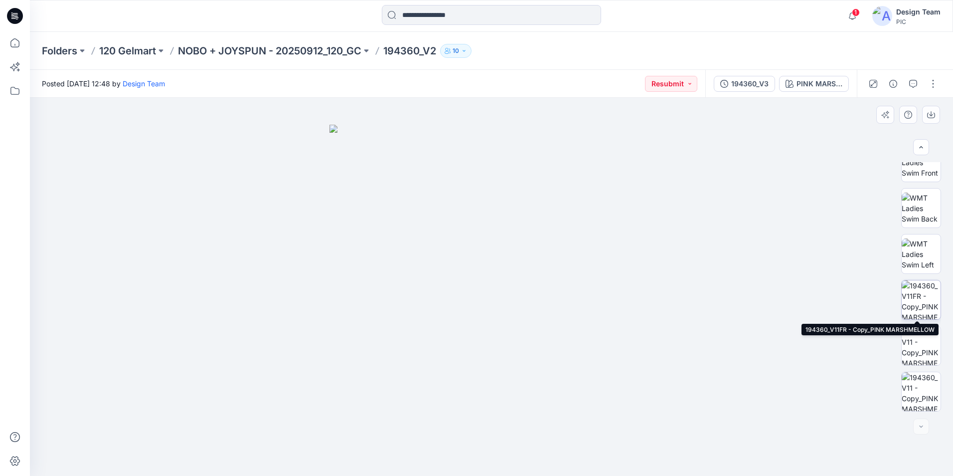
click at [919, 306] on img at bounding box center [921, 299] width 39 height 39
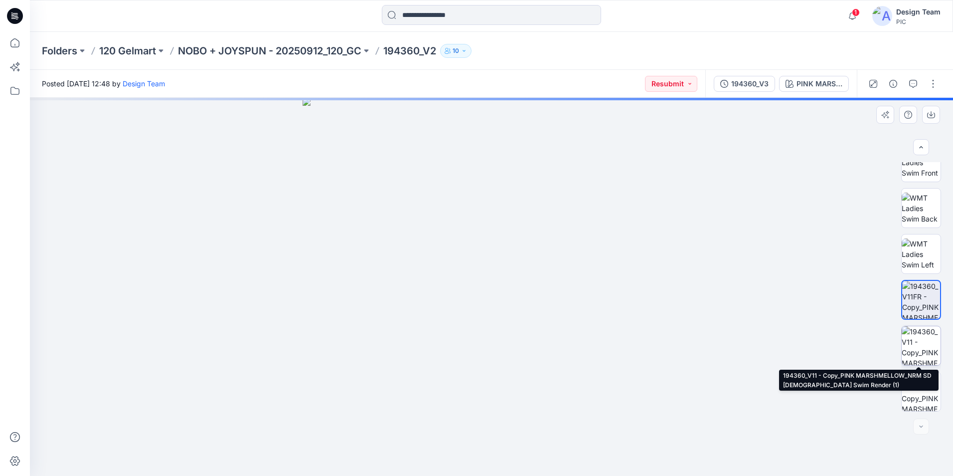
click at [920, 350] on img at bounding box center [921, 345] width 39 height 39
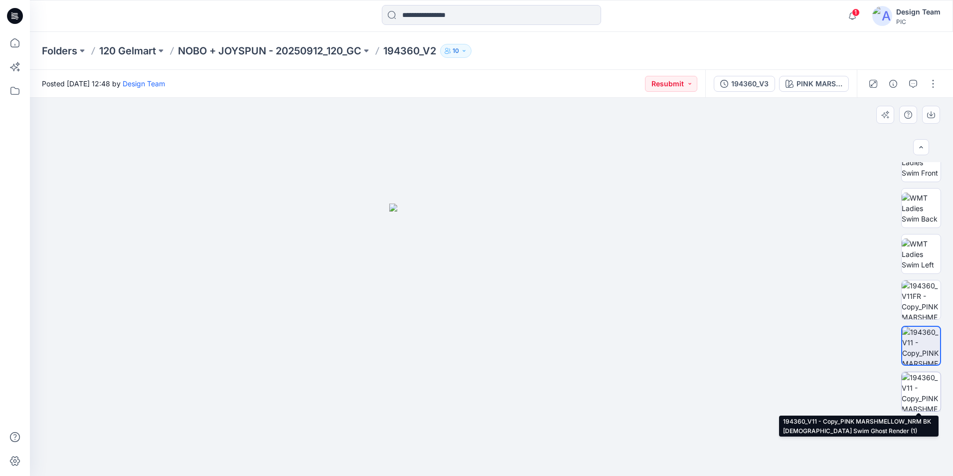
click at [924, 393] on img at bounding box center [921, 391] width 39 height 39
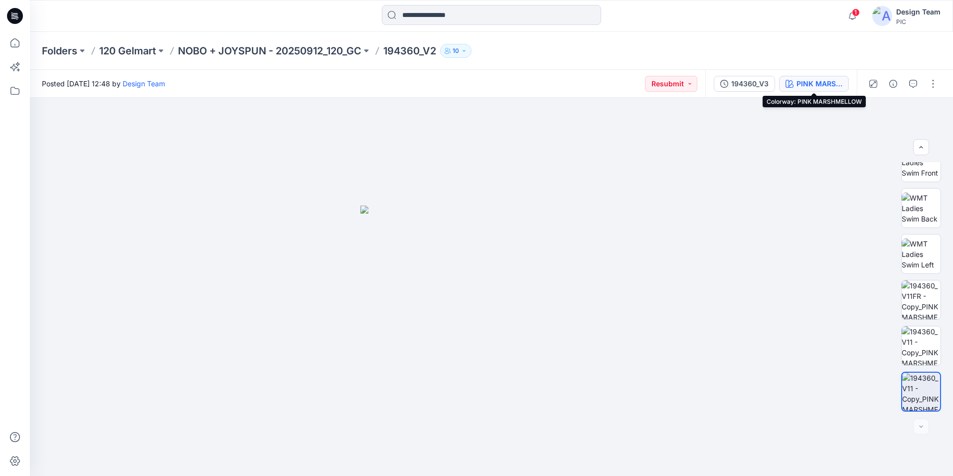
click at [798, 81] on div "PINK MARSHMELLOW" at bounding box center [820, 83] width 46 height 11
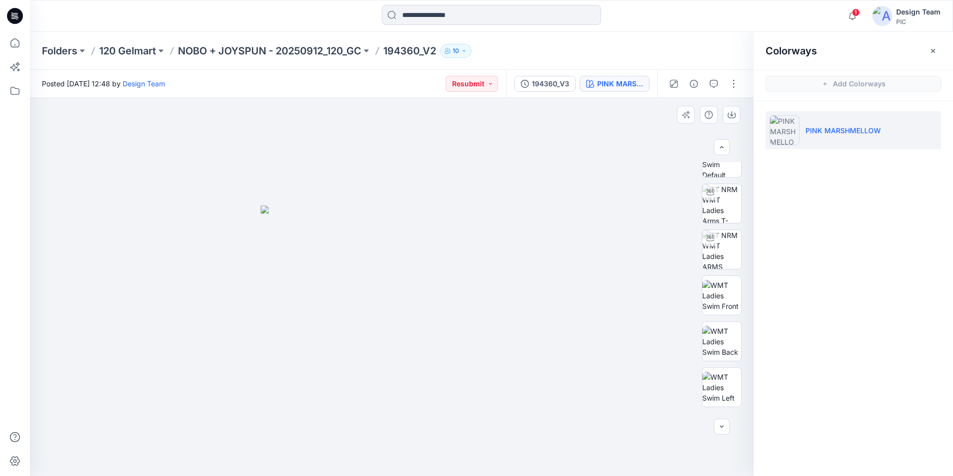
scroll to position [0, 0]
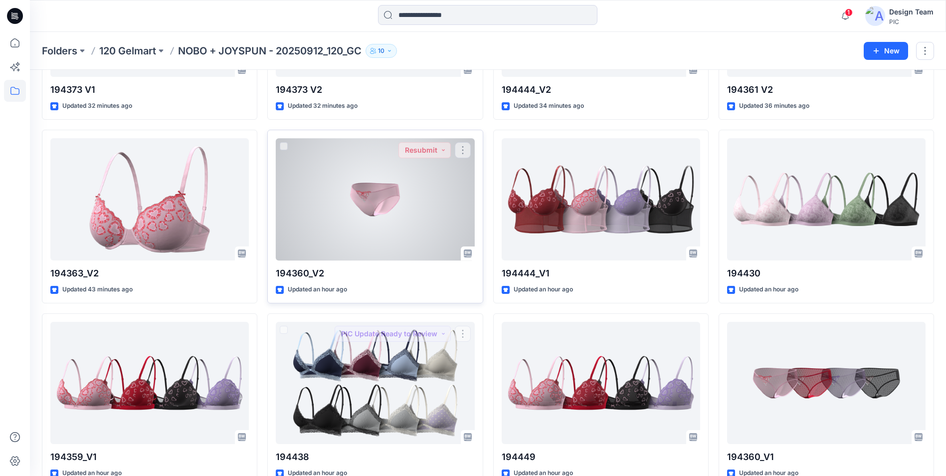
scroll to position [524, 0]
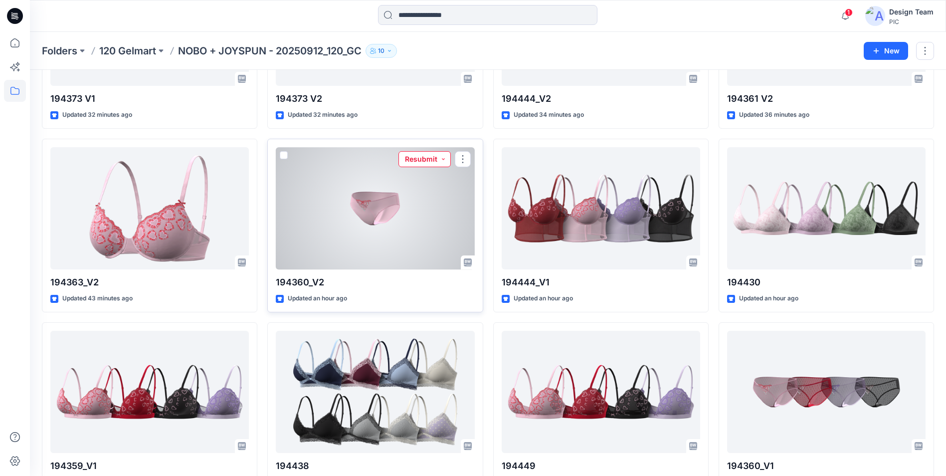
click at [443, 160] on button "Resubmit" at bounding box center [424, 159] width 52 height 16
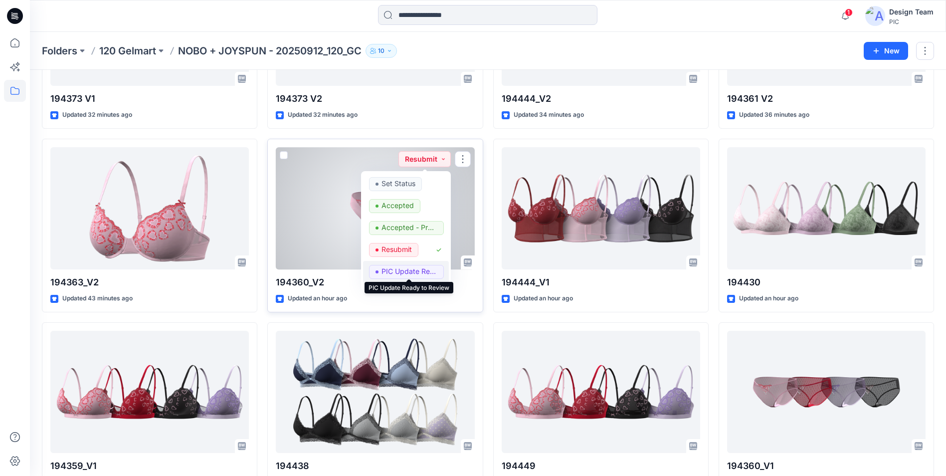
click at [414, 269] on p "PIC Update Ready to Review" at bounding box center [409, 271] width 56 height 13
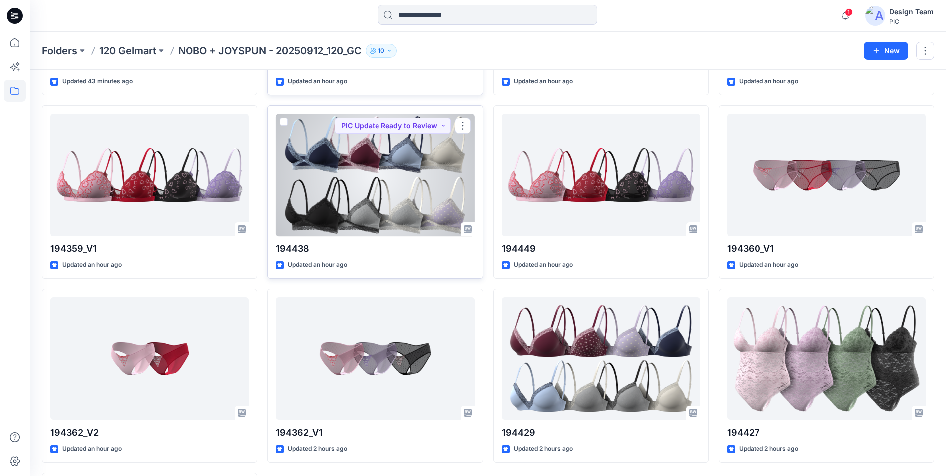
scroll to position [723, 0]
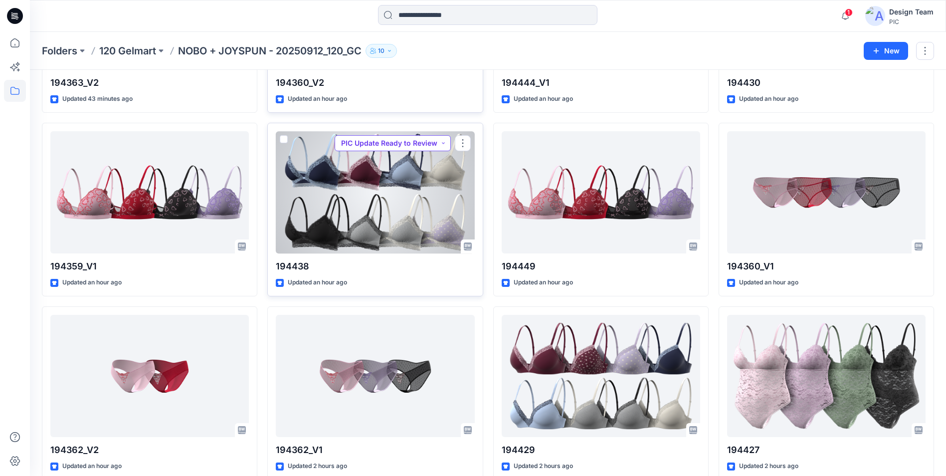
click at [444, 143] on button "PIC Update Ready to Review" at bounding box center [393, 143] width 116 height 16
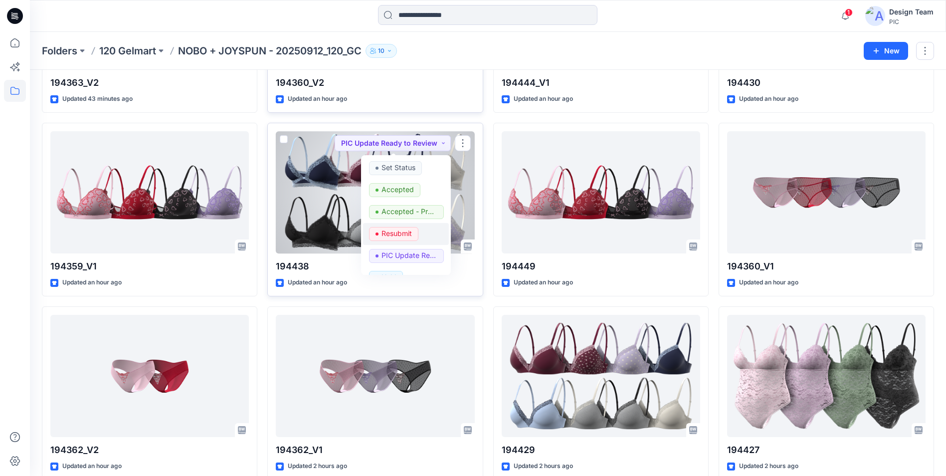
click at [404, 231] on p "Resubmit" at bounding box center [396, 233] width 30 height 13
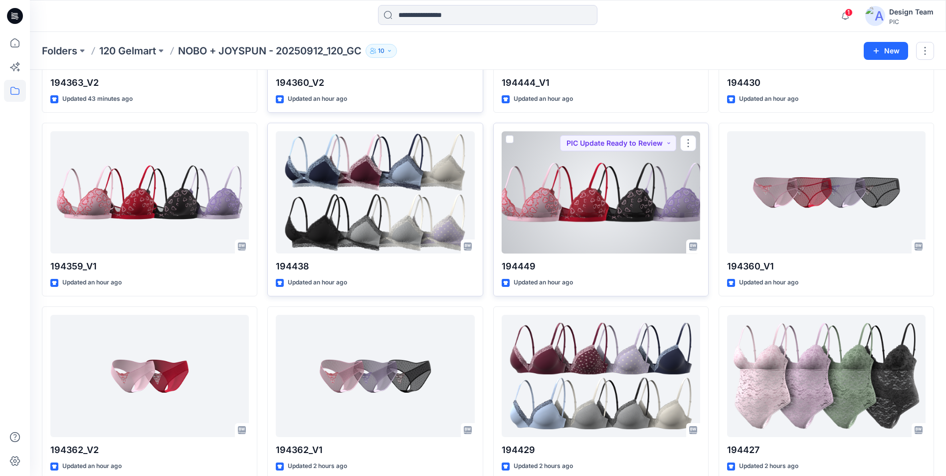
click at [632, 235] on div at bounding box center [601, 192] width 198 height 122
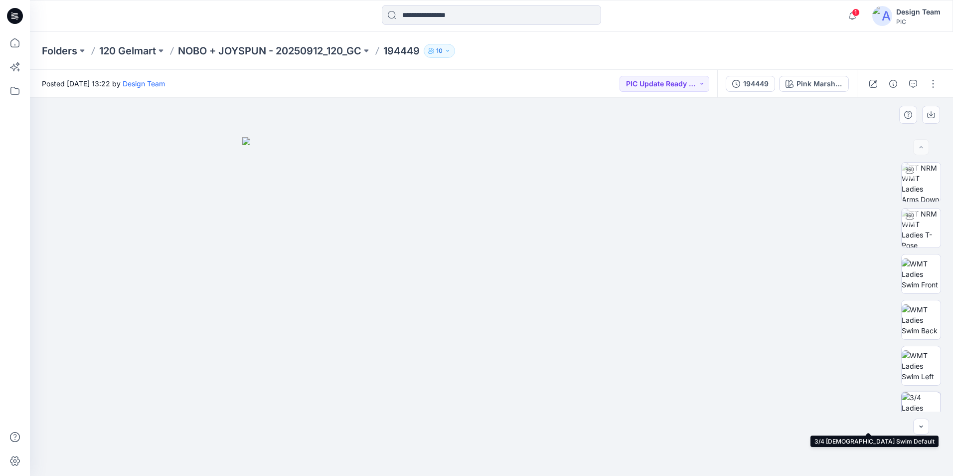
click at [918, 401] on img at bounding box center [921, 411] width 39 height 39
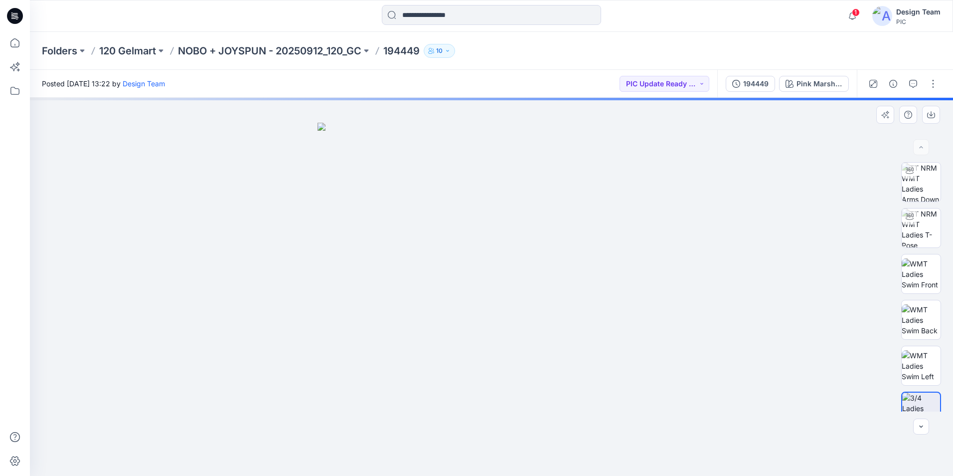
drag, startPoint x: 944, startPoint y: 255, endPoint x: 941, endPoint y: 290, distance: 35.6
click at [939, 338] on div at bounding box center [922, 286] width 64 height 249
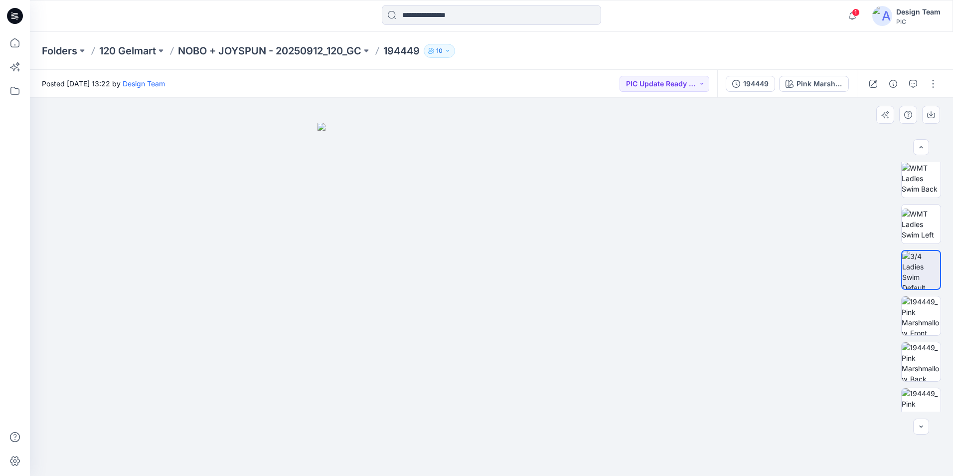
scroll to position [146, 0]
click at [922, 362] on img at bounding box center [921, 357] width 39 height 39
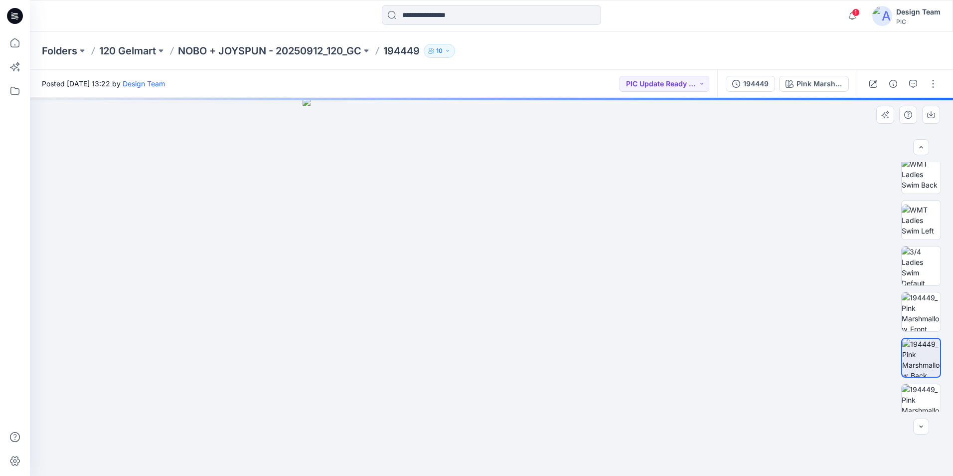
scroll to position [203, 0]
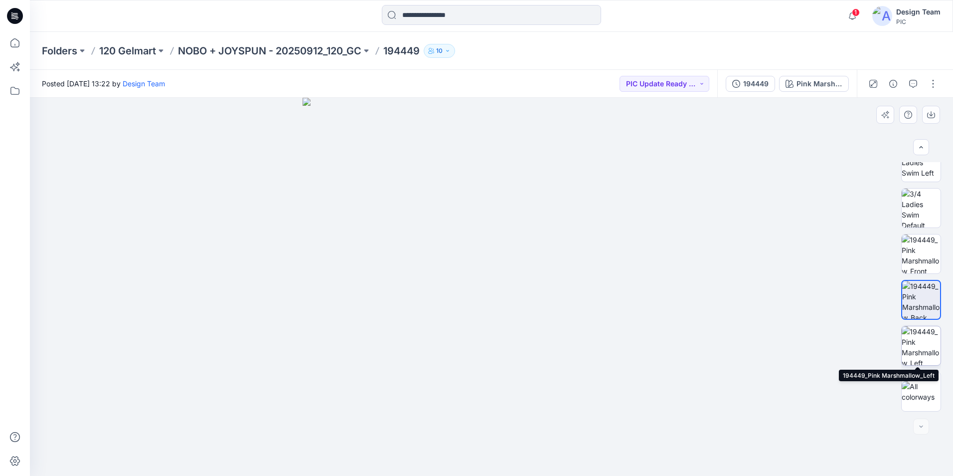
click at [926, 351] on img at bounding box center [921, 345] width 39 height 39
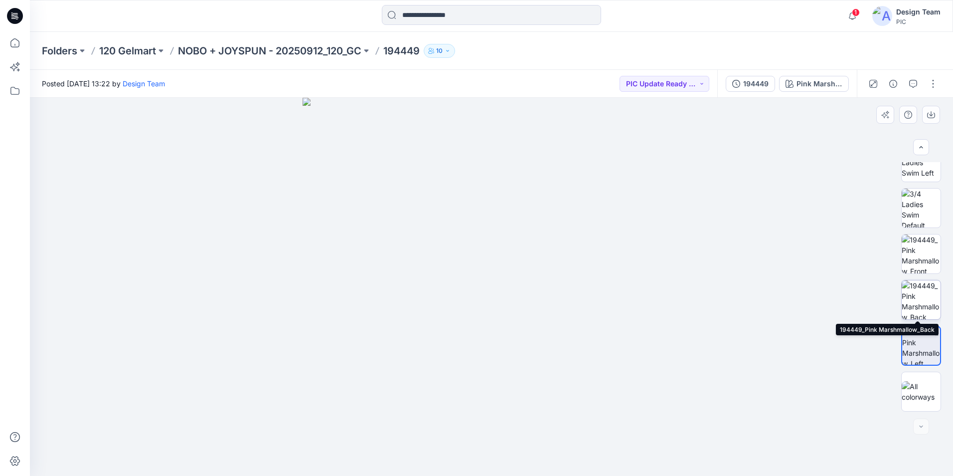
click at [927, 296] on img at bounding box center [921, 299] width 39 height 39
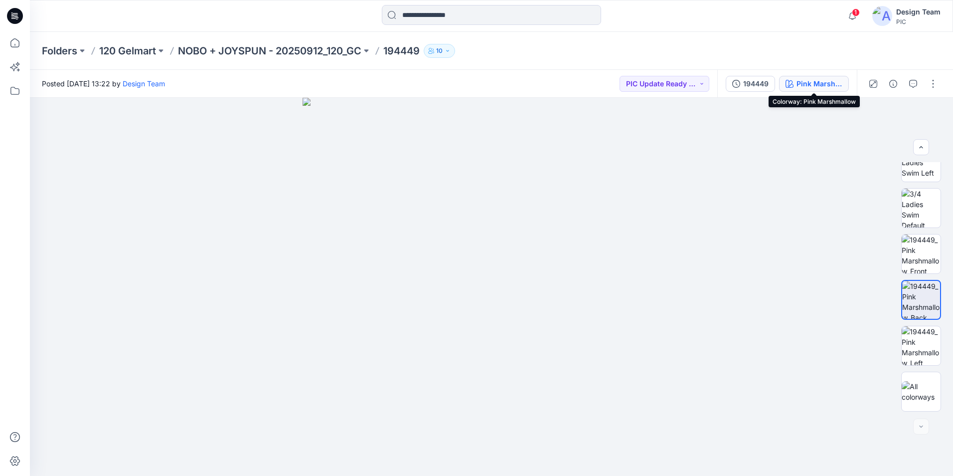
click at [809, 84] on div "Pink Marshmallow" at bounding box center [820, 83] width 46 height 11
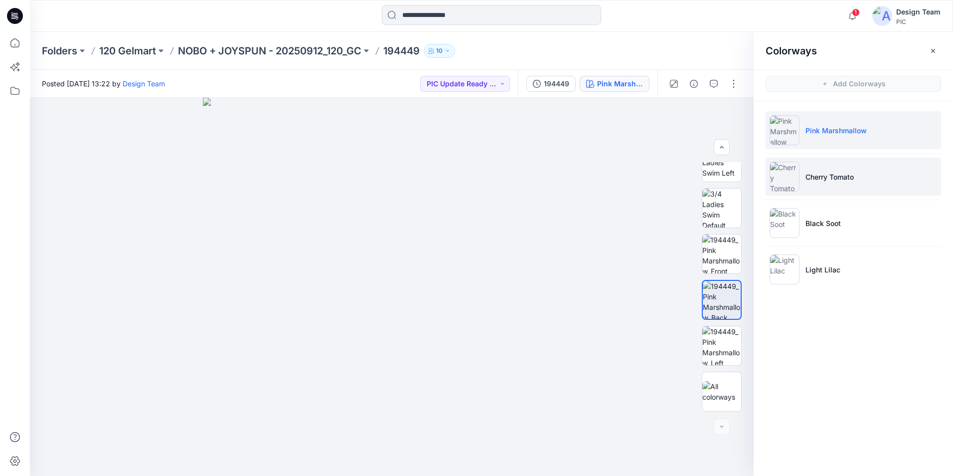
click at [788, 183] on img at bounding box center [785, 177] width 30 height 30
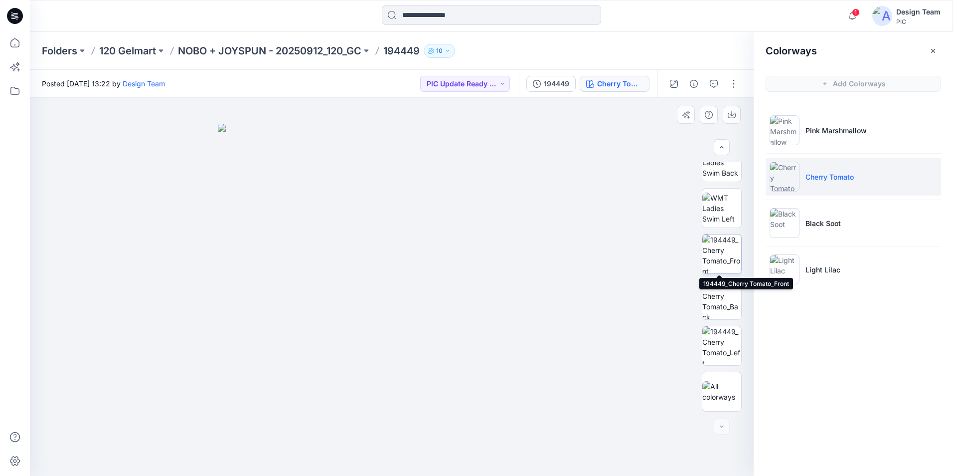
click at [721, 252] on img at bounding box center [722, 253] width 39 height 39
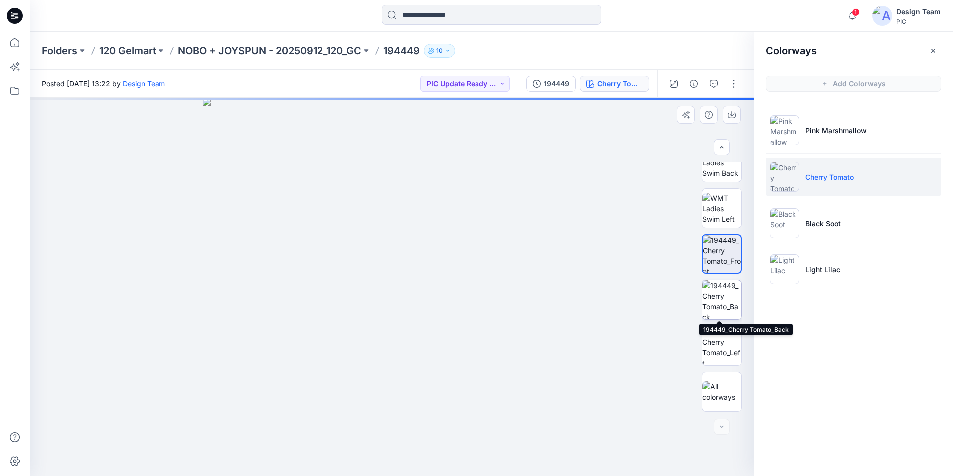
click at [723, 298] on img at bounding box center [722, 299] width 39 height 39
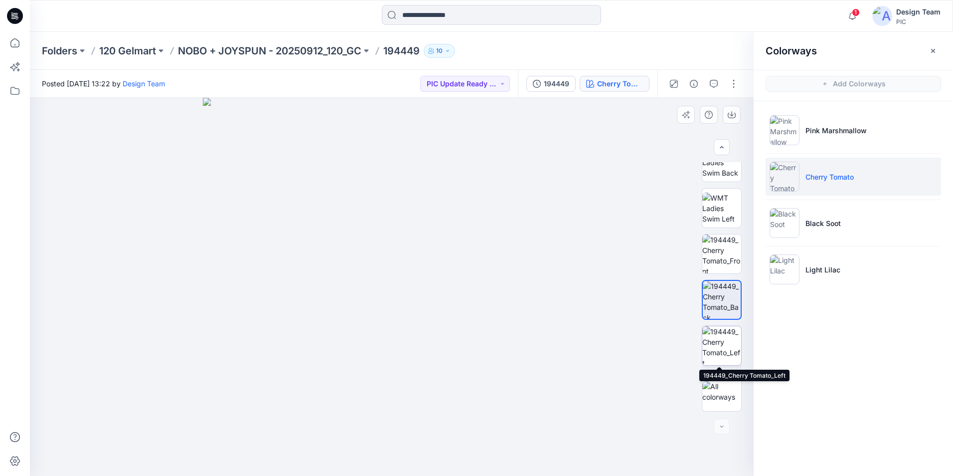
click at [724, 341] on img at bounding box center [722, 345] width 39 height 39
drag, startPoint x: 340, startPoint y: 390, endPoint x: 293, endPoint y: 319, distance: 84.9
click at [352, 317] on img at bounding box center [403, 114] width 926 height 723
drag, startPoint x: 165, startPoint y: 355, endPoint x: 297, endPoint y: 352, distance: 132.7
click at [297, 352] on img at bounding box center [493, 112] width 926 height 727
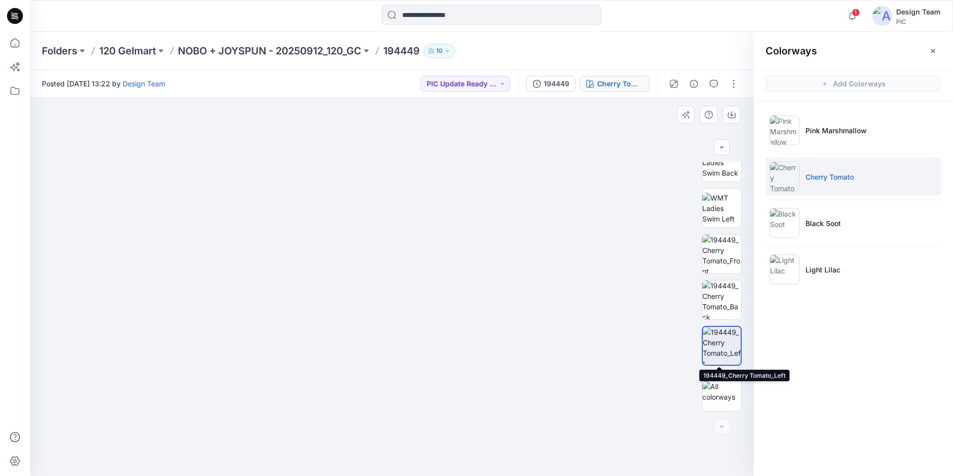
click at [718, 339] on img at bounding box center [722, 346] width 38 height 38
drag, startPoint x: 81, startPoint y: 352, endPoint x: 209, endPoint y: 357, distance: 127.8
drag, startPoint x: 746, startPoint y: 310, endPoint x: 744, endPoint y: 261, distance: 48.9
click at [748, 243] on div at bounding box center [722, 286] width 64 height 249
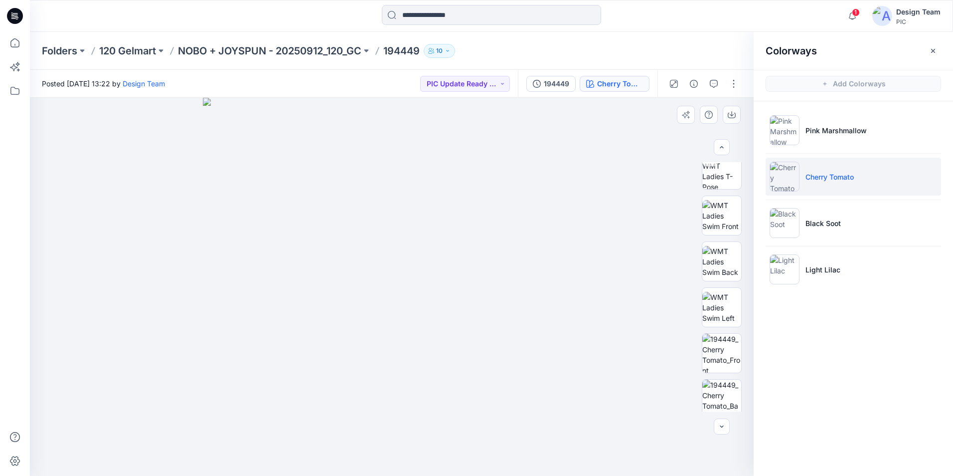
scroll to position [0, 0]
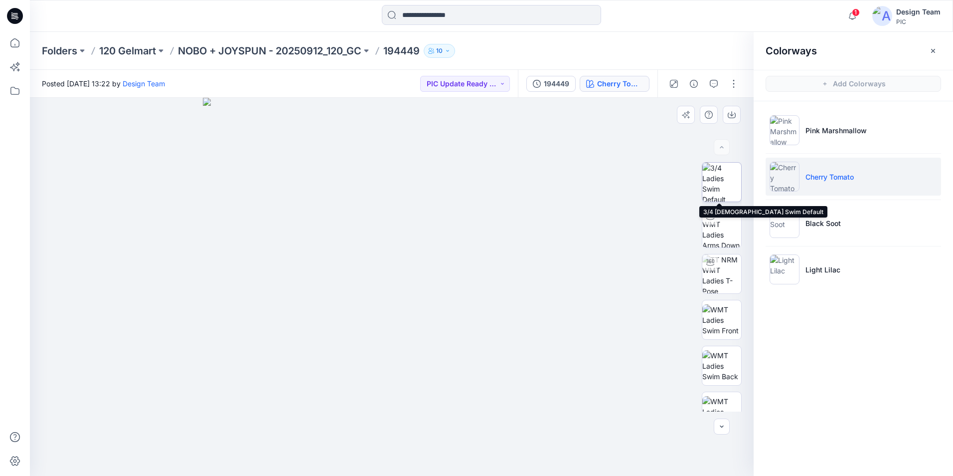
click at [727, 179] on img at bounding box center [722, 182] width 39 height 39
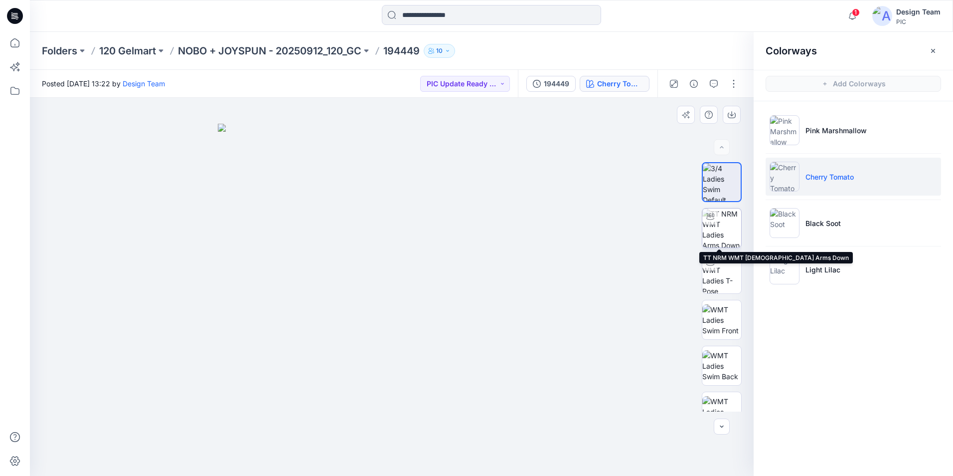
click at [722, 234] on img at bounding box center [722, 227] width 39 height 39
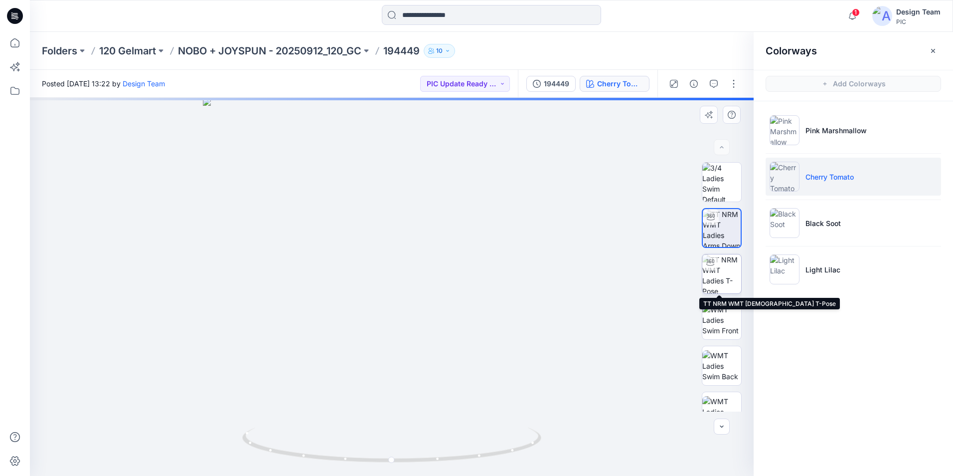
click at [723, 276] on img at bounding box center [722, 273] width 39 height 39
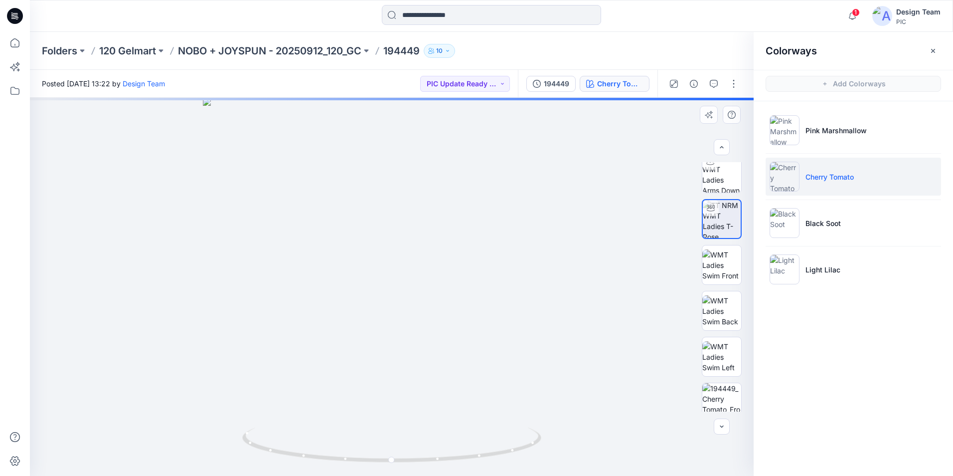
scroll to position [63, 0]
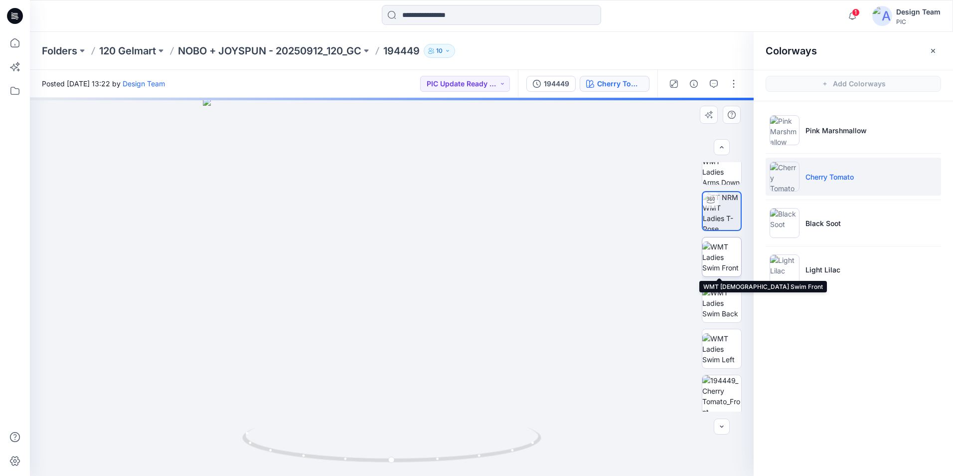
click at [724, 269] on img at bounding box center [722, 256] width 39 height 31
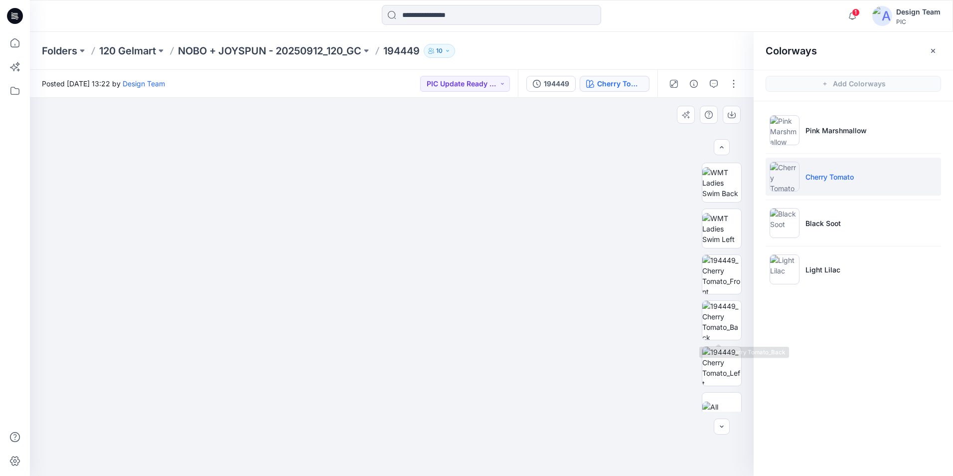
scroll to position [181, 0]
click at [723, 275] on img at bounding box center [722, 276] width 39 height 39
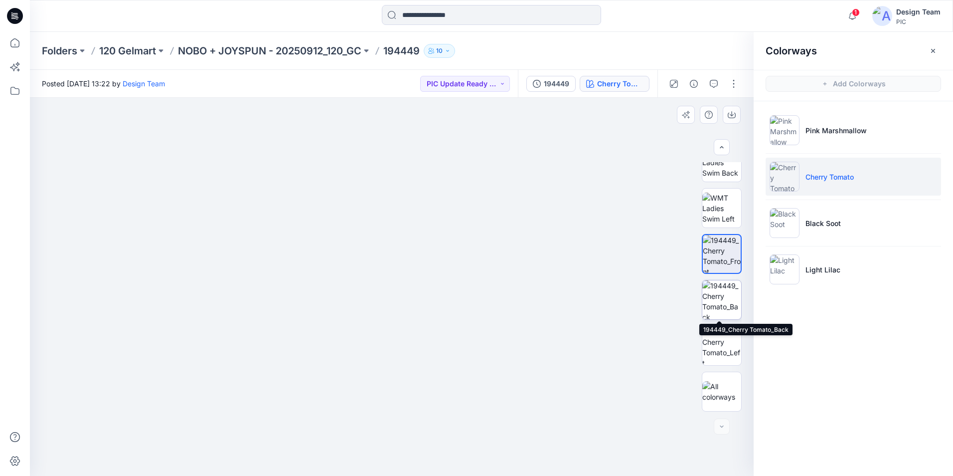
click at [722, 309] on img at bounding box center [722, 299] width 39 height 39
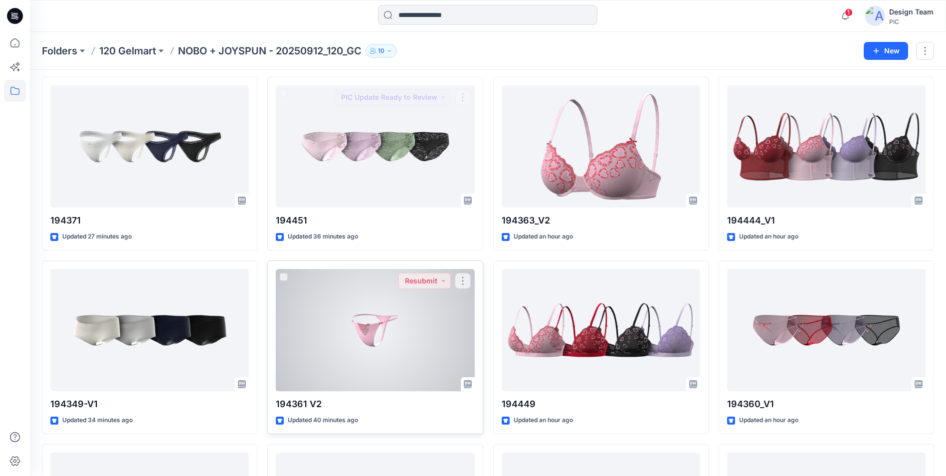
scroll to position [648, 0]
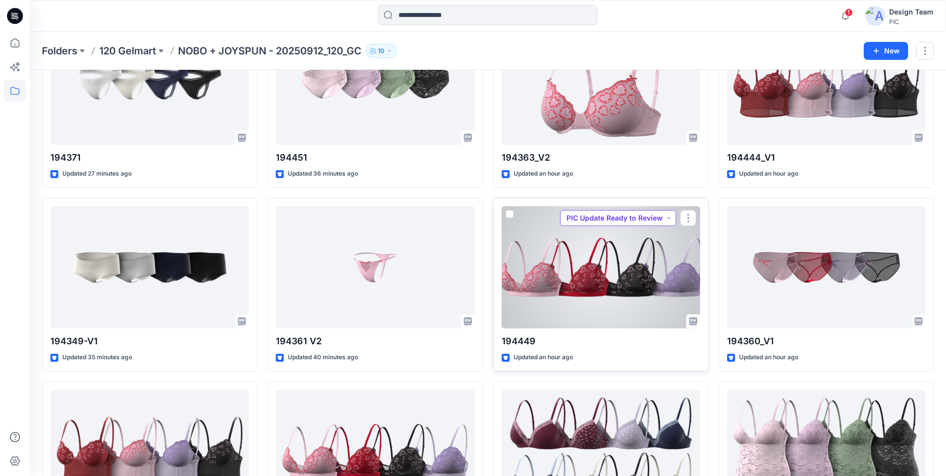
click at [669, 219] on button "PIC Update Ready to Review" at bounding box center [618, 218] width 116 height 16
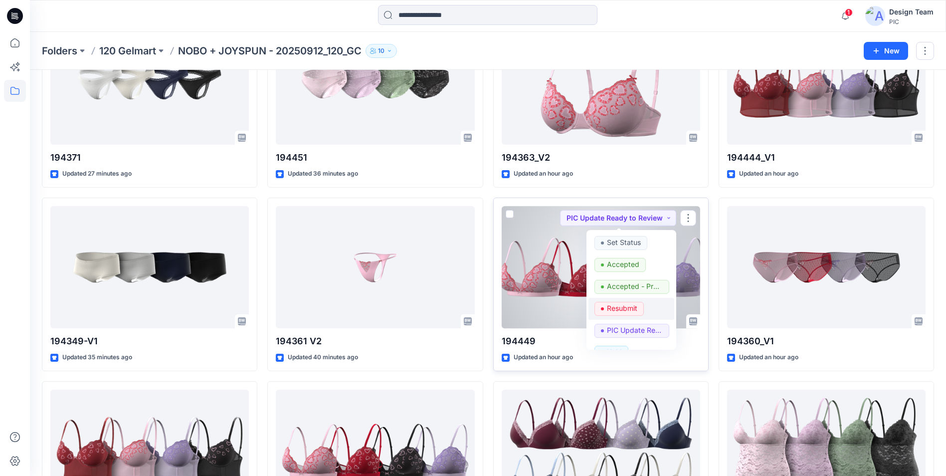
click at [634, 308] on p "Resubmit" at bounding box center [622, 308] width 30 height 13
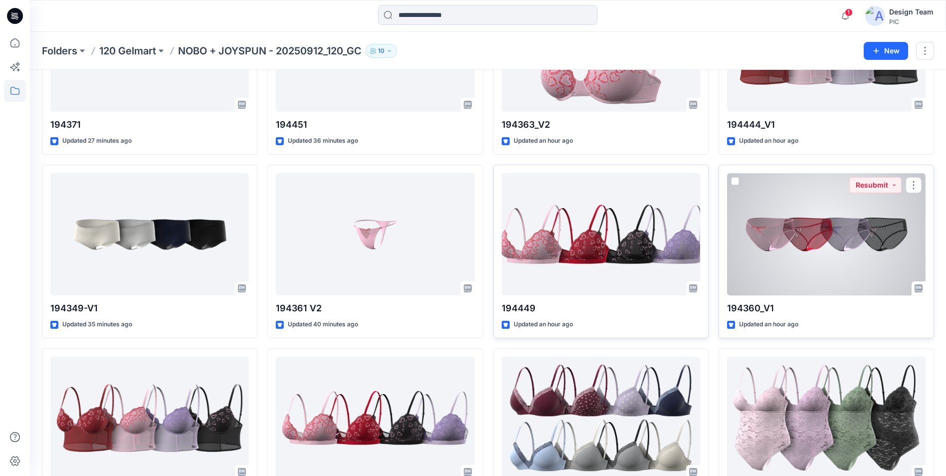
scroll to position [748, 0]
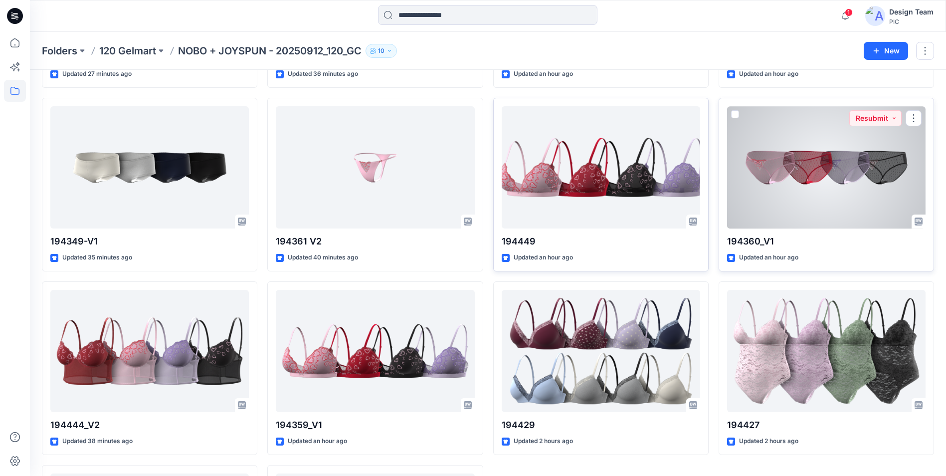
click at [818, 200] on div at bounding box center [826, 167] width 198 height 122
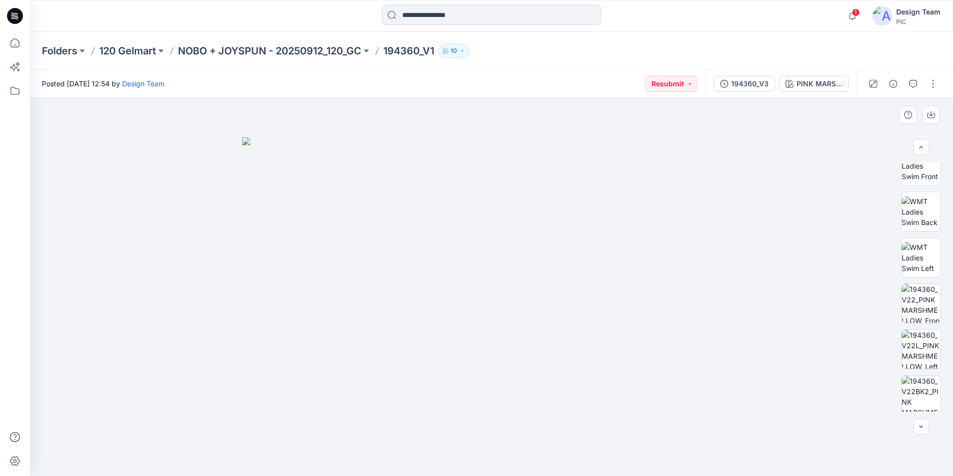
scroll to position [203, 0]
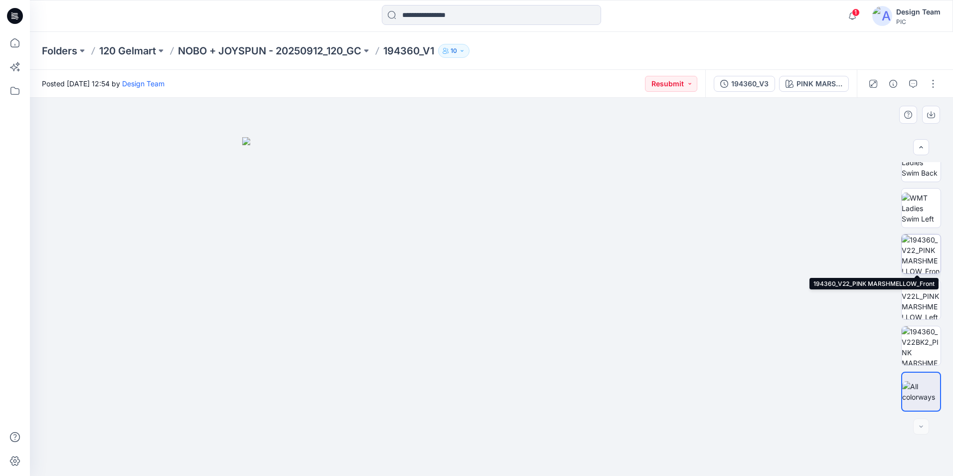
click at [920, 258] on img at bounding box center [921, 253] width 39 height 39
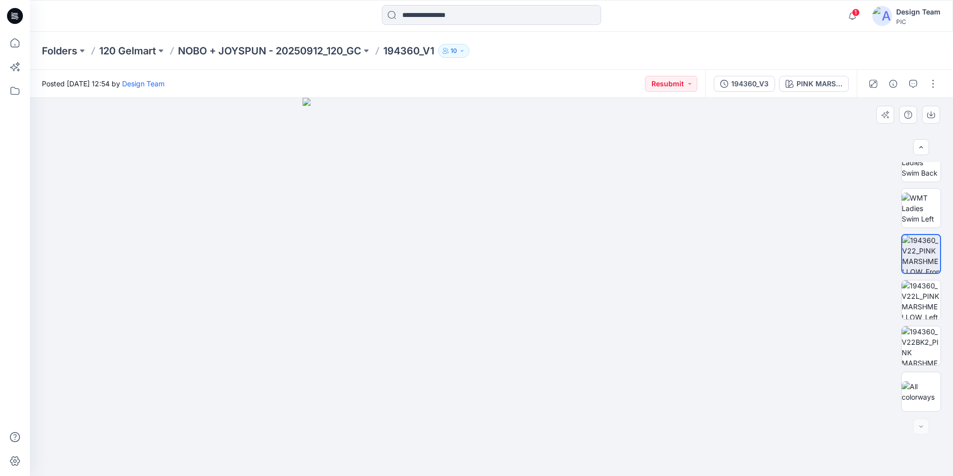
click at [659, 323] on img at bounding box center [492, 287] width 378 height 378
click at [718, 324] on div at bounding box center [492, 287] width 924 height 378
click at [919, 301] on img at bounding box center [921, 299] width 39 height 39
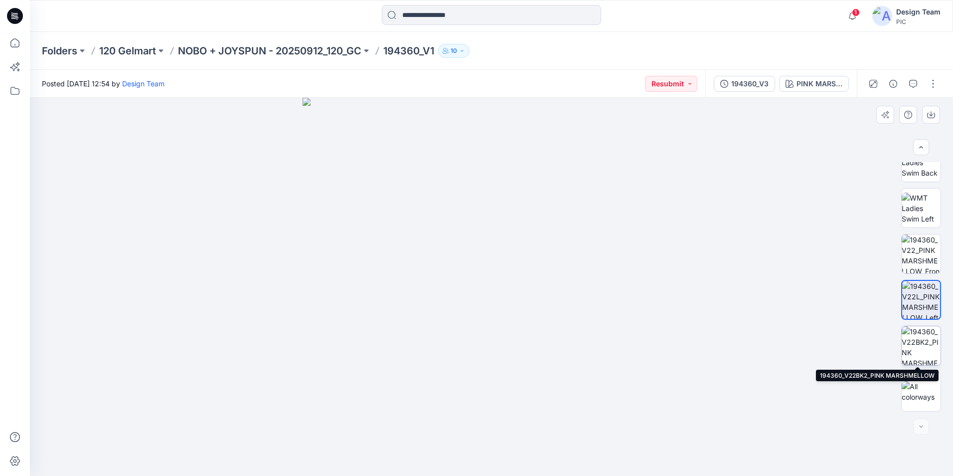
click at [922, 356] on img at bounding box center [921, 345] width 39 height 39
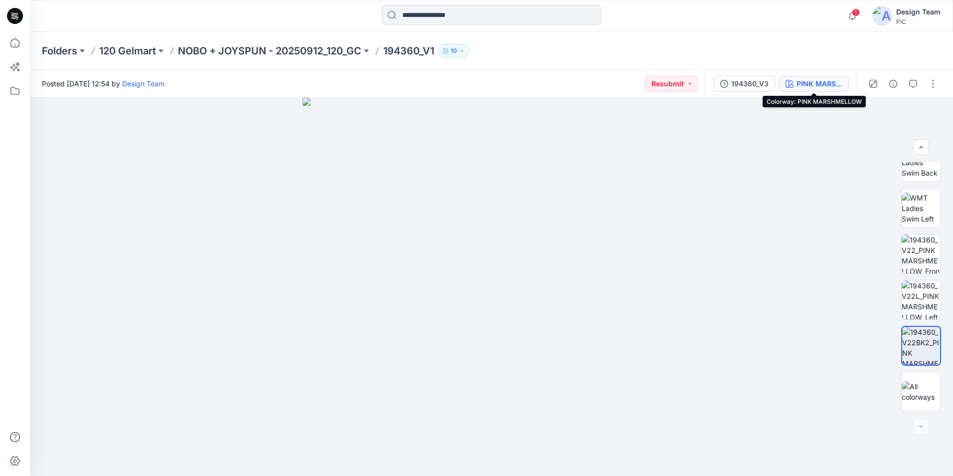
click at [832, 83] on div "PINK MARSHMELLOW" at bounding box center [820, 83] width 46 height 11
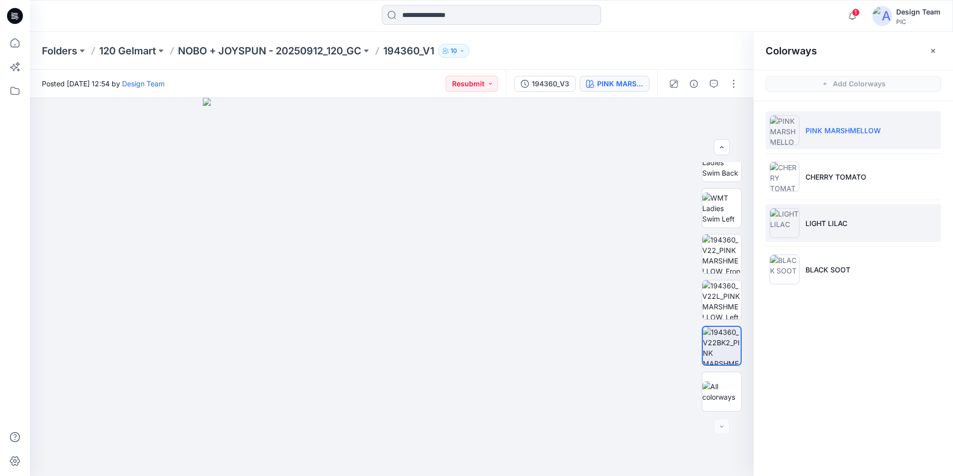
click at [788, 228] on img at bounding box center [785, 223] width 30 height 30
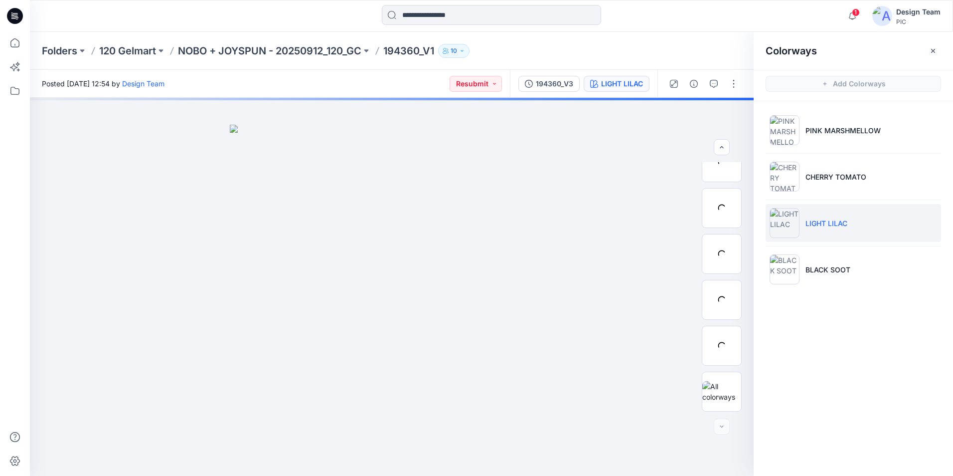
click at [824, 228] on li "LIGHT LILAC" at bounding box center [854, 223] width 176 height 38
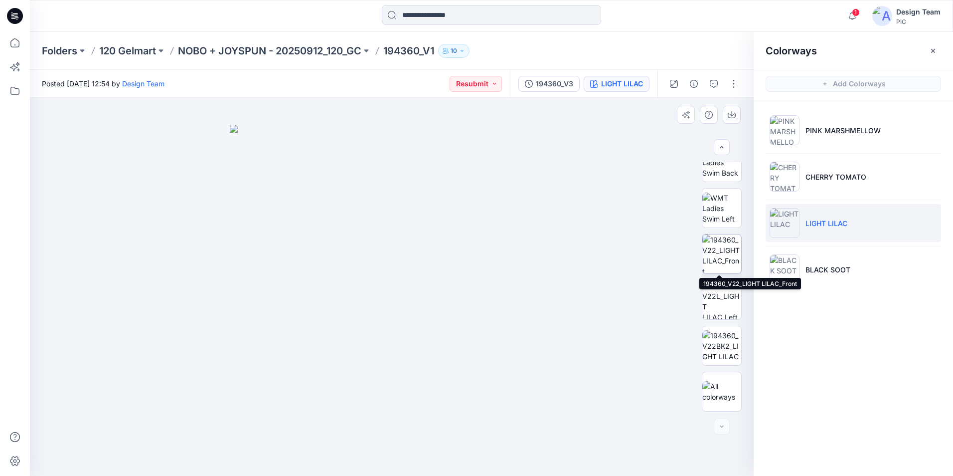
click at [729, 261] on img at bounding box center [722, 253] width 39 height 39
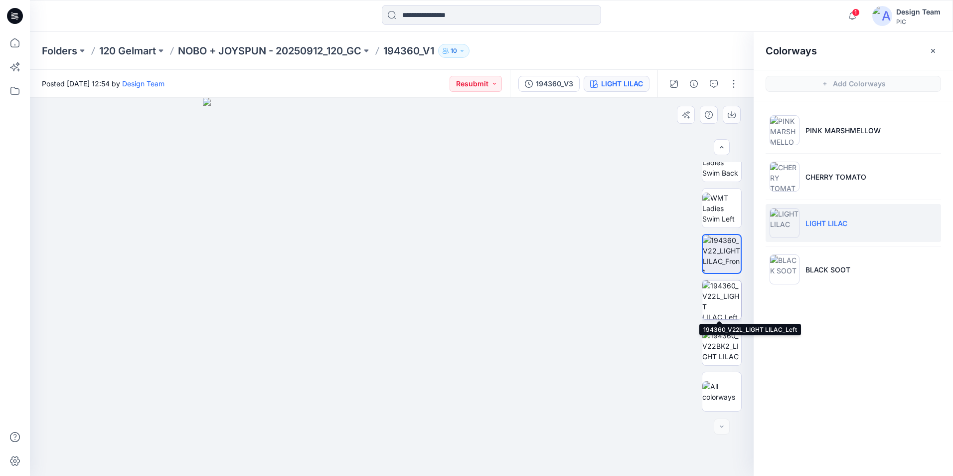
click at [729, 292] on img at bounding box center [722, 299] width 39 height 39
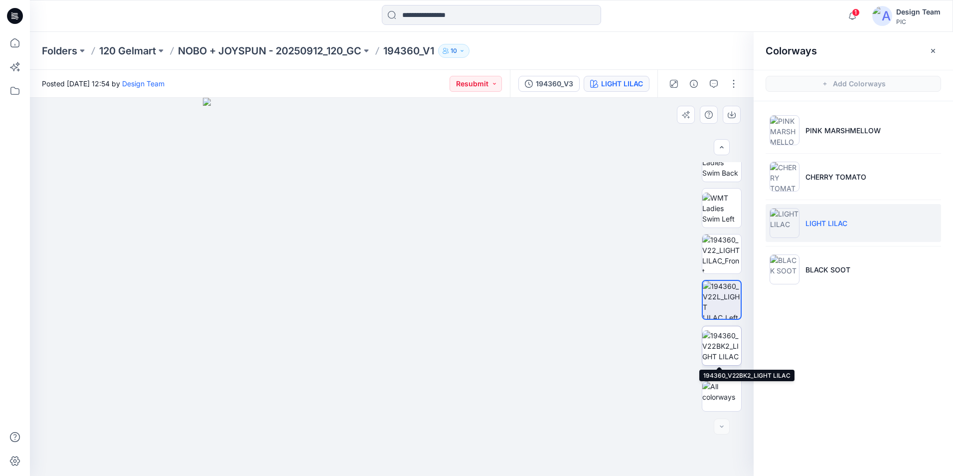
click at [719, 343] on img at bounding box center [722, 345] width 39 height 31
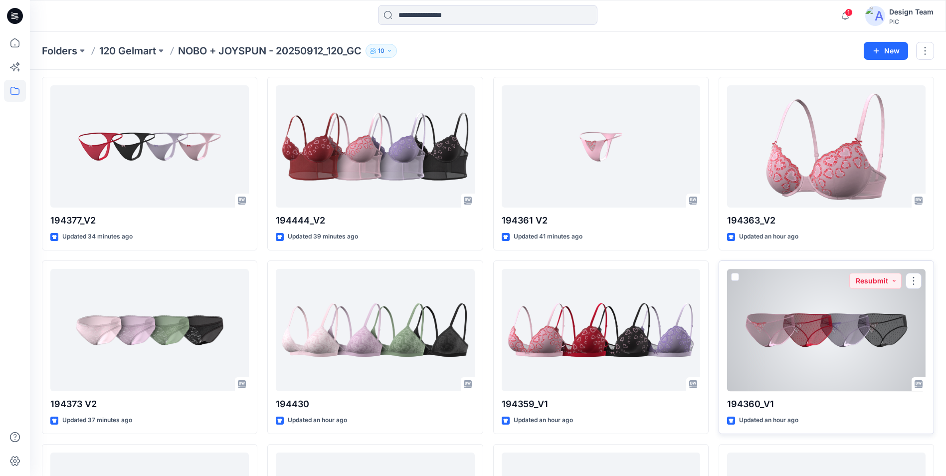
scroll to position [698, 0]
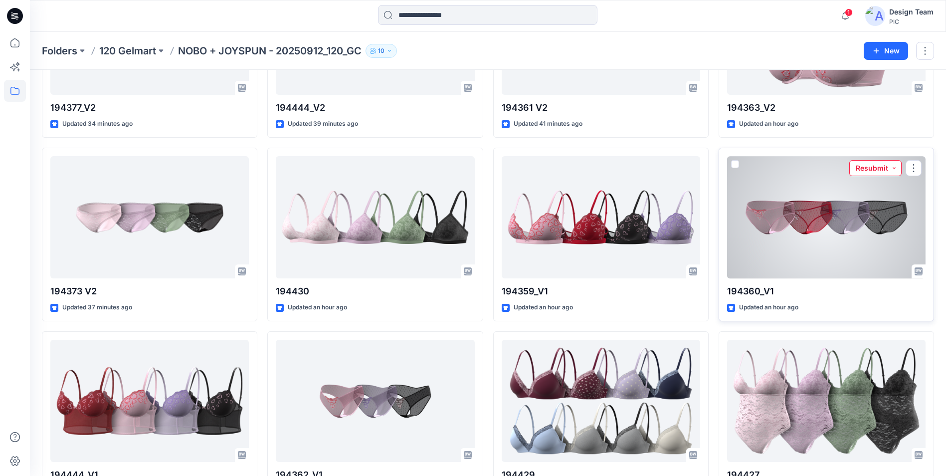
click at [896, 169] on button "Resubmit" at bounding box center [875, 168] width 52 height 16
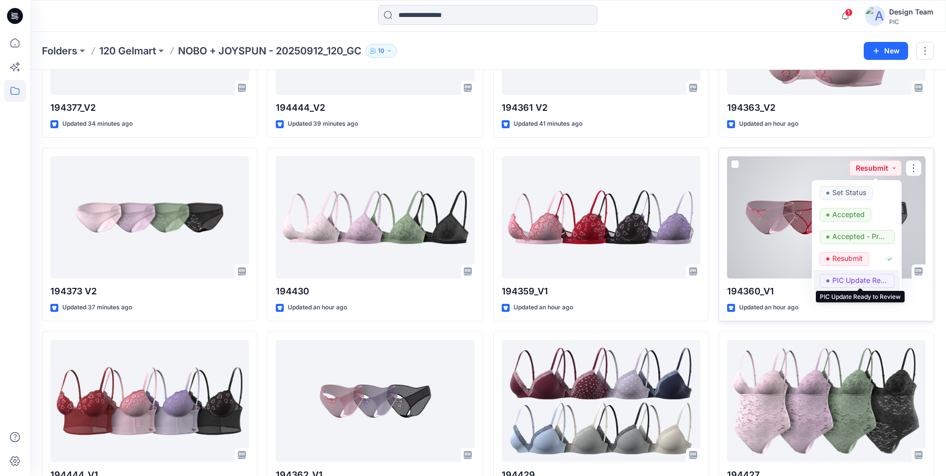
click at [845, 277] on p "PIC Update Ready to Review" at bounding box center [860, 280] width 56 height 13
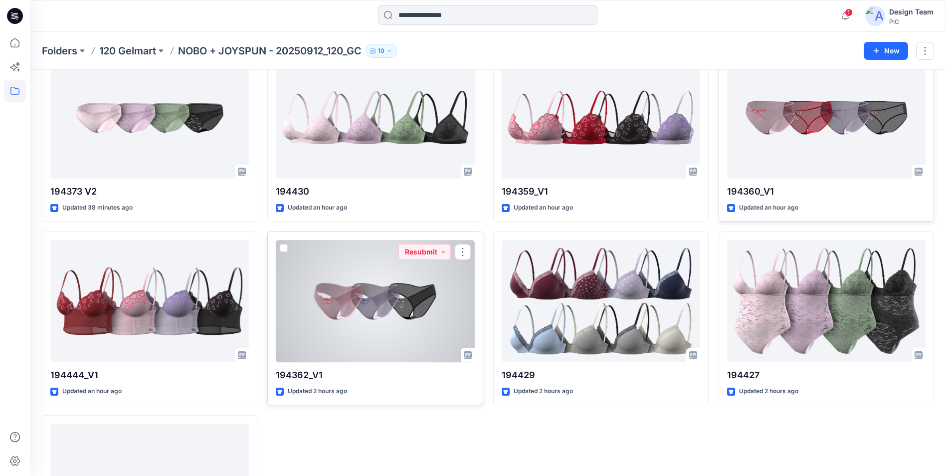
scroll to position [848, 0]
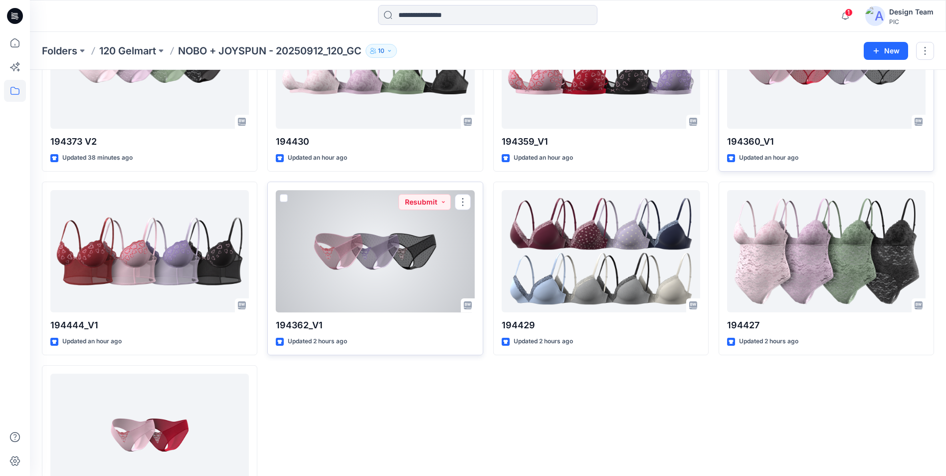
click at [390, 282] on div at bounding box center [375, 251] width 198 height 122
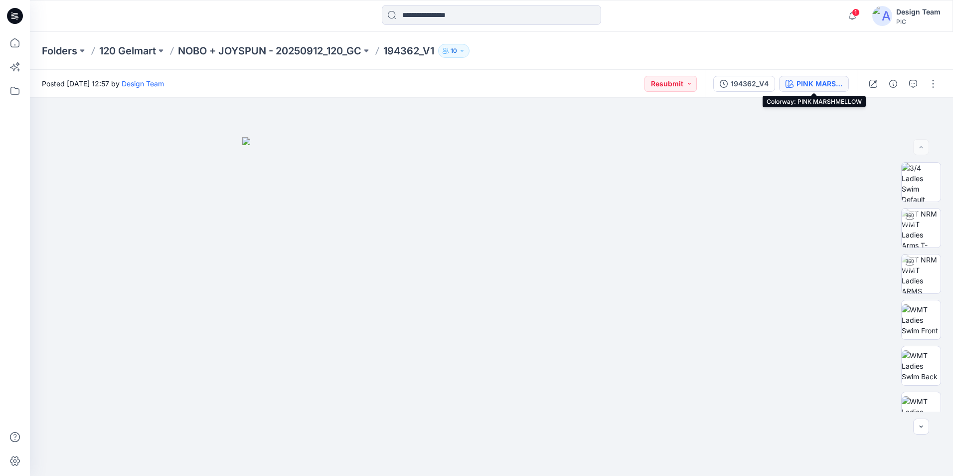
click at [814, 85] on div "PINK MARSHMELLOW" at bounding box center [820, 83] width 46 height 11
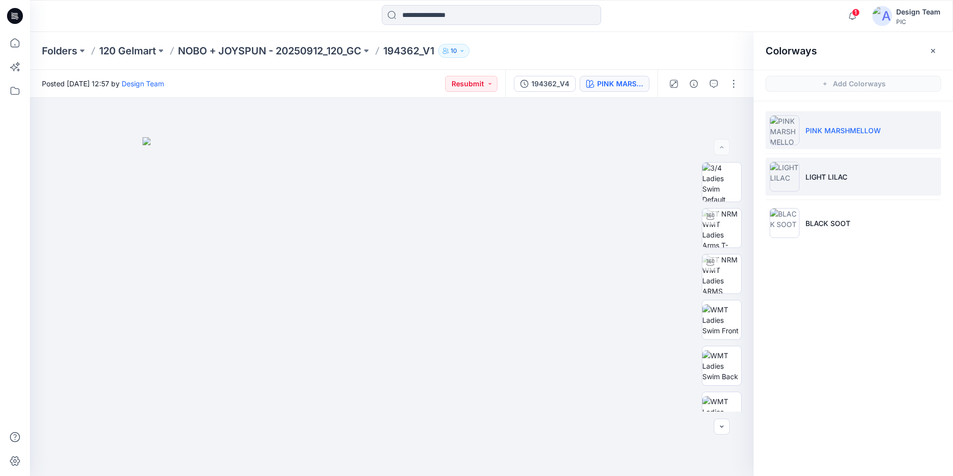
click at [786, 176] on img at bounding box center [785, 177] width 30 height 30
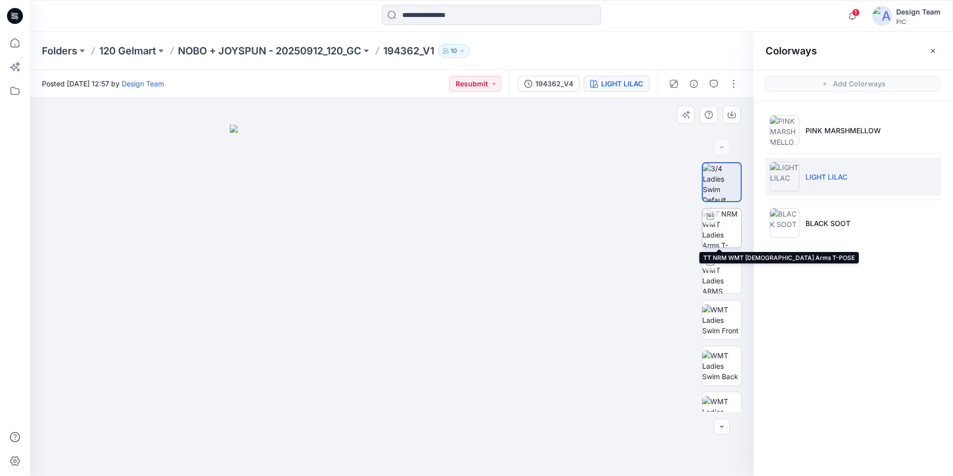
click at [714, 230] on img at bounding box center [722, 227] width 39 height 39
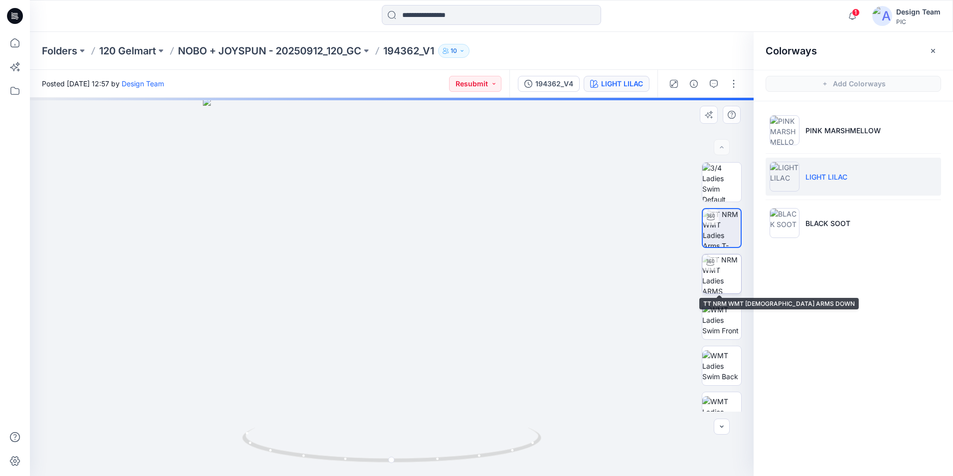
click at [723, 284] on img at bounding box center [722, 273] width 39 height 39
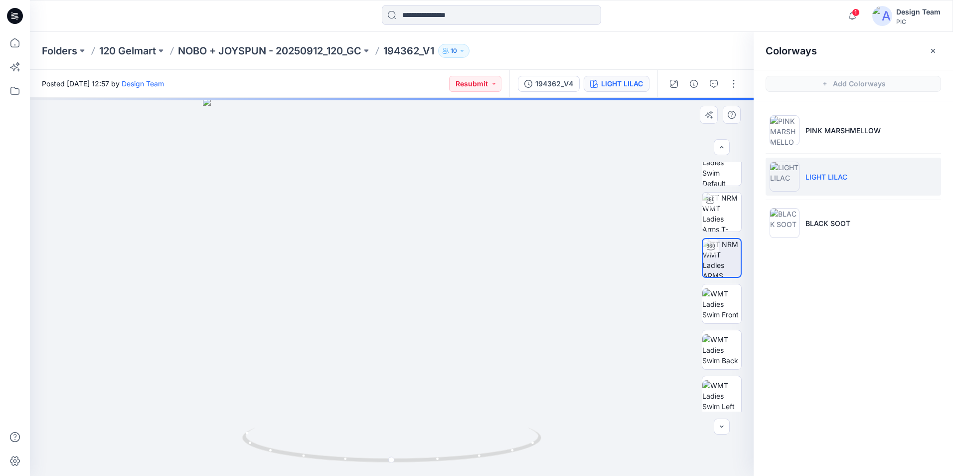
scroll to position [66, 0]
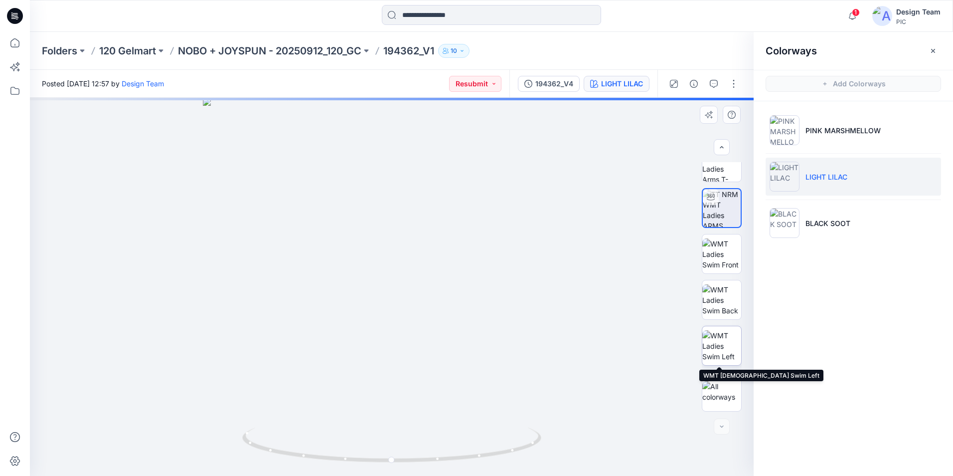
click at [731, 340] on img at bounding box center [722, 345] width 39 height 31
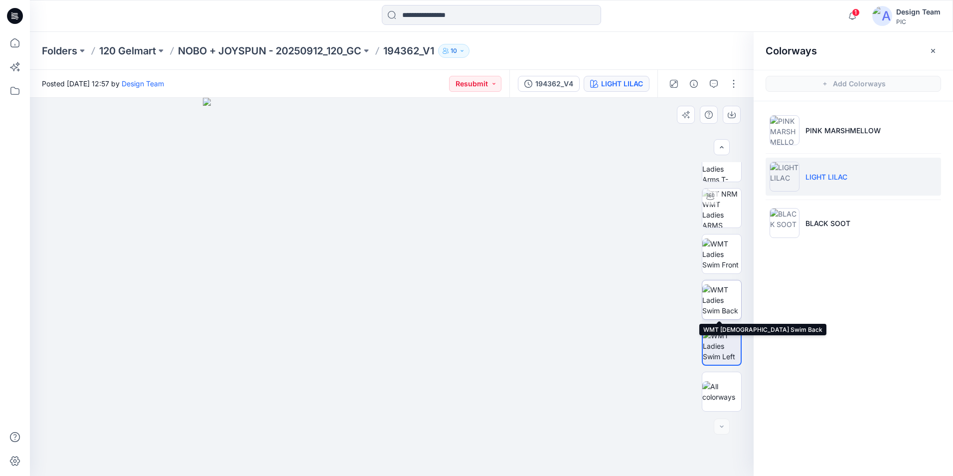
click at [729, 316] on img at bounding box center [722, 299] width 39 height 31
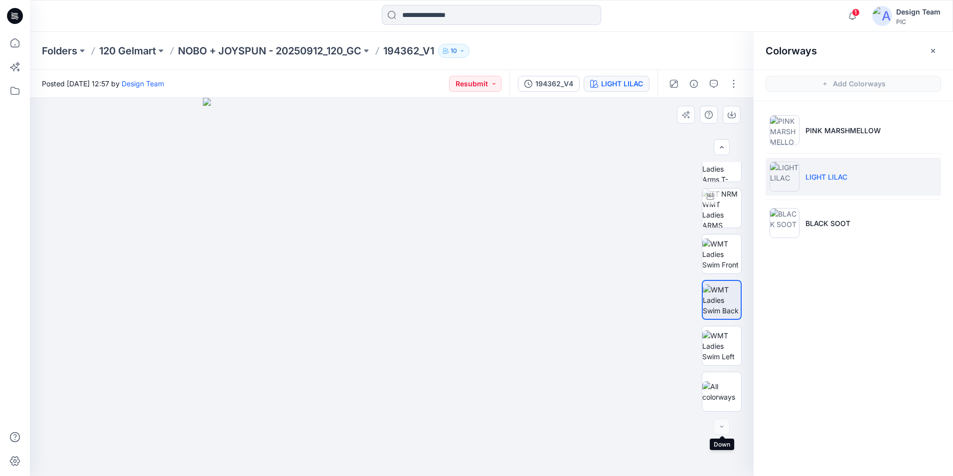
click at [723, 425] on div at bounding box center [722, 426] width 16 height 16
click at [722, 427] on div at bounding box center [722, 426] width 16 height 16
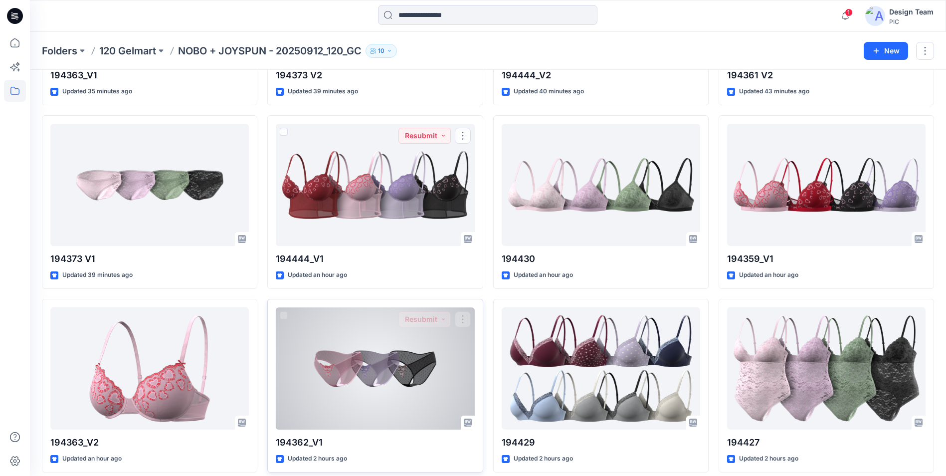
scroll to position [748, 0]
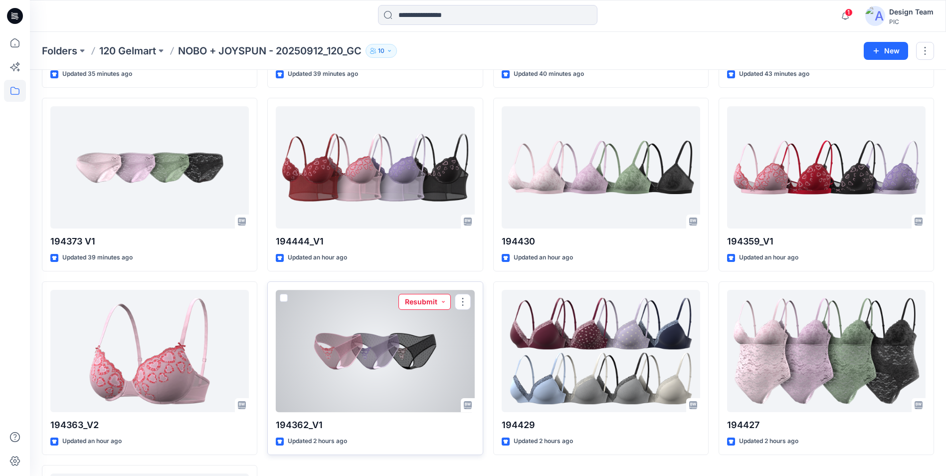
click at [446, 301] on button "Resubmit" at bounding box center [424, 302] width 52 height 16
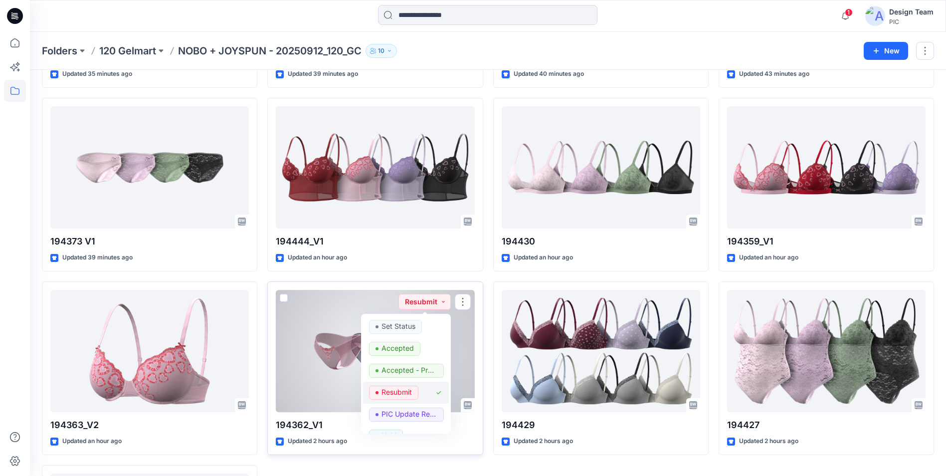
click at [400, 390] on p "Resubmit" at bounding box center [396, 391] width 30 height 13
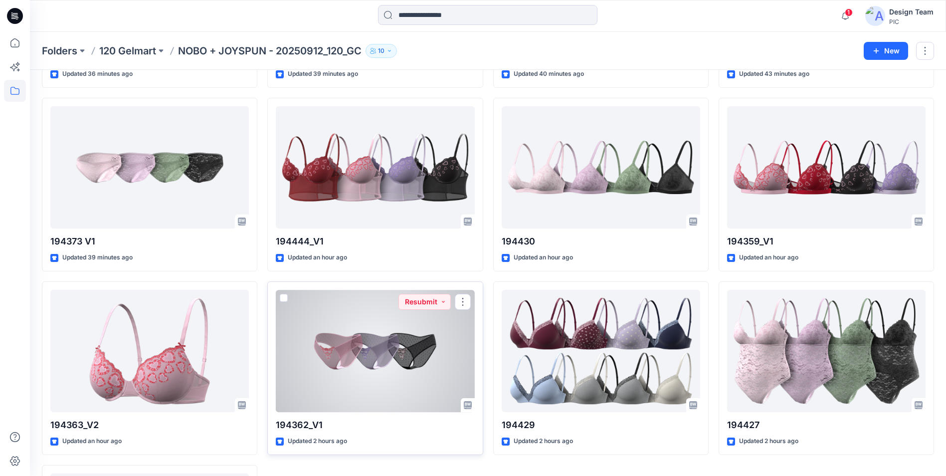
click at [424, 385] on div at bounding box center [375, 351] width 198 height 122
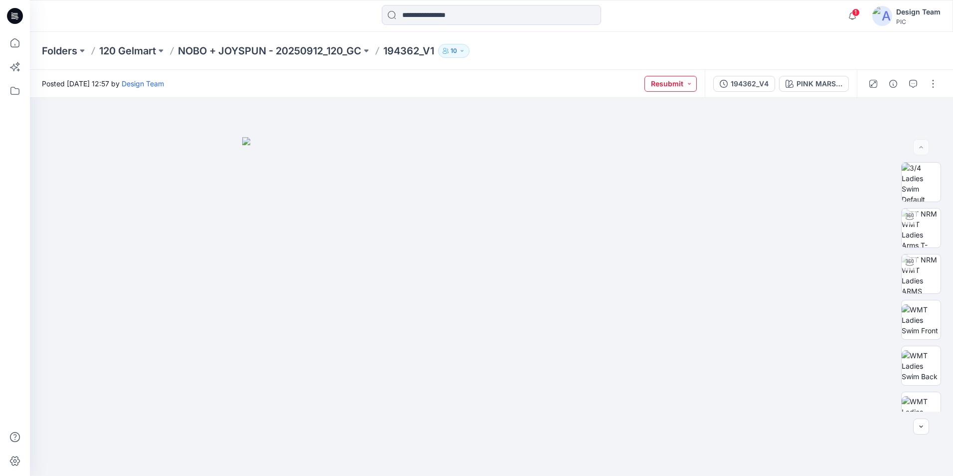
click at [691, 85] on button "Resubmit" at bounding box center [671, 84] width 52 height 16
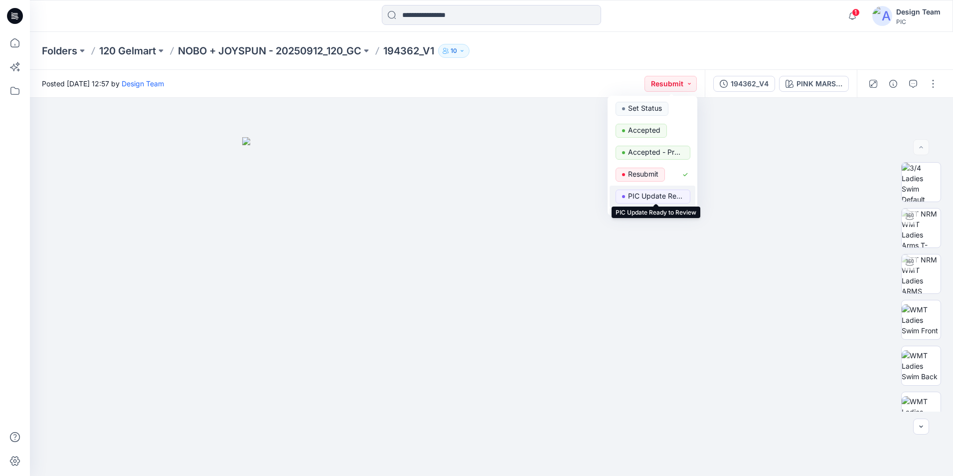
click at [648, 192] on p "PIC Update Ready to Review" at bounding box center [656, 195] width 56 height 13
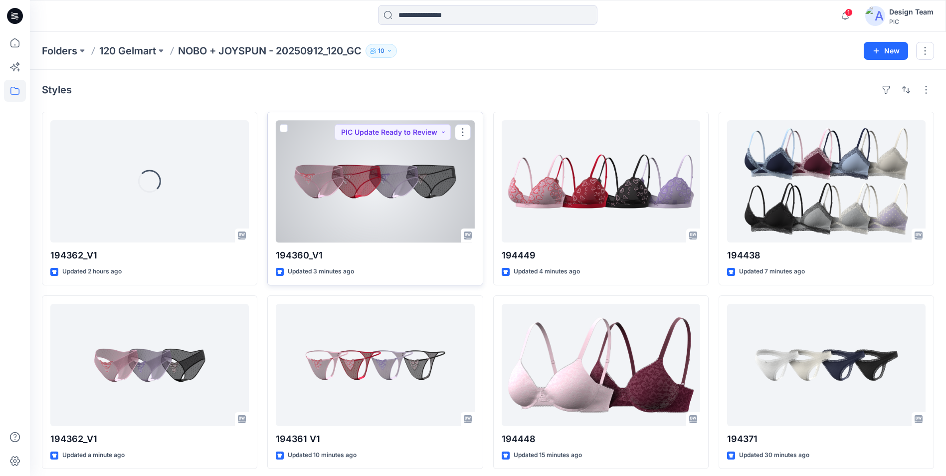
click at [389, 213] on div at bounding box center [375, 181] width 198 height 122
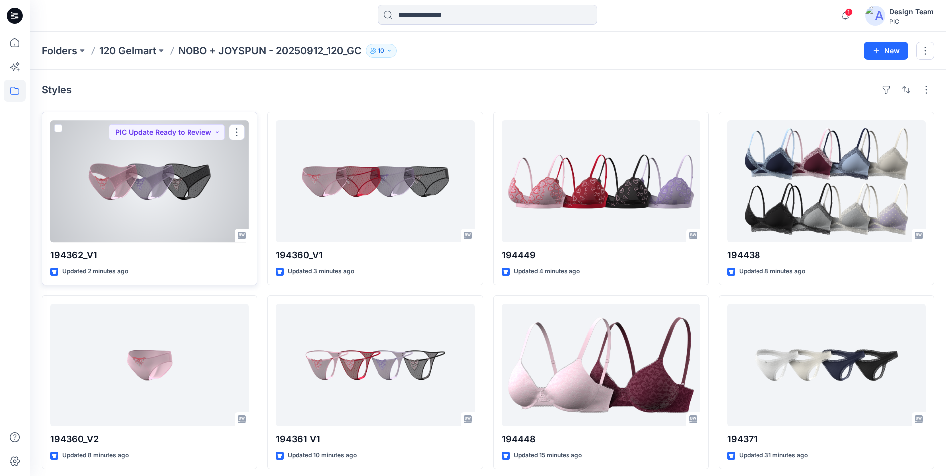
click at [188, 208] on div at bounding box center [149, 181] width 198 height 122
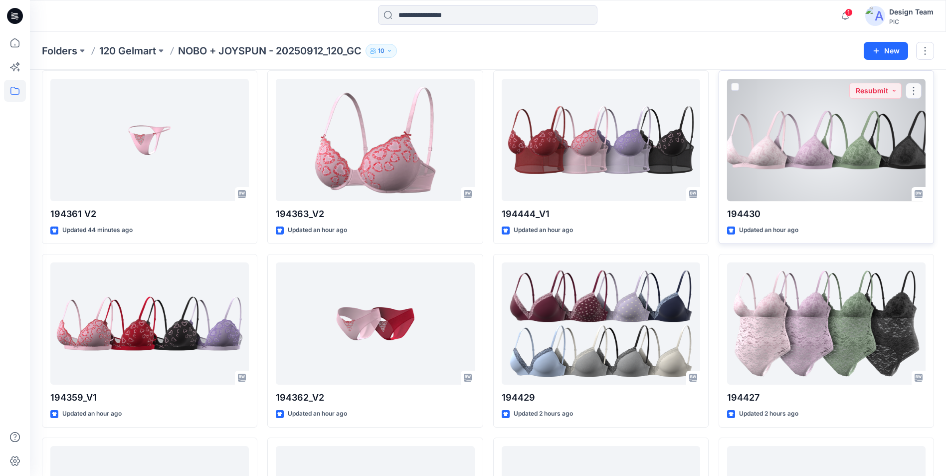
scroll to position [775, 0]
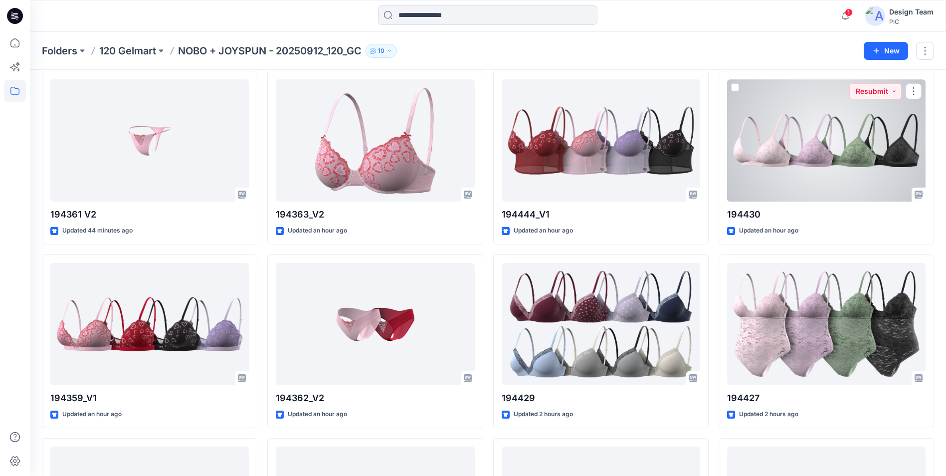
click at [827, 188] on div at bounding box center [826, 140] width 198 height 122
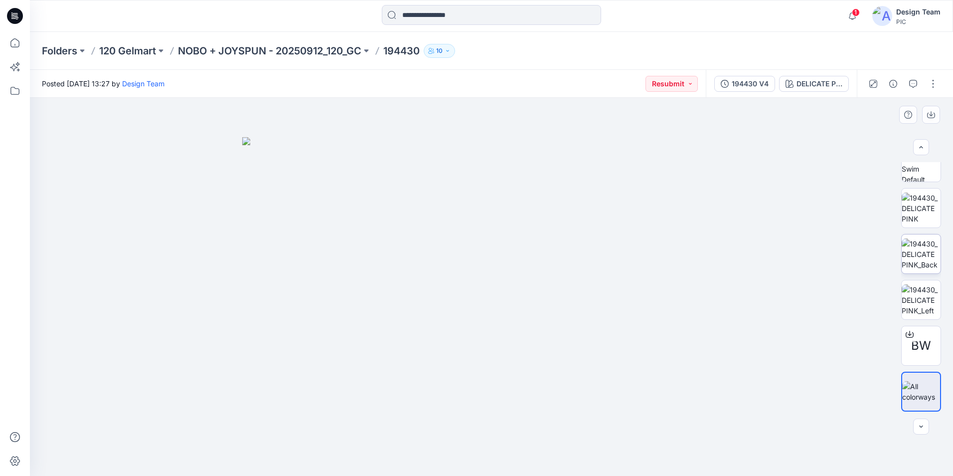
scroll to position [243, 0]
click at [922, 261] on img at bounding box center [921, 260] width 39 height 31
drag, startPoint x: 546, startPoint y: 319, endPoint x: 573, endPoint y: 224, distance: 98.2
click at [573, 224] on img at bounding box center [492, 287] width 378 height 378
drag, startPoint x: 582, startPoint y: 444, endPoint x: 608, endPoint y: 163, distance: 282.0
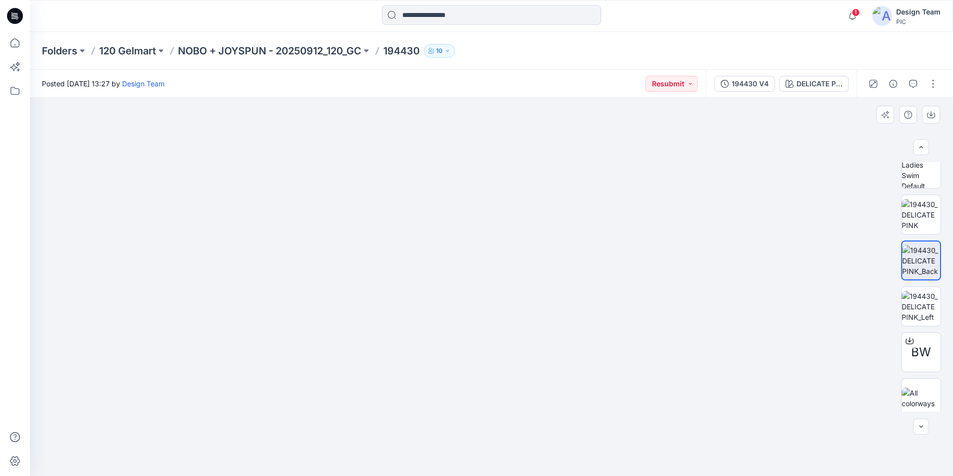
click at [608, 163] on img at bounding box center [491, 146] width 691 height 659
drag, startPoint x: 632, startPoint y: 256, endPoint x: 630, endPoint y: 385, distance: 129.2
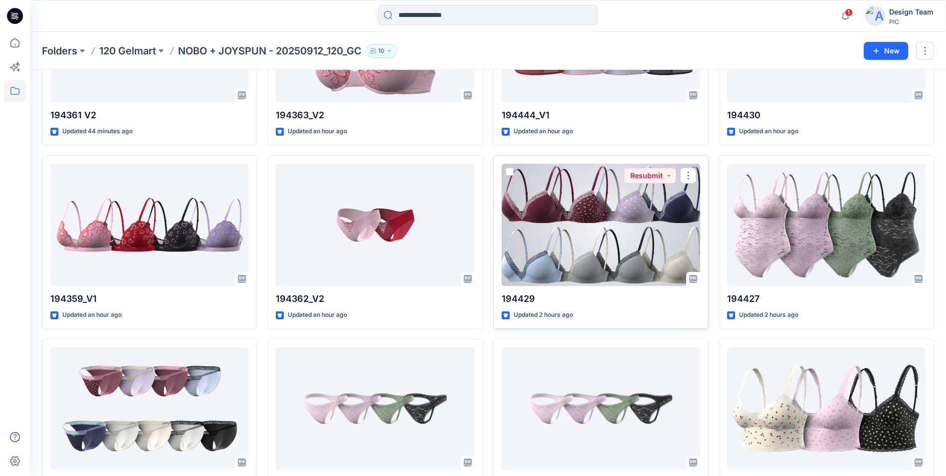
scroll to position [875, 0]
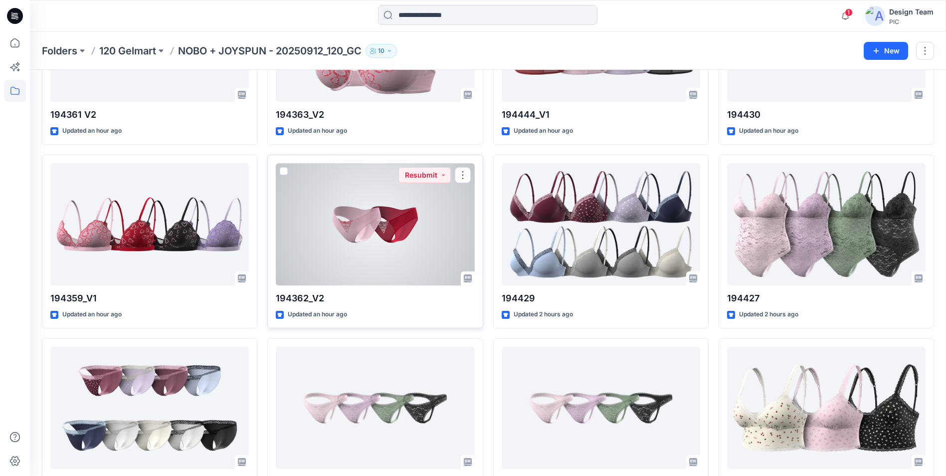
click at [385, 261] on div at bounding box center [375, 224] width 198 height 122
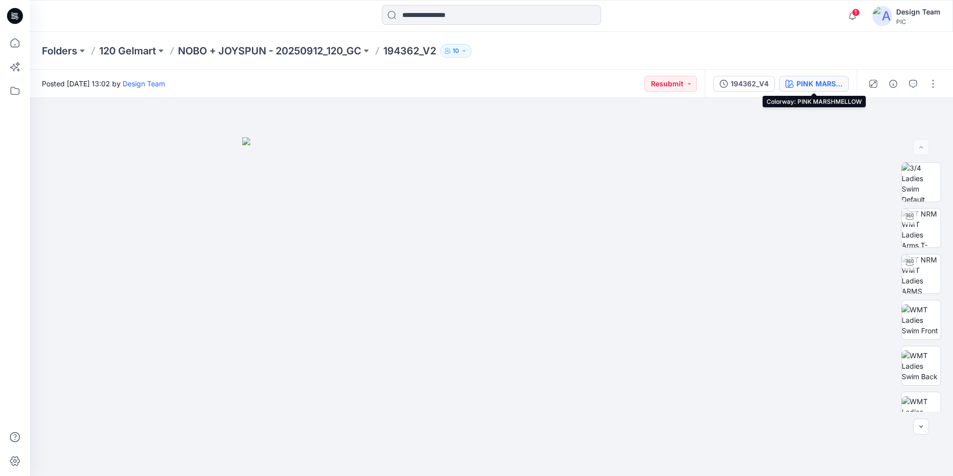
click at [818, 85] on div "PINK MARSHMELLOW" at bounding box center [820, 83] width 46 height 11
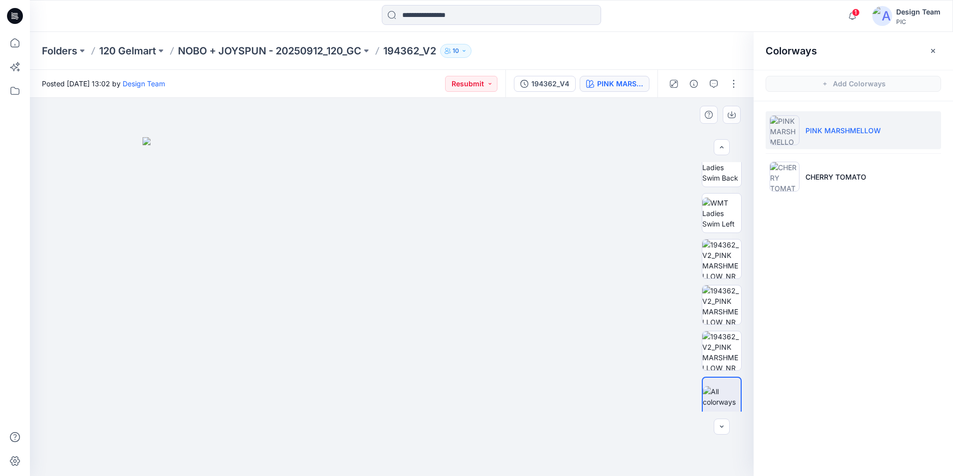
scroll to position [203, 0]
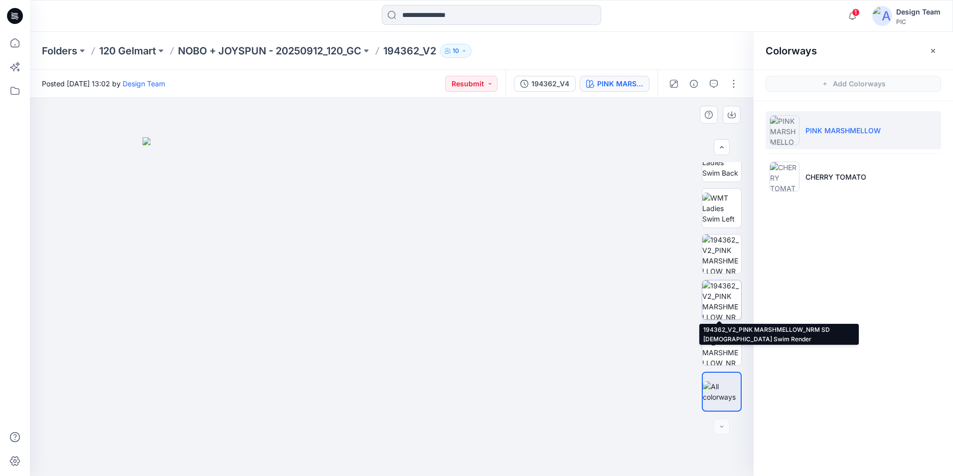
click at [729, 292] on img at bounding box center [722, 299] width 39 height 39
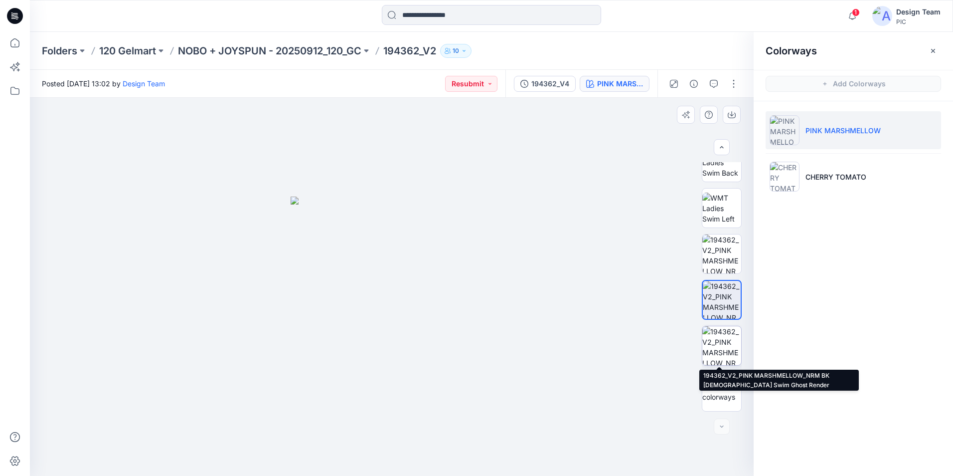
click at [715, 355] on img at bounding box center [722, 345] width 39 height 39
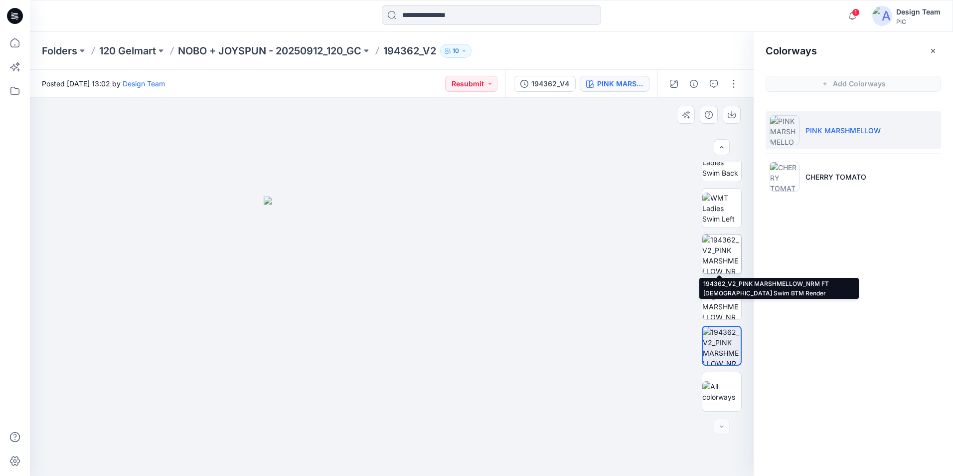
click at [730, 251] on img at bounding box center [722, 253] width 39 height 39
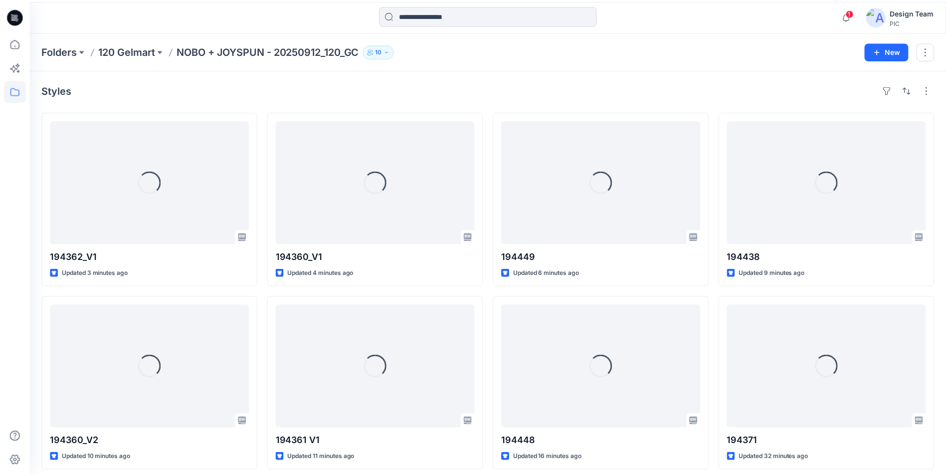
scroll to position [875, 0]
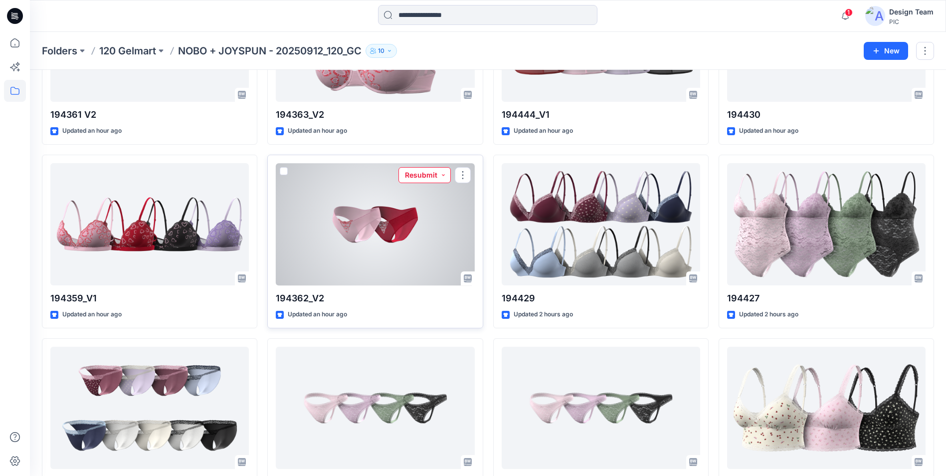
click at [442, 175] on button "Resubmit" at bounding box center [424, 175] width 52 height 16
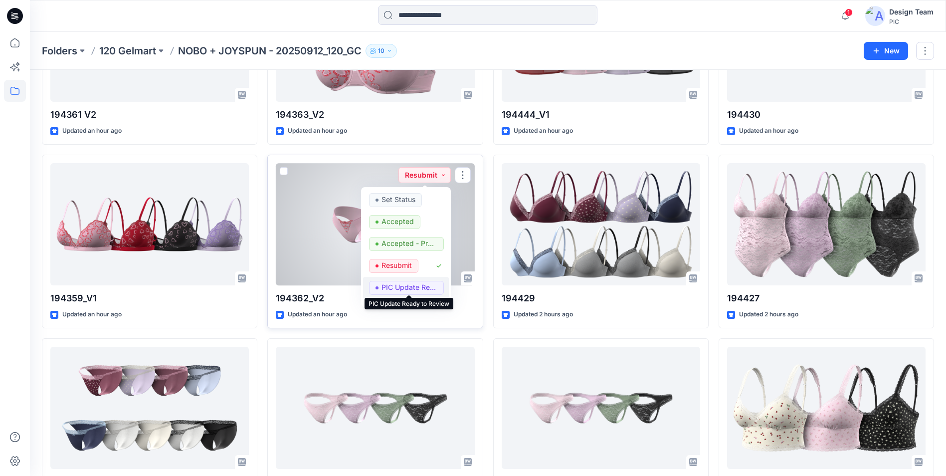
click at [412, 284] on p "PIC Update Ready to Review" at bounding box center [409, 287] width 56 height 13
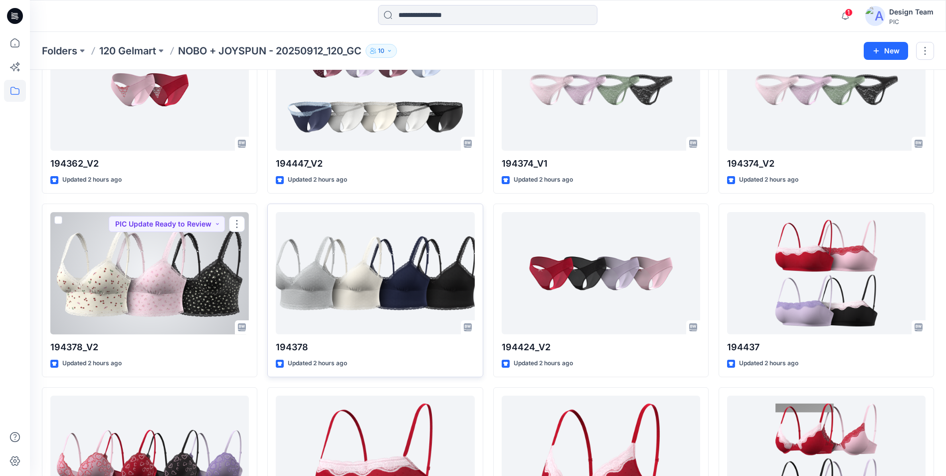
scroll to position [1224, 0]
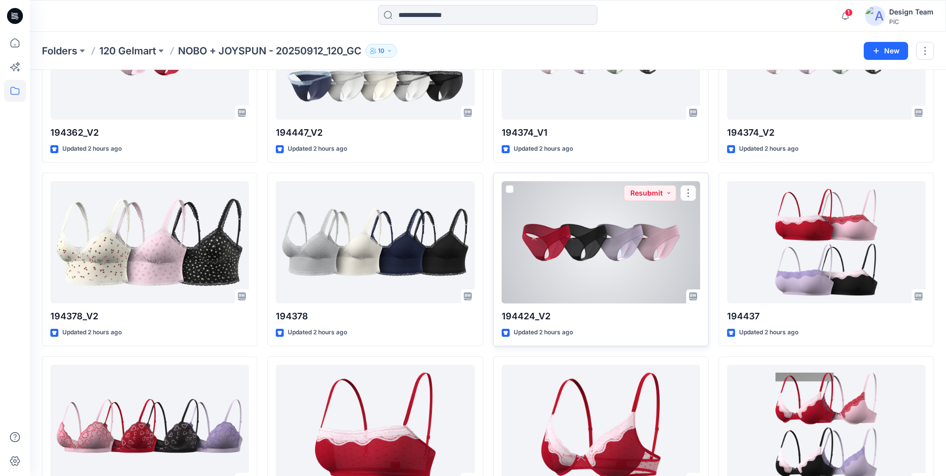
click at [648, 275] on div at bounding box center [601, 242] width 198 height 122
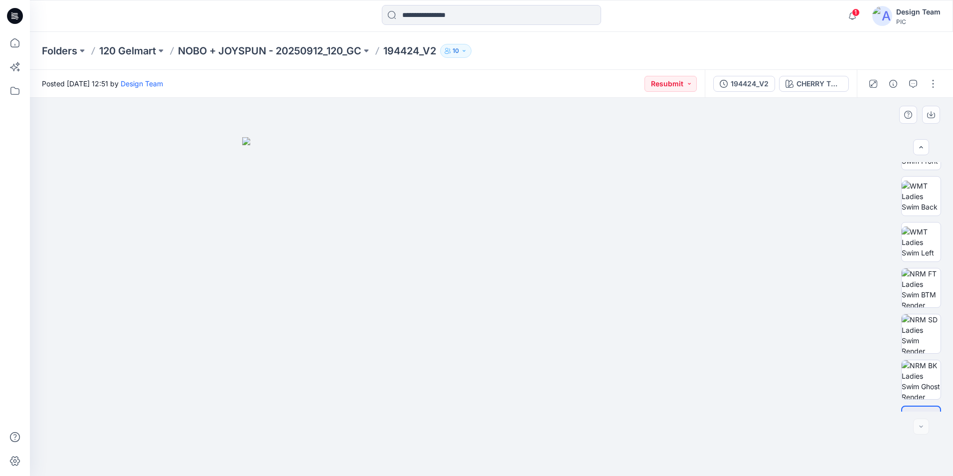
scroll to position [203, 0]
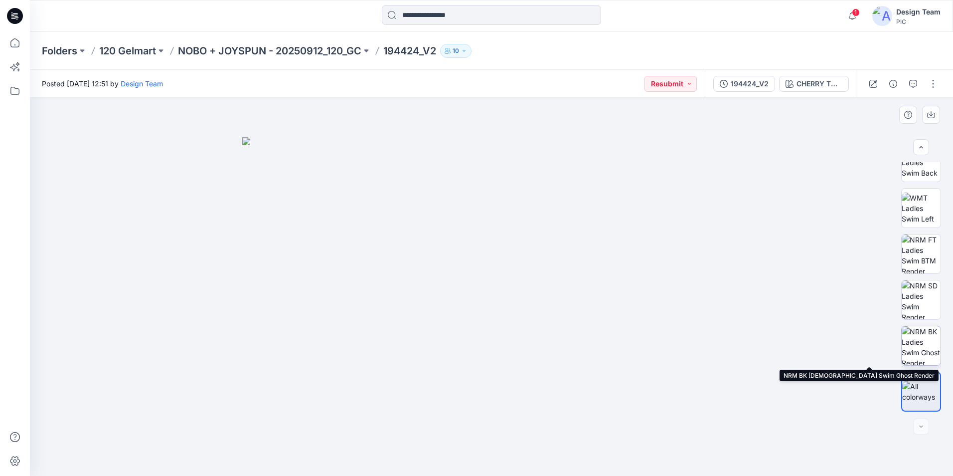
click at [918, 337] on img at bounding box center [921, 345] width 39 height 39
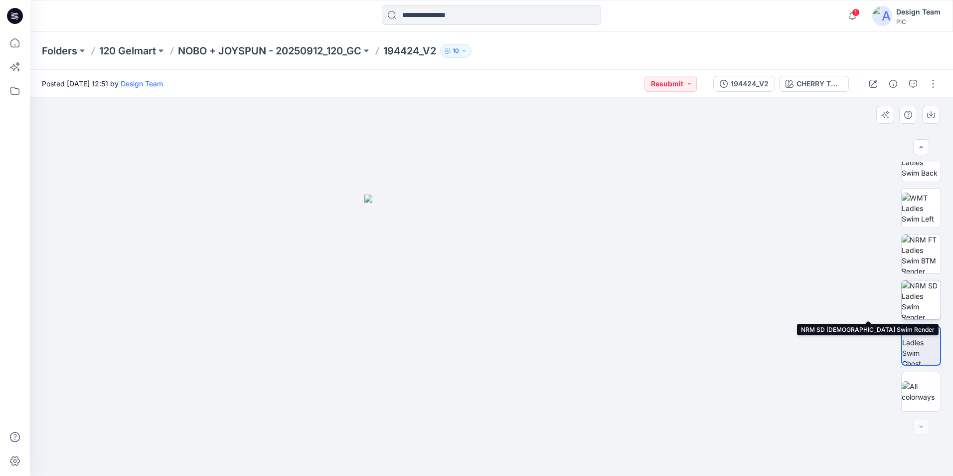
click at [922, 303] on img at bounding box center [921, 299] width 39 height 39
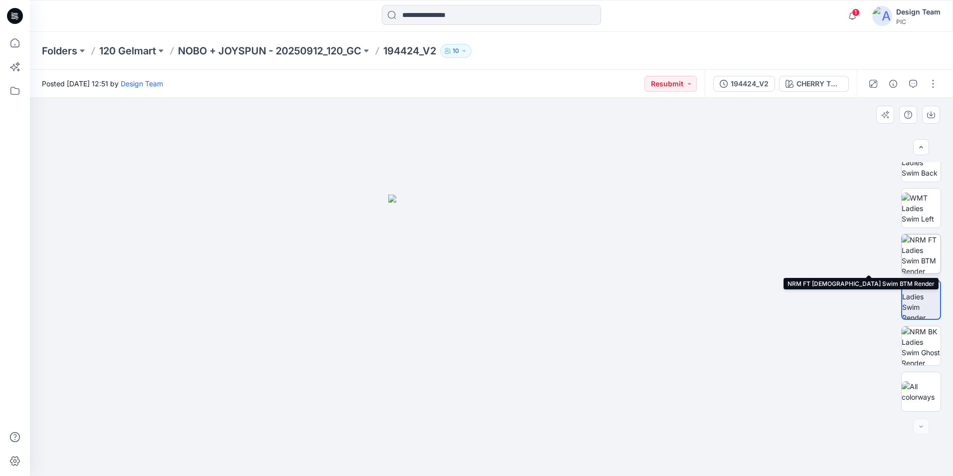
click at [924, 259] on img at bounding box center [921, 253] width 39 height 39
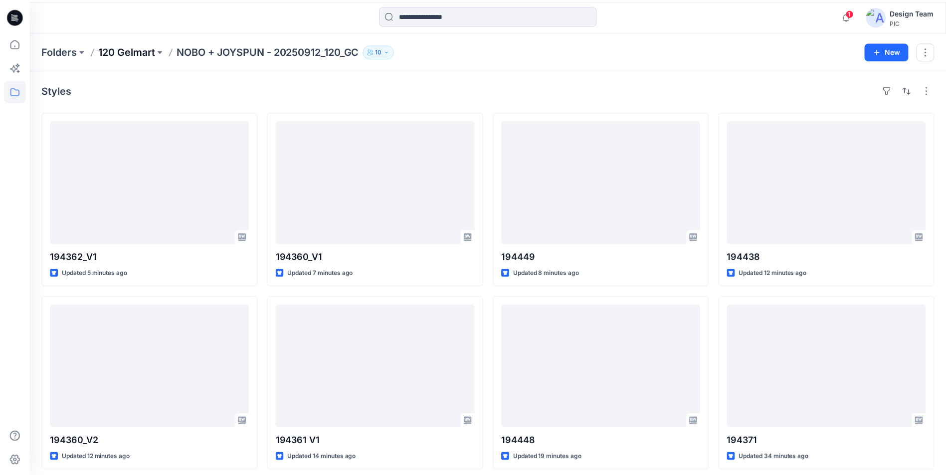
scroll to position [1224, 0]
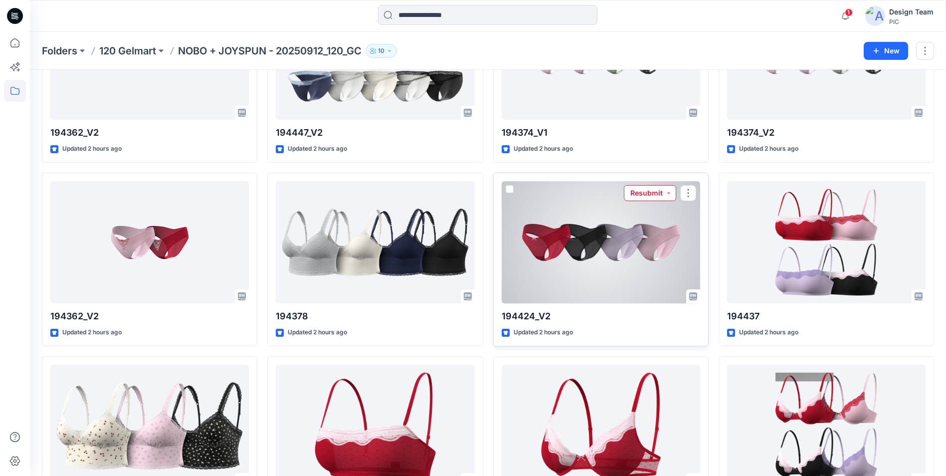
click at [670, 193] on button "Resubmit" at bounding box center [650, 193] width 52 height 16
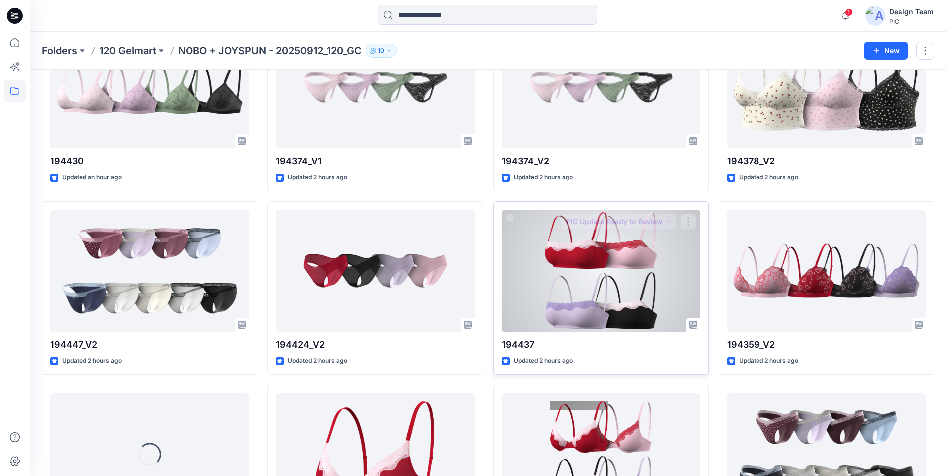
scroll to position [1197, 0]
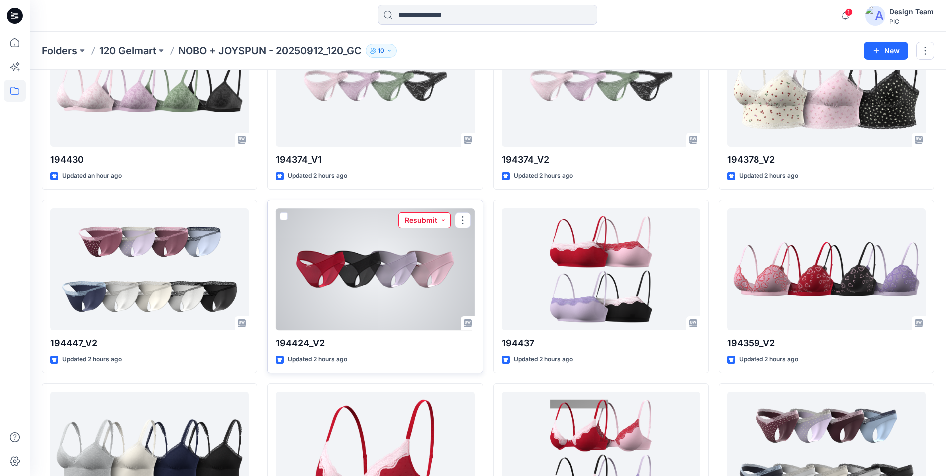
click at [444, 223] on button "Resubmit" at bounding box center [424, 220] width 52 height 16
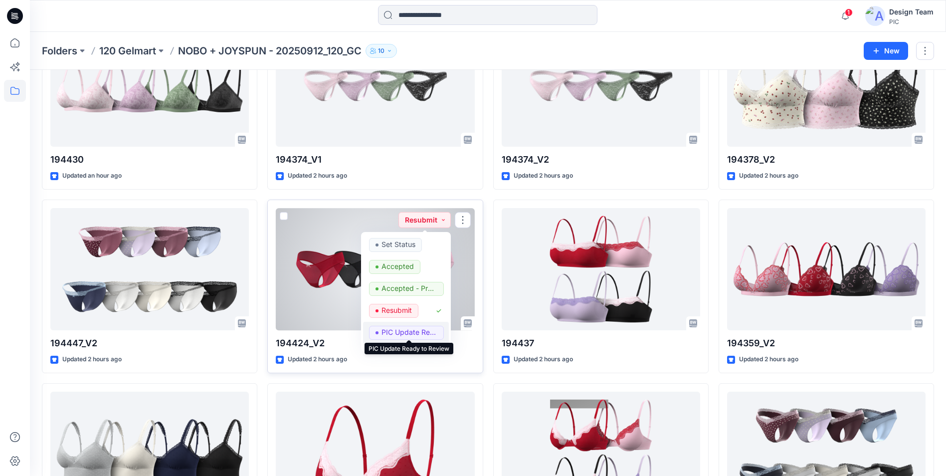
click at [412, 330] on p "PIC Update Ready to Review" at bounding box center [409, 332] width 56 height 13
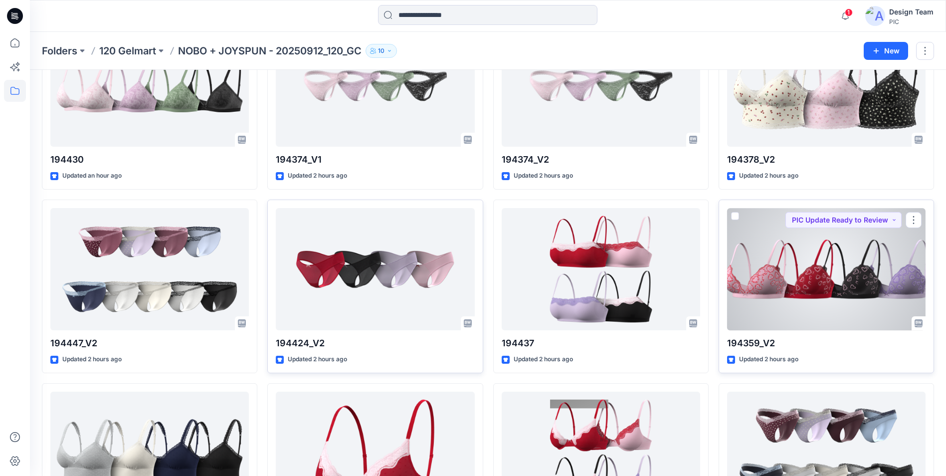
click at [811, 309] on div at bounding box center [826, 269] width 198 height 122
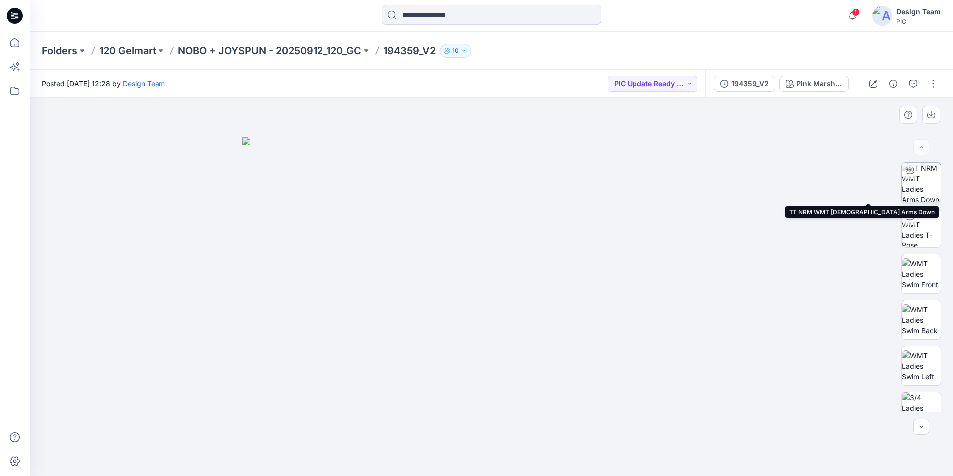
drag, startPoint x: 934, startPoint y: 196, endPoint x: 913, endPoint y: 198, distance: 21.5
click at [932, 196] on img at bounding box center [921, 182] width 39 height 39
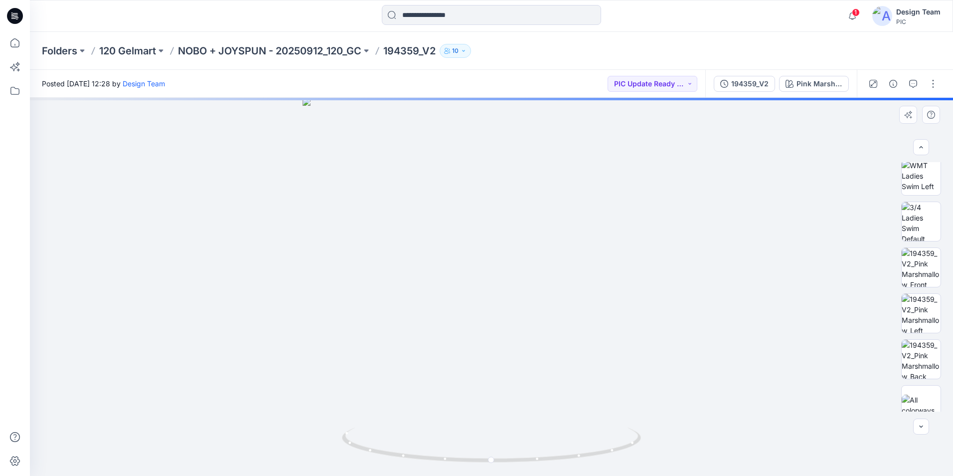
scroll to position [203, 0]
click at [930, 224] on img at bounding box center [921, 207] width 39 height 39
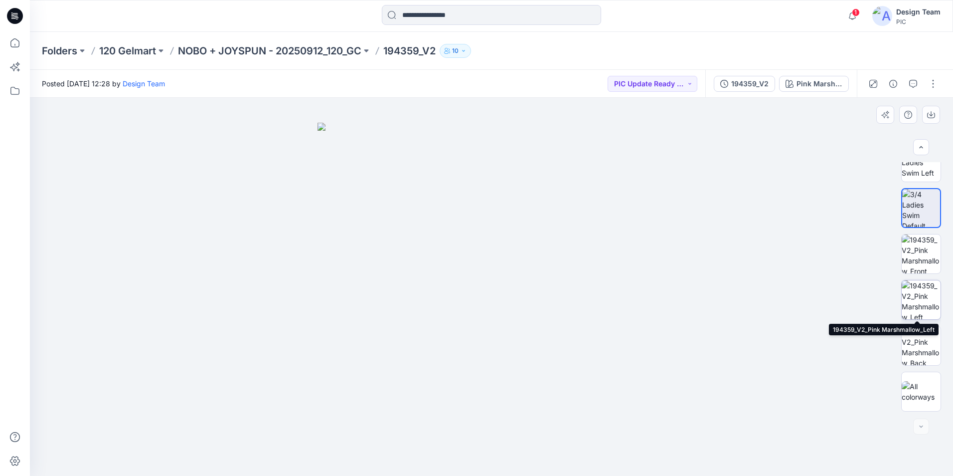
click at [910, 296] on img at bounding box center [921, 299] width 39 height 39
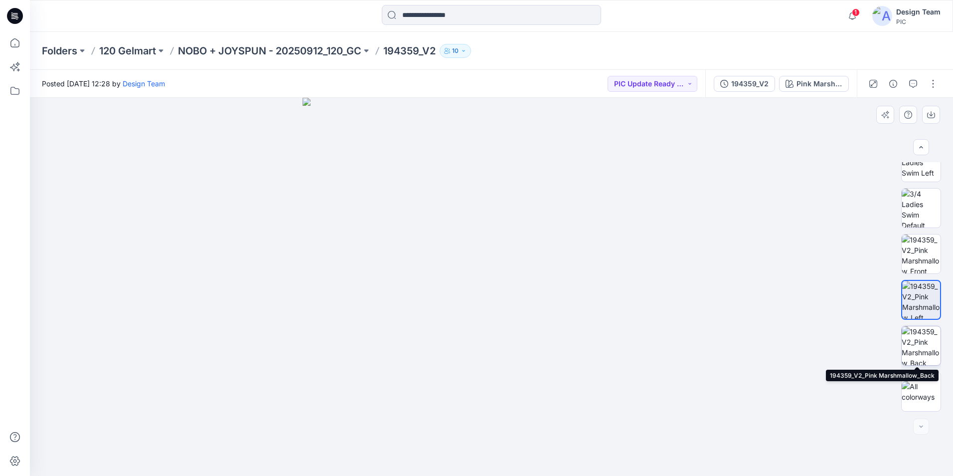
click at [918, 345] on img at bounding box center [921, 345] width 39 height 39
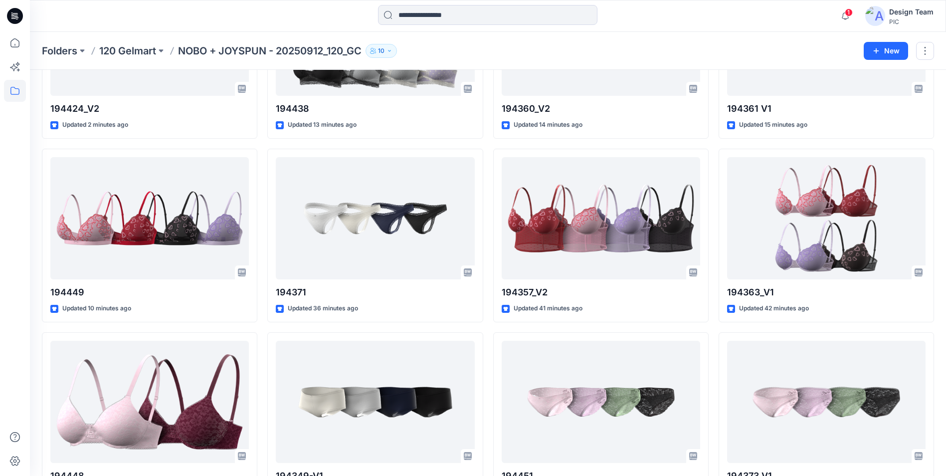
scroll to position [349, 0]
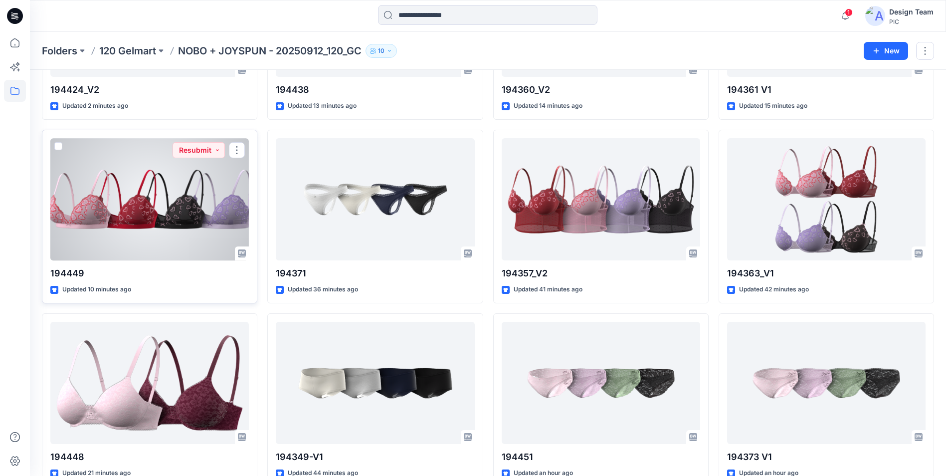
click at [172, 232] on div at bounding box center [149, 199] width 198 height 122
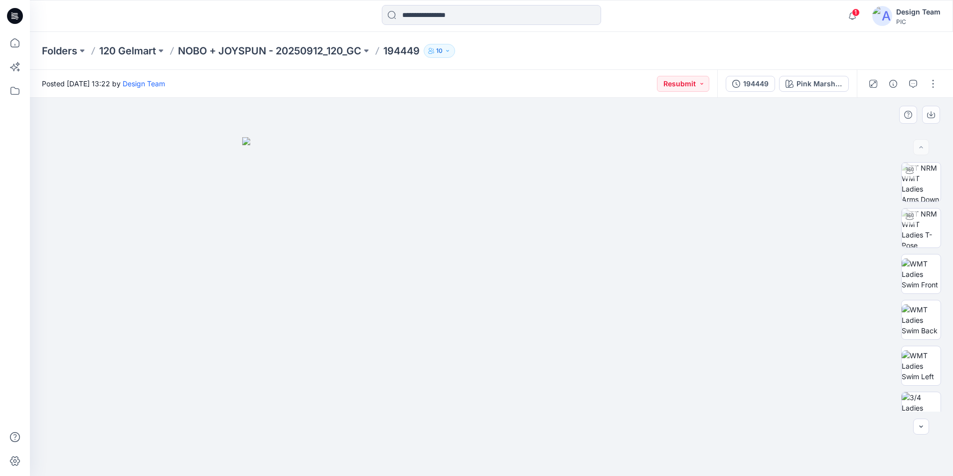
click at [348, 314] on img at bounding box center [491, 306] width 499 height 339
drag, startPoint x: 937, startPoint y: 299, endPoint x: 940, endPoint y: 323, distance: 24.7
click at [939, 328] on div at bounding box center [922, 286] width 40 height 249
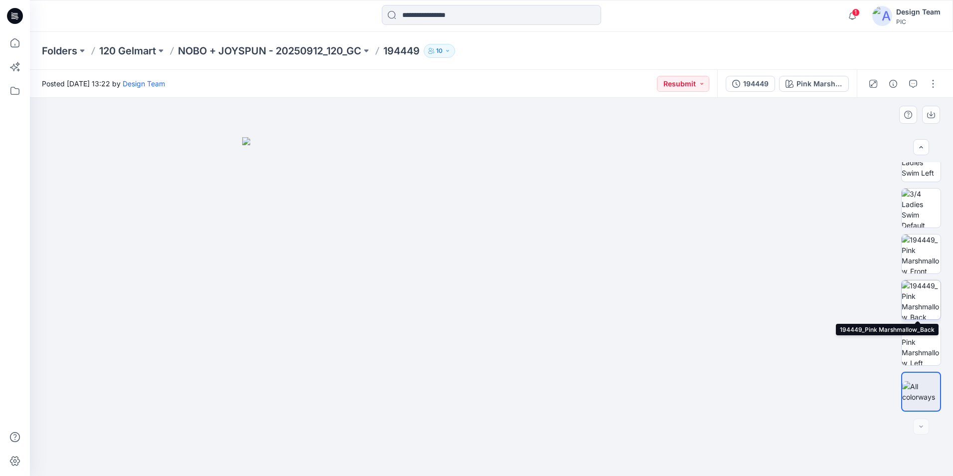
click at [917, 310] on img at bounding box center [921, 299] width 39 height 39
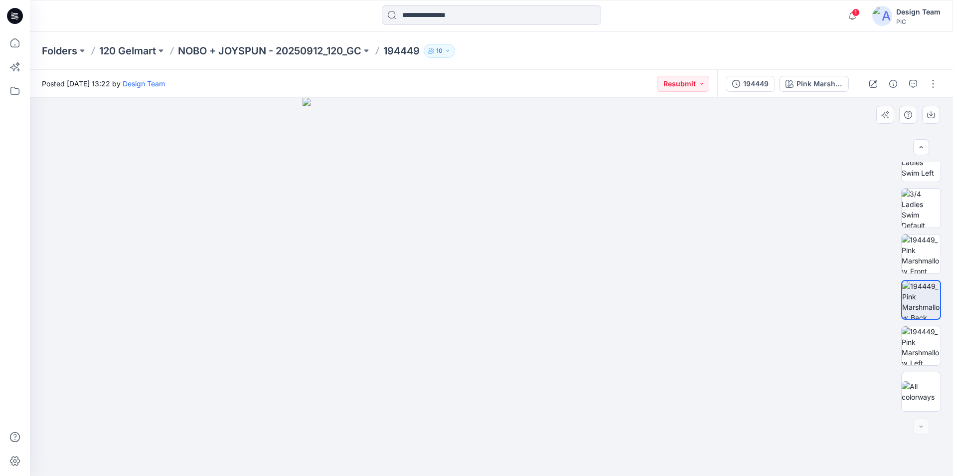
click at [918, 277] on div at bounding box center [922, 286] width 40 height 249
click at [925, 249] on img at bounding box center [921, 253] width 39 height 39
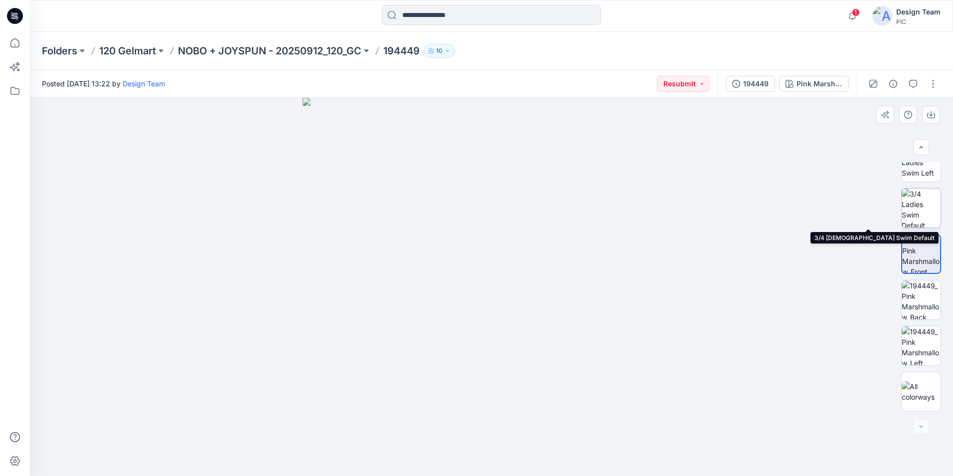
click at [925, 217] on img at bounding box center [921, 207] width 39 height 39
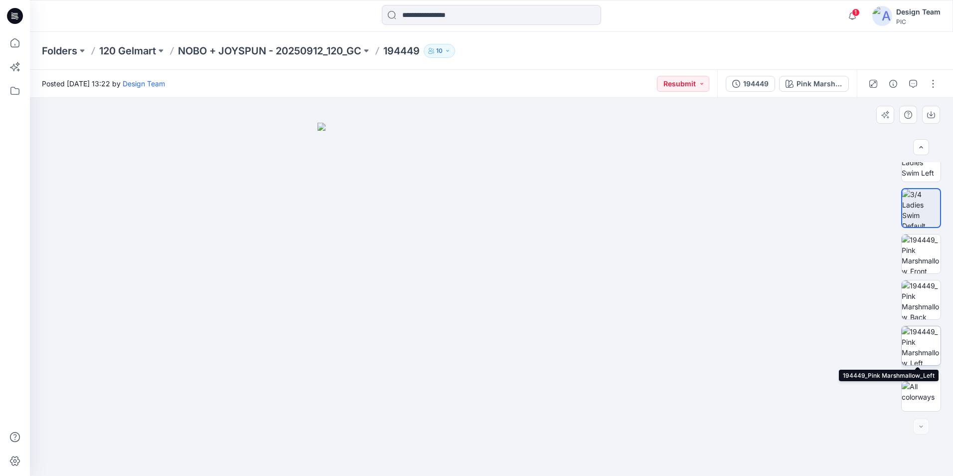
click at [928, 350] on img at bounding box center [921, 345] width 39 height 39
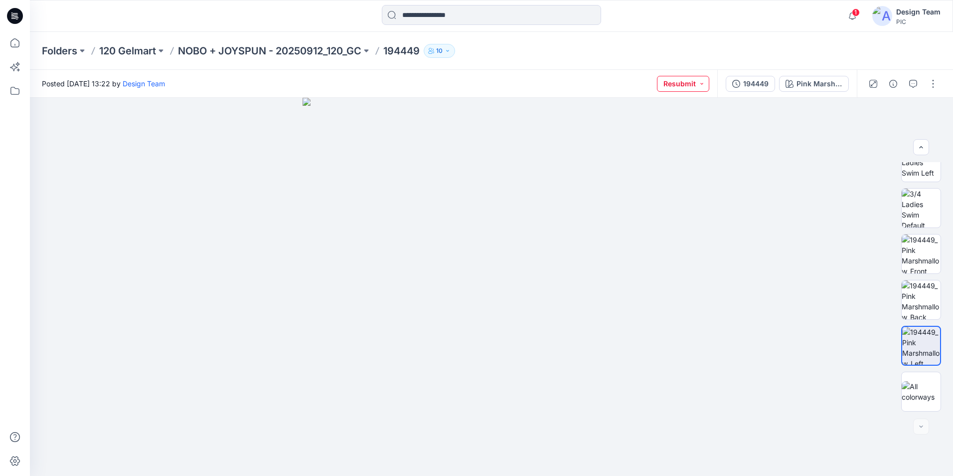
click at [702, 84] on button "Resubmit" at bounding box center [683, 84] width 52 height 16
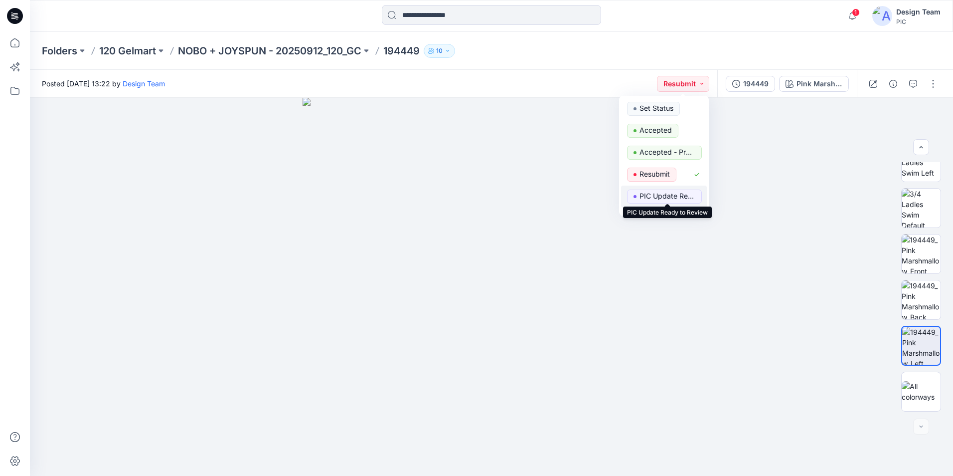
click at [658, 195] on p "PIC Update Ready to Review" at bounding box center [668, 195] width 56 height 13
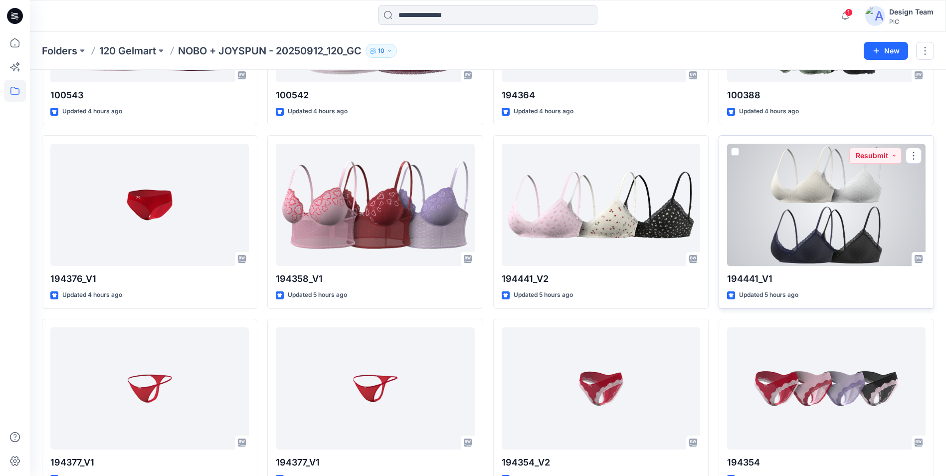
scroll to position [1978, 0]
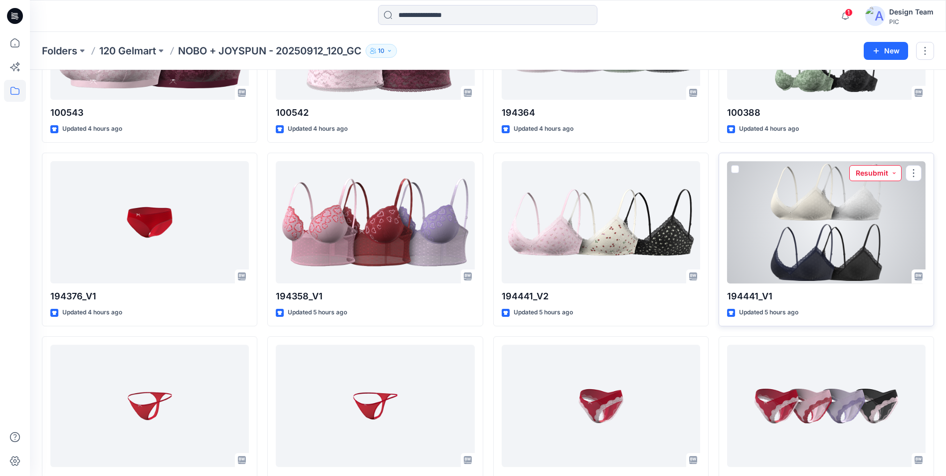
click at [894, 172] on button "Resubmit" at bounding box center [875, 173] width 52 height 16
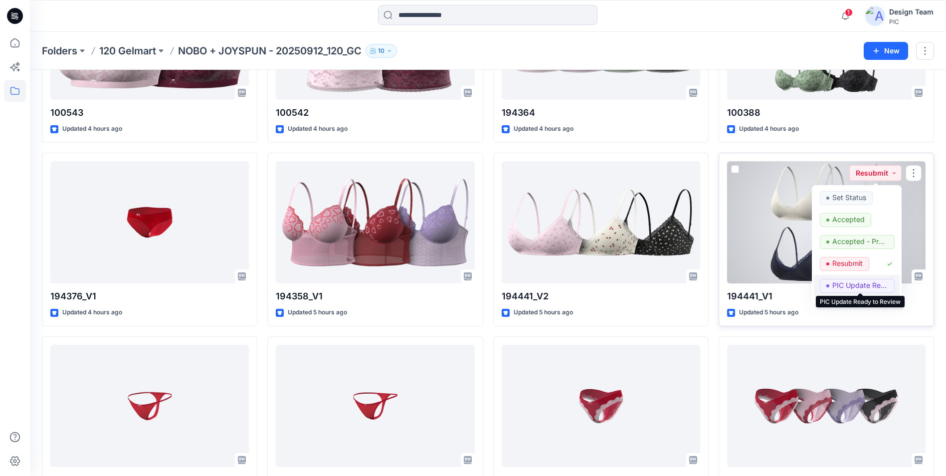
click at [851, 281] on p "PIC Update Ready to Review" at bounding box center [860, 285] width 56 height 13
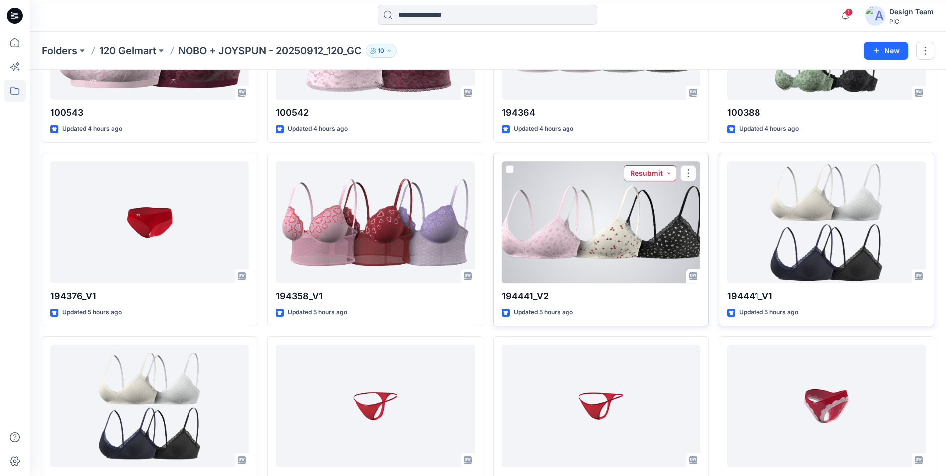
click at [671, 174] on button "Resubmit" at bounding box center [650, 173] width 52 height 16
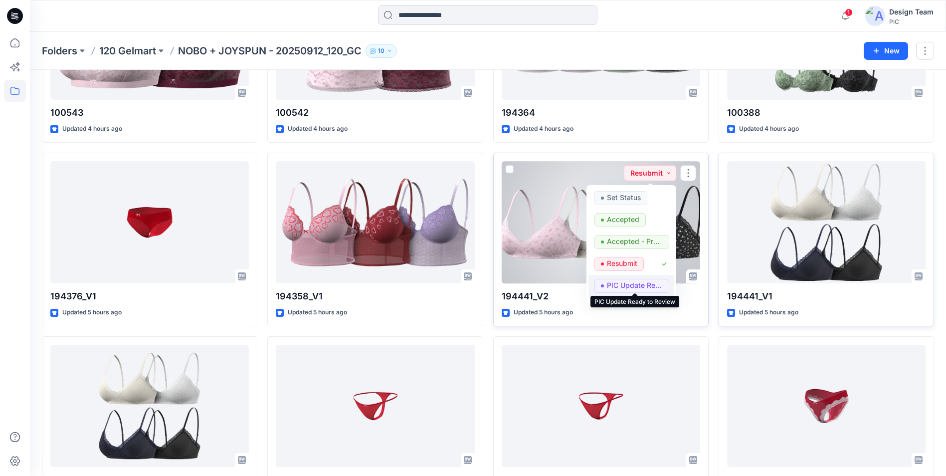
click at [632, 280] on p "PIC Update Ready to Review" at bounding box center [635, 285] width 56 height 13
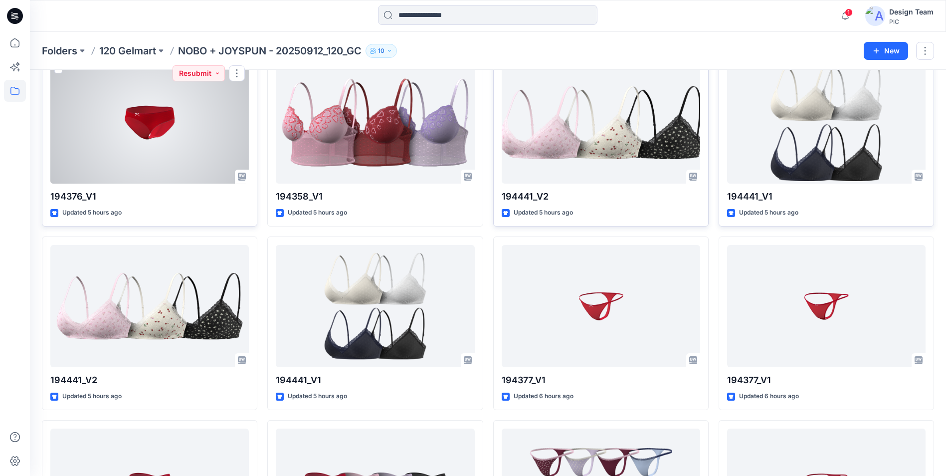
scroll to position [2028, 0]
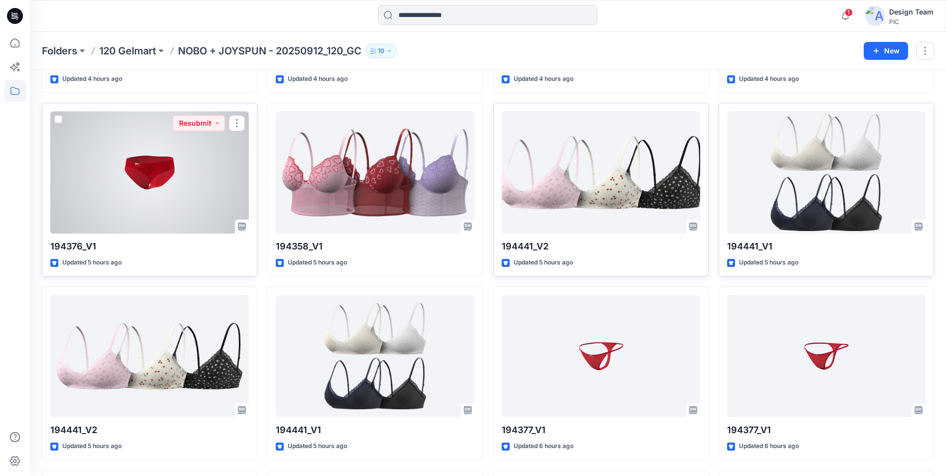
click at [205, 174] on div at bounding box center [149, 172] width 198 height 122
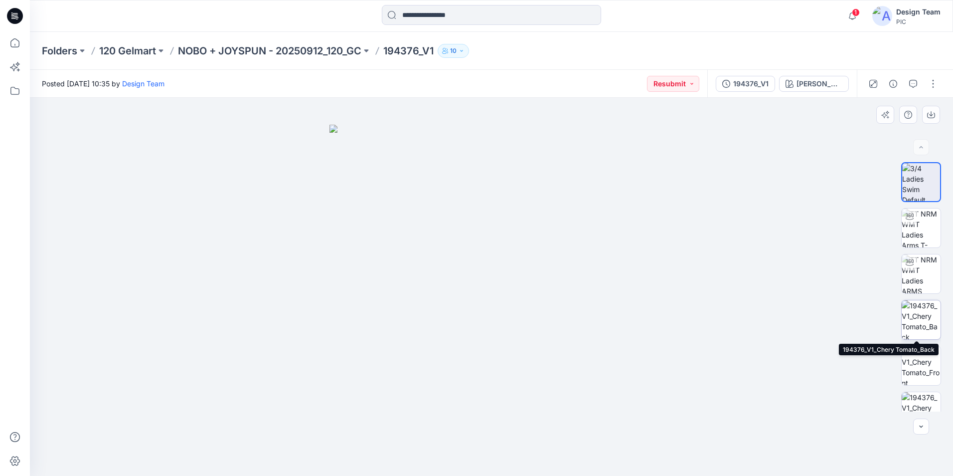
click at [929, 316] on img at bounding box center [921, 319] width 39 height 39
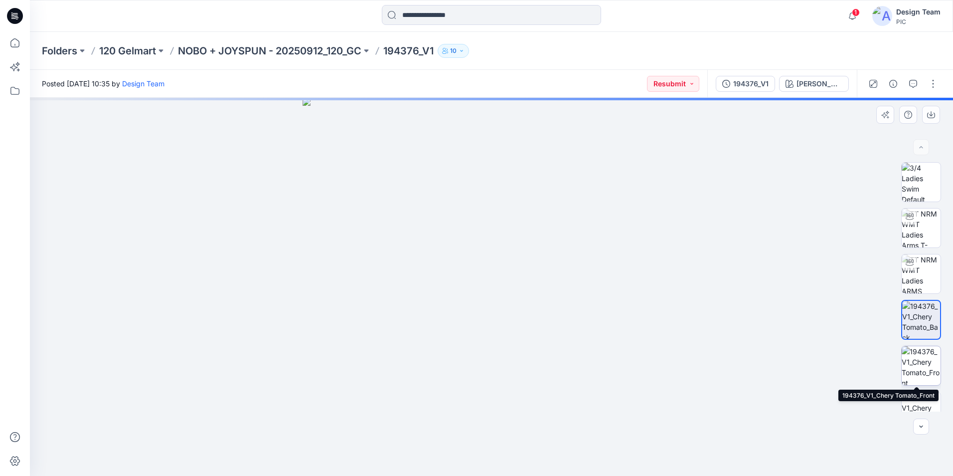
click at [919, 362] on img at bounding box center [921, 365] width 39 height 39
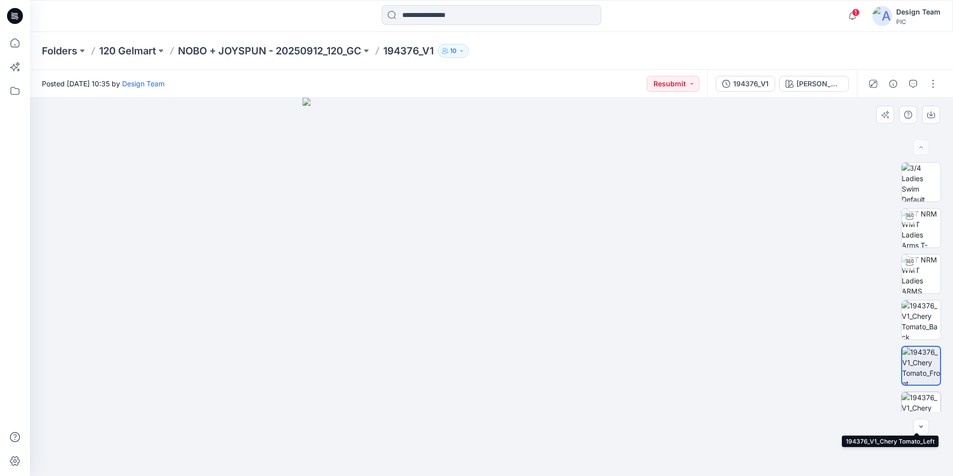
click at [921, 399] on img at bounding box center [921, 411] width 39 height 39
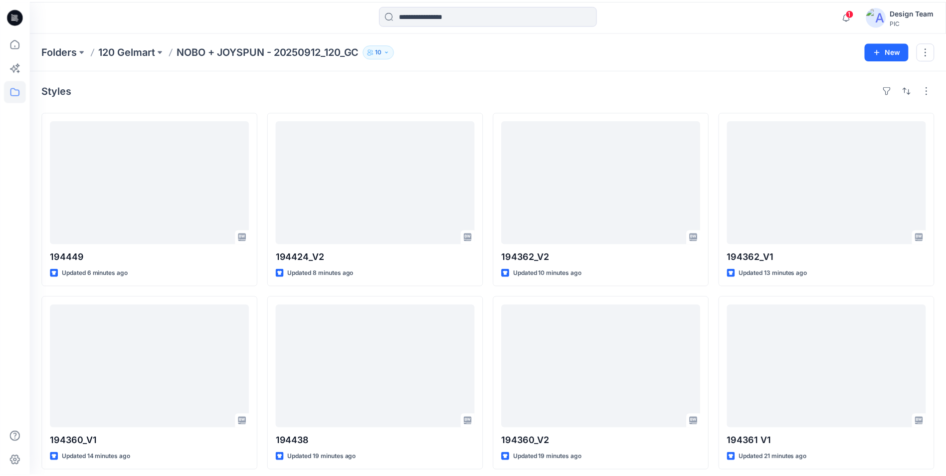
scroll to position [2028, 0]
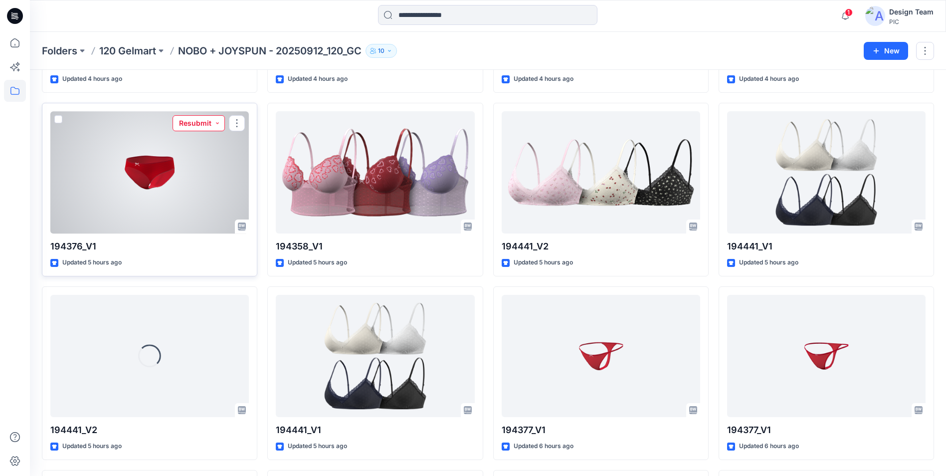
click at [219, 121] on button "Resubmit" at bounding box center [199, 123] width 52 height 16
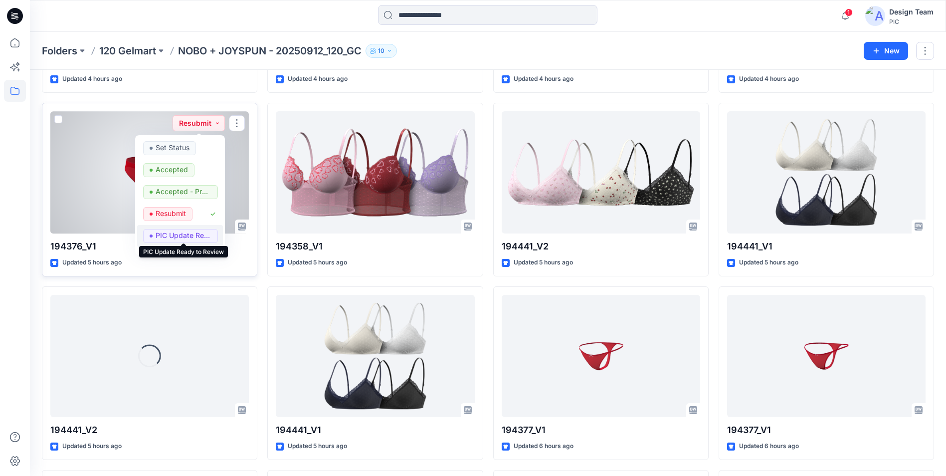
click at [187, 233] on p "PIC Update Ready to Review" at bounding box center [184, 235] width 56 height 13
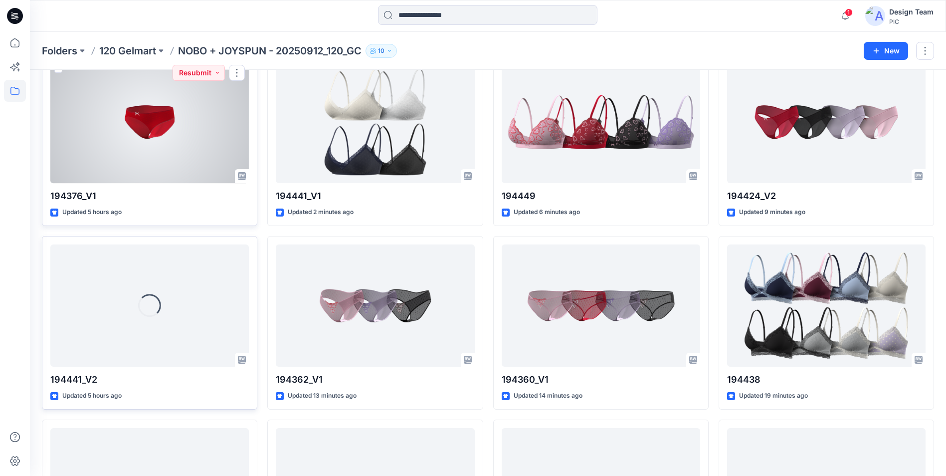
scroll to position [59, 0]
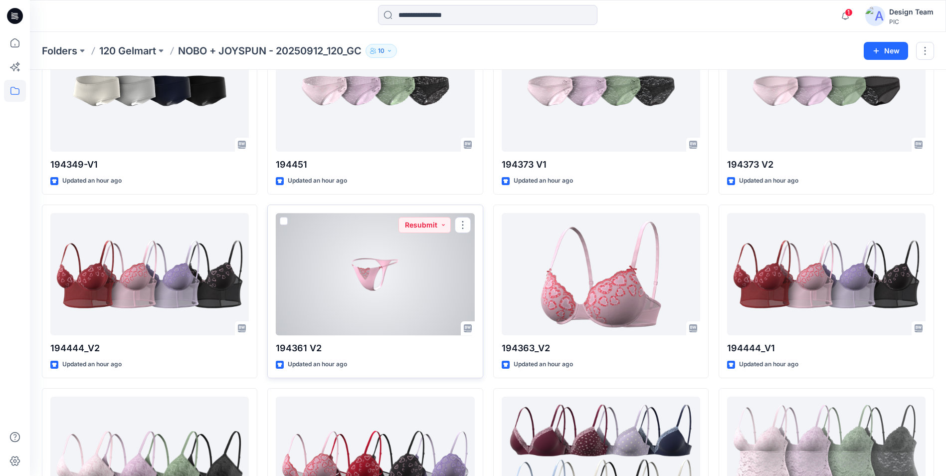
scroll to position [875, 0]
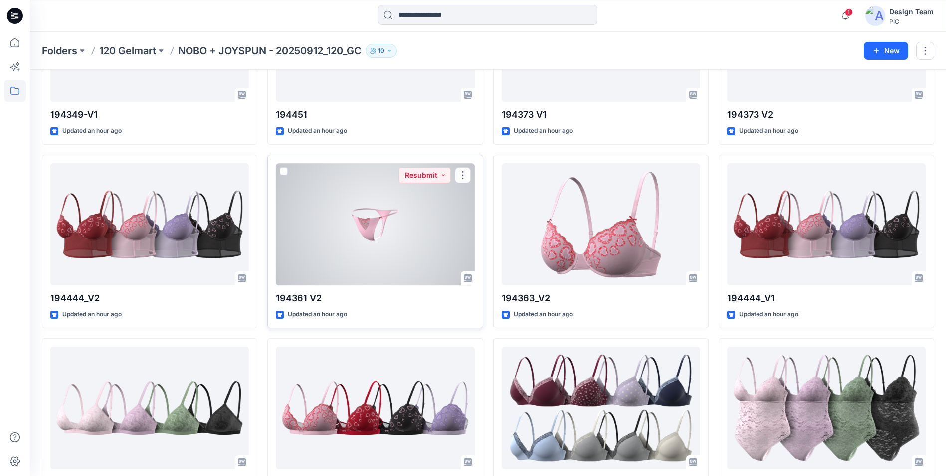
click at [410, 243] on div at bounding box center [375, 224] width 198 height 122
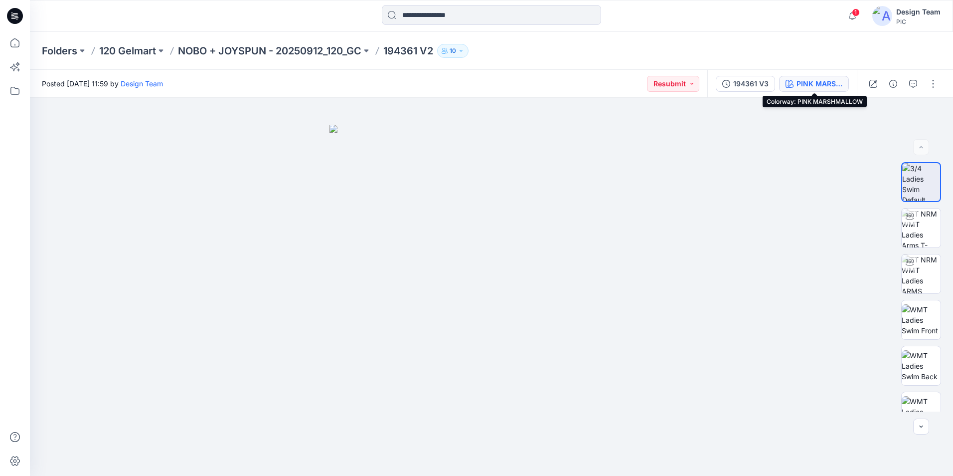
click at [823, 81] on div "PINK MARSHMALLOW" at bounding box center [820, 83] width 46 height 11
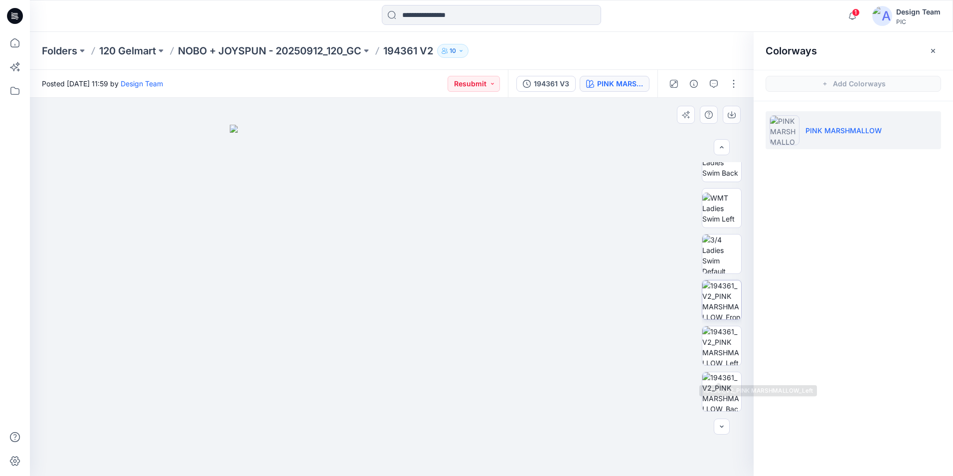
scroll to position [188, 0]
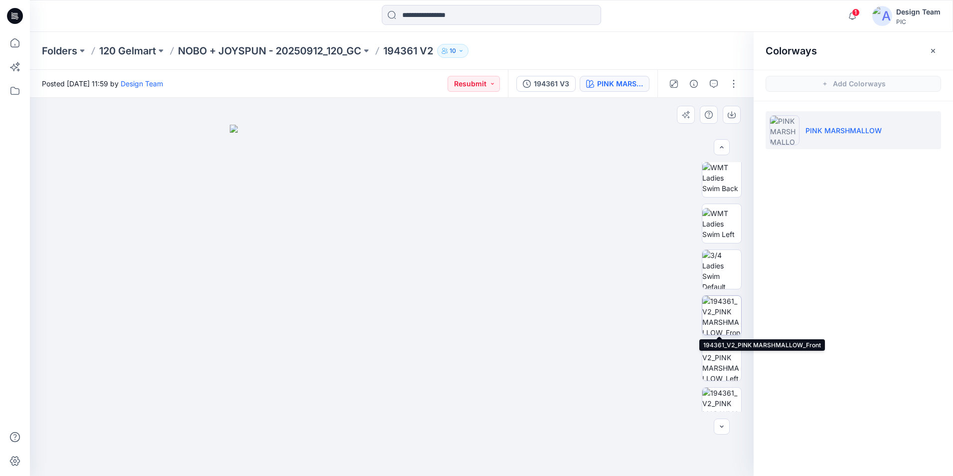
click at [716, 310] on img at bounding box center [722, 315] width 39 height 39
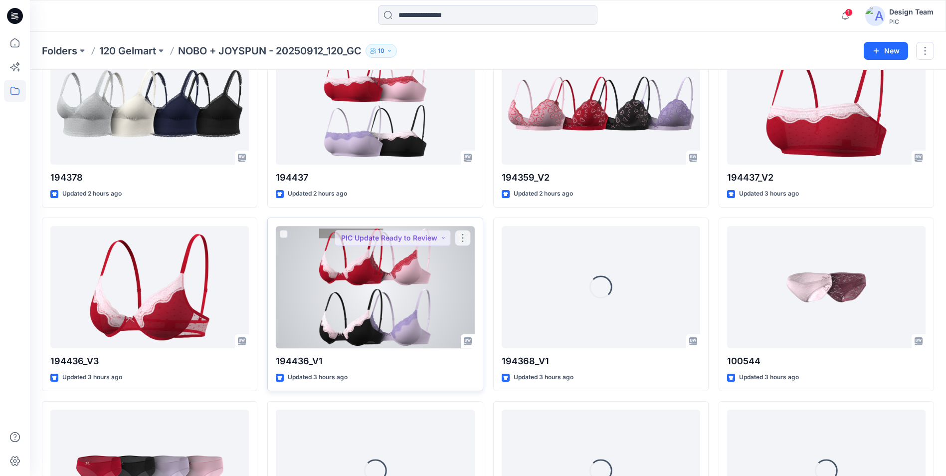
scroll to position [1575, 0]
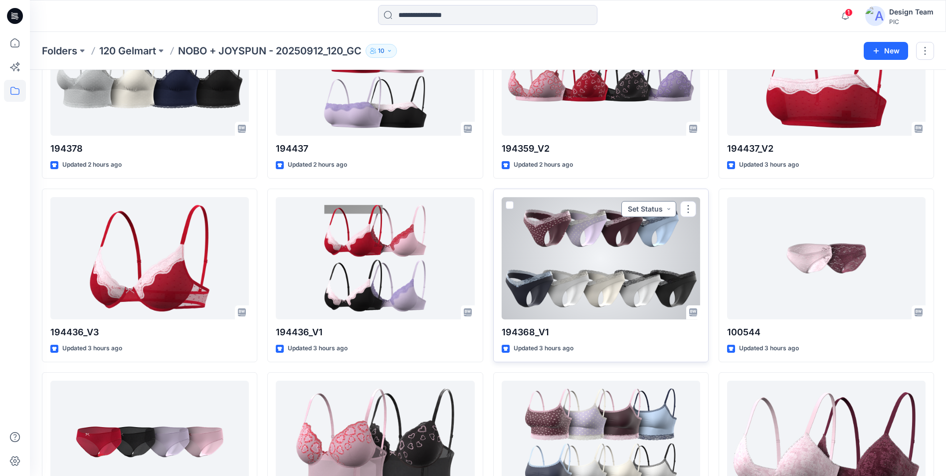
click at [670, 208] on button "Set Status" at bounding box center [648, 209] width 55 height 16
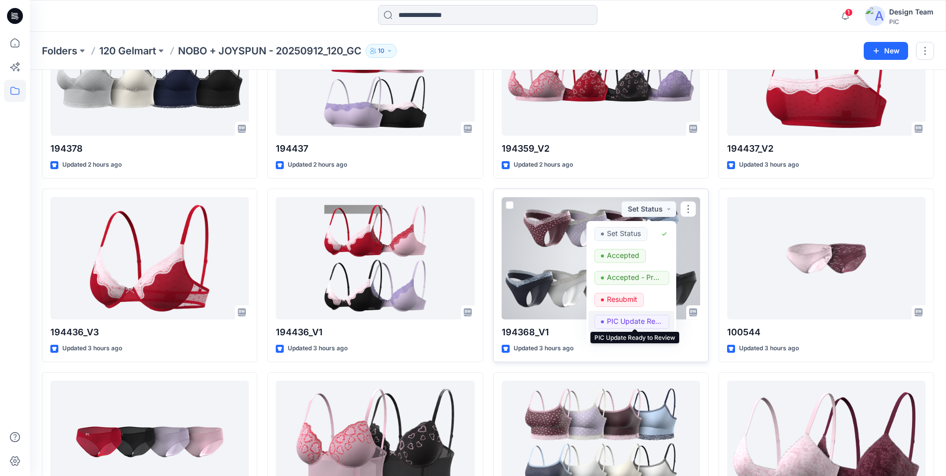
click at [646, 323] on p "PIC Update Ready to Review" at bounding box center [635, 321] width 56 height 13
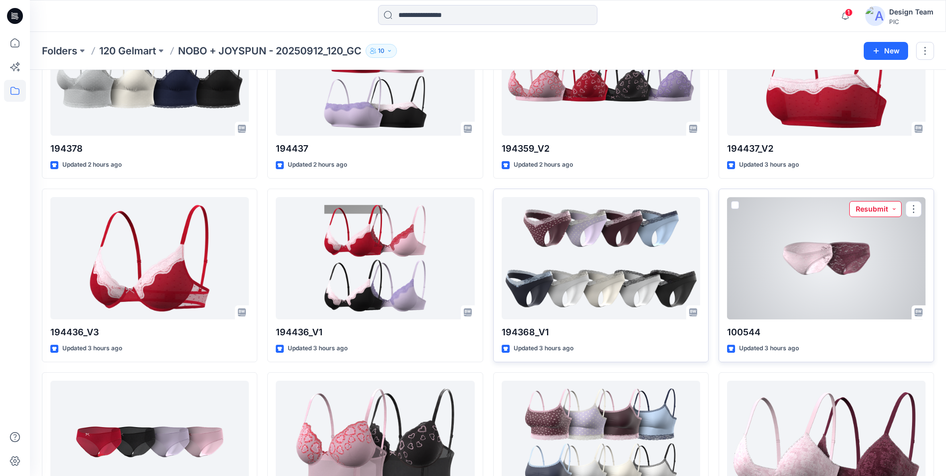
click at [895, 208] on button "Resubmit" at bounding box center [875, 209] width 52 height 16
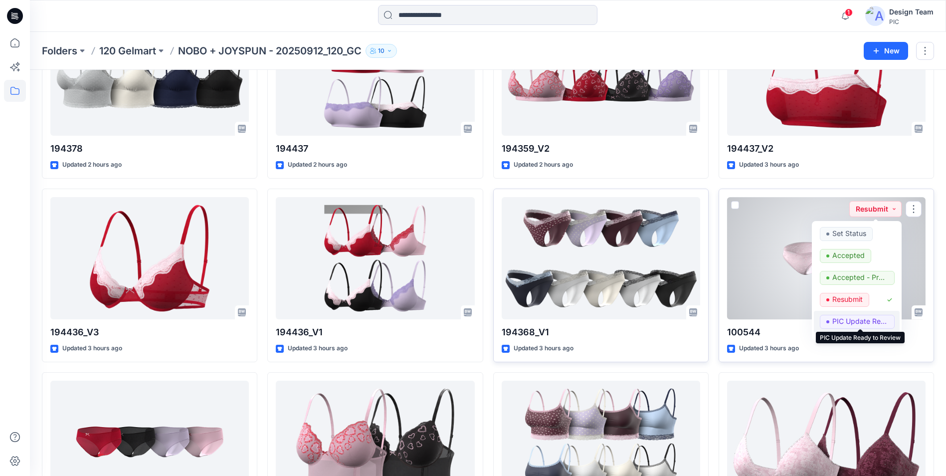
click at [856, 318] on p "PIC Update Ready to Review" at bounding box center [860, 321] width 56 height 13
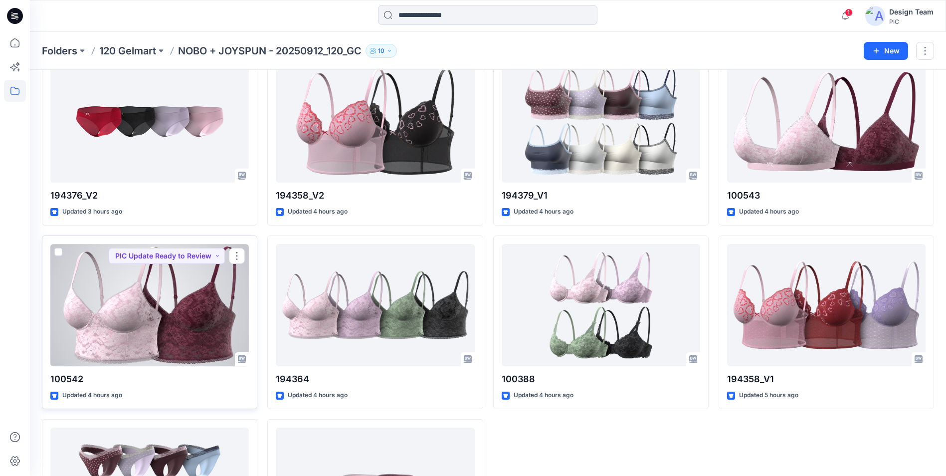
scroll to position [1745, 0]
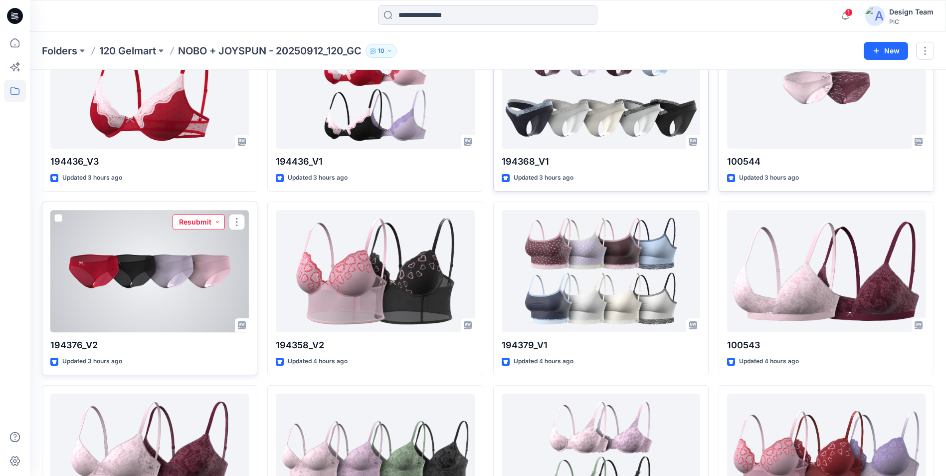
click at [218, 224] on button "Resubmit" at bounding box center [199, 222] width 52 height 16
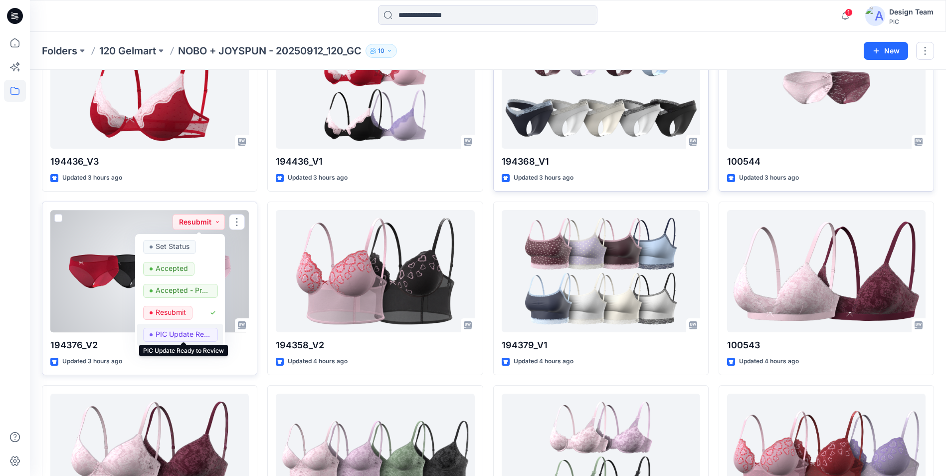
click at [188, 331] on p "PIC Update Ready to Review" at bounding box center [184, 334] width 56 height 13
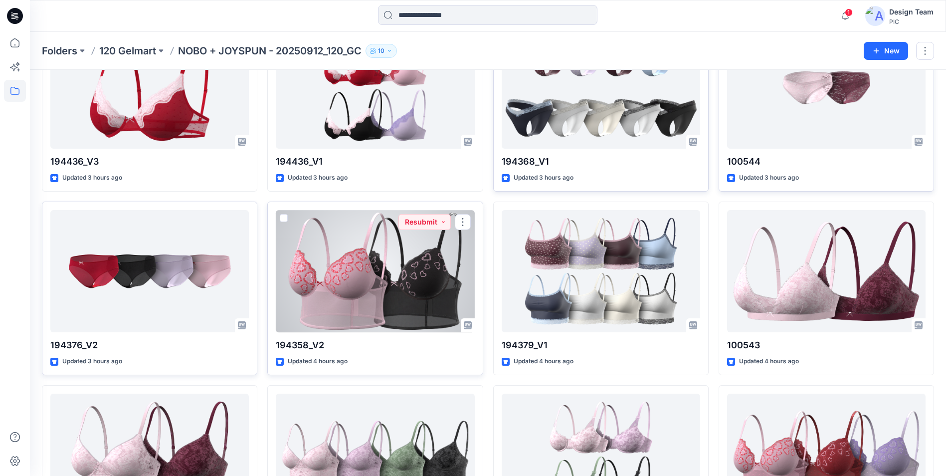
click at [414, 242] on div at bounding box center [375, 271] width 198 height 122
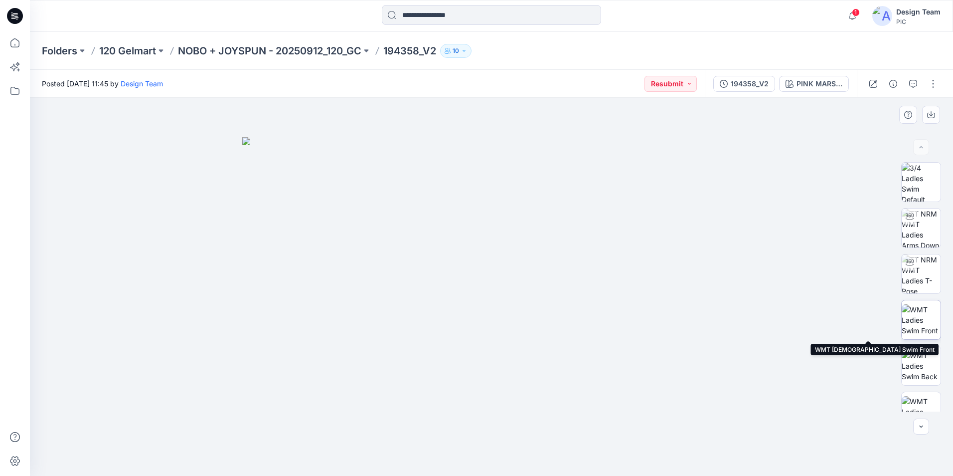
click at [926, 327] on img at bounding box center [921, 319] width 39 height 31
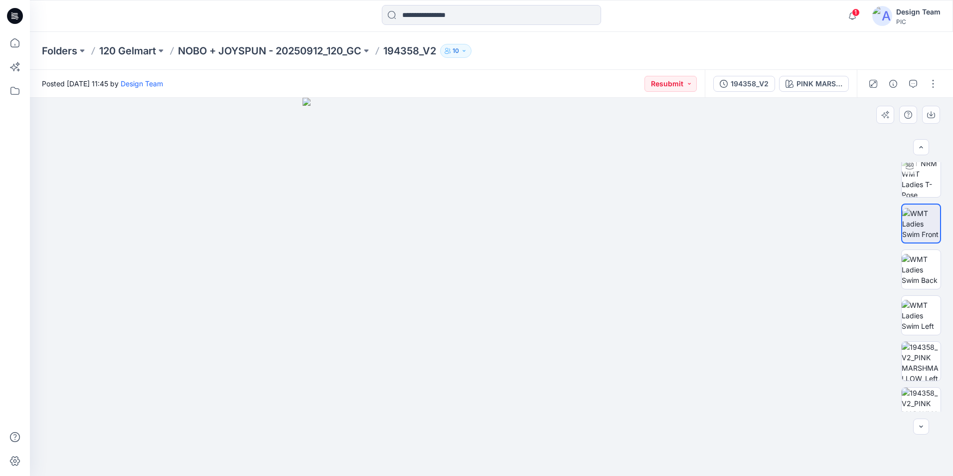
scroll to position [203, 0]
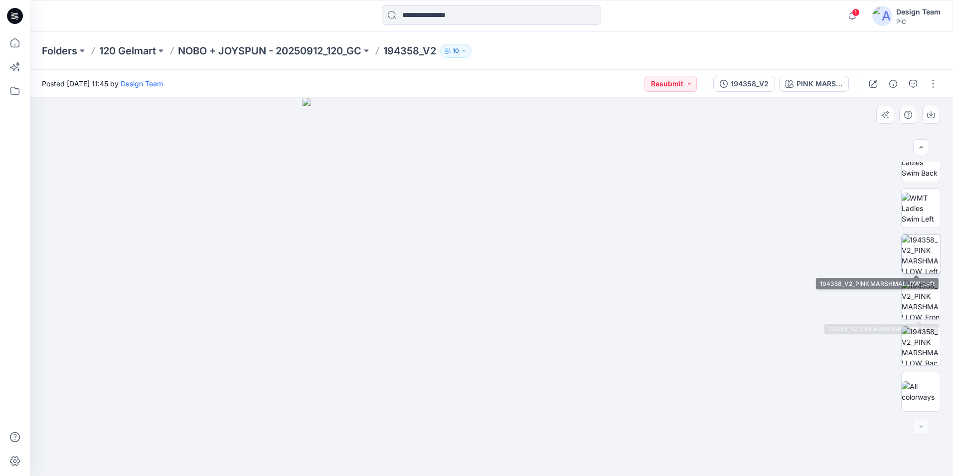
click at [914, 257] on img at bounding box center [921, 253] width 39 height 39
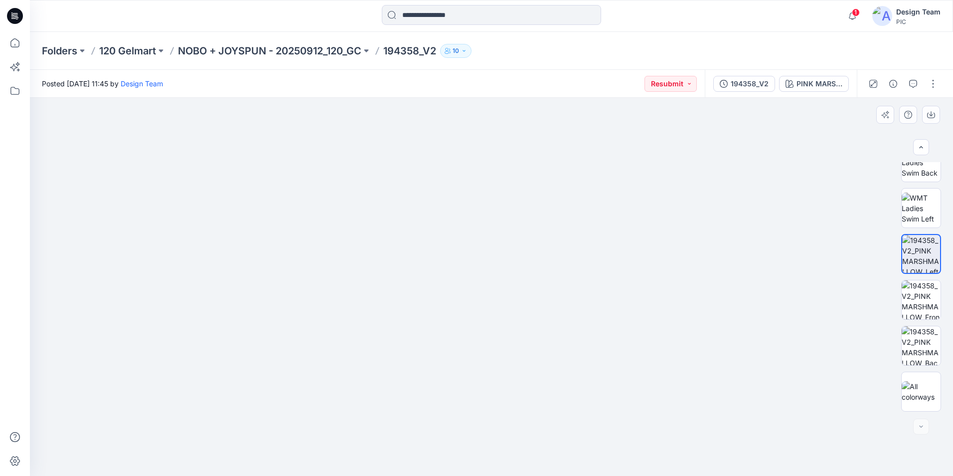
drag, startPoint x: 393, startPoint y: 392, endPoint x: 502, endPoint y: 321, distance: 130.4
click at [502, 321] on img at bounding box center [599, 55] width 1160 height 839
click at [921, 307] on img at bounding box center [921, 299] width 39 height 39
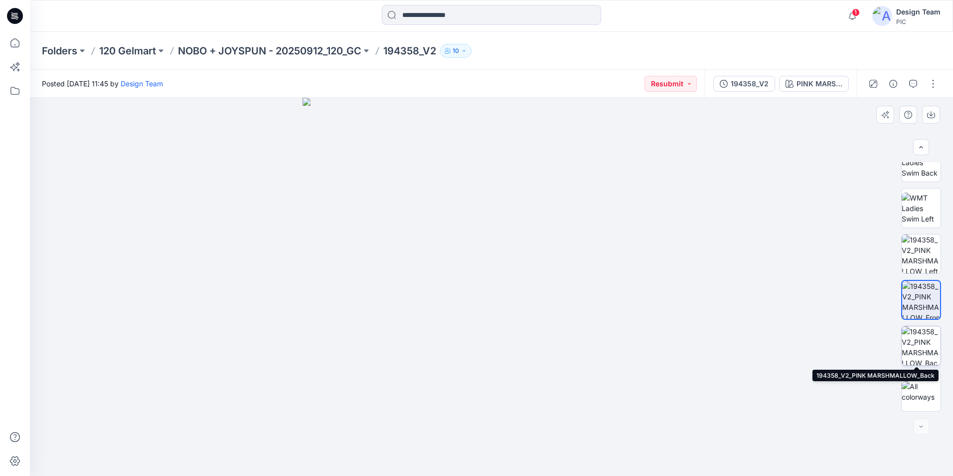
click at [935, 350] on img at bounding box center [921, 345] width 39 height 39
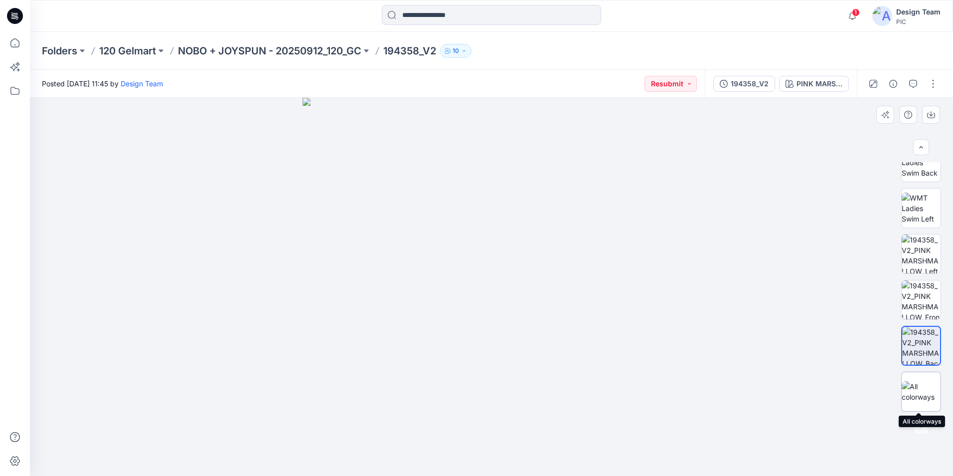
click at [919, 393] on img at bounding box center [921, 391] width 39 height 21
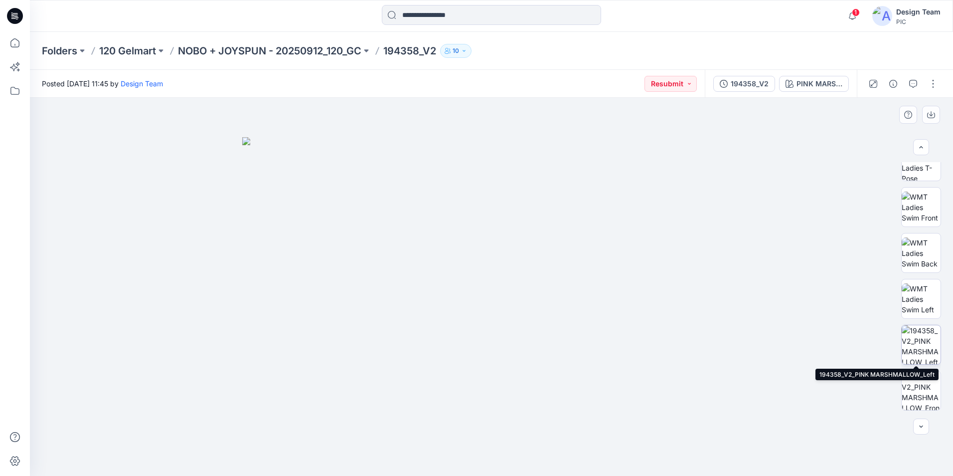
click at [928, 345] on img at bounding box center [921, 344] width 39 height 39
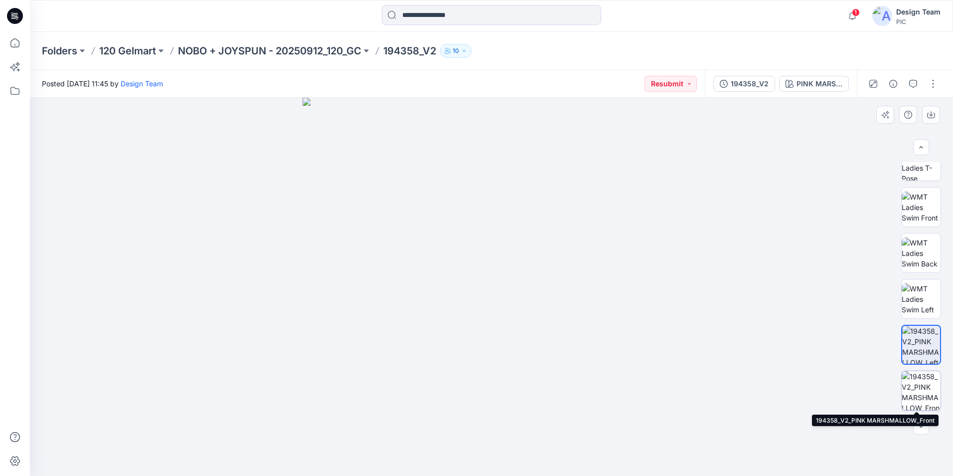
click at [914, 393] on img at bounding box center [921, 390] width 39 height 39
click at [923, 384] on img at bounding box center [922, 391] width 38 height 38
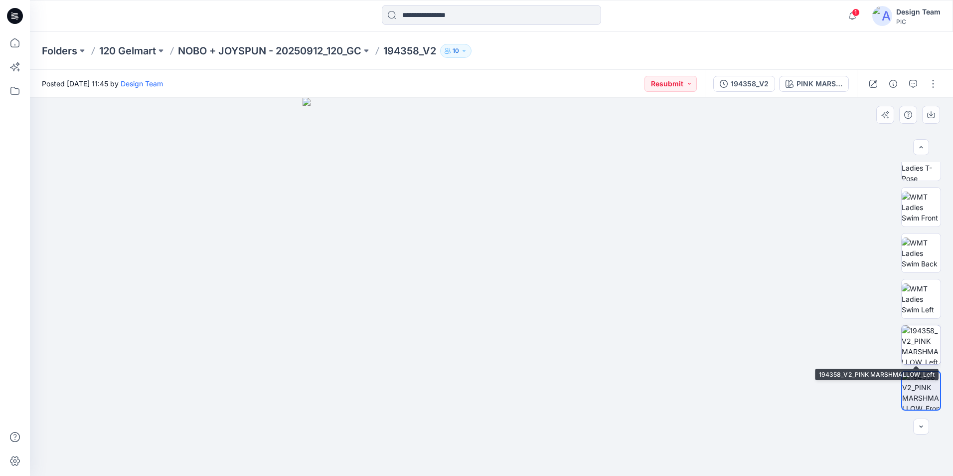
click at [928, 349] on img at bounding box center [921, 344] width 39 height 39
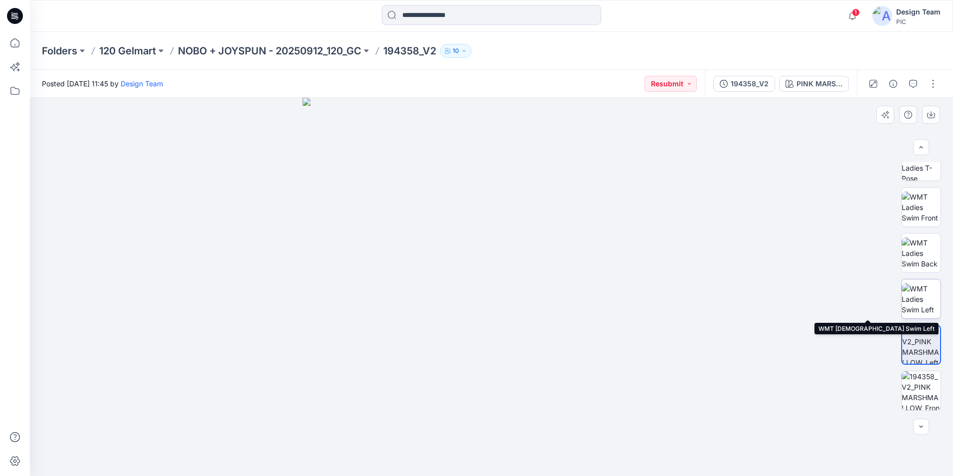
click at [923, 309] on img at bounding box center [921, 298] width 39 height 31
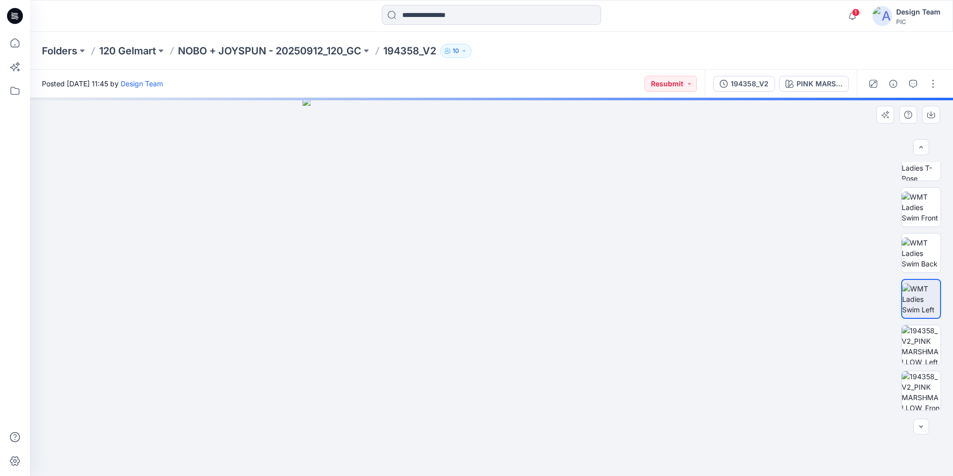
scroll to position [203, 0]
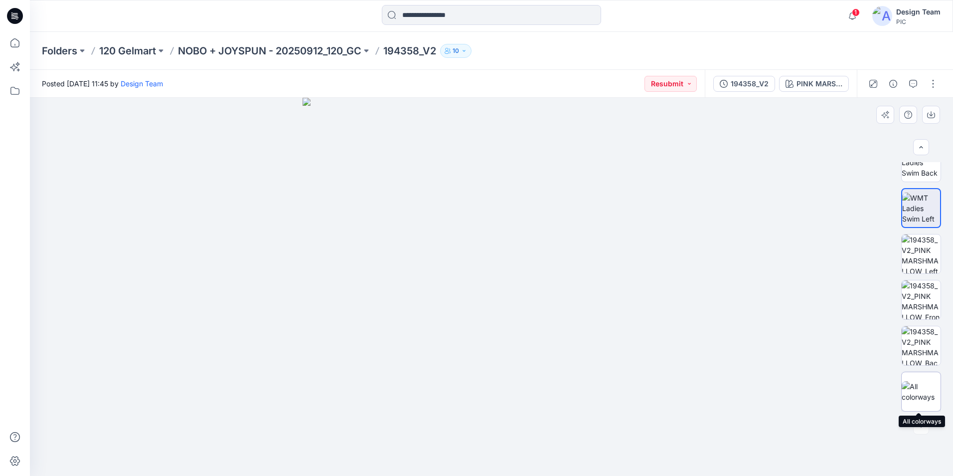
click at [922, 390] on img at bounding box center [921, 391] width 39 height 21
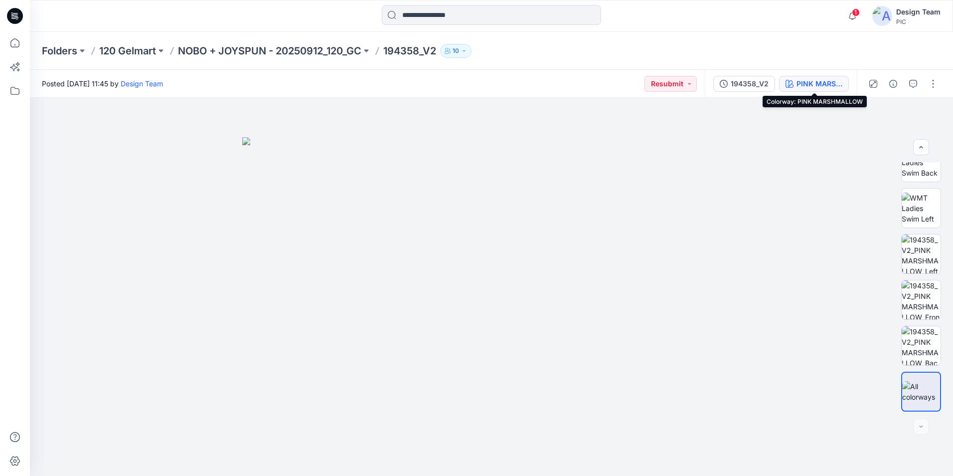
click at [818, 80] on div "PINK MARSHMALLOW" at bounding box center [820, 83] width 46 height 11
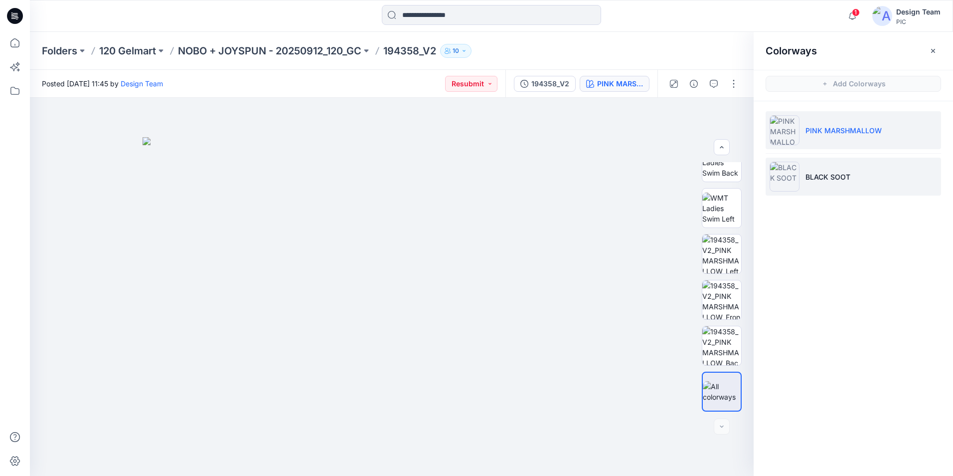
click at [778, 184] on img at bounding box center [785, 177] width 30 height 30
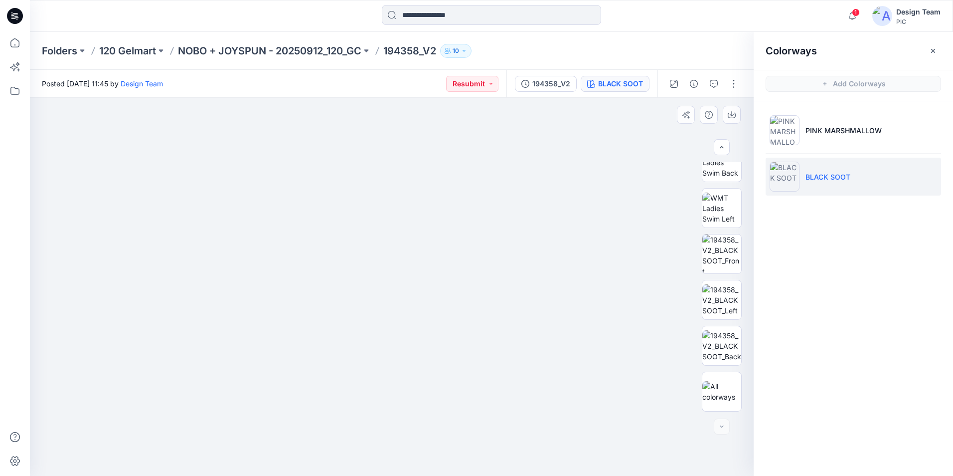
scroll to position [0, 0]
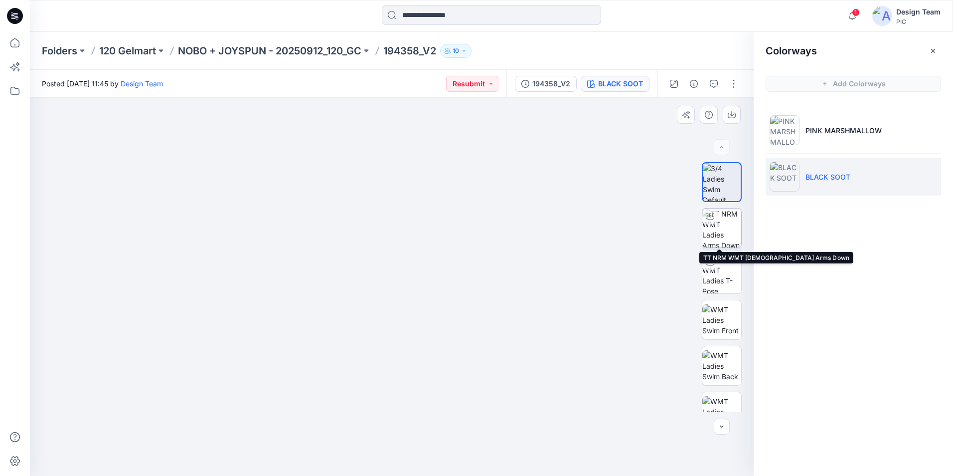
click at [729, 226] on img at bounding box center [722, 227] width 39 height 39
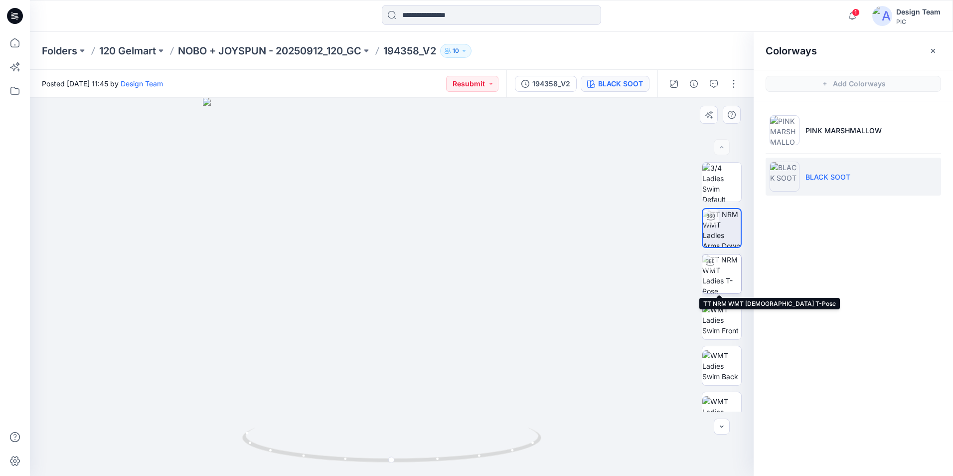
click at [720, 283] on img at bounding box center [722, 273] width 39 height 39
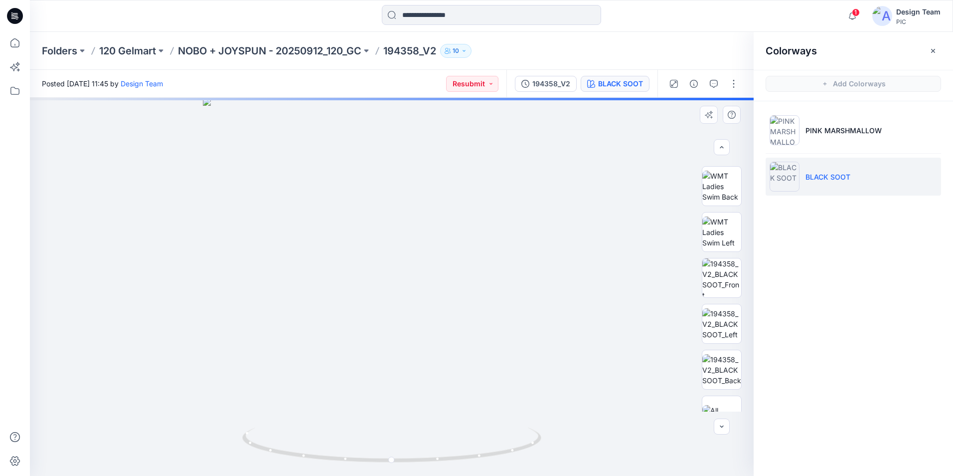
scroll to position [203, 0]
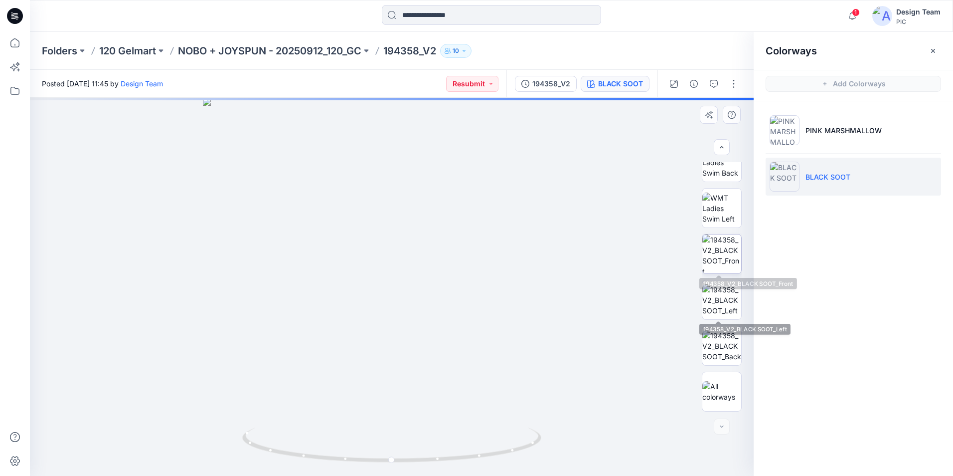
click at [724, 259] on img at bounding box center [722, 253] width 39 height 39
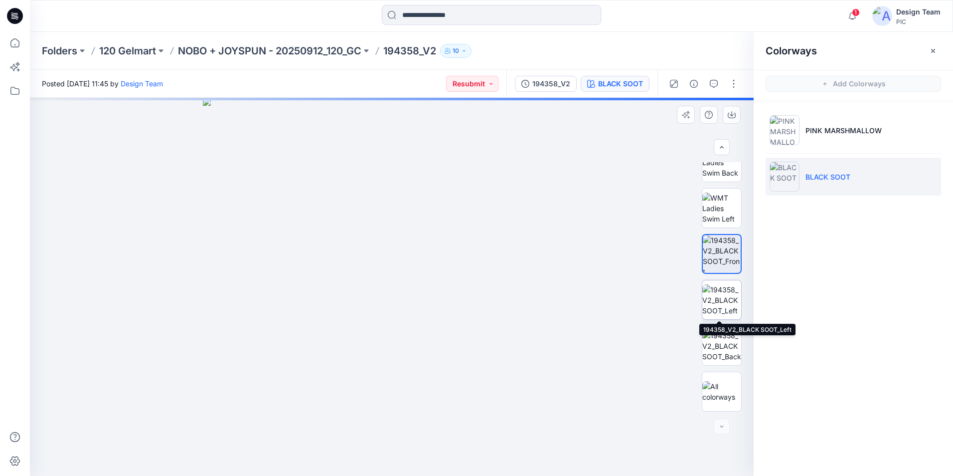
click at [723, 306] on img at bounding box center [722, 299] width 39 height 31
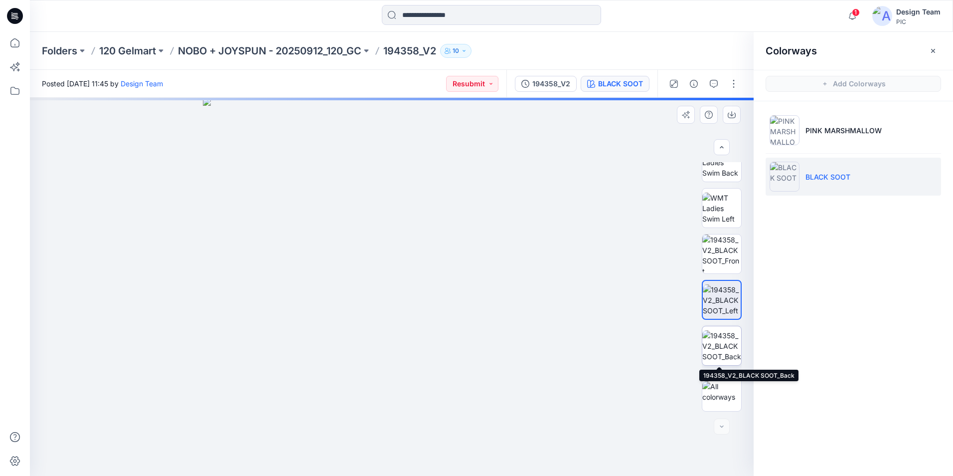
click at [718, 352] on img at bounding box center [722, 345] width 39 height 31
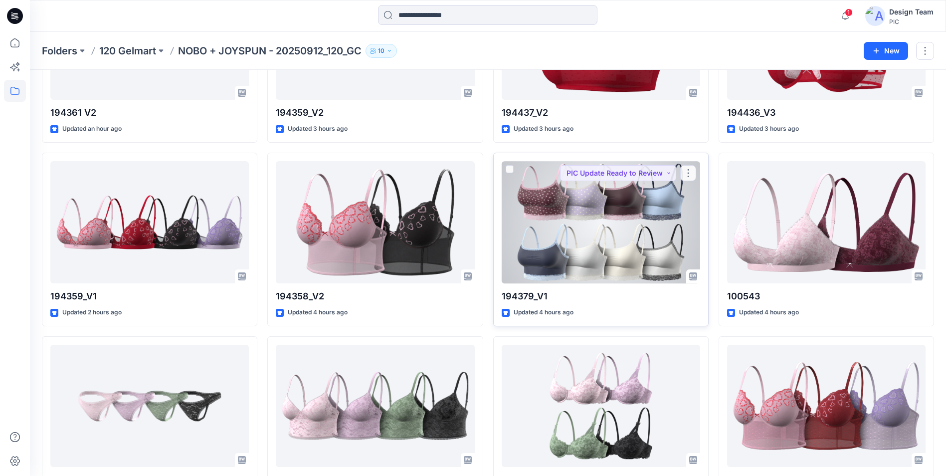
scroll to position [1795, 0]
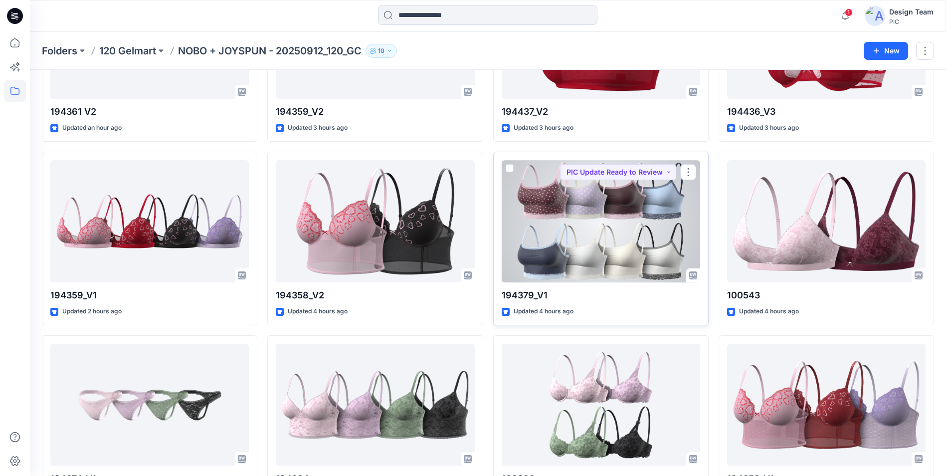
click at [619, 222] on div at bounding box center [601, 221] width 198 height 122
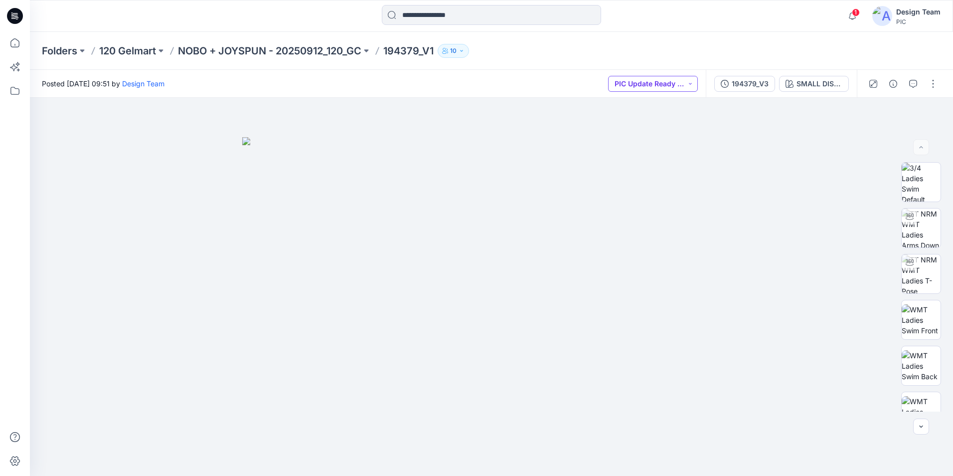
click at [692, 86] on button "PIC Update Ready to Review" at bounding box center [653, 84] width 90 height 16
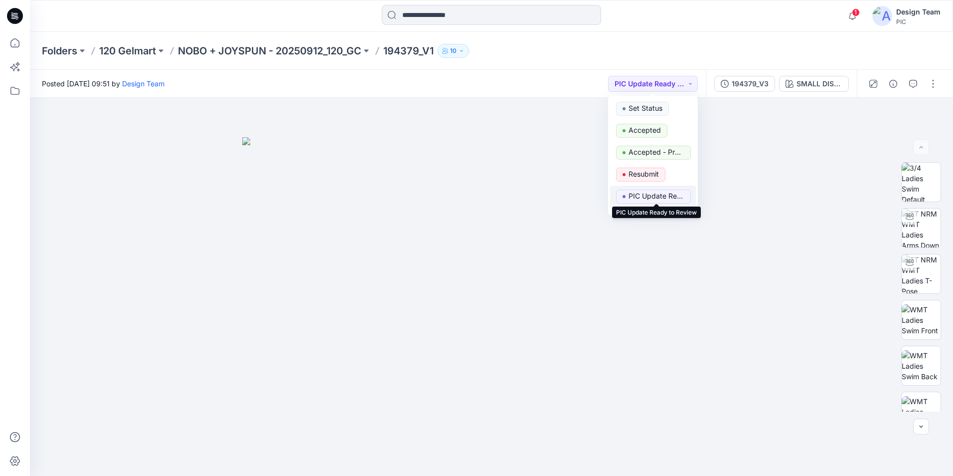
click at [667, 193] on p "PIC Update Ready to Review" at bounding box center [657, 195] width 56 height 13
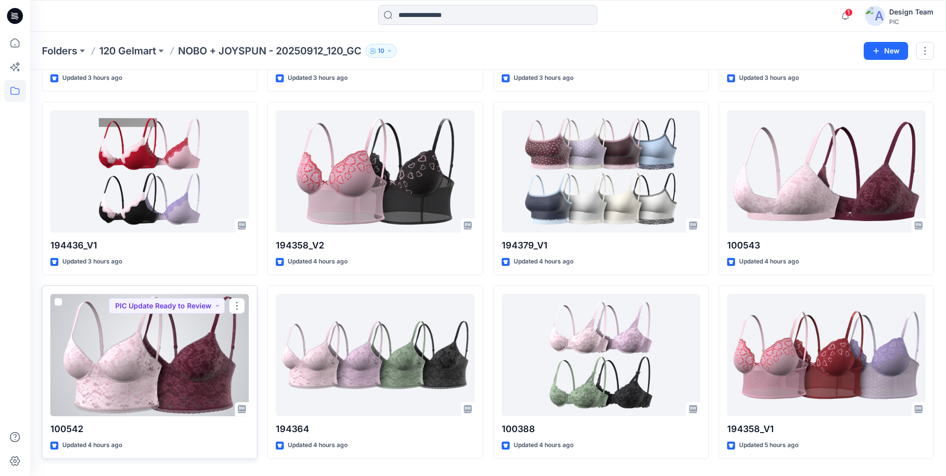
scroll to position [1876, 0]
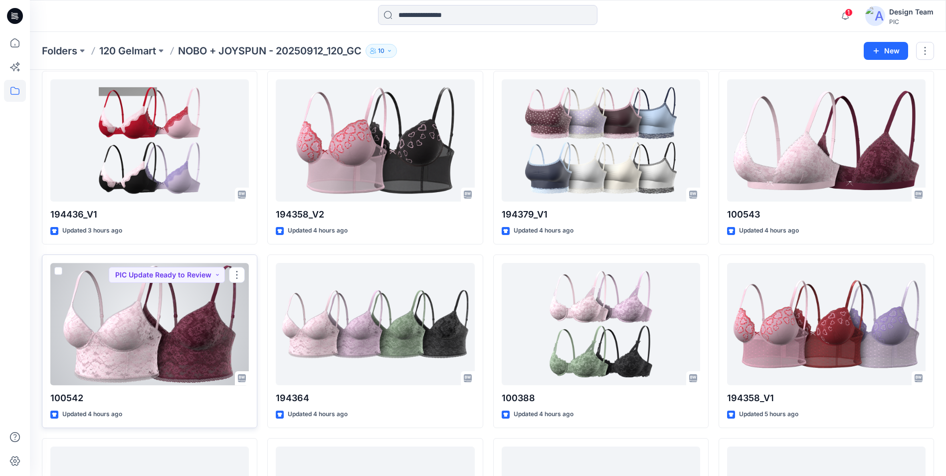
click at [159, 327] on div at bounding box center [149, 324] width 198 height 122
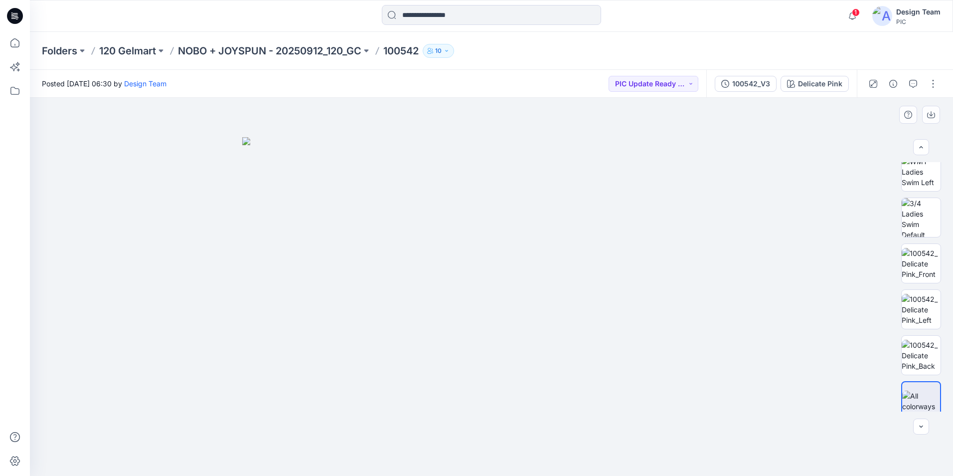
scroll to position [203, 0]
click at [928, 261] on img at bounding box center [921, 253] width 39 height 31
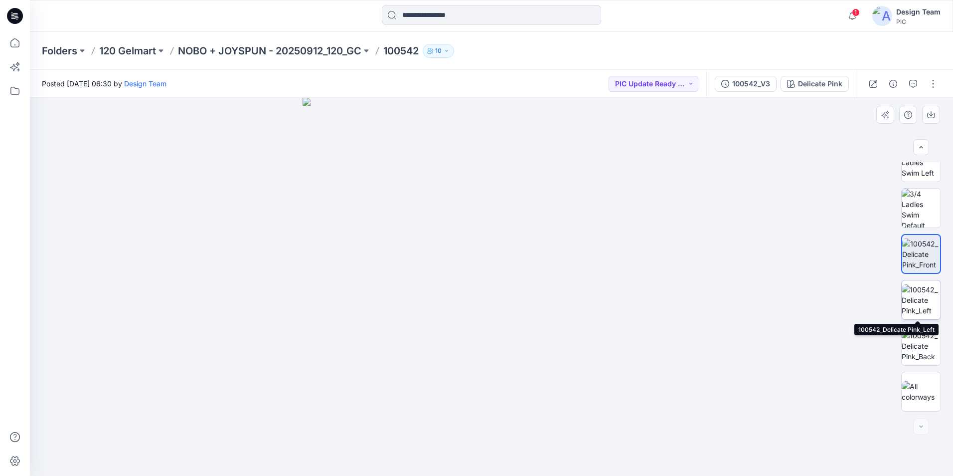
click at [919, 303] on img at bounding box center [921, 299] width 39 height 31
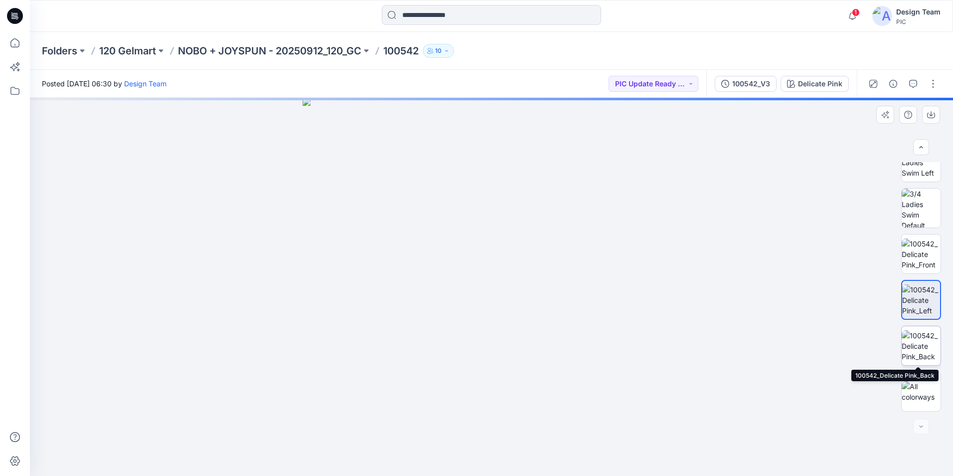
click at [919, 337] on img at bounding box center [921, 345] width 39 height 31
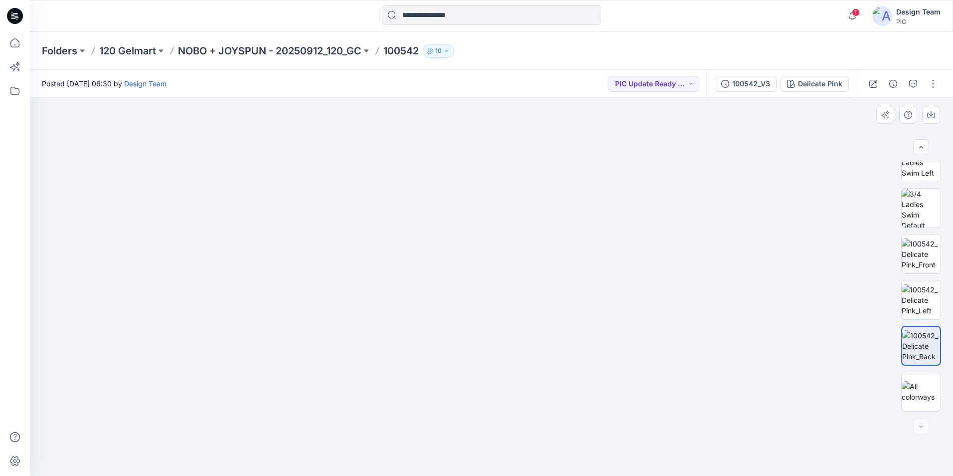
drag, startPoint x: 814, startPoint y: 379, endPoint x: 810, endPoint y: 259, distance: 120.2
click at [810, 259] on img at bounding box center [492, 79] width 1004 height 794
click at [910, 385] on img at bounding box center [921, 391] width 39 height 21
click at [918, 298] on img at bounding box center [921, 299] width 39 height 31
click at [926, 249] on img at bounding box center [921, 253] width 39 height 31
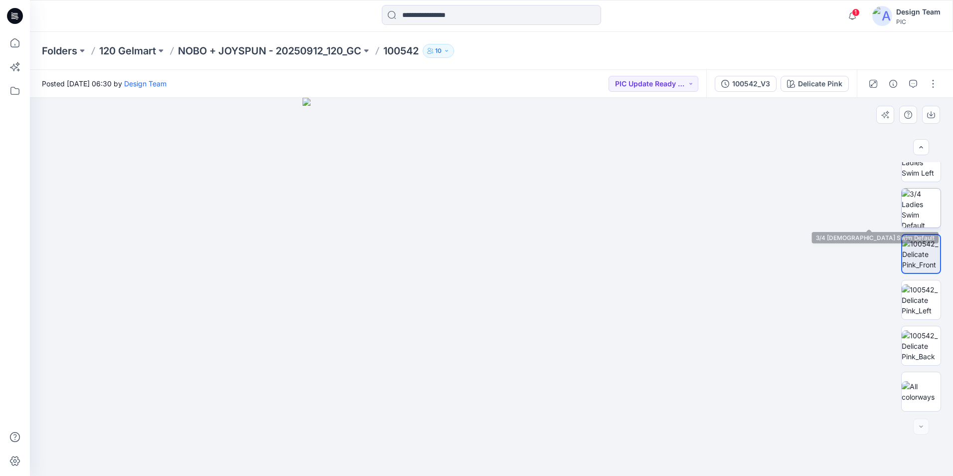
click at [924, 211] on img at bounding box center [921, 207] width 39 height 39
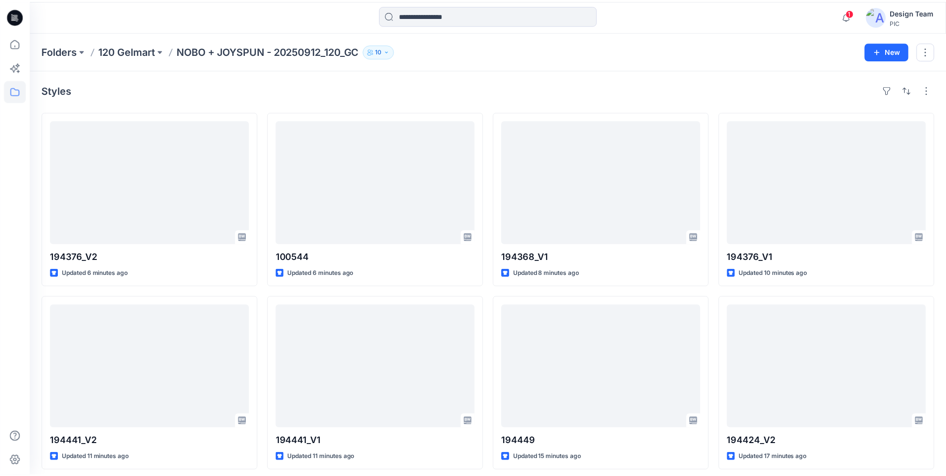
scroll to position [1876, 0]
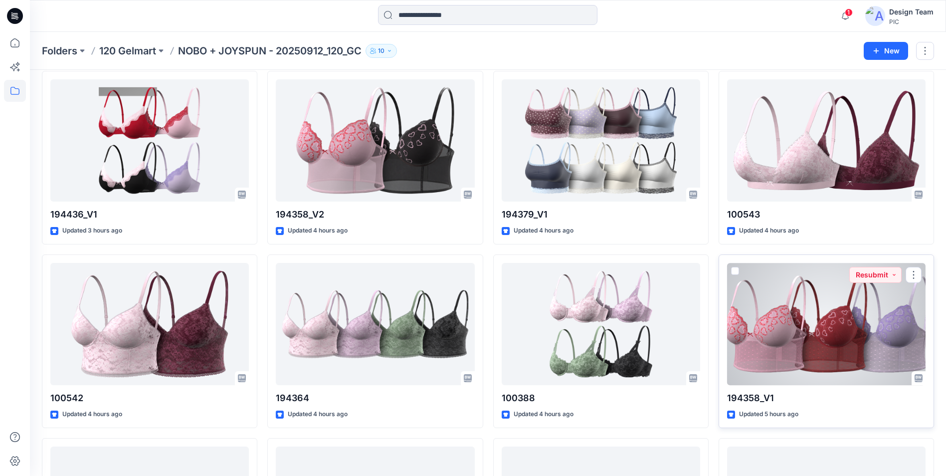
click at [817, 327] on div at bounding box center [826, 324] width 198 height 122
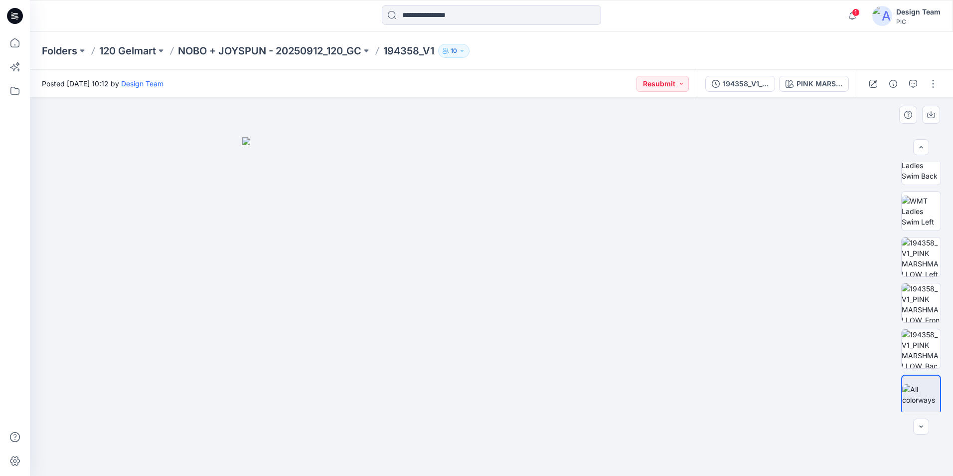
scroll to position [203, 0]
click at [922, 264] on img at bounding box center [921, 253] width 39 height 39
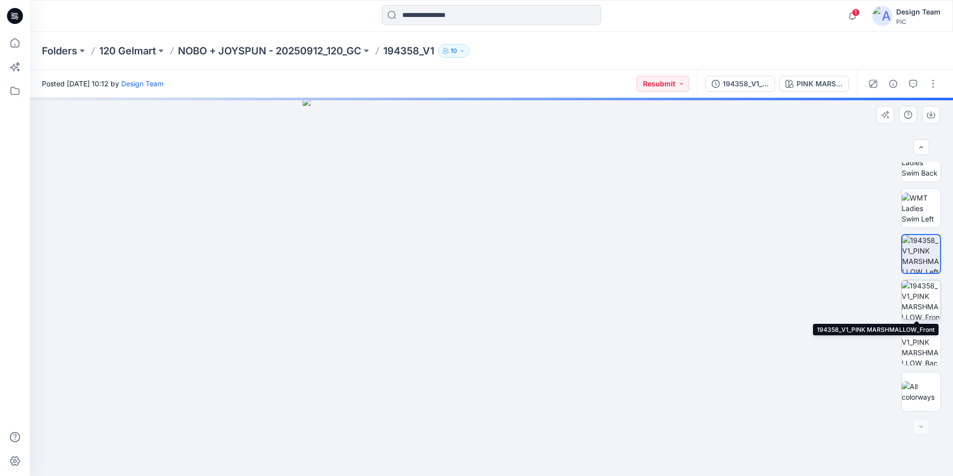
click at [922, 300] on img at bounding box center [921, 299] width 39 height 39
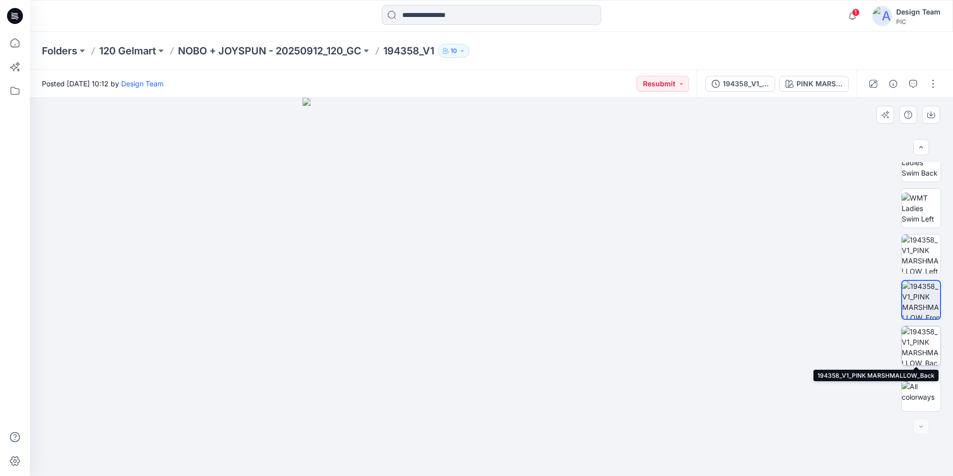
click at [925, 345] on img at bounding box center [921, 345] width 39 height 39
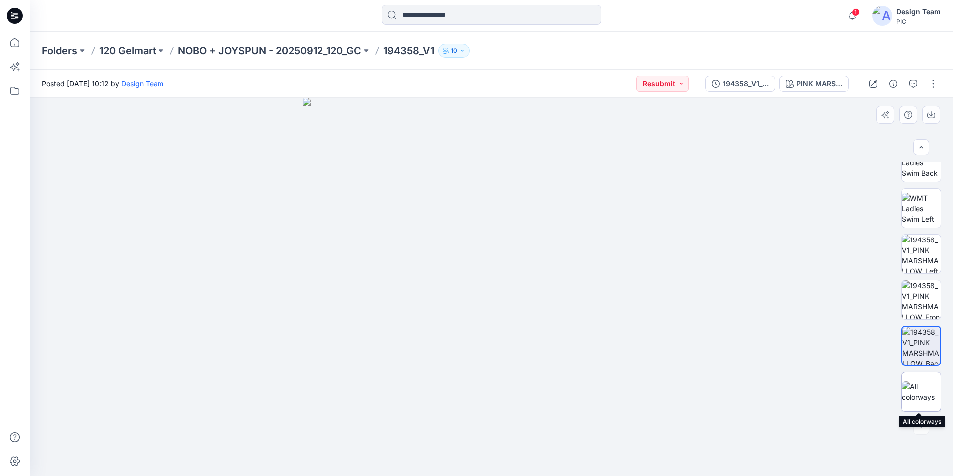
click at [920, 385] on img at bounding box center [921, 391] width 39 height 21
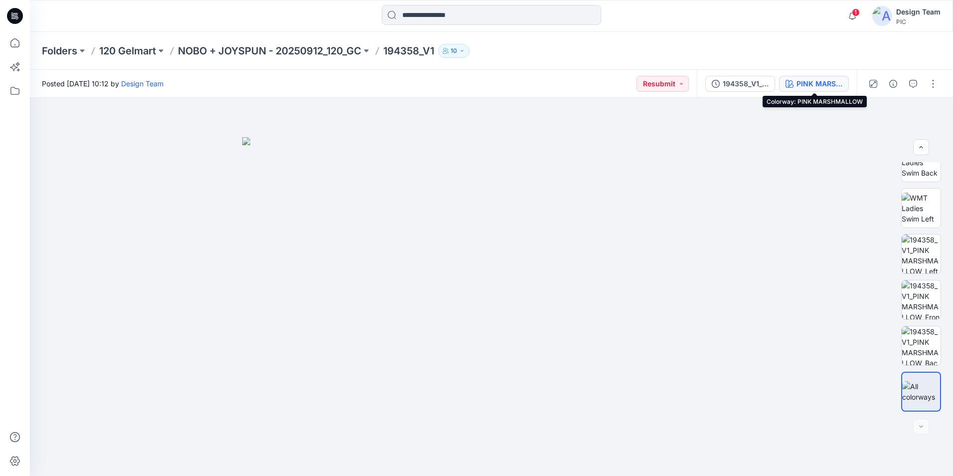
click at [799, 83] on div "PINK MARSHMALLOW" at bounding box center [820, 83] width 46 height 11
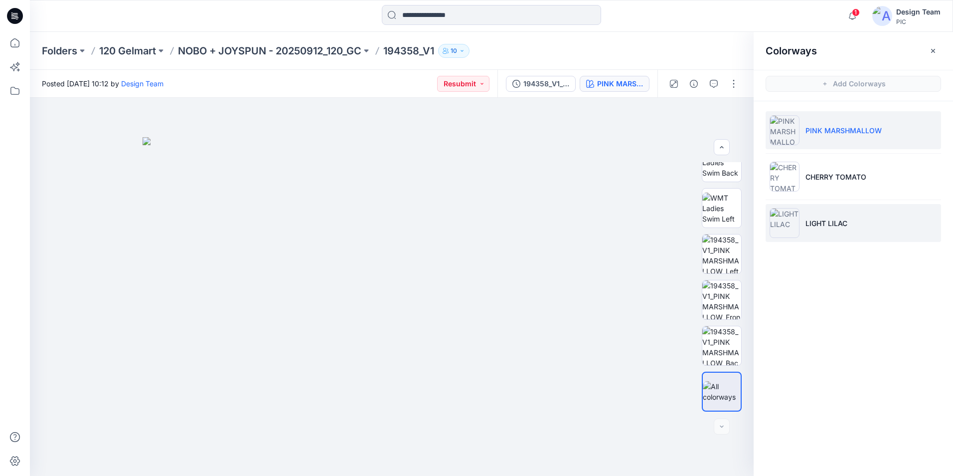
click at [790, 225] on img at bounding box center [785, 223] width 30 height 30
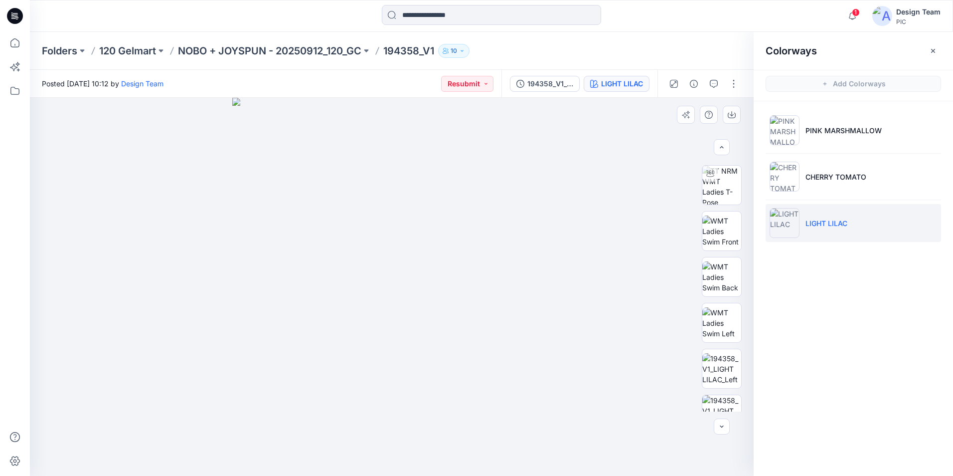
scroll to position [0, 0]
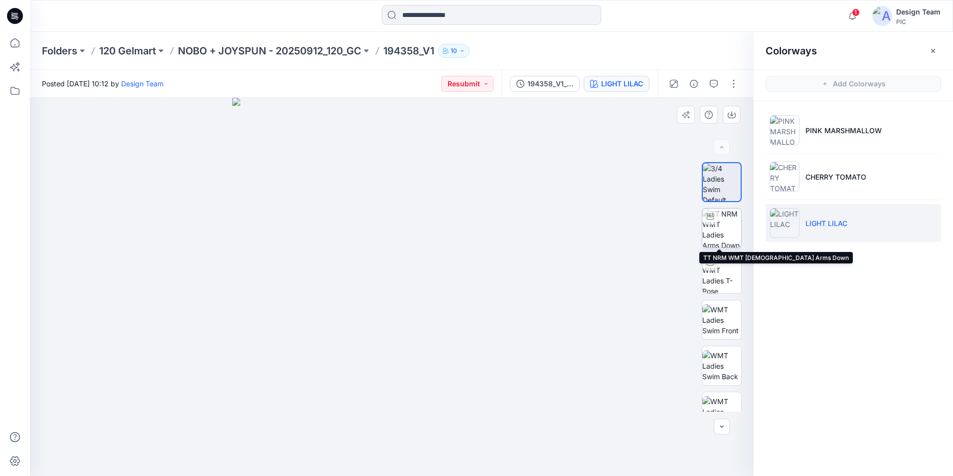
click at [729, 223] on img at bounding box center [722, 227] width 39 height 39
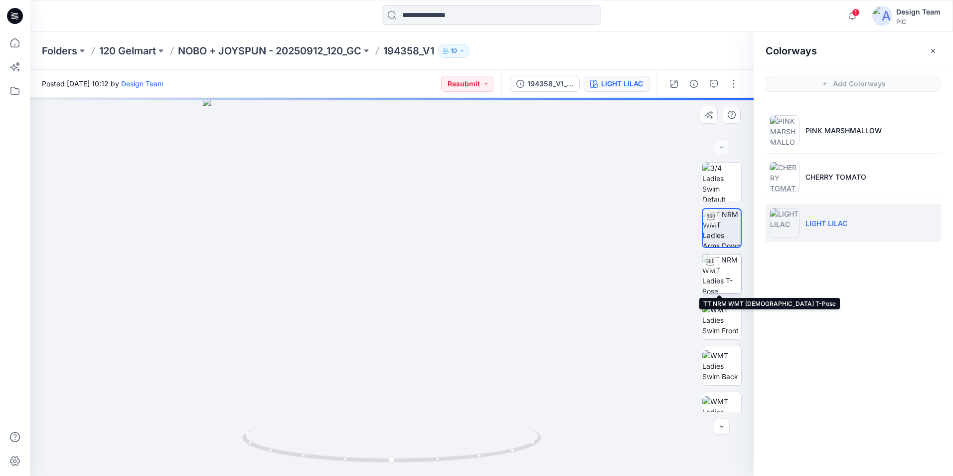
click at [726, 273] on img at bounding box center [722, 273] width 39 height 39
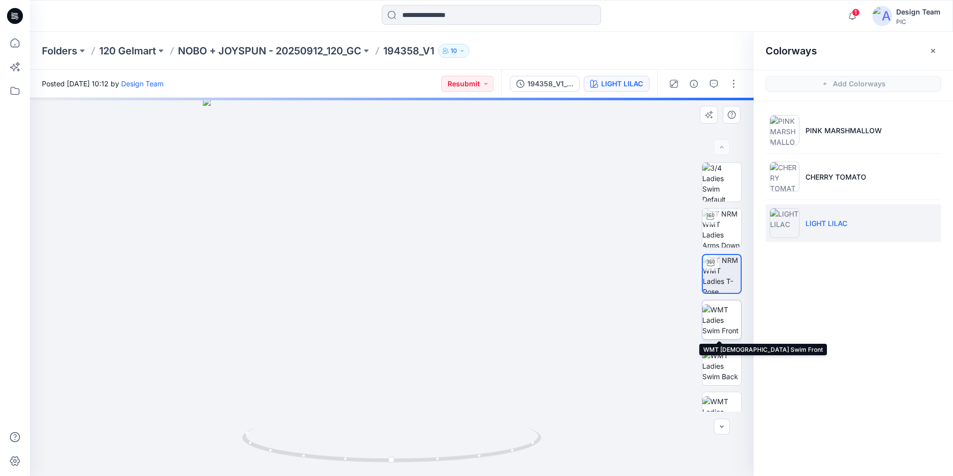
click at [725, 324] on img at bounding box center [722, 319] width 39 height 31
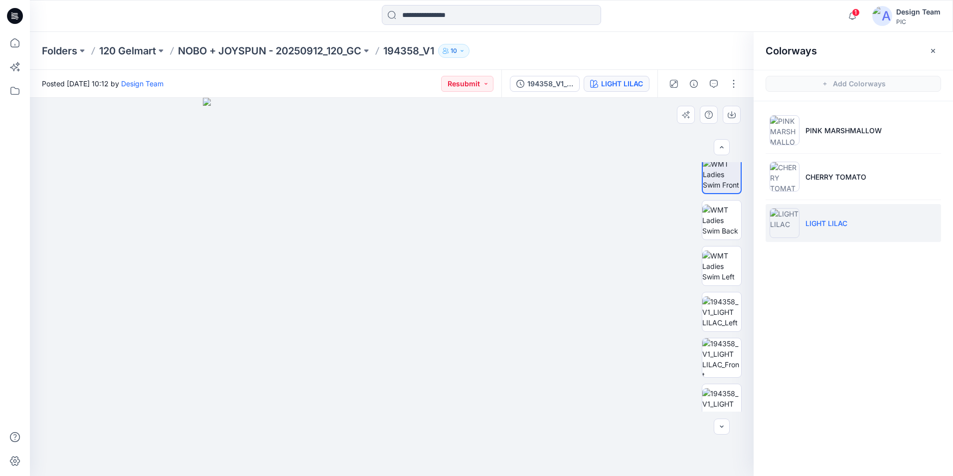
scroll to position [155, 0]
click at [719, 303] on img at bounding box center [722, 302] width 39 height 31
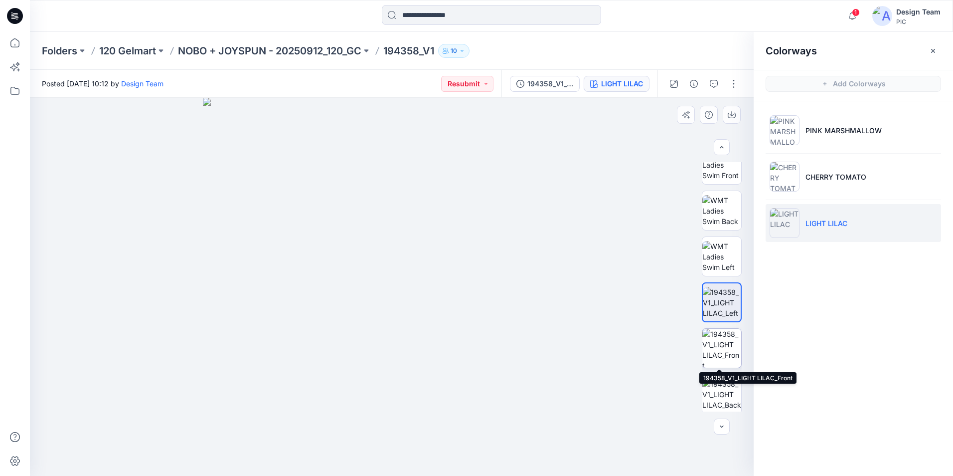
click at [720, 347] on img at bounding box center [722, 348] width 39 height 39
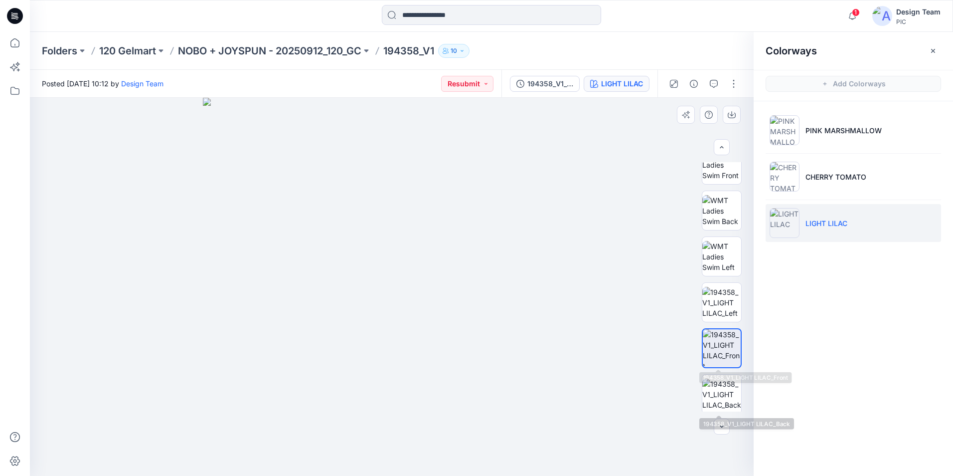
drag, startPoint x: 746, startPoint y: 313, endPoint x: 727, endPoint y: 418, distance: 106.4
click at [727, 411] on div at bounding box center [722, 286] width 64 height 249
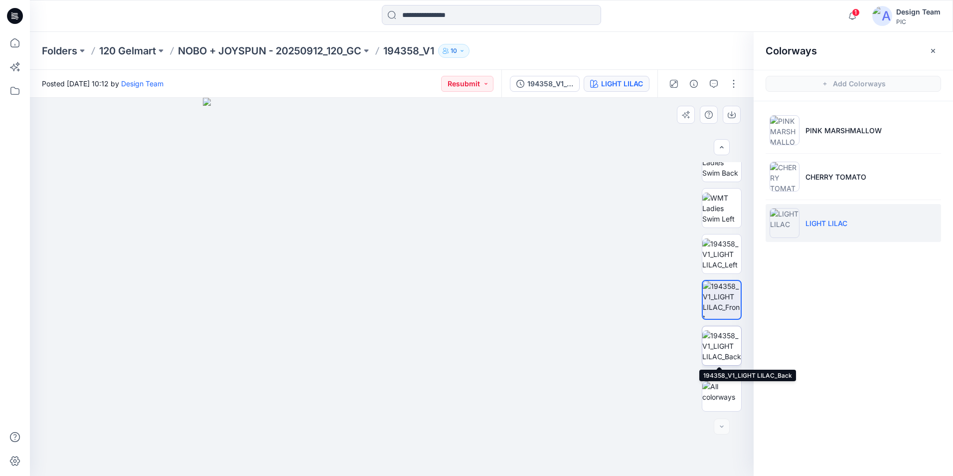
click at [721, 343] on img at bounding box center [722, 345] width 39 height 31
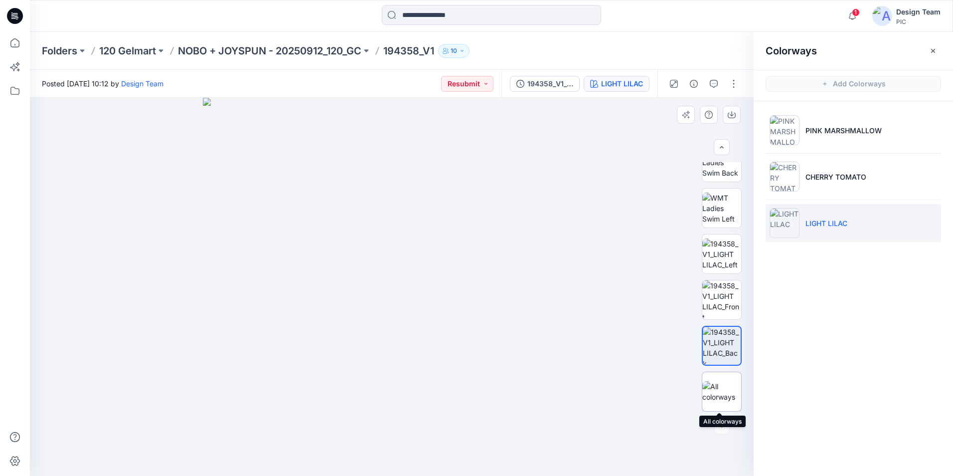
click at [729, 387] on img at bounding box center [722, 391] width 39 height 21
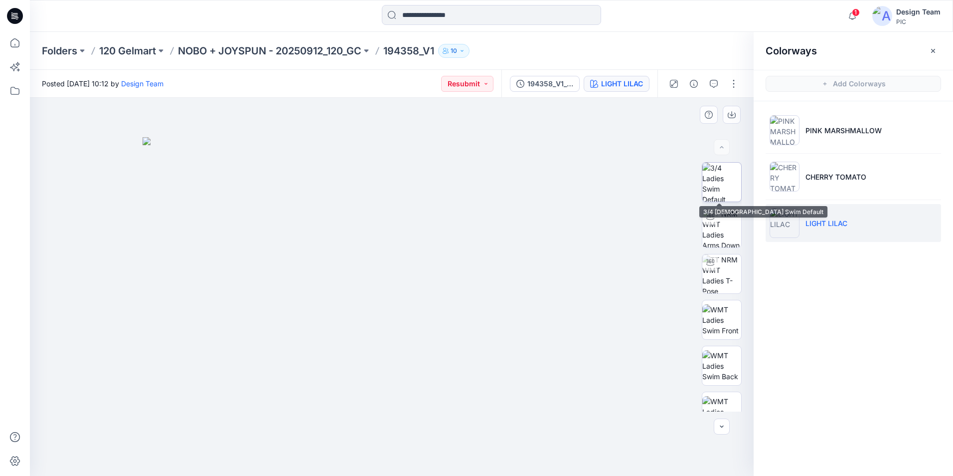
click at [723, 185] on img at bounding box center [722, 182] width 39 height 39
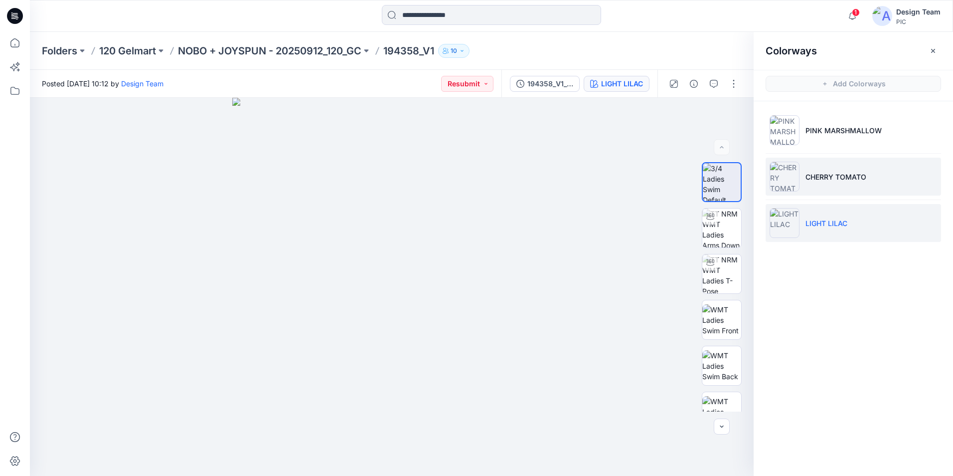
click at [806, 185] on li "CHERRY TOMATO" at bounding box center [854, 177] width 176 height 38
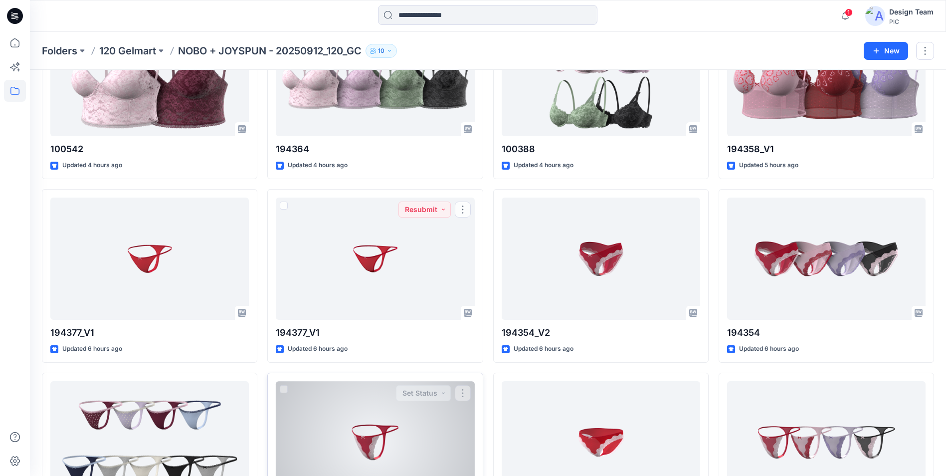
scroll to position [2125, 0]
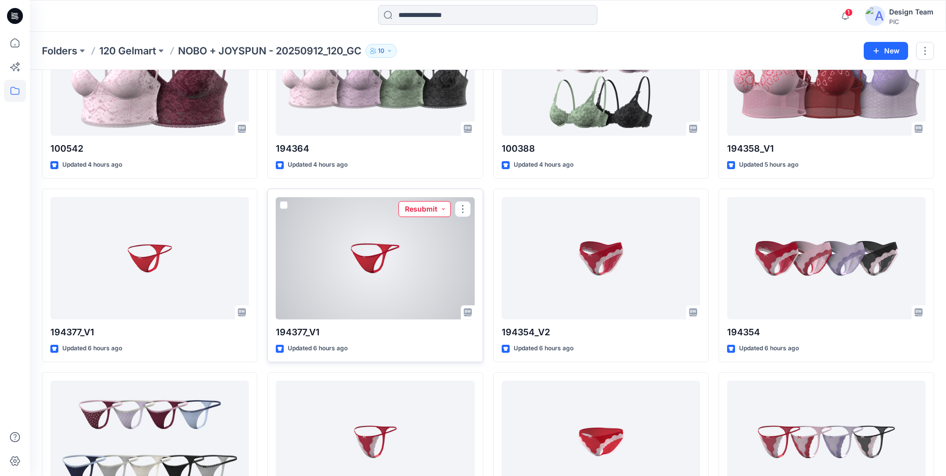
click at [442, 208] on button "Resubmit" at bounding box center [424, 209] width 52 height 16
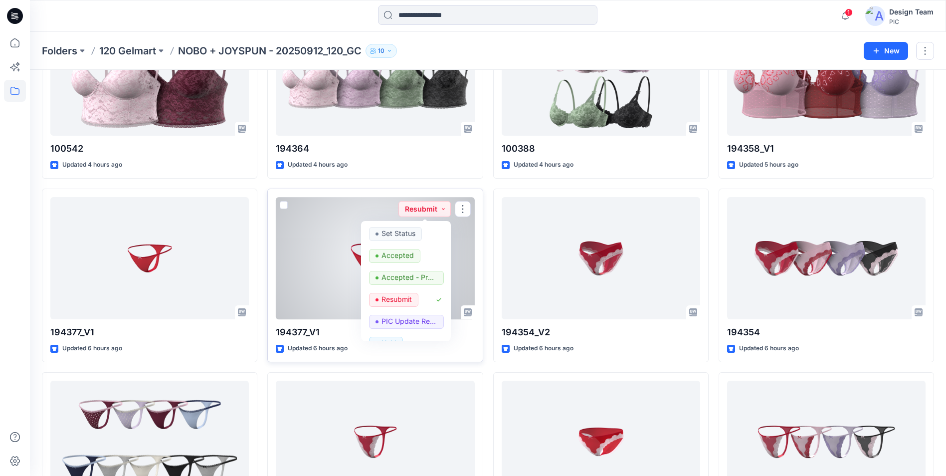
click at [315, 277] on div at bounding box center [375, 258] width 198 height 122
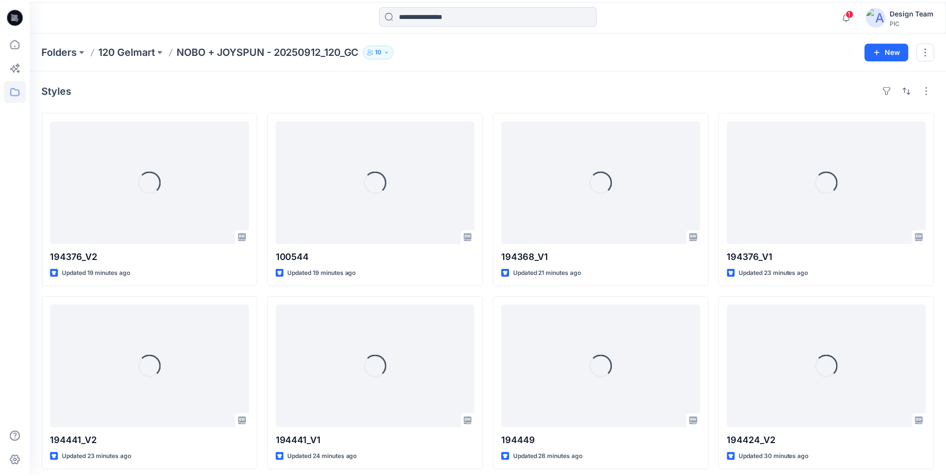
scroll to position [2125, 0]
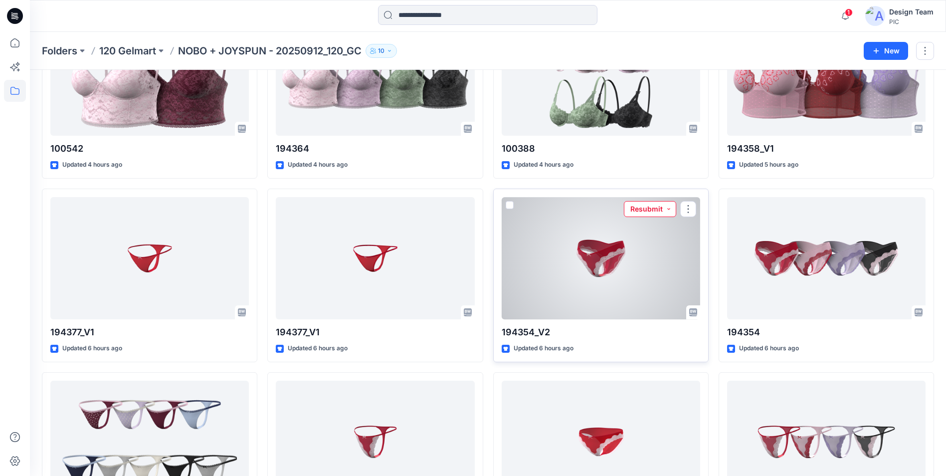
click at [670, 208] on button "Resubmit" at bounding box center [650, 209] width 52 height 16
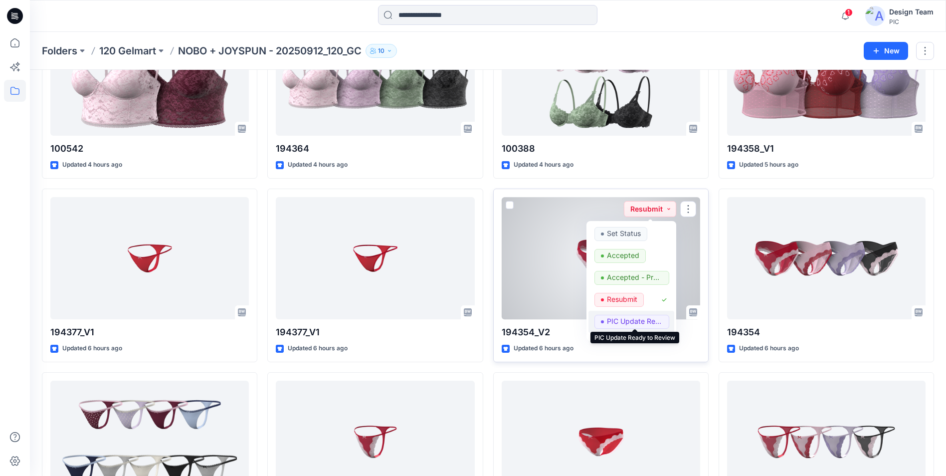
click at [630, 319] on p "PIC Update Ready to Review" at bounding box center [635, 321] width 56 height 13
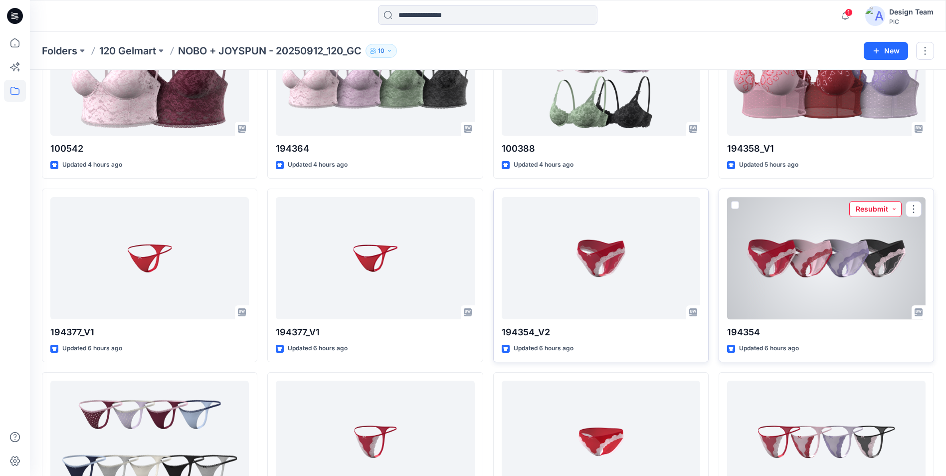
click at [895, 208] on button "Resubmit" at bounding box center [875, 209] width 52 height 16
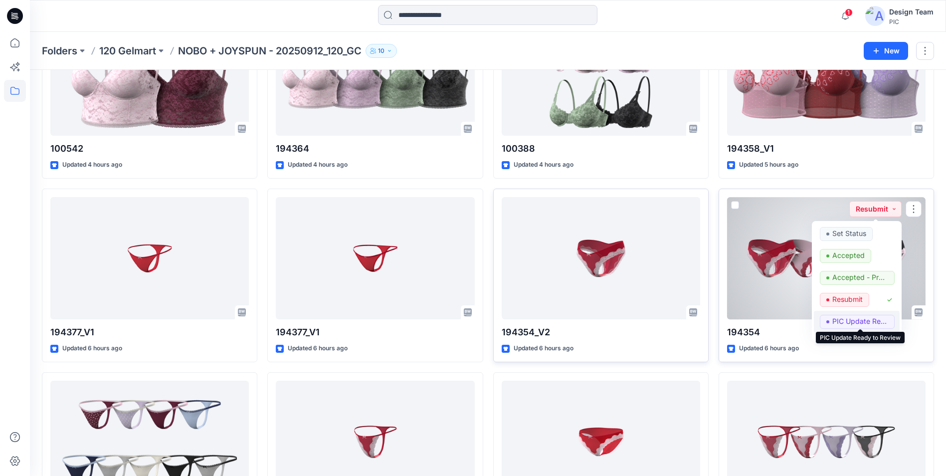
click at [846, 319] on p "PIC Update Ready to Review" at bounding box center [860, 321] width 56 height 13
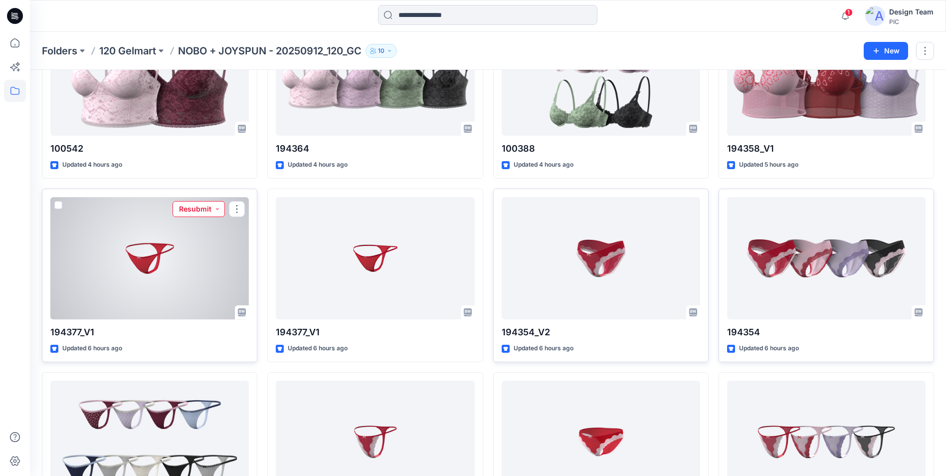
click at [216, 208] on button "Resubmit" at bounding box center [199, 209] width 52 height 16
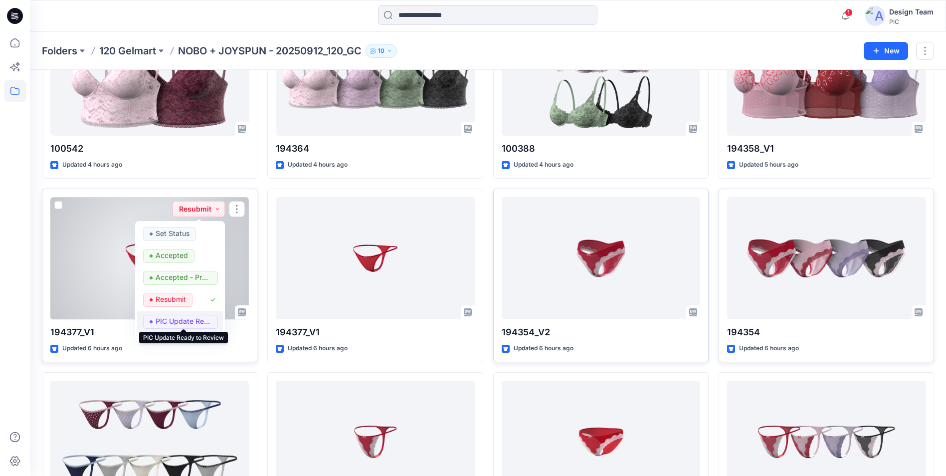
click at [195, 318] on p "PIC Update Ready to Review" at bounding box center [184, 321] width 56 height 13
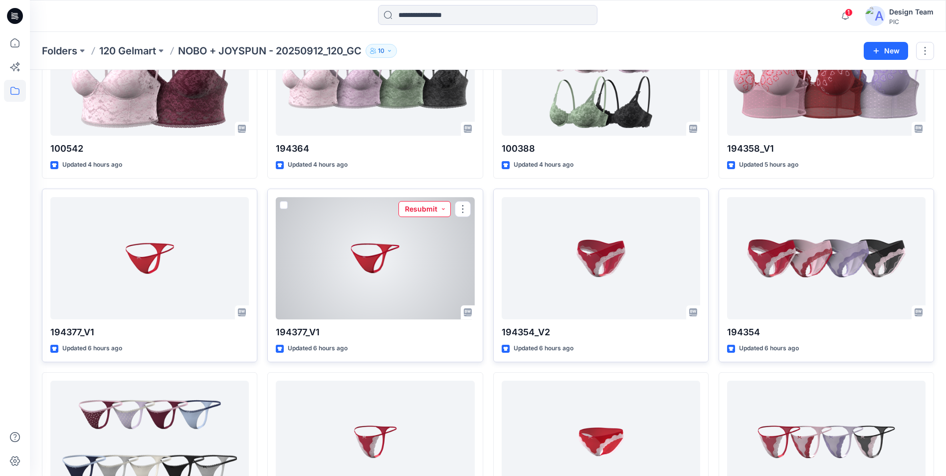
click at [440, 209] on button "Resubmit" at bounding box center [424, 209] width 52 height 16
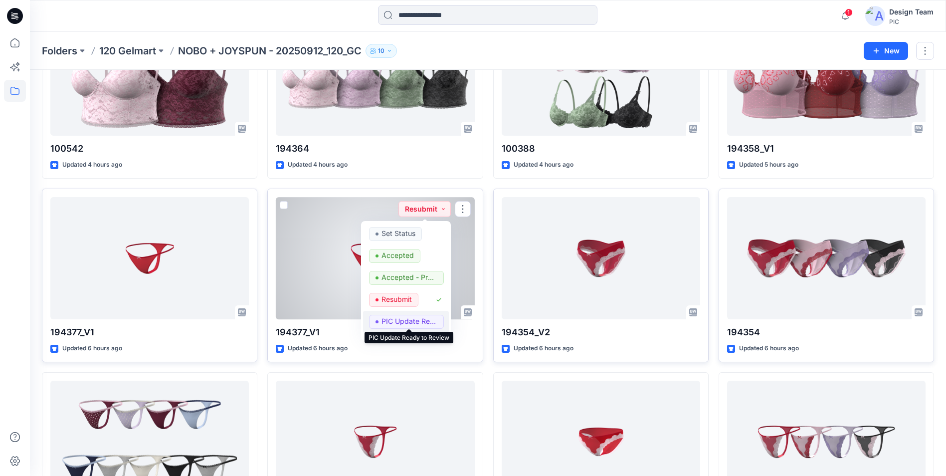
click at [388, 320] on p "PIC Update Ready to Review" at bounding box center [409, 321] width 56 height 13
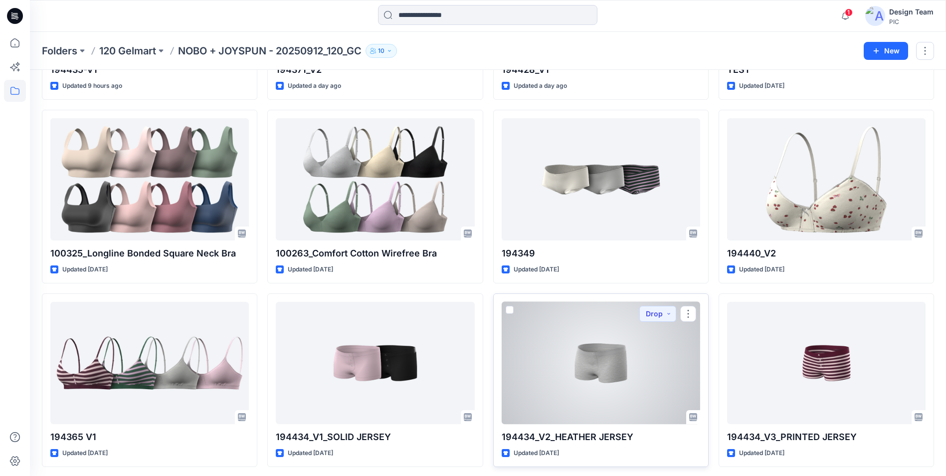
scroll to position [3061, 0]
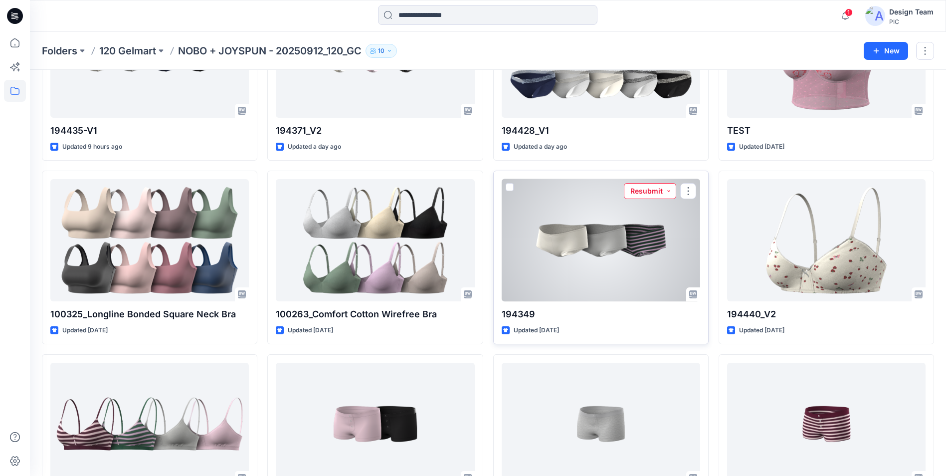
click at [668, 191] on button "Resubmit" at bounding box center [650, 191] width 52 height 16
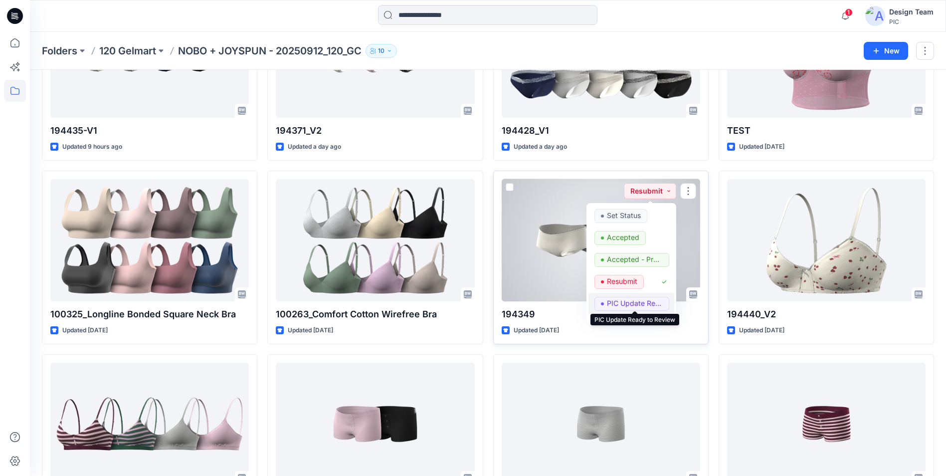
click at [638, 299] on p "PIC Update Ready to Review" at bounding box center [635, 303] width 56 height 13
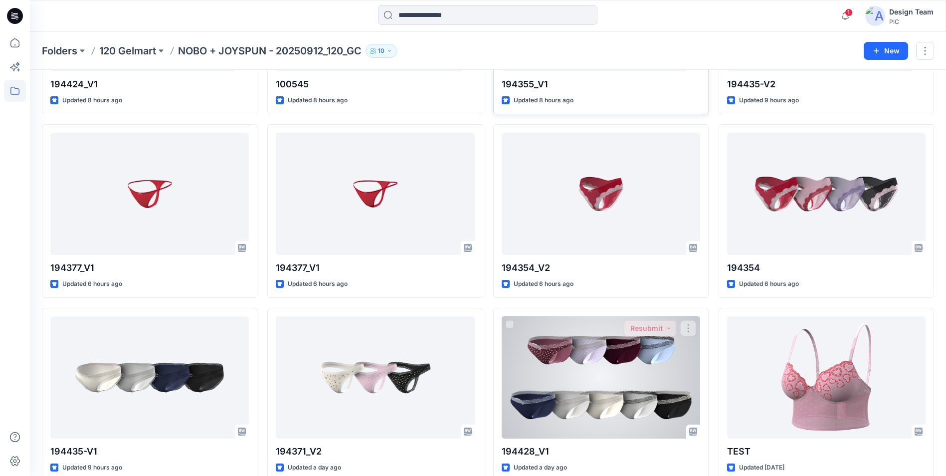
scroll to position [2842, 0]
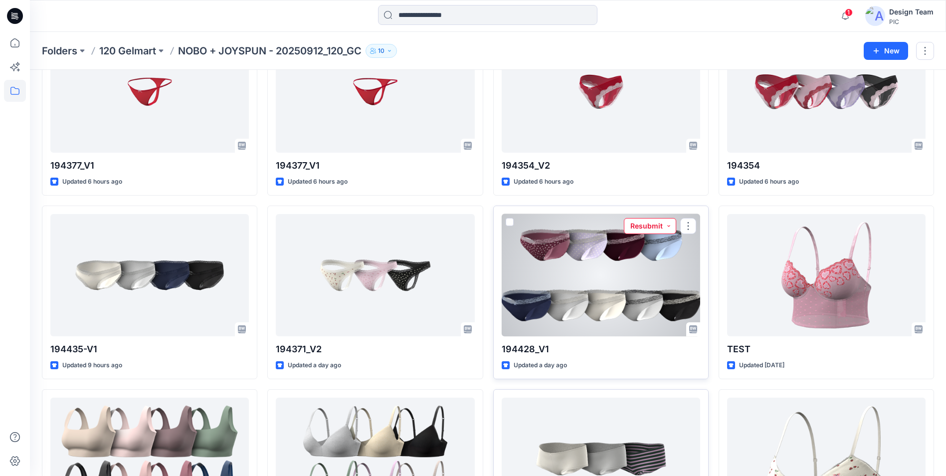
click at [668, 225] on button "Resubmit" at bounding box center [650, 226] width 52 height 16
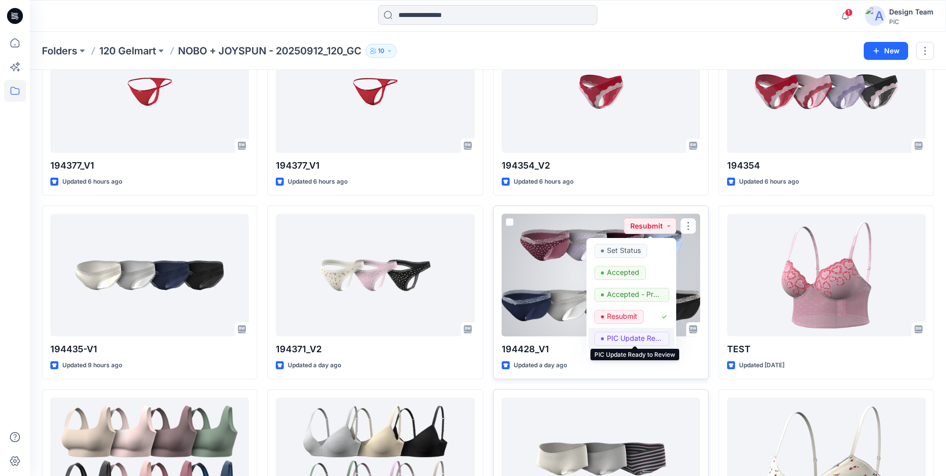
click at [627, 338] on p "PIC Update Ready to Review" at bounding box center [635, 338] width 56 height 13
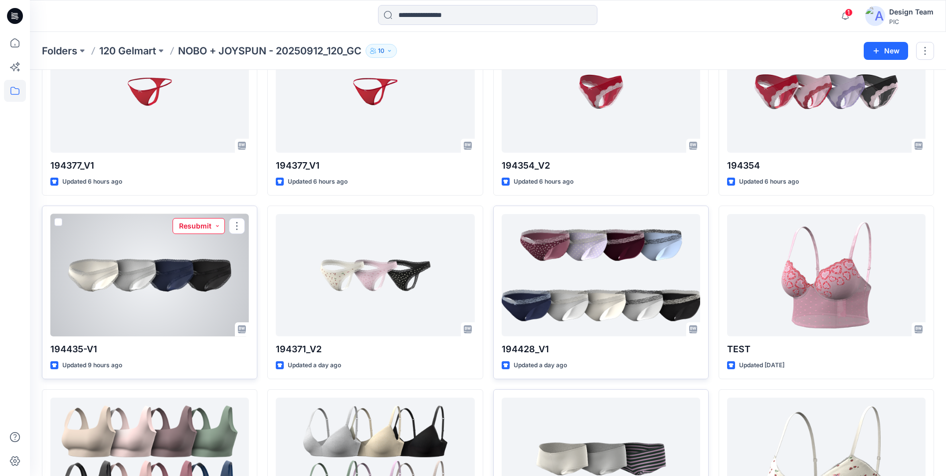
click at [217, 224] on button "Resubmit" at bounding box center [199, 226] width 52 height 16
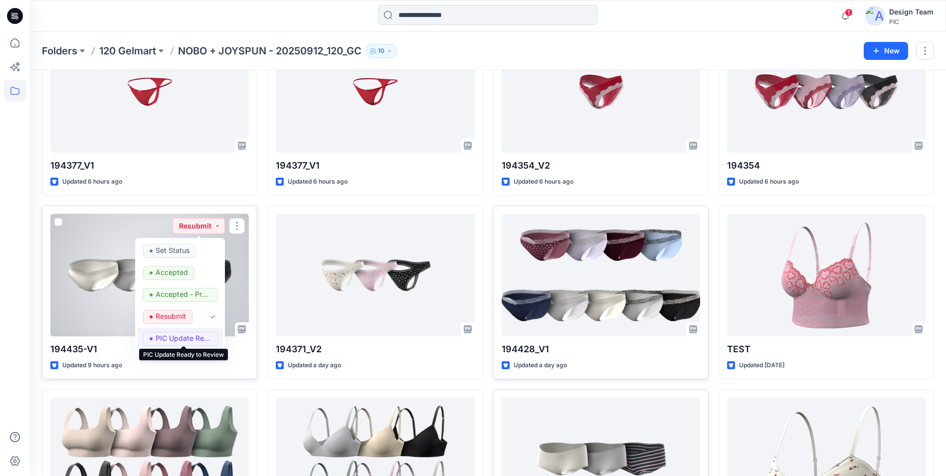
click at [185, 337] on p "PIC Update Ready to Review" at bounding box center [184, 338] width 56 height 13
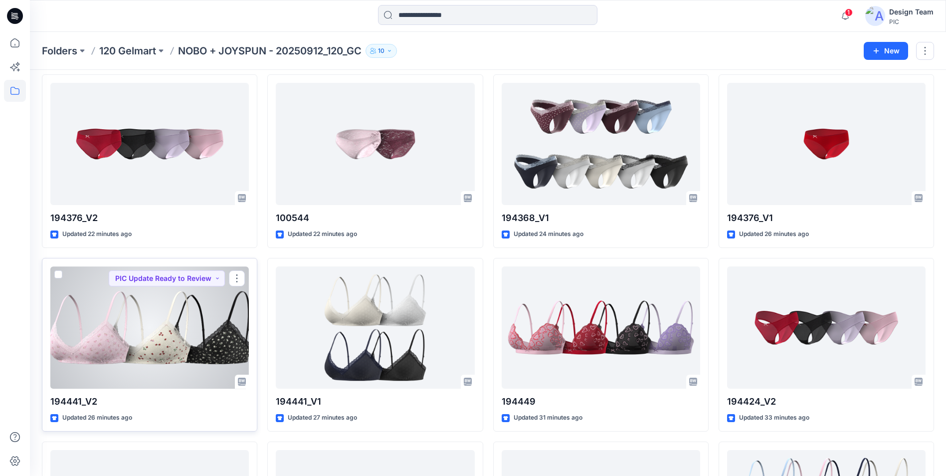
scroll to position [0, 0]
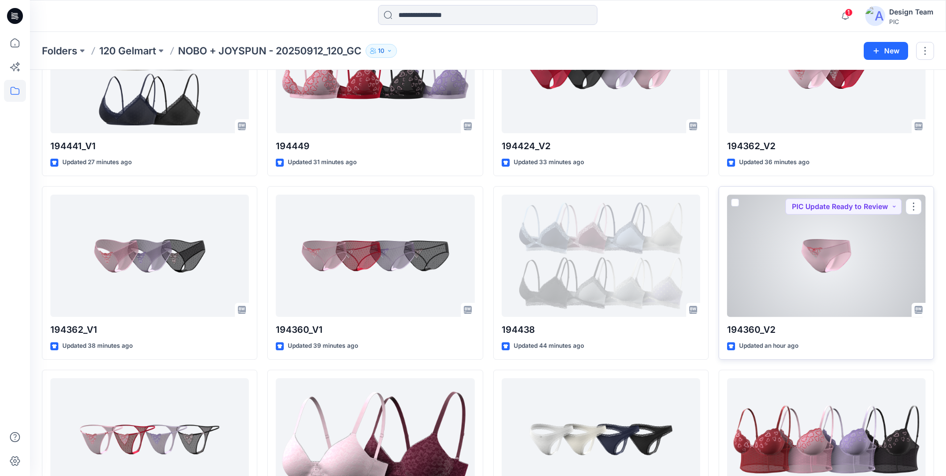
scroll to position [673, 0]
